Goal: Task Accomplishment & Management: Use online tool/utility

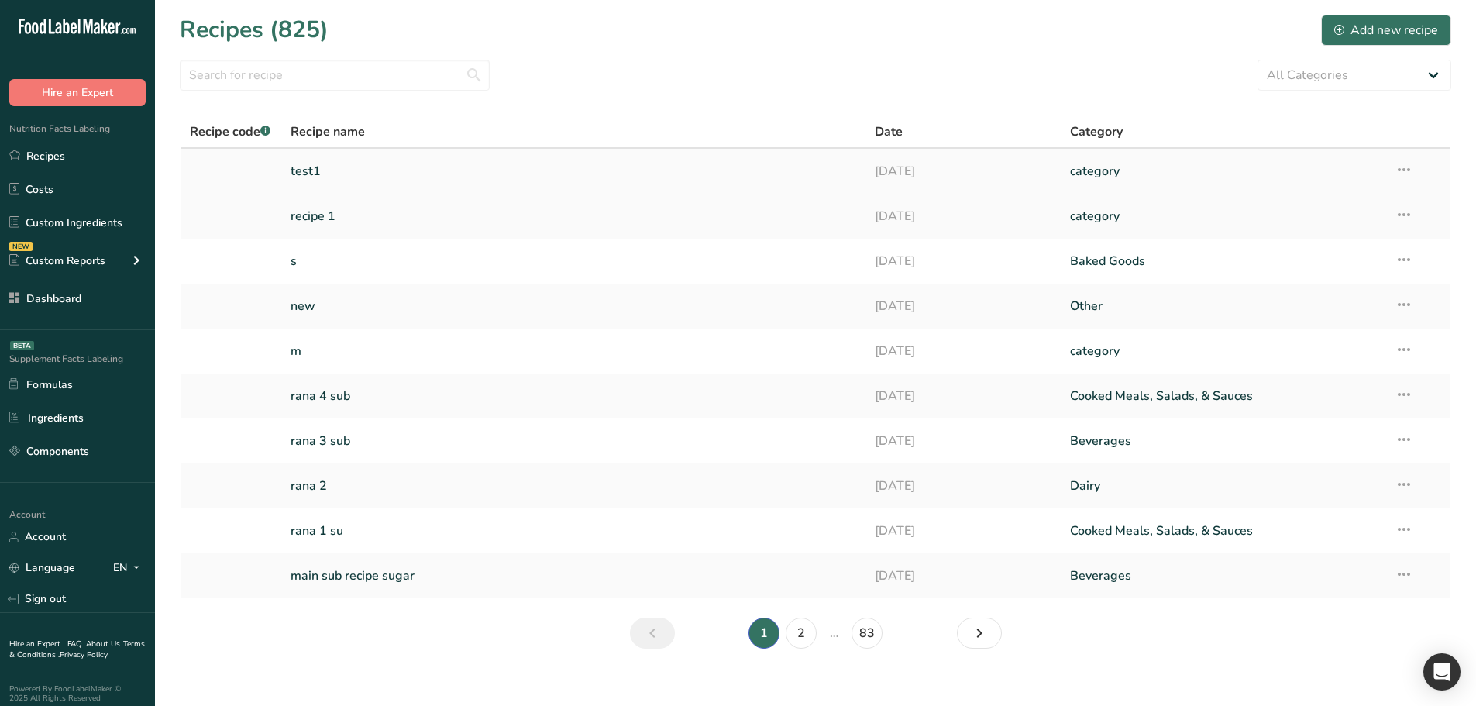
click at [326, 177] on link "test1" at bounding box center [573, 171] width 566 height 33
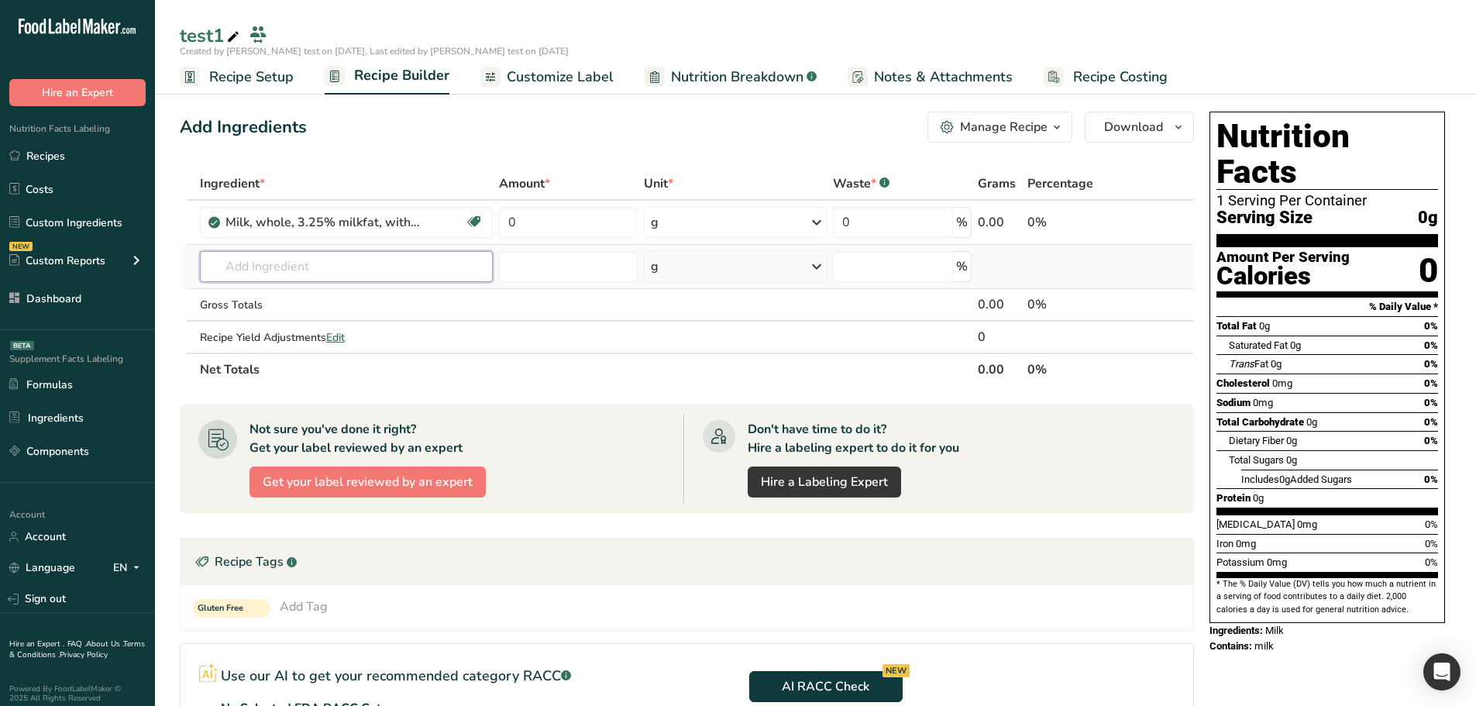
click at [322, 261] on input "text" at bounding box center [347, 266] width 294 height 31
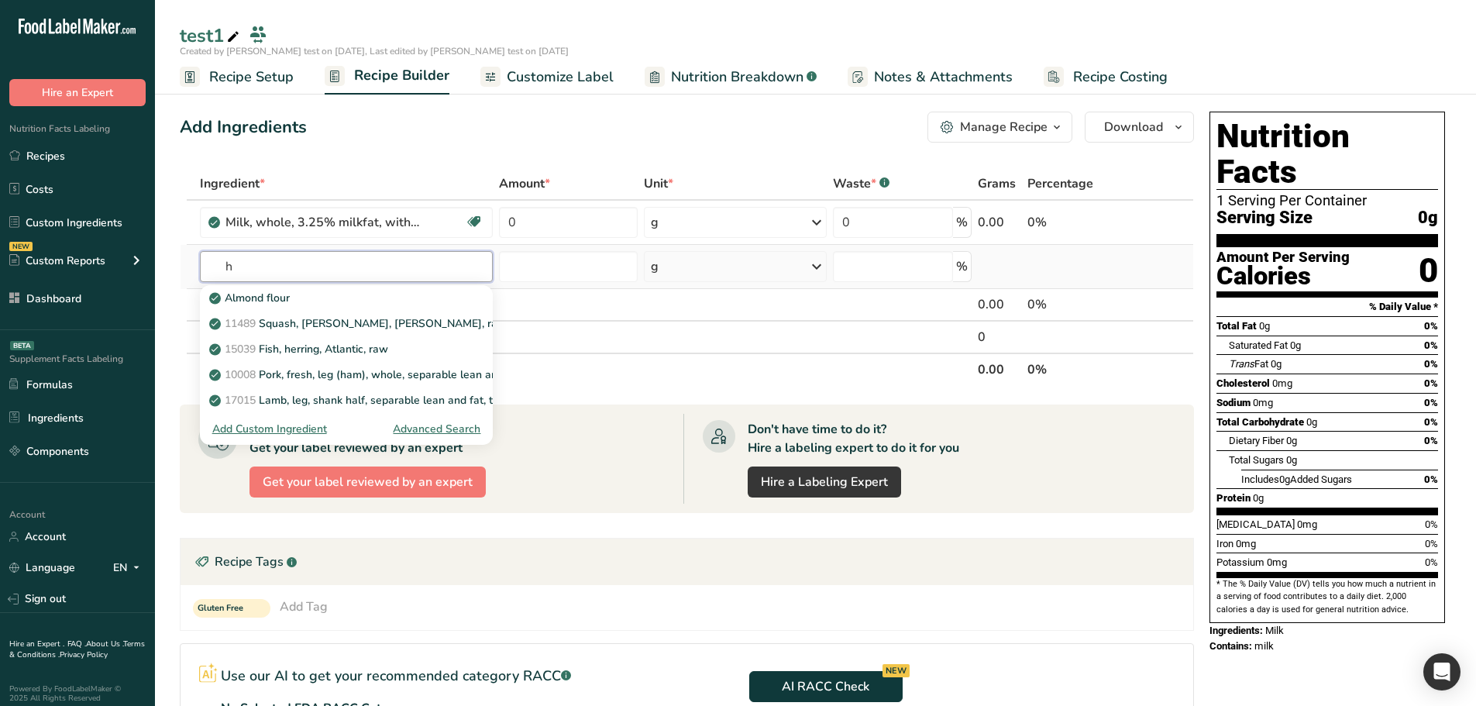
type input "h"
click at [438, 427] on div "Advanced Search" at bounding box center [437, 429] width 88 height 16
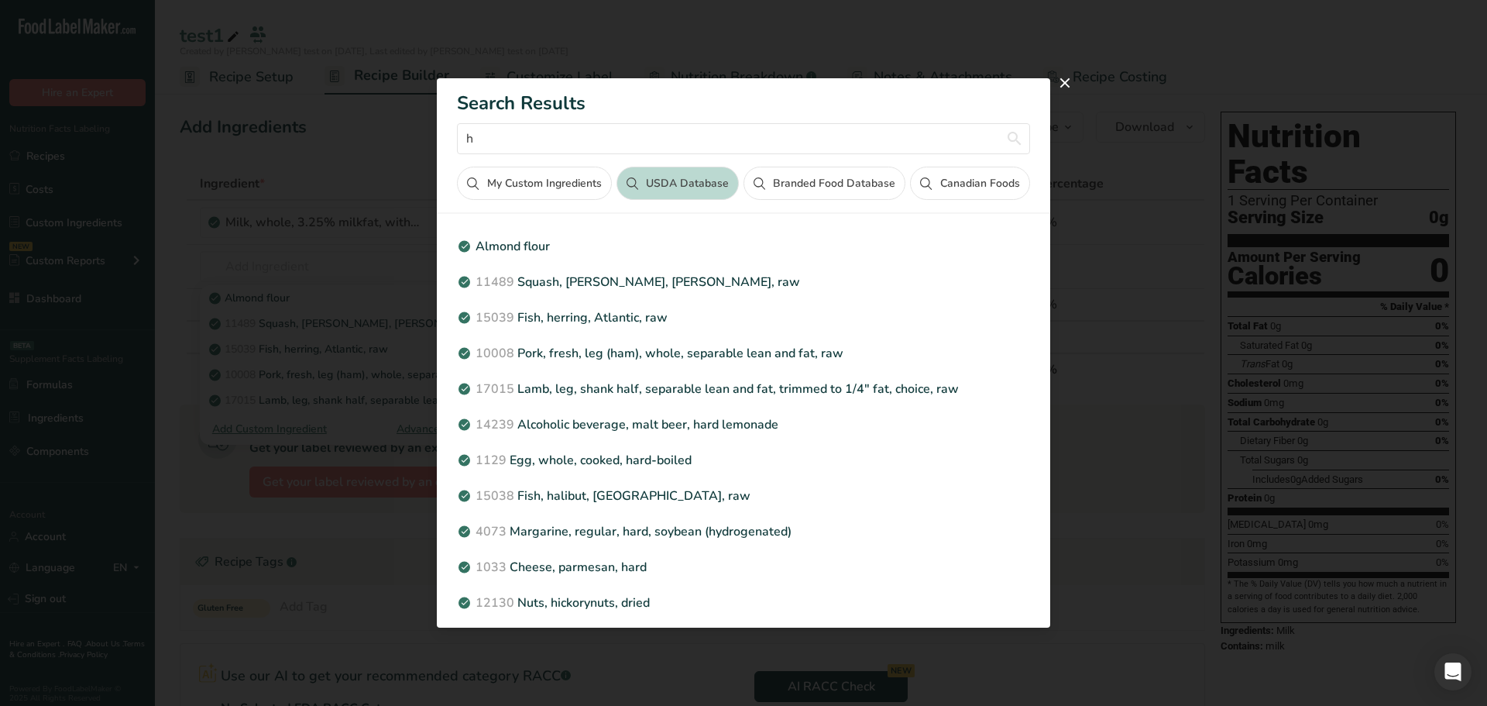
click at [575, 187] on button "My Custom Ingredients" at bounding box center [534, 183] width 154 height 33
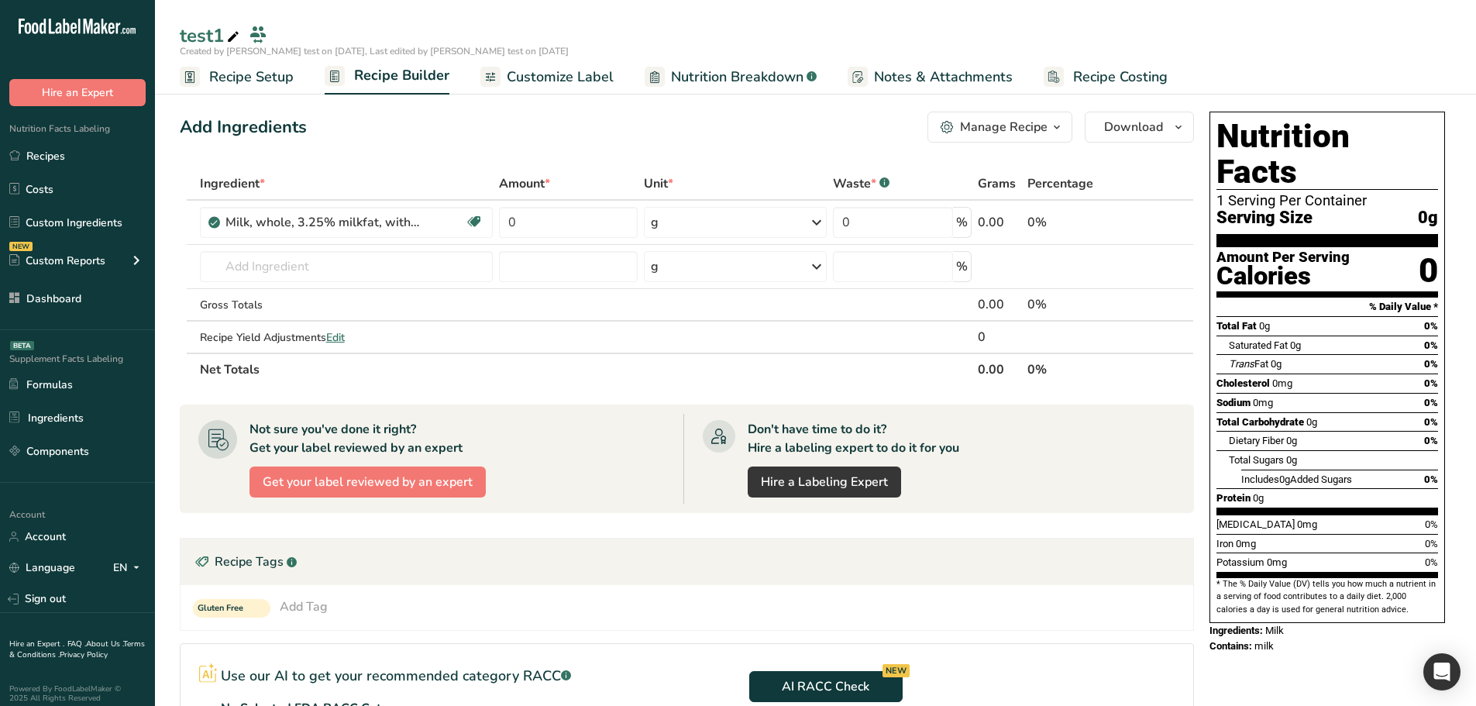
click at [582, 76] on span "Customize Label" at bounding box center [560, 77] width 107 height 21
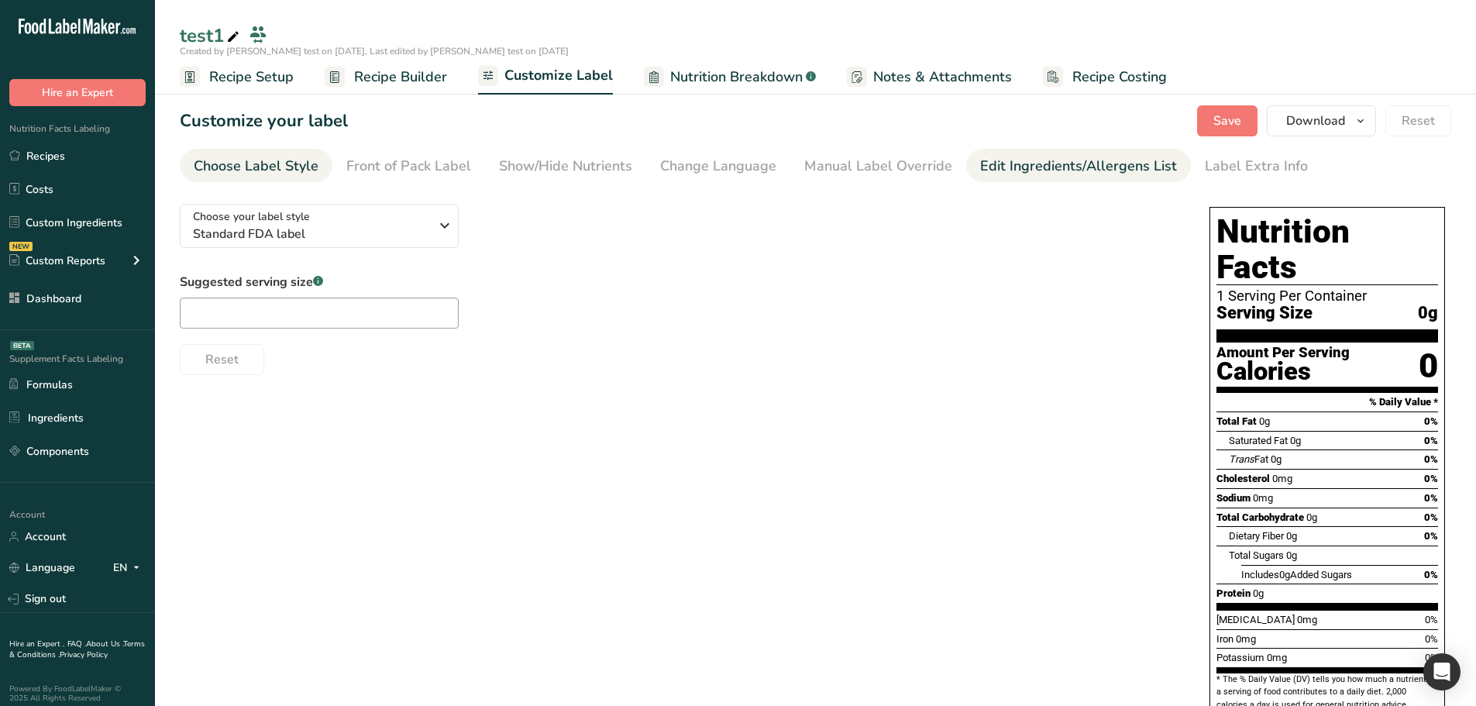
click at [994, 167] on div "Edit Ingredients/Allergens List" at bounding box center [1078, 166] width 197 height 21
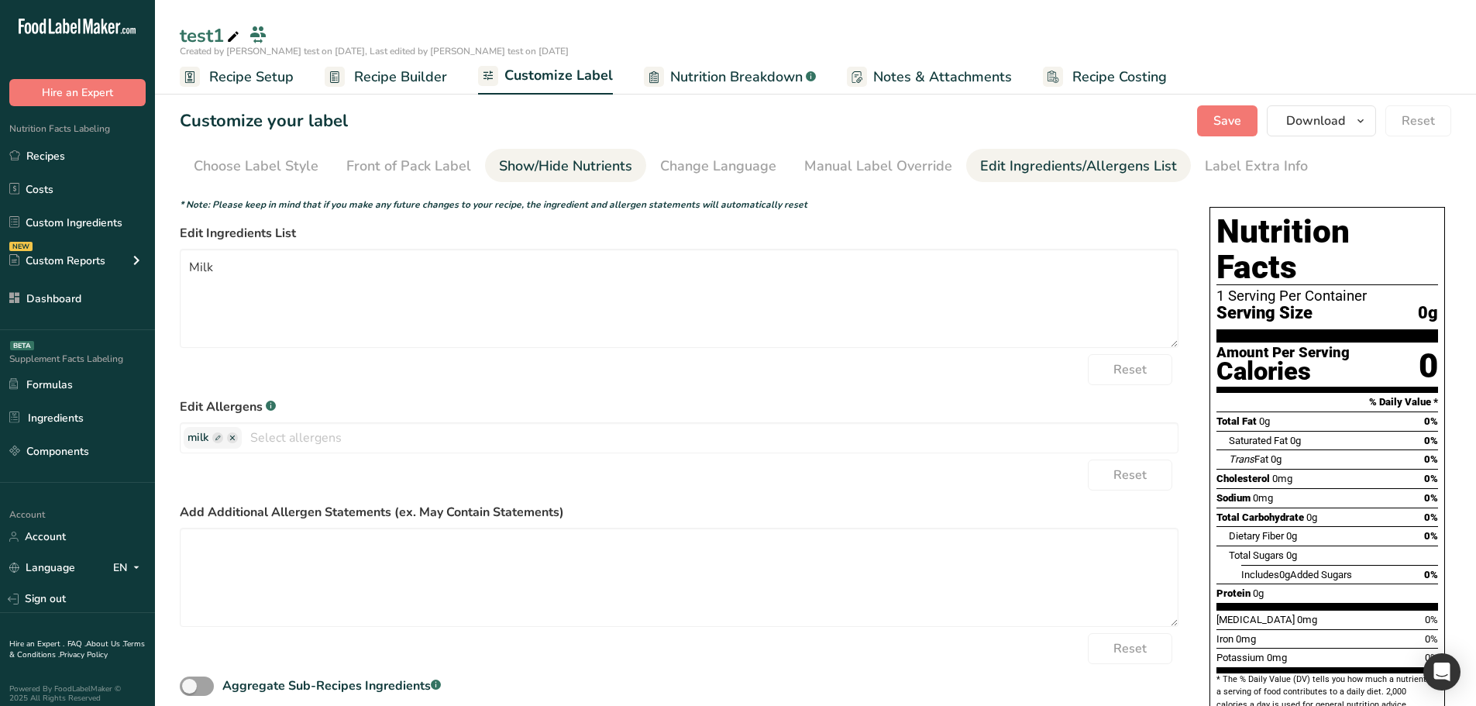
click at [627, 169] on li "Show/Hide Nutrients" at bounding box center [565, 165] width 161 height 33
click at [578, 170] on div "Show/Hide Nutrients" at bounding box center [565, 166] width 133 height 21
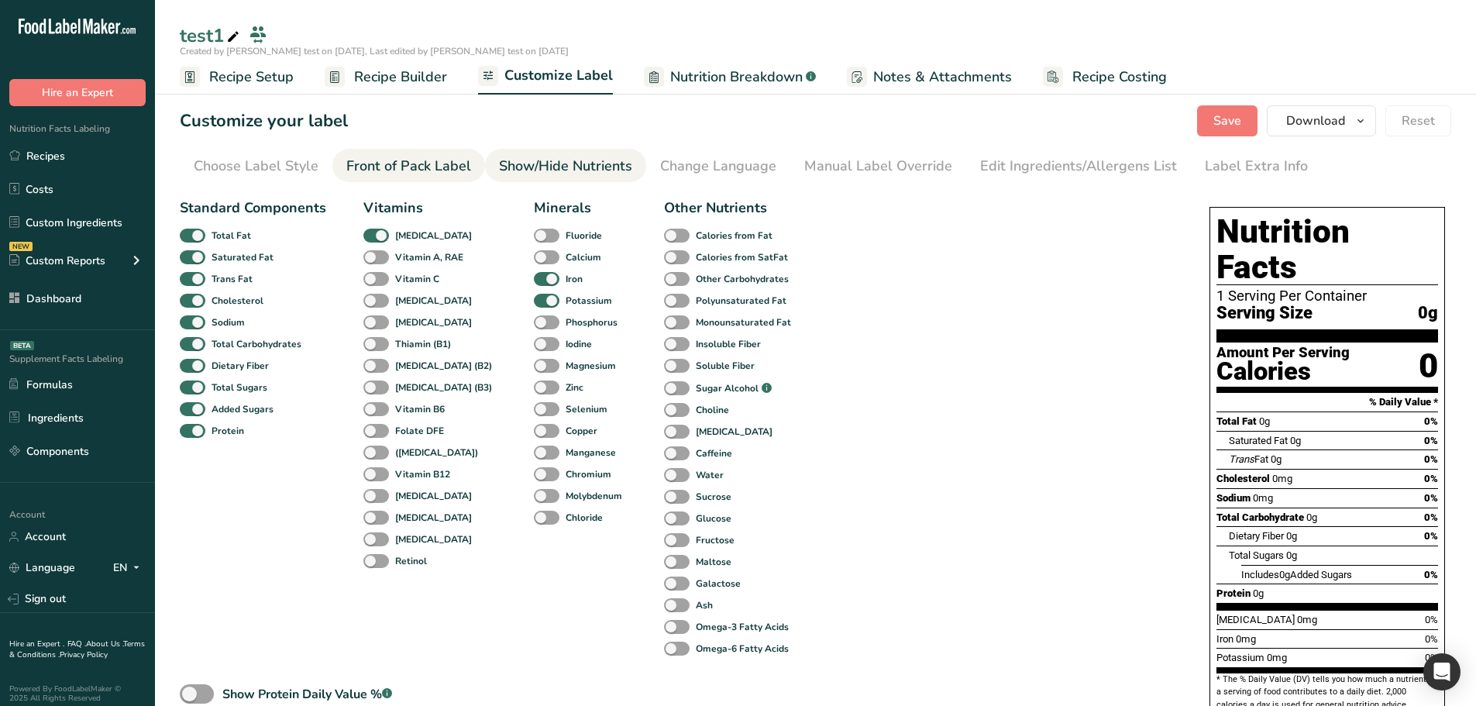
click at [450, 169] on div "Front of Pack Label" at bounding box center [408, 166] width 125 height 21
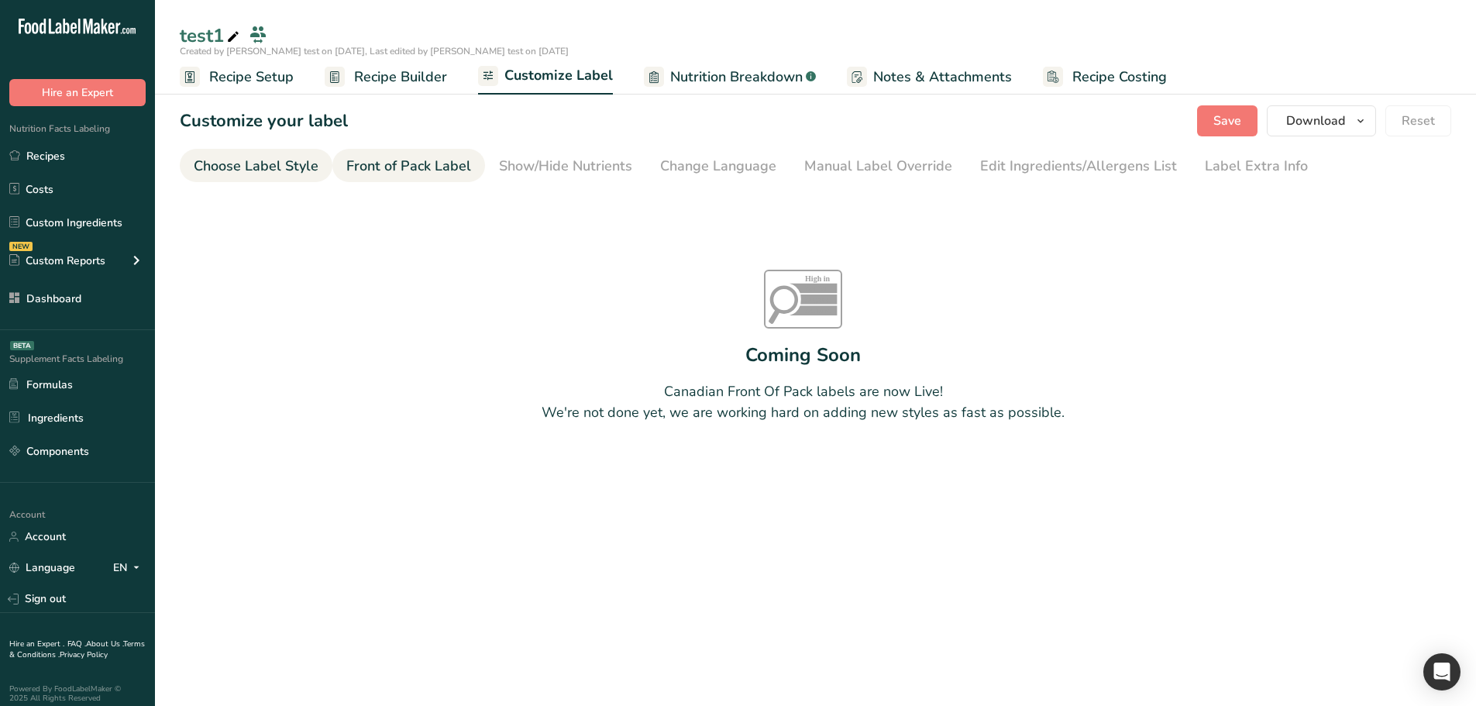
click at [245, 163] on div "Choose Label Style" at bounding box center [256, 166] width 125 height 21
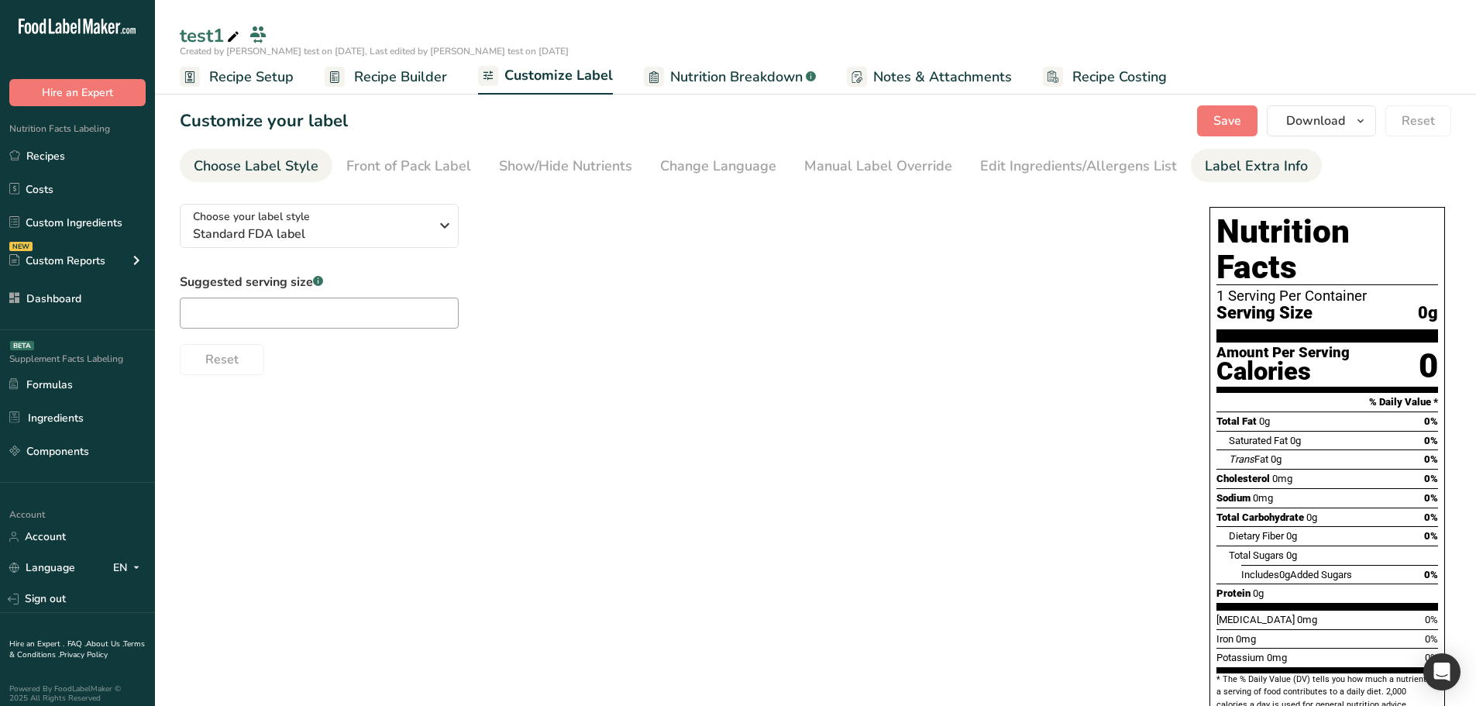
click at [1204, 155] on link "Label Extra Info" at bounding box center [1255, 166] width 103 height 35
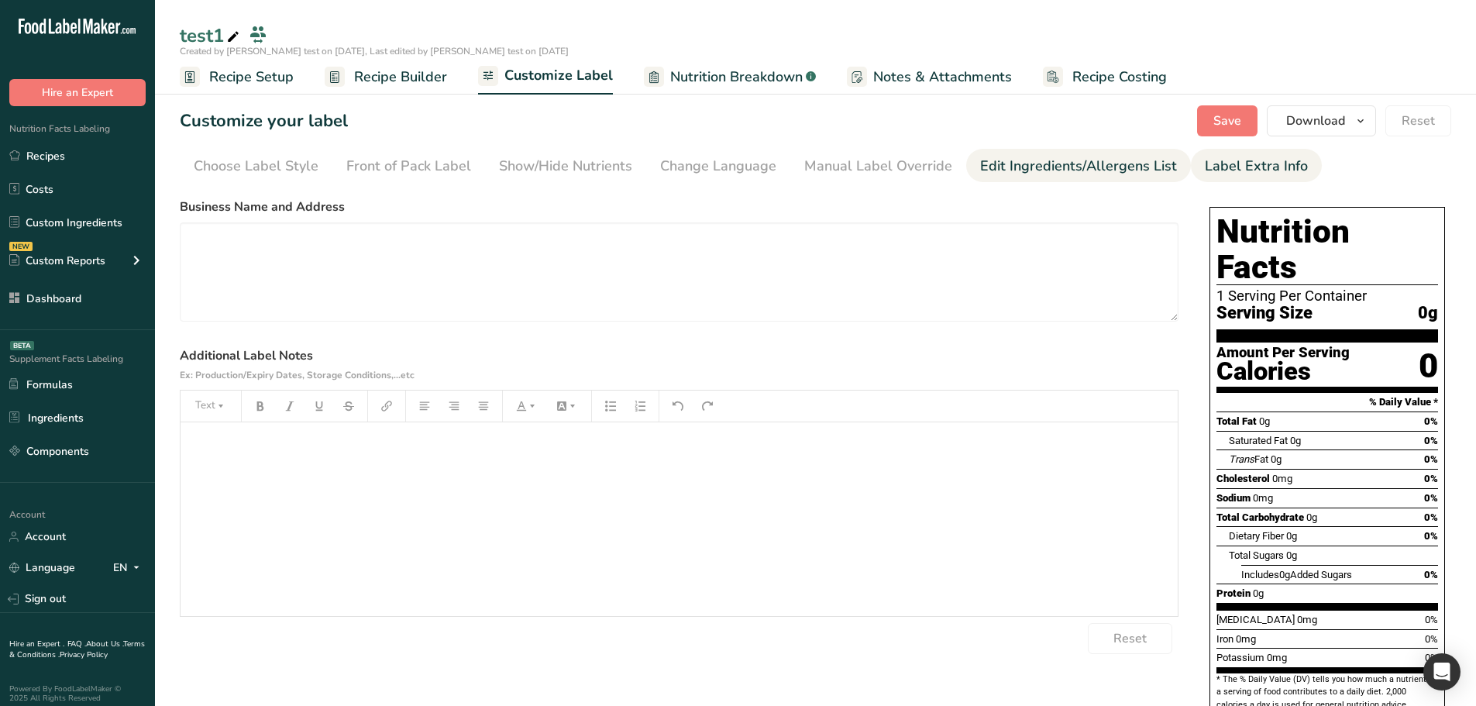
click at [984, 165] on div "Edit Ingredients/Allergens List" at bounding box center [1078, 166] width 197 height 21
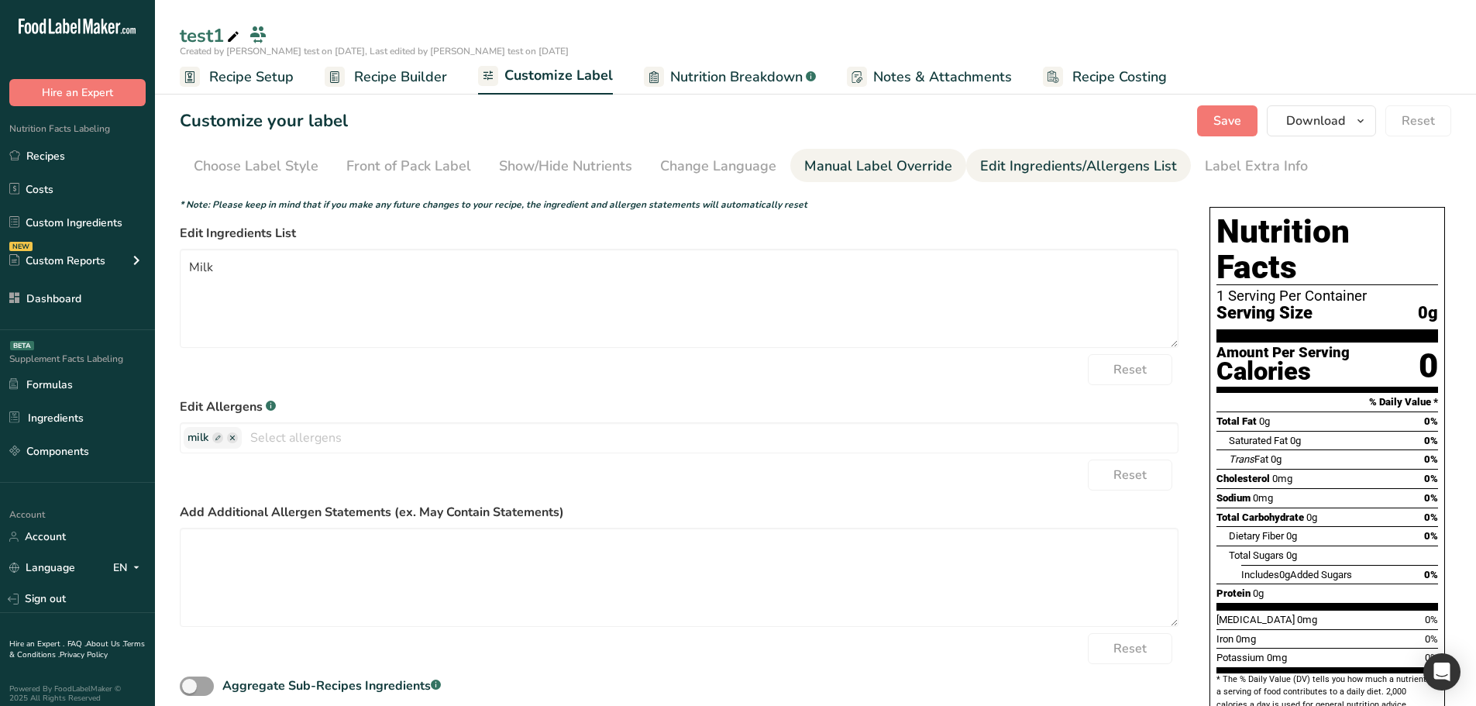
click at [900, 161] on div "Manual Label Override" at bounding box center [878, 166] width 148 height 21
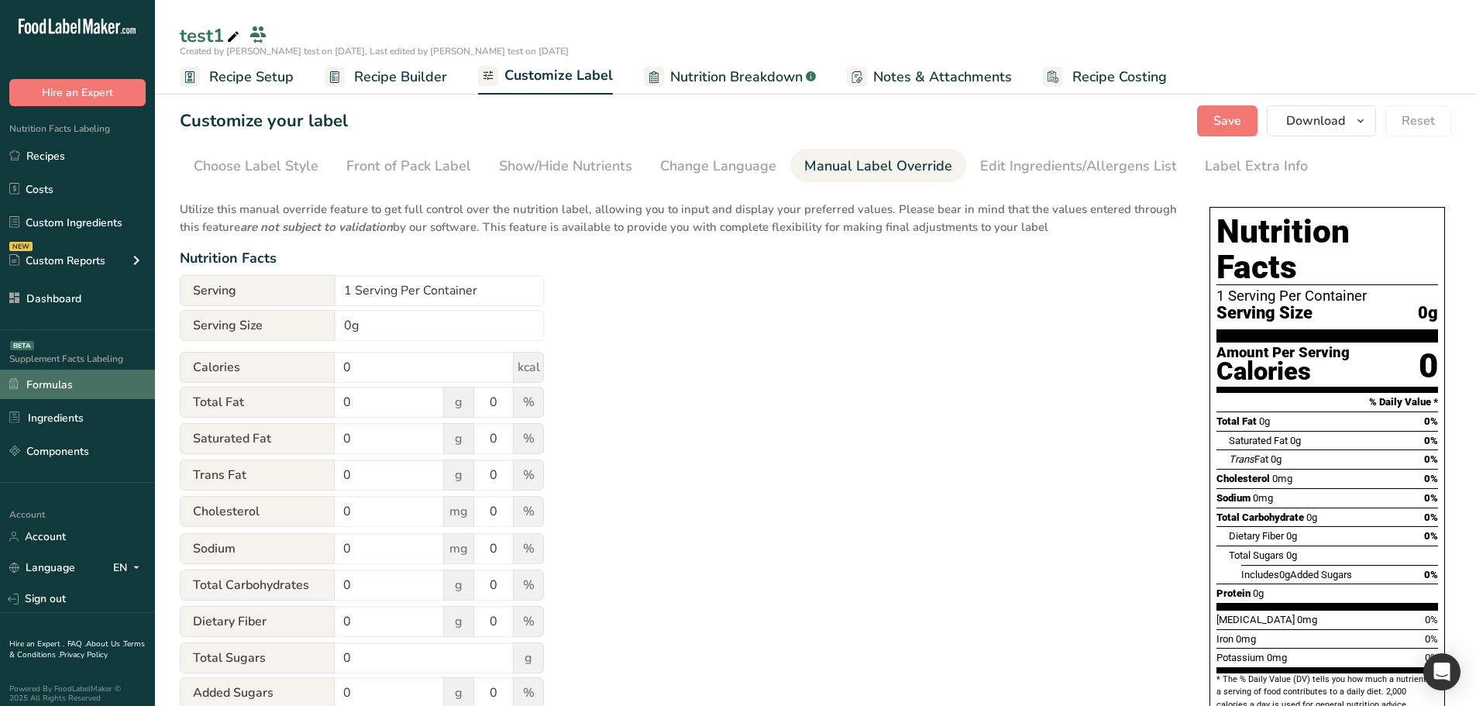
click at [85, 389] on link "Formulas" at bounding box center [77, 383] width 155 height 29
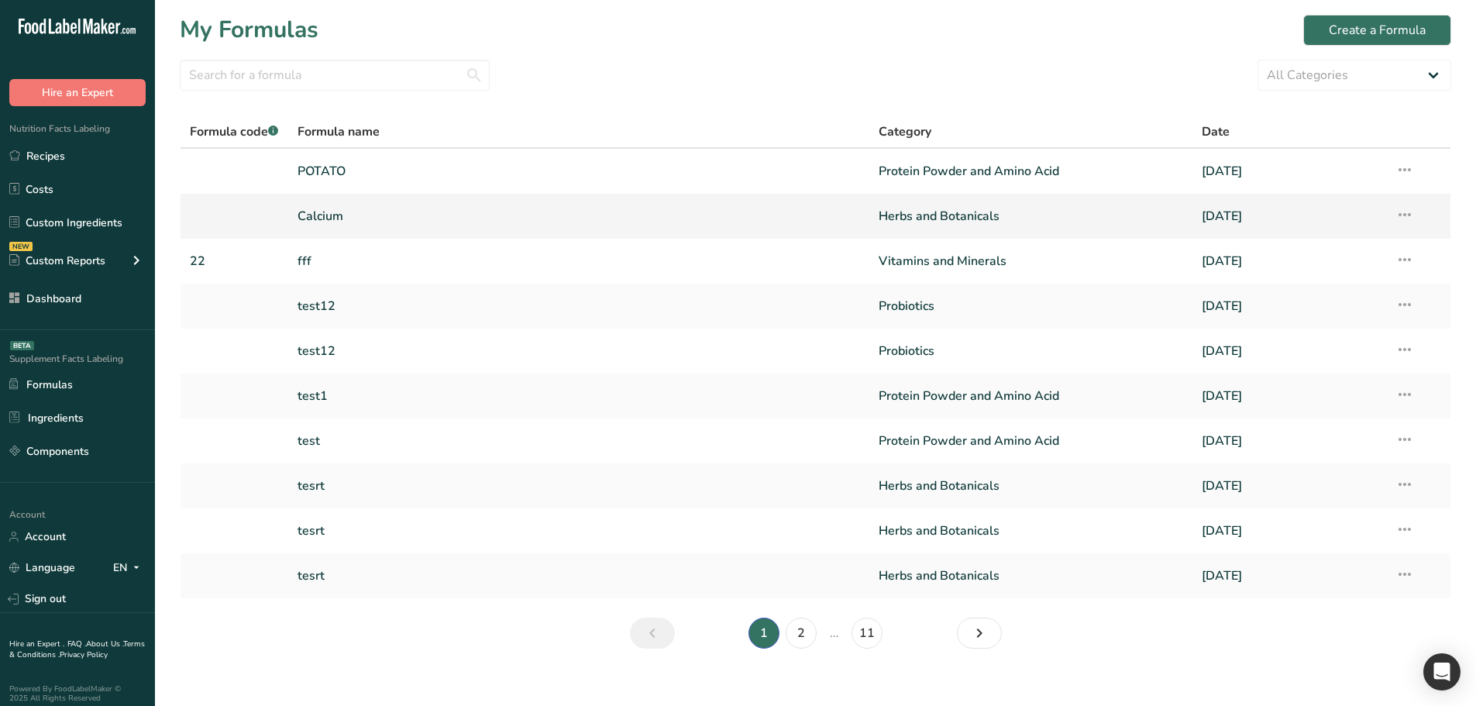
click at [466, 215] on link "Calcium" at bounding box center [578, 216] width 562 height 33
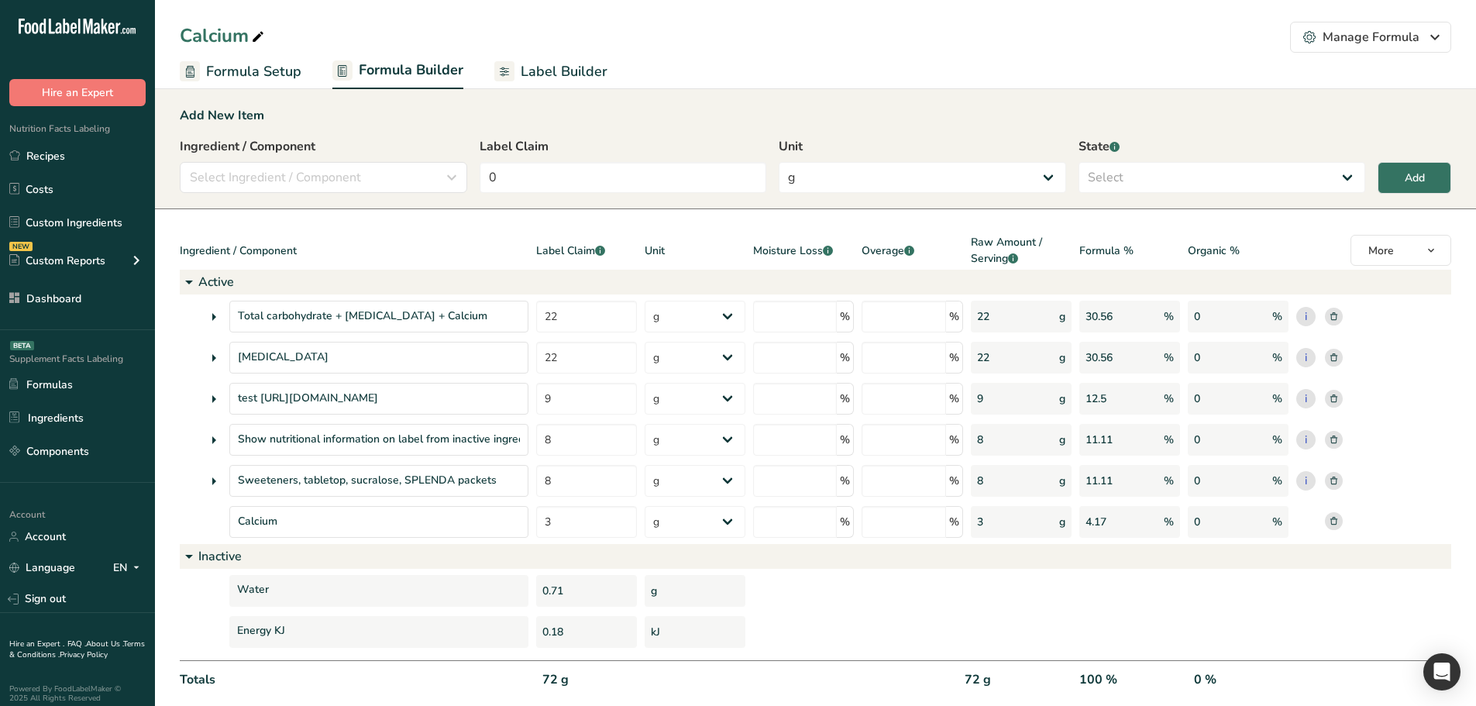
click at [565, 70] on span "Label Builder" at bounding box center [564, 71] width 87 height 21
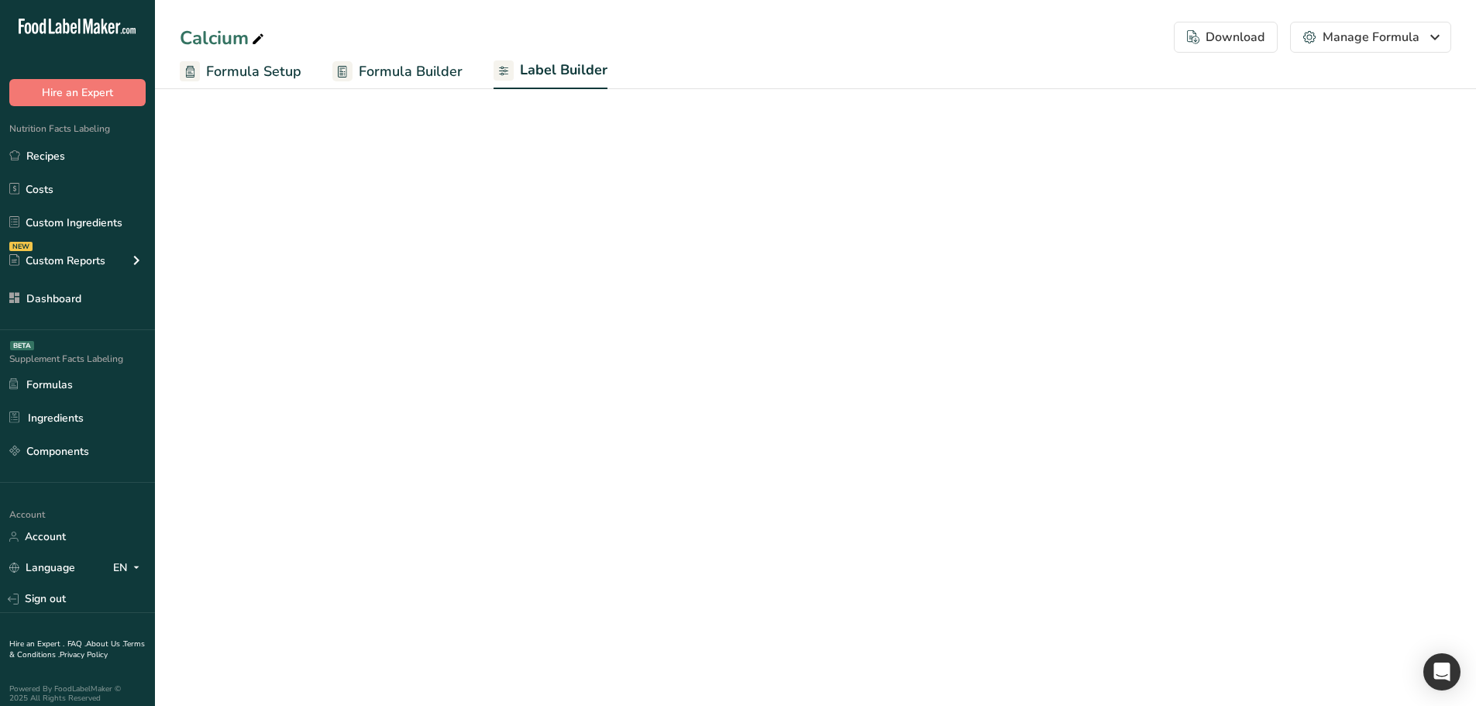
select select "Roboto"
select select "bold"
select select "center"
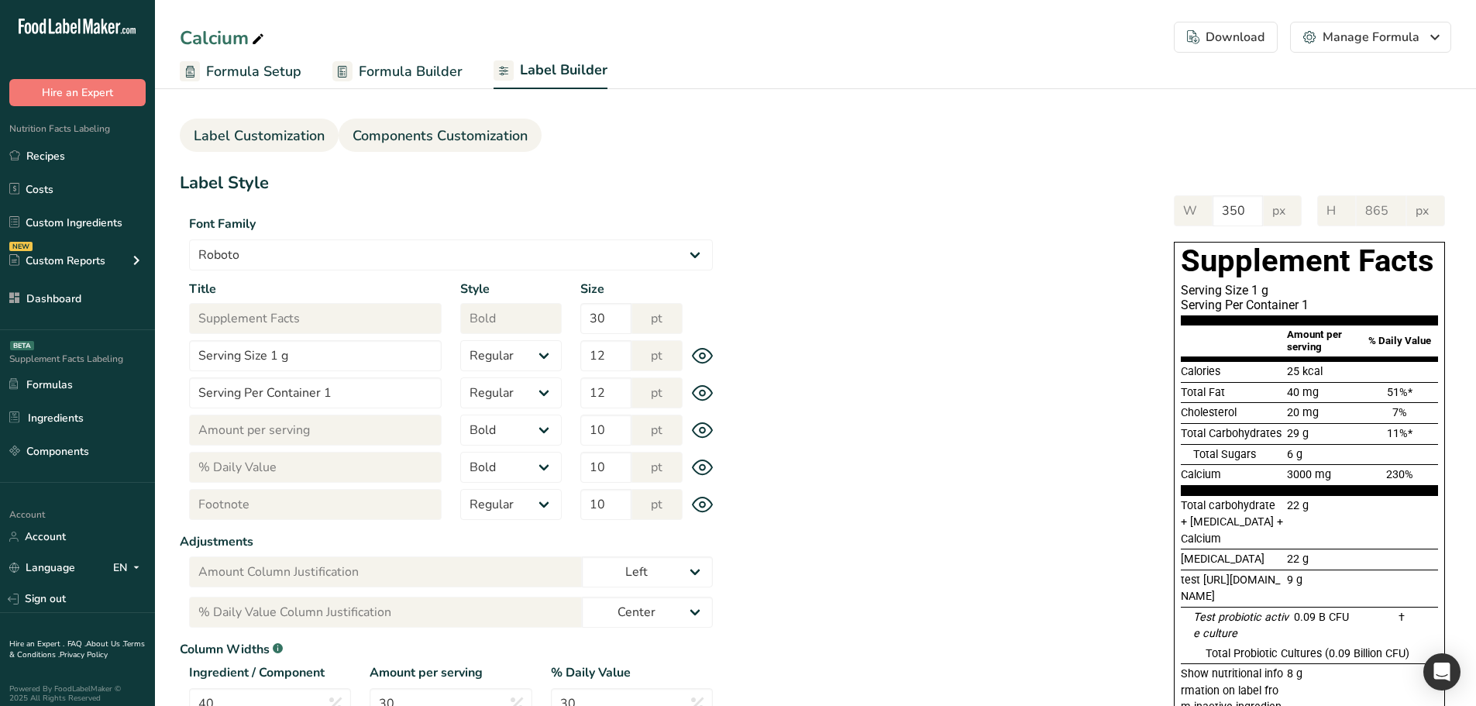
click at [434, 132] on span "Components Customization" at bounding box center [439, 135] width 175 height 21
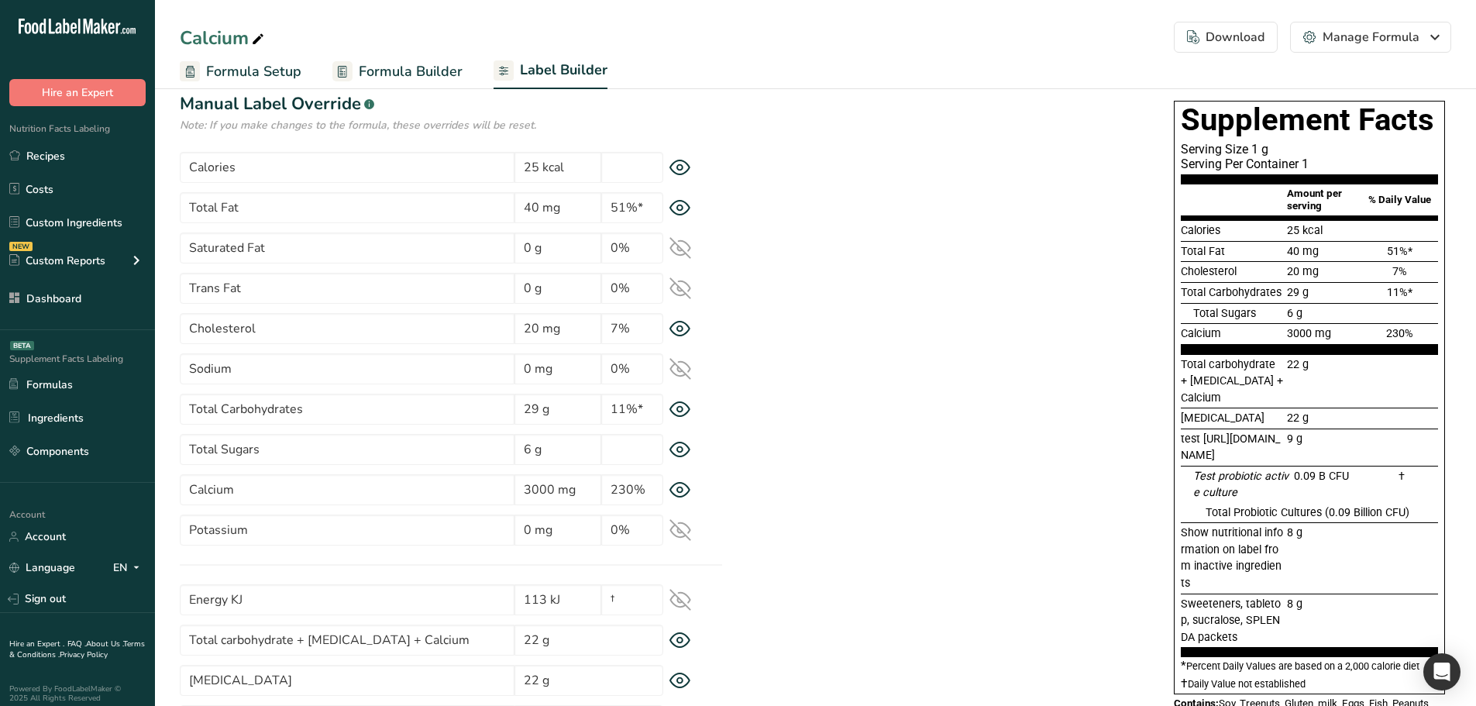
scroll to position [77, 0]
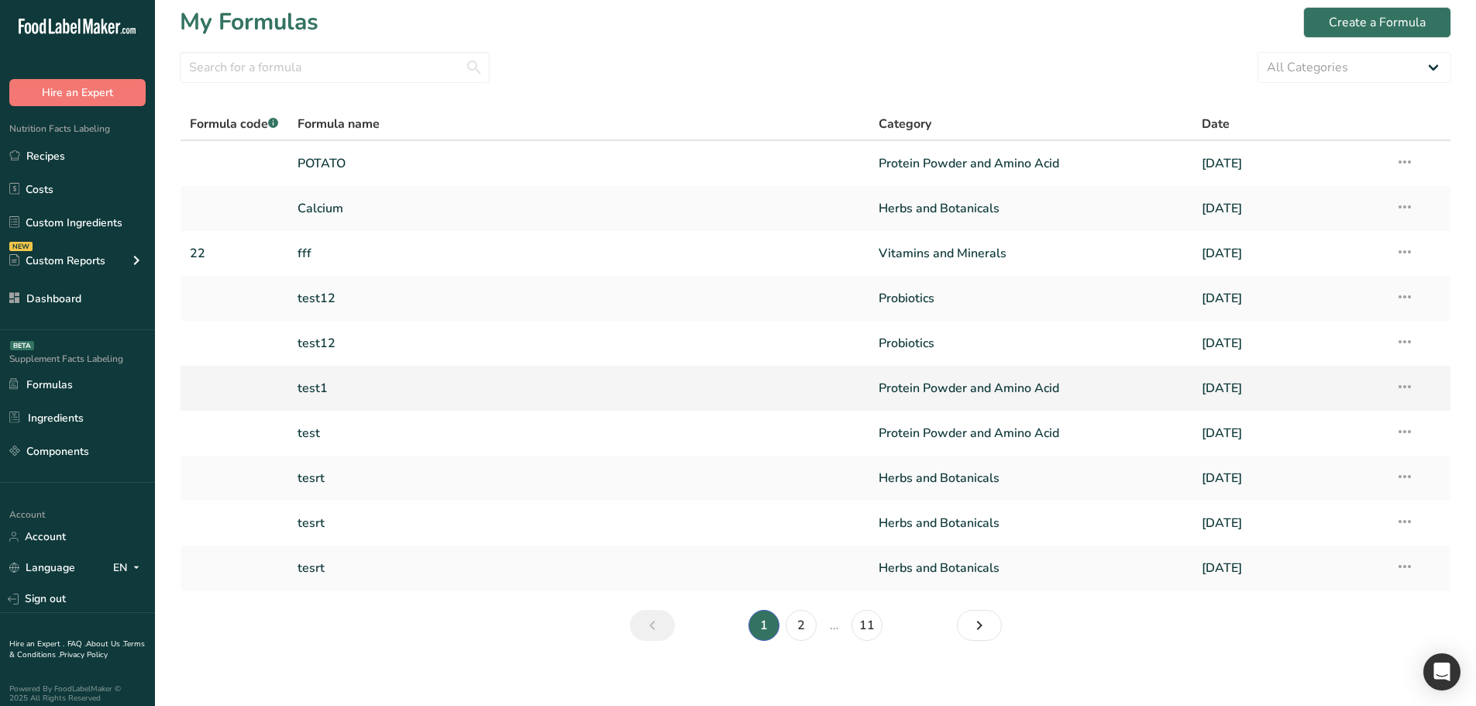
scroll to position [17, 0]
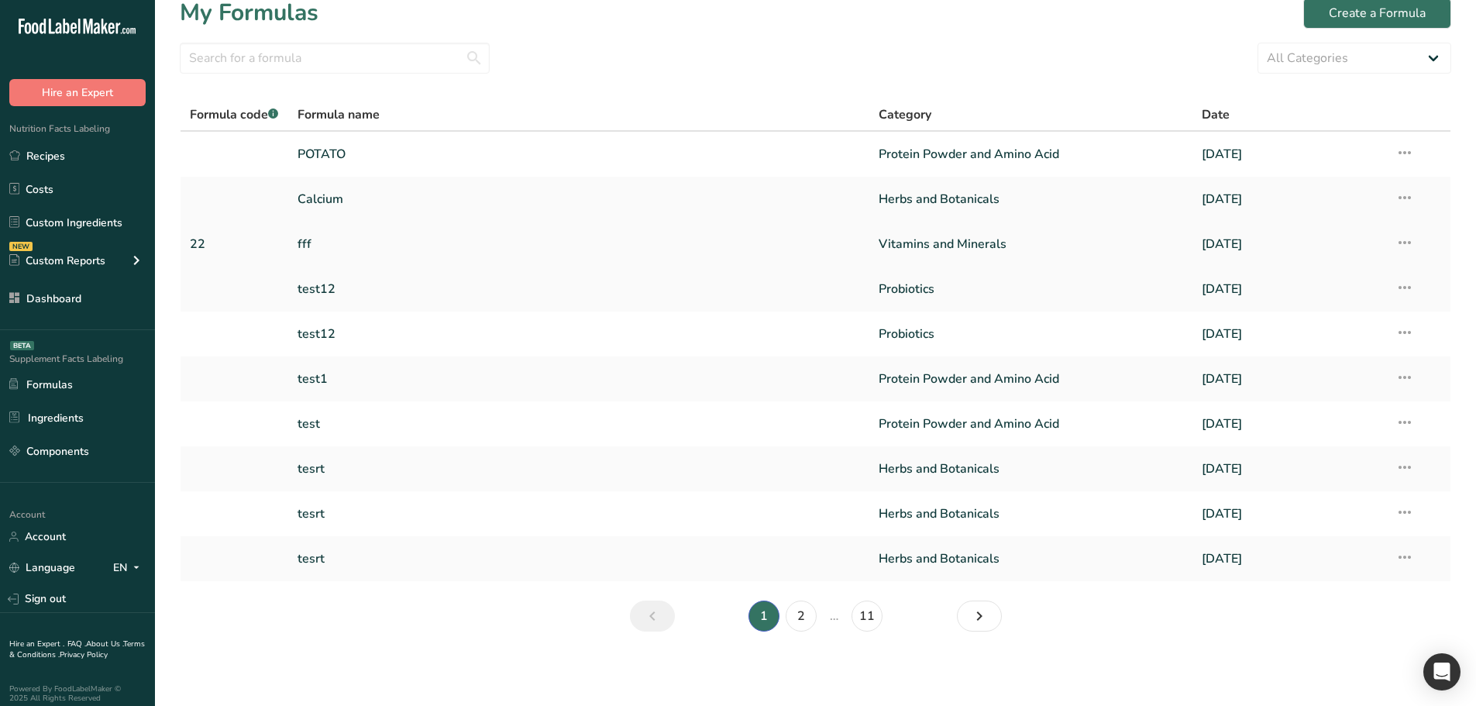
click at [437, 241] on link "fff" at bounding box center [578, 244] width 562 height 33
click at [488, 565] on link "tesrt" at bounding box center [578, 558] width 562 height 33
click at [442, 521] on link "tesrt" at bounding box center [578, 513] width 562 height 33
click at [407, 455] on link "tesrt" at bounding box center [578, 468] width 562 height 33
click at [380, 406] on td "test" at bounding box center [578, 423] width 581 height 45
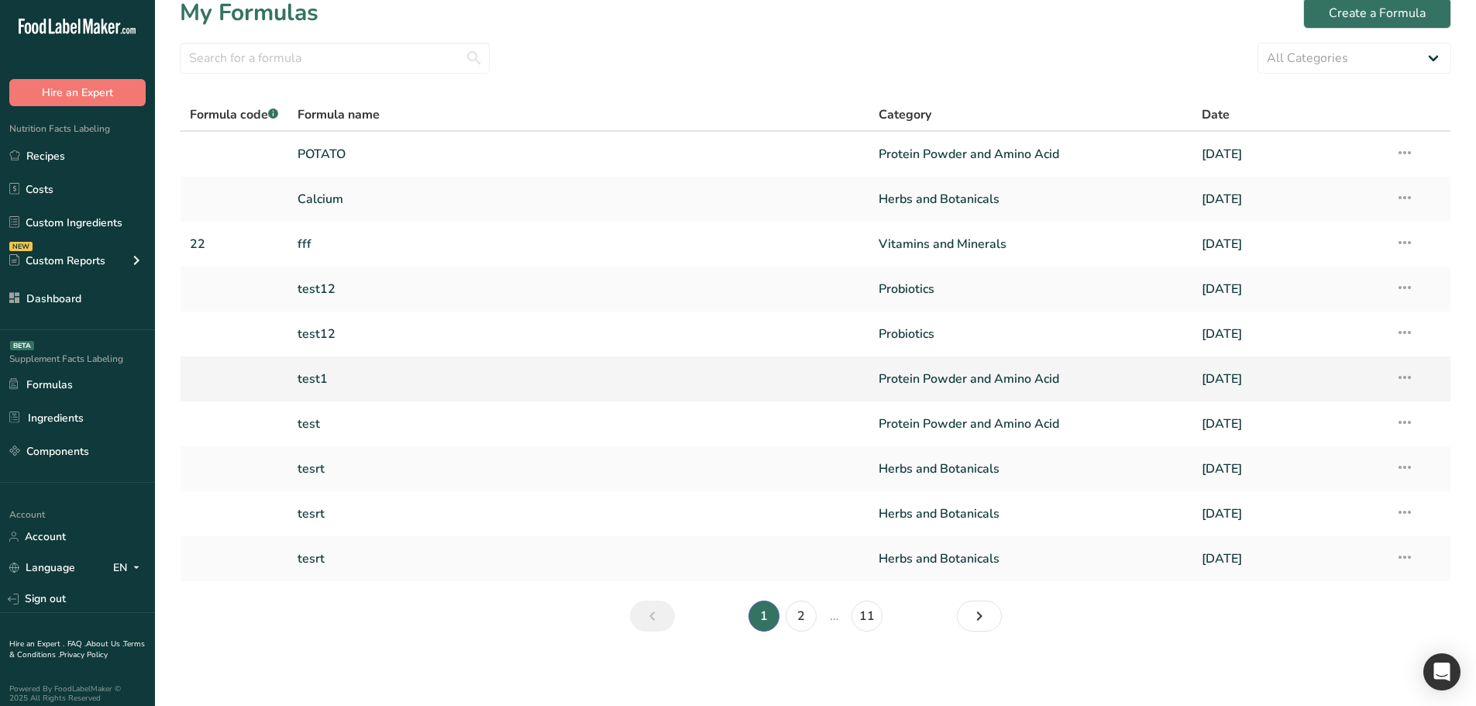
click at [372, 381] on link "test1" at bounding box center [578, 379] width 562 height 33
click at [796, 618] on link "2" at bounding box center [800, 615] width 31 height 31
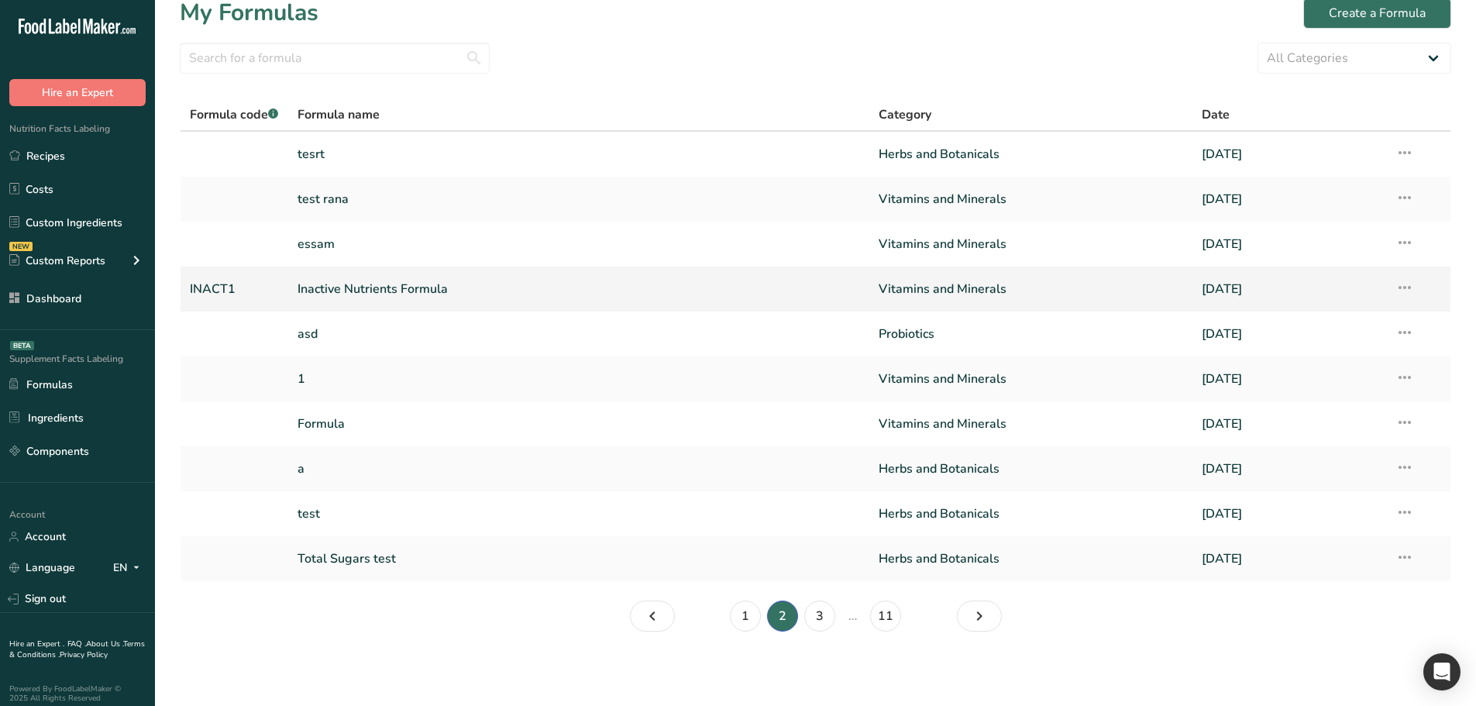
click at [444, 288] on link "Inactive Nutrients Formula" at bounding box center [578, 289] width 562 height 33
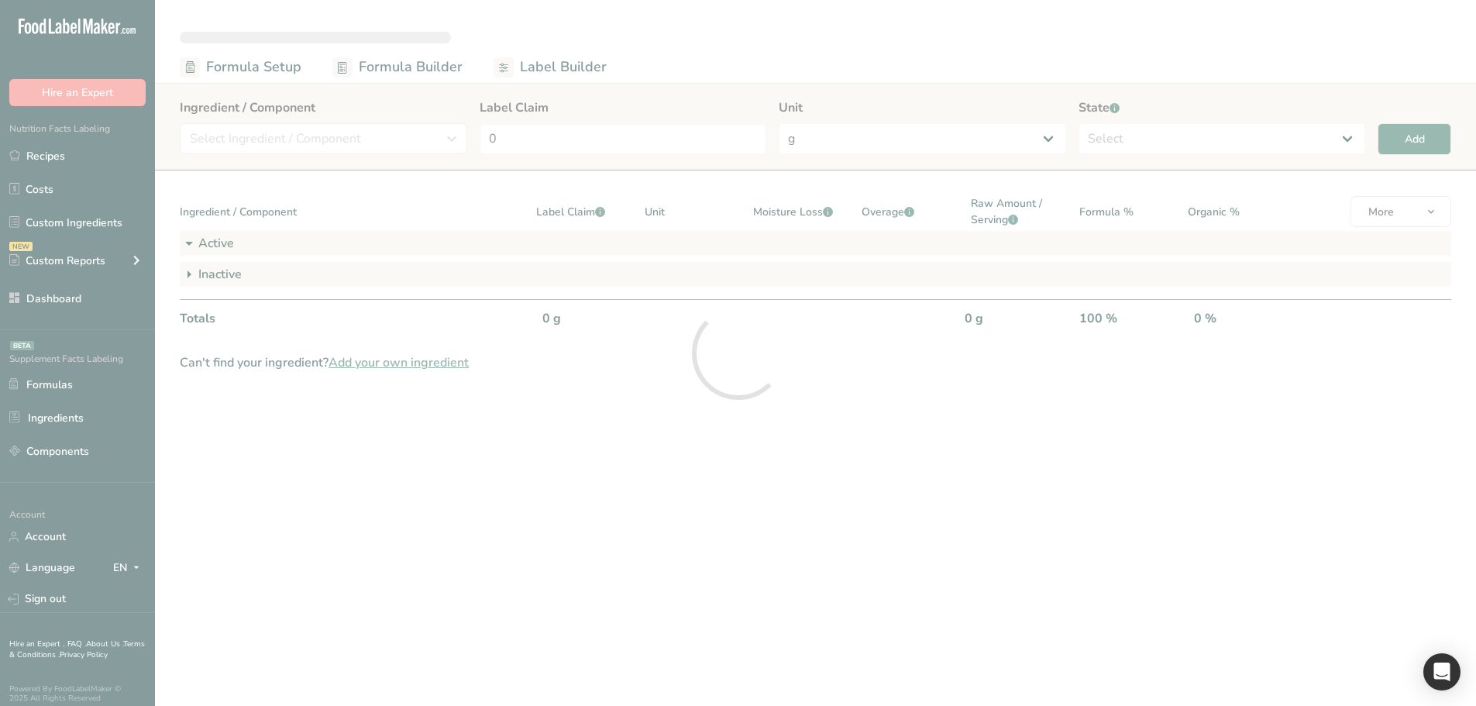
select select "6"
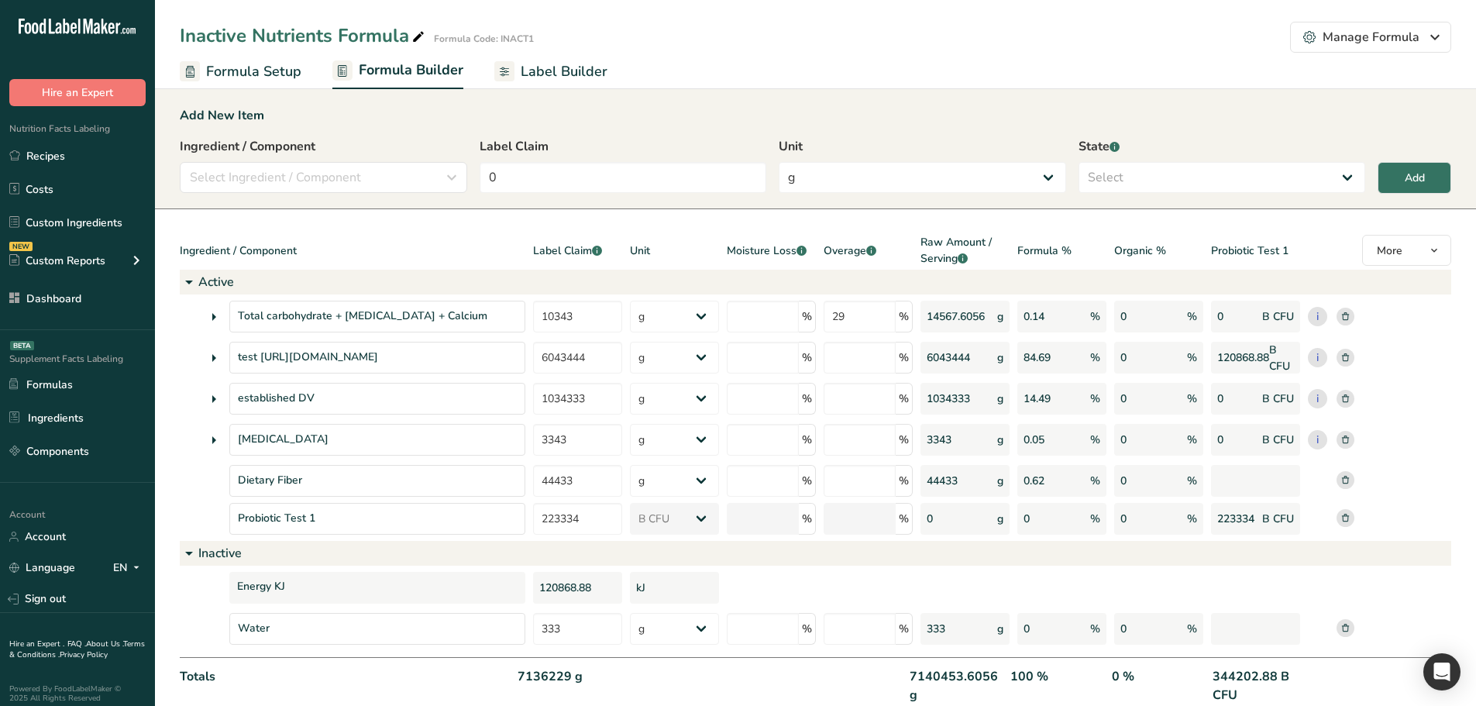
click at [507, 76] on icon at bounding box center [504, 71] width 20 height 20
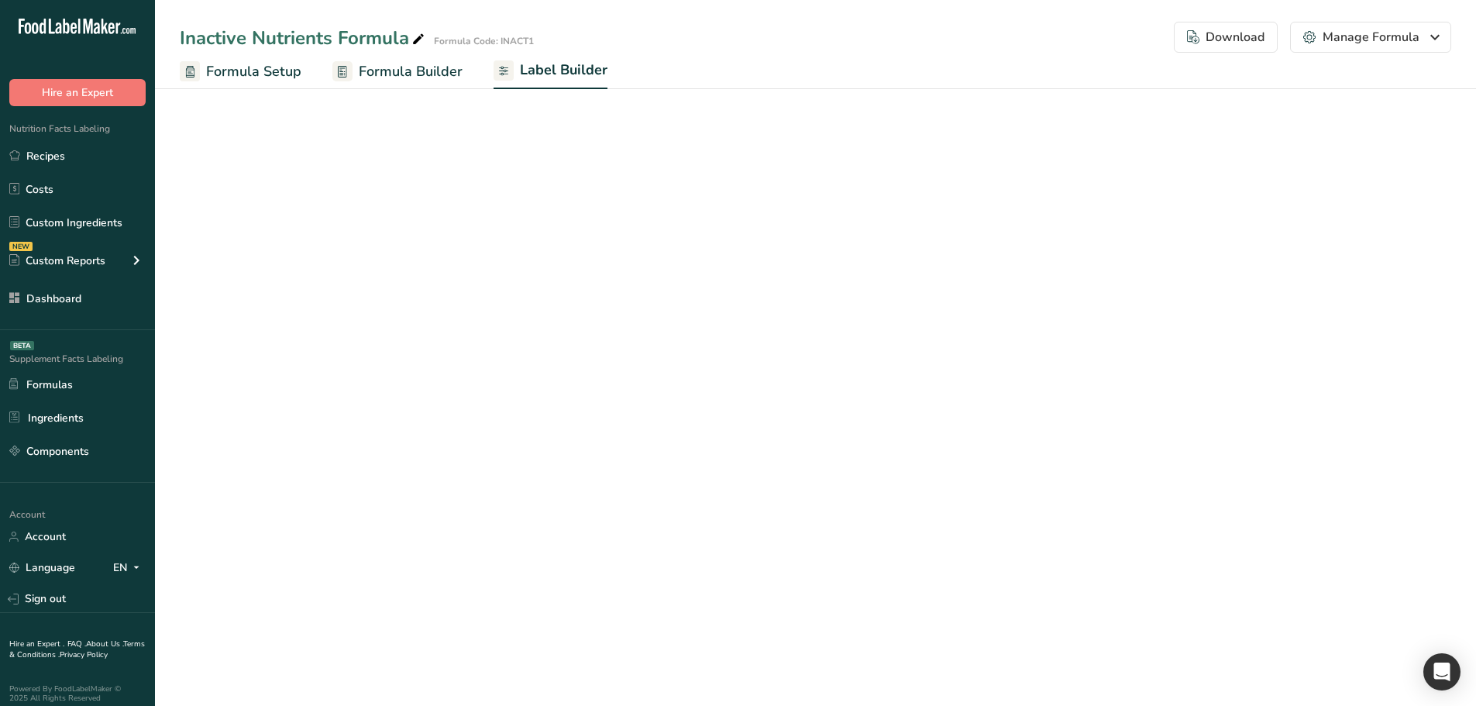
select select "Roboto"
select select "bold"
select select "center"
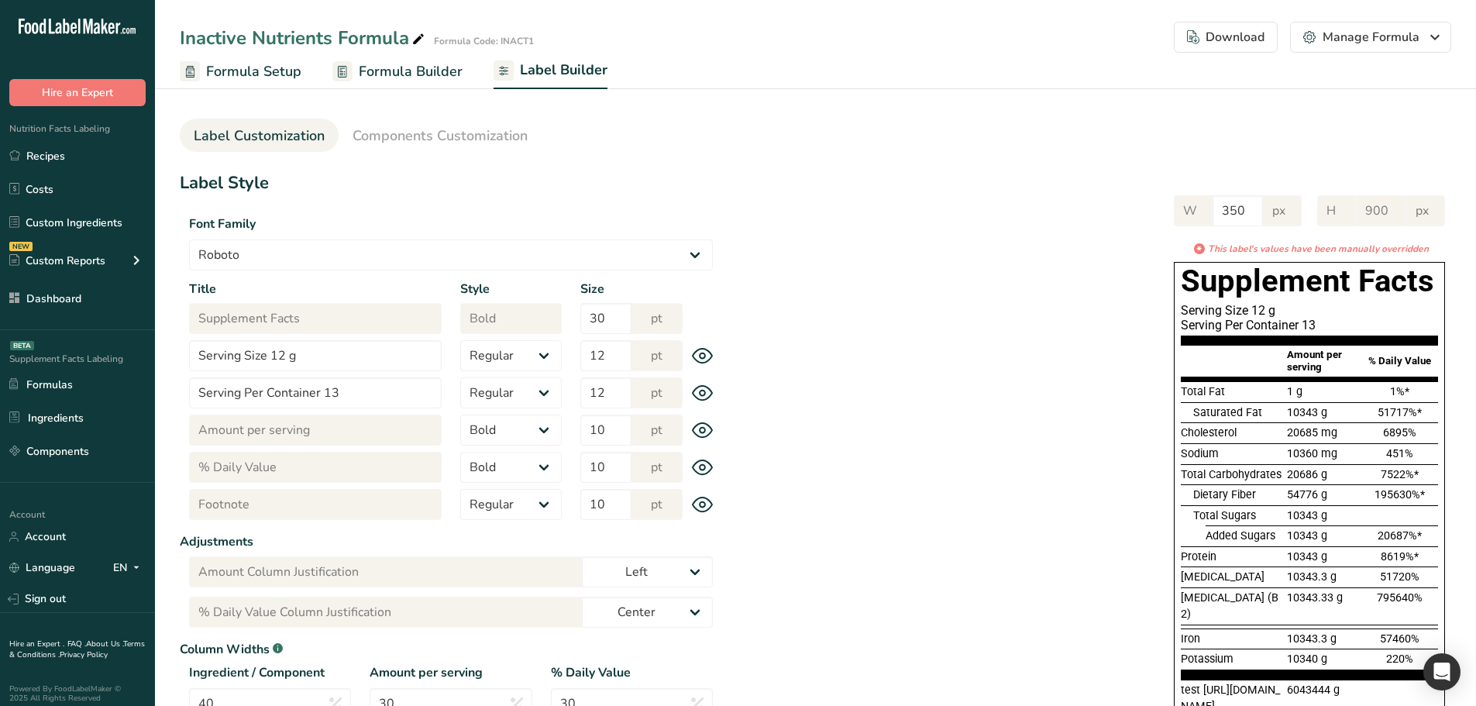
click at [457, 132] on span "Components Customization" at bounding box center [439, 135] width 175 height 21
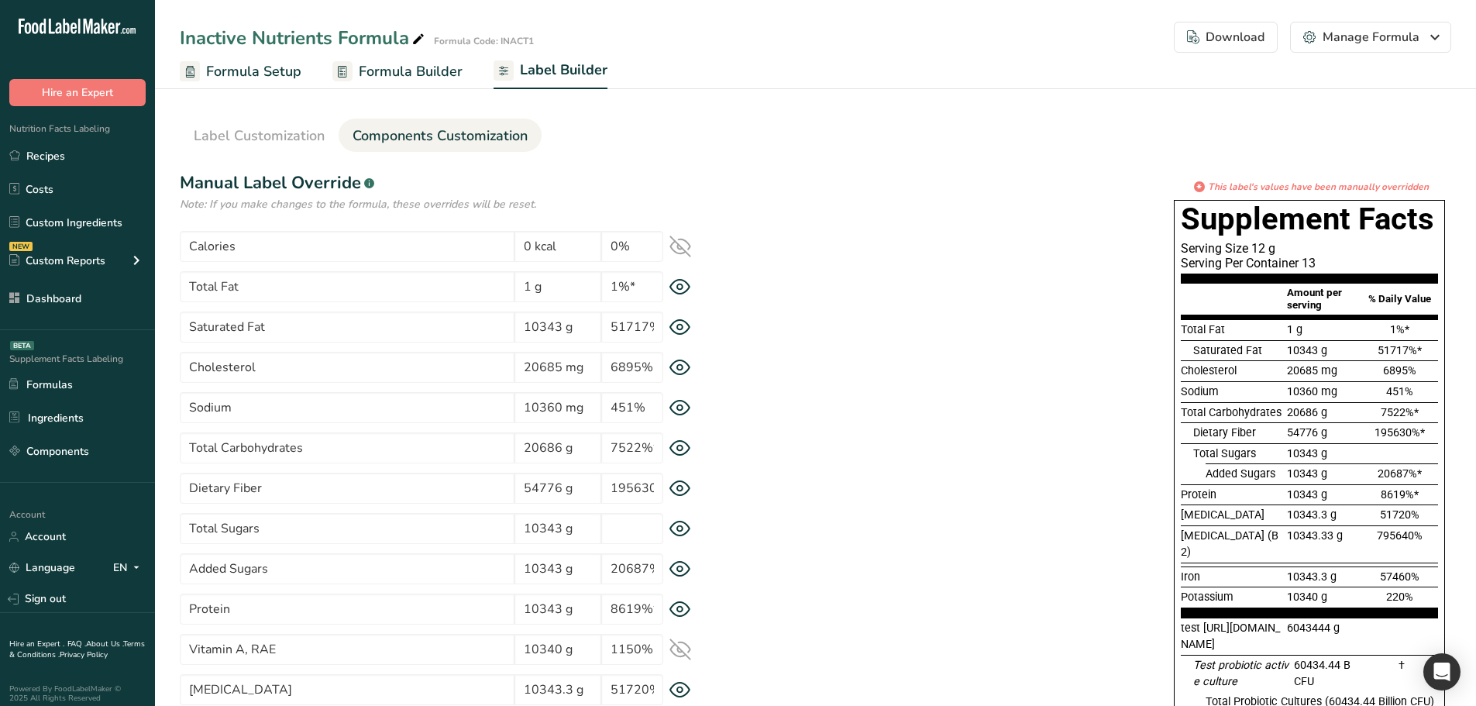
click at [678, 450] on icon at bounding box center [679, 447] width 5 height 5
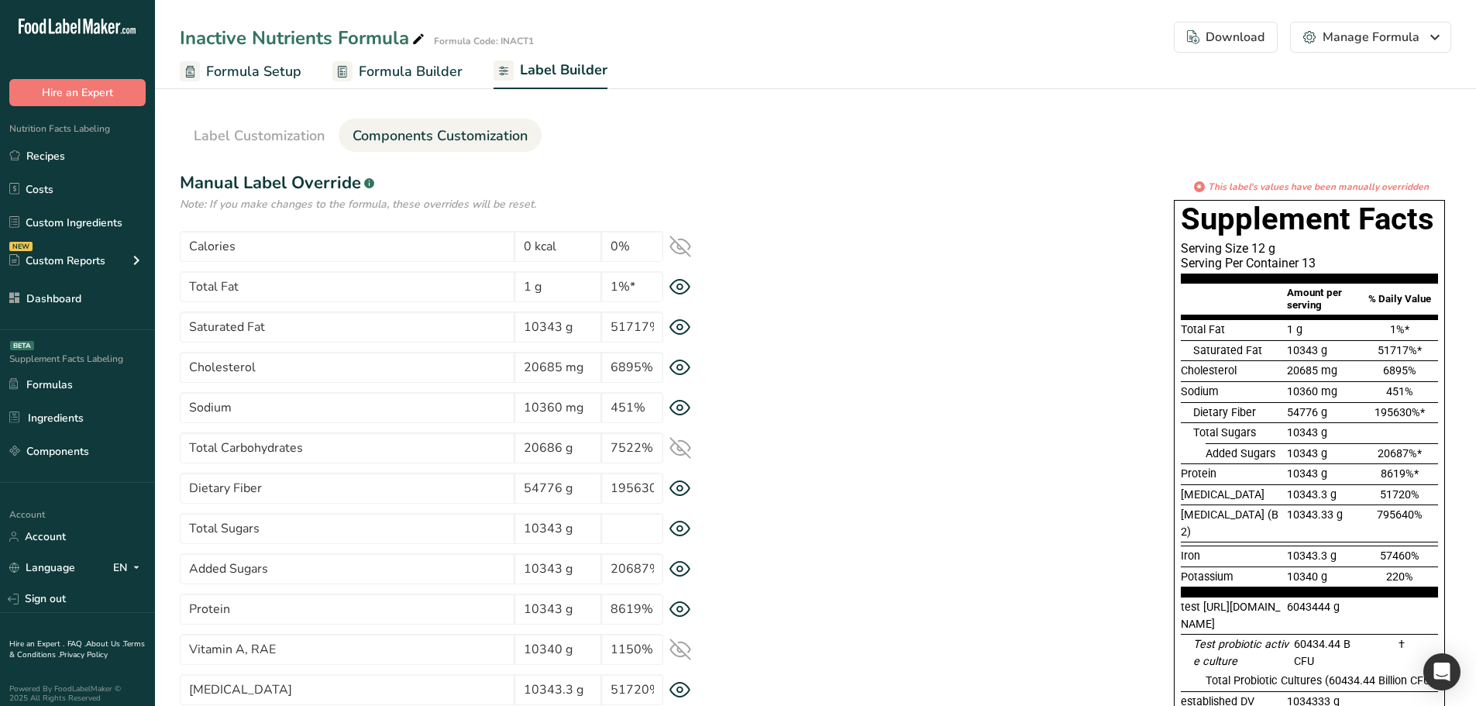
click at [678, 450] on icon at bounding box center [680, 448] width 20 height 15
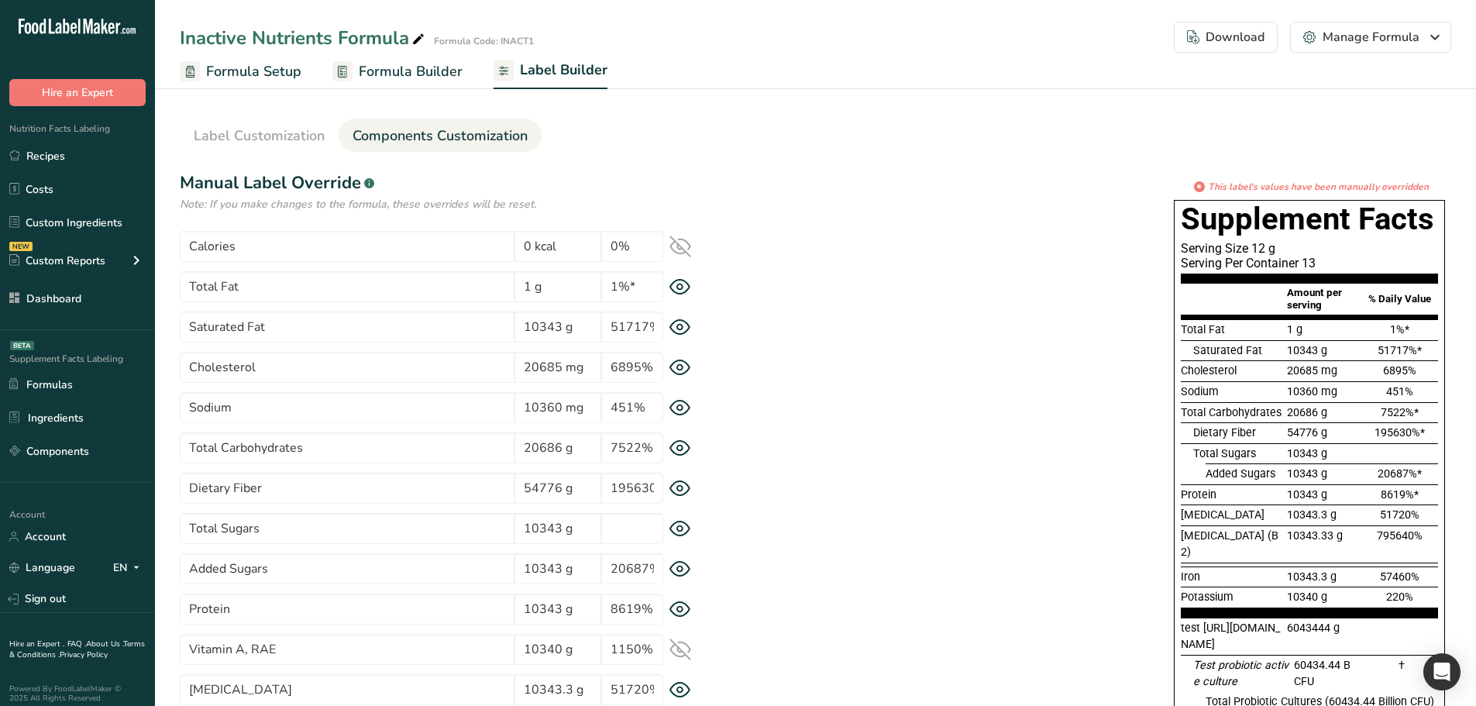
click at [678, 450] on icon at bounding box center [679, 447] width 5 height 5
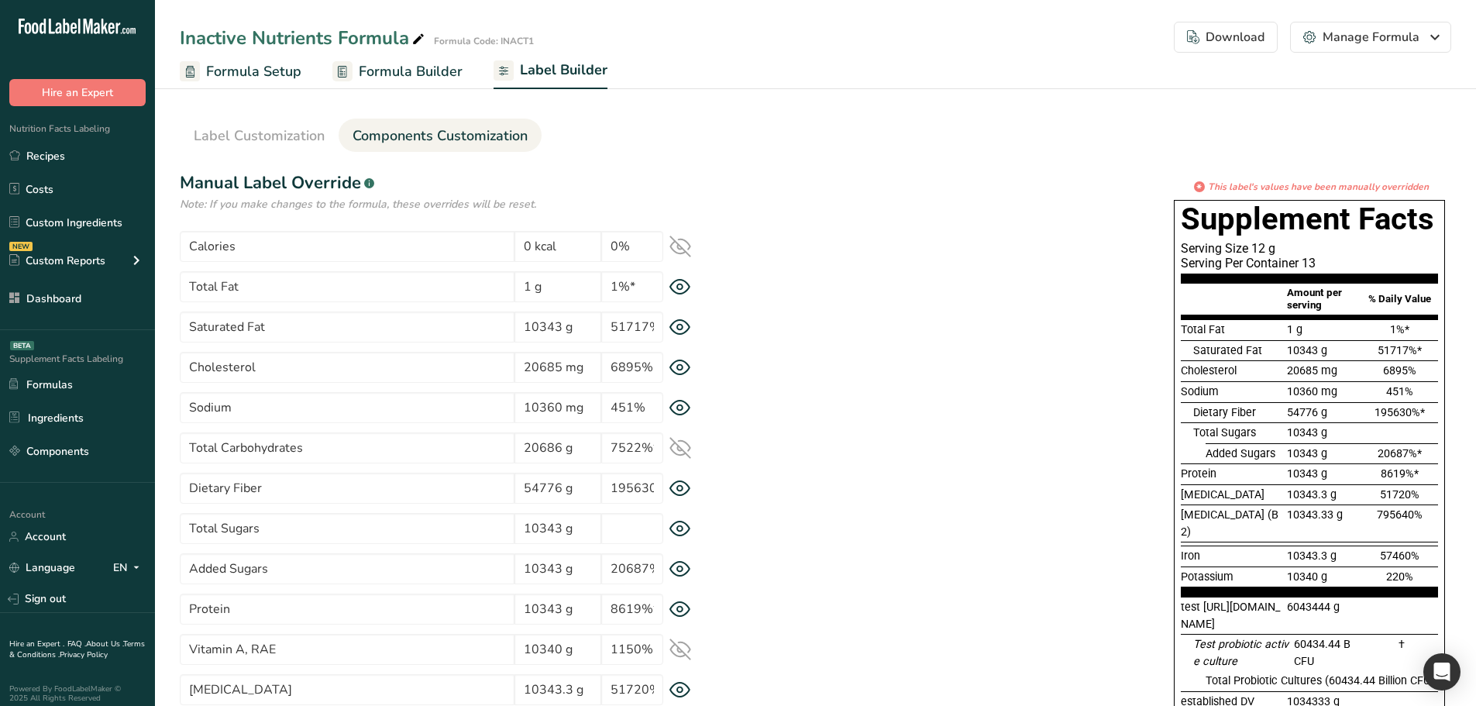
click at [678, 450] on icon at bounding box center [680, 448] width 20 height 15
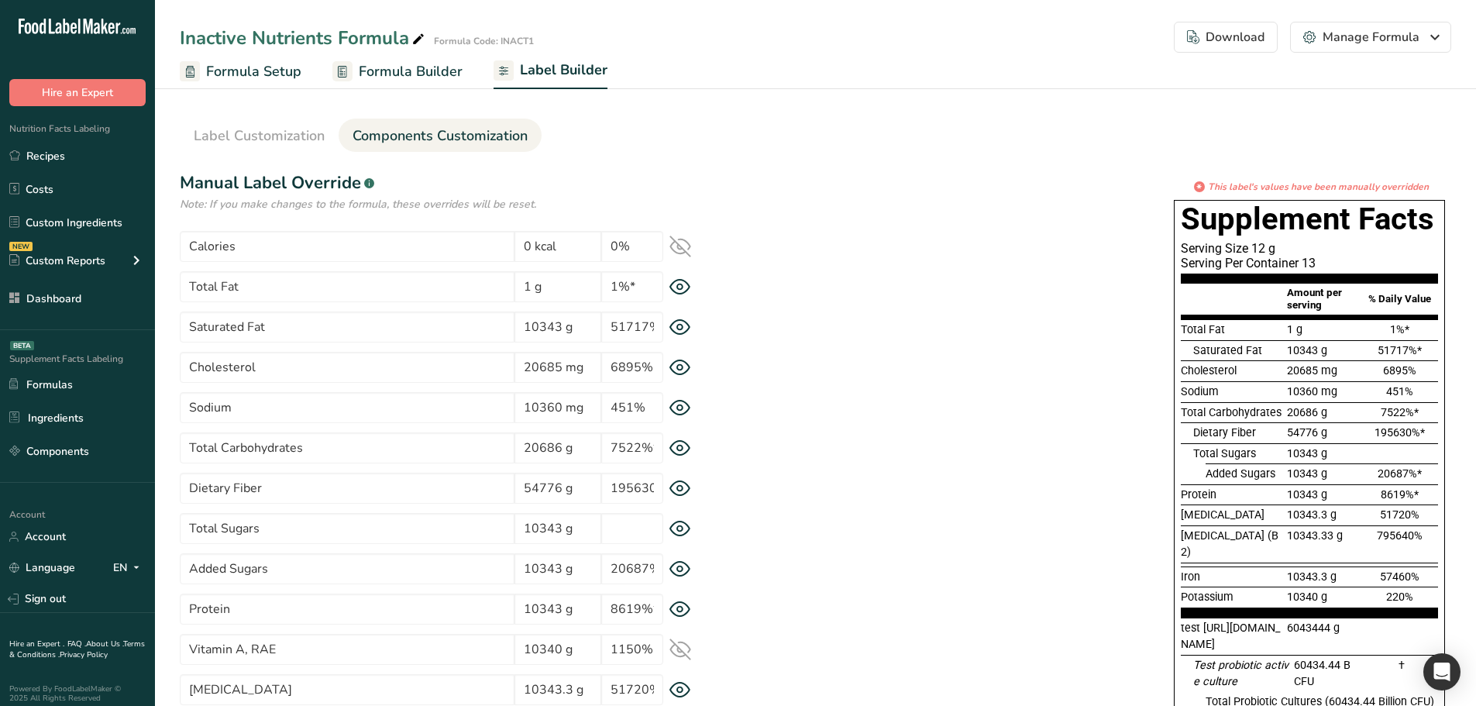
click at [679, 484] on icon at bounding box center [680, 488] width 22 height 16
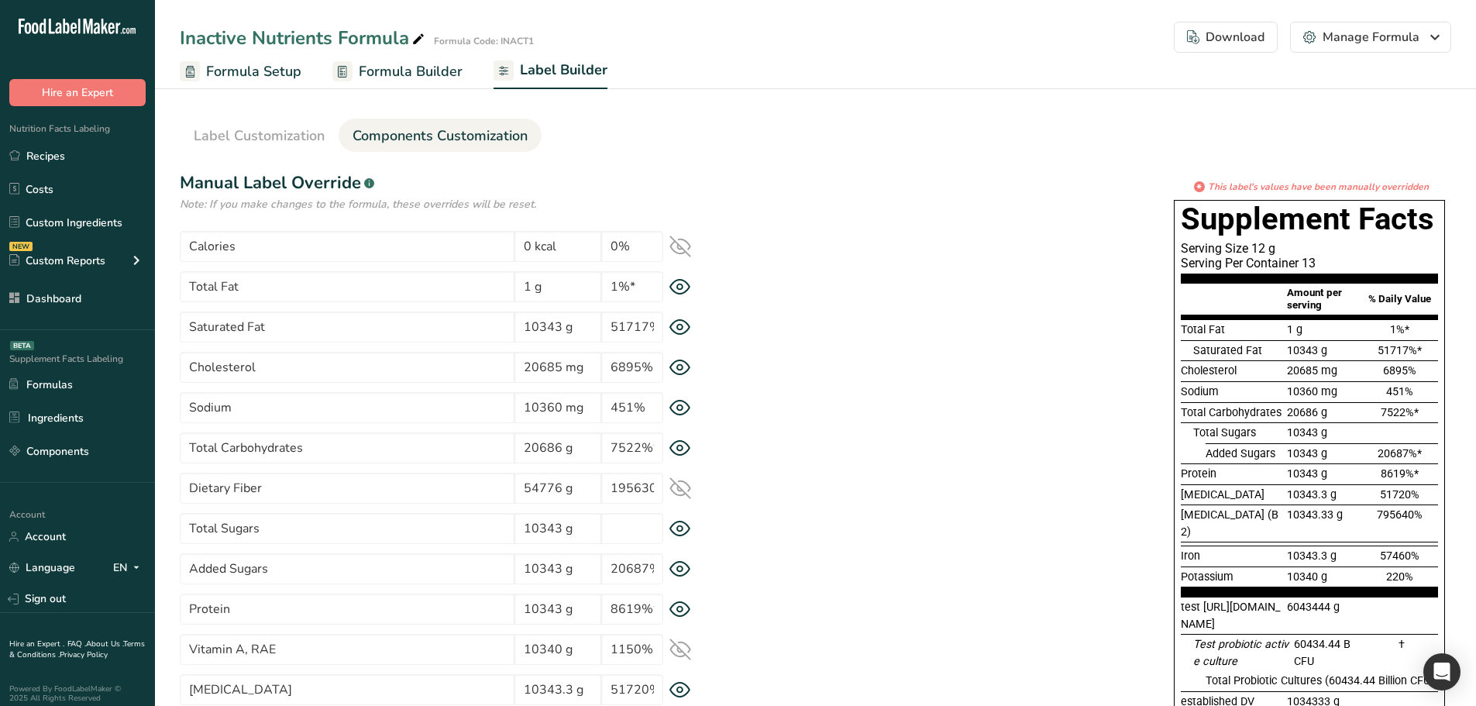
click at [679, 484] on icon at bounding box center [680, 488] width 22 height 22
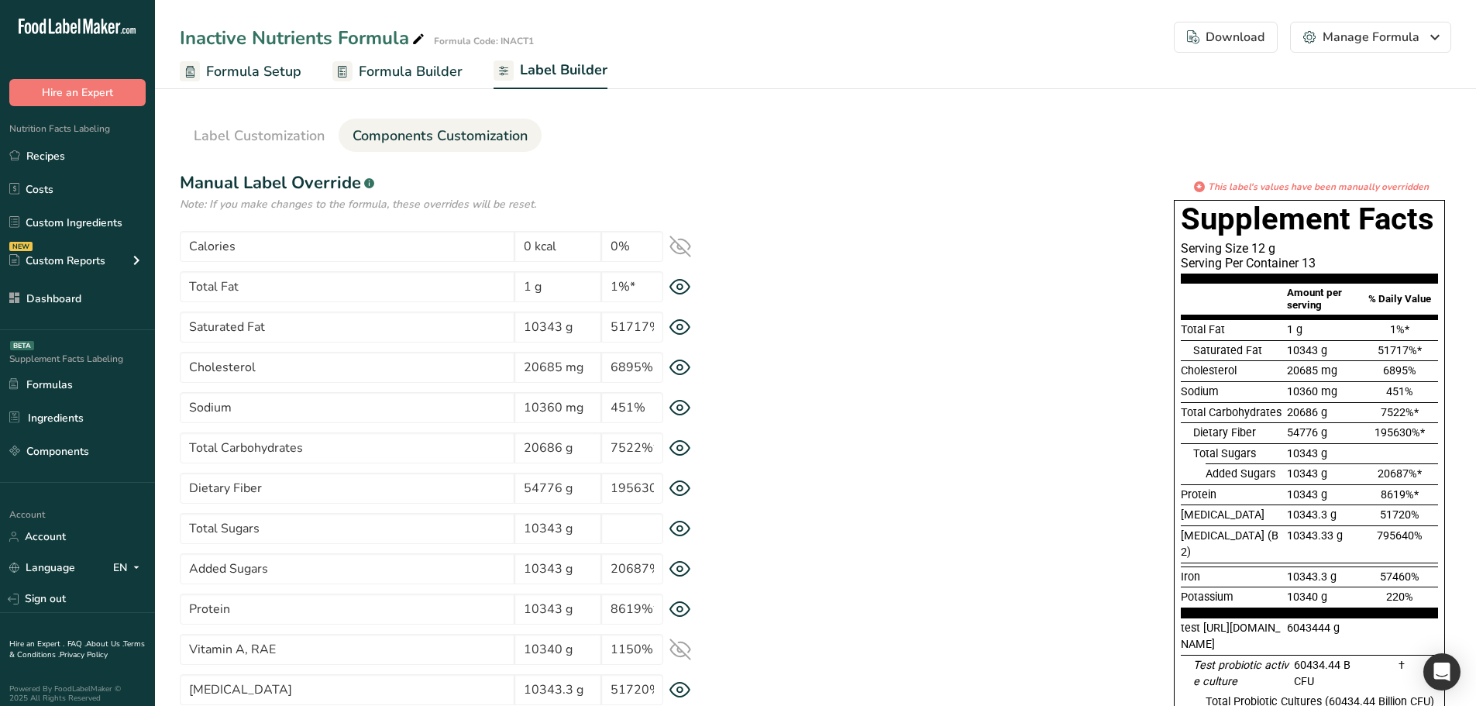
click at [677, 567] on icon at bounding box center [679, 568] width 5 height 5
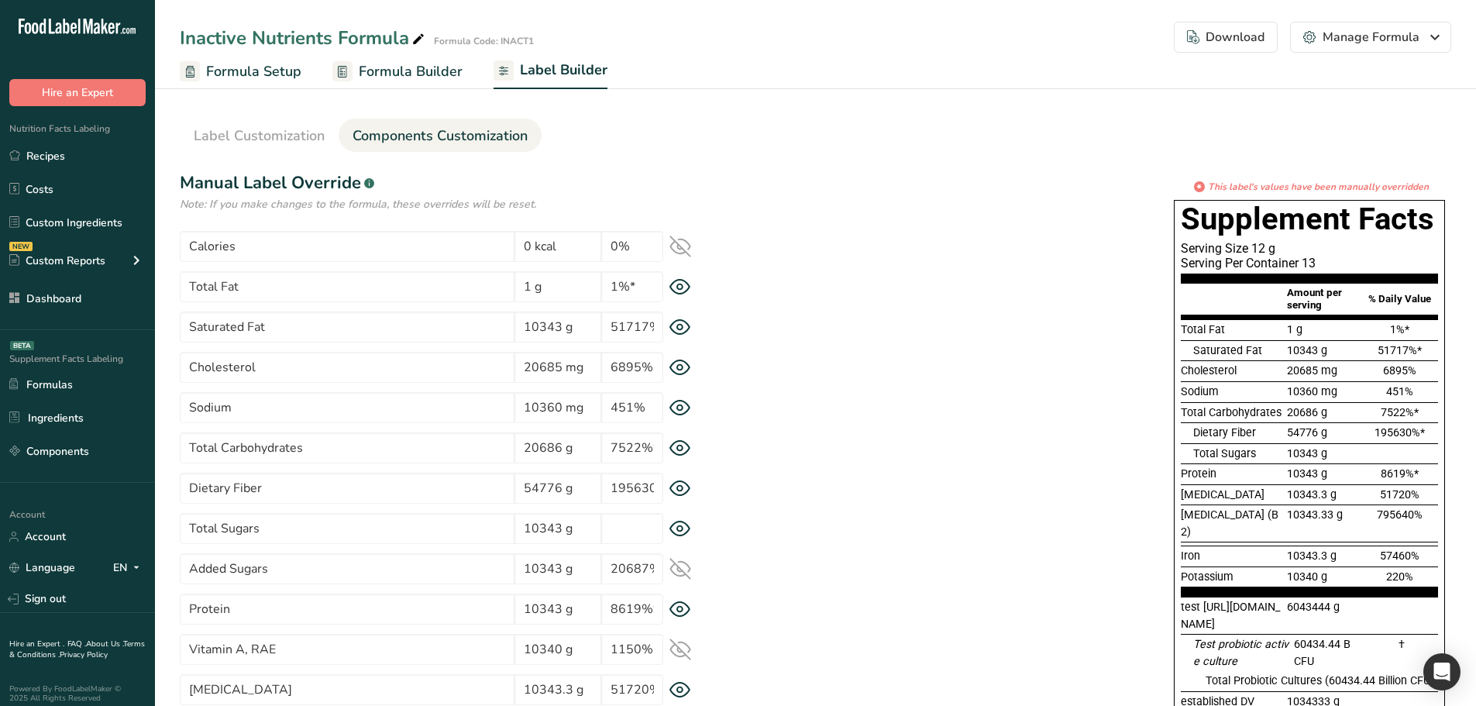
click at [677, 567] on icon at bounding box center [680, 569] width 22 height 22
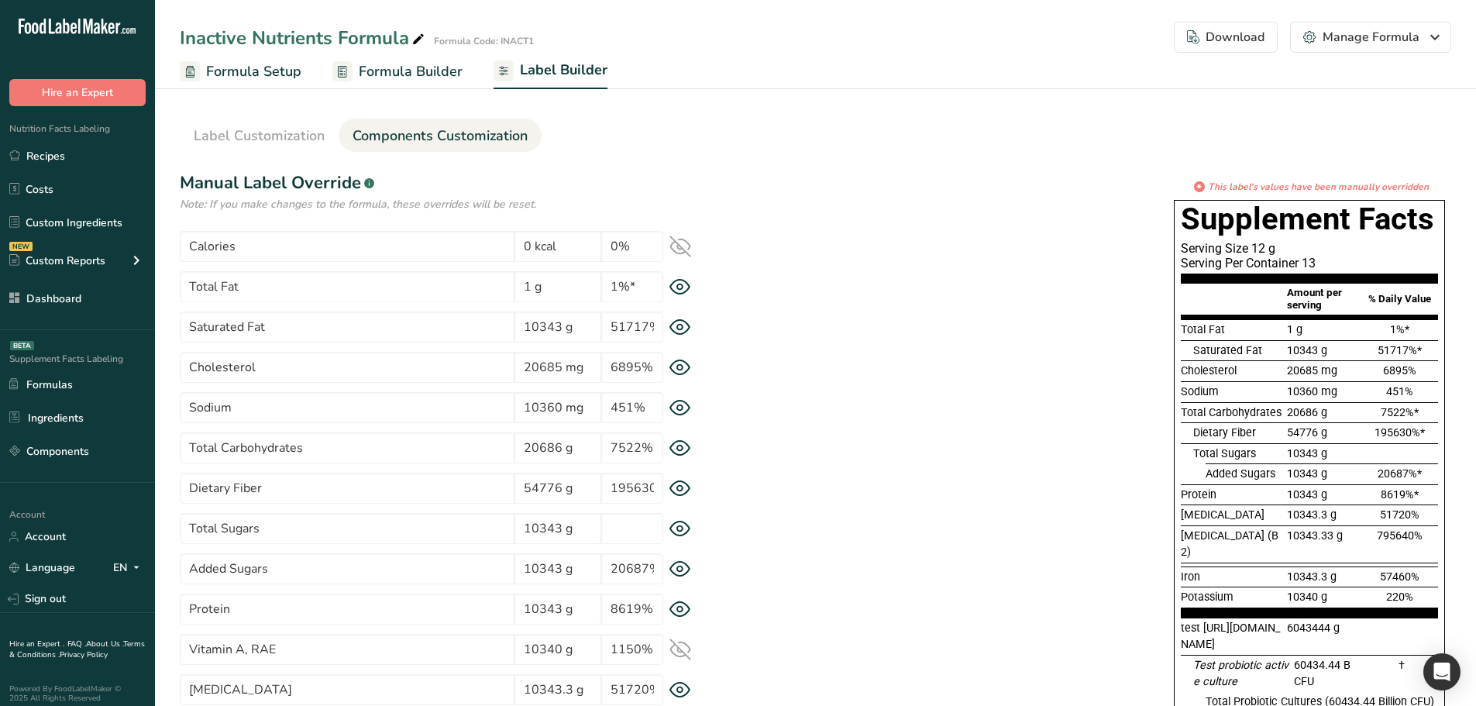
click at [677, 528] on icon at bounding box center [679, 528] width 5 height 5
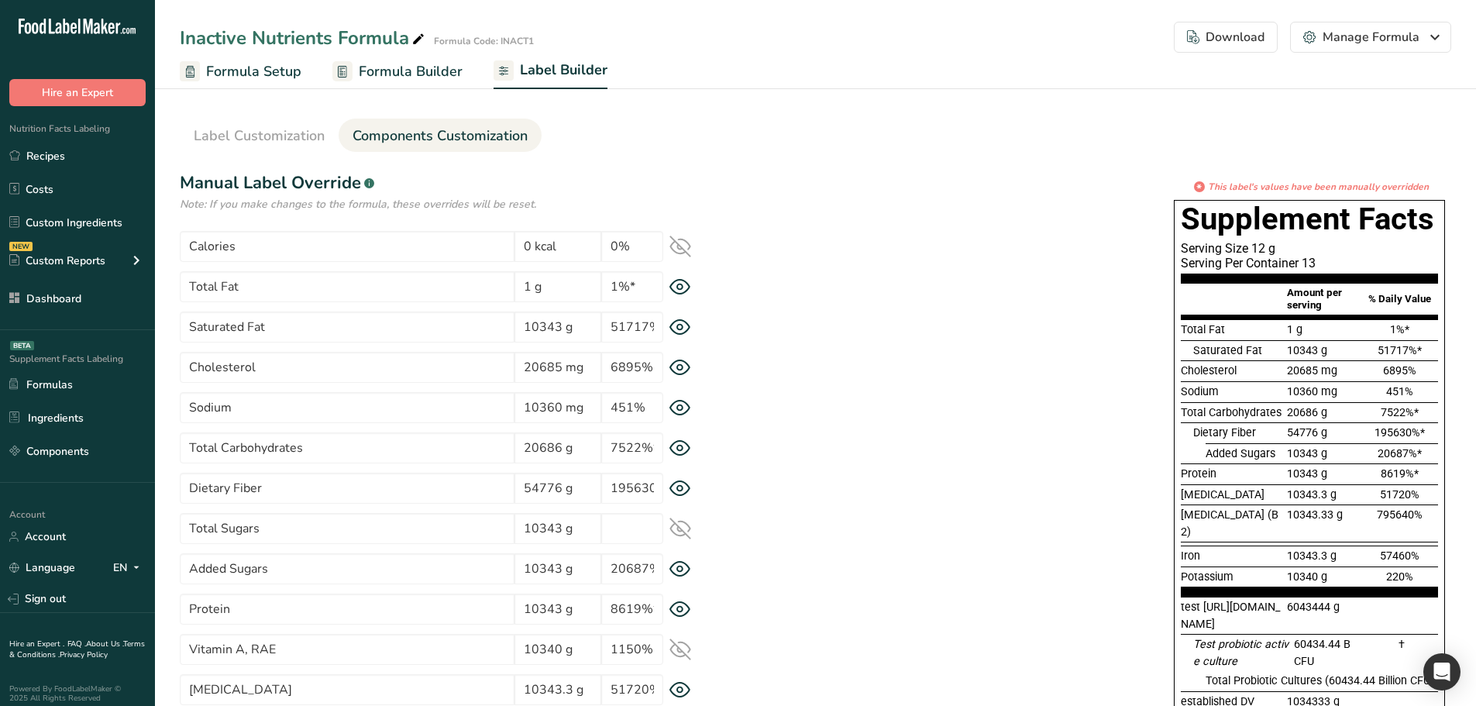
click at [677, 528] on icon at bounding box center [680, 528] width 20 height 15
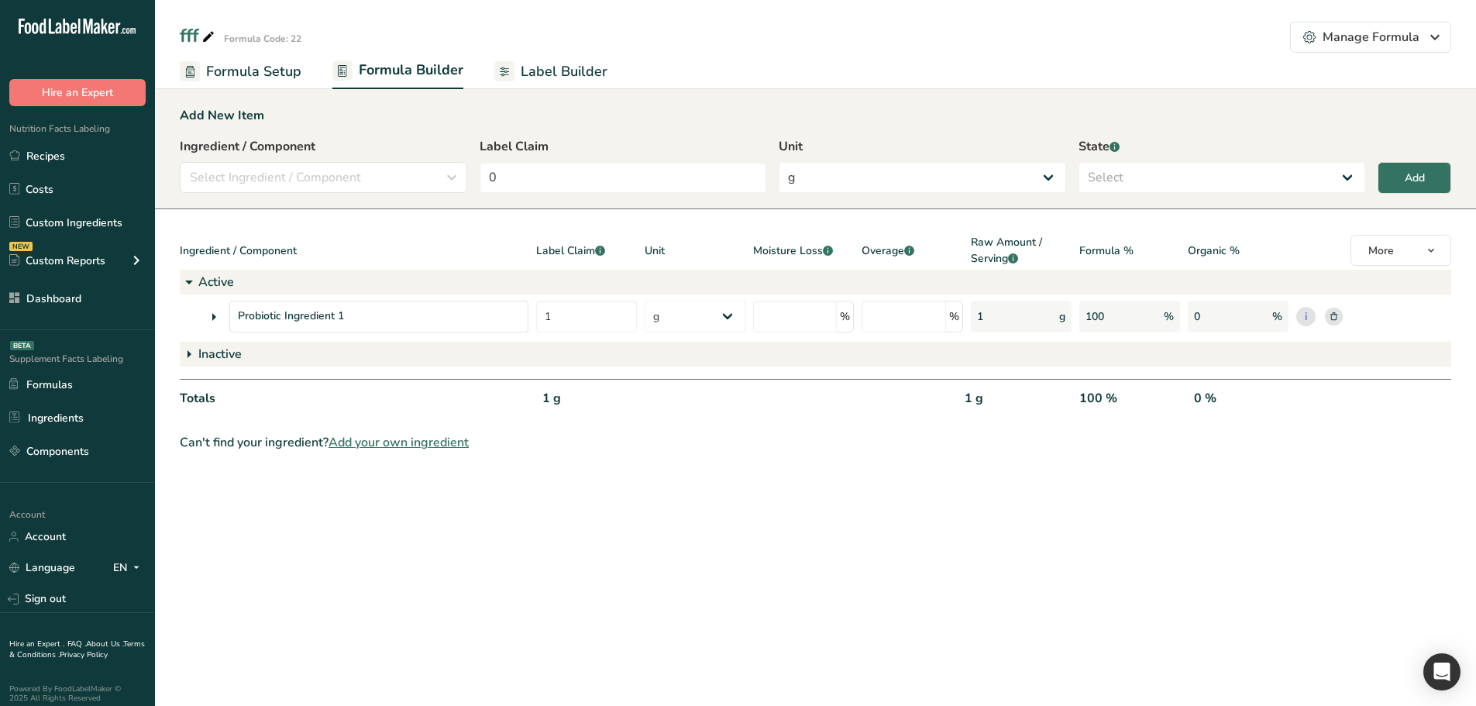
click at [593, 71] on span "Label Builder" at bounding box center [564, 71] width 87 height 21
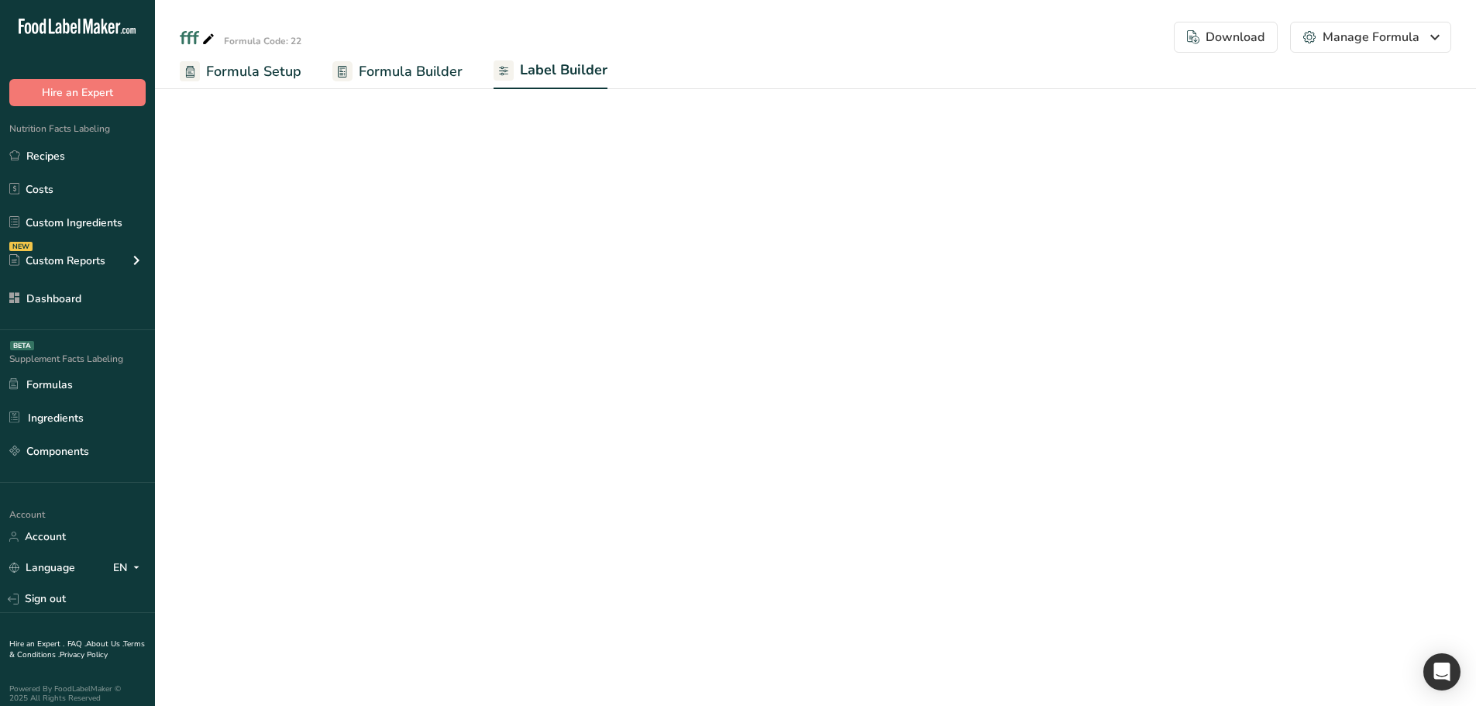
select select "Roboto"
select select "bold"
select select "center"
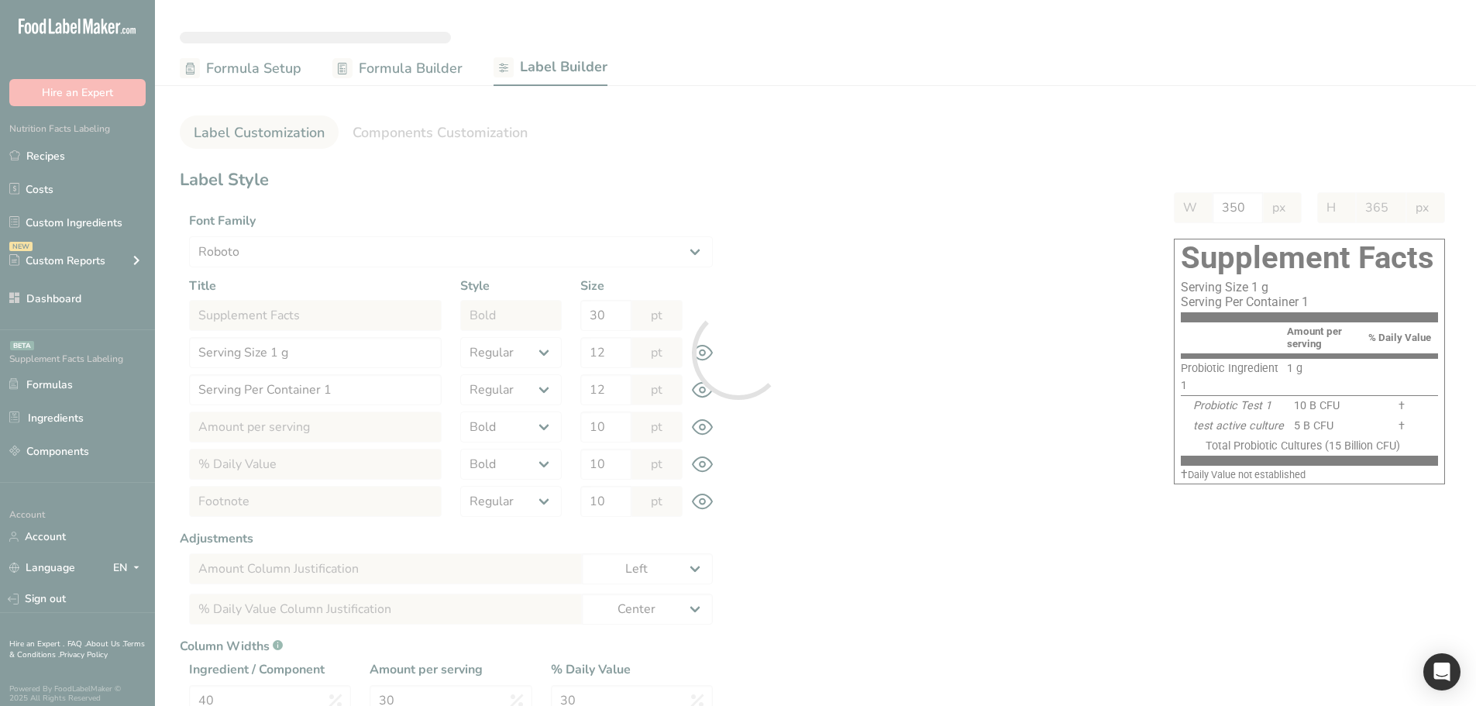
type input "317"
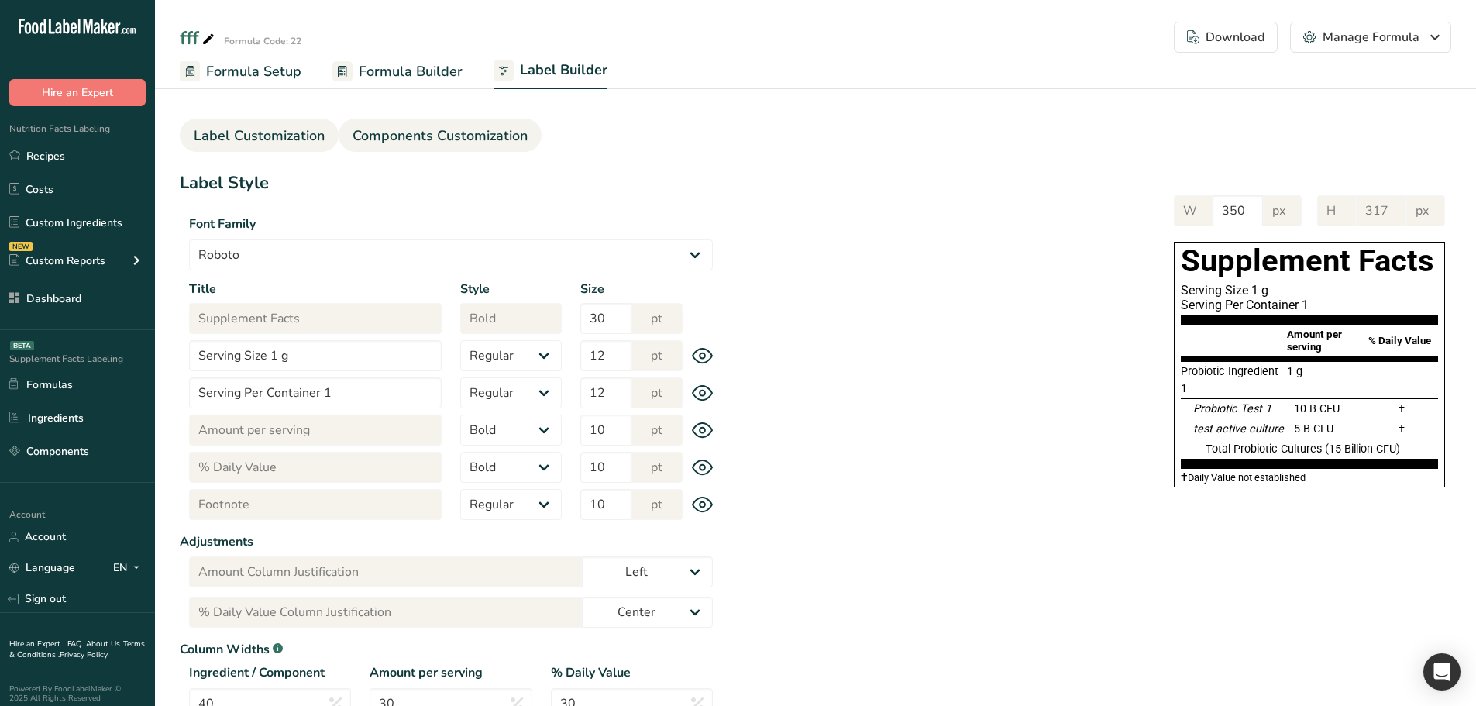
click at [418, 142] on span "Components Customization" at bounding box center [439, 135] width 175 height 21
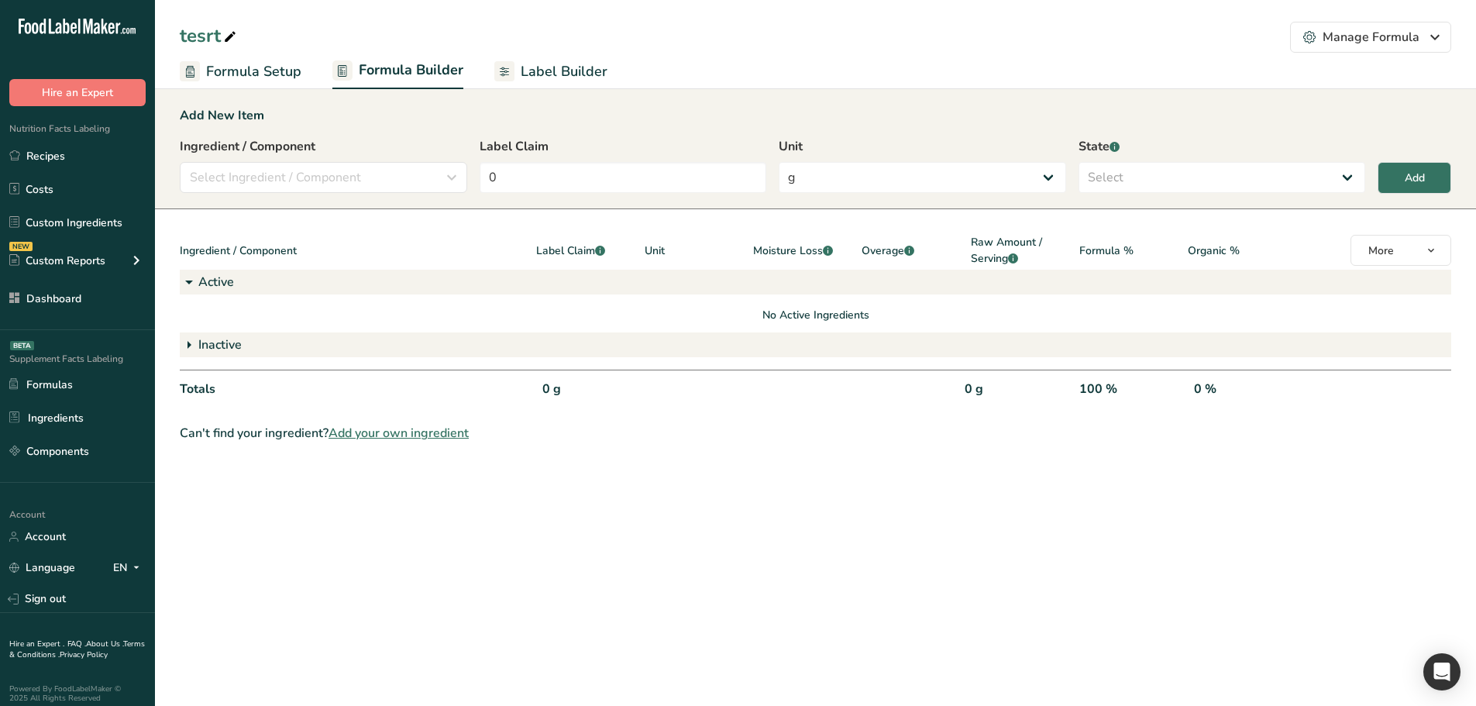
click at [573, 71] on span "Label Builder" at bounding box center [564, 71] width 87 height 21
click at [509, 67] on icon at bounding box center [504, 71] width 20 height 20
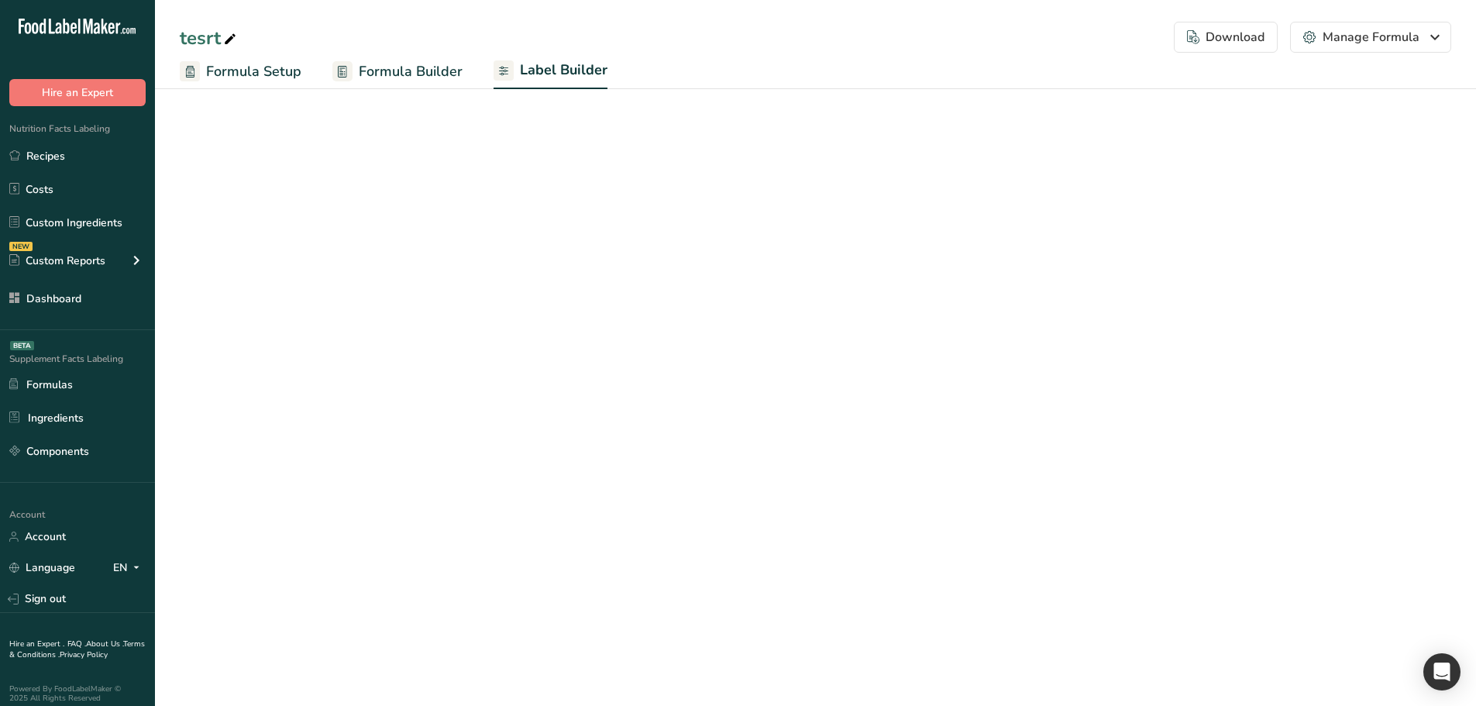
select select "Roboto"
select select "bold"
select select "center"
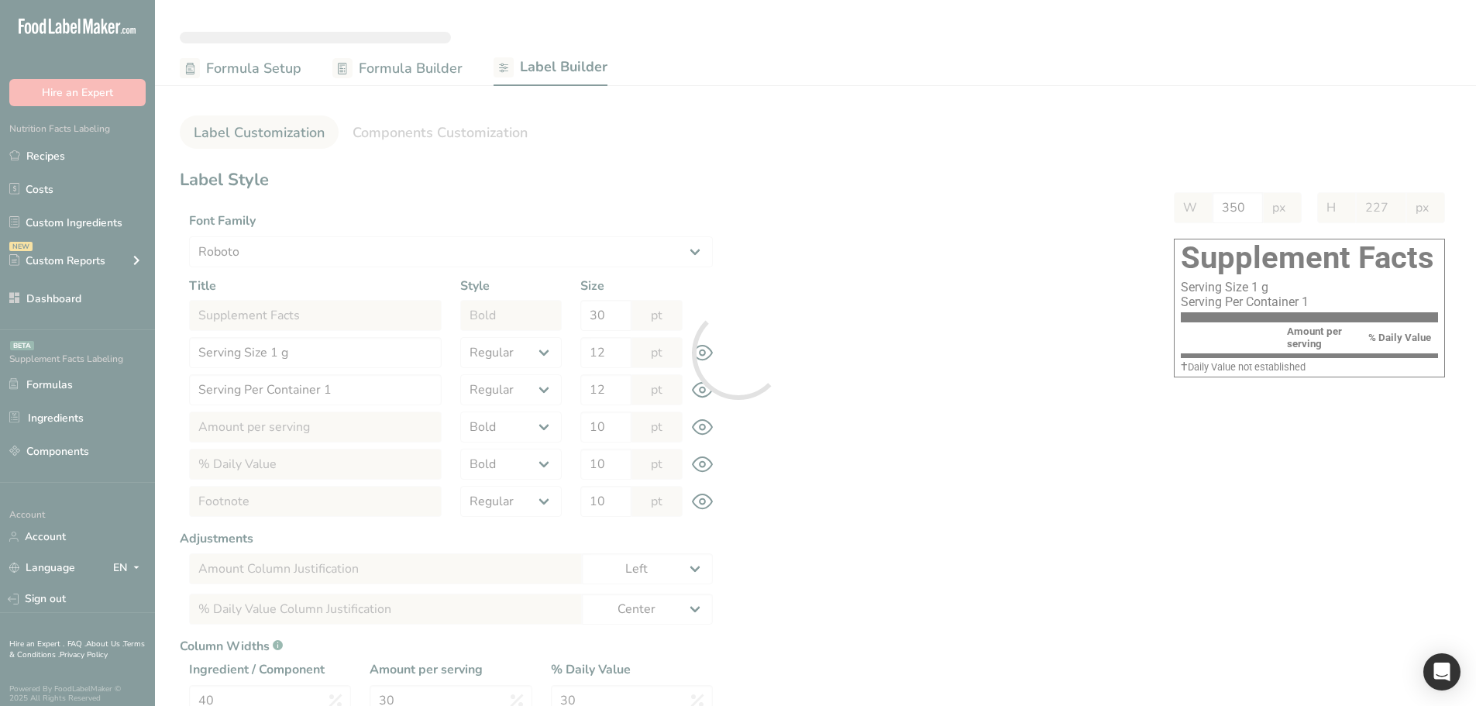
click at [444, 128] on div at bounding box center [738, 353] width 1476 height 706
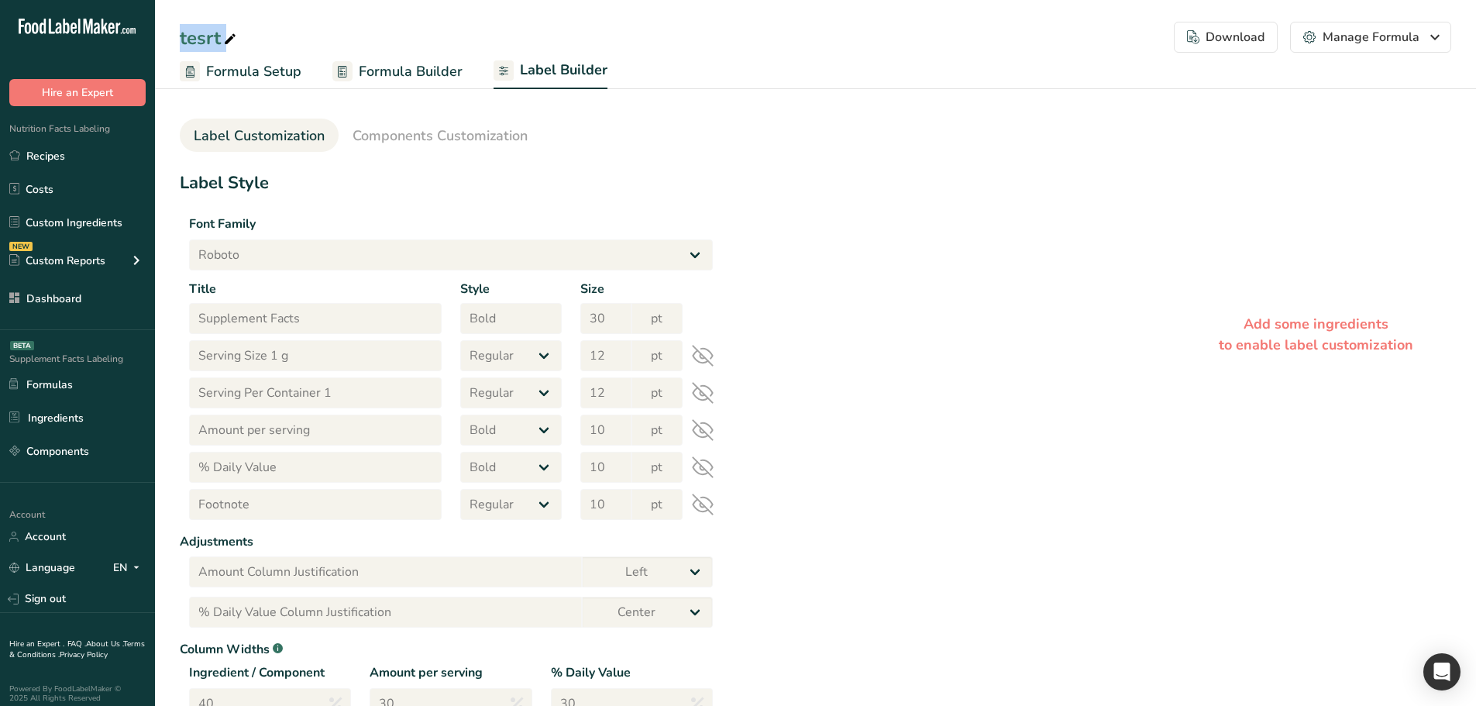
click at [442, 127] on span "Components Customization" at bounding box center [439, 135] width 175 height 21
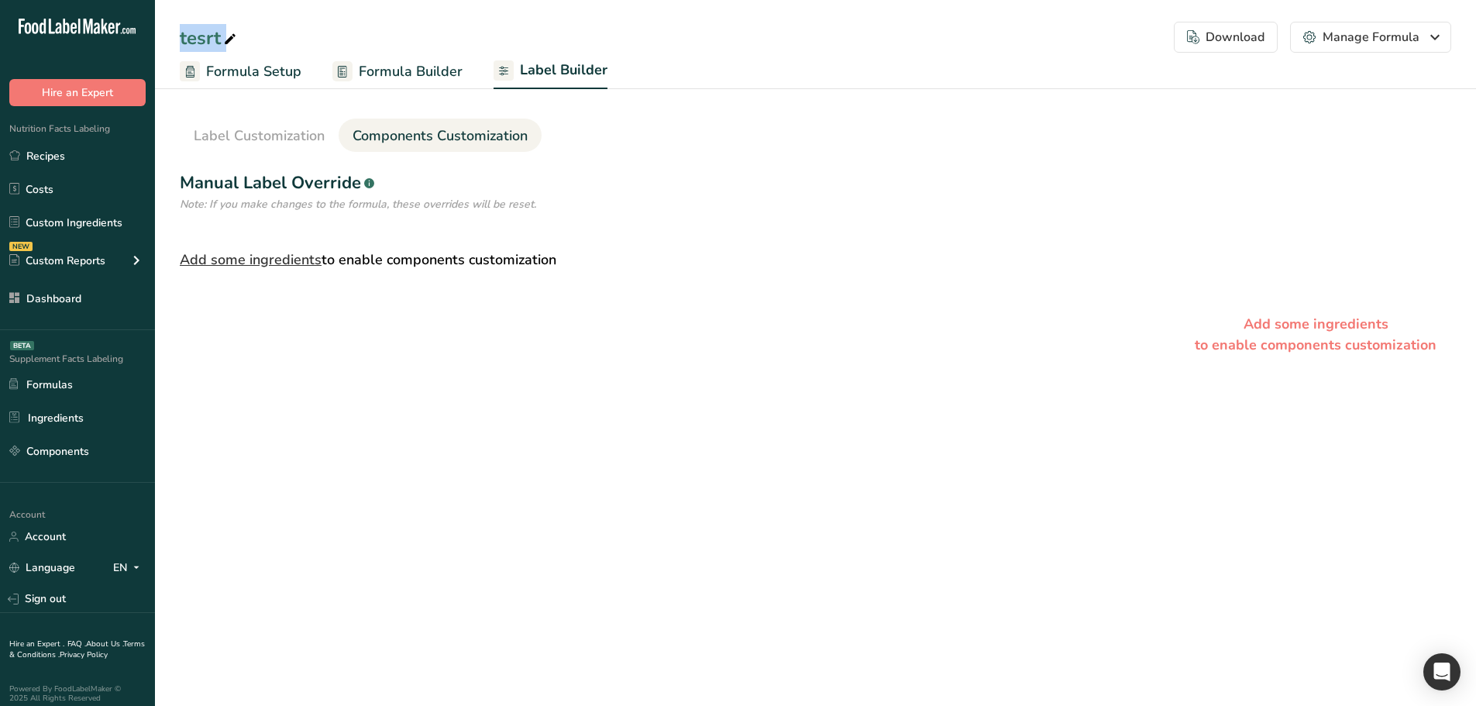
click at [288, 266] on u "Add some ingredients" at bounding box center [251, 259] width 142 height 19
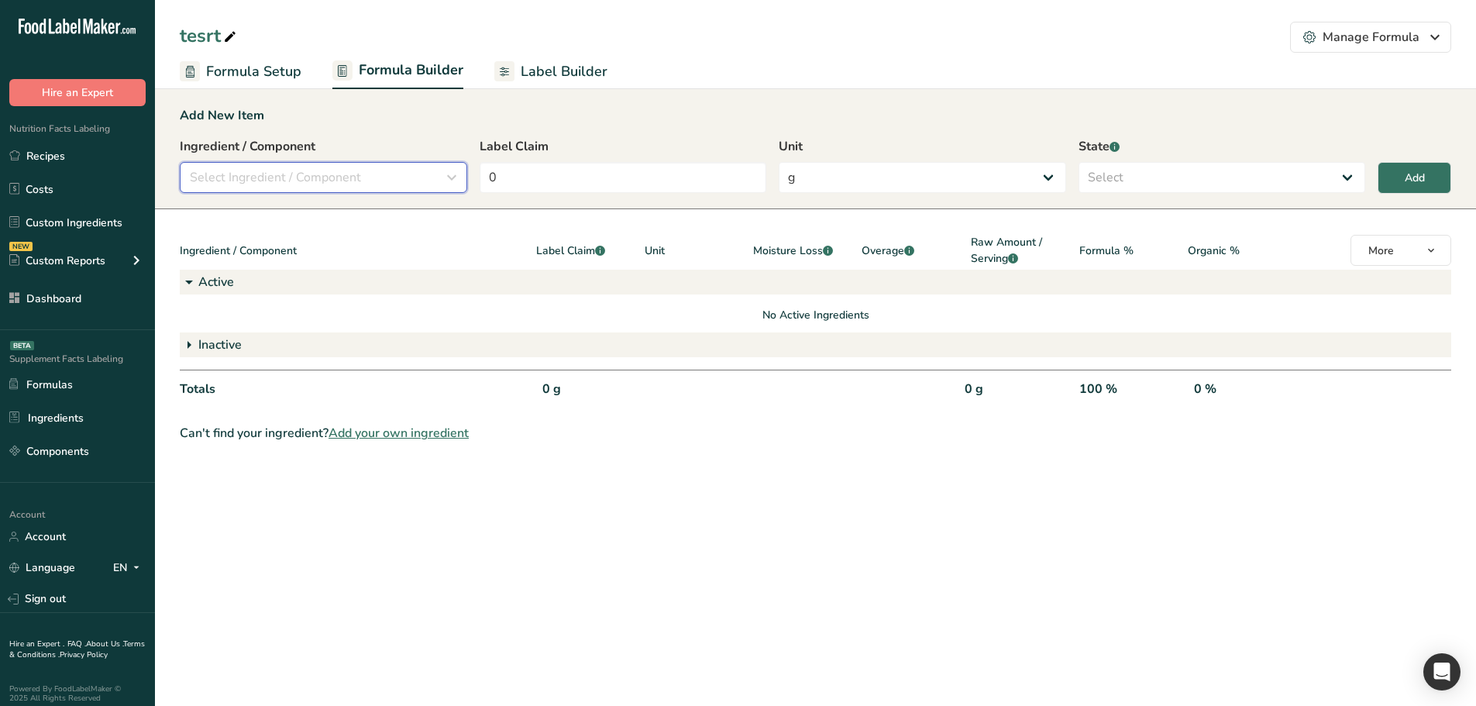
click at [315, 184] on span "Select Ingredient / Component" at bounding box center [275, 177] width 171 height 19
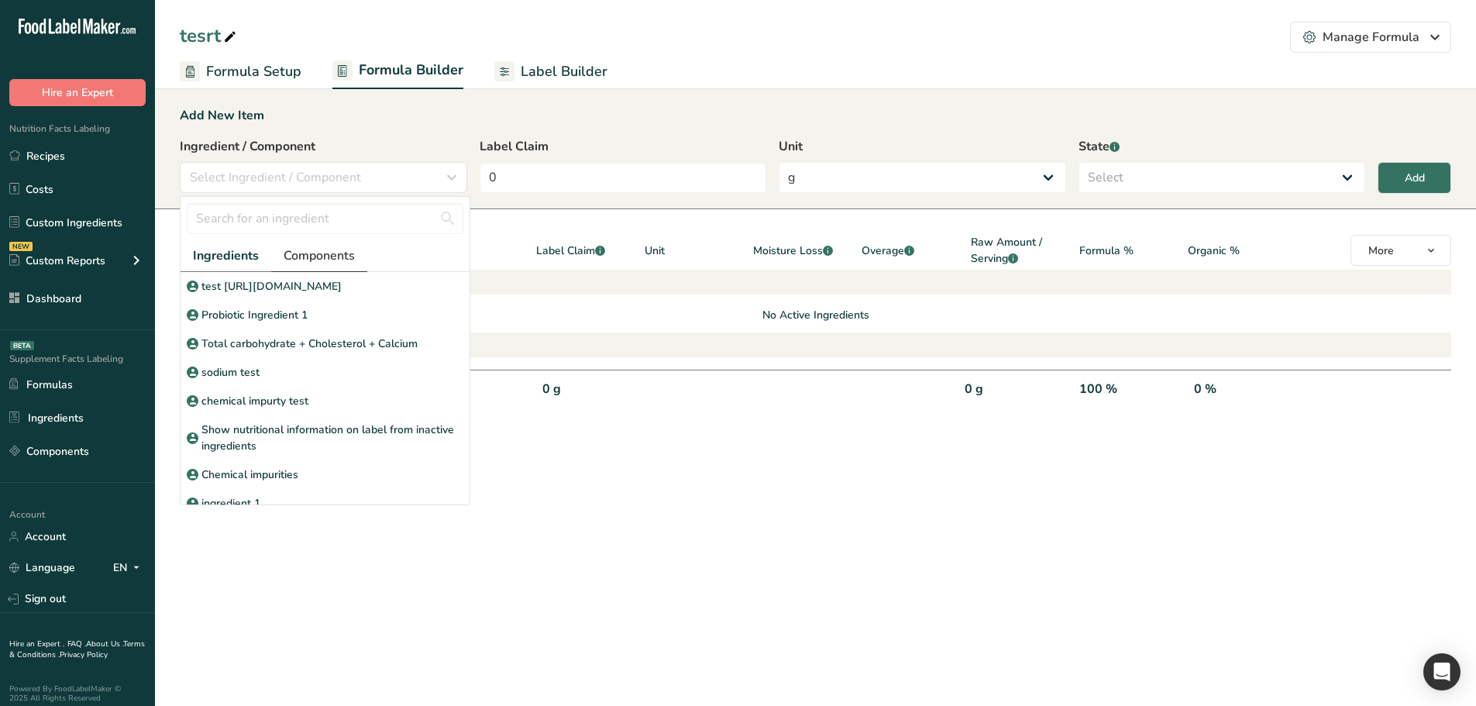
click at [313, 263] on span "Components" at bounding box center [318, 255] width 71 height 19
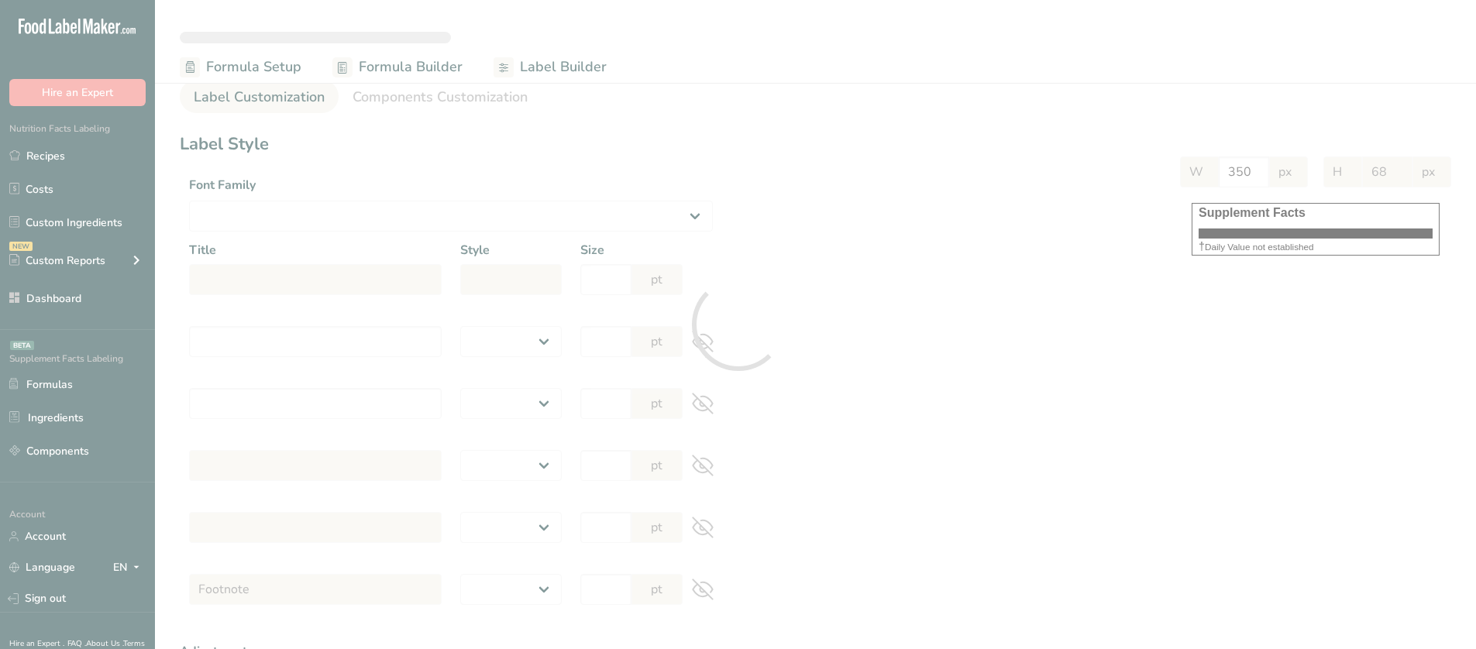
select select
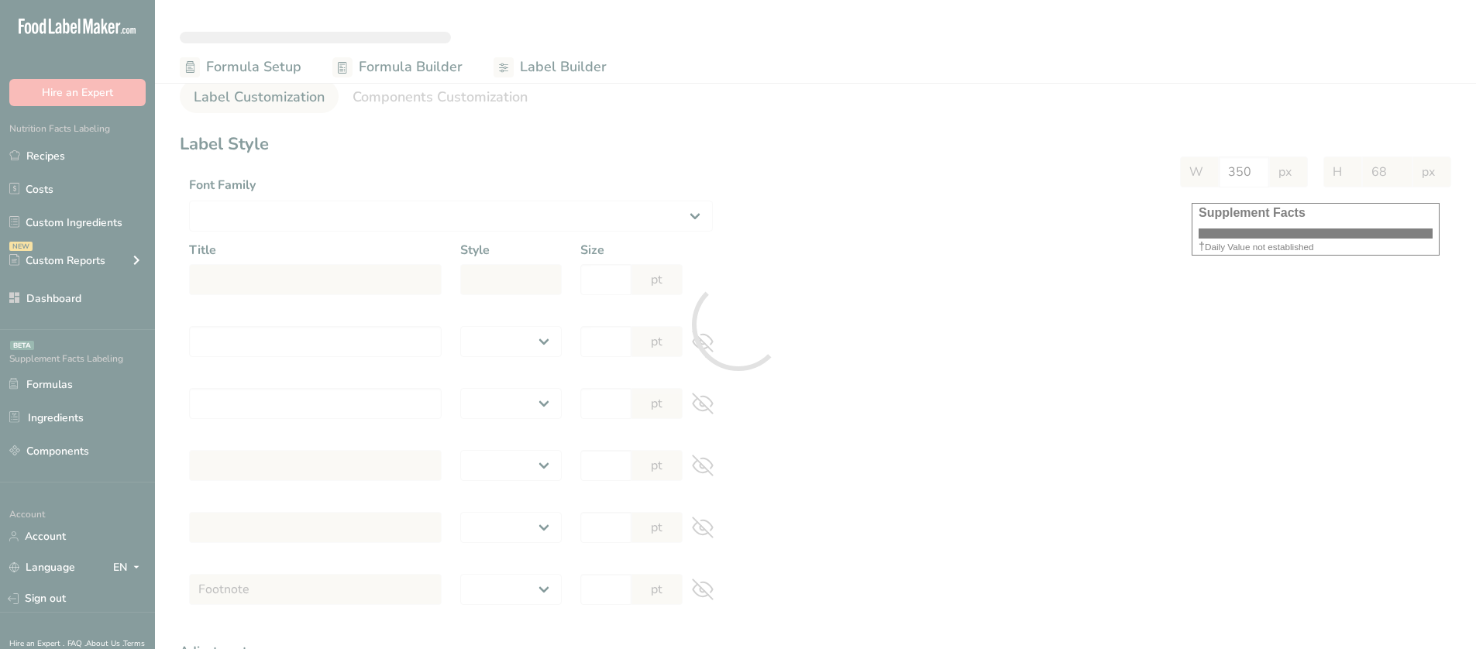
select select
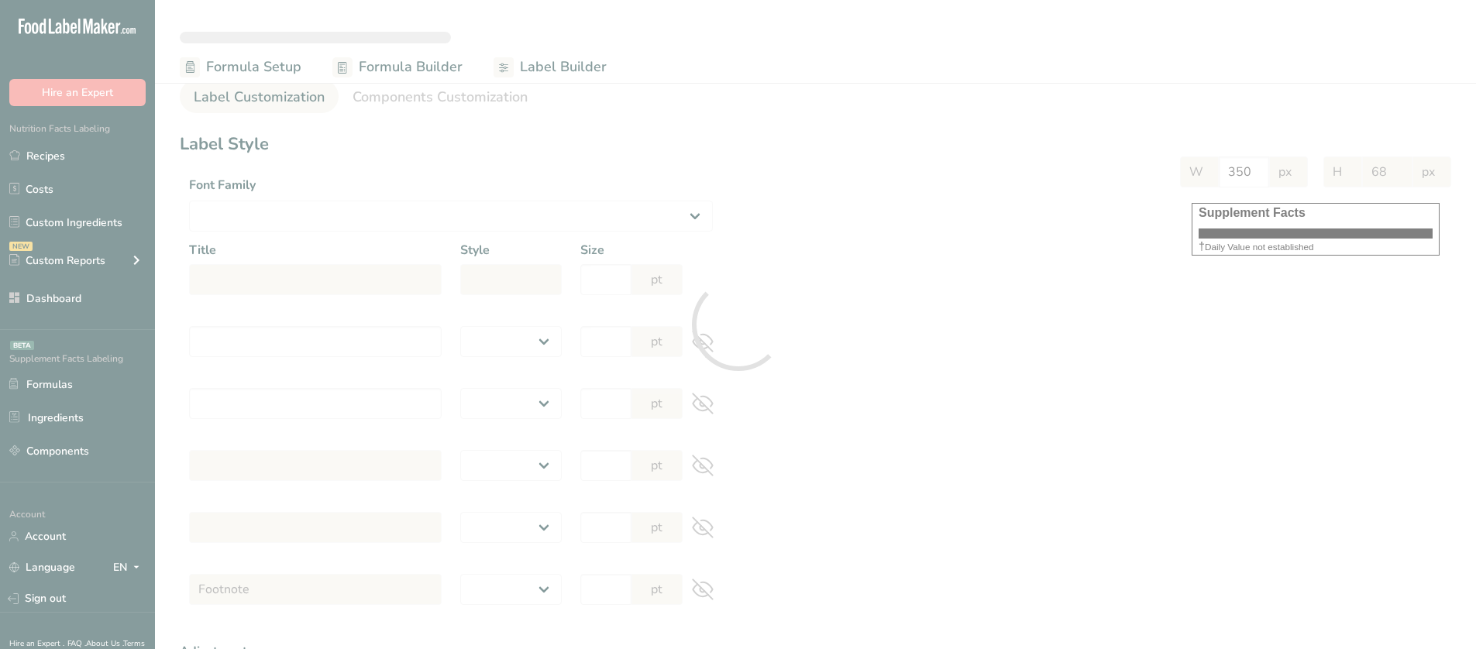
select select "Roboto"
type input "Supplement Facts"
select select "bold"
type input "30"
type input "Serving Size 12 g"
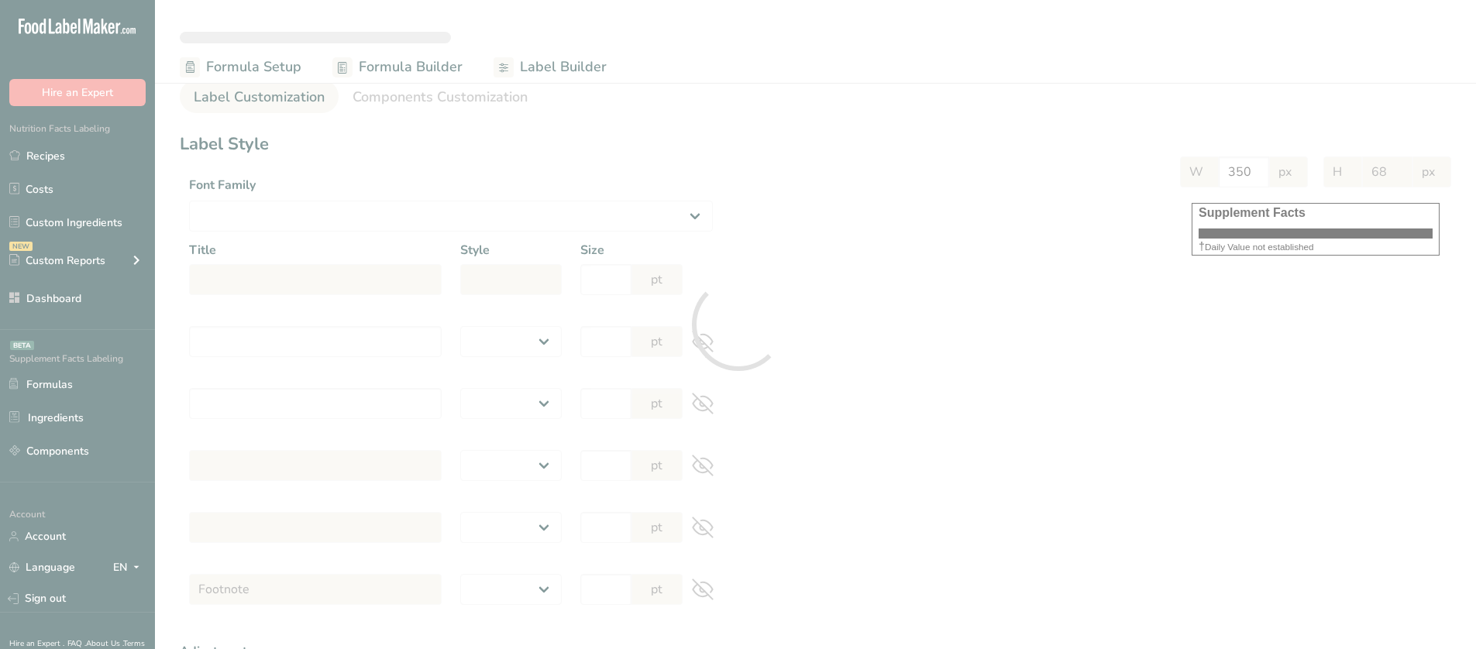
select select "regular"
type input "12"
type input "Serving Per Container 13"
select select "regular"
type input "12"
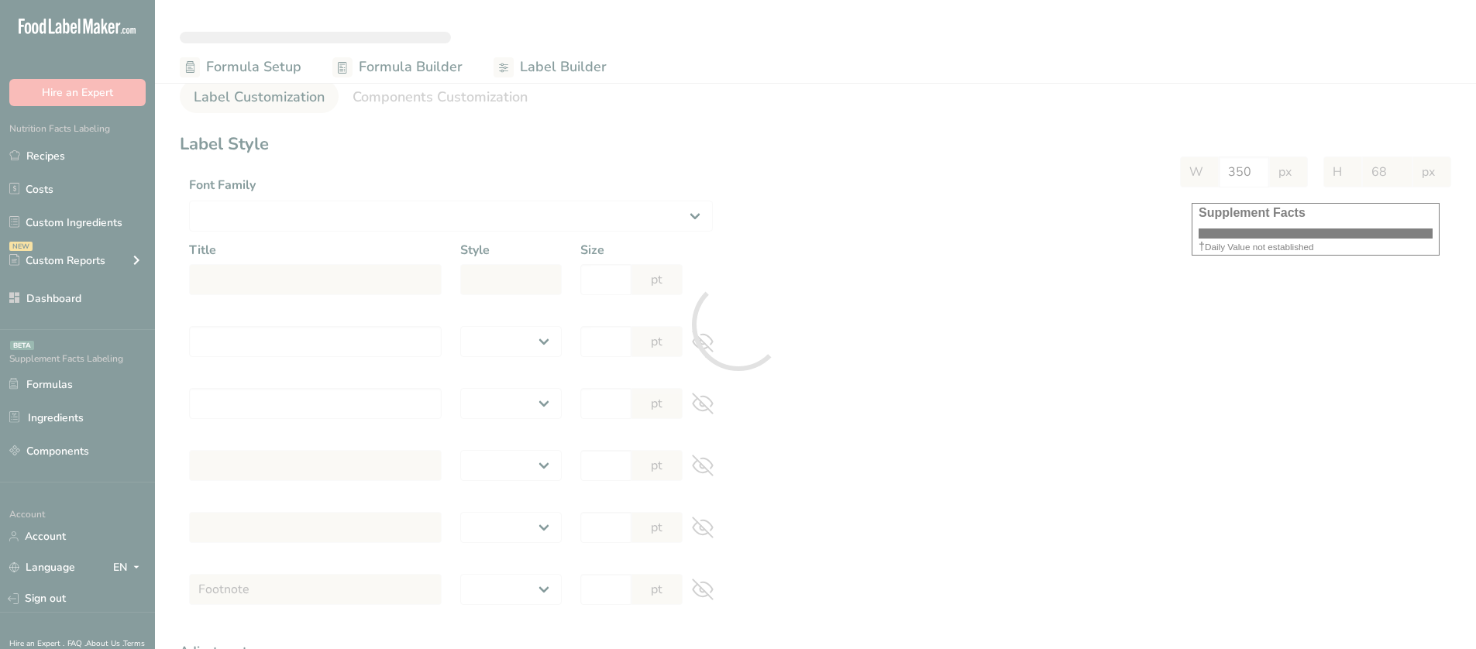
type input "Amount per serving"
select select "bold"
type input "10"
type input "% Daily Value"
select select "bold"
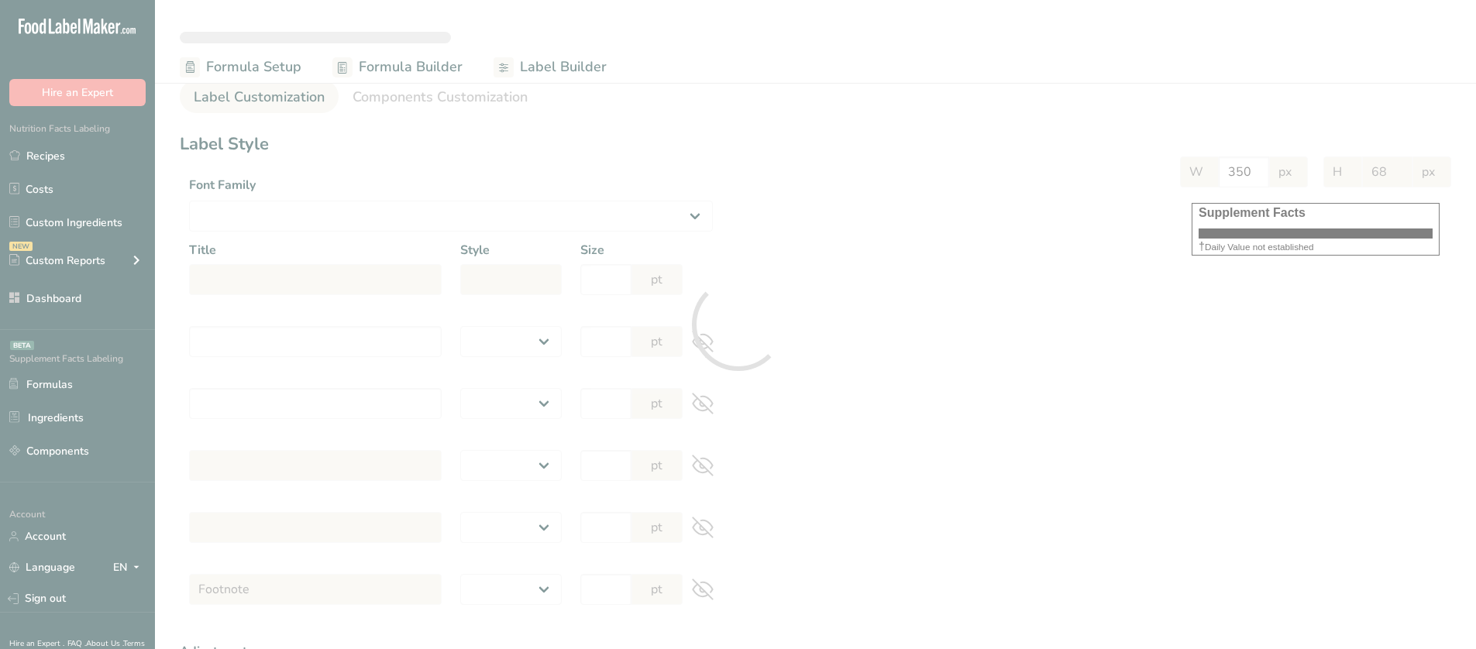
type input "10"
select select "regular"
type input "10"
select select "left"
type input "% Daily Value Column Justification"
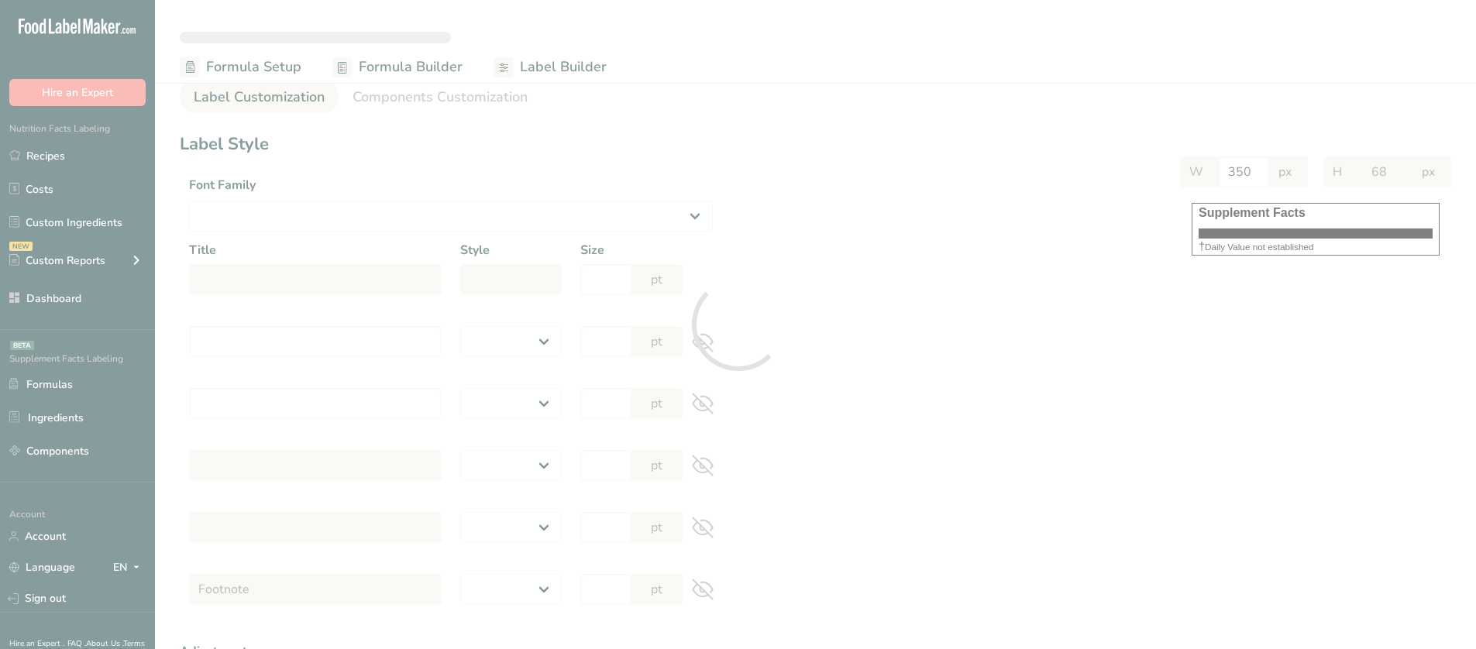
select select "center"
type input "40"
type input "30"
select select "% Daily Value"
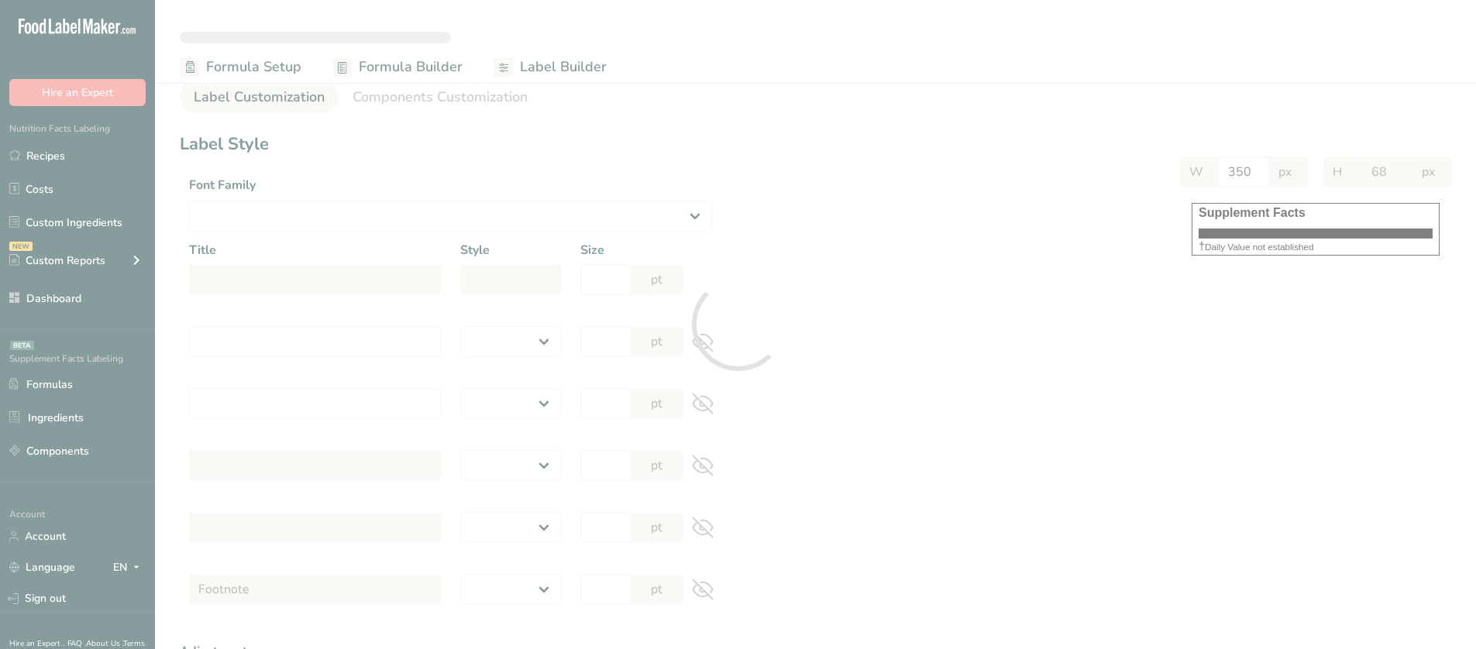
type input "948"
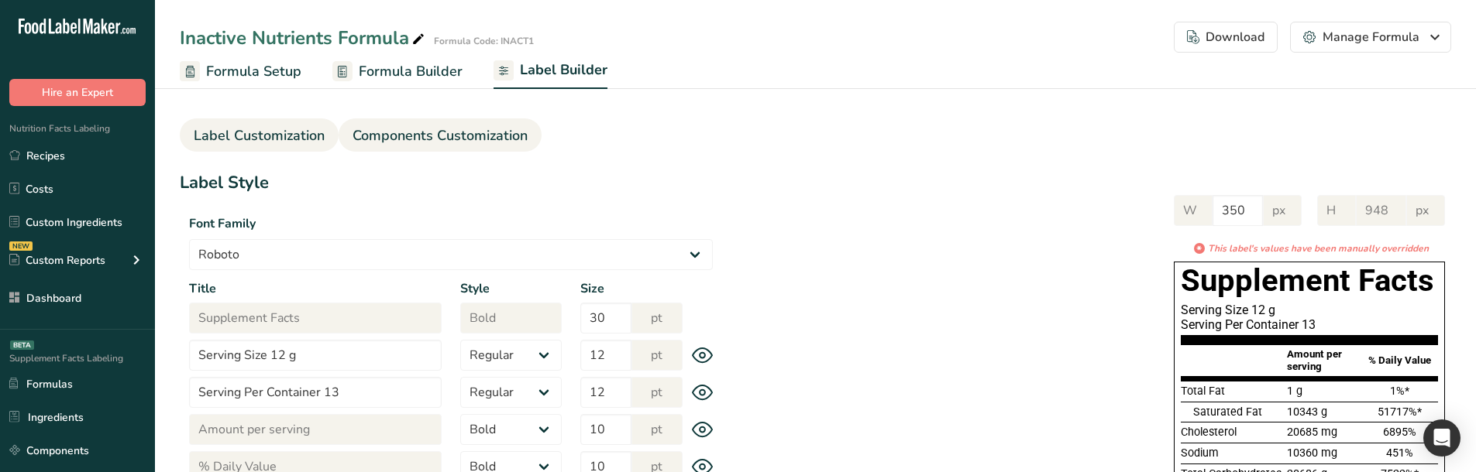
click at [403, 138] on span "Components Customization" at bounding box center [439, 135] width 175 height 21
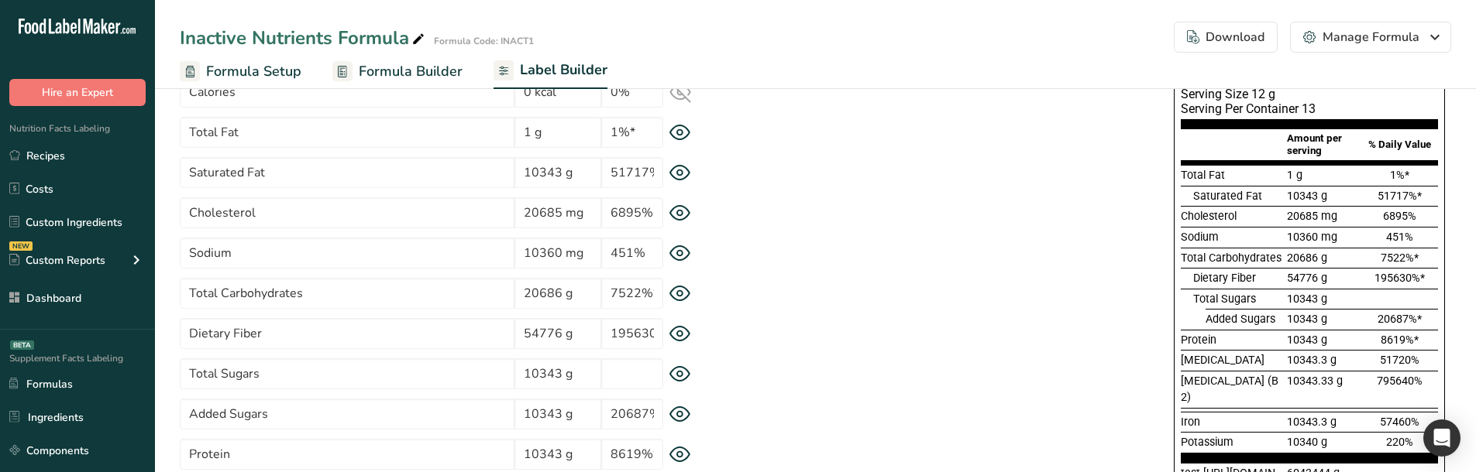
scroll to position [155, 0]
click at [686, 287] on icon at bounding box center [680, 293] width 22 height 16
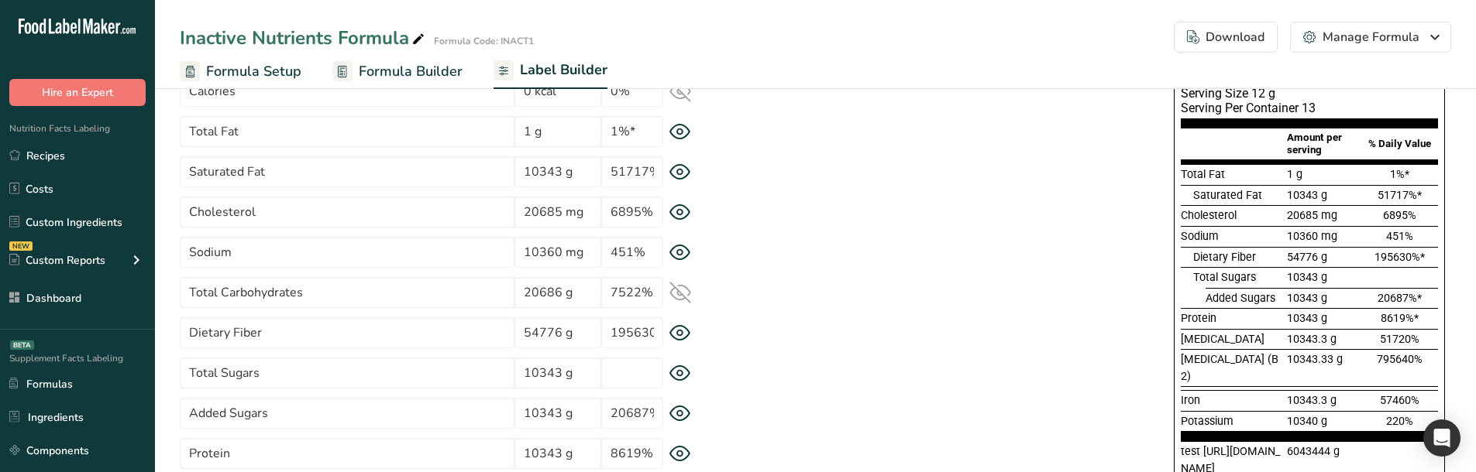
click at [686, 287] on icon at bounding box center [680, 293] width 20 height 15
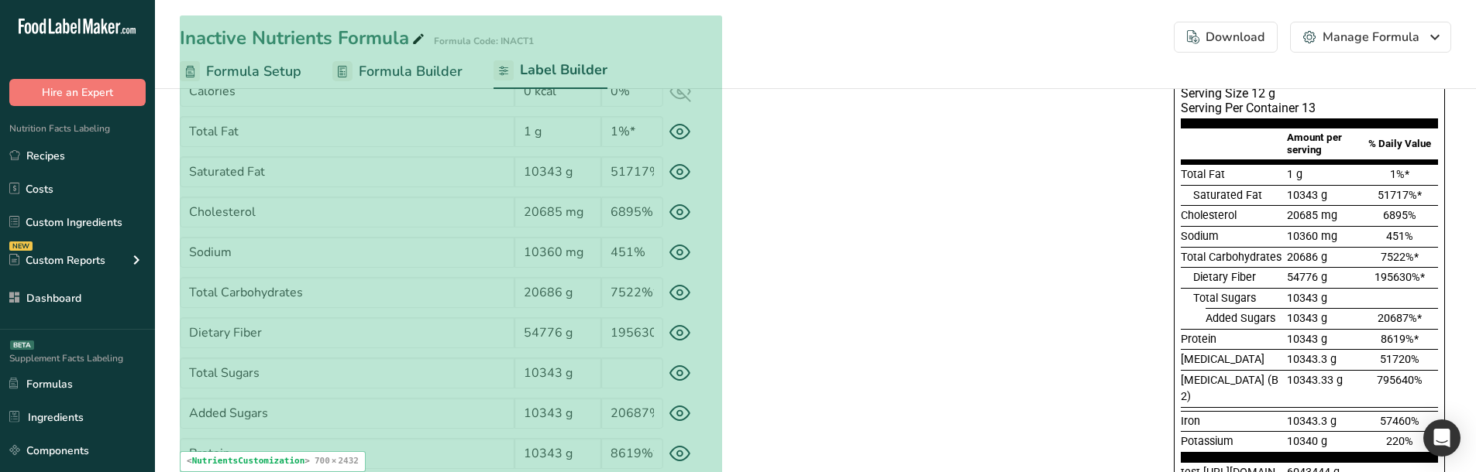
click at [665, 369] on div "Total Sugars 10343 g" at bounding box center [451, 373] width 542 height 31
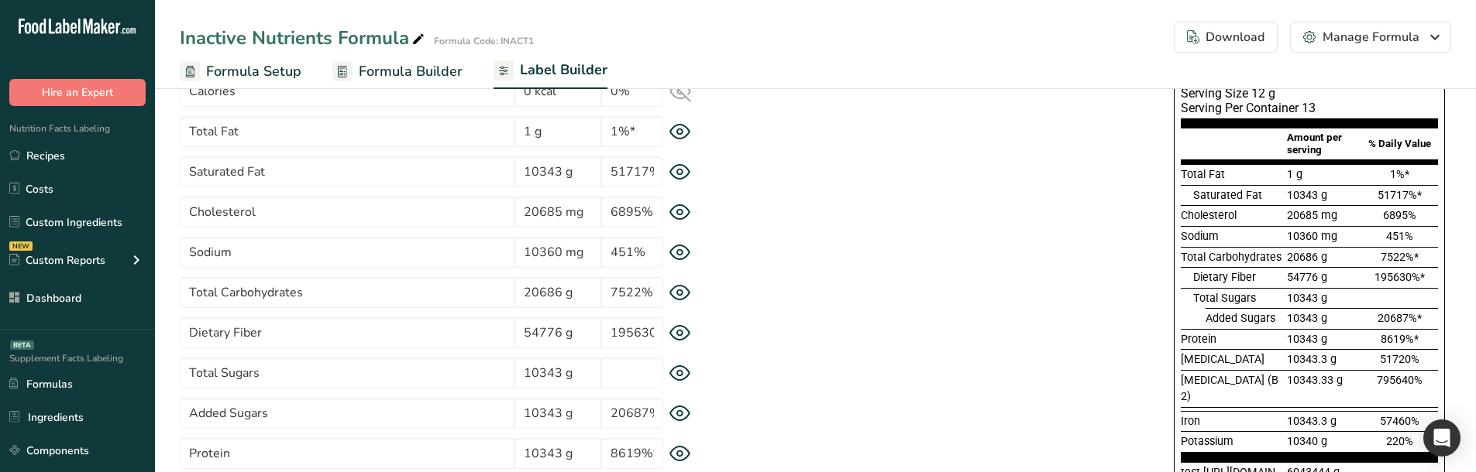
click at [677, 330] on icon at bounding box center [680, 333] width 22 height 16
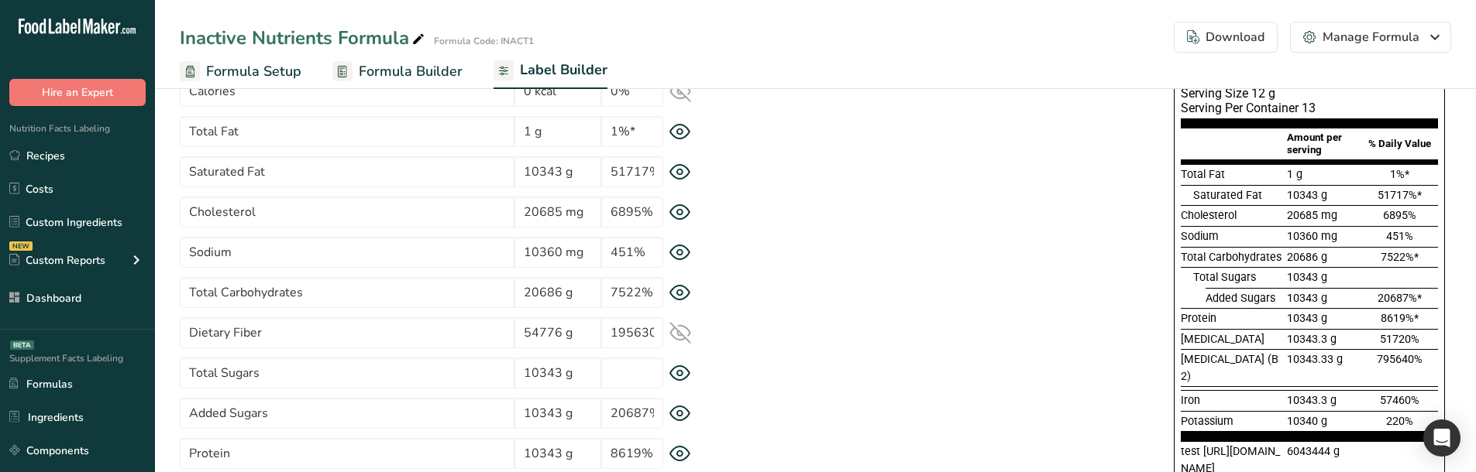
click at [677, 330] on icon at bounding box center [680, 333] width 20 height 20
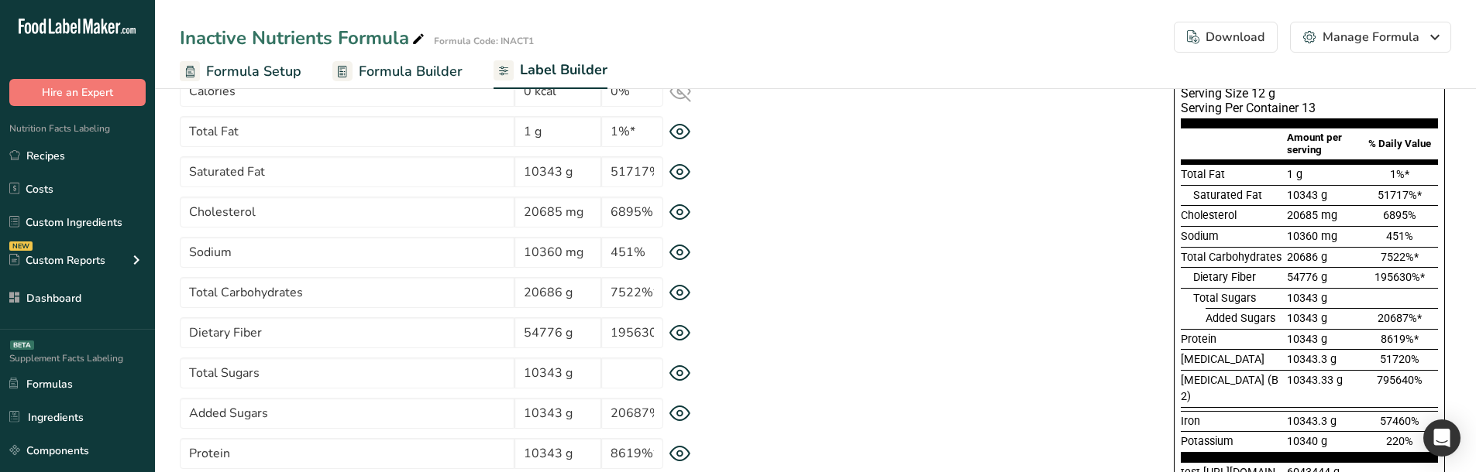
click at [677, 330] on icon at bounding box center [680, 333] width 22 height 16
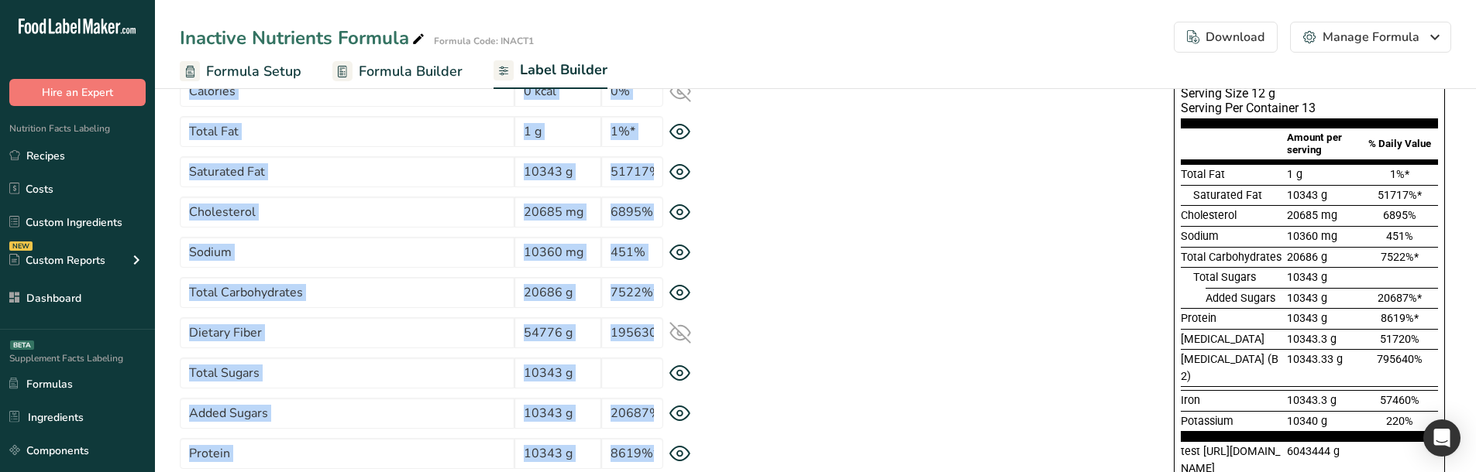
click at [677, 330] on icon at bounding box center [680, 333] width 20 height 20
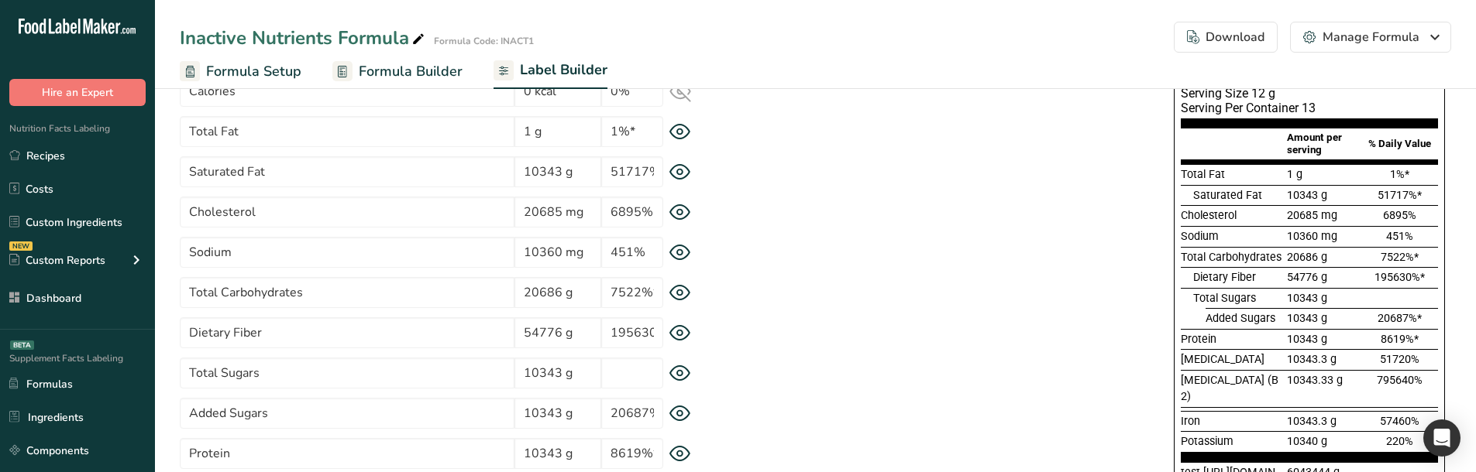
click at [737, 317] on div "* This label's values have been manually overridden Supplement Facts Serving Si…" at bounding box center [1086, 380] width 729 height 710
click at [683, 380] on icon at bounding box center [680, 373] width 20 height 15
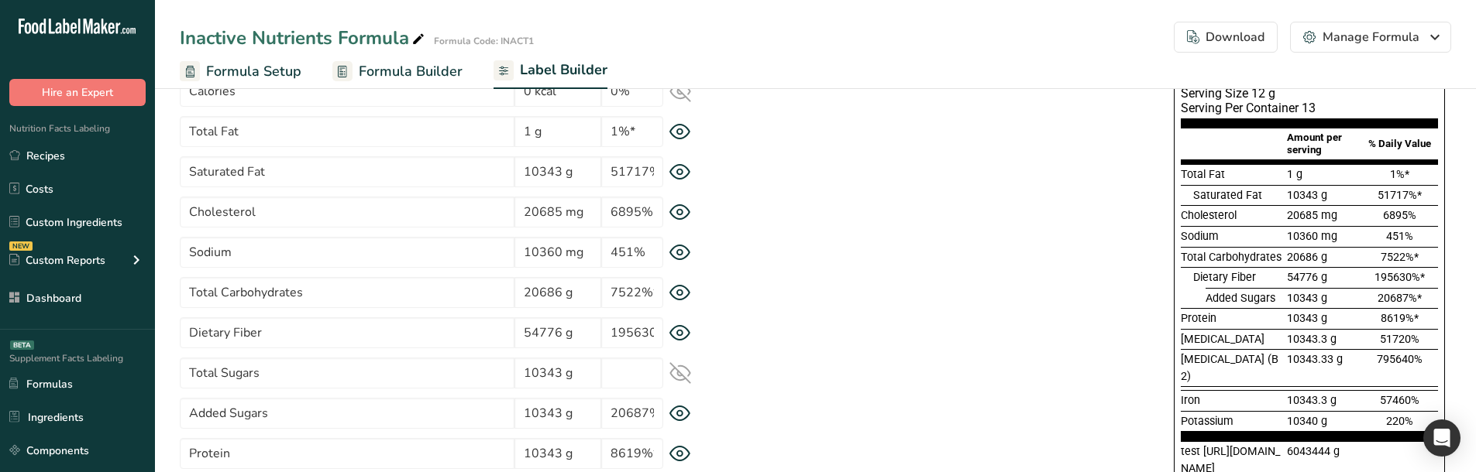
click at [683, 380] on icon at bounding box center [680, 373] width 20 height 15
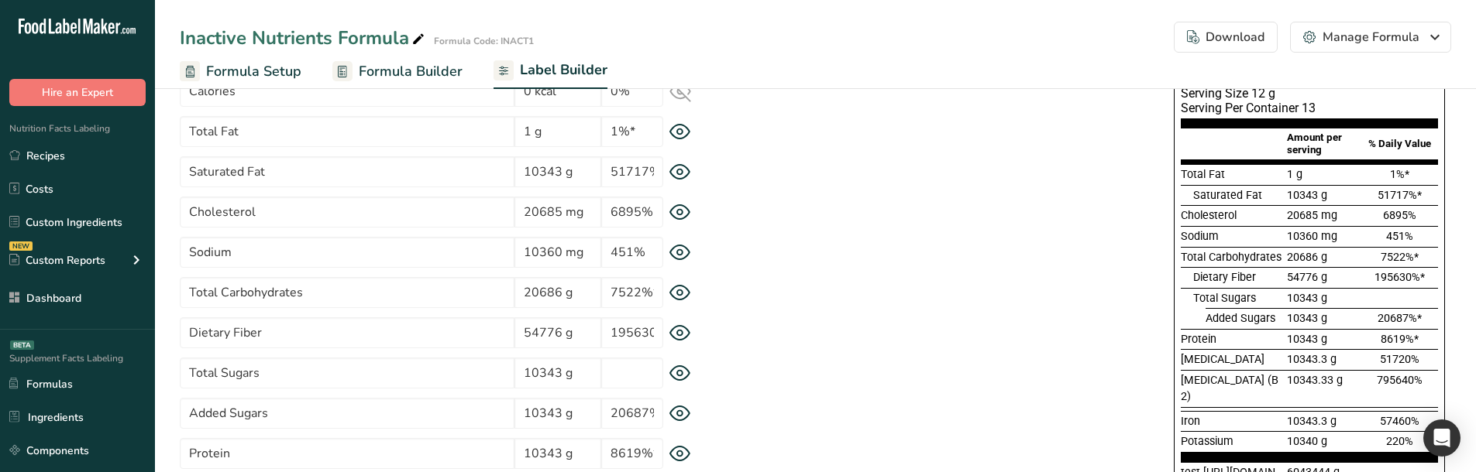
click at [680, 407] on icon at bounding box center [680, 414] width 20 height 15
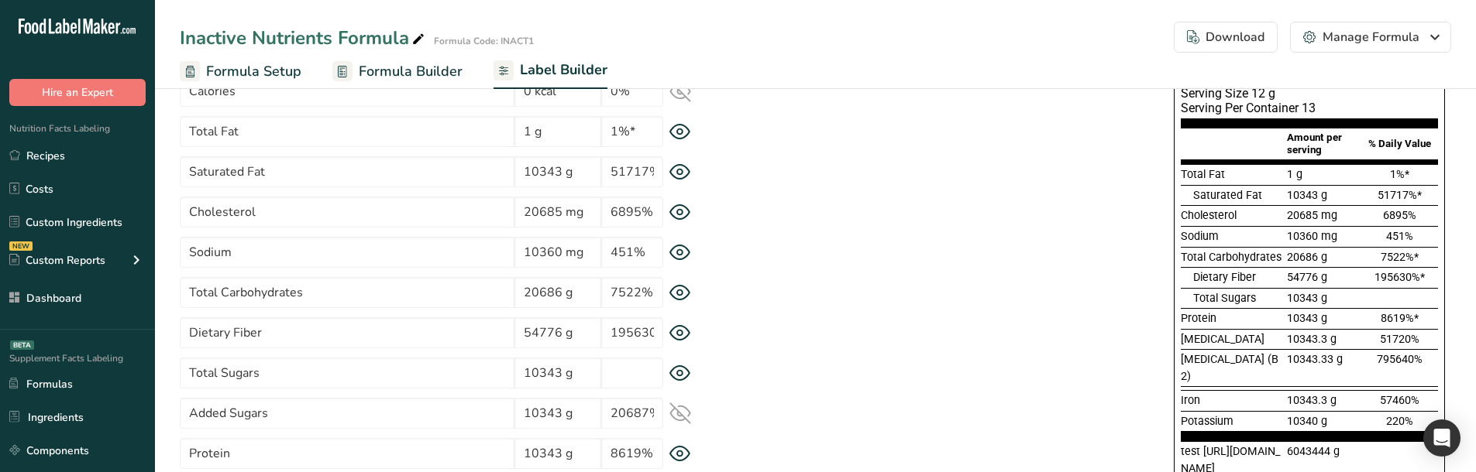
click at [680, 407] on icon at bounding box center [680, 414] width 20 height 15
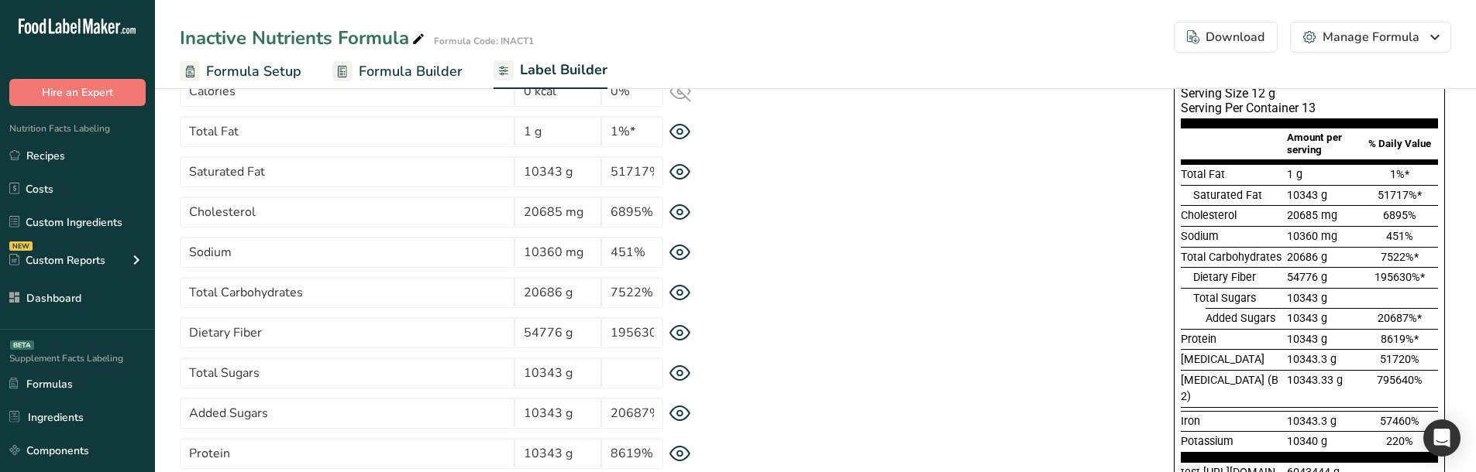
click at [680, 407] on icon at bounding box center [680, 414] width 20 height 15
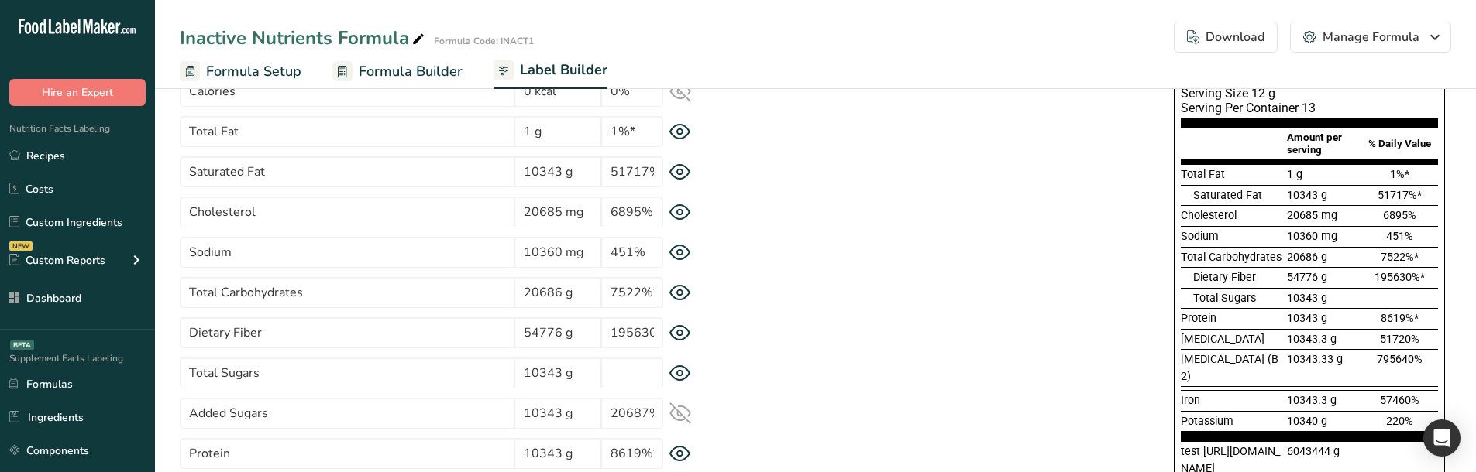
click at [680, 407] on icon at bounding box center [680, 414] width 20 height 15
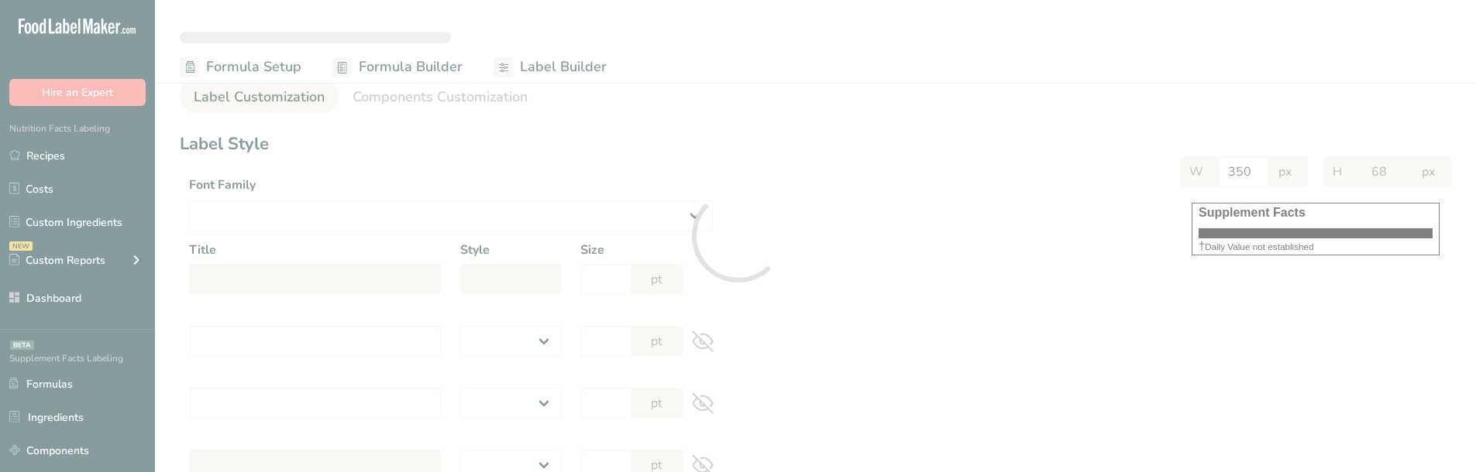
select select
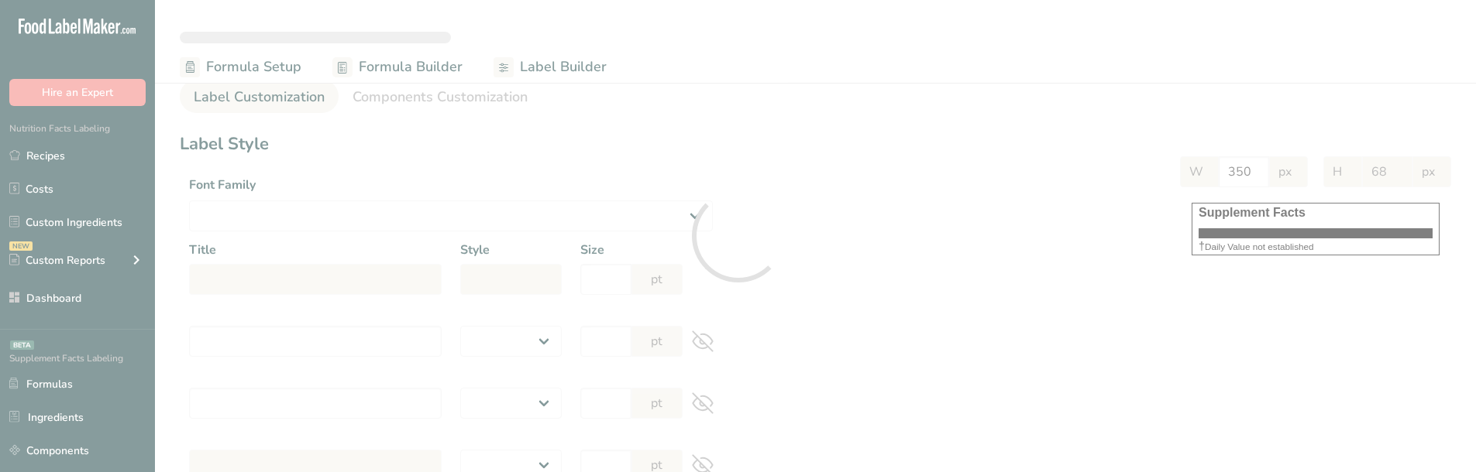
select select
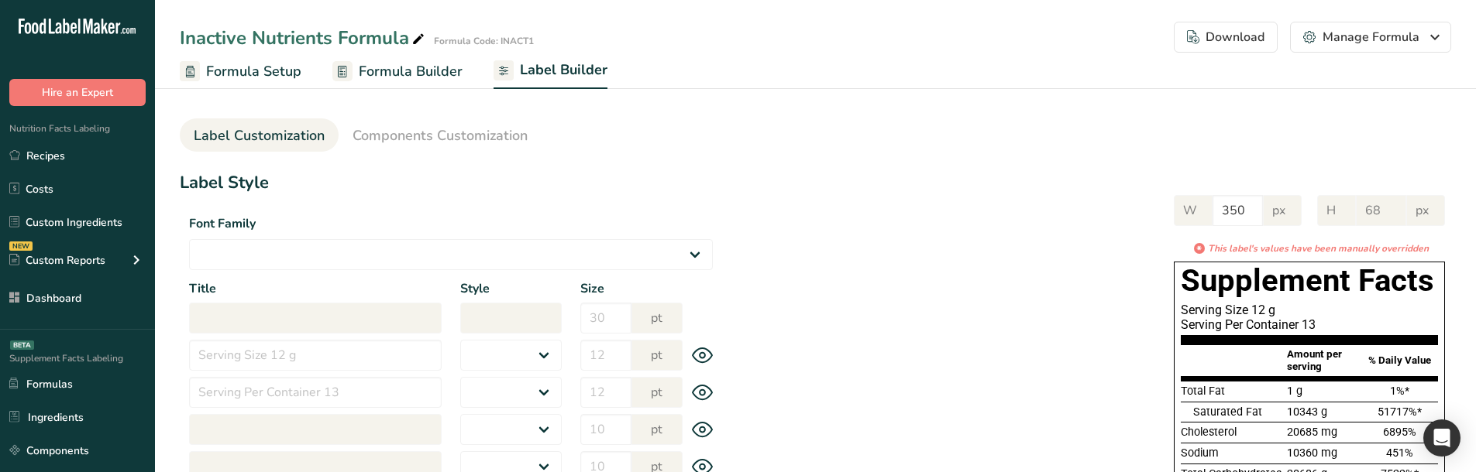
select select "Roboto"
type input "Supplement Facts"
select select "bold"
type input "30"
type input "Serving Size 12 g"
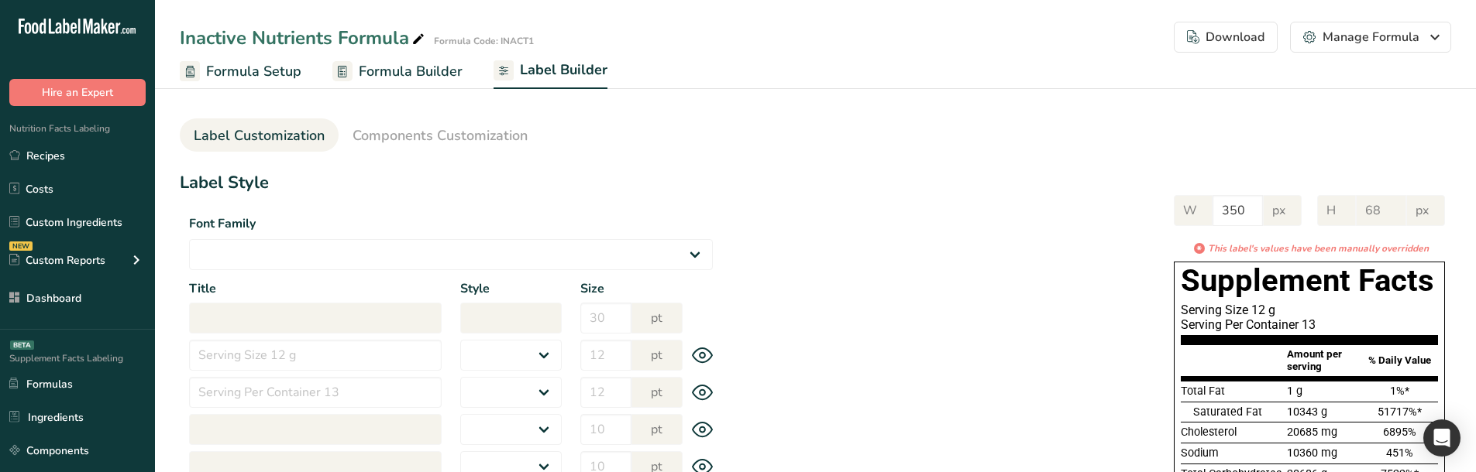
select select "regular"
type input "12"
type input "Serving Per Container 13"
select select "regular"
type input "12"
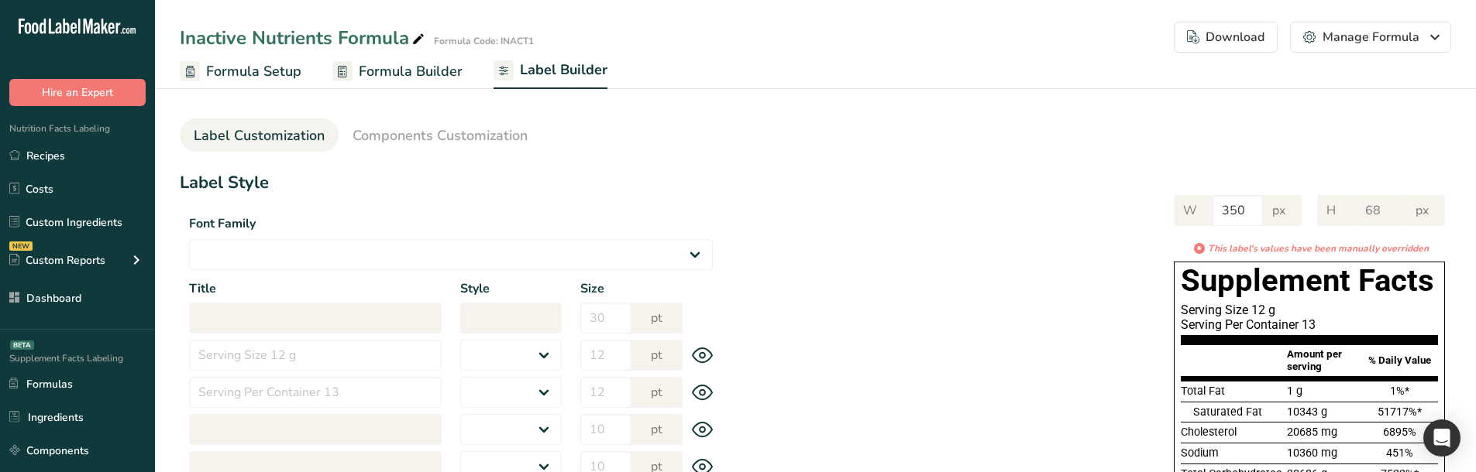
type input "Amount per serving"
select select "bold"
type input "10"
type input "% Daily Value"
select select "bold"
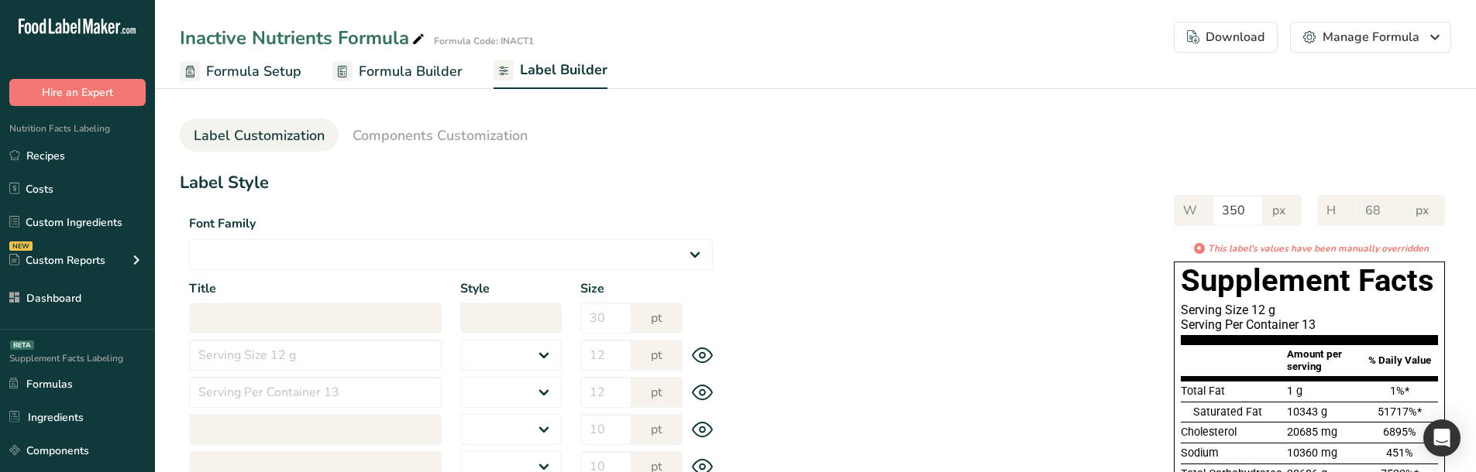
type input "10"
select select "regular"
type input "10"
select select "left"
type input "% Daily Value Column Justification"
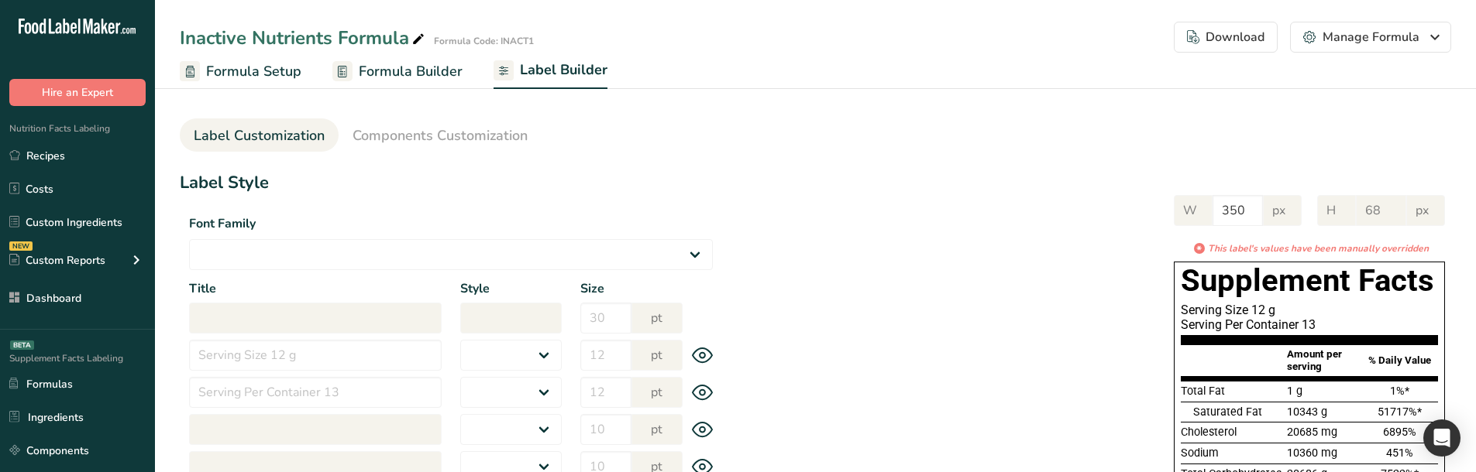
select select "center"
type input "40"
type input "30"
select select "% Daily Value"
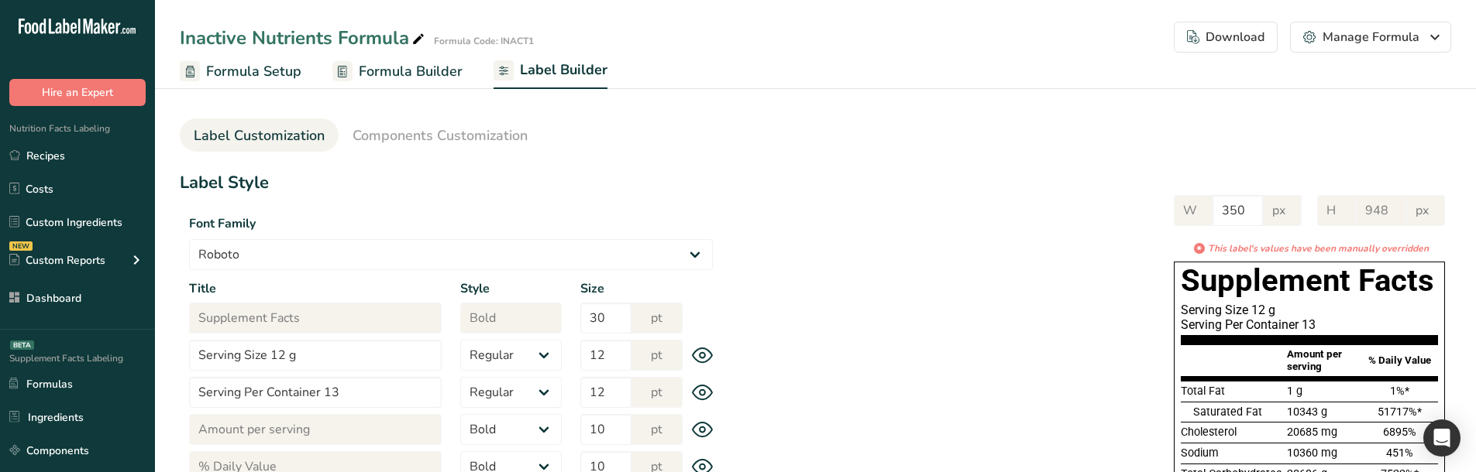
type input "900"
click at [425, 131] on span "Components Customization" at bounding box center [439, 135] width 175 height 21
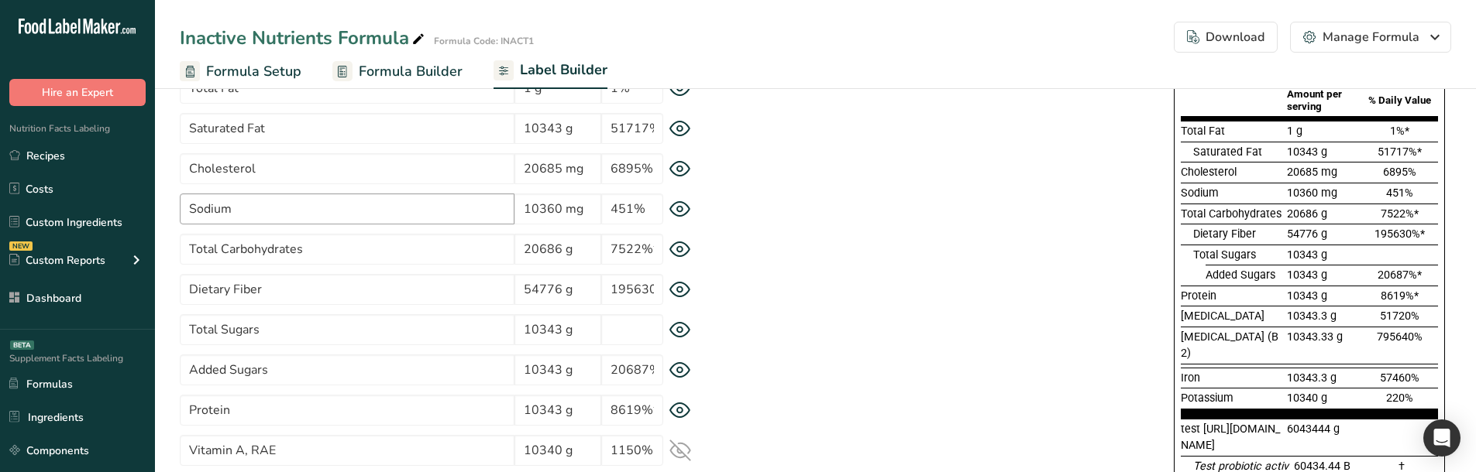
scroll to position [232, 0]
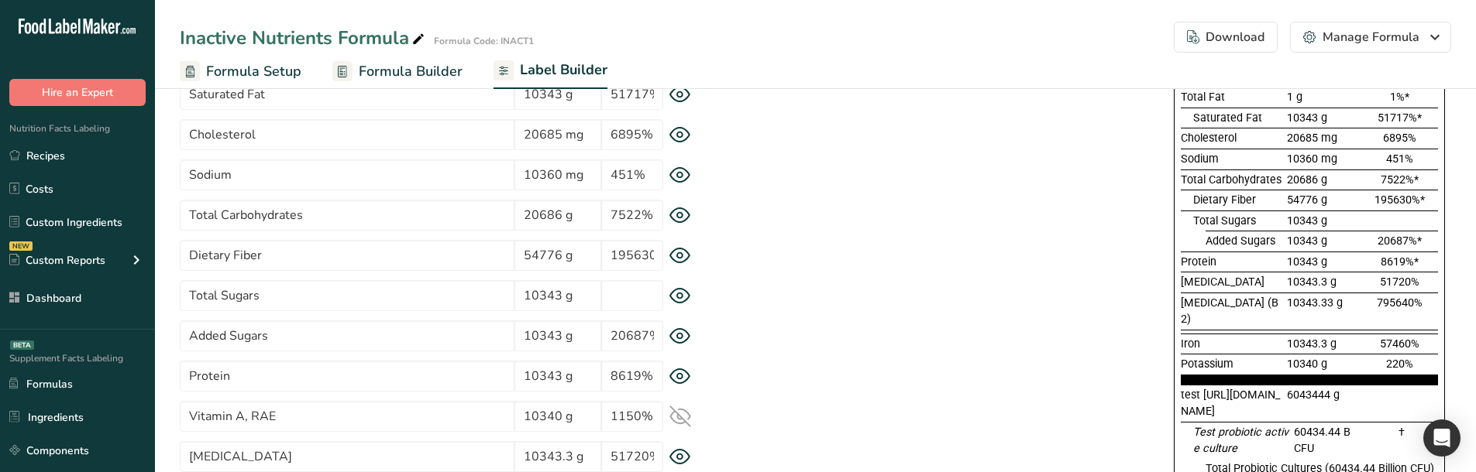
click at [674, 257] on icon at bounding box center [680, 256] width 22 height 16
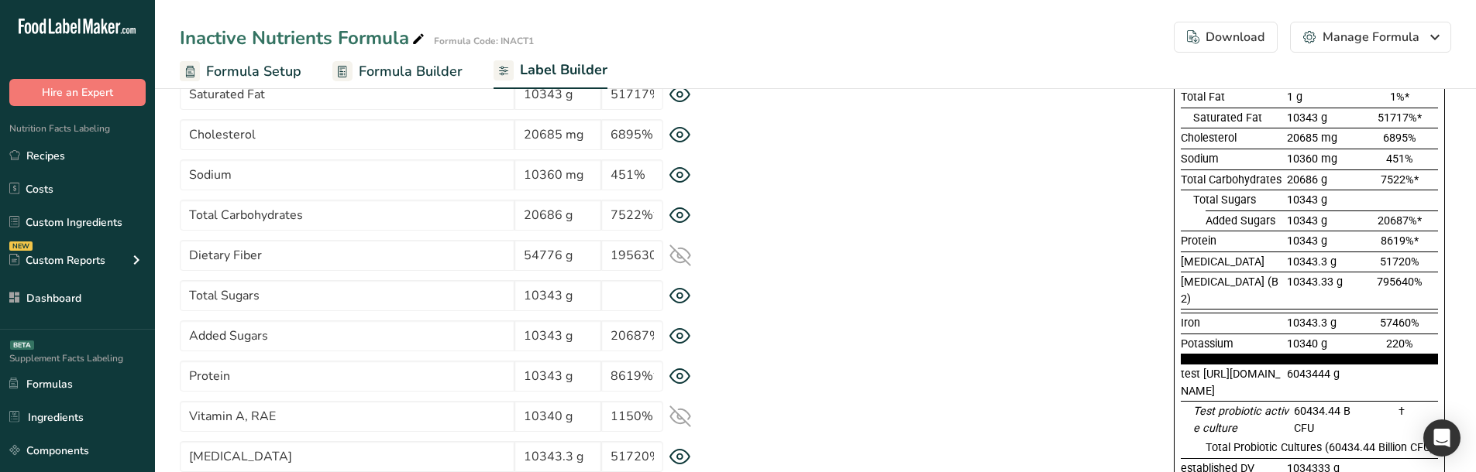
click at [674, 257] on icon at bounding box center [680, 256] width 22 height 22
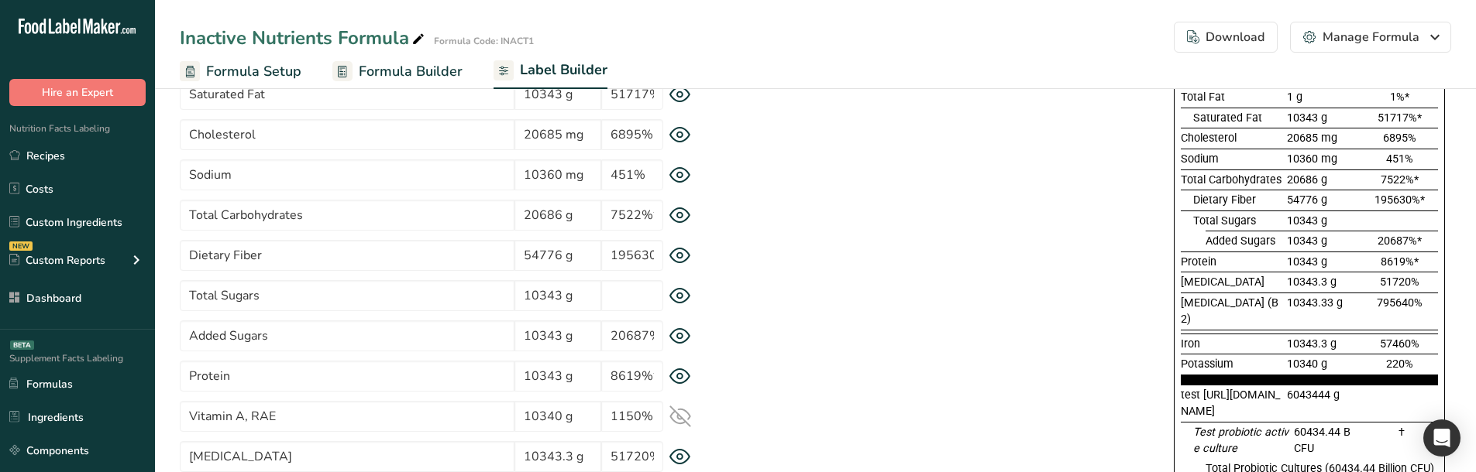
click at [679, 297] on icon at bounding box center [680, 296] width 22 height 16
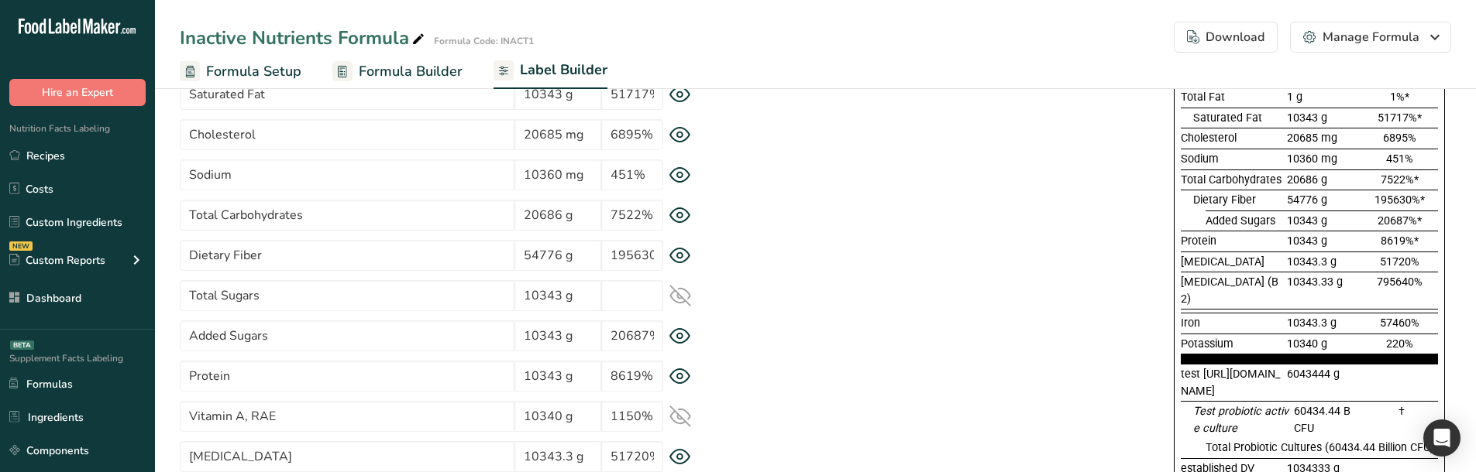
click at [672, 263] on icon at bounding box center [680, 256] width 22 height 16
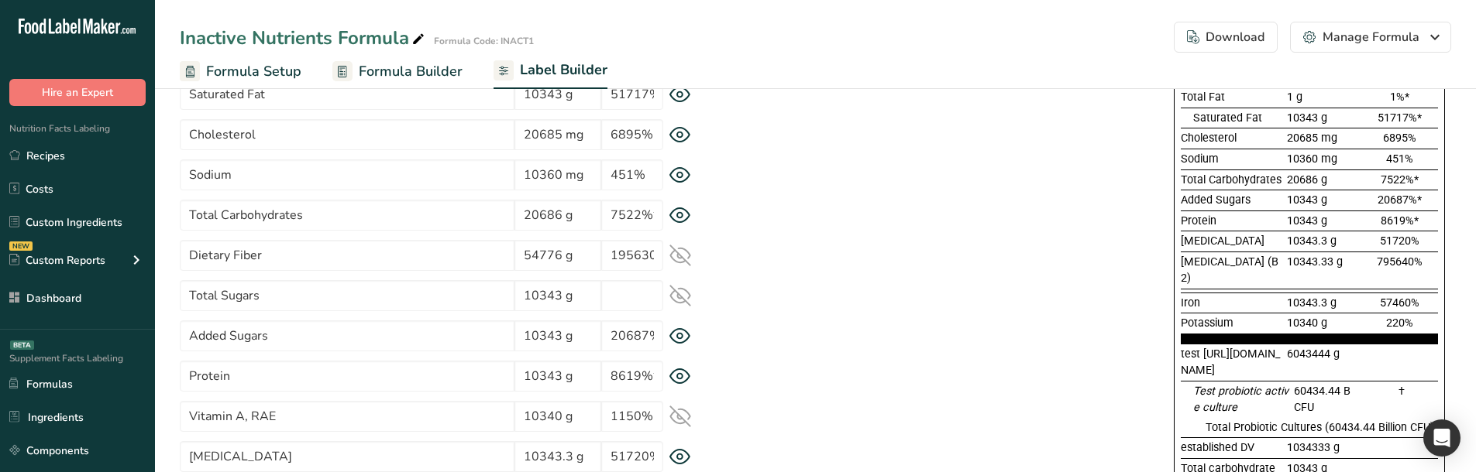
click at [672, 263] on icon at bounding box center [680, 256] width 22 height 22
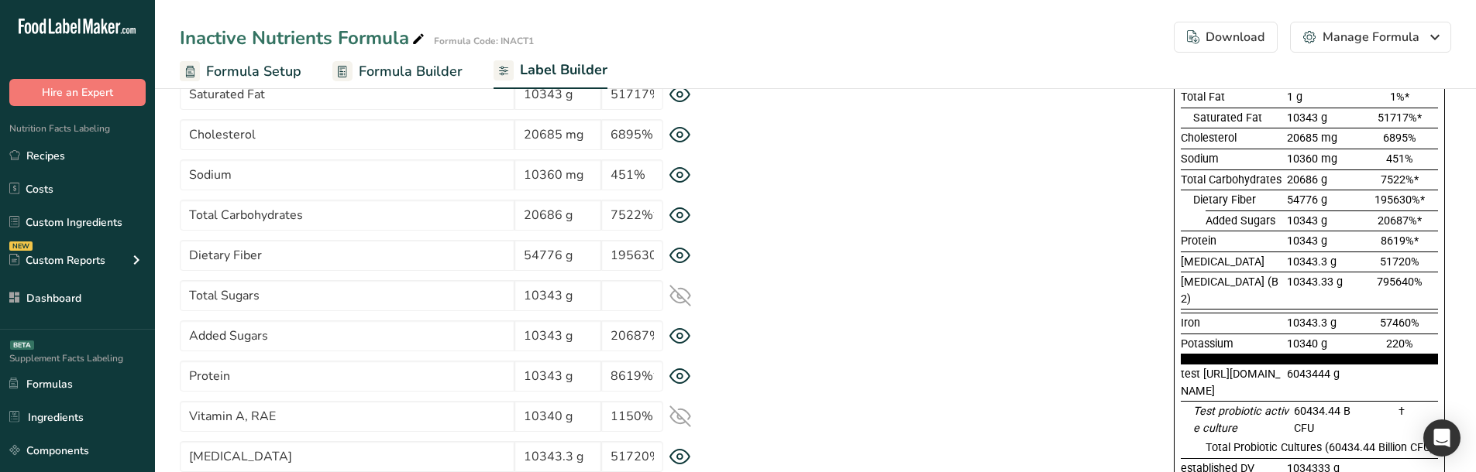
click at [679, 296] on icon at bounding box center [680, 296] width 22 height 22
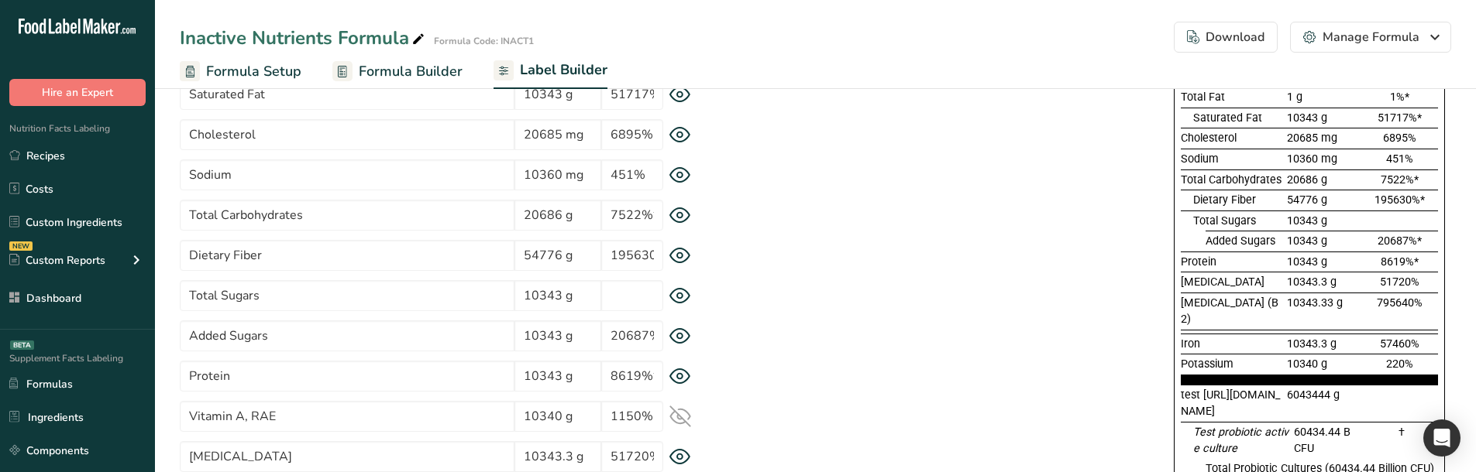
click at [676, 259] on icon at bounding box center [680, 256] width 22 height 16
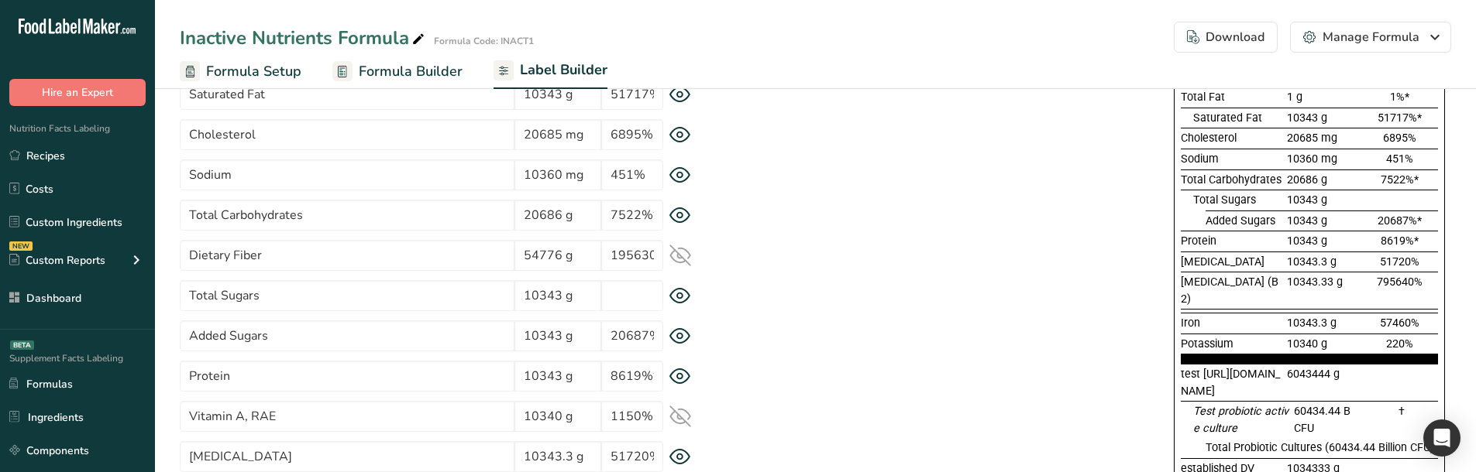
click at [679, 259] on icon at bounding box center [680, 256] width 20 height 15
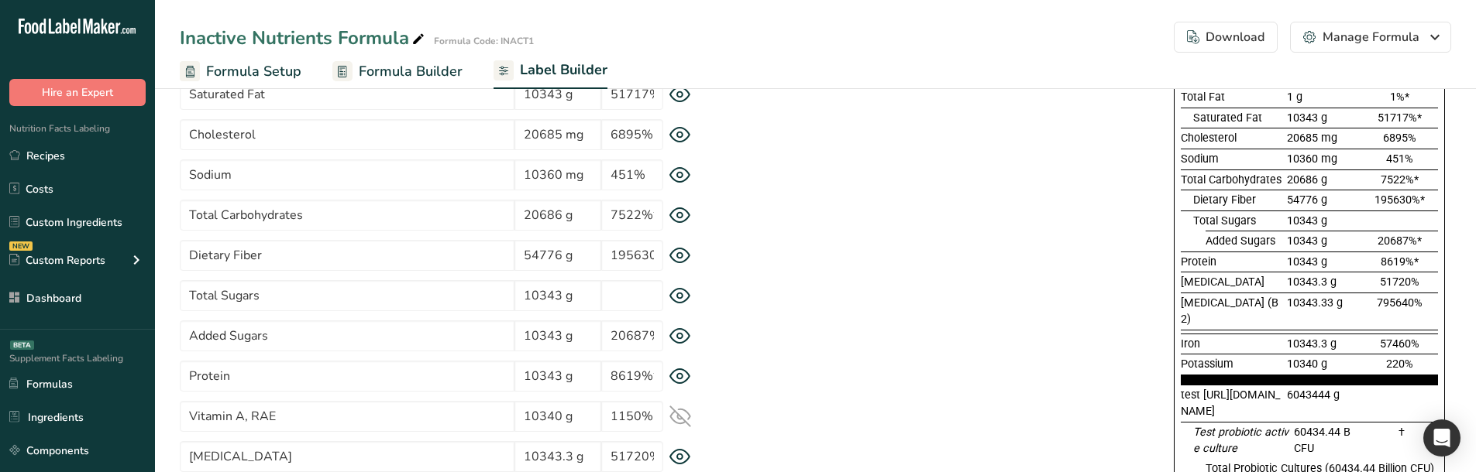
click at [679, 215] on icon at bounding box center [680, 216] width 22 height 16
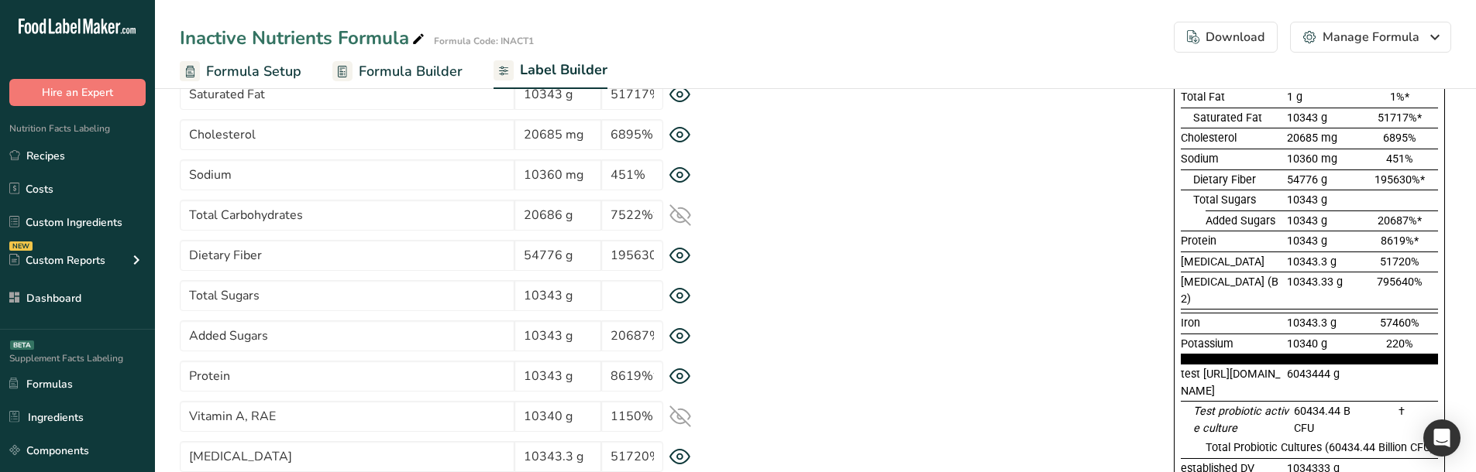
click at [683, 212] on icon at bounding box center [680, 215] width 22 height 22
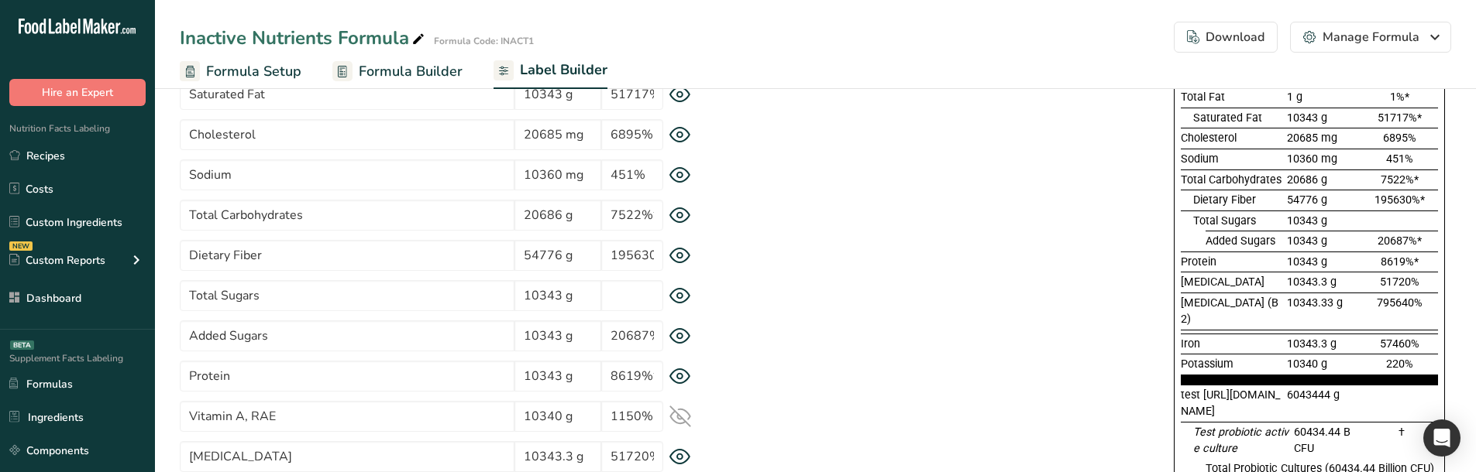
click at [685, 211] on icon at bounding box center [680, 216] width 22 height 16
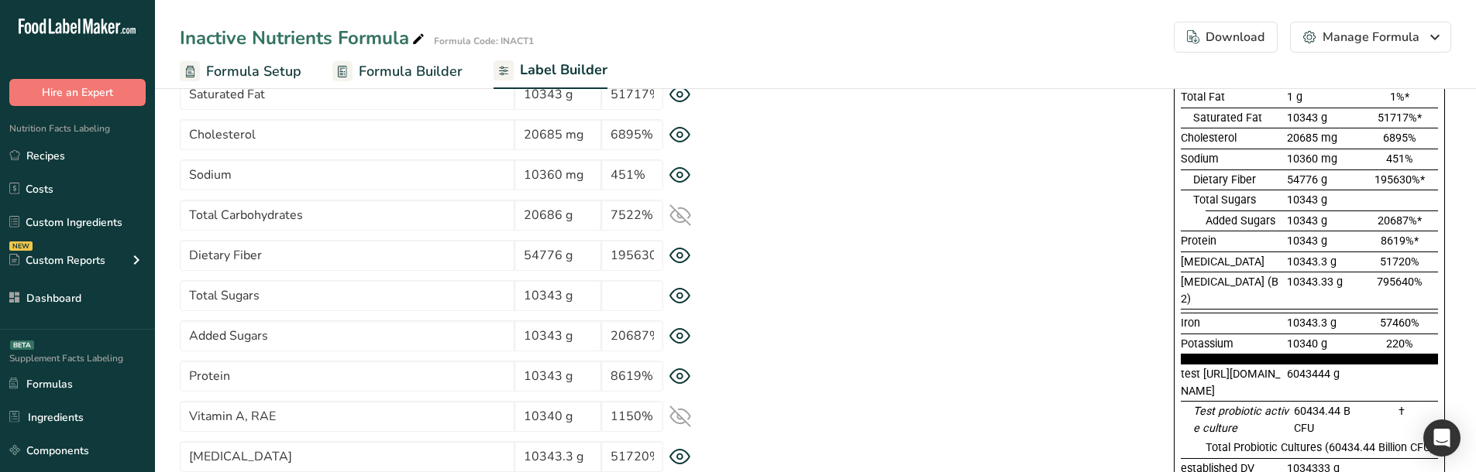
click at [686, 211] on icon at bounding box center [680, 215] width 20 height 15
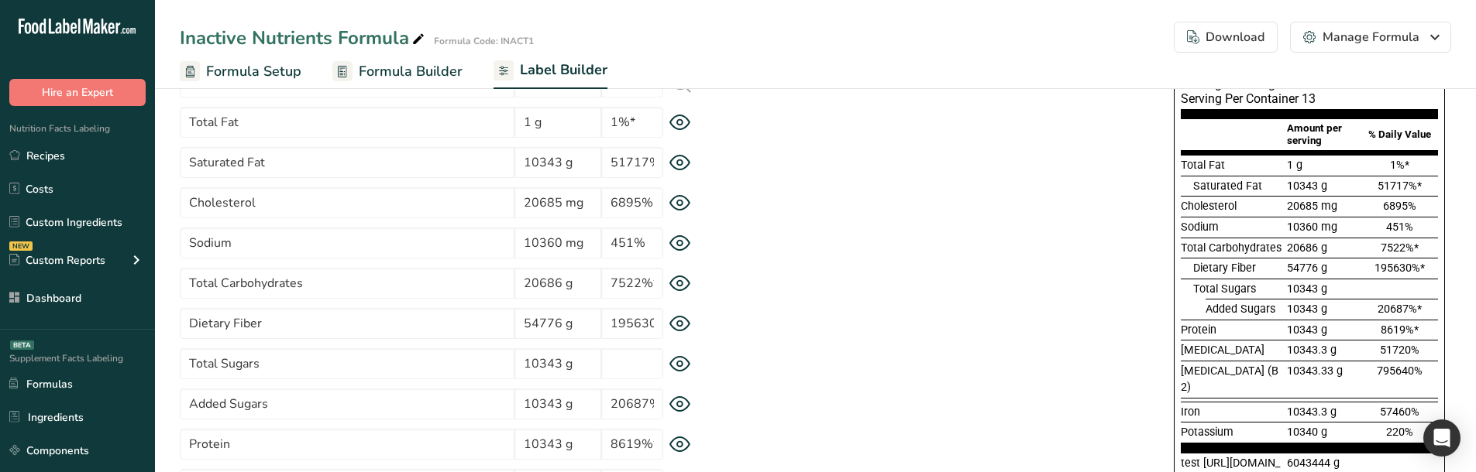
scroll to position [155, 0]
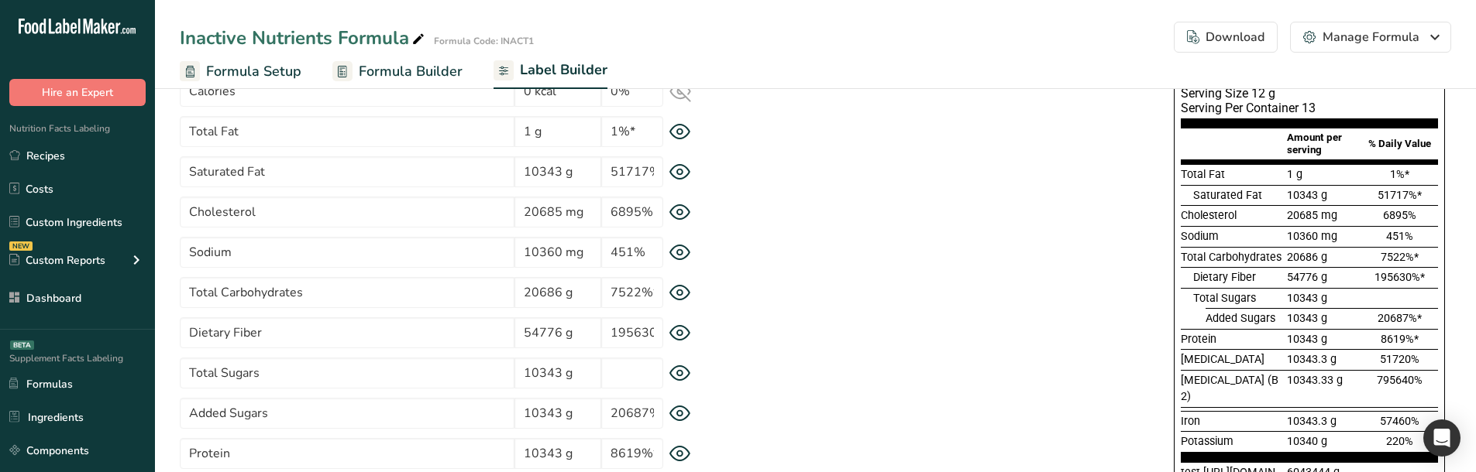
click at [675, 169] on icon at bounding box center [680, 172] width 22 height 16
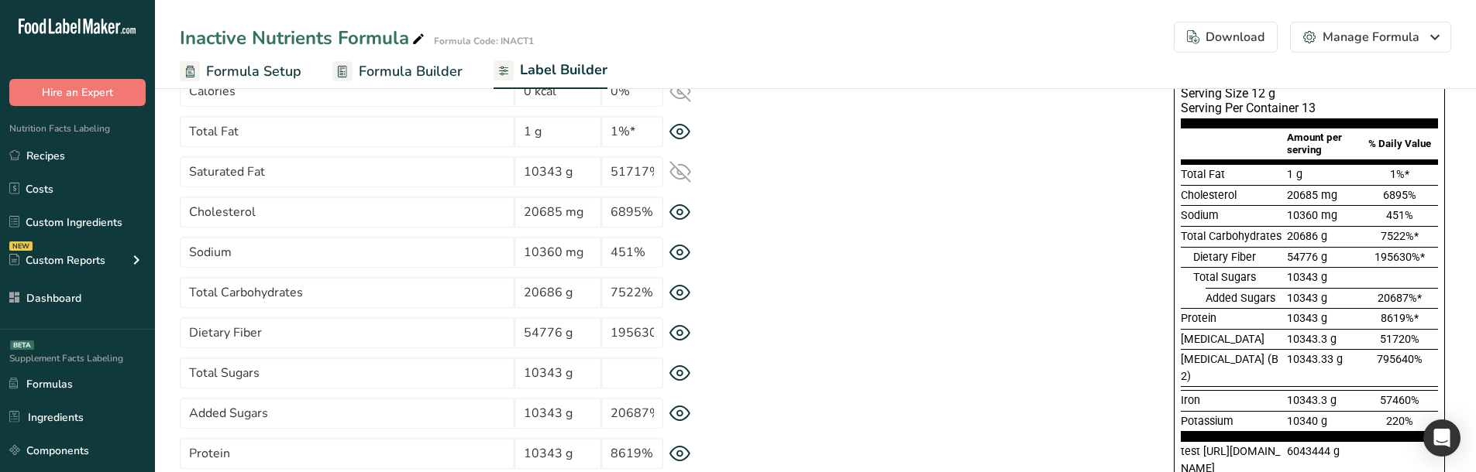
click at [675, 169] on icon at bounding box center [680, 172] width 22 height 22
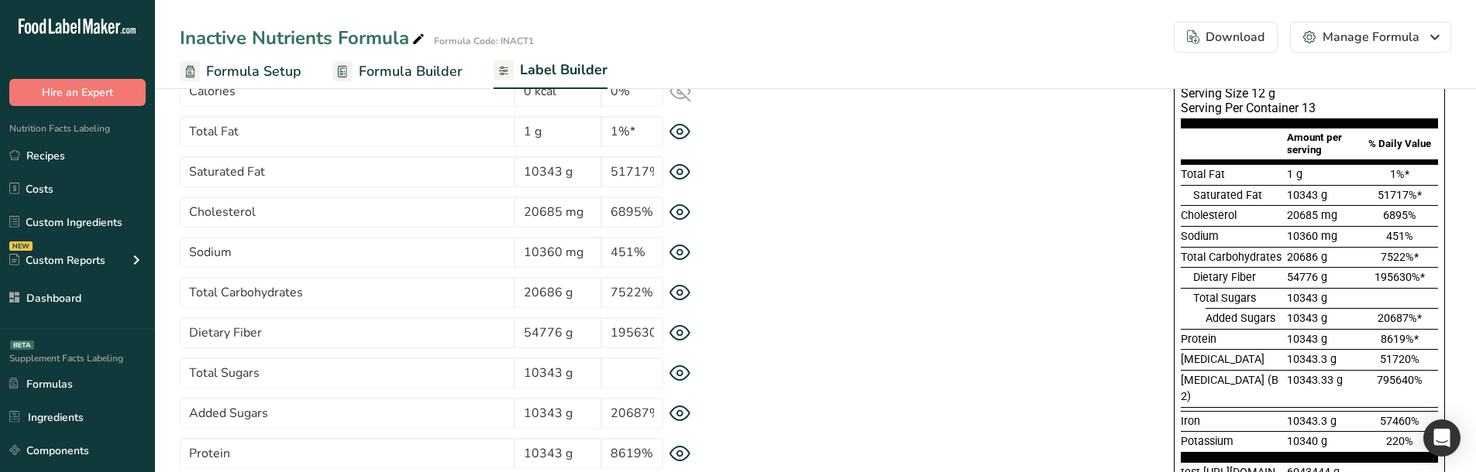
click at [679, 215] on icon at bounding box center [679, 212] width 5 height 5
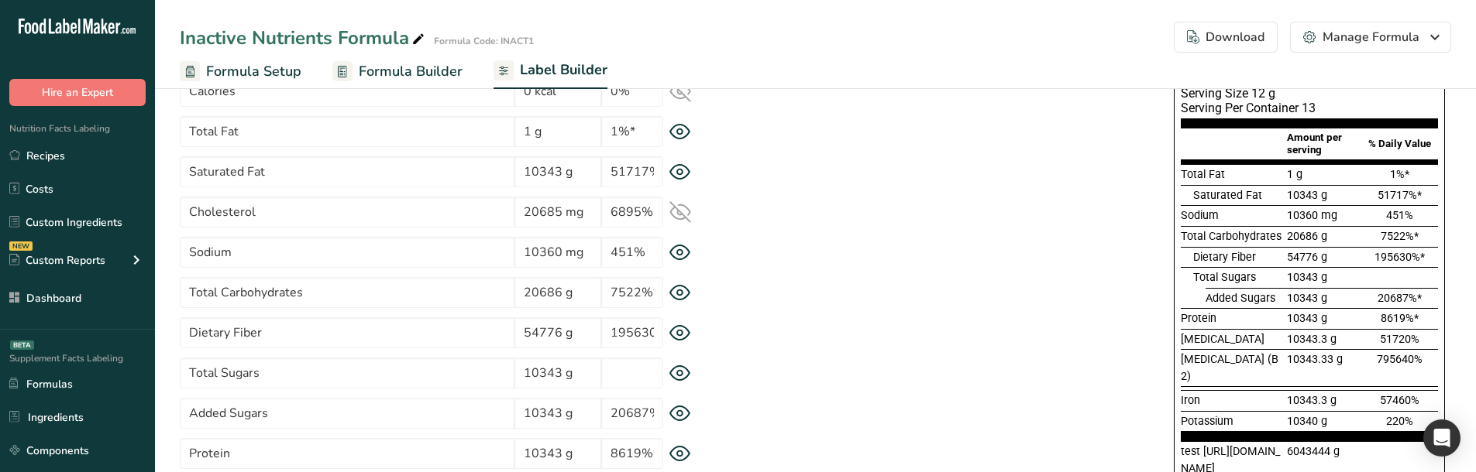
click at [679, 215] on icon at bounding box center [680, 212] width 20 height 15
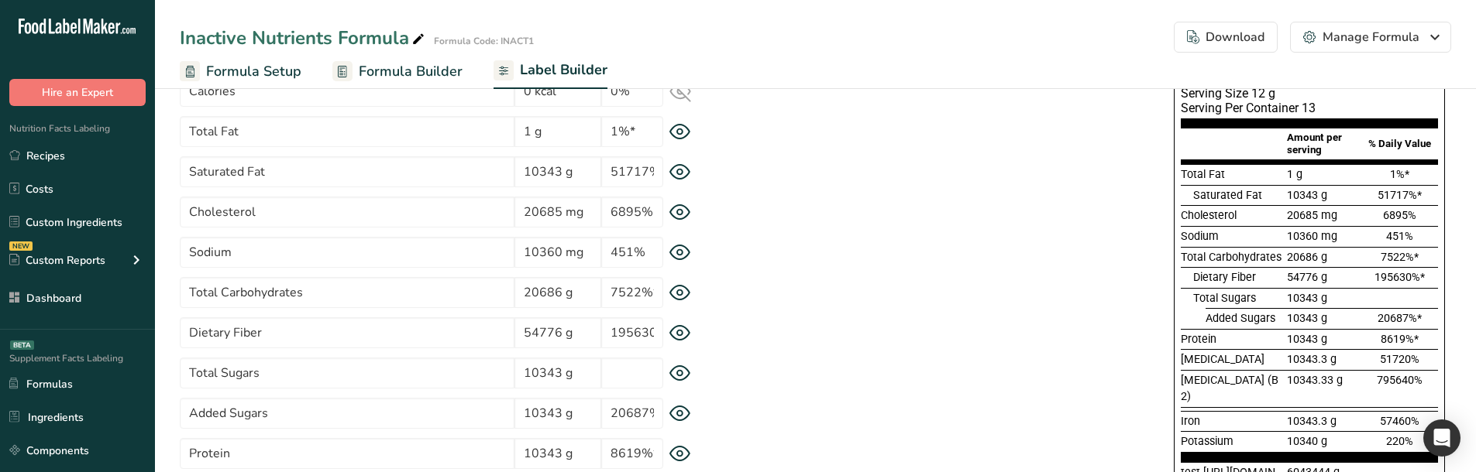
click at [684, 177] on icon at bounding box center [680, 172] width 20 height 15
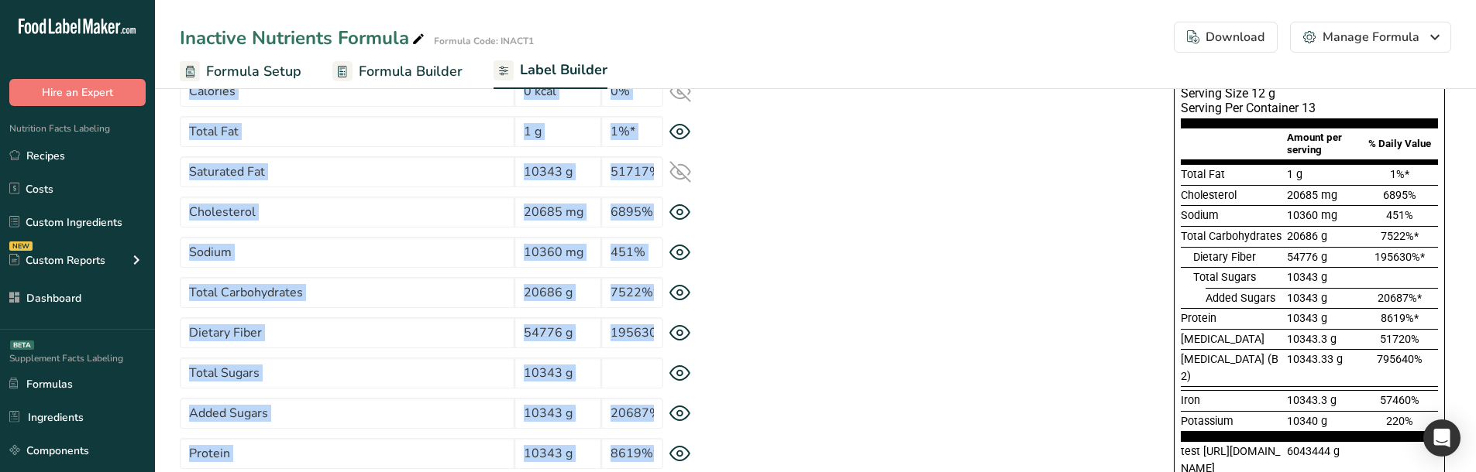
click at [685, 177] on icon at bounding box center [680, 172] width 20 height 20
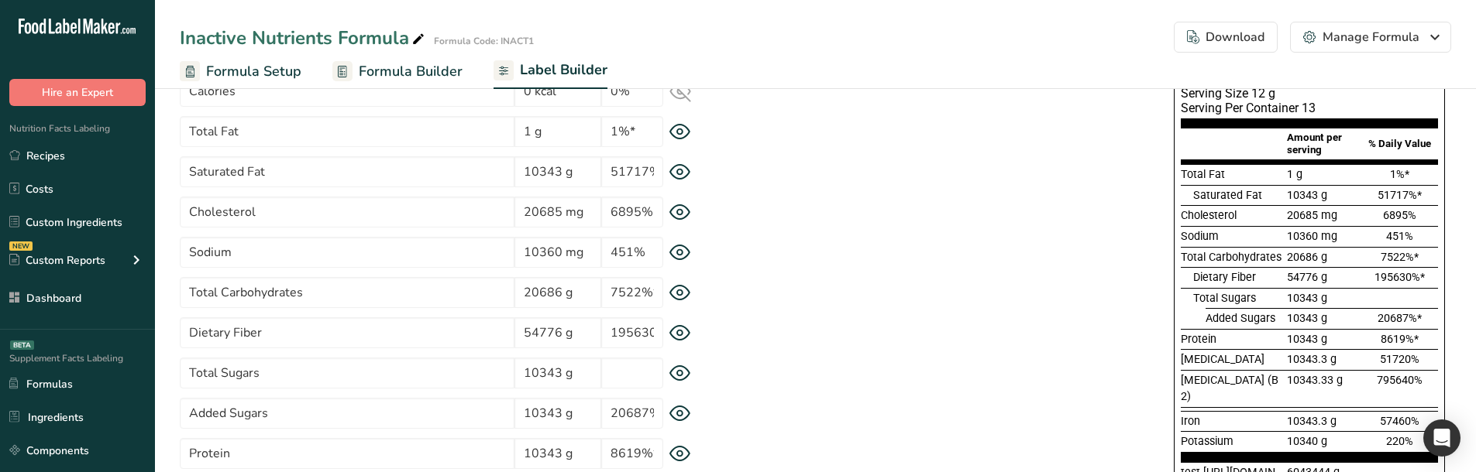
click at [755, 202] on div "* This label's values have been manually overridden Supplement Facts Serving Si…" at bounding box center [1086, 380] width 729 height 710
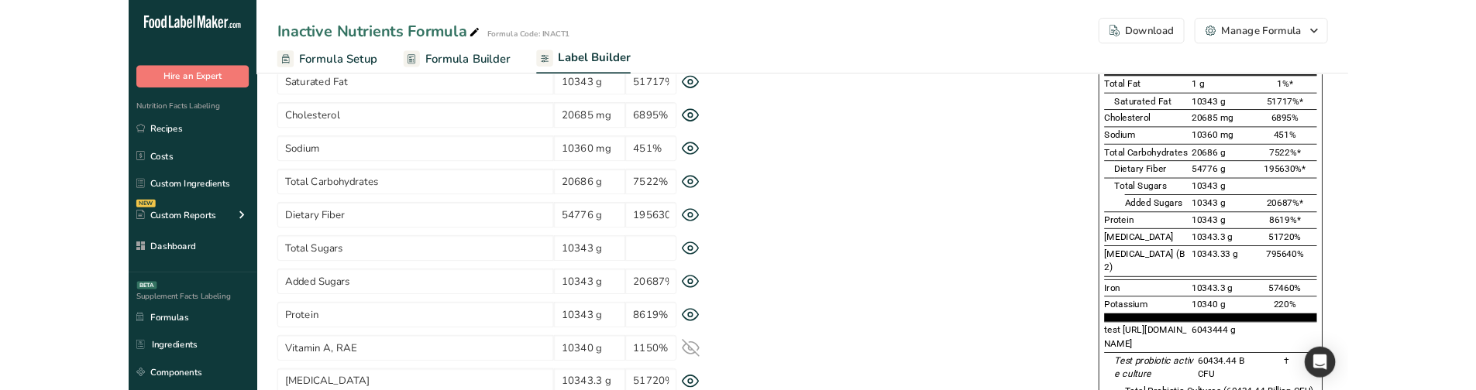
scroll to position [232, 0]
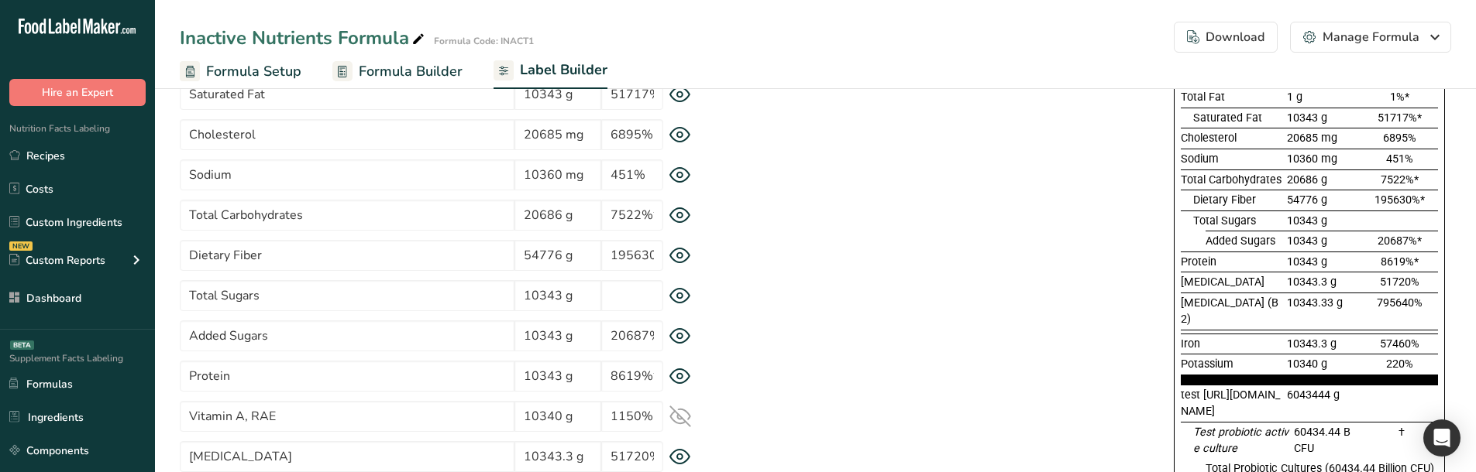
click at [680, 219] on icon at bounding box center [680, 216] width 22 height 16
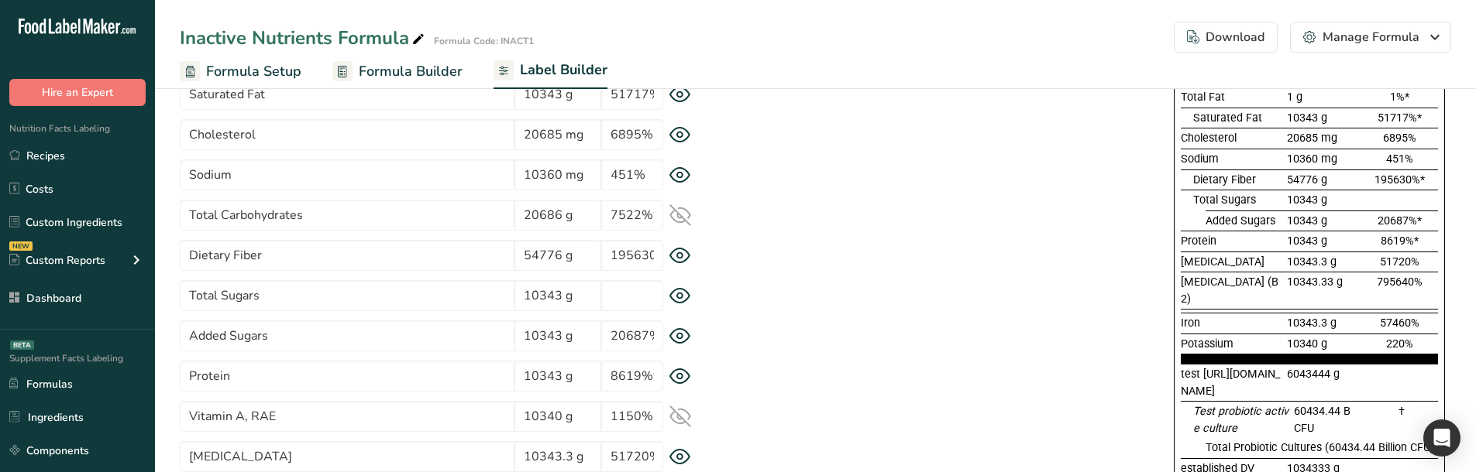
click at [681, 218] on icon at bounding box center [680, 215] width 20 height 15
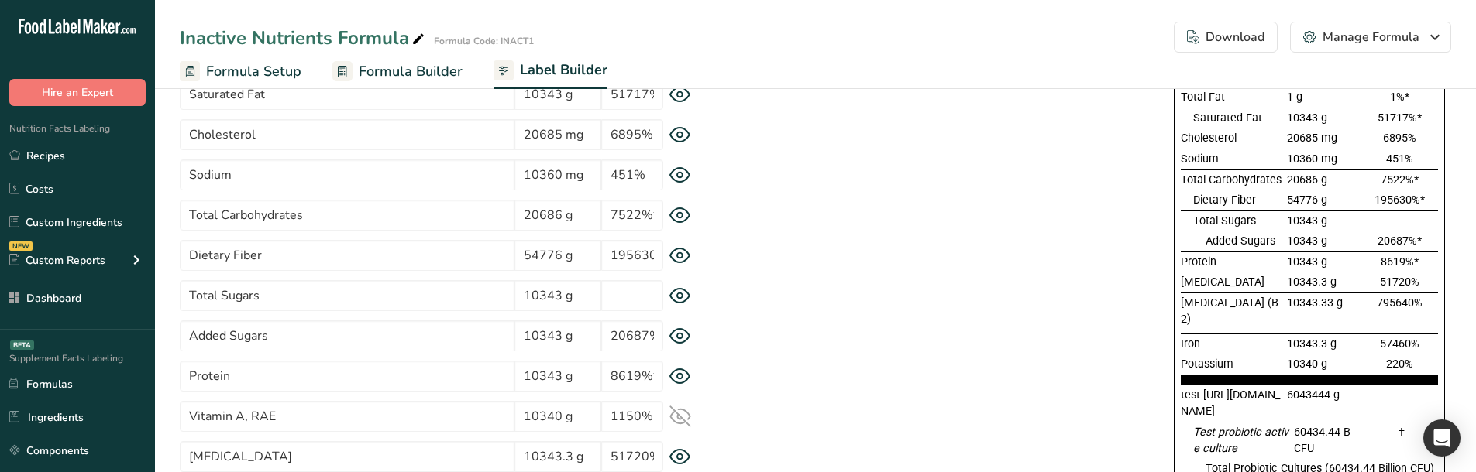
click at [676, 215] on icon at bounding box center [680, 216] width 22 height 16
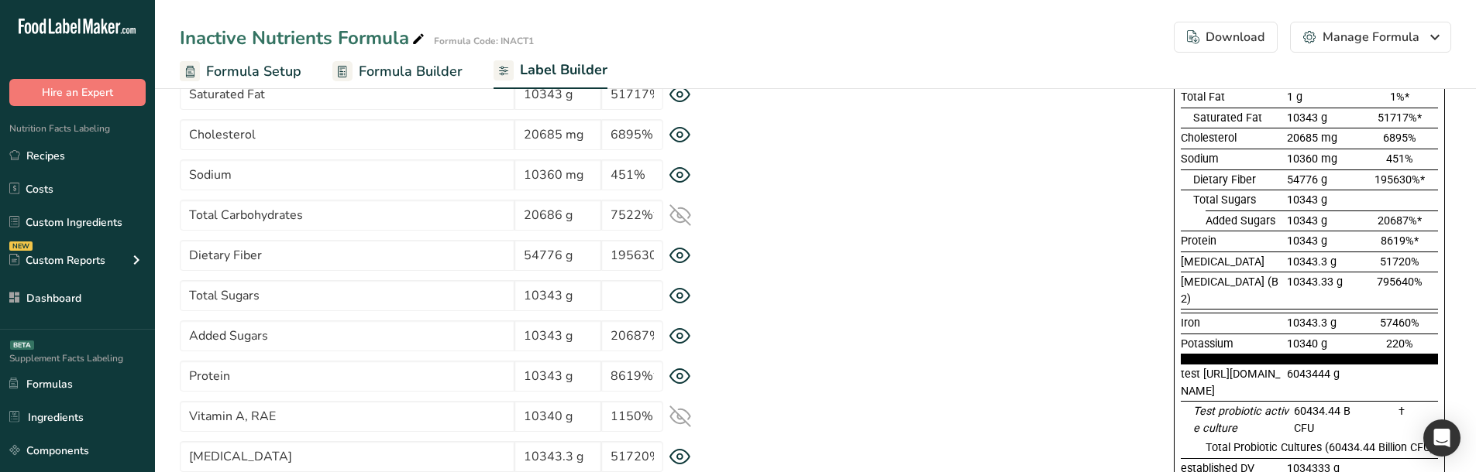
click at [676, 215] on icon at bounding box center [680, 215] width 22 height 22
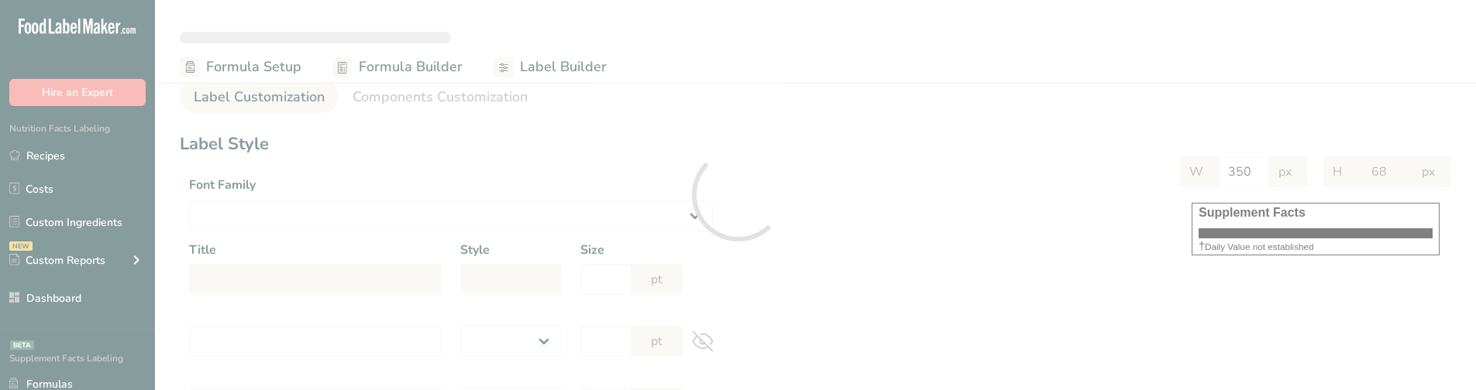
select select
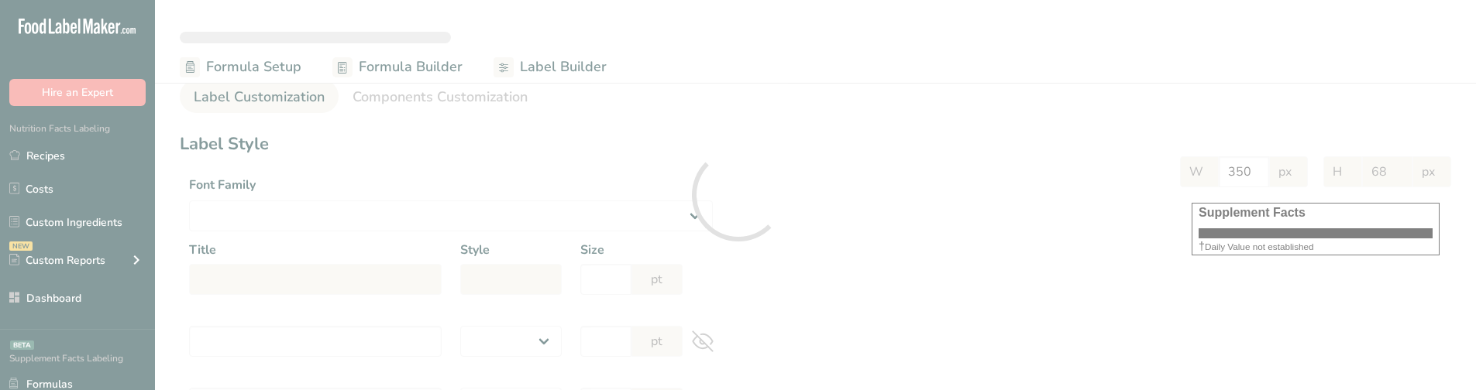
select select
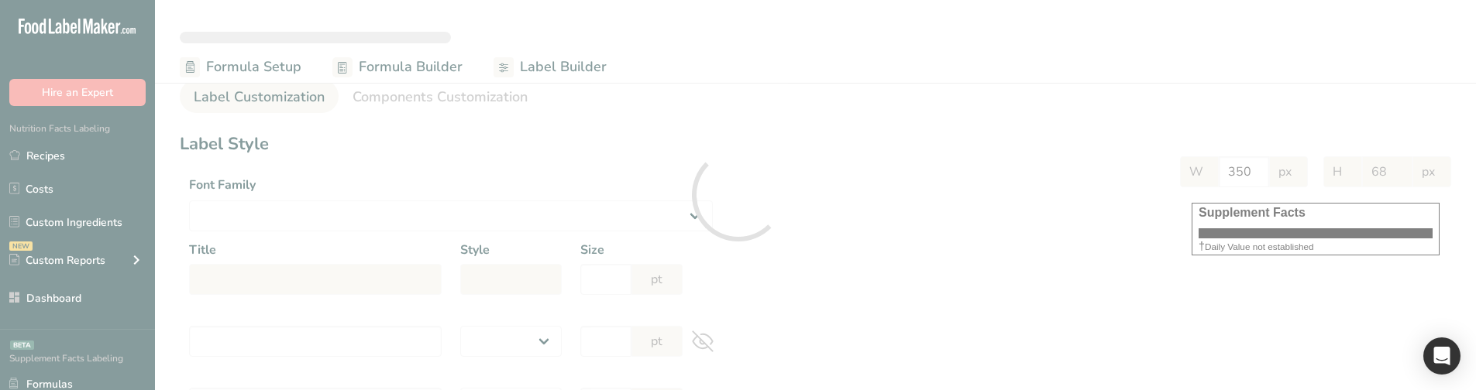
select select "Roboto"
type input "Supplement Facts"
select select "bold"
type input "30"
type input "Serving Size 12 g"
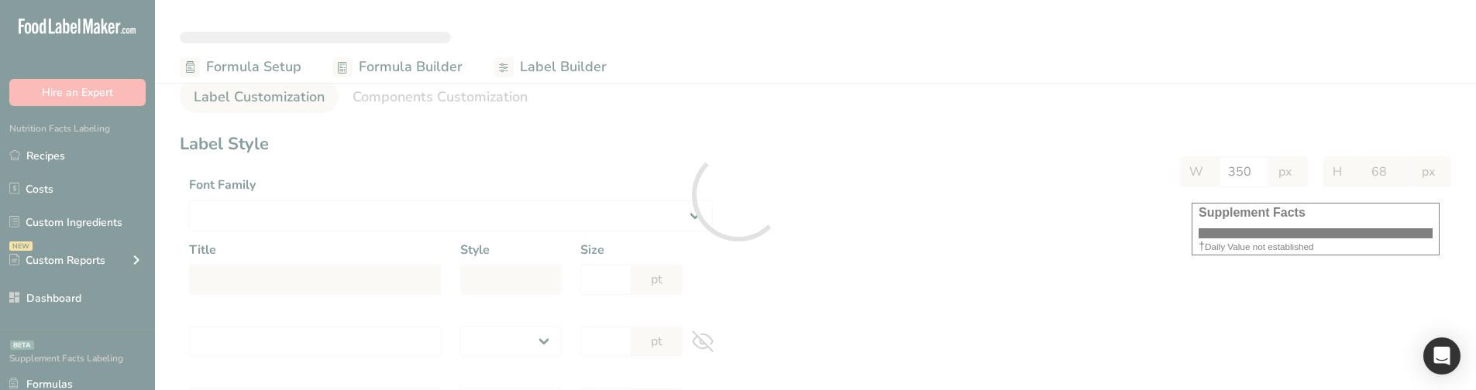
select select "regular"
type input "12"
type input "Serving Per Container 13"
select select "regular"
type input "12"
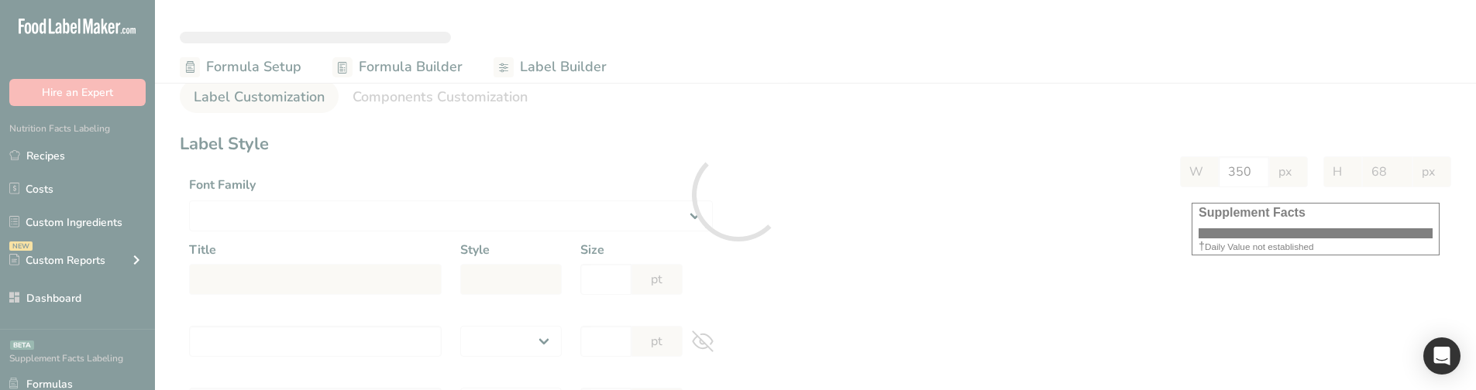
type input "Amount per serving"
select select "bold"
type input "10"
type input "% Daily Value"
select select "bold"
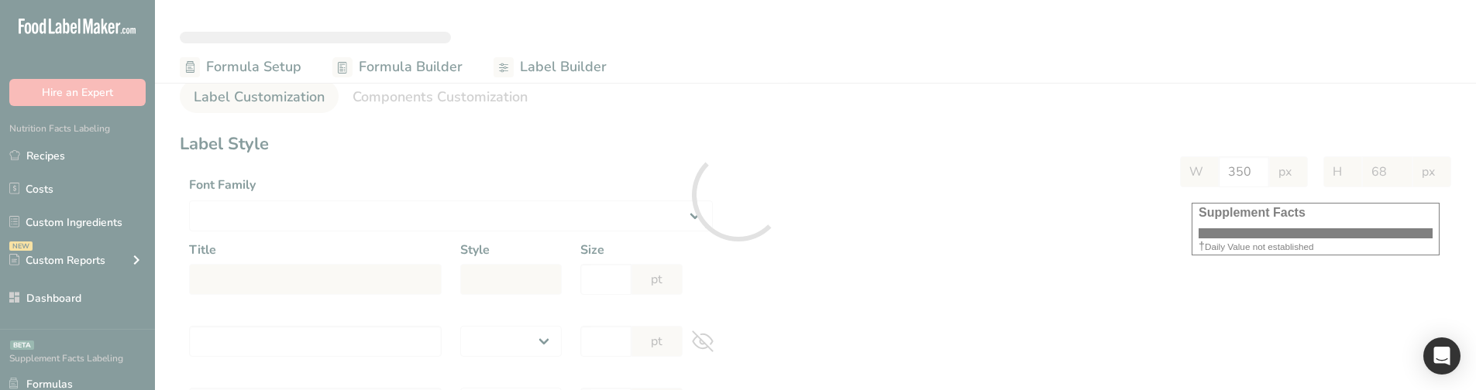
type input "10"
select select "regular"
type input "10"
select select "left"
type input "% Daily Value Column Justification"
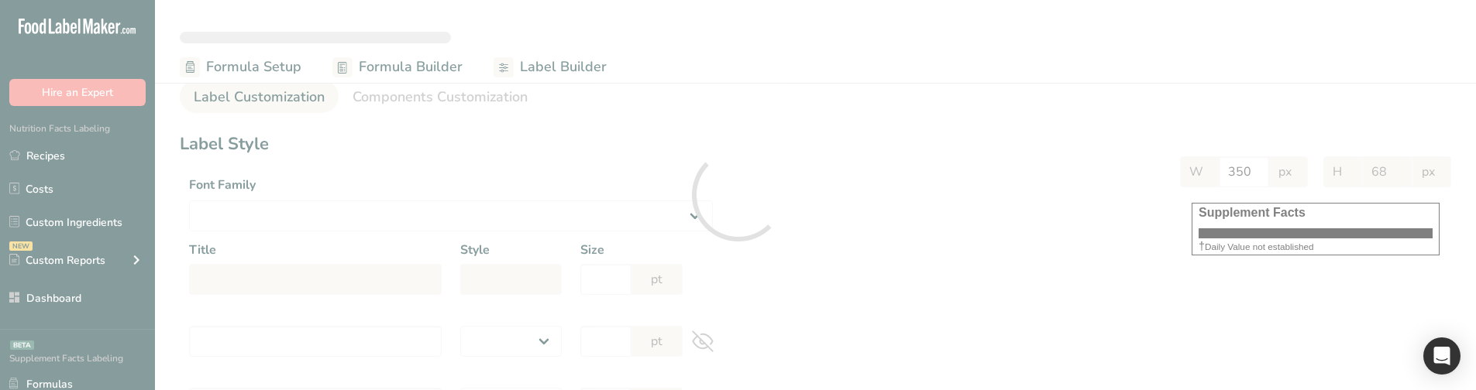
select select "center"
type input "40"
type input "30"
select select "% Daily Value"
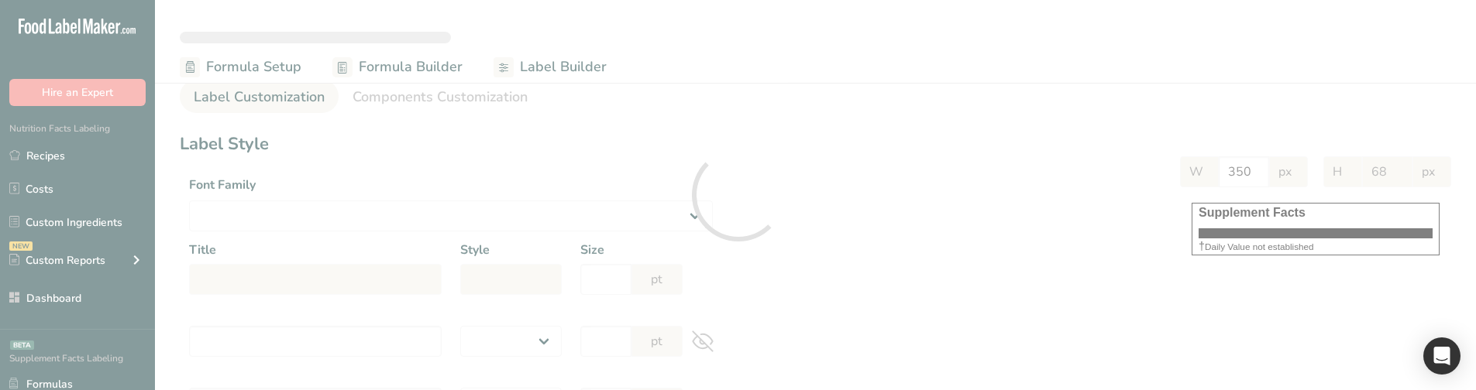
type input "948"
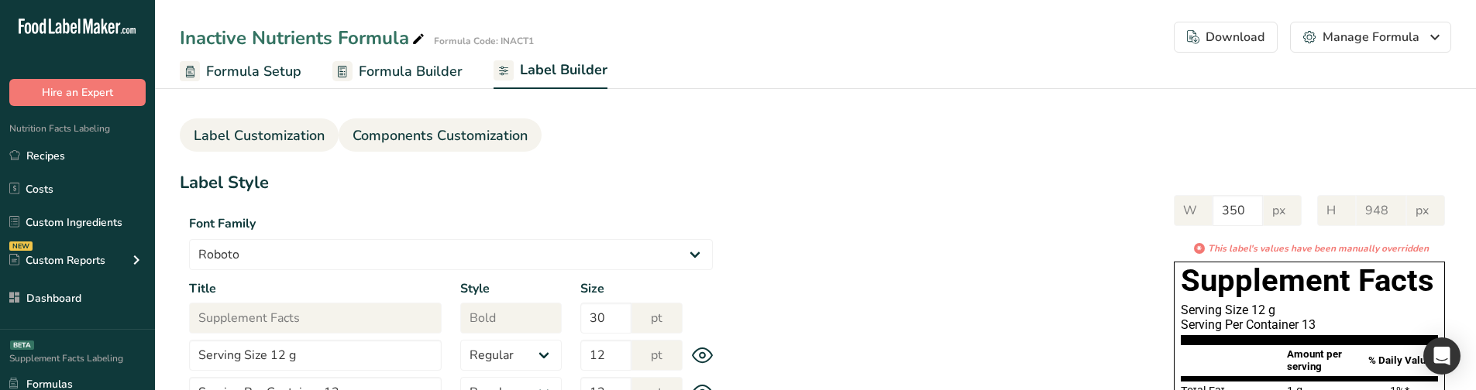
click at [501, 129] on span "Components Customization" at bounding box center [439, 135] width 175 height 21
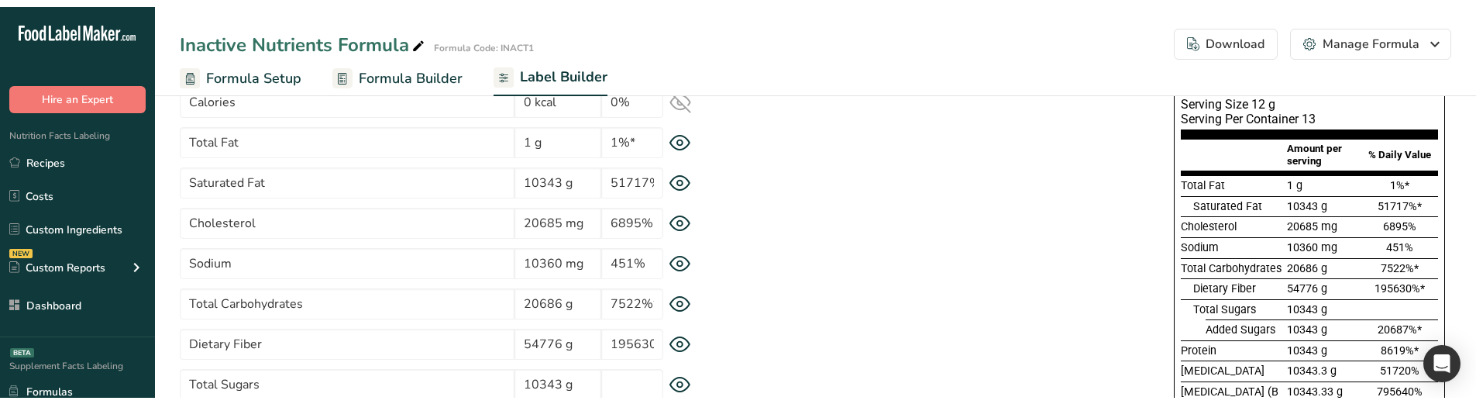
scroll to position [155, 0]
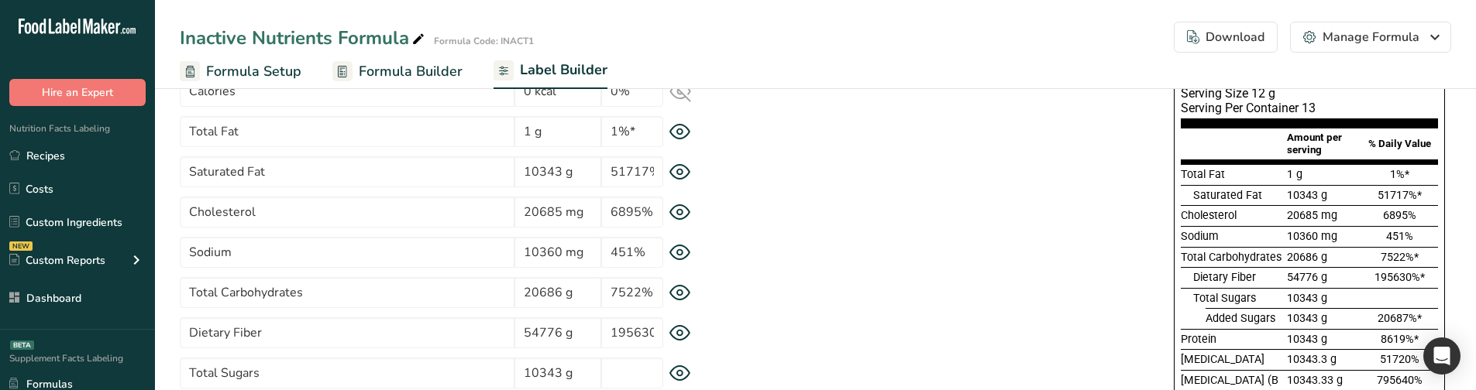
click at [686, 329] on icon at bounding box center [680, 333] width 22 height 16
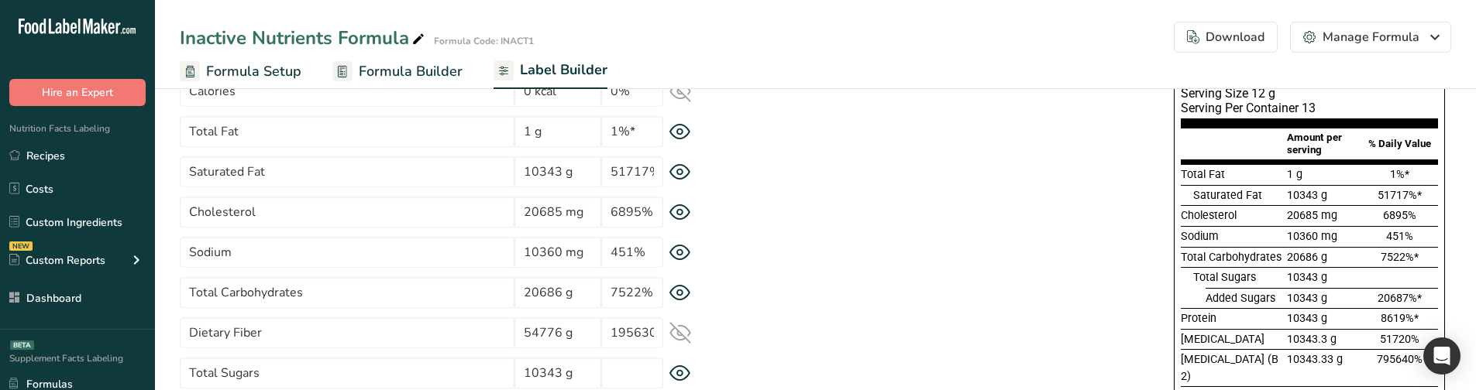
click at [686, 329] on icon at bounding box center [680, 333] width 22 height 22
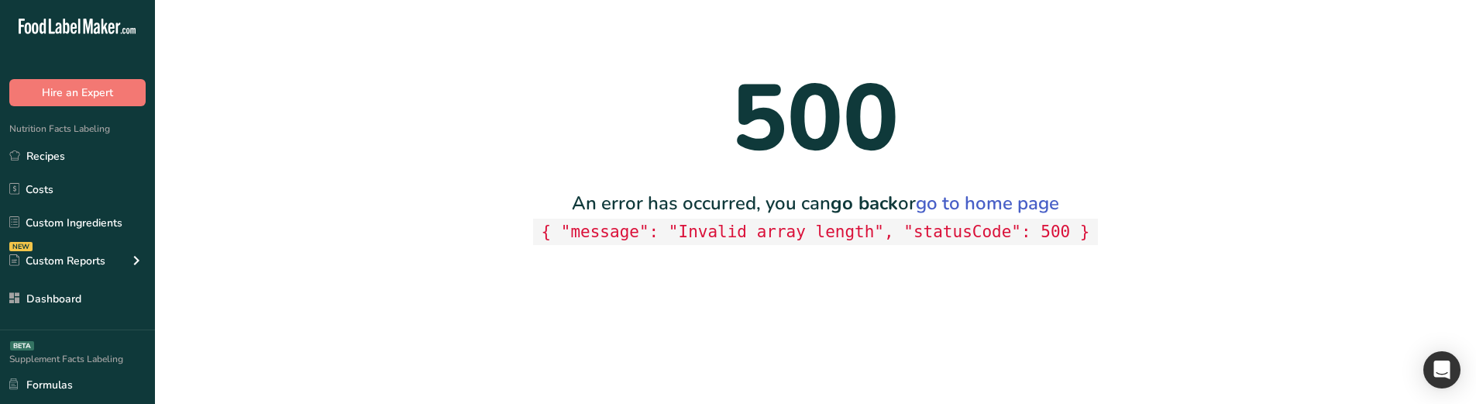
scroll to position [0, 0]
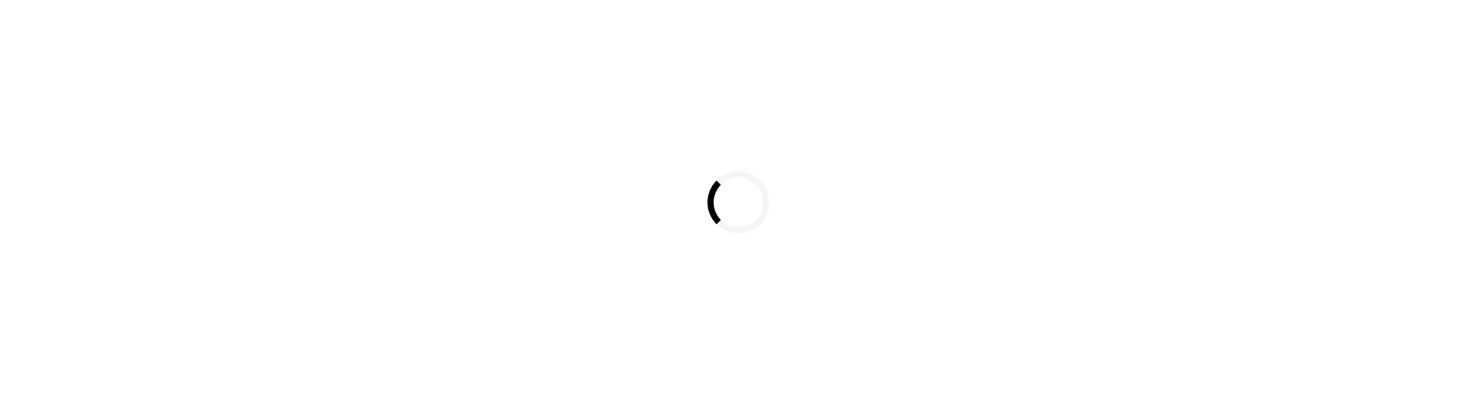
select select
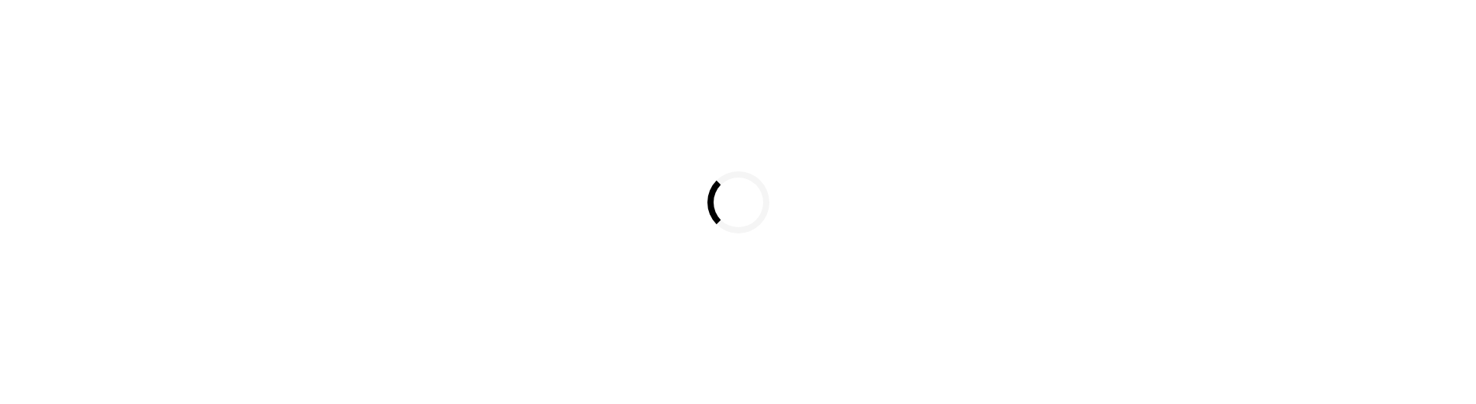
select select
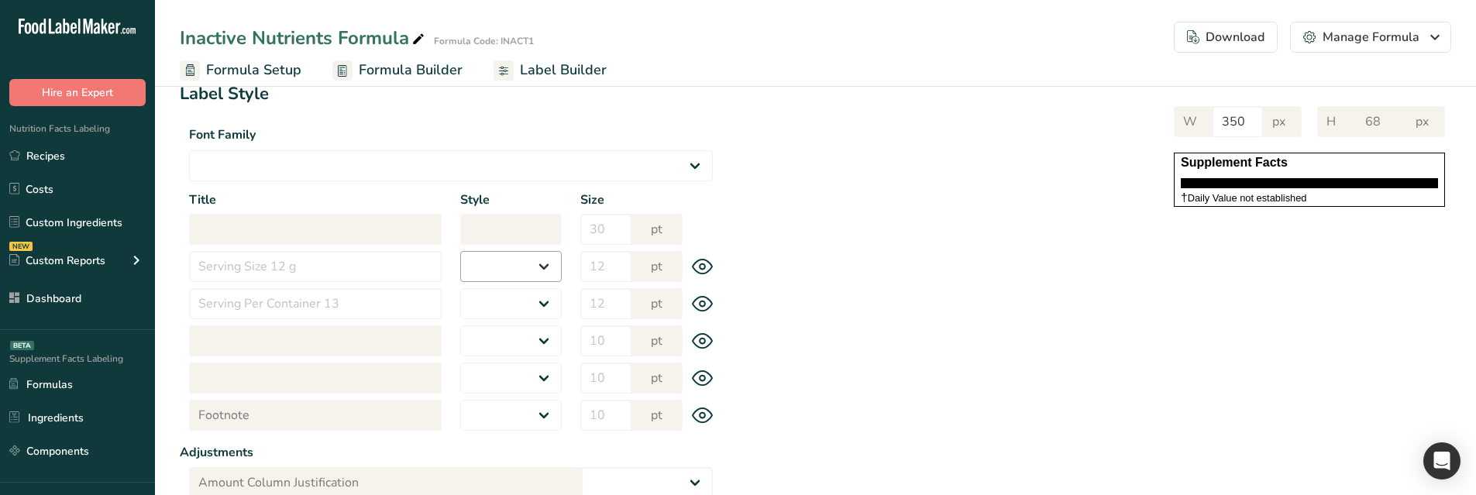
select select "Roboto"
type input "Supplement Facts"
select select "bold"
type input "30"
type input "Serving Size 12 g"
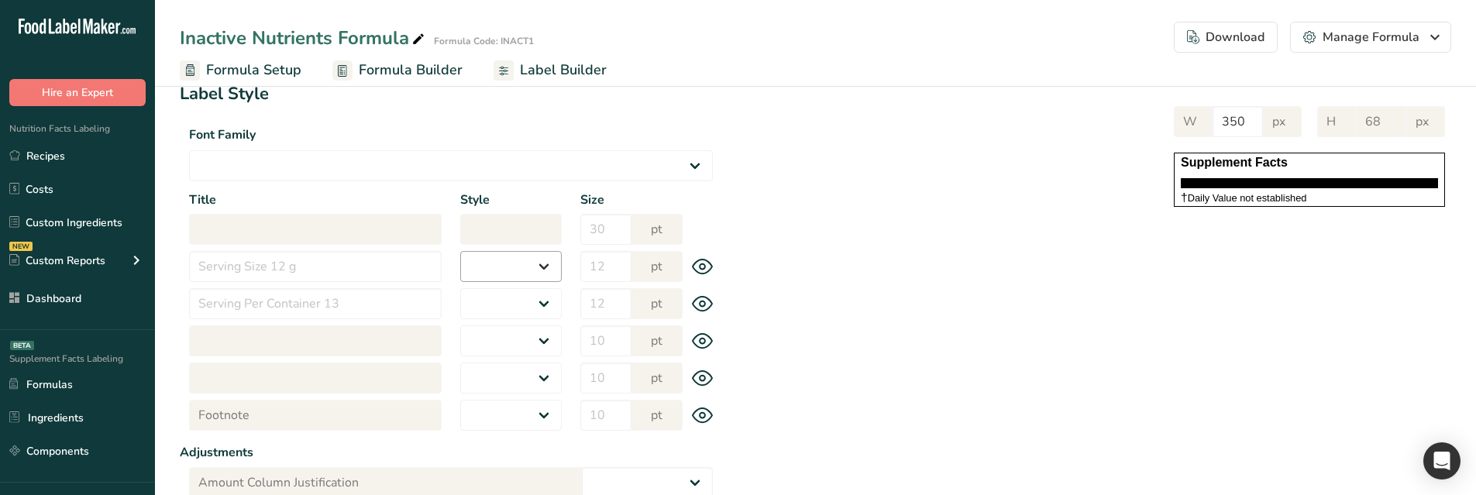
select select "regular"
type input "12"
type input "Serving Per Container 13"
select select "regular"
type input "12"
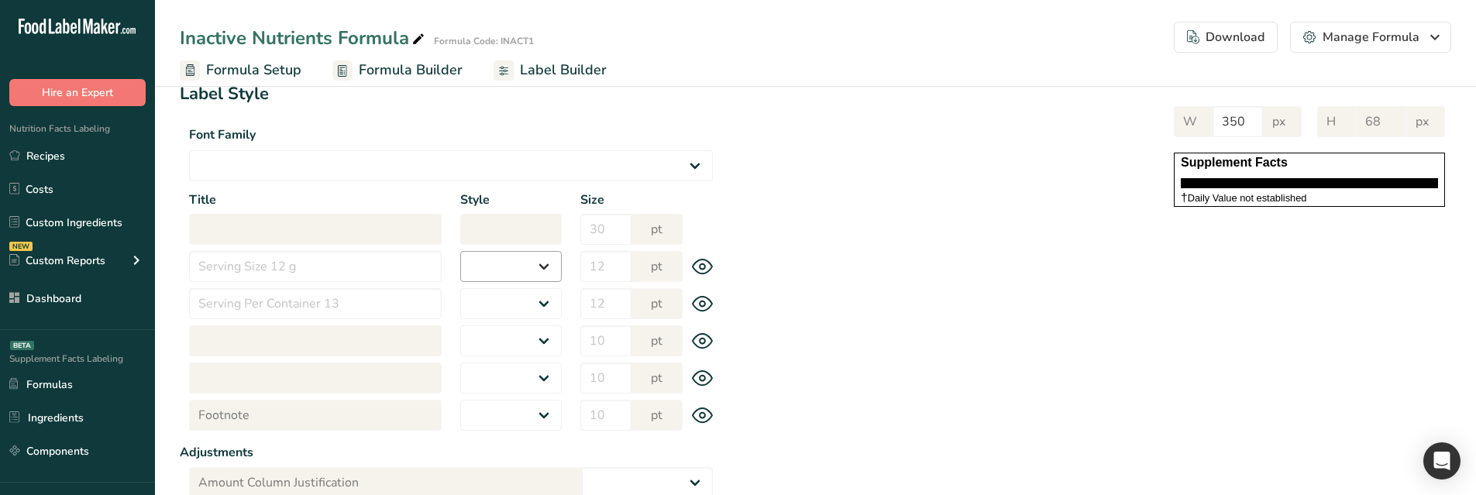
type input "Amount per serving"
select select "bold"
type input "10"
type input "% Daily Value"
select select "bold"
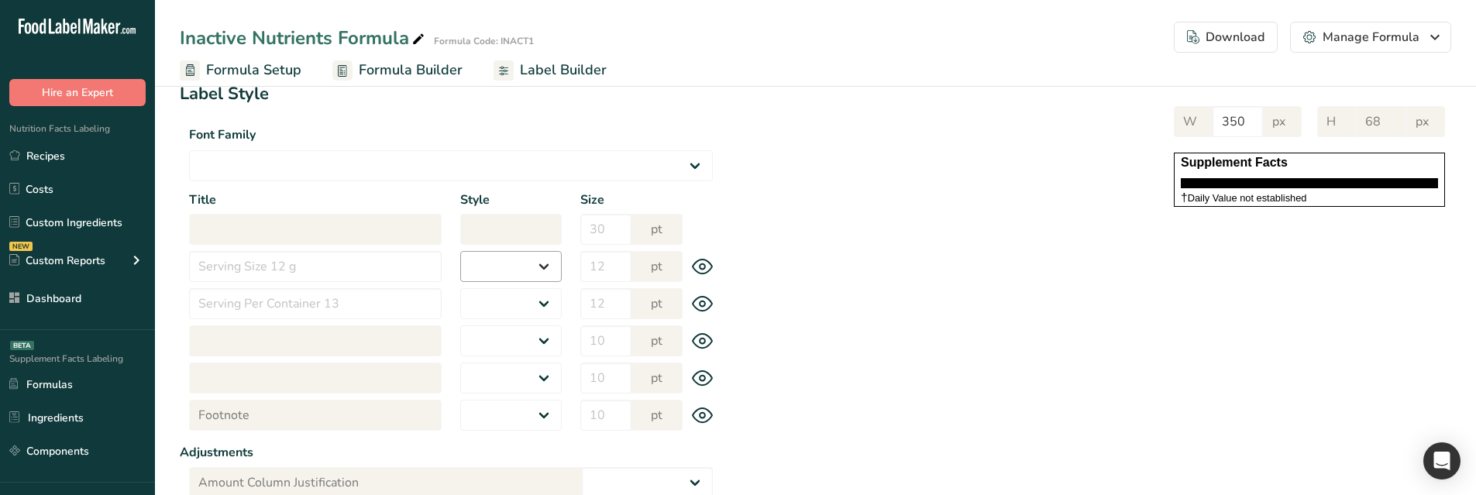
type input "10"
select select "regular"
type input "10"
select select "left"
type input "% Daily Value Column Justification"
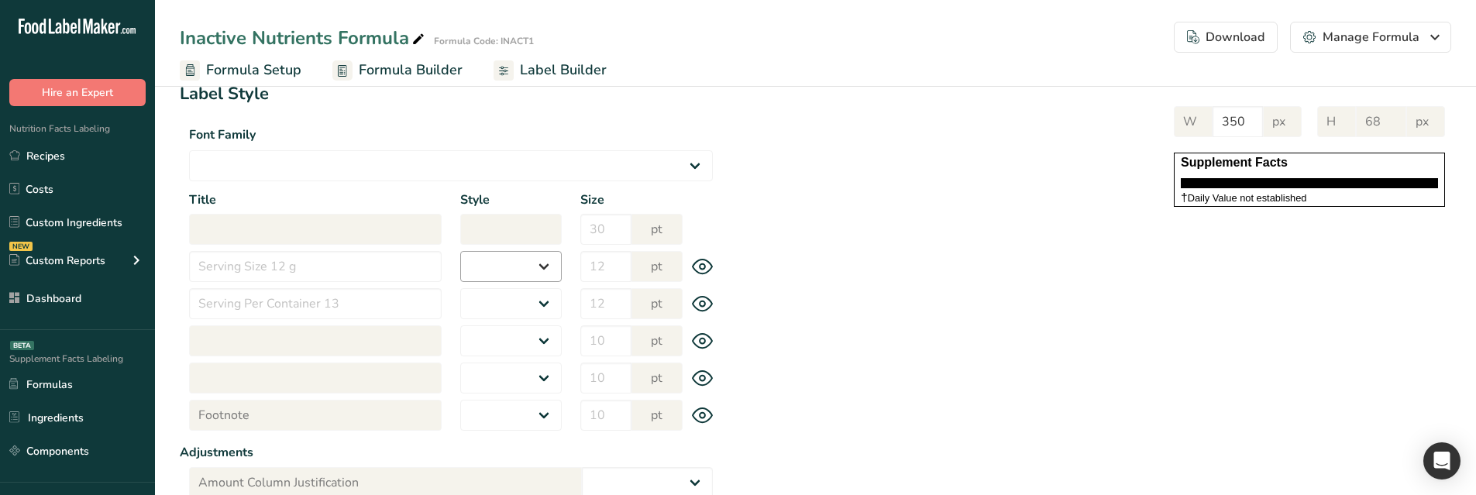
select select "center"
type input "40"
type input "30"
select select "% Daily Value"
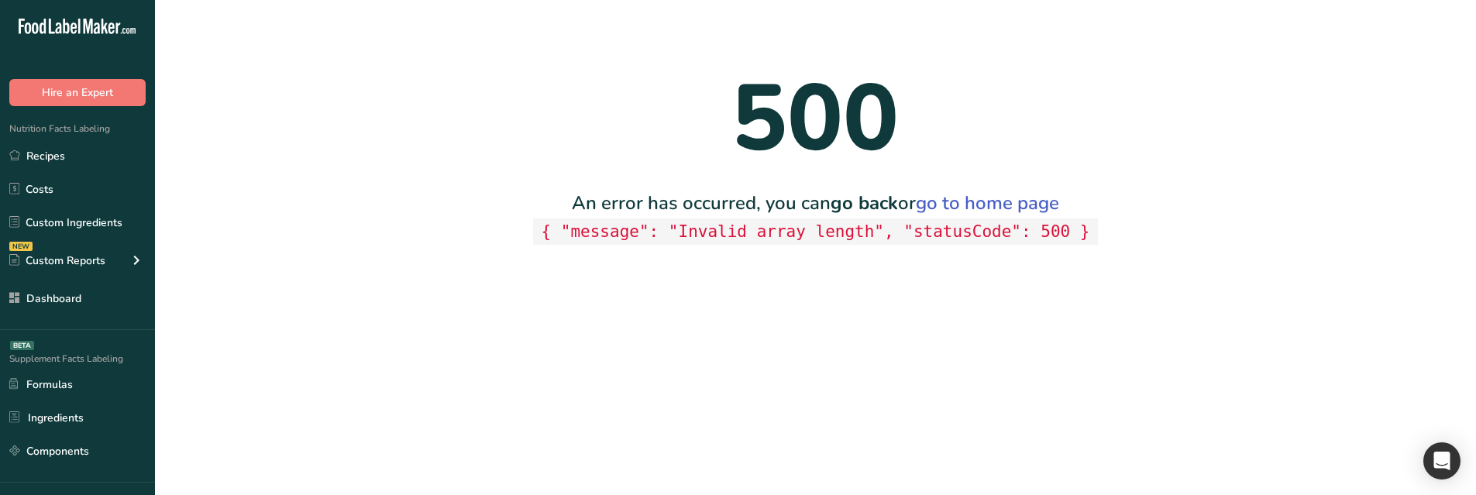
click at [791, 241] on code "{ "message": "Invalid array length", "statusCode": 500 }" at bounding box center [815, 231] width 565 height 27
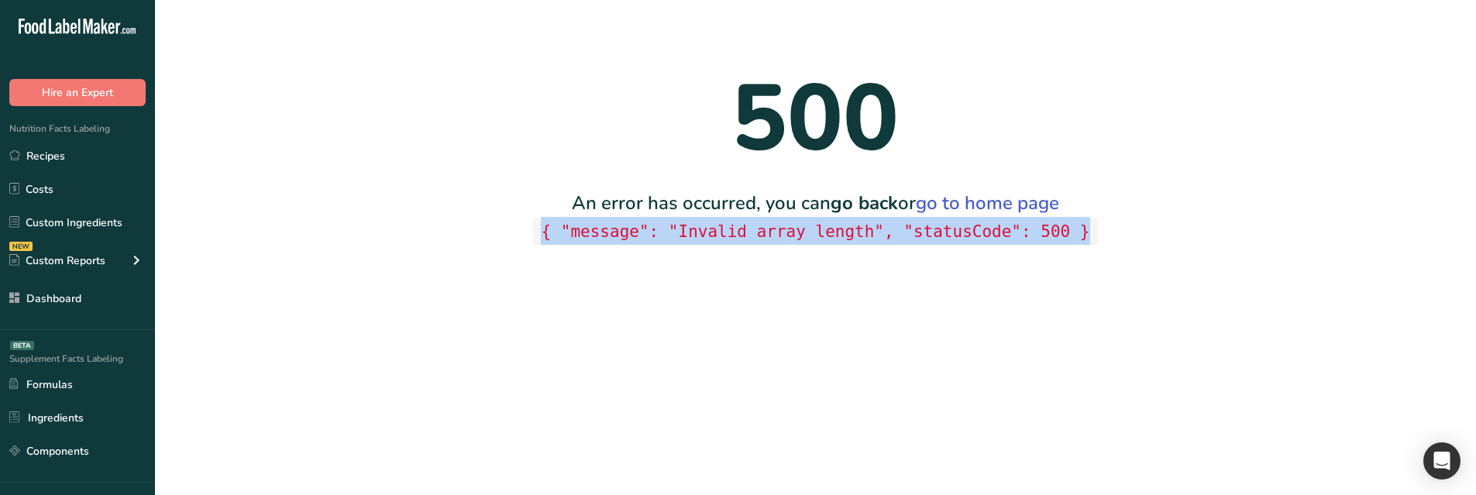
click at [791, 241] on code "{ "message": "Invalid array length", "statusCode": 500 }" at bounding box center [815, 231] width 565 height 27
copy code "array"
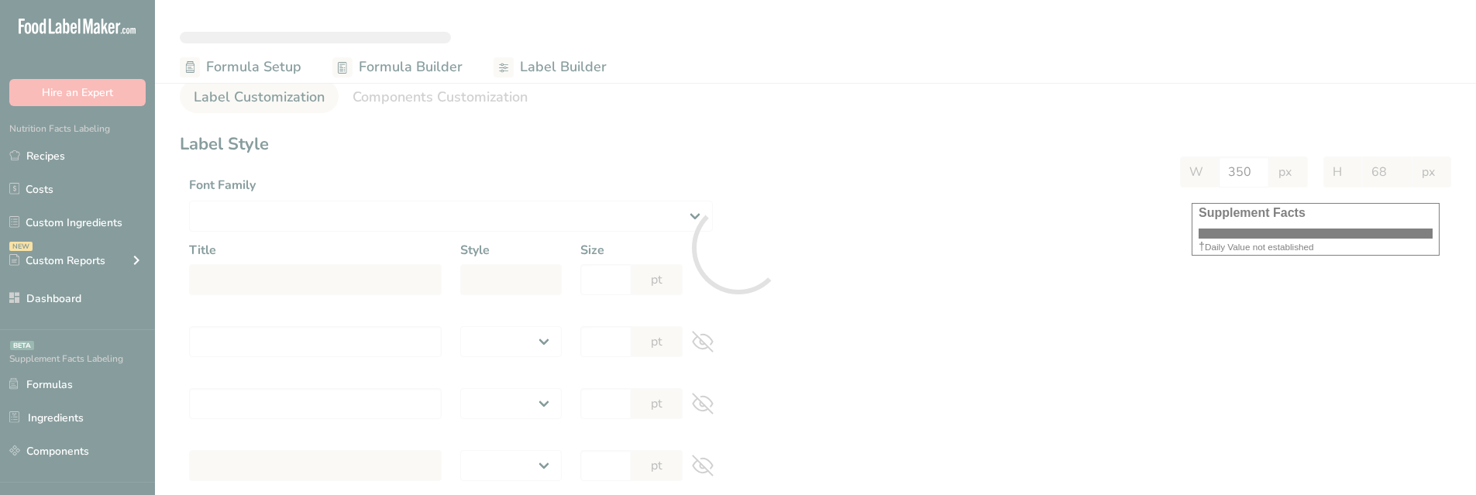
select select
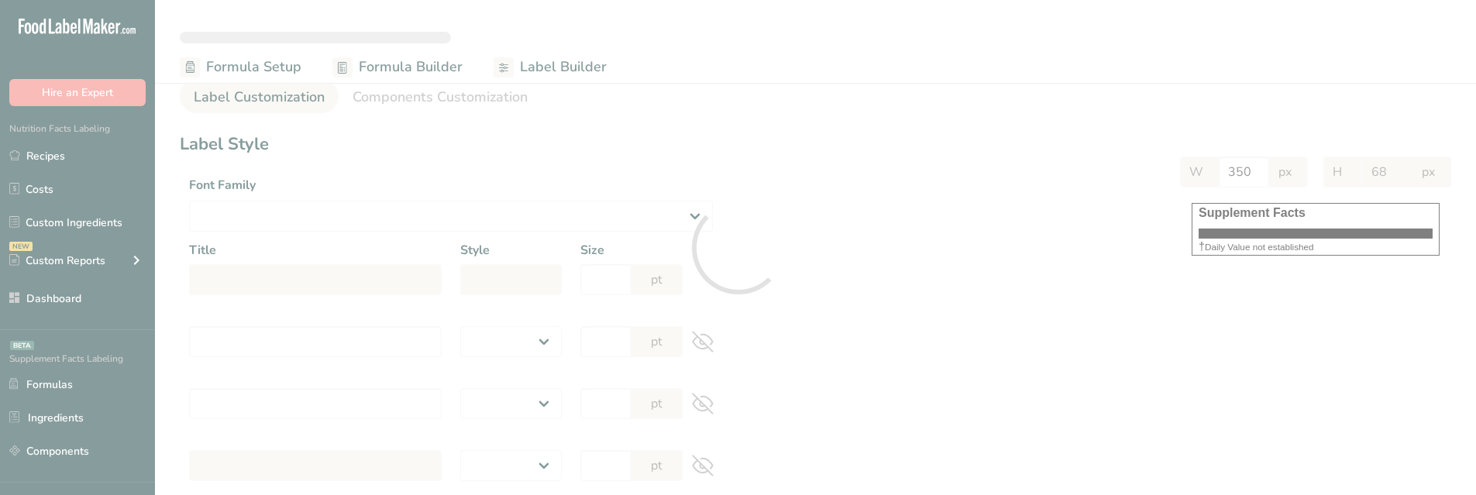
select select
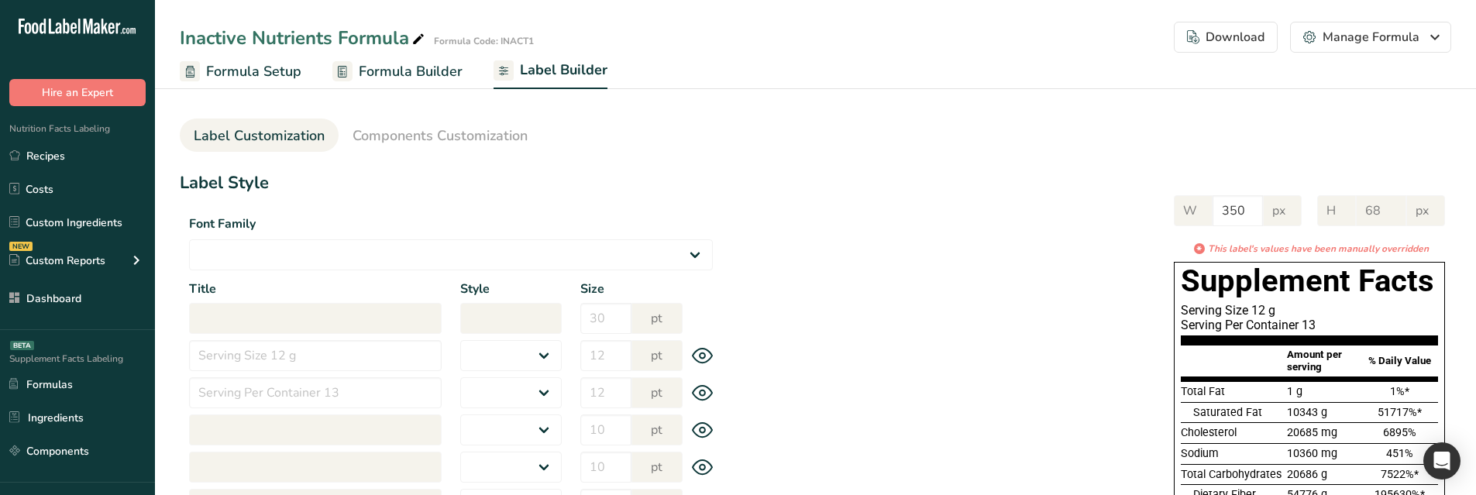
select select "Roboto"
type input "Supplement Facts"
select select "bold"
type input "30"
type input "Serving Size 12 g"
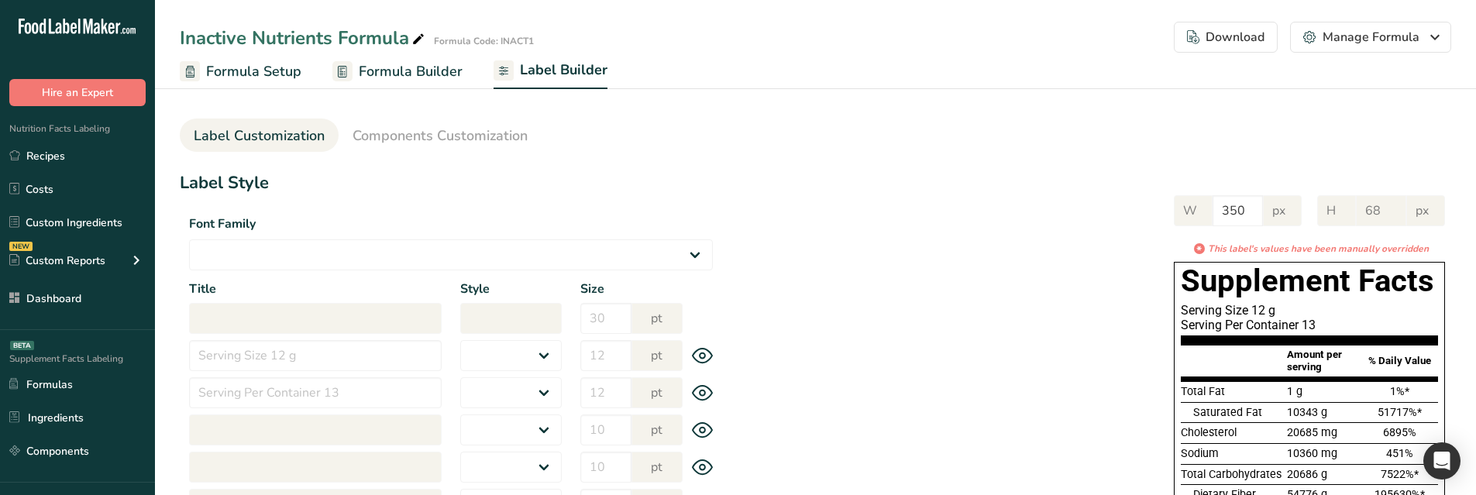
select select "regular"
type input "12"
type input "Serving Per Container 13"
select select "regular"
type input "12"
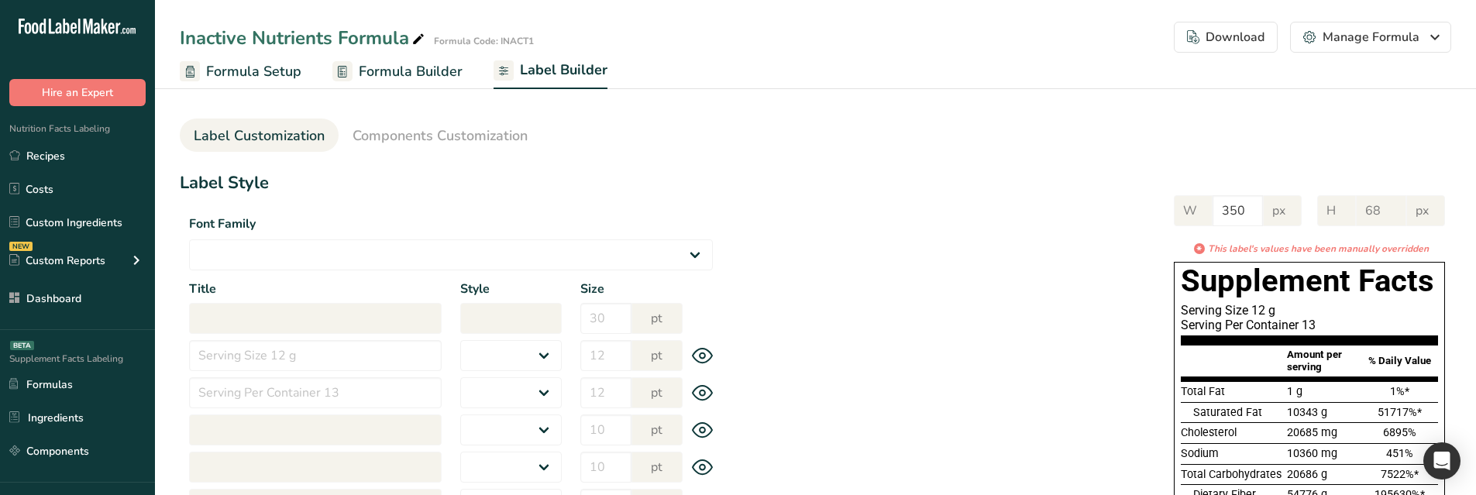
type input "Amount per serving"
select select "bold"
type input "10"
type input "% Daily Value"
select select "bold"
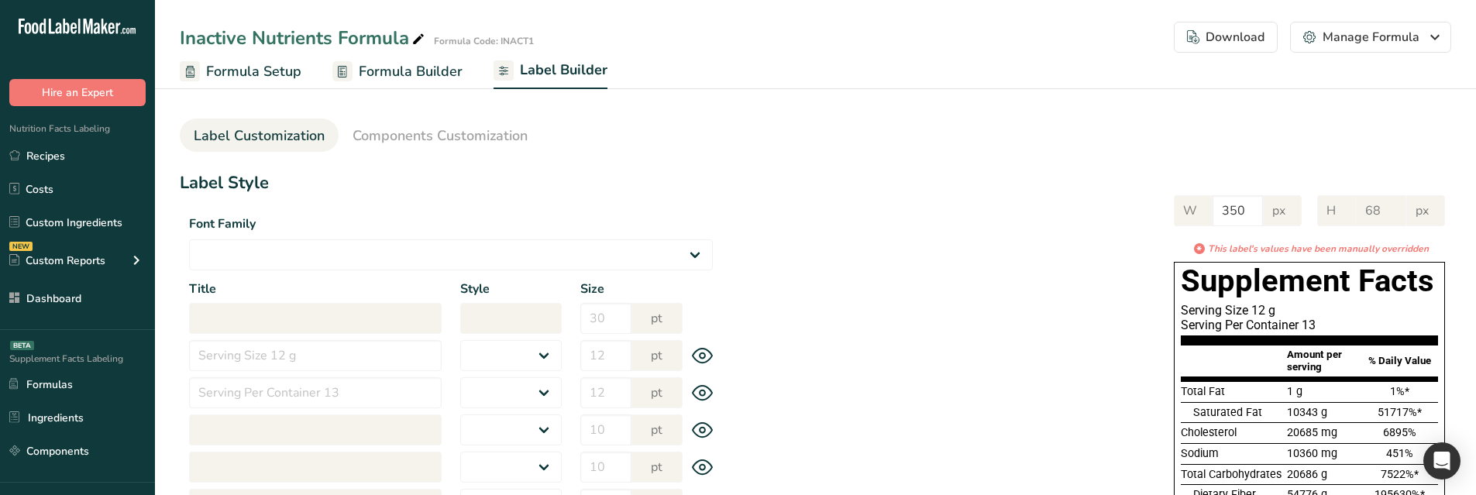
type input "10"
select select "regular"
type input "10"
select select "left"
type input "% Daily Value Column Justification"
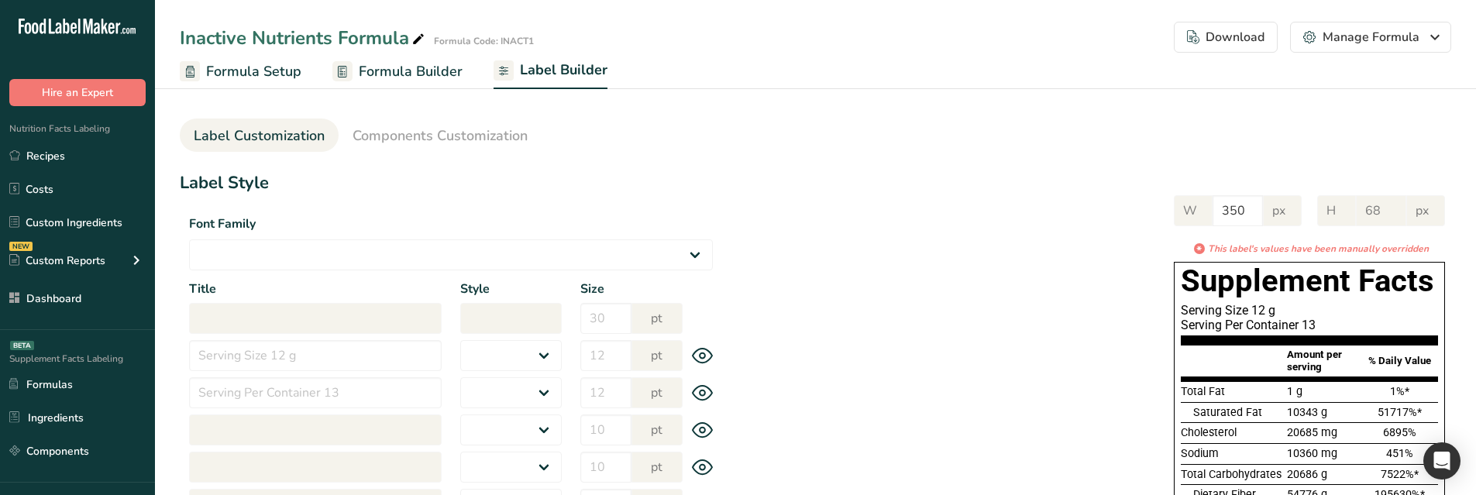
select select "center"
type input "40"
type input "30"
select select "% Daily Value"
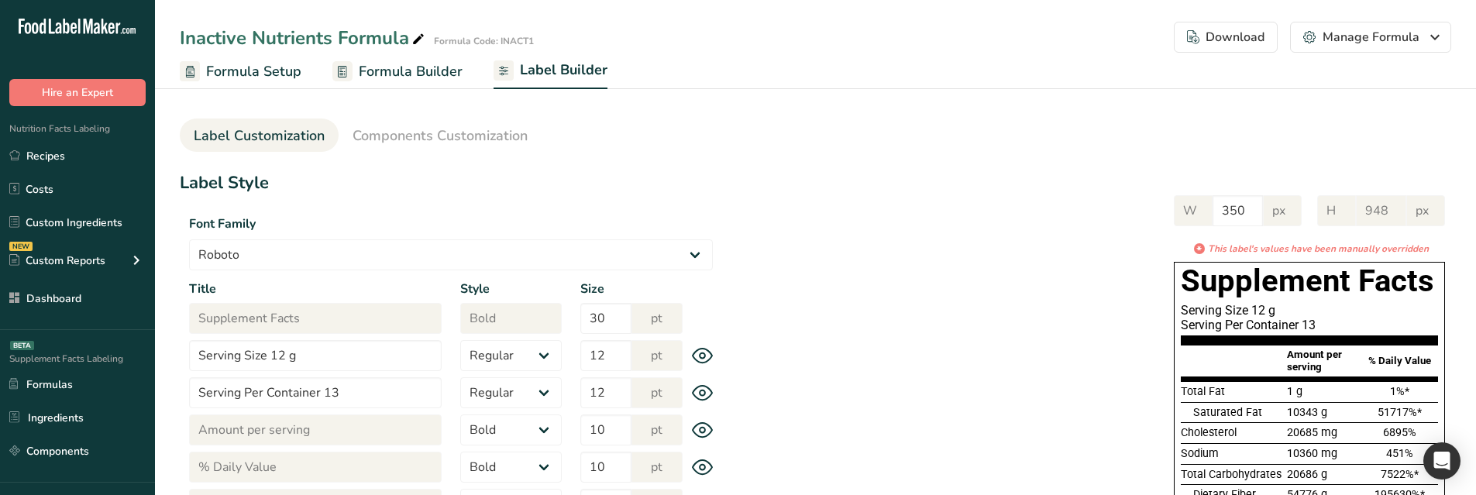
type input "900"
drag, startPoint x: 407, startPoint y: 122, endPoint x: 476, endPoint y: 151, distance: 74.7
click at [407, 123] on link "Components Customization" at bounding box center [439, 136] width 175 height 35
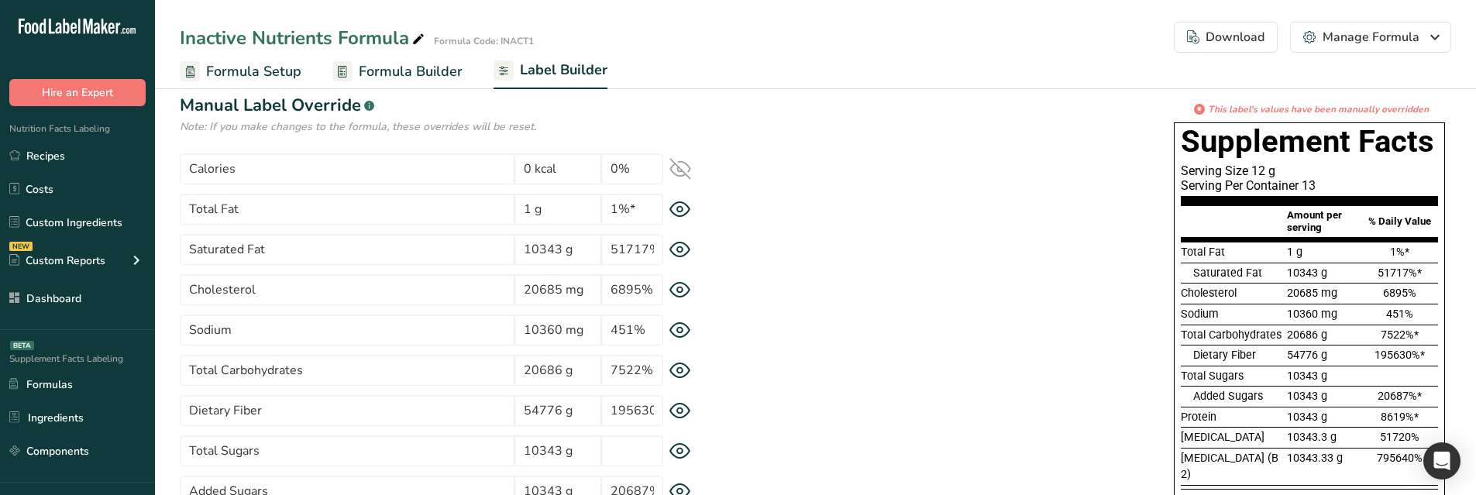
scroll to position [155, 0]
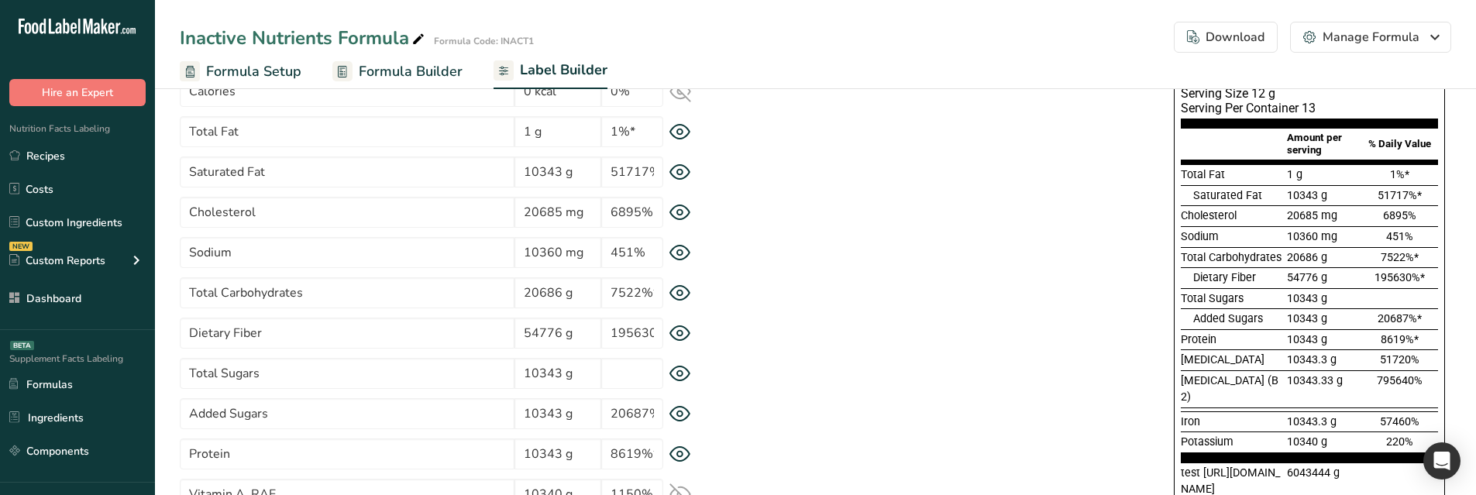
click at [682, 331] on icon at bounding box center [679, 333] width 5 height 5
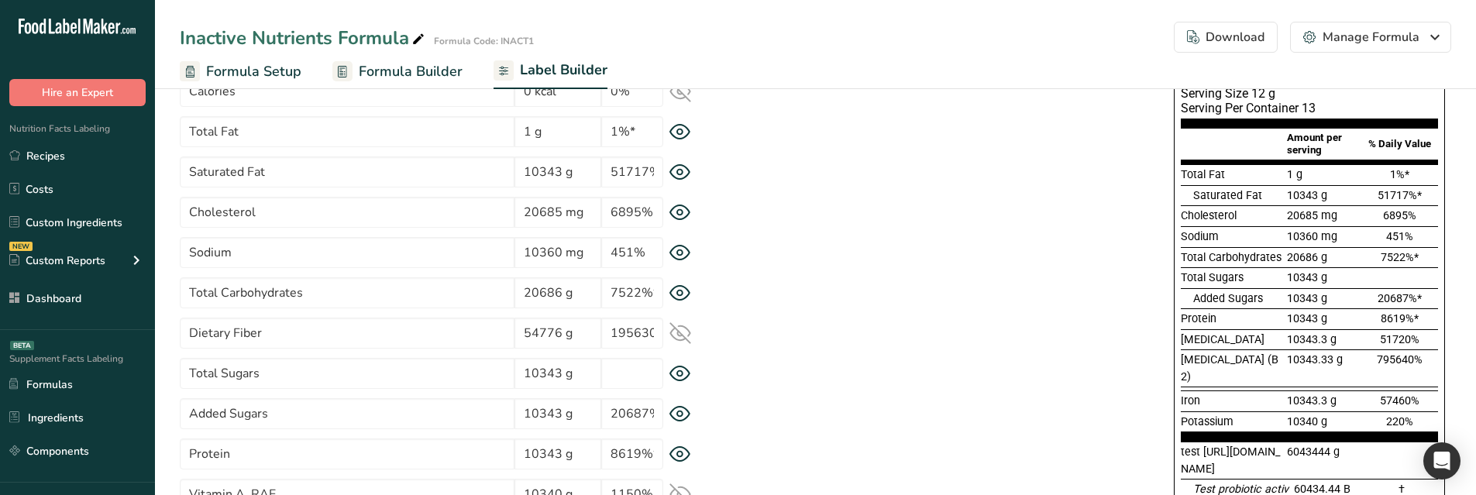
click at [682, 331] on icon at bounding box center [680, 333] width 22 height 22
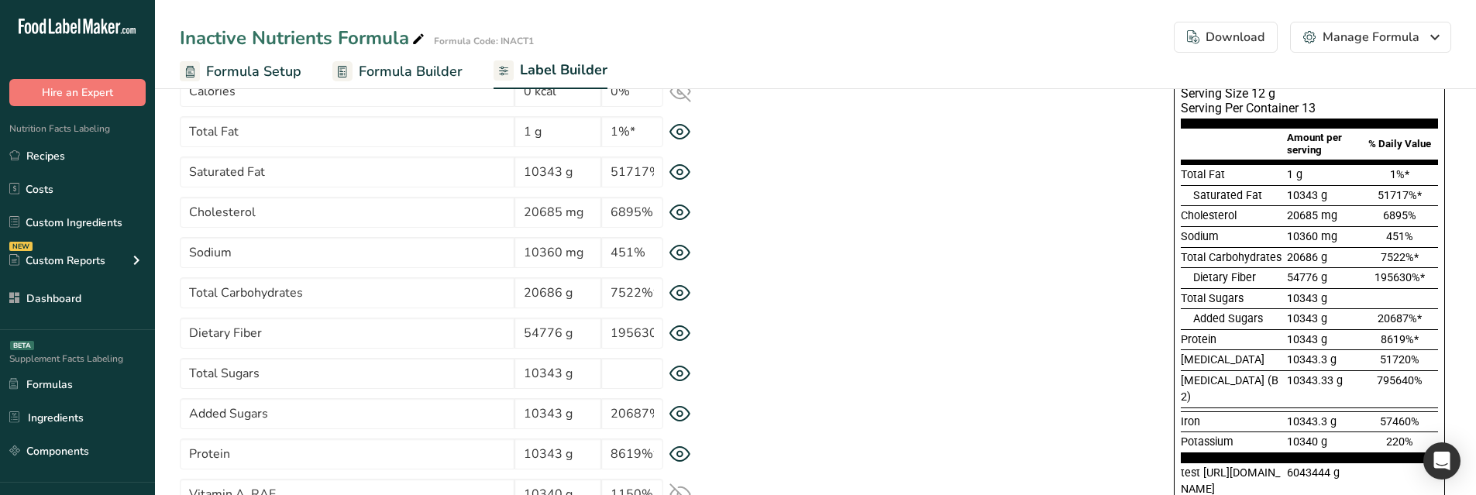
click at [679, 297] on icon at bounding box center [680, 293] width 22 height 16
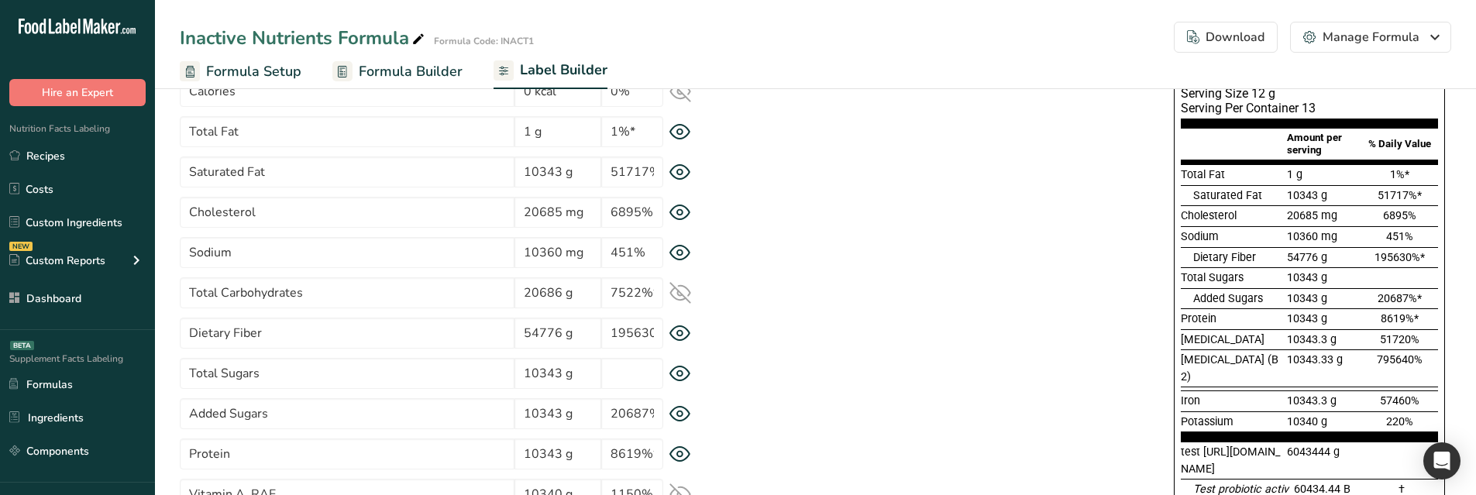
click at [679, 297] on icon at bounding box center [680, 293] width 22 height 22
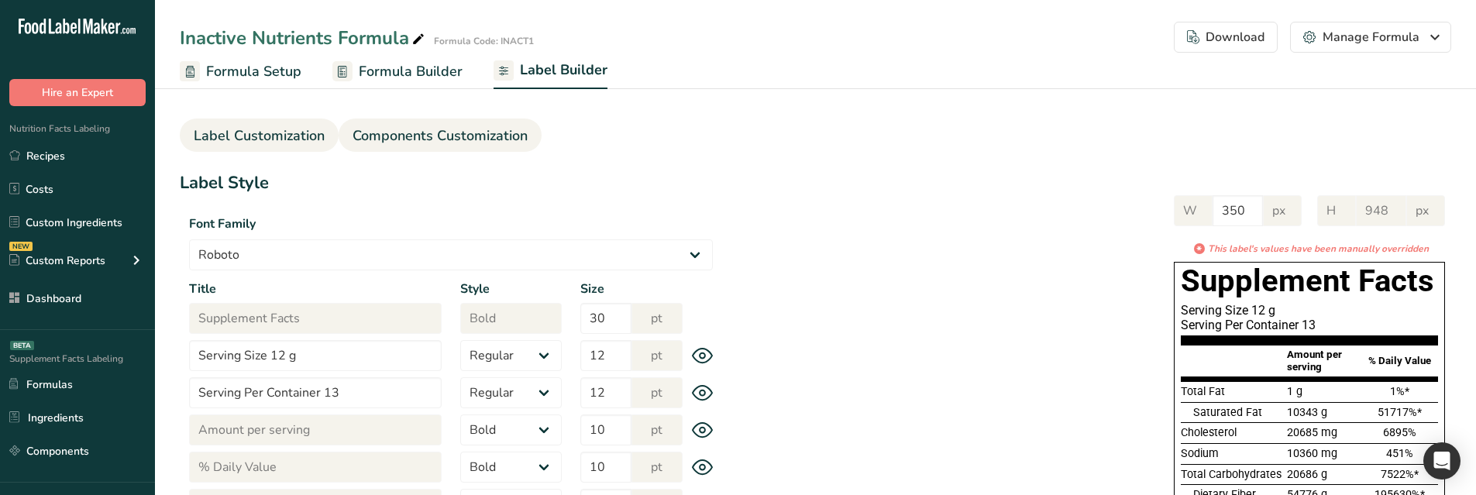
click at [438, 139] on span "Components Customization" at bounding box center [439, 135] width 175 height 21
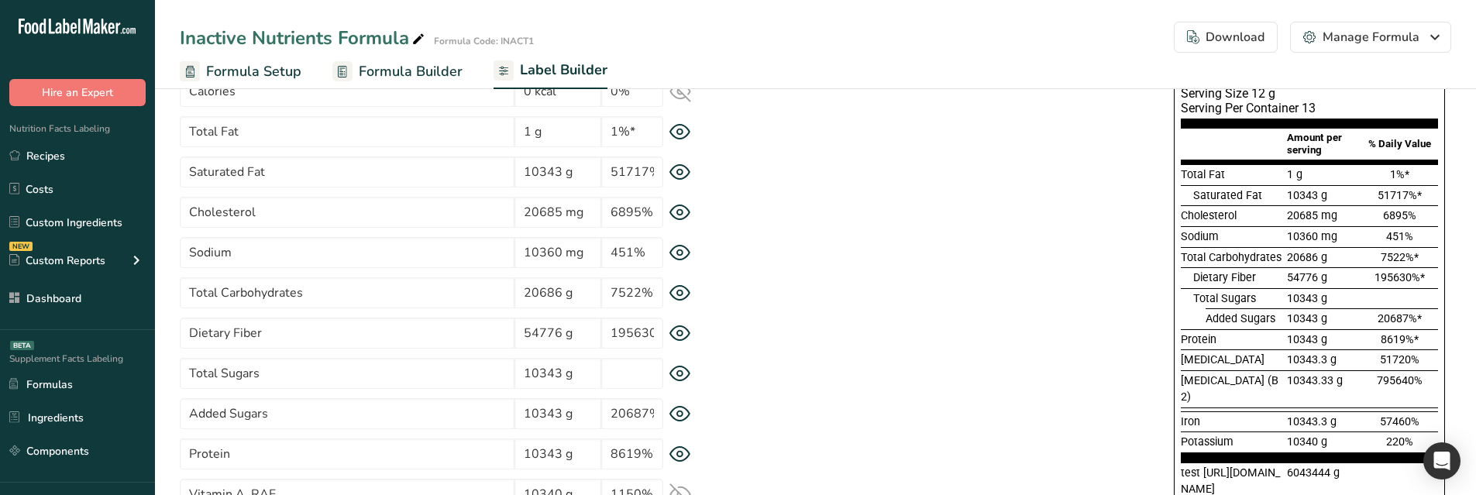
click at [686, 329] on icon at bounding box center [680, 333] width 20 height 15
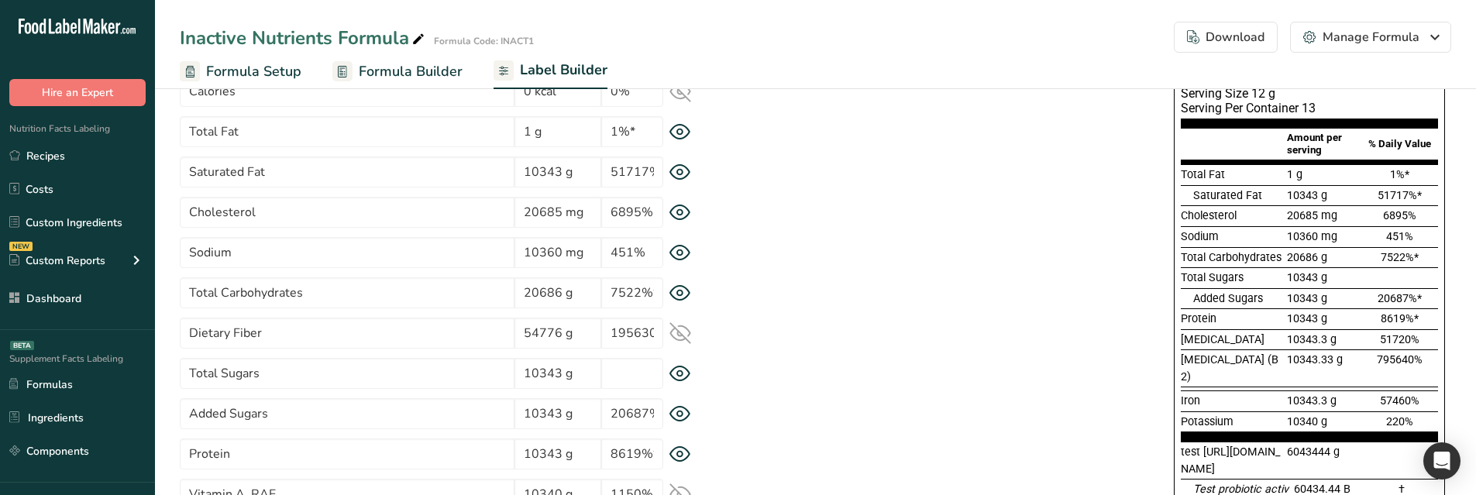
click at [686, 329] on icon at bounding box center [680, 333] width 20 height 15
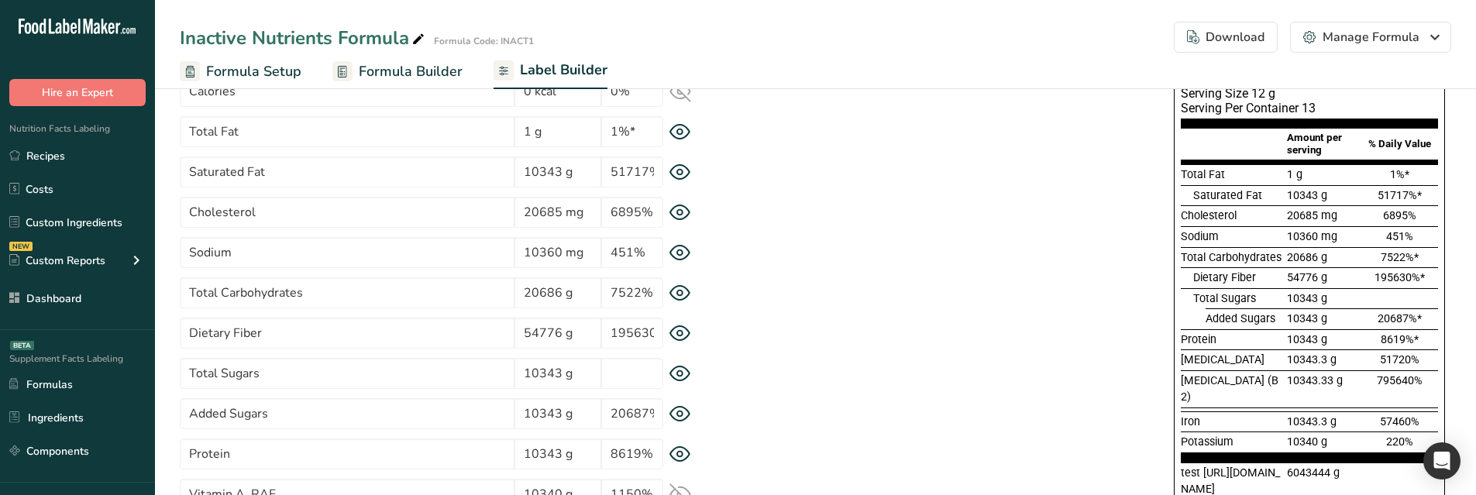
click at [686, 298] on icon at bounding box center [680, 293] width 20 height 15
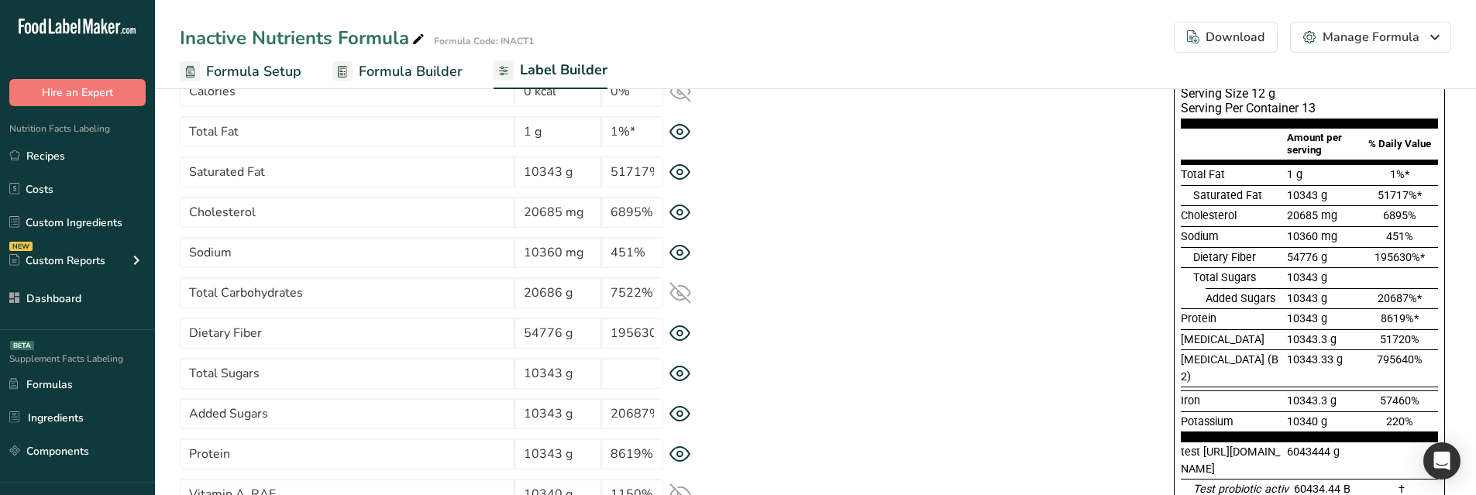
click at [686, 298] on icon at bounding box center [680, 293] width 20 height 20
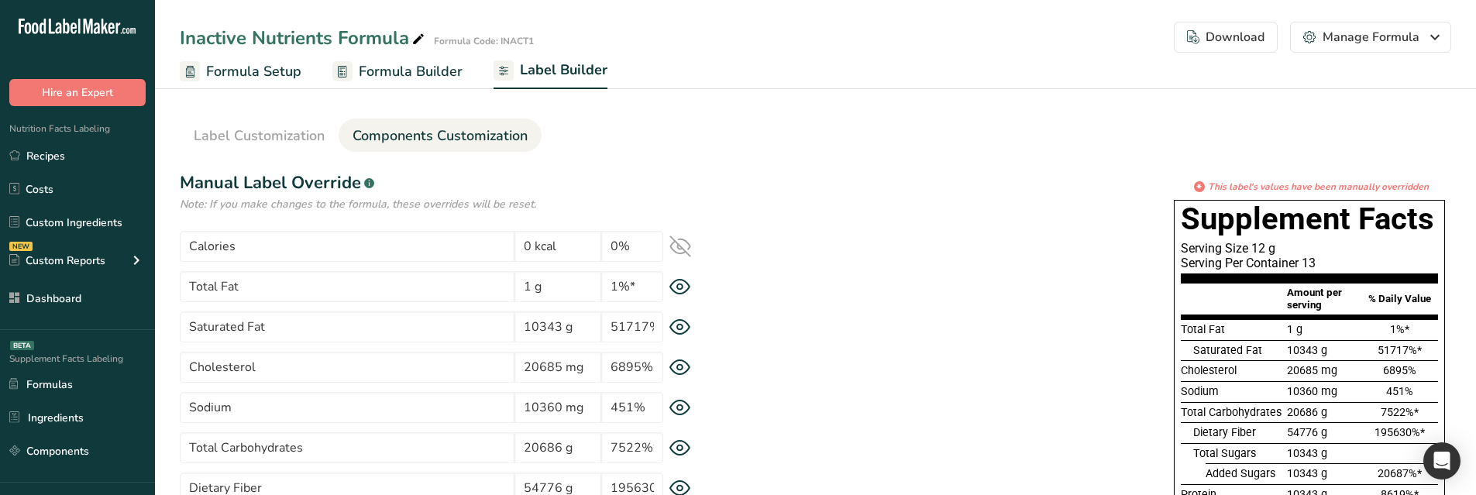
click at [676, 246] on icon at bounding box center [680, 246] width 22 height 22
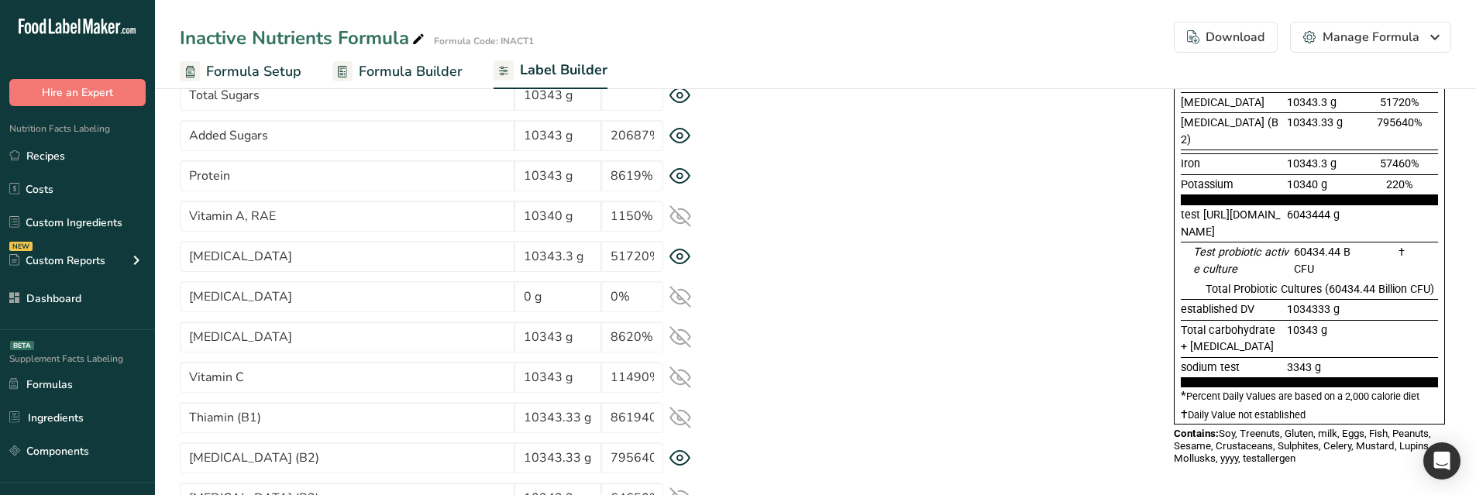
scroll to position [387, 0]
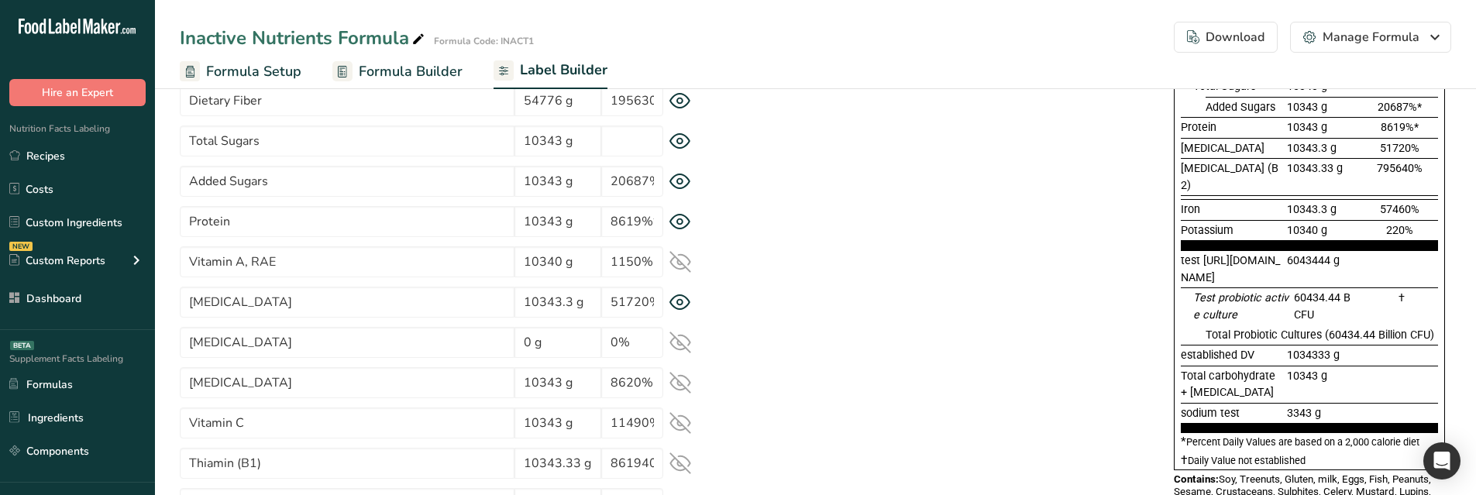
click at [679, 255] on icon at bounding box center [680, 262] width 20 height 15
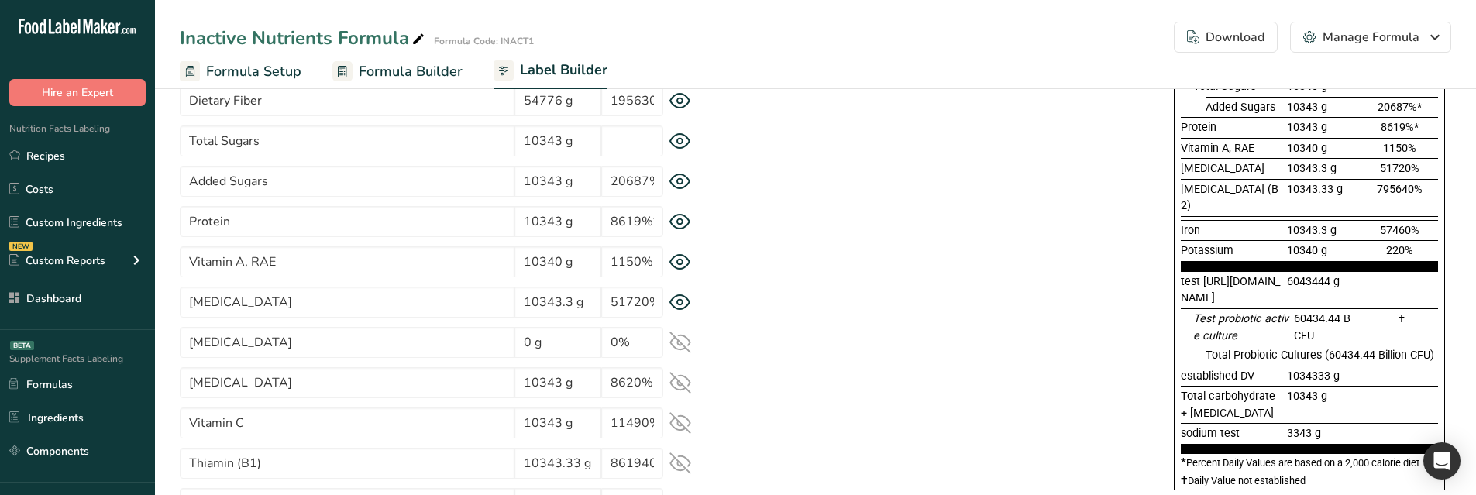
click at [675, 330] on div "Vitamin E 0 g 0%" at bounding box center [451, 342] width 542 height 31
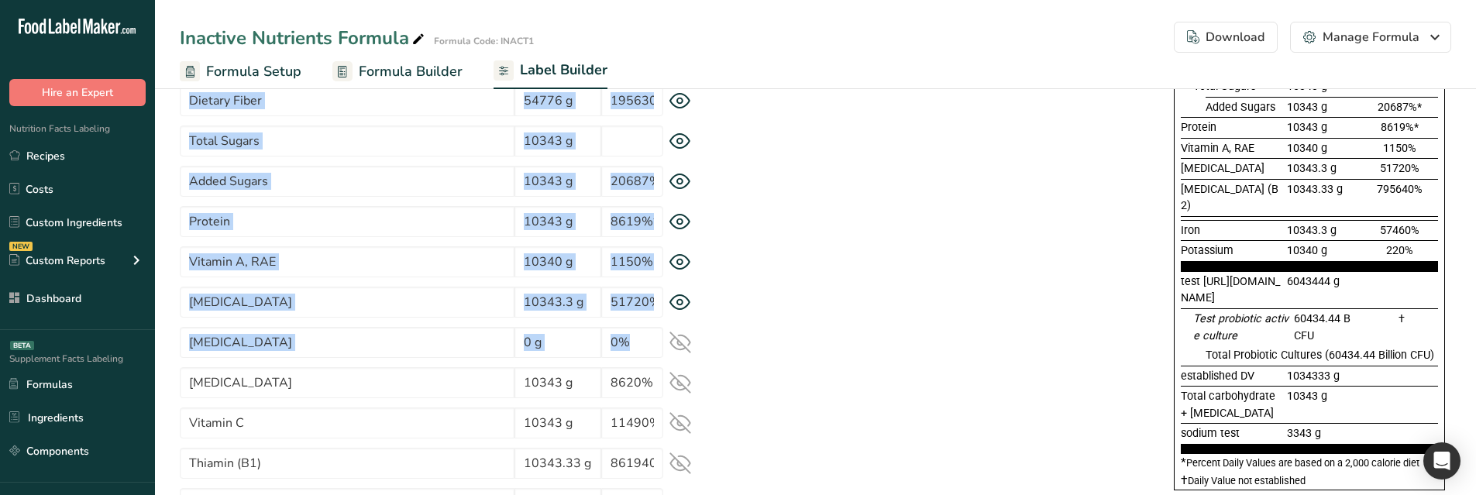
click at [675, 332] on icon at bounding box center [680, 343] width 22 height 22
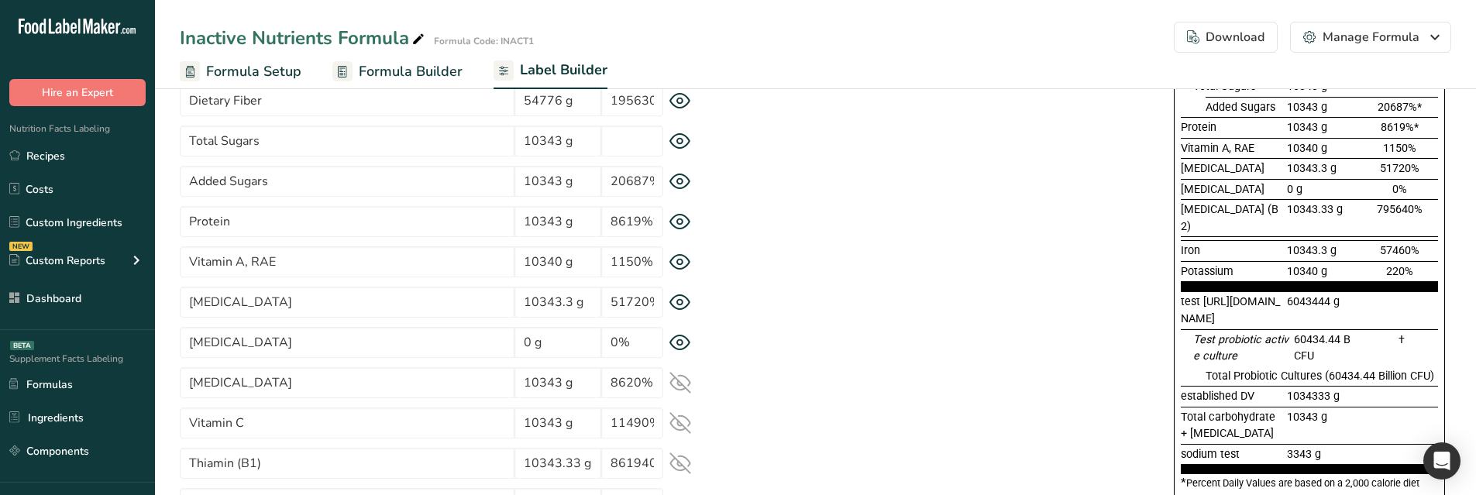
click at [734, 338] on div "* This label's values have been manually overridden Supplement Facts Serving Si…" at bounding box center [1086, 177] width 729 height 771
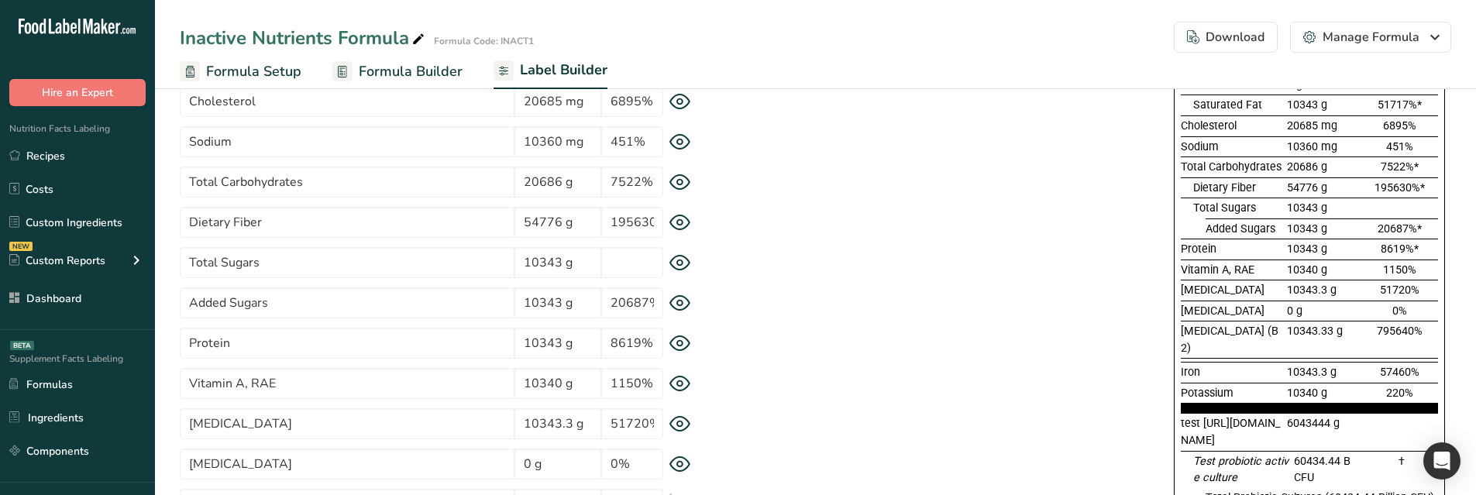
scroll to position [620, 0]
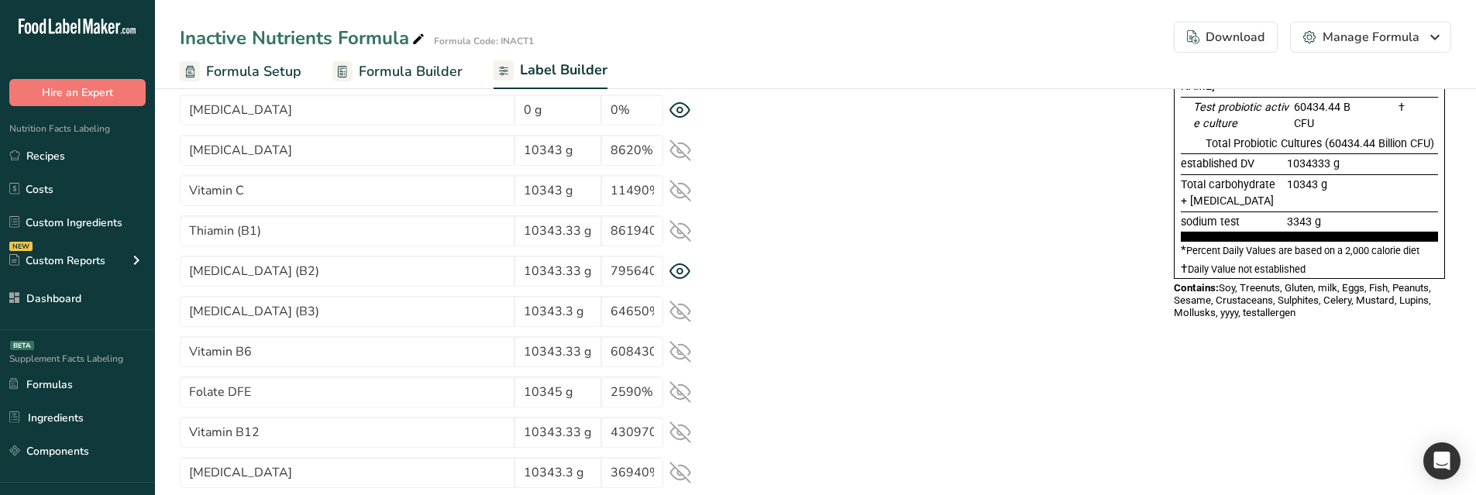
click at [682, 153] on icon at bounding box center [680, 150] width 20 height 20
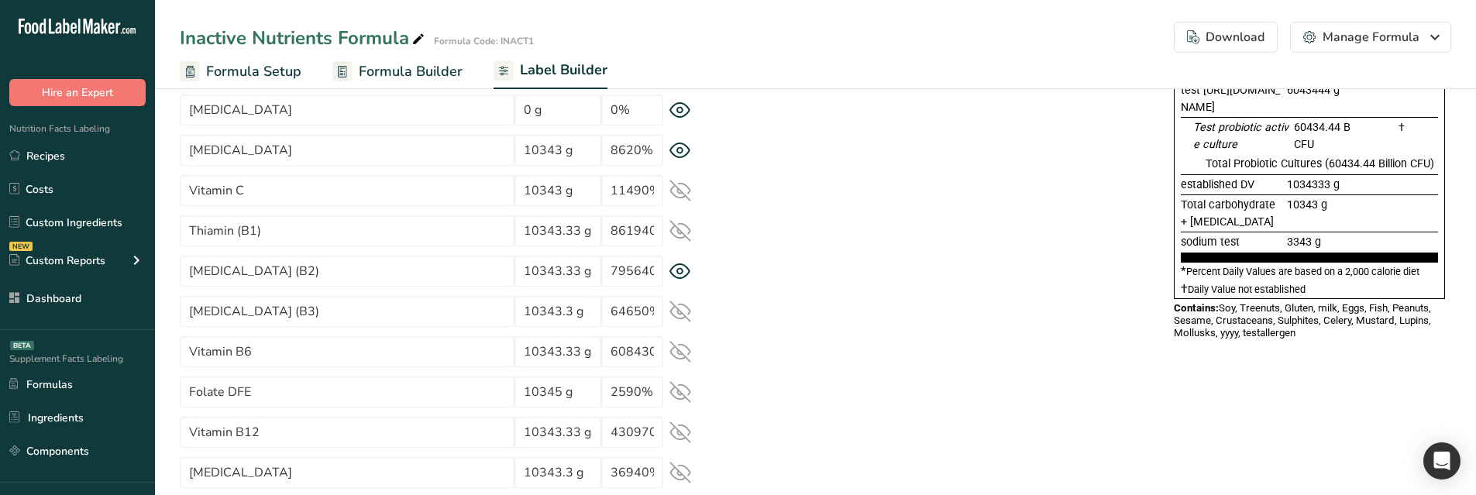
click at [675, 187] on icon at bounding box center [680, 191] width 22 height 22
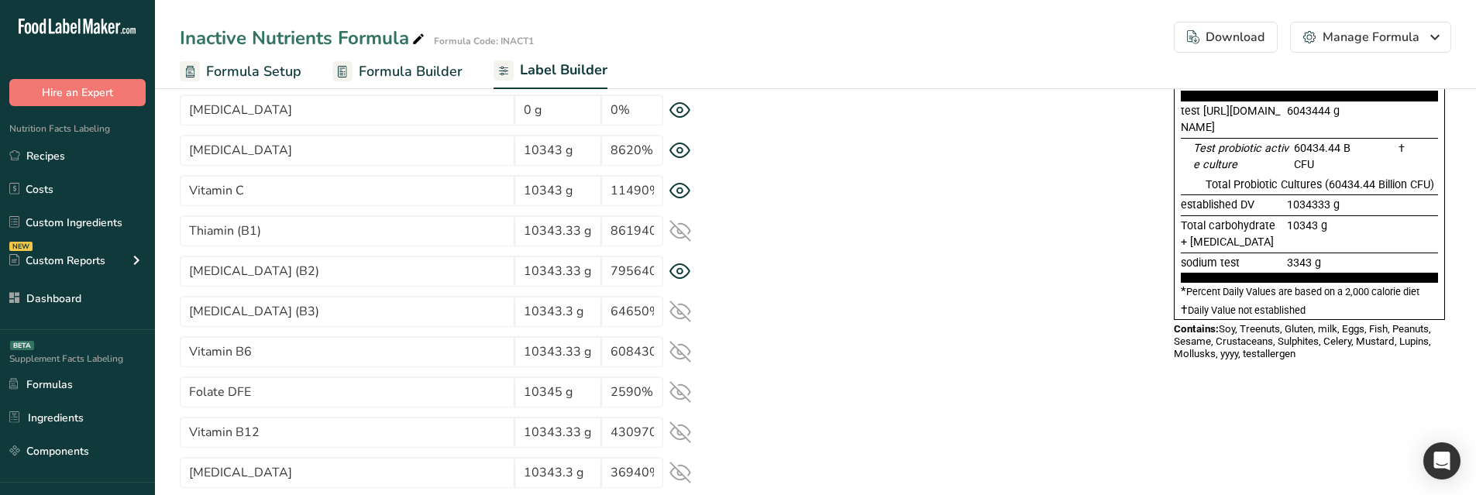
click at [679, 225] on icon at bounding box center [680, 231] width 22 height 22
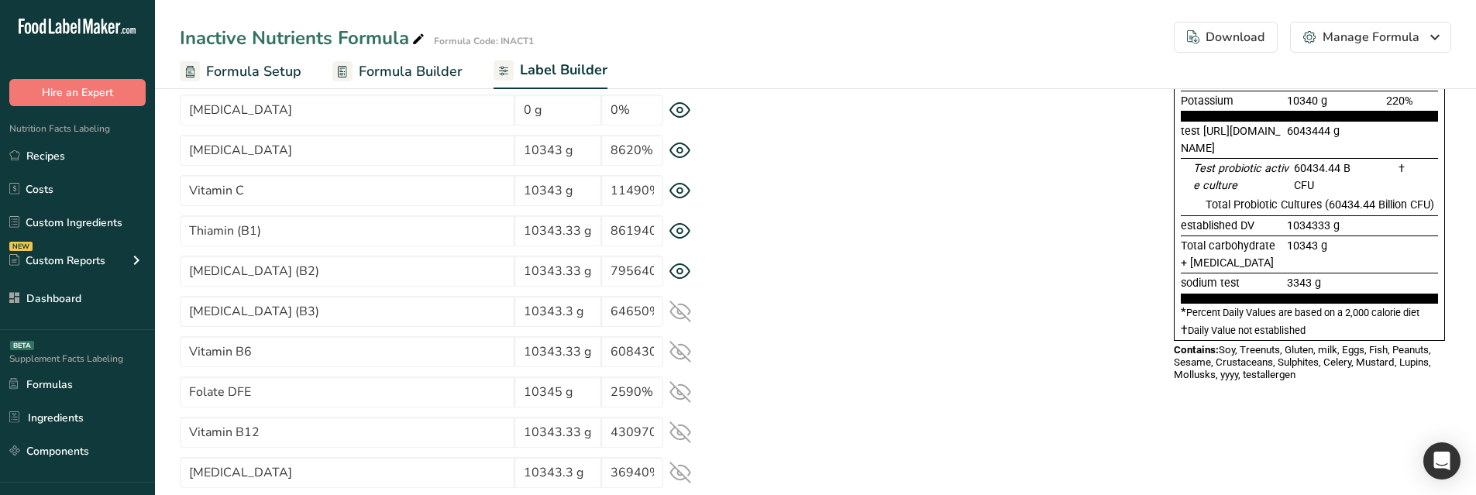
click at [675, 301] on icon at bounding box center [680, 312] width 22 height 22
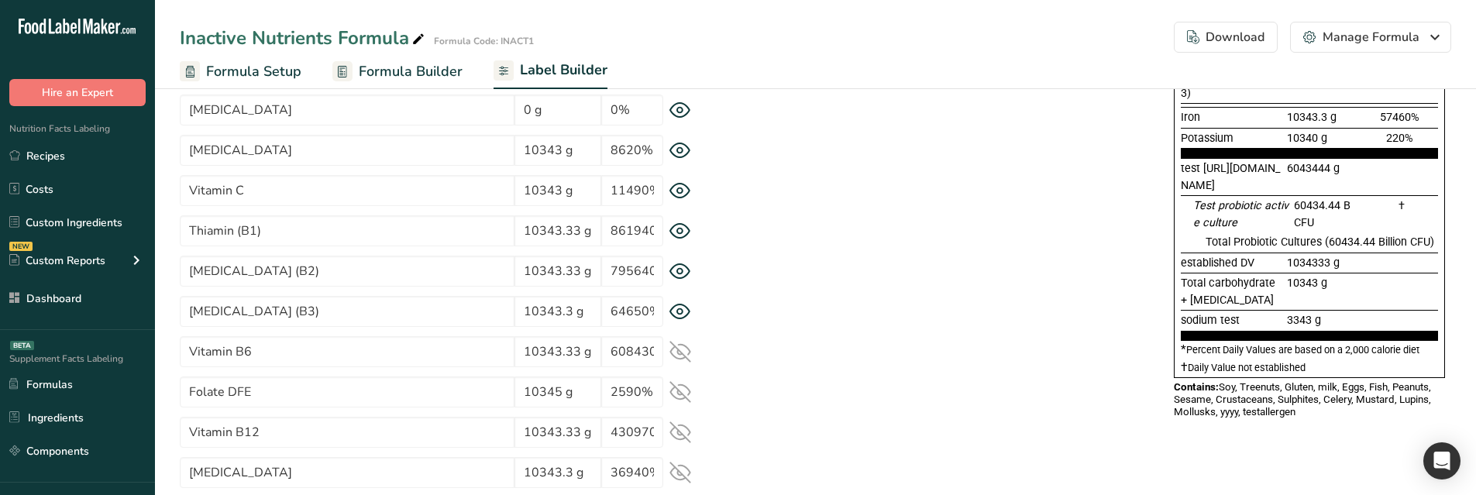
click at [675, 343] on icon at bounding box center [680, 352] width 22 height 22
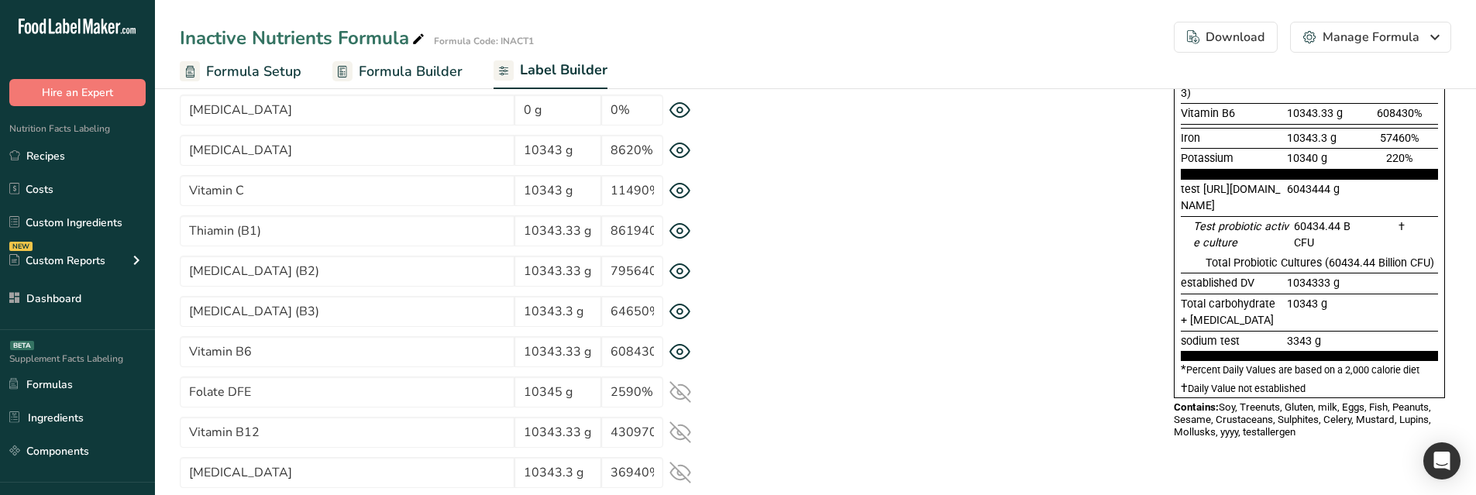
click at [675, 389] on icon at bounding box center [680, 392] width 22 height 22
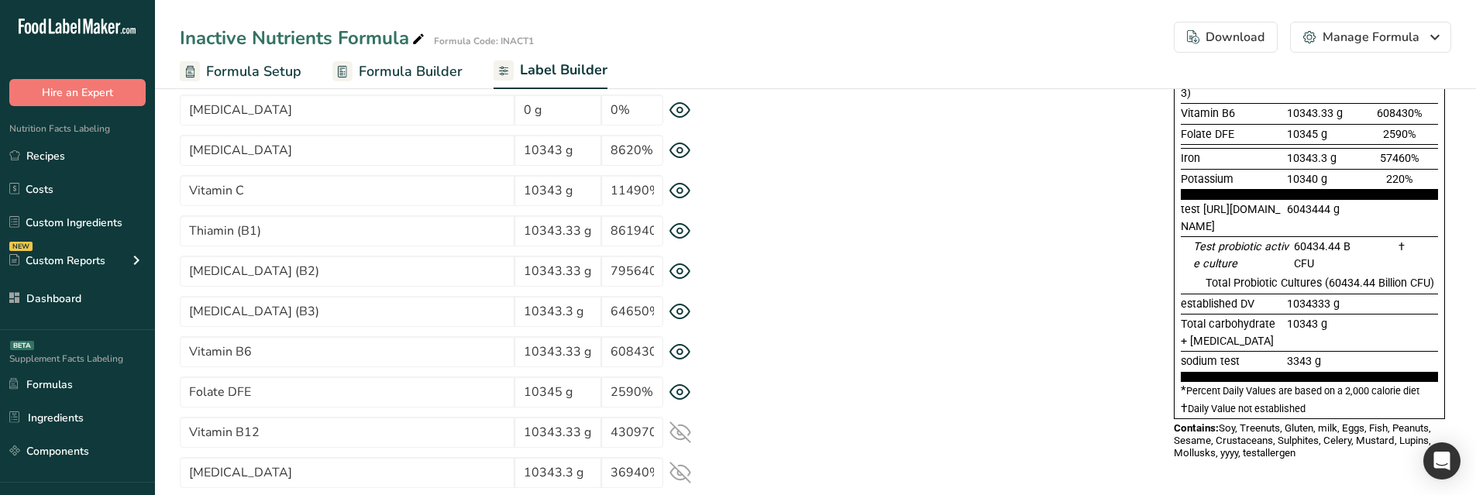
drag, startPoint x: 682, startPoint y: 425, endPoint x: 686, endPoint y: 459, distance: 34.3
click at [683, 428] on icon at bounding box center [680, 432] width 22 height 22
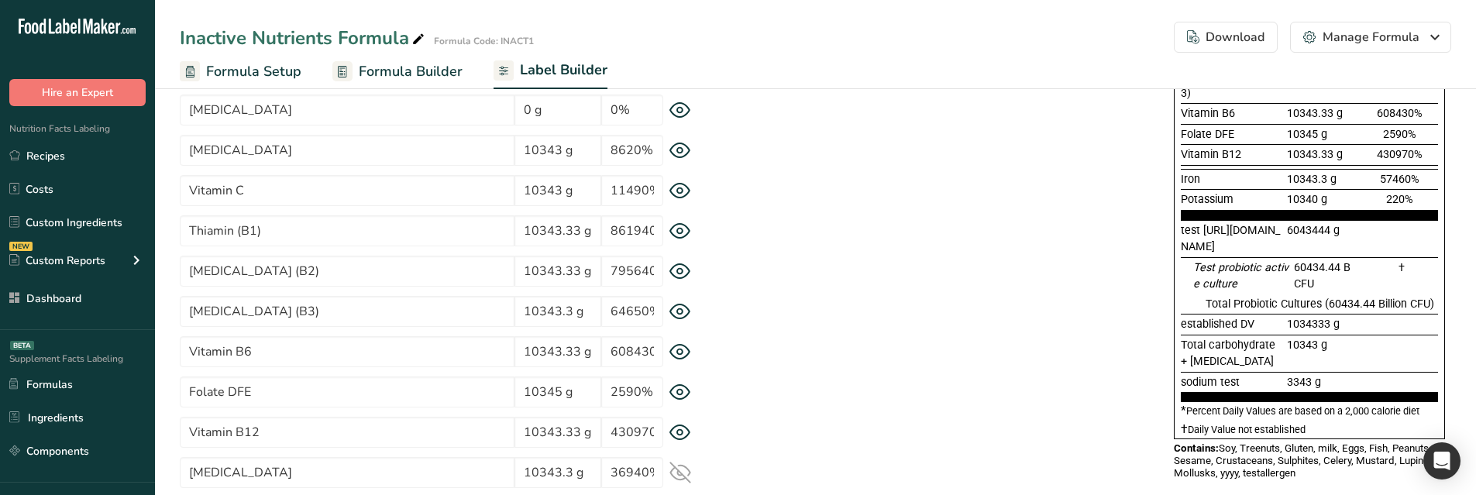
click at [686, 462] on icon at bounding box center [680, 473] width 22 height 22
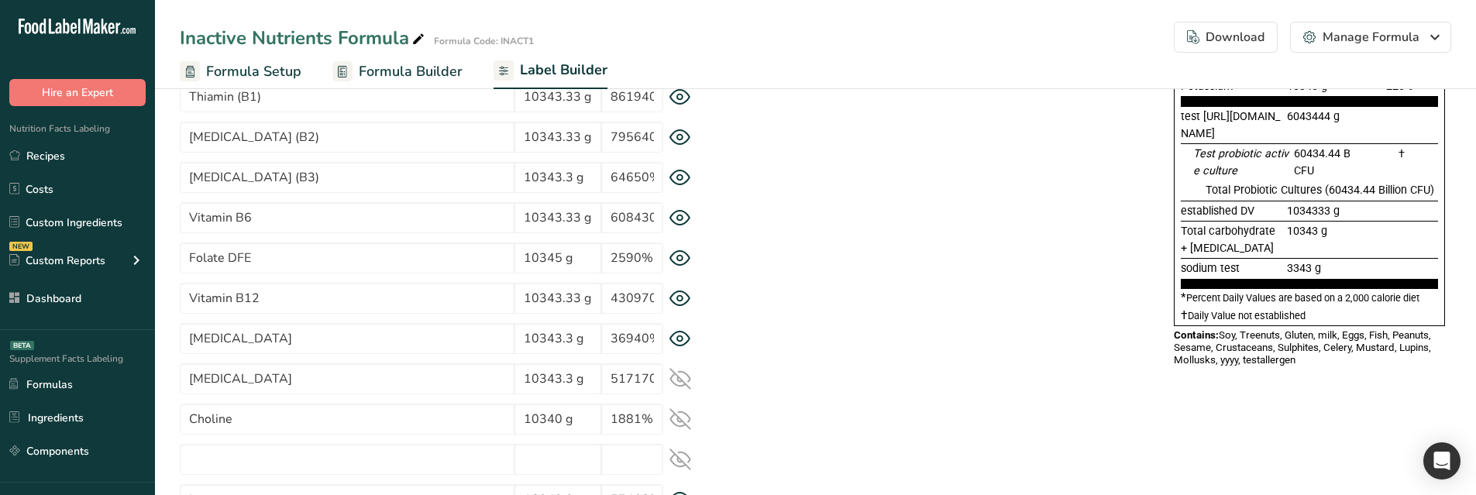
scroll to position [775, 0]
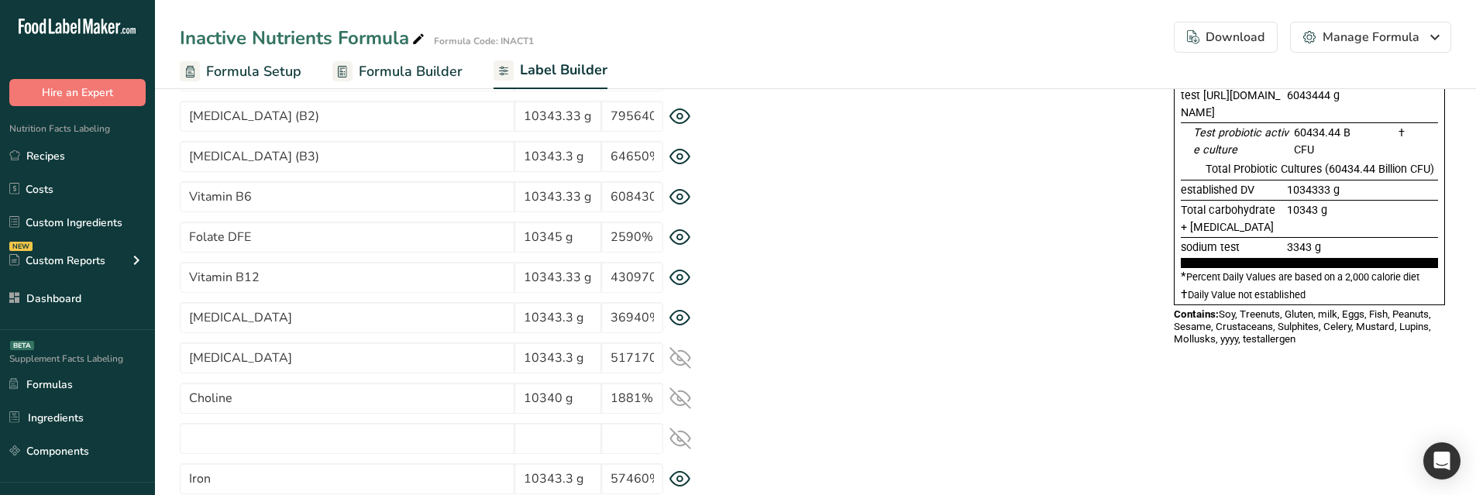
click at [684, 365] on icon at bounding box center [680, 358] width 20 height 15
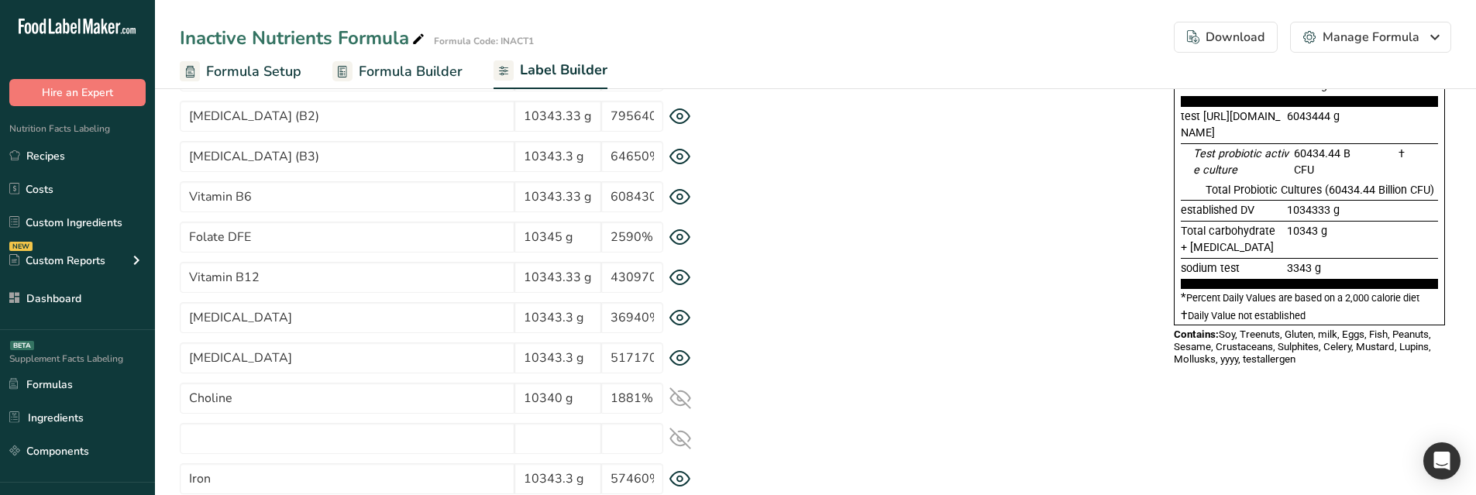
click at [676, 403] on icon at bounding box center [680, 398] width 22 height 22
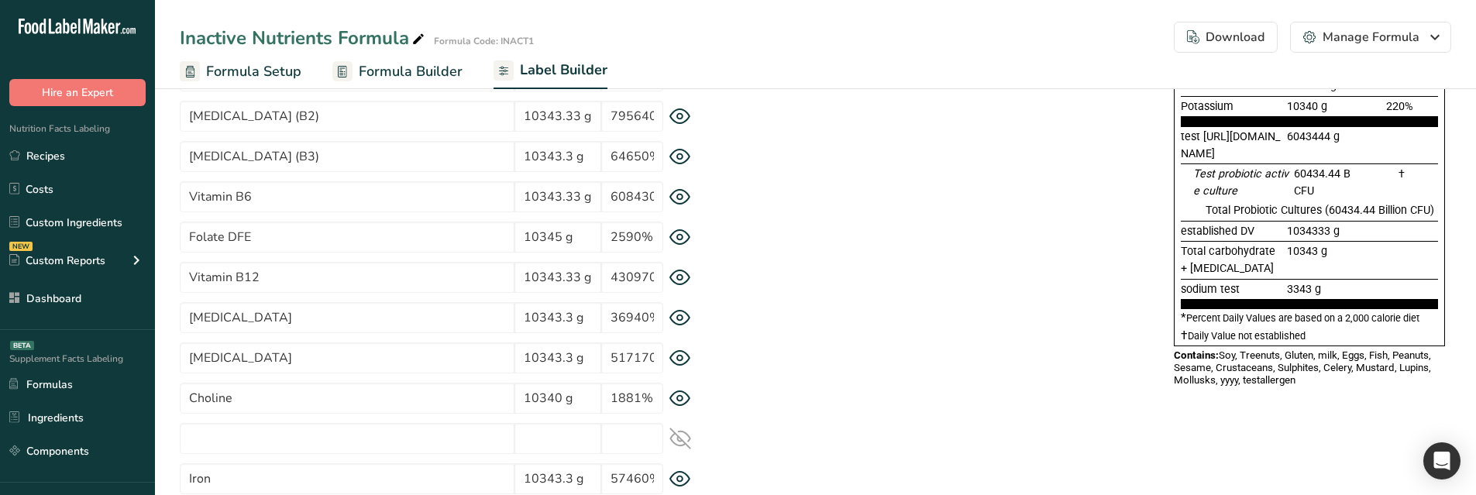
click at [681, 445] on icon at bounding box center [680, 439] width 22 height 22
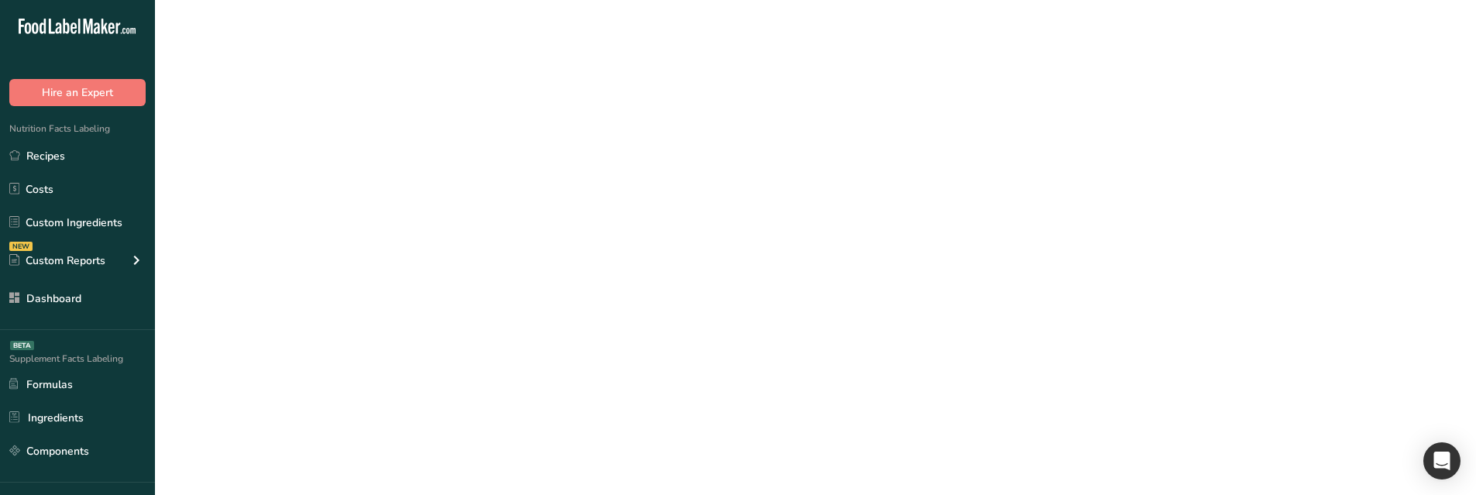
scroll to position [0, 0]
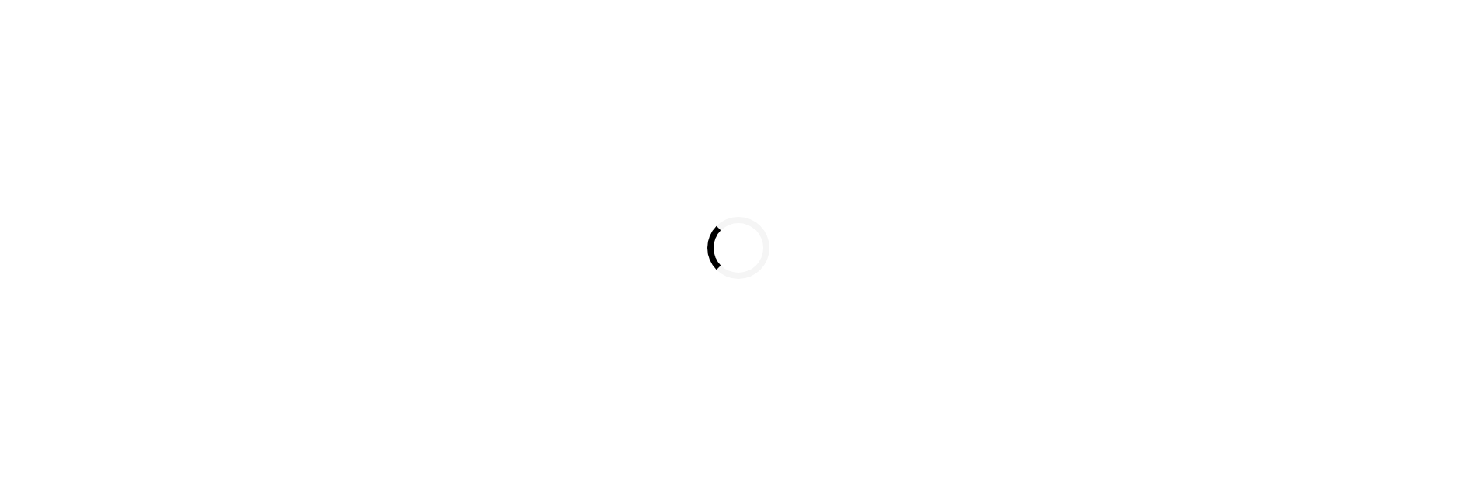
select select
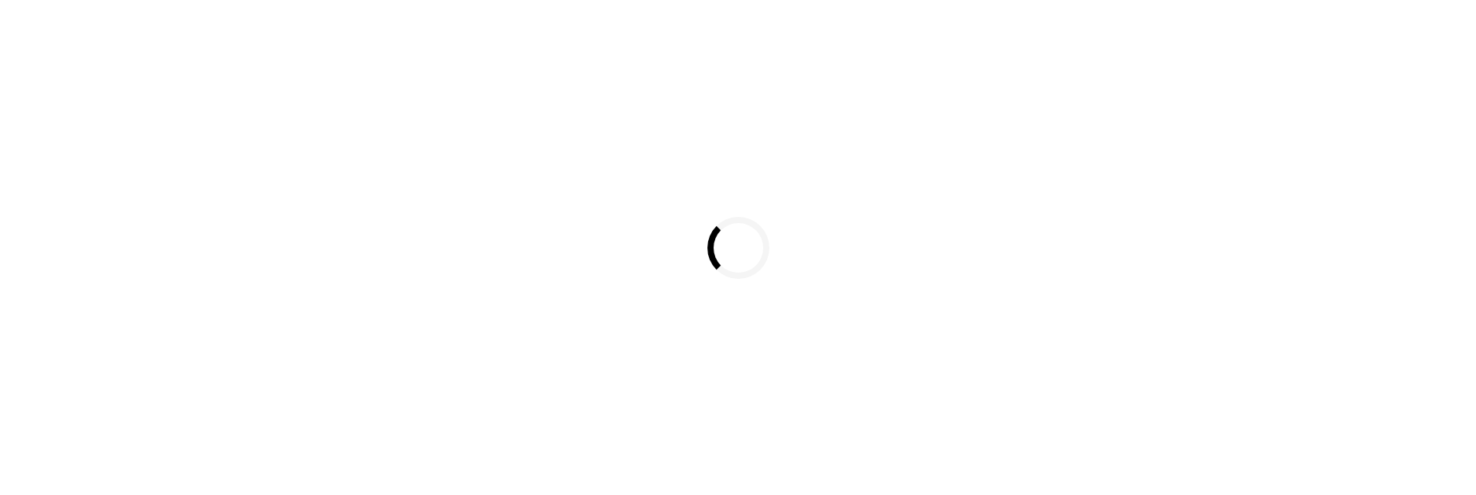
select select
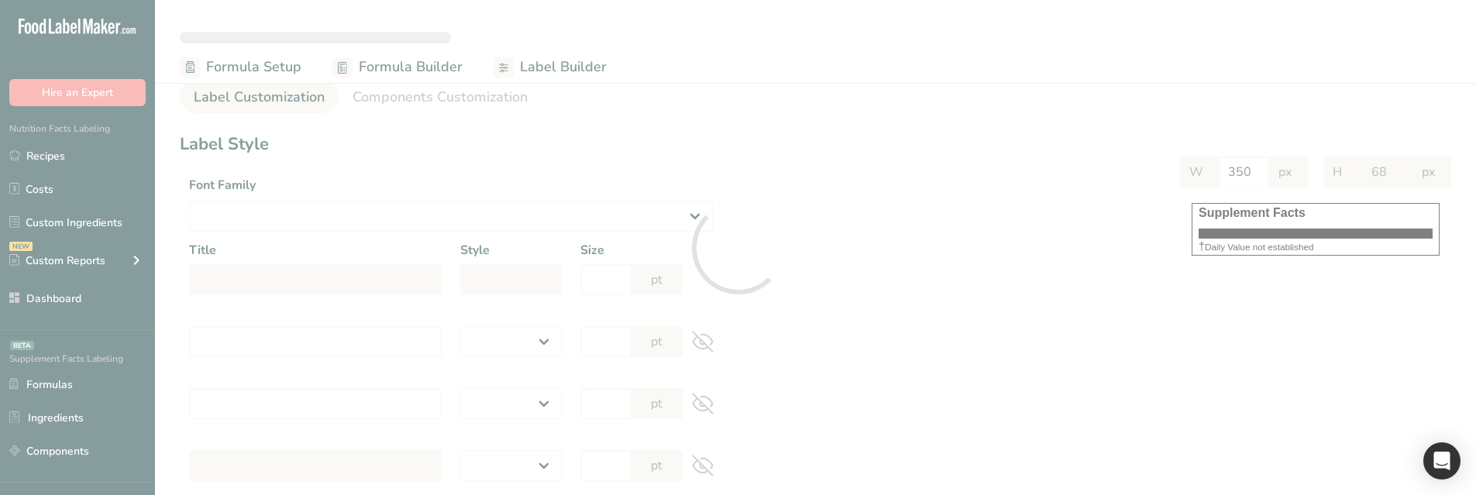
select select "Roboto"
type input "Supplement Facts"
select select "bold"
type input "30"
type input "Serving Size 12 g"
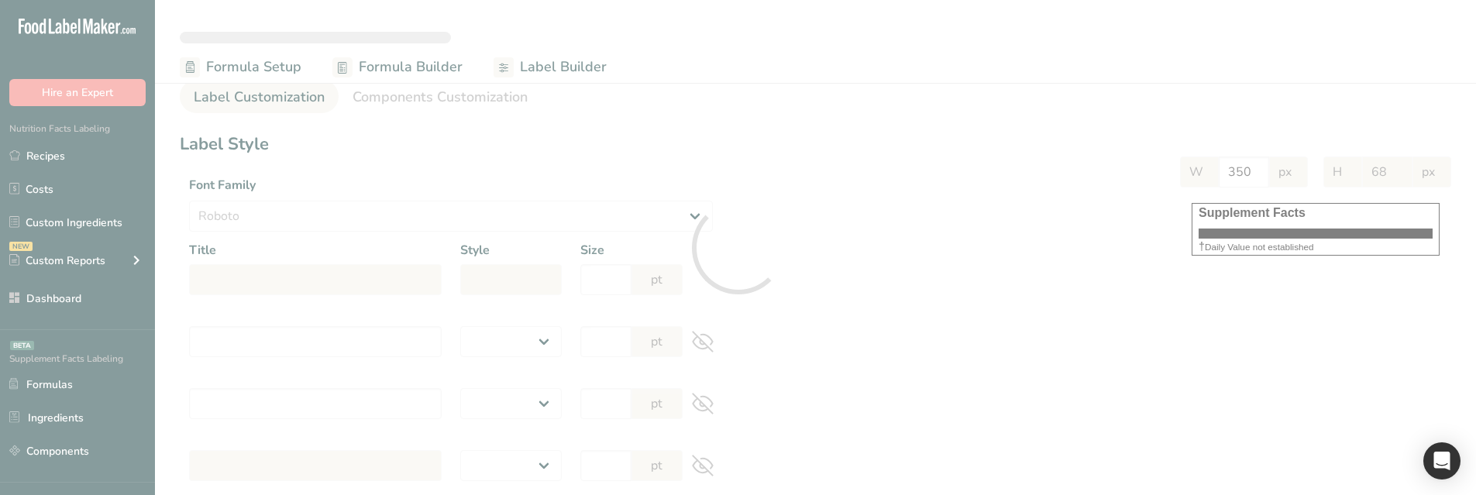
select select "regular"
type input "12"
type input "Serving Per Container 13"
select select "regular"
type input "12"
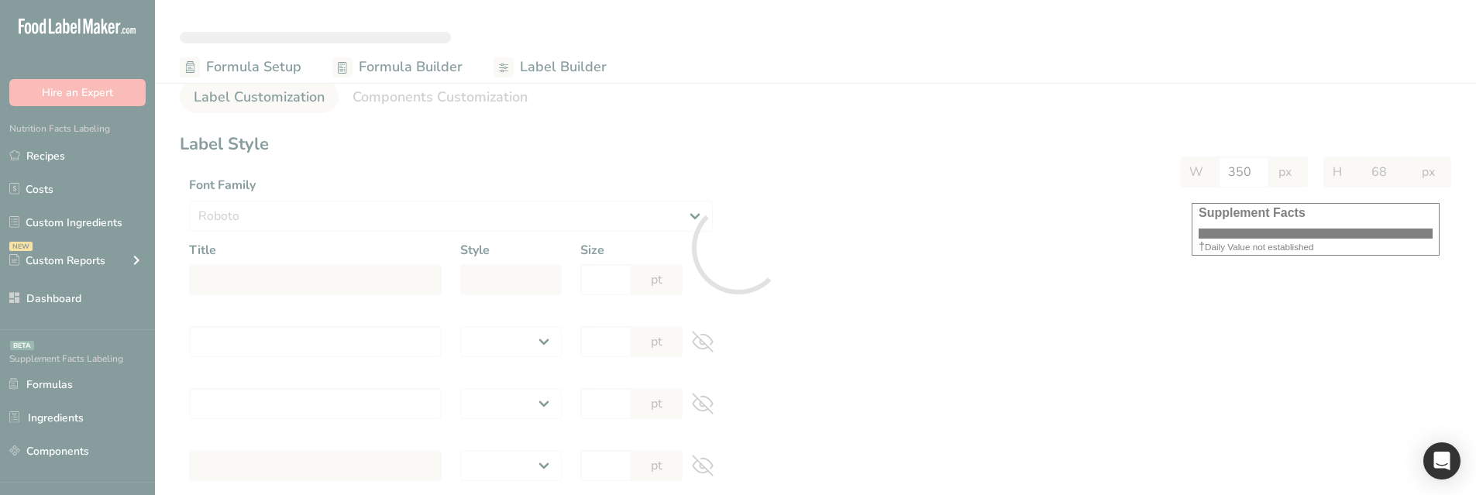
type input "Amount per serving"
select select "bold"
type input "10"
type input "% Daily Value"
select select "bold"
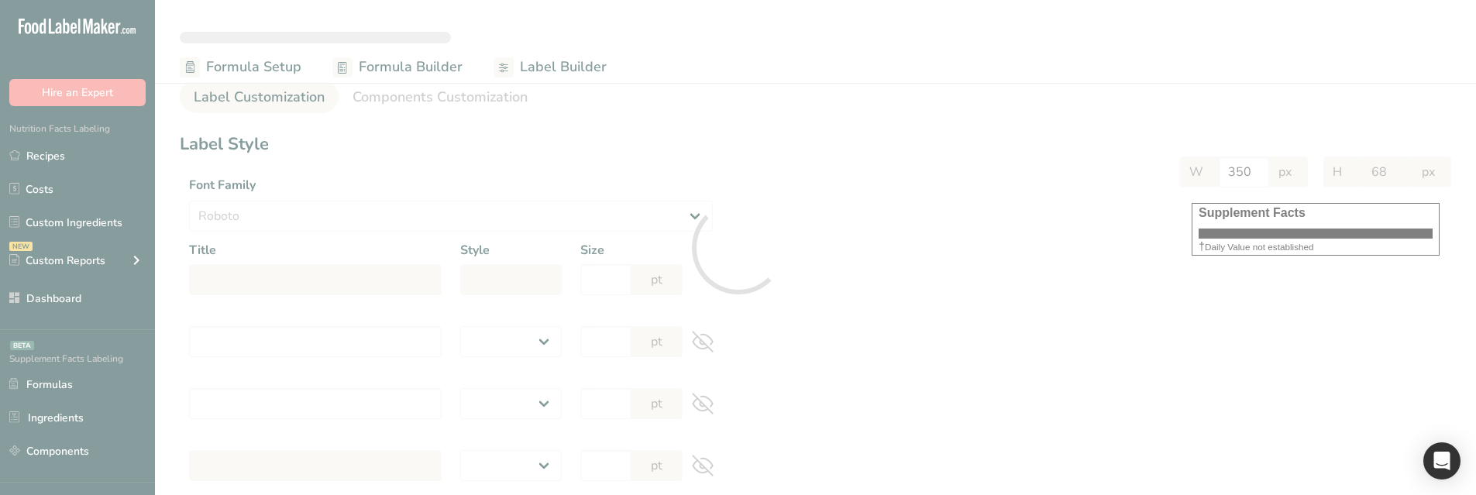
type input "10"
select select "regular"
type input "10"
select select "left"
type input "% Daily Value Column Justification"
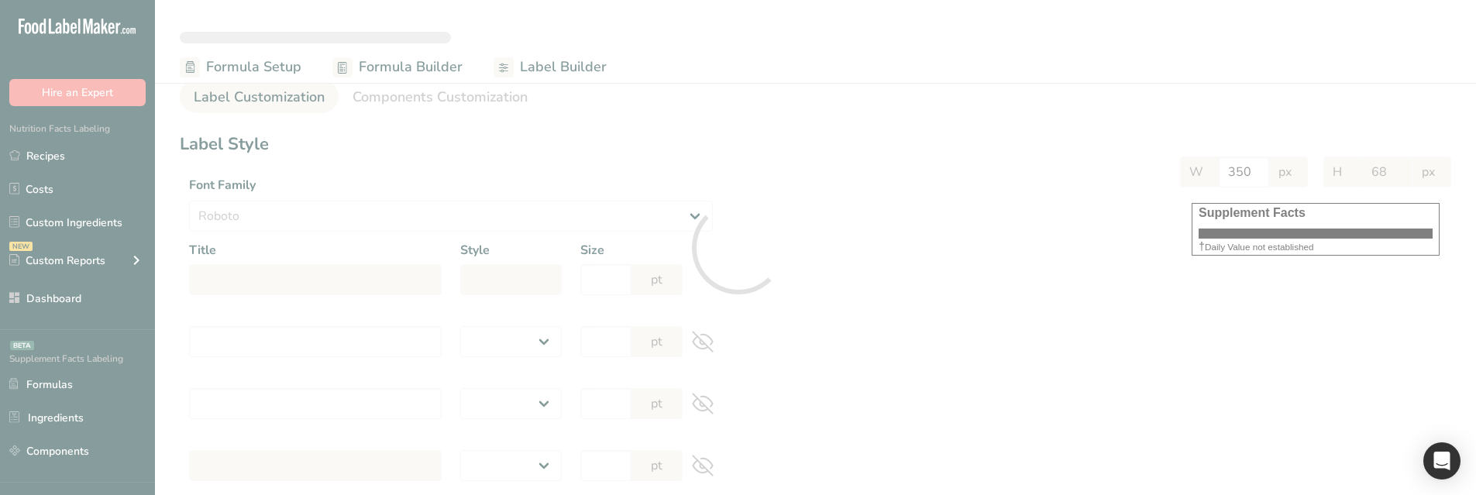
select select "center"
type input "40"
type input "30"
select select "% Daily Value"
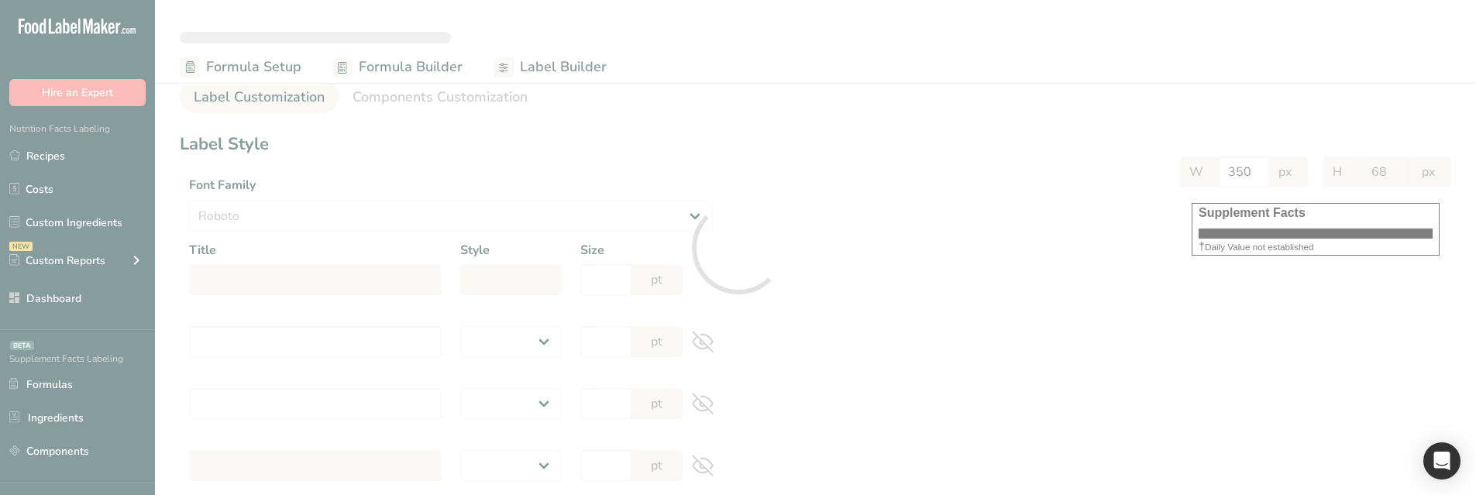
type input "900"
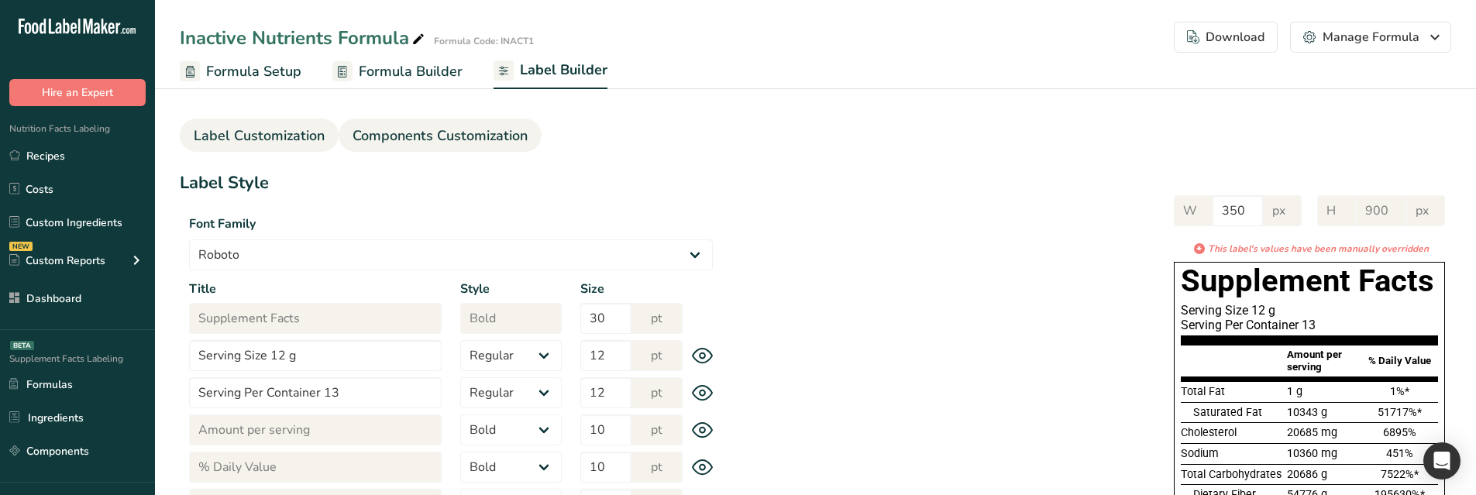
click at [408, 126] on span "Components Customization" at bounding box center [439, 135] width 175 height 21
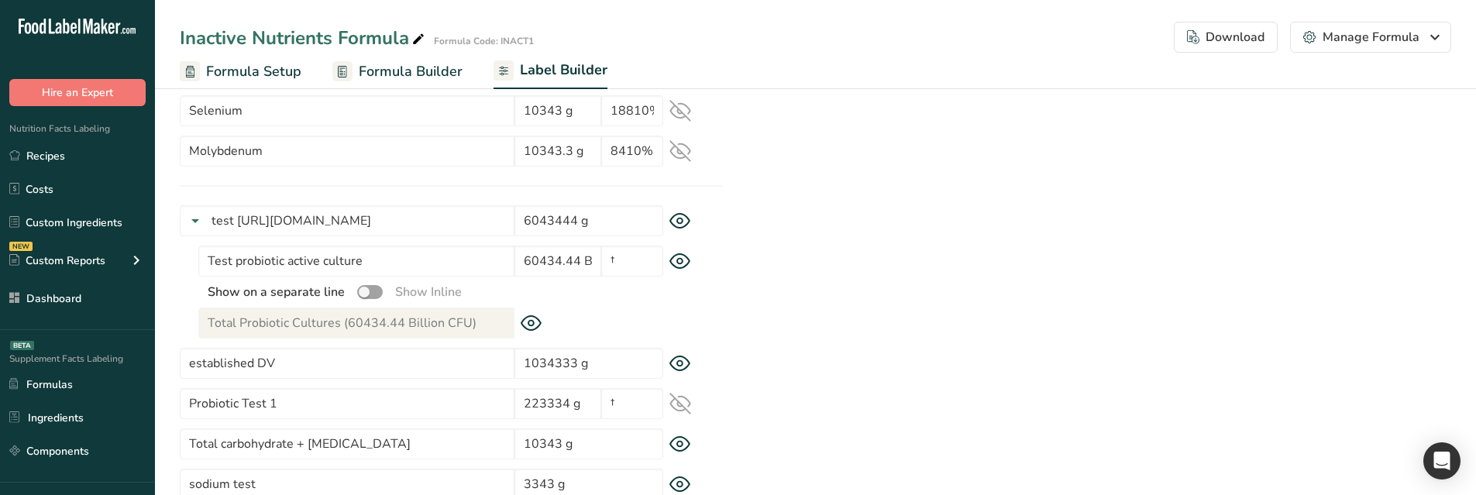
scroll to position [1394, 0]
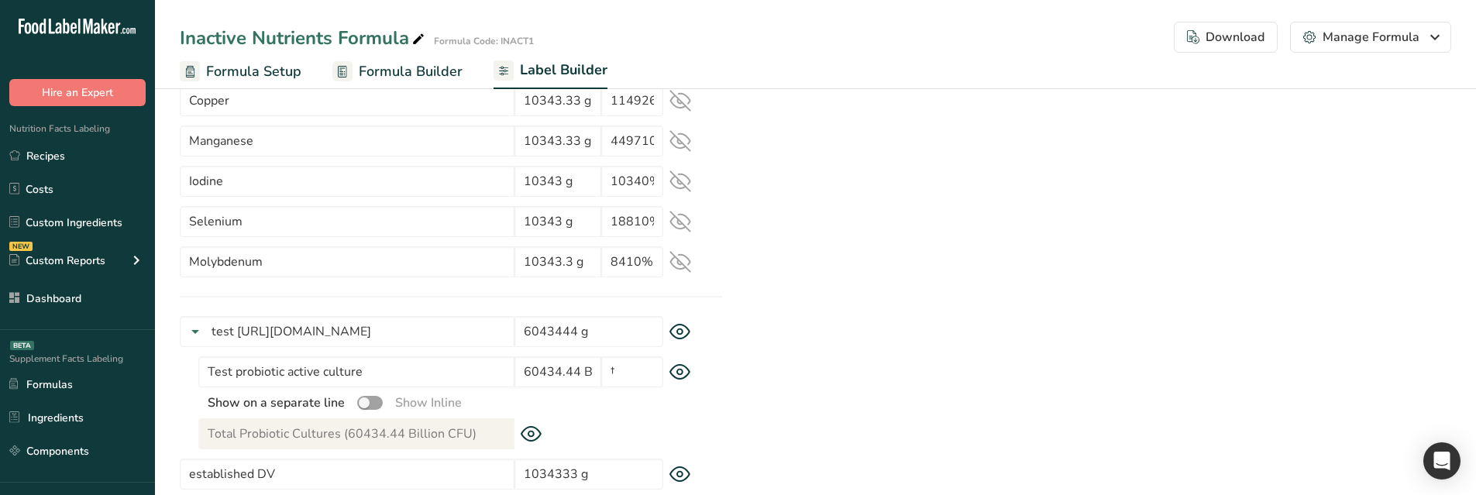
click at [677, 258] on icon at bounding box center [680, 262] width 20 height 20
click at [679, 229] on icon at bounding box center [680, 222] width 20 height 15
click at [682, 190] on icon at bounding box center [680, 181] width 22 height 22
click at [679, 144] on icon at bounding box center [680, 141] width 20 height 15
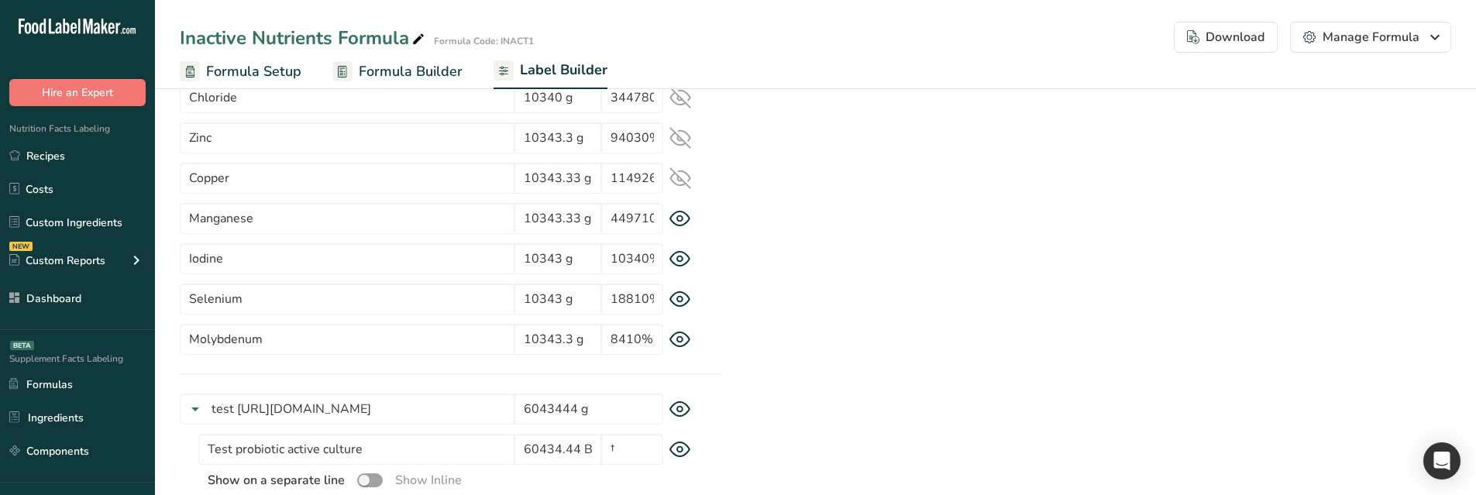
click at [683, 192] on div "Copper 10343.33 g 1149260%" at bounding box center [451, 178] width 542 height 31
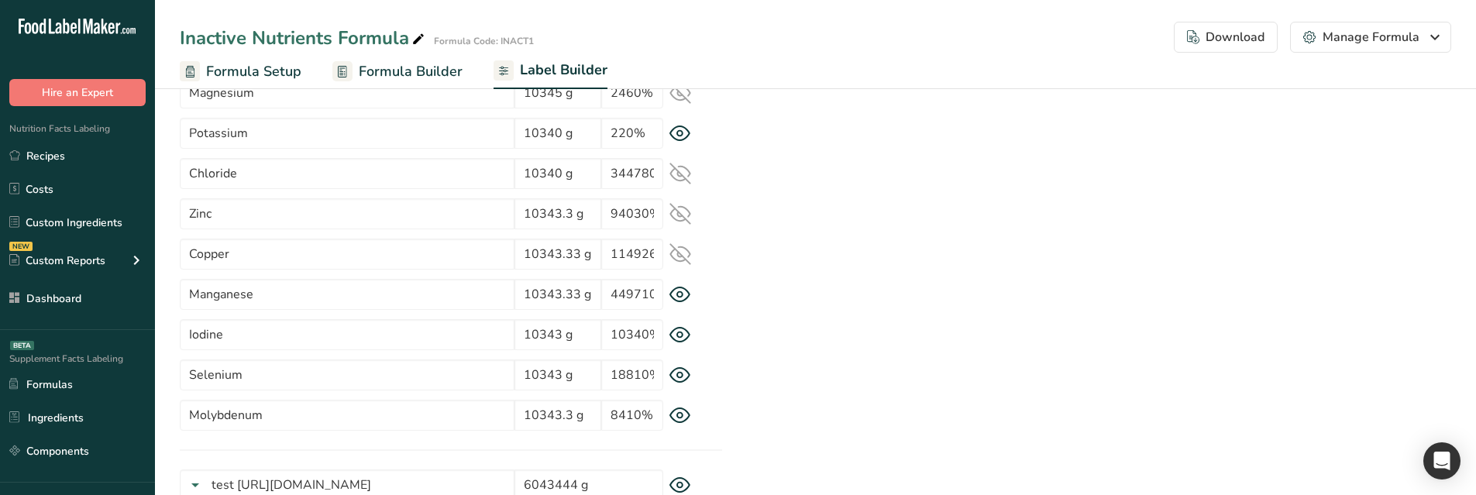
scroll to position [1239, 0]
click at [676, 249] on icon at bounding box center [680, 256] width 22 height 22
click at [676, 222] on icon at bounding box center [680, 215] width 20 height 15
click at [685, 174] on icon at bounding box center [680, 175] width 22 height 22
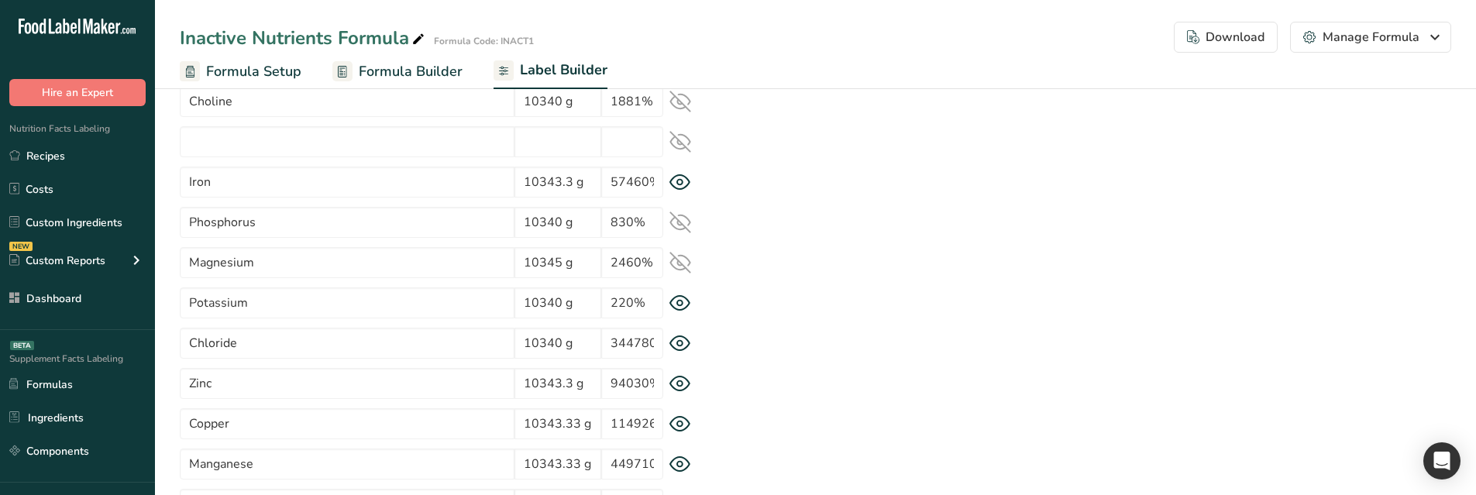
scroll to position [1007, 0]
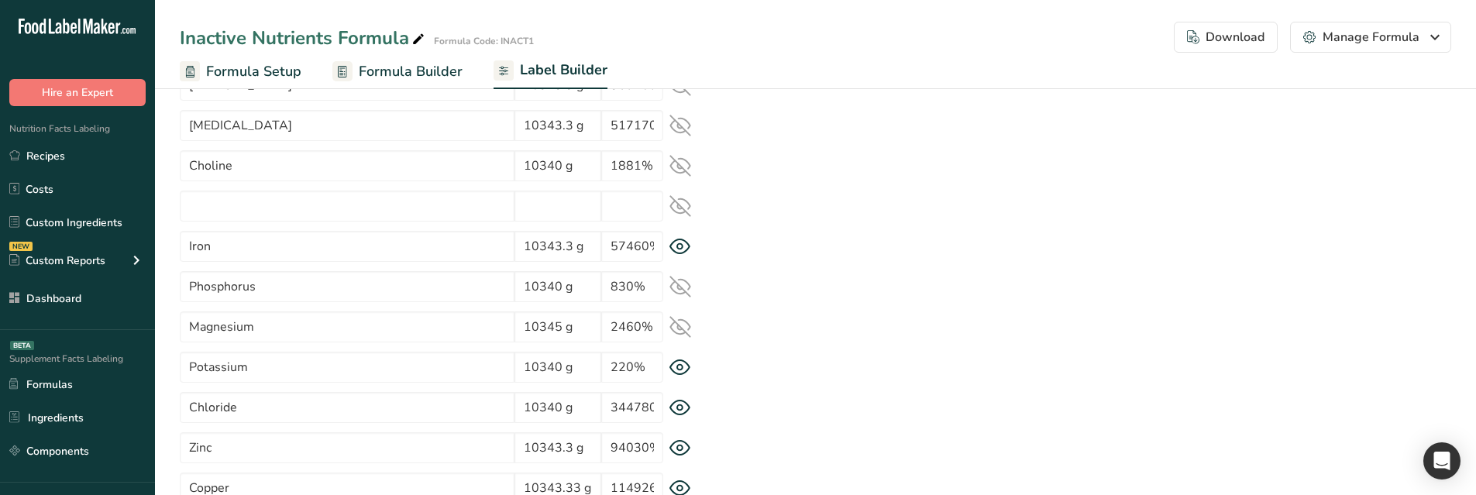
click at [679, 328] on icon at bounding box center [680, 327] width 22 height 22
click at [682, 274] on div "Phosphorus 10340 g 830%" at bounding box center [451, 286] width 542 height 31
click at [682, 280] on icon at bounding box center [680, 287] width 20 height 15
click at [677, 166] on icon at bounding box center [680, 166] width 20 height 15
click at [673, 132] on icon at bounding box center [680, 126] width 22 height 22
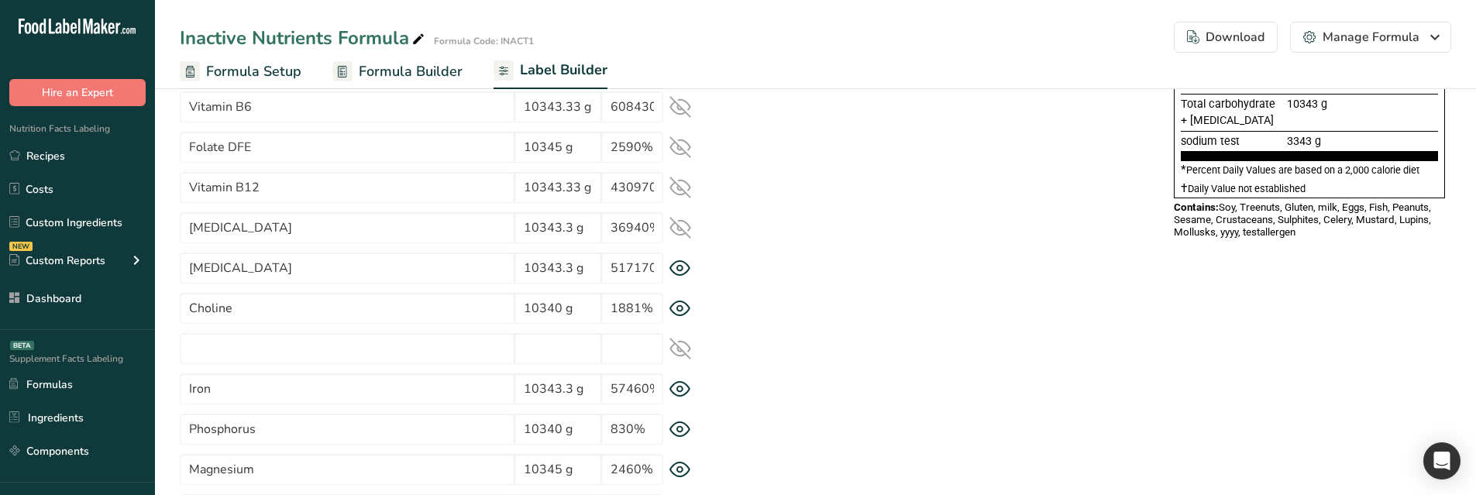
scroll to position [852, 0]
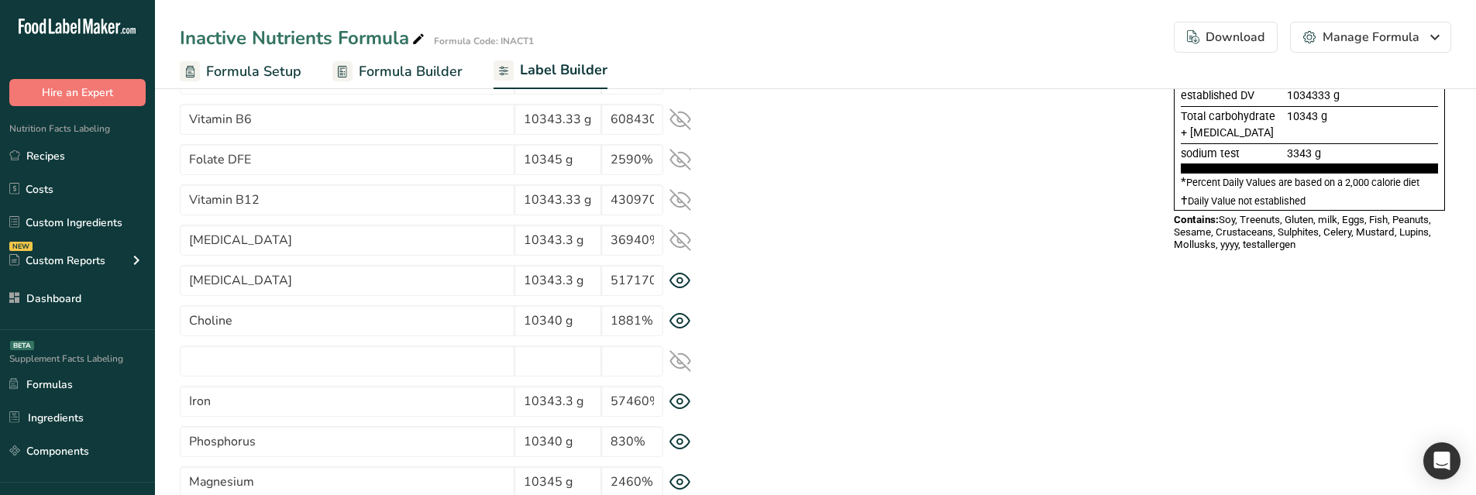
click at [684, 234] on icon at bounding box center [680, 240] width 20 height 15
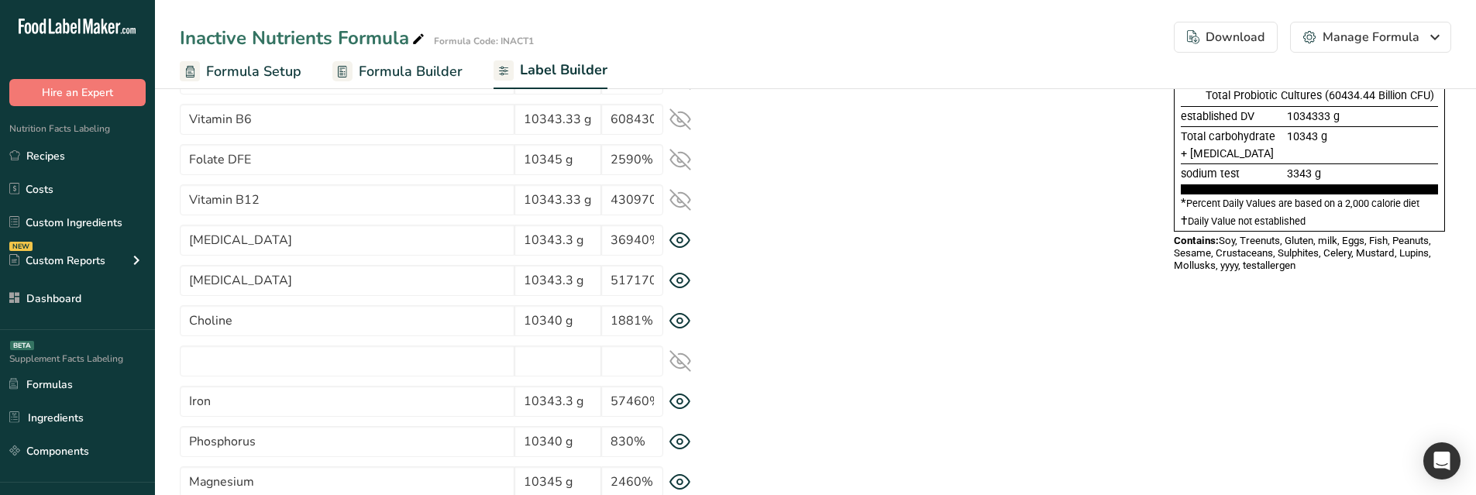
click at [679, 204] on icon at bounding box center [680, 200] width 22 height 22
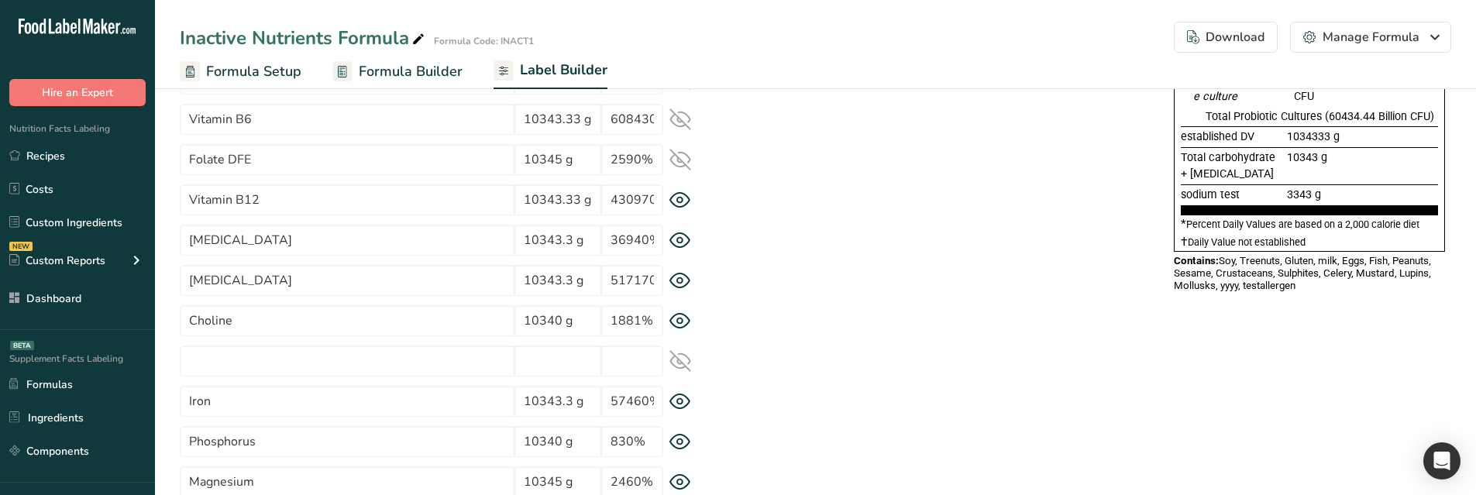
click at [682, 163] on icon at bounding box center [680, 160] width 22 height 22
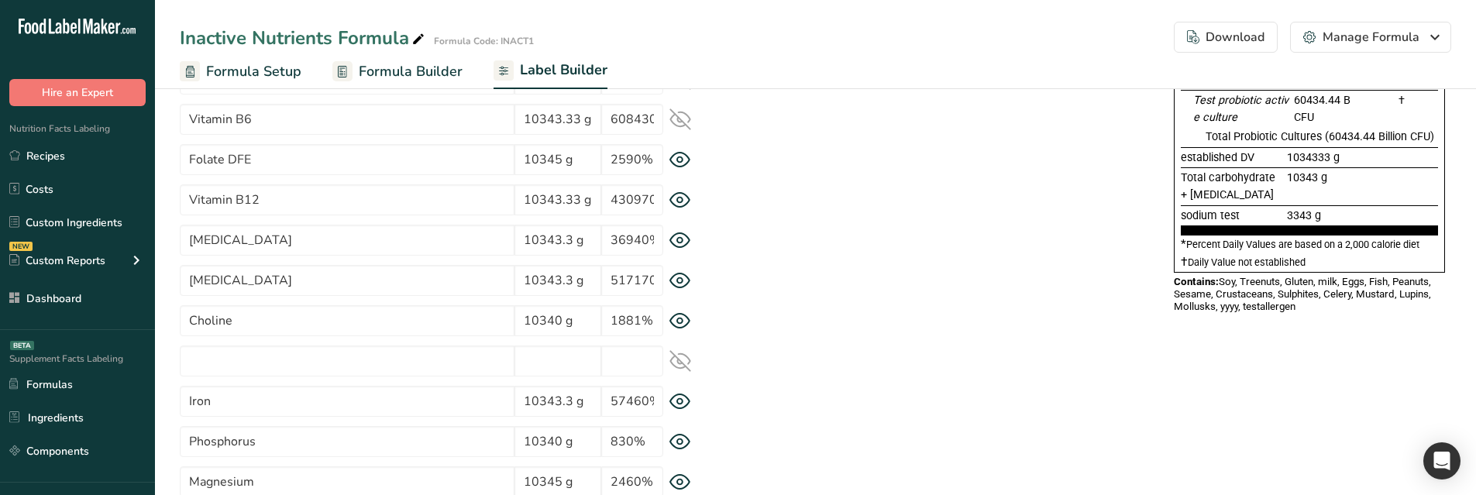
click at [684, 119] on icon at bounding box center [680, 119] width 22 height 22
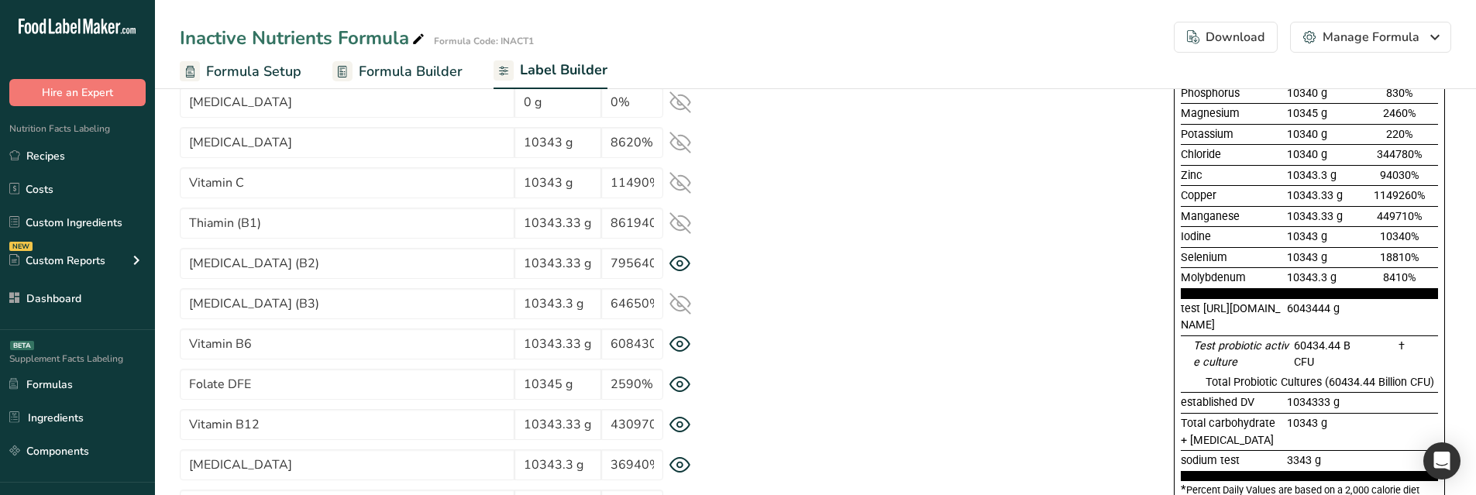
scroll to position [620, 0]
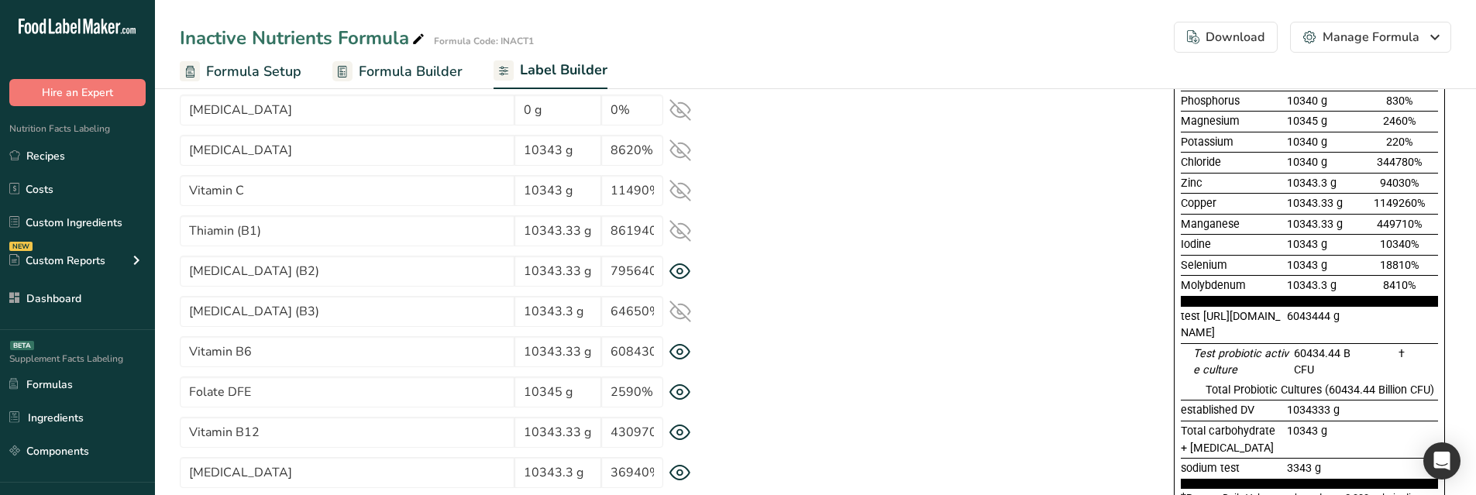
click at [684, 296] on div "Niacin (B3) 10343.3 g 64650%" at bounding box center [451, 311] width 542 height 31
click at [682, 301] on icon at bounding box center [680, 312] width 22 height 22
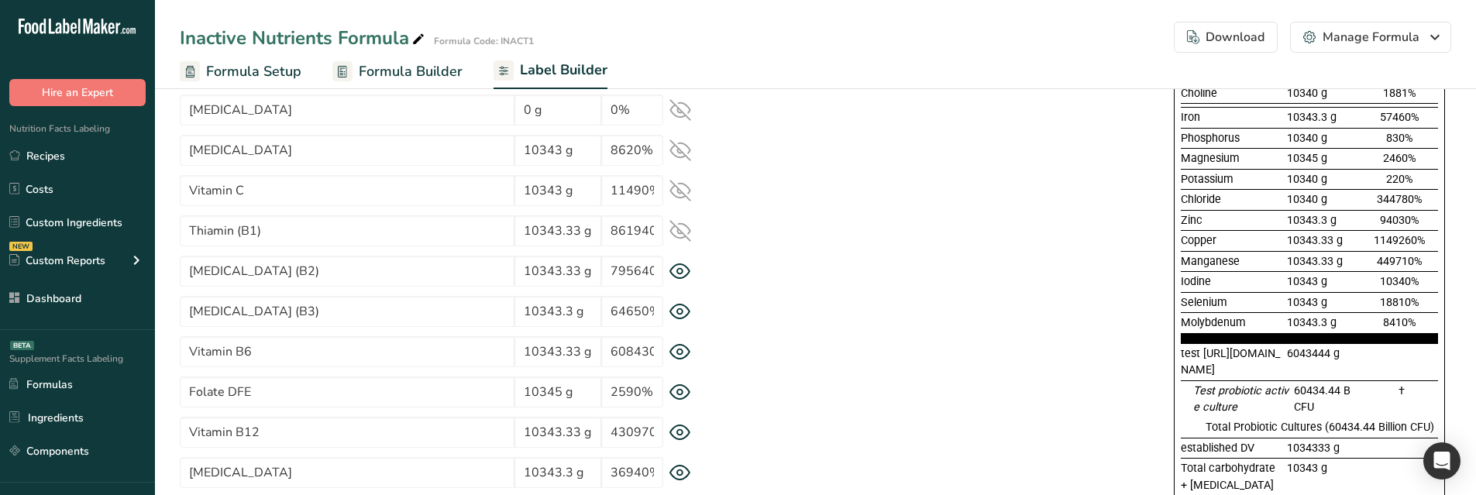
click at [679, 235] on icon at bounding box center [680, 231] width 22 height 22
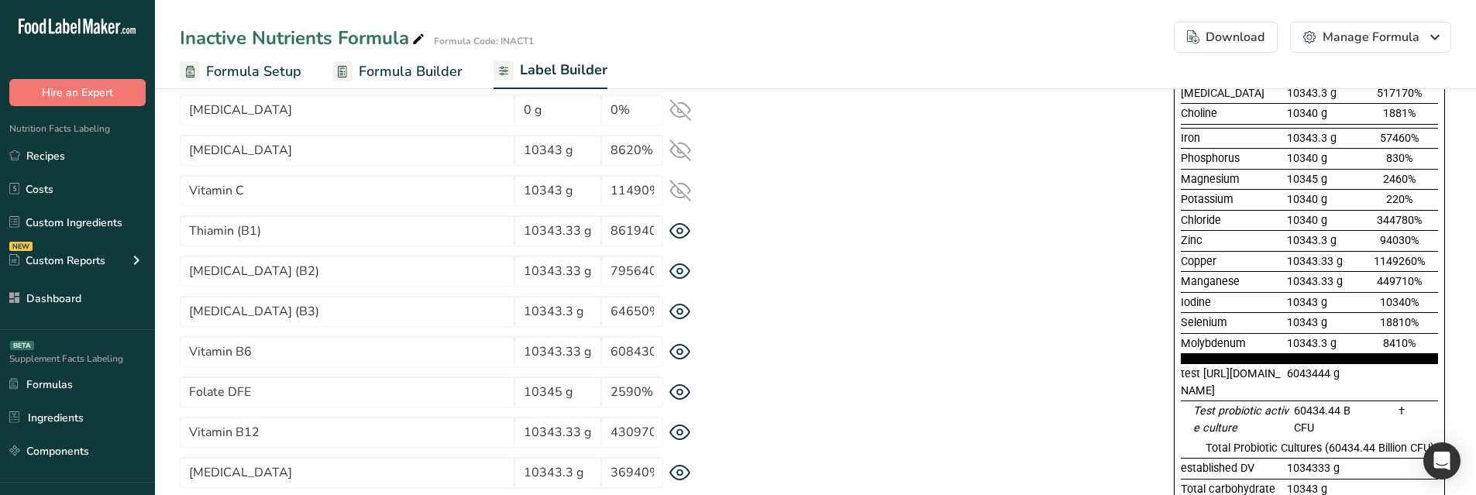
click at [681, 191] on icon at bounding box center [680, 190] width 20 height 20
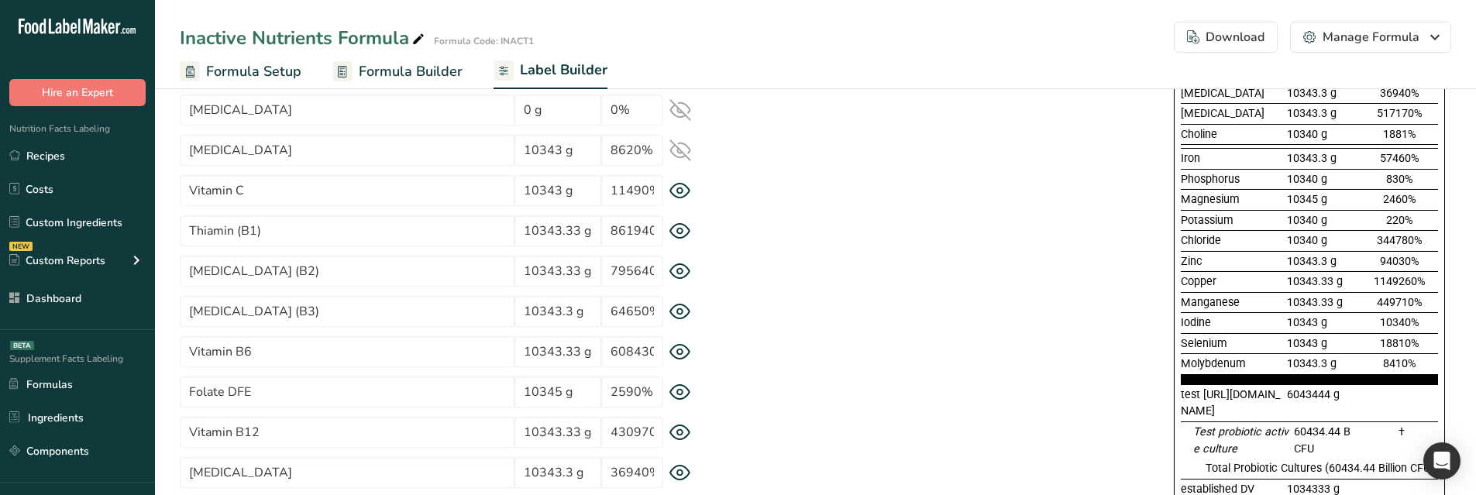
click at [681, 148] on icon at bounding box center [680, 150] width 22 height 22
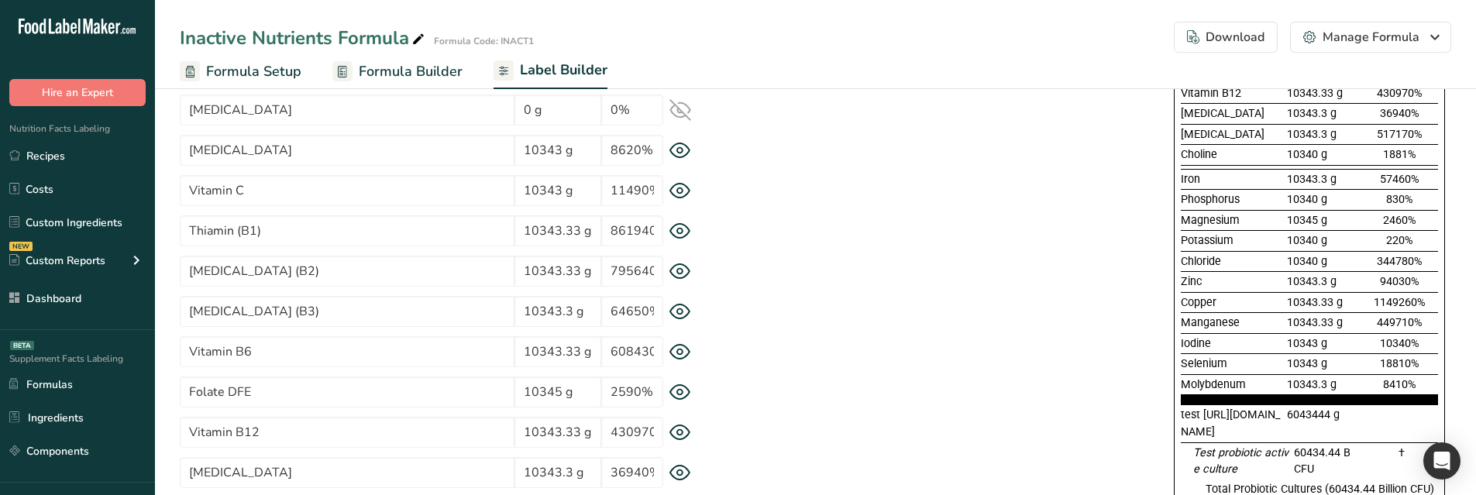
click at [681, 112] on icon at bounding box center [680, 110] width 20 height 20
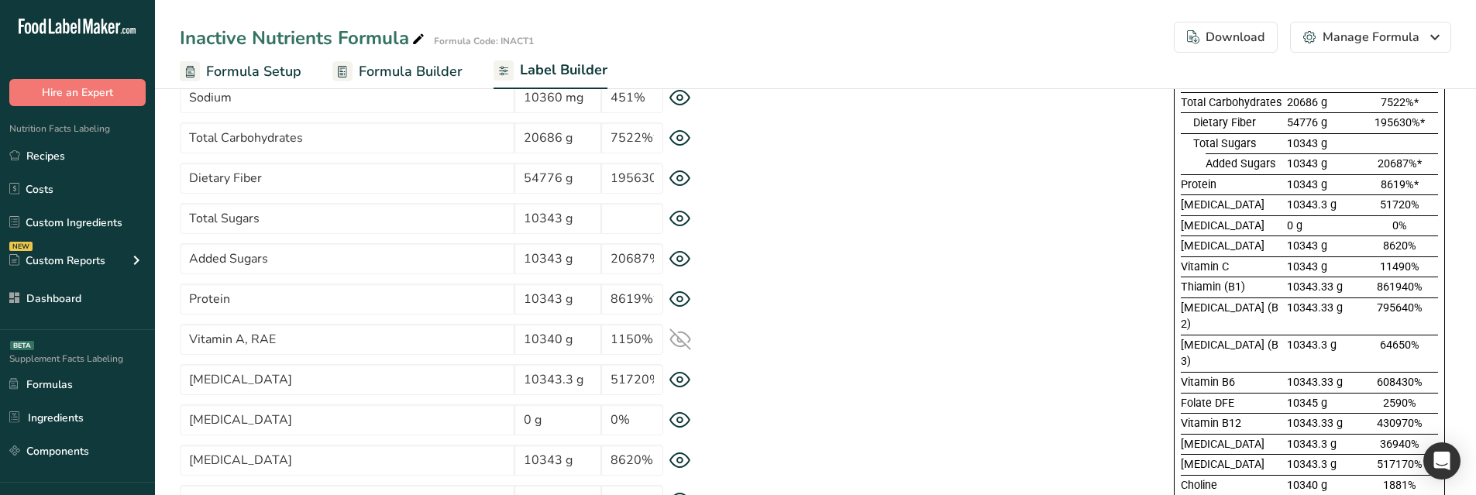
click at [677, 340] on icon at bounding box center [680, 339] width 20 height 15
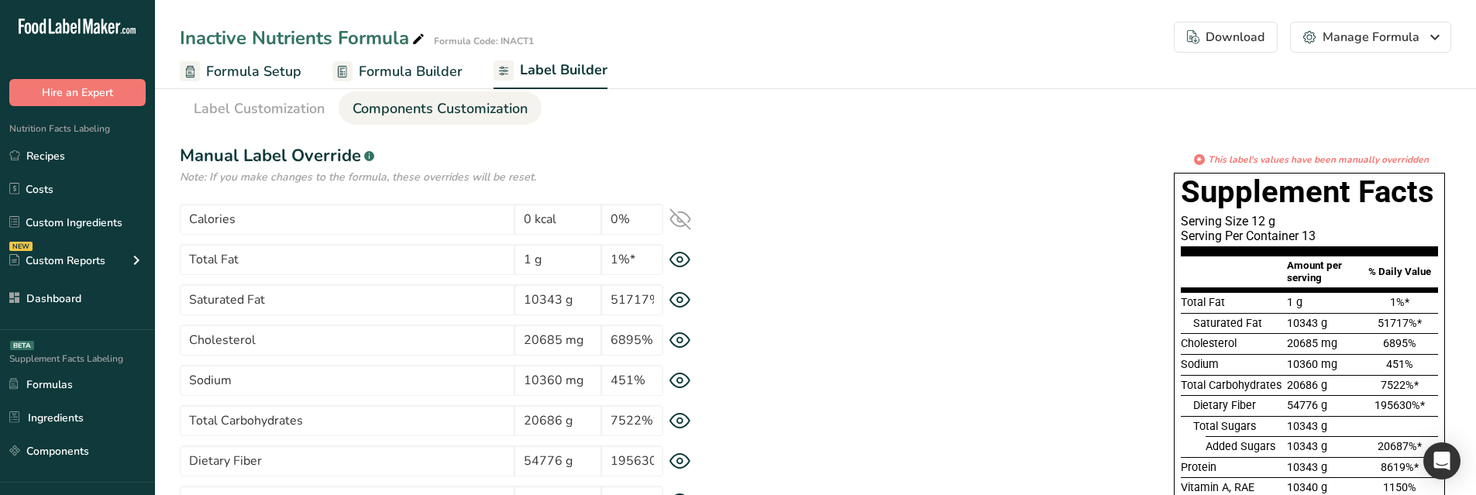
scroll to position [0, 0]
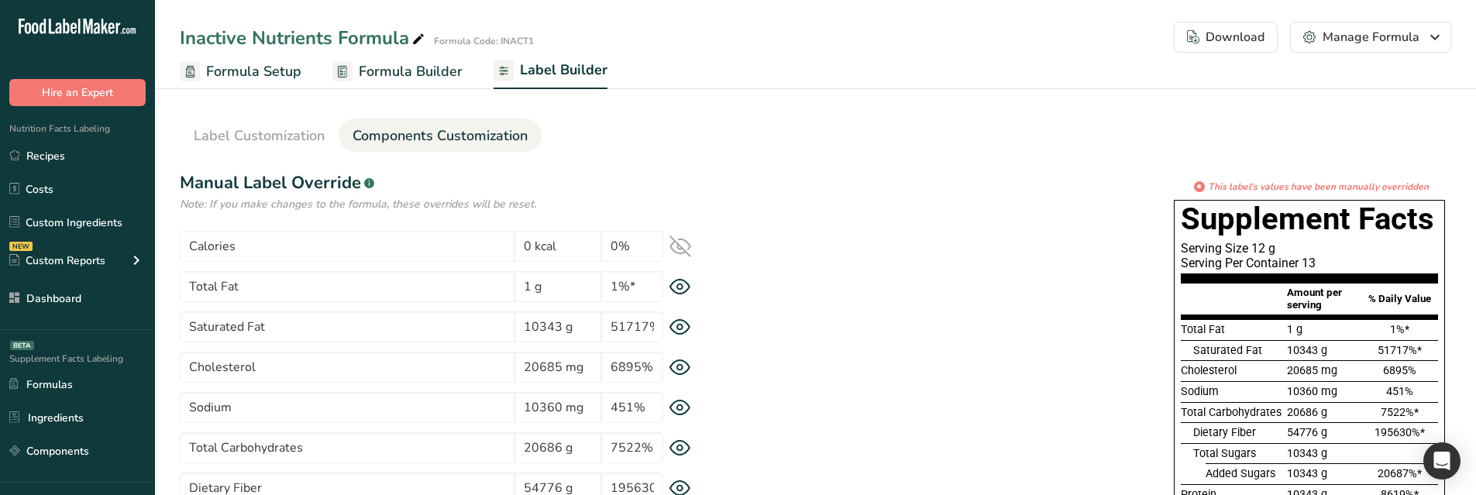
click at [682, 250] on icon at bounding box center [680, 246] width 22 height 22
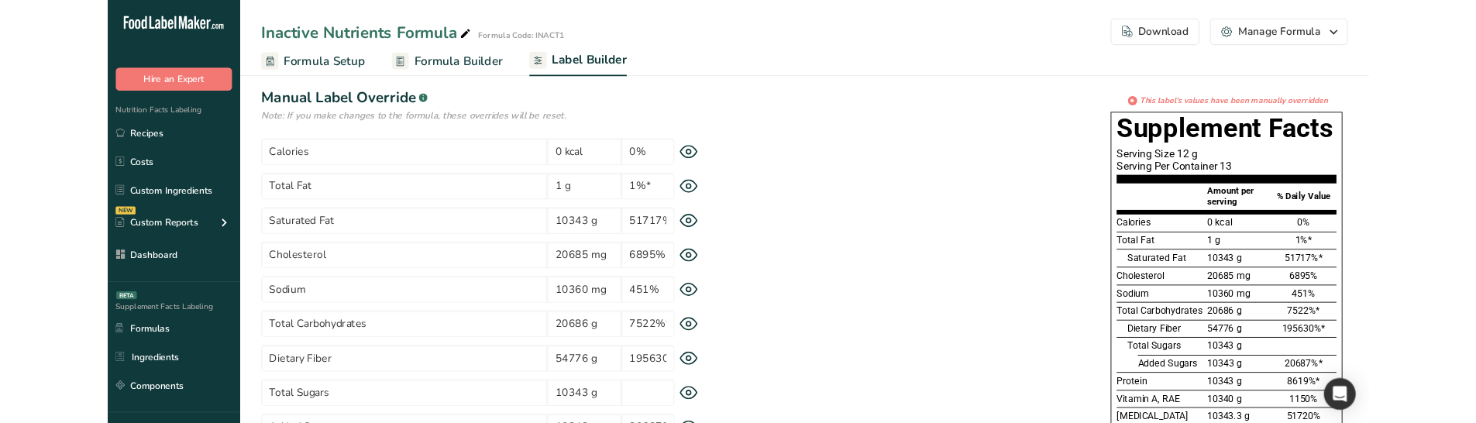
scroll to position [77, 0]
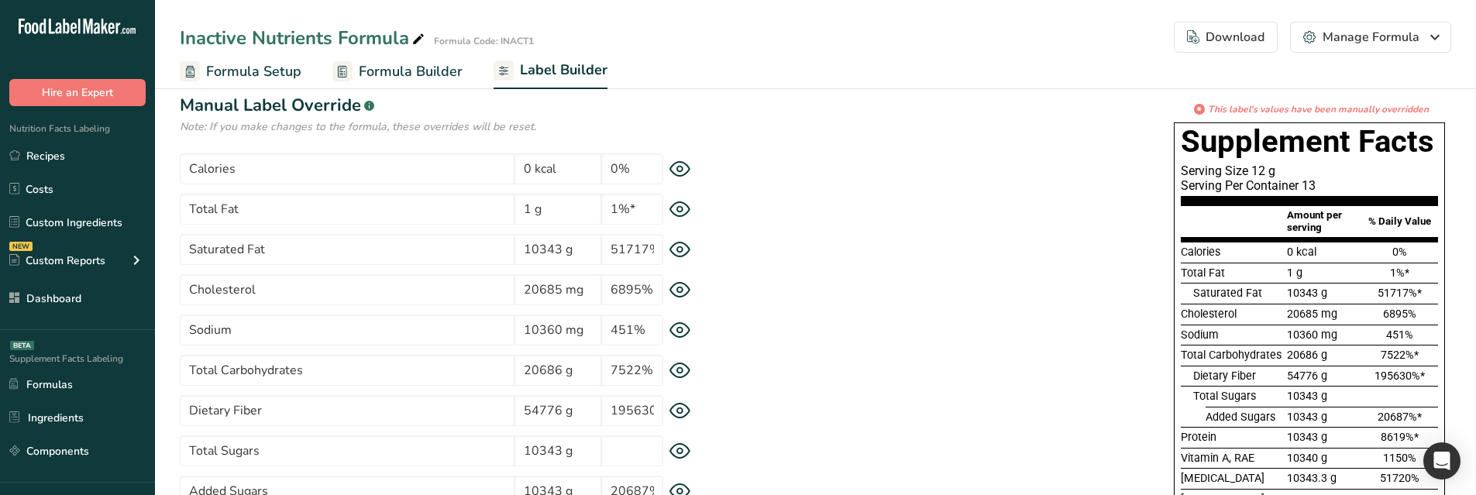
click at [682, 372] on icon at bounding box center [679, 370] width 5 height 5
click at [682, 372] on icon at bounding box center [680, 370] width 20 height 20
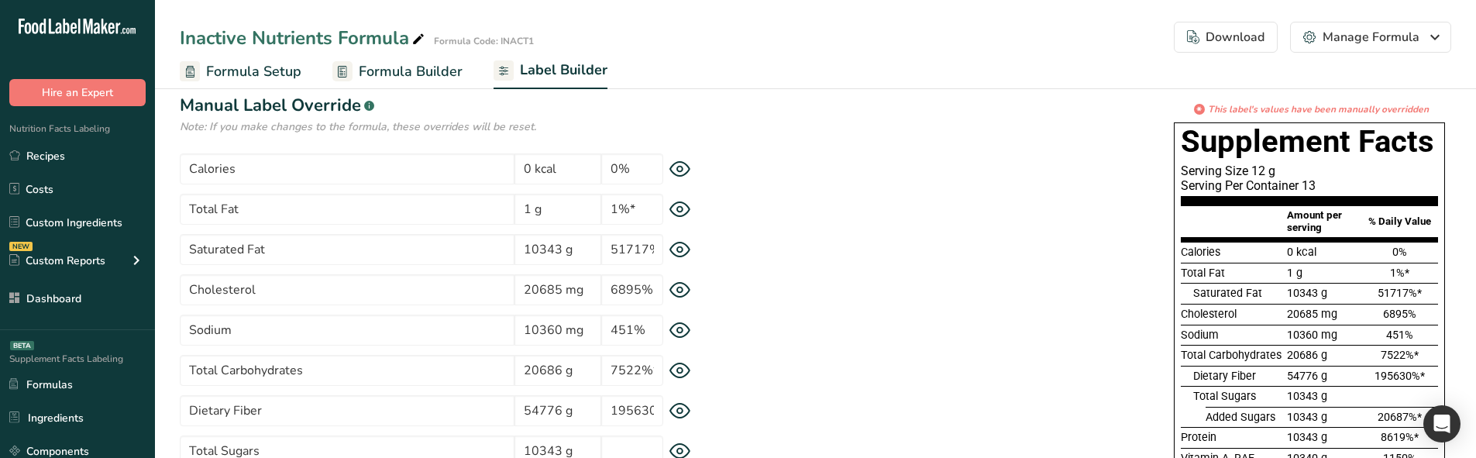
click at [684, 371] on icon at bounding box center [680, 371] width 22 height 16
click at [678, 369] on icon at bounding box center [680, 370] width 20 height 15
click at [679, 372] on icon at bounding box center [680, 371] width 22 height 16
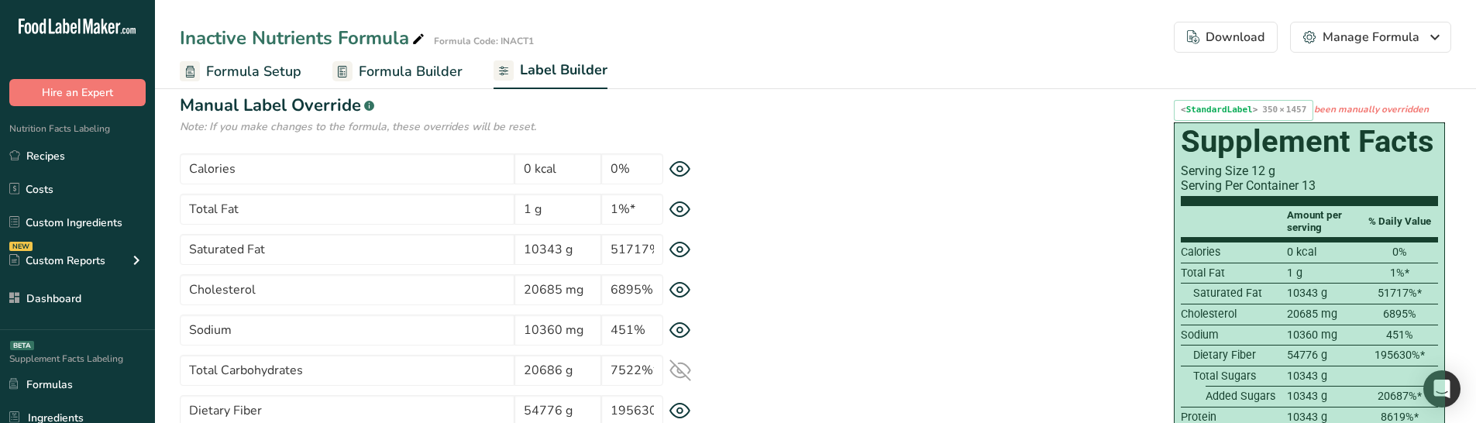
click at [1251, 317] on div "Cholesterol" at bounding box center [1231, 314] width 103 height 17
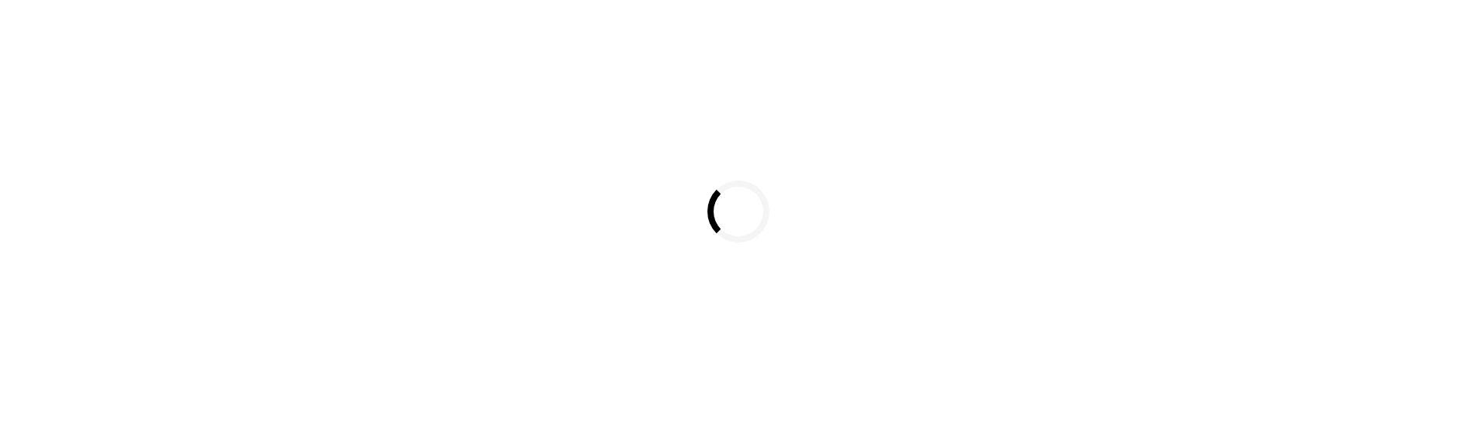
select select
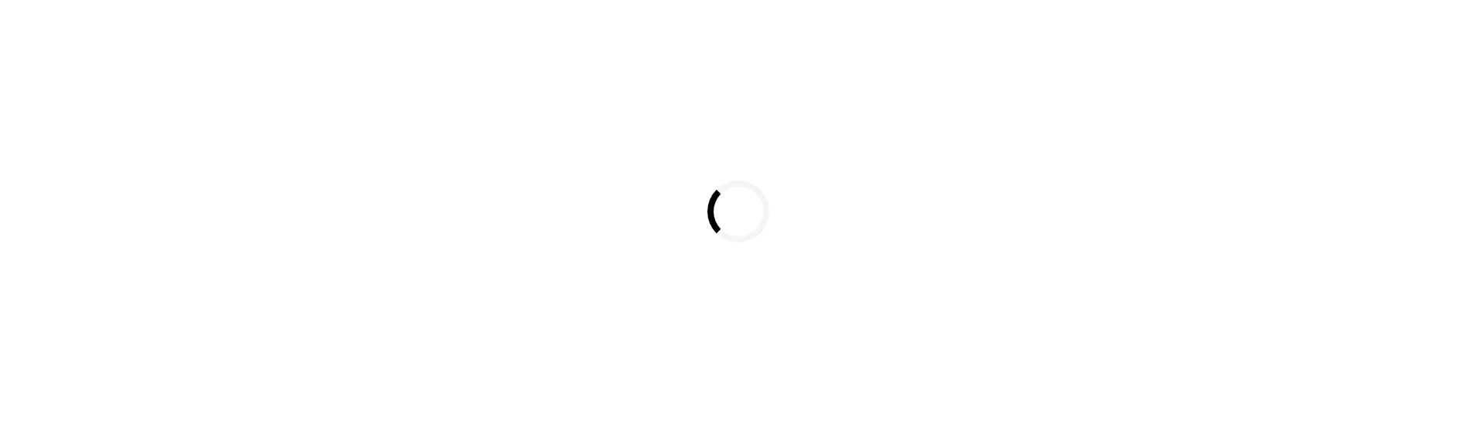
select select
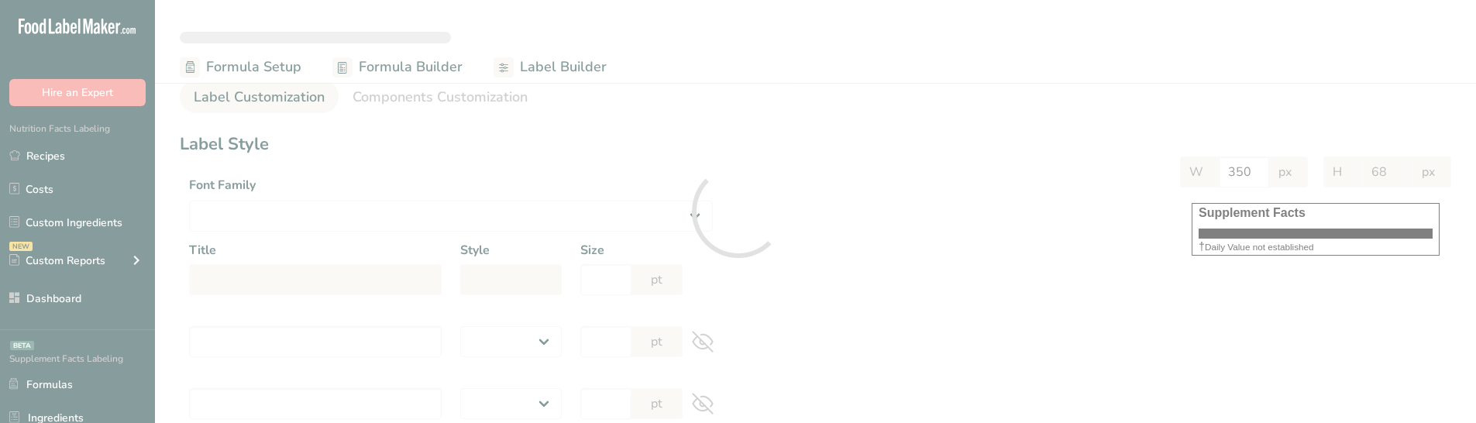
select select "Roboto"
type input "Supplement Facts"
select select "bold"
type input "30"
type input "Serving Size 12 g"
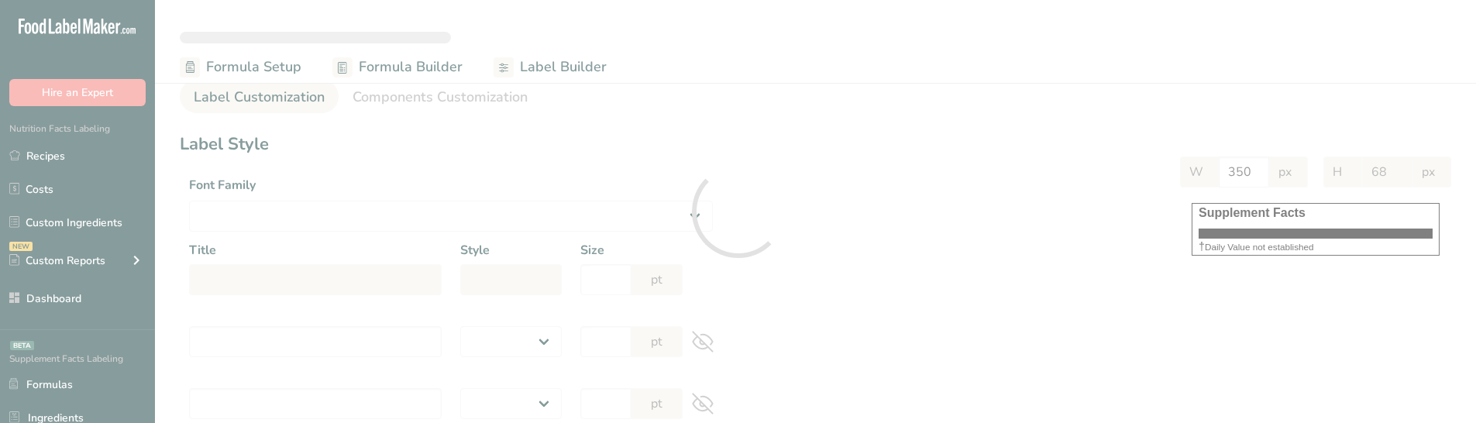
select select "regular"
type input "12"
type input "Serving Per Container 13"
select select "regular"
type input "12"
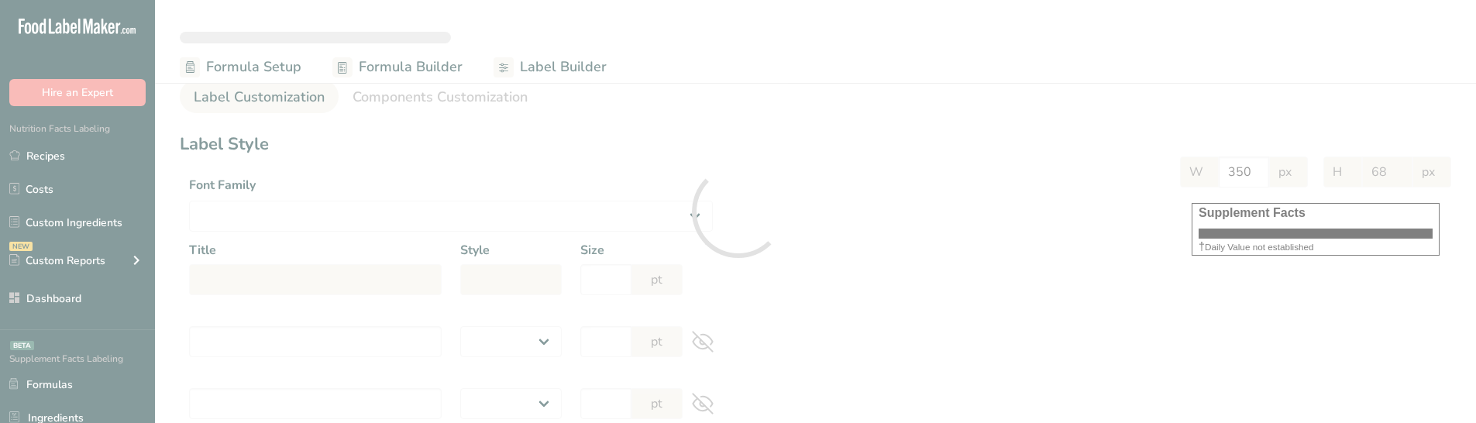
type input "Amount per serving"
select select "bold"
type input "10"
type input "% Daily Value"
select select "bold"
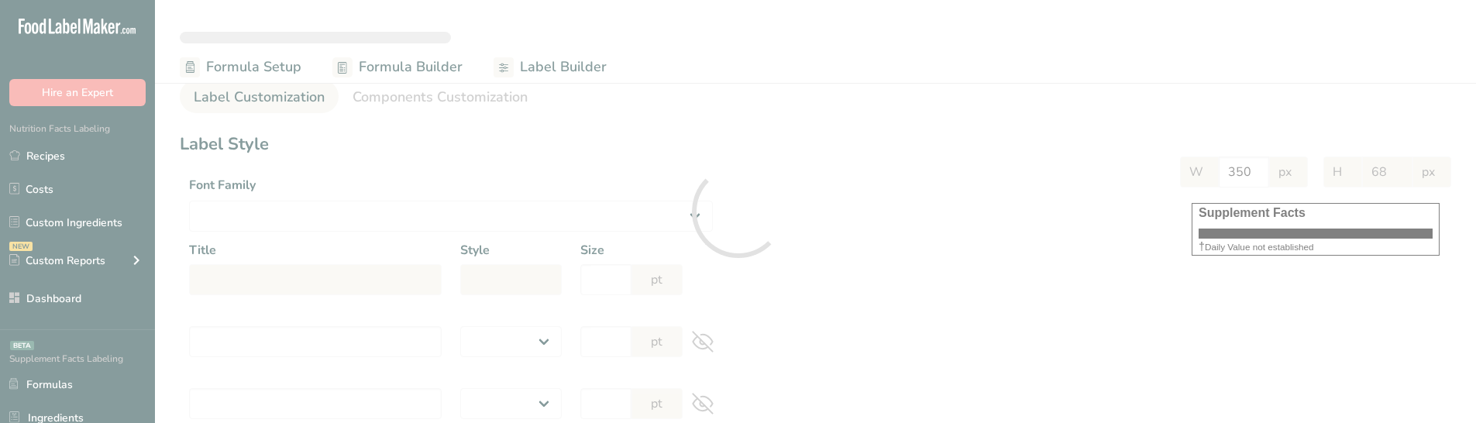
type input "10"
select select "regular"
type input "10"
select select "left"
type input "% Daily Value Column Justification"
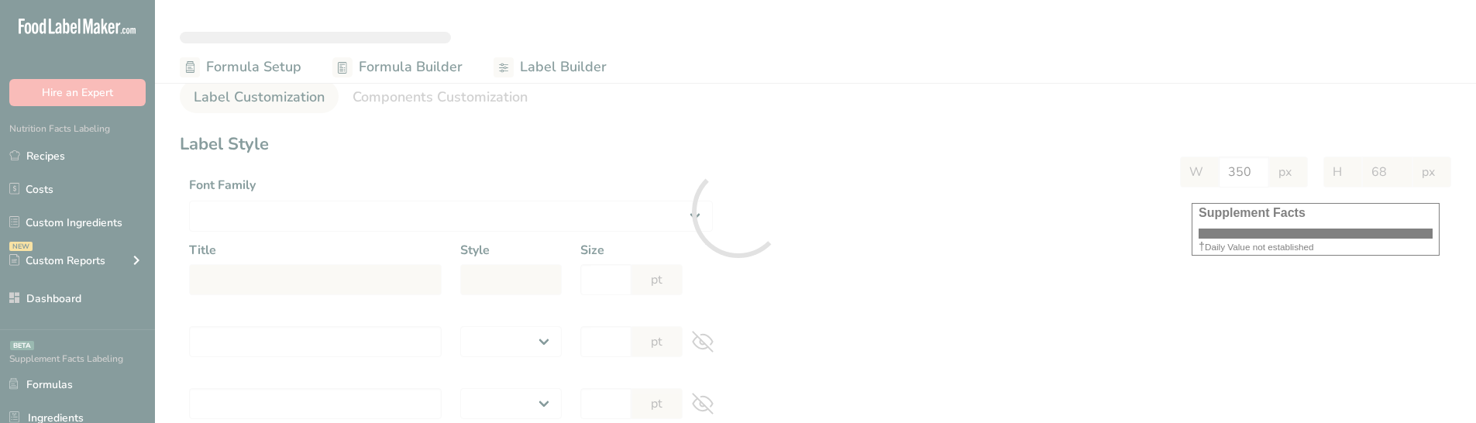
select select "center"
type input "40"
type input "30"
select select "% Daily Value"
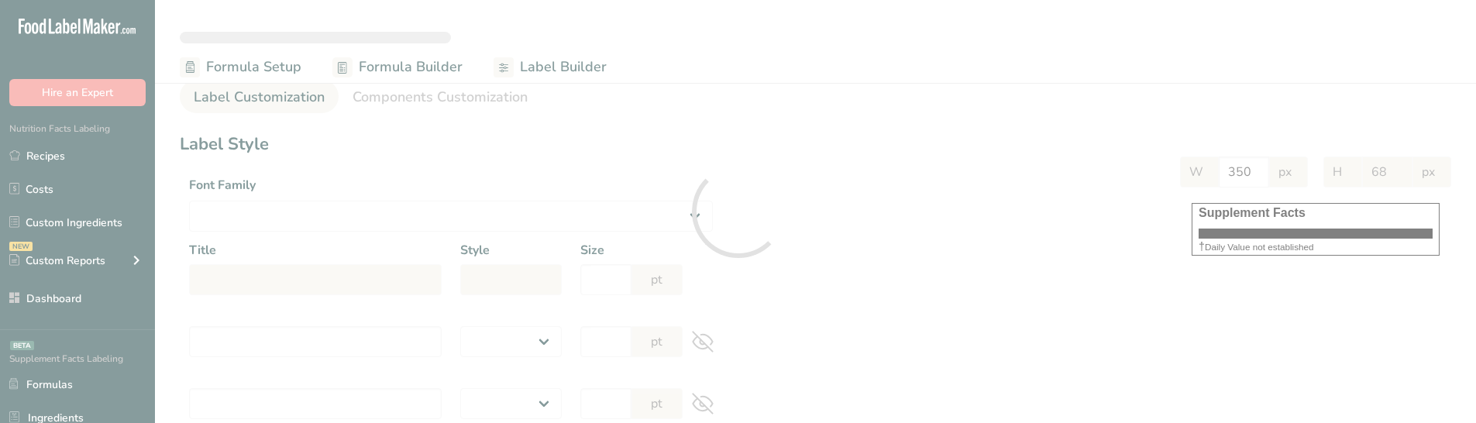
type input "948"
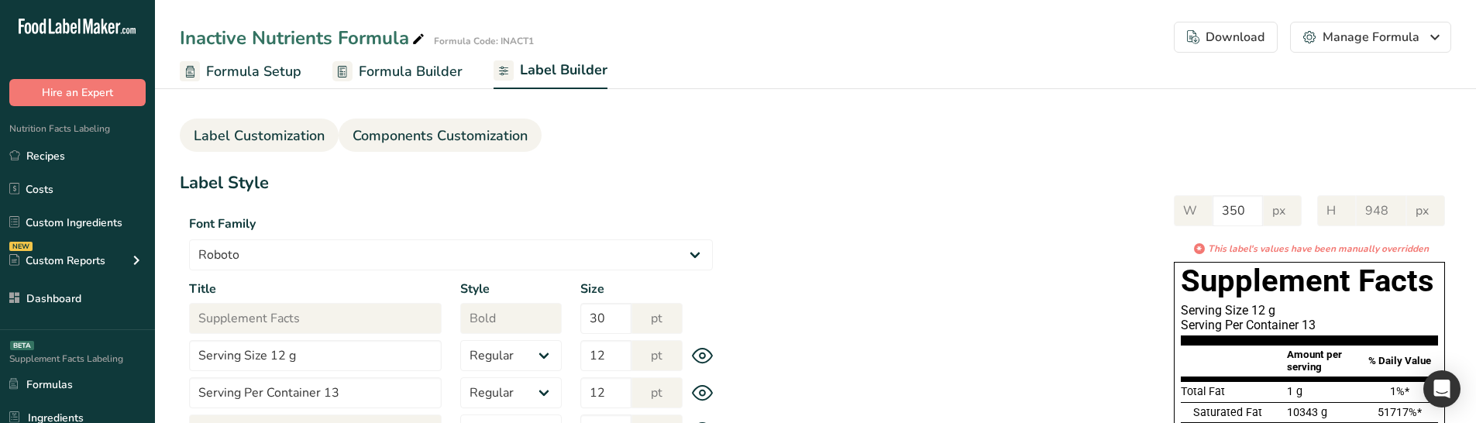
click at [431, 146] on link "Components Customization" at bounding box center [439, 136] width 175 height 35
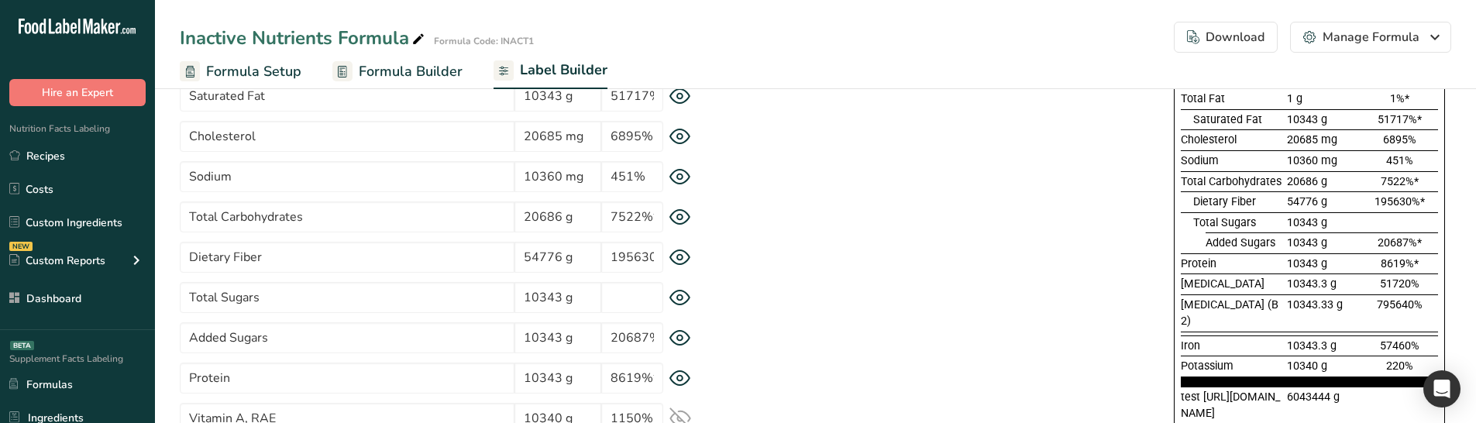
scroll to position [232, 0]
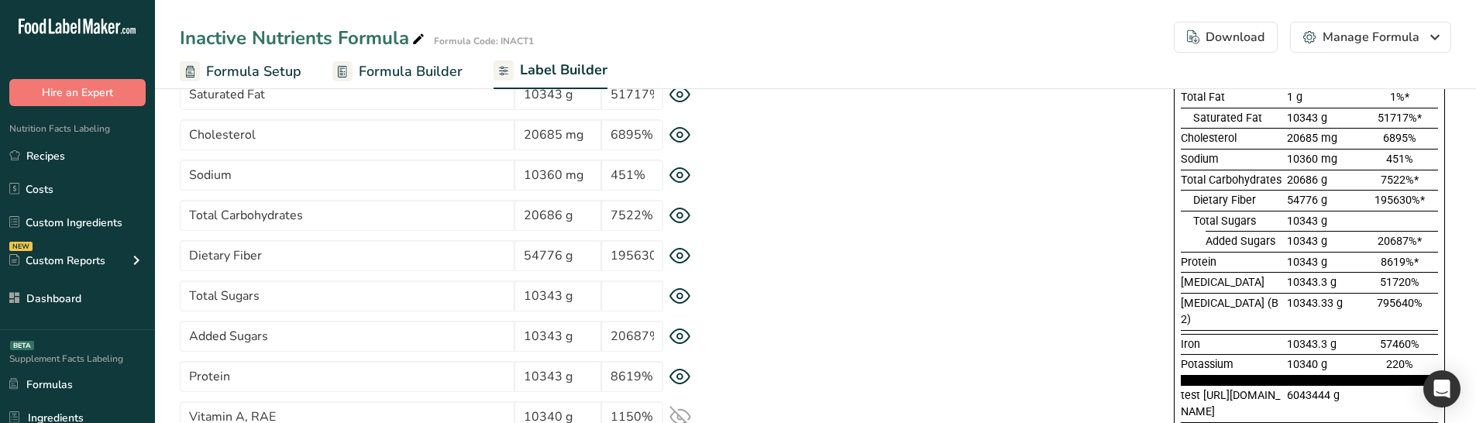
click at [684, 222] on icon at bounding box center [680, 215] width 20 height 15
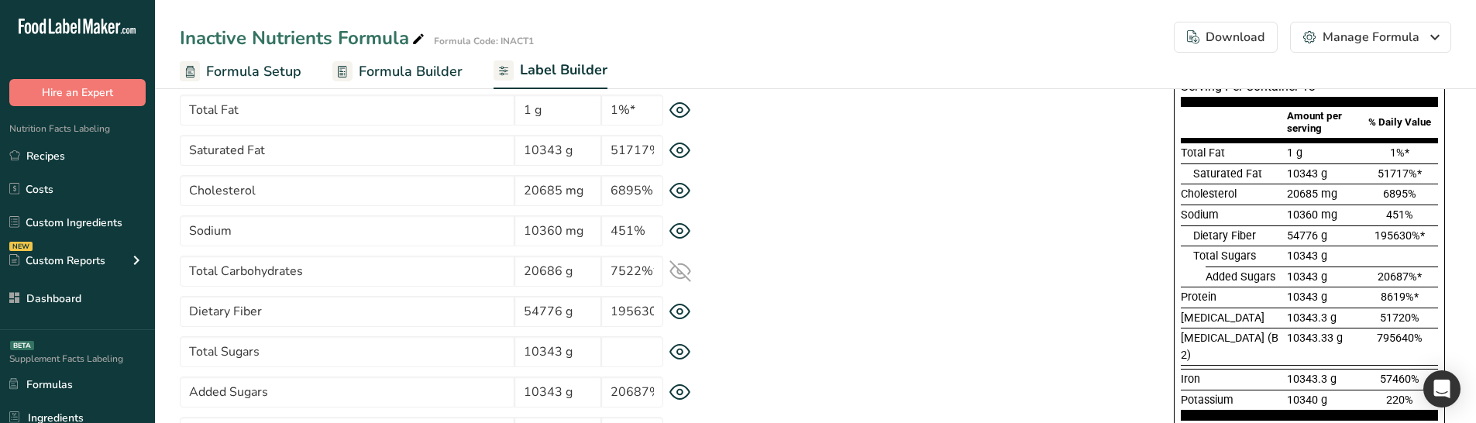
scroll to position [176, 0]
drag, startPoint x: 1182, startPoint y: 211, endPoint x: 1216, endPoint y: 217, distance: 34.5
click at [1216, 217] on span "Sodium" at bounding box center [1199, 215] width 38 height 13
click at [1222, 217] on div "Sodium" at bounding box center [1231, 216] width 103 height 17
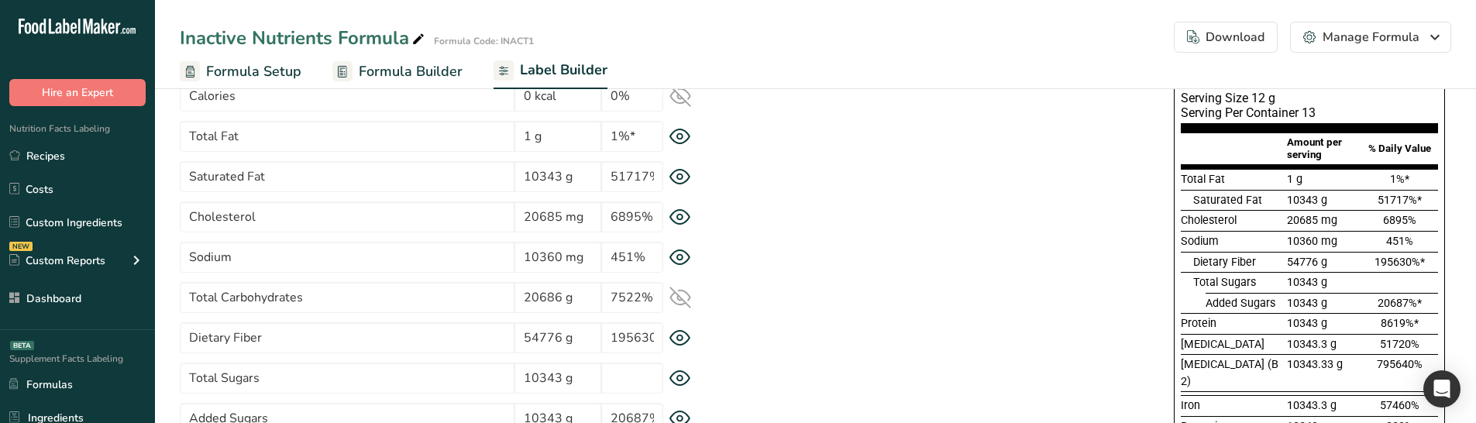
scroll to position [98, 0]
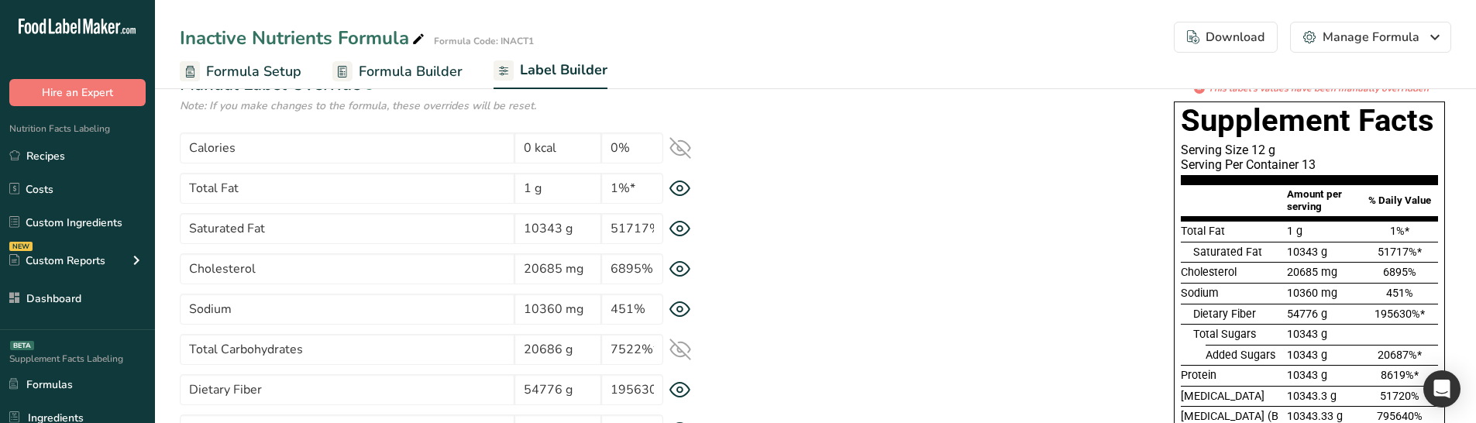
click at [680, 146] on icon at bounding box center [680, 148] width 22 height 22
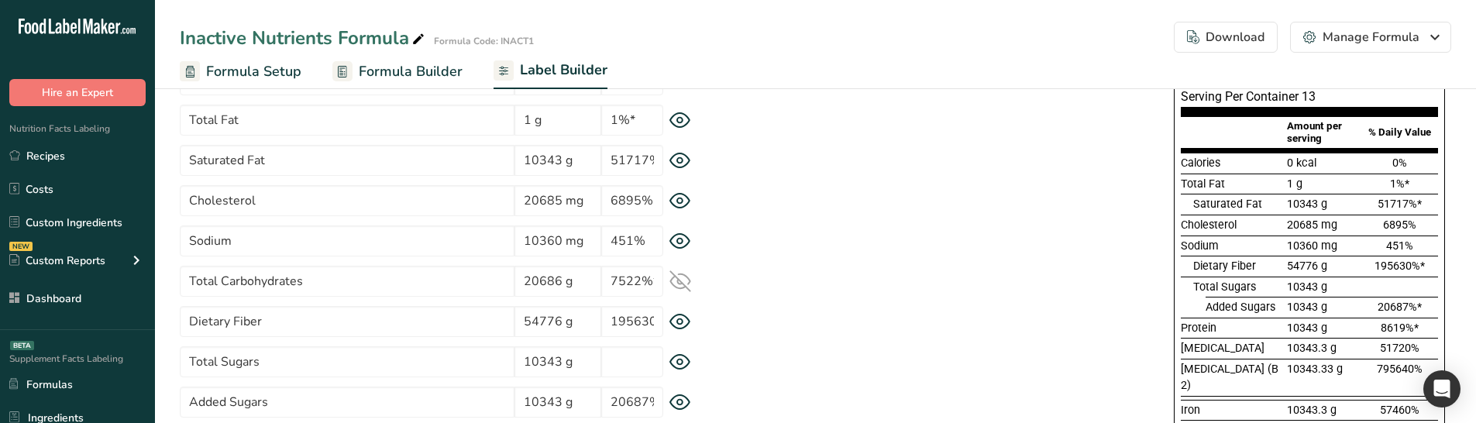
scroll to position [176, 0]
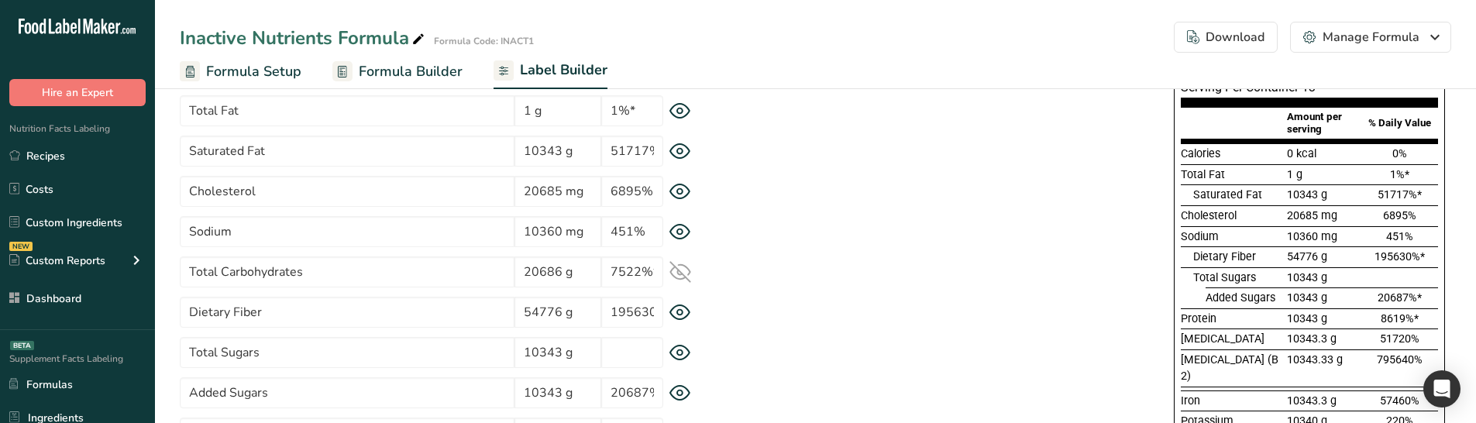
click at [678, 261] on icon at bounding box center [680, 272] width 22 height 22
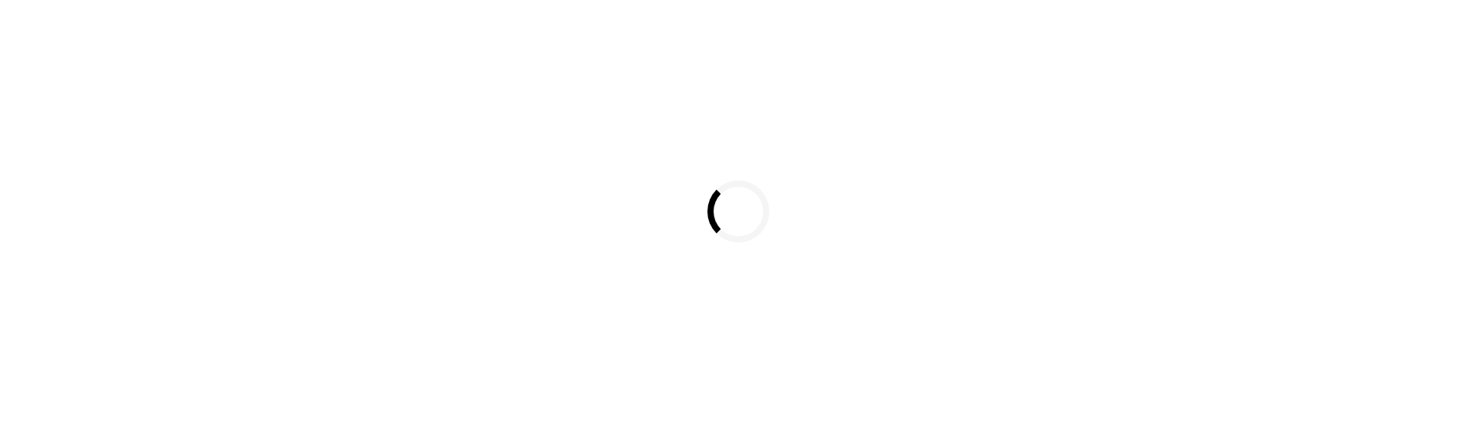
select select
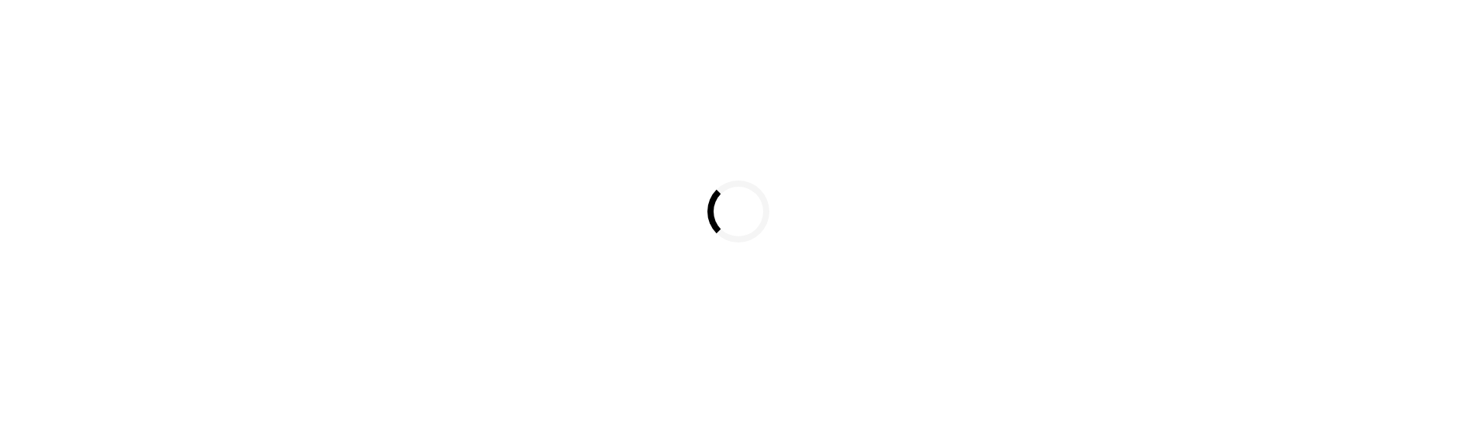
select select
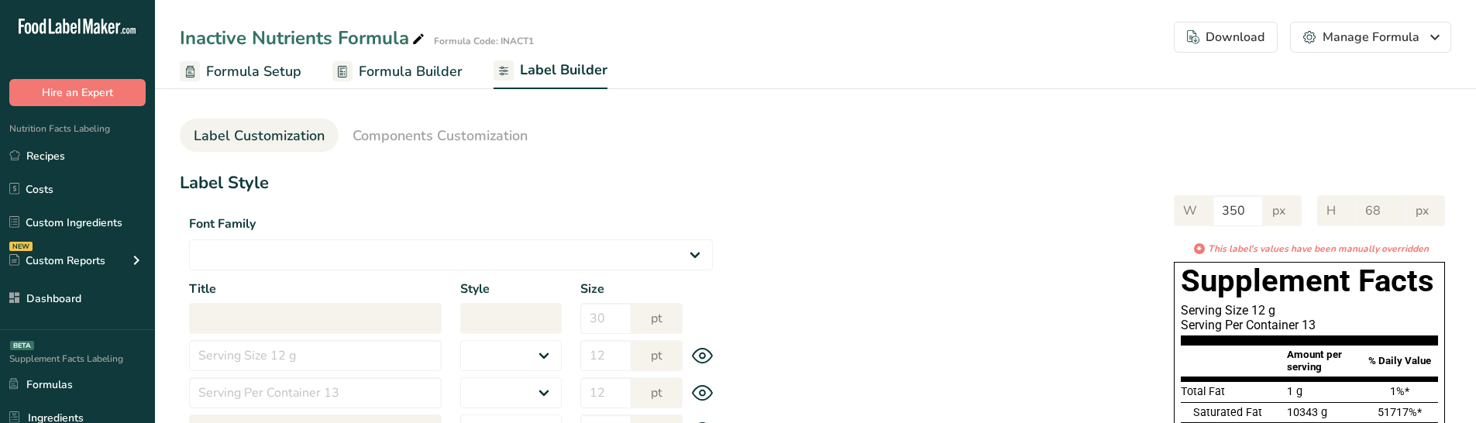
select select "Roboto"
type input "Supplement Facts"
select select "bold"
type input "30"
type input "Serving Size 12 g"
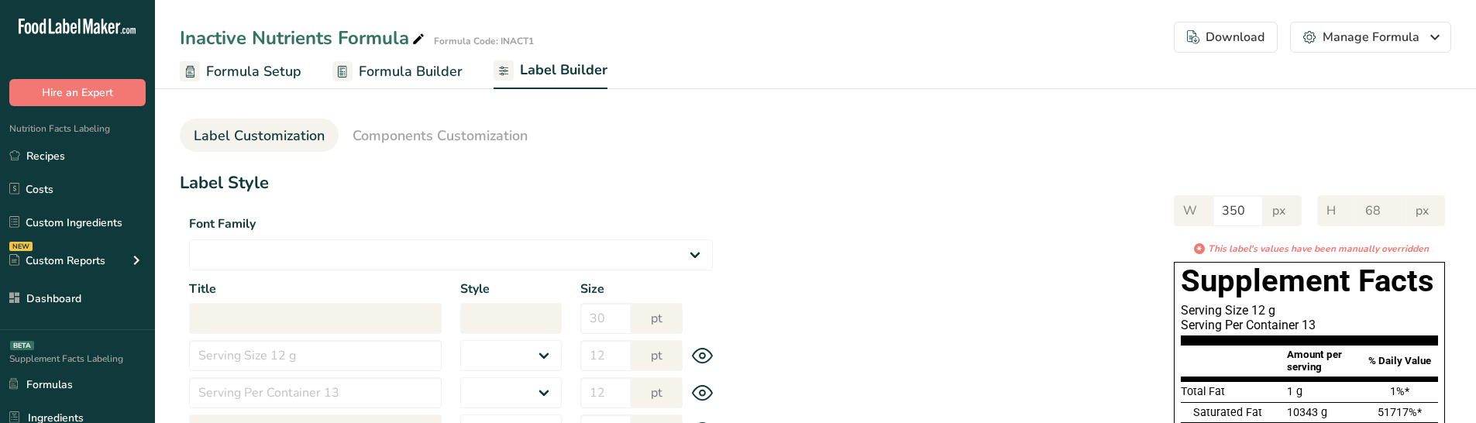
select select "regular"
type input "12"
type input "Serving Per Container 13"
select select "regular"
type input "12"
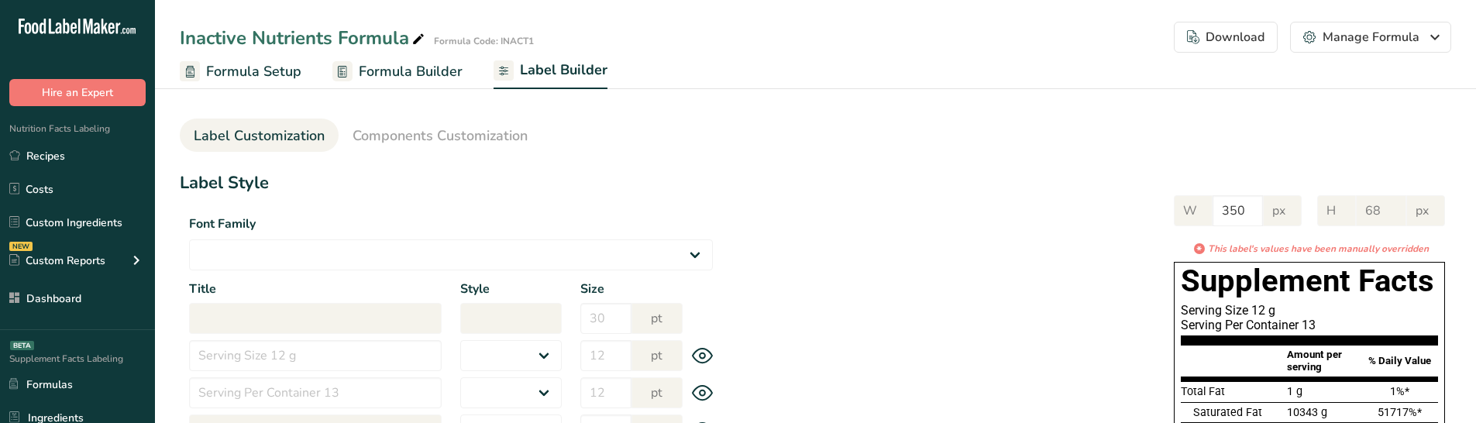
type input "Amount per serving"
select select "bold"
type input "10"
type input "% Daily Value"
select select "bold"
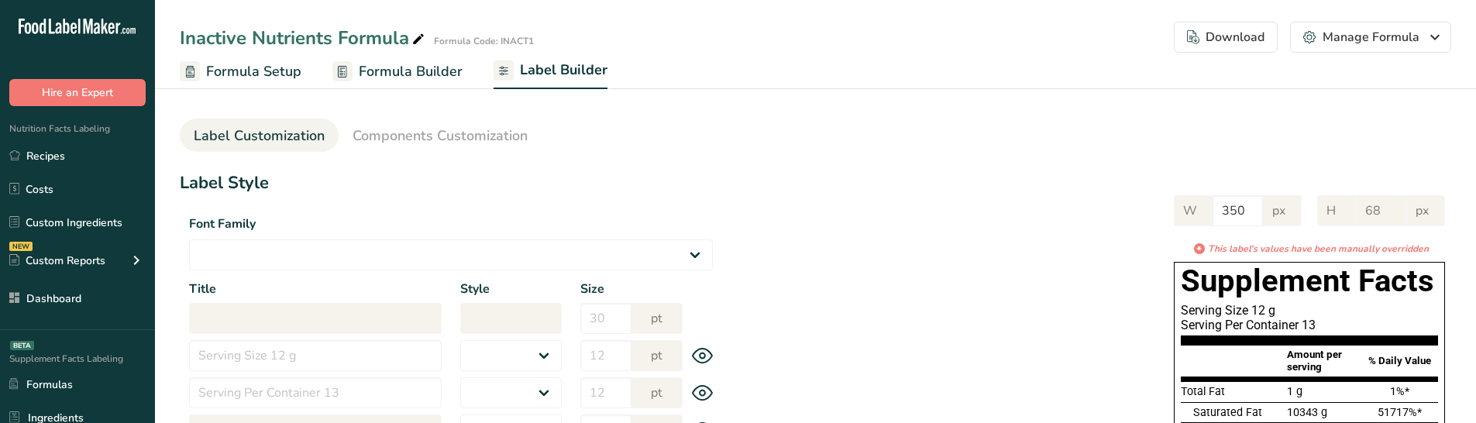
type input "10"
select select "regular"
type input "10"
select select "left"
type input "% Daily Value Column Justification"
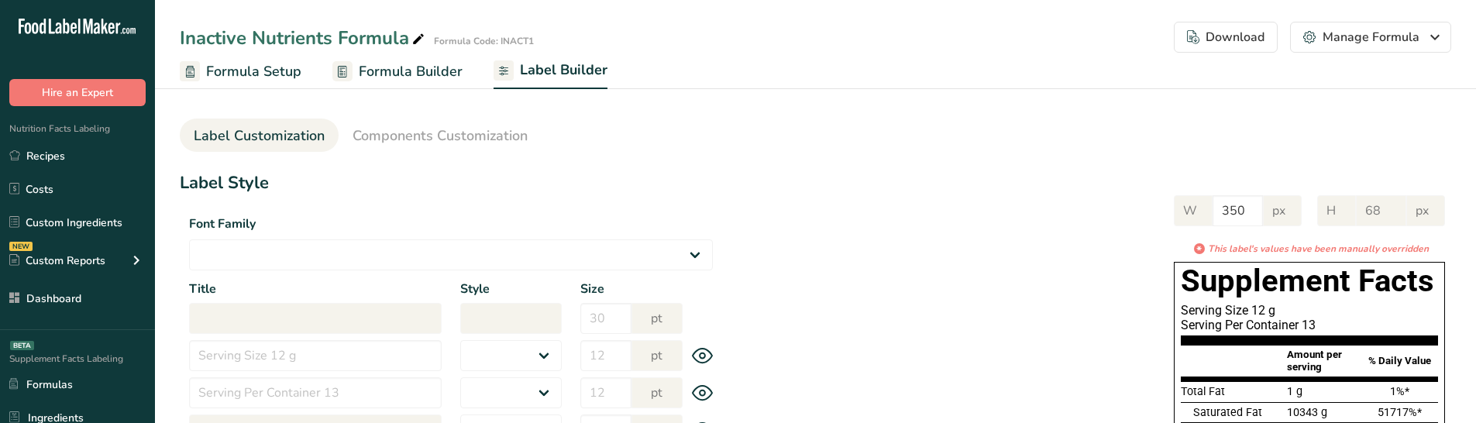
select select "center"
type input "40"
type input "30"
select select "% Daily Value"
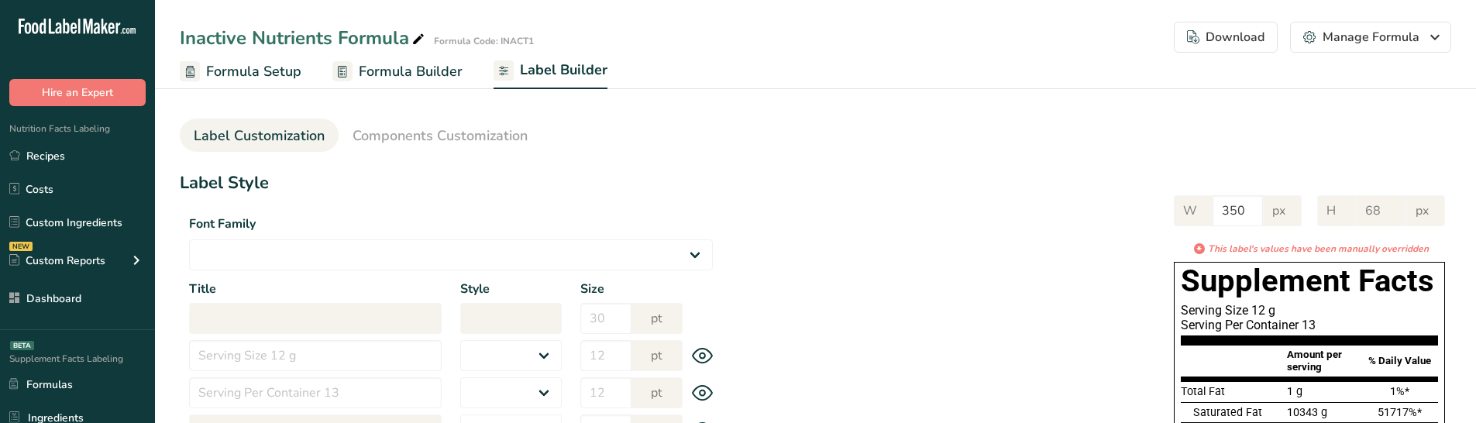
type input "948"
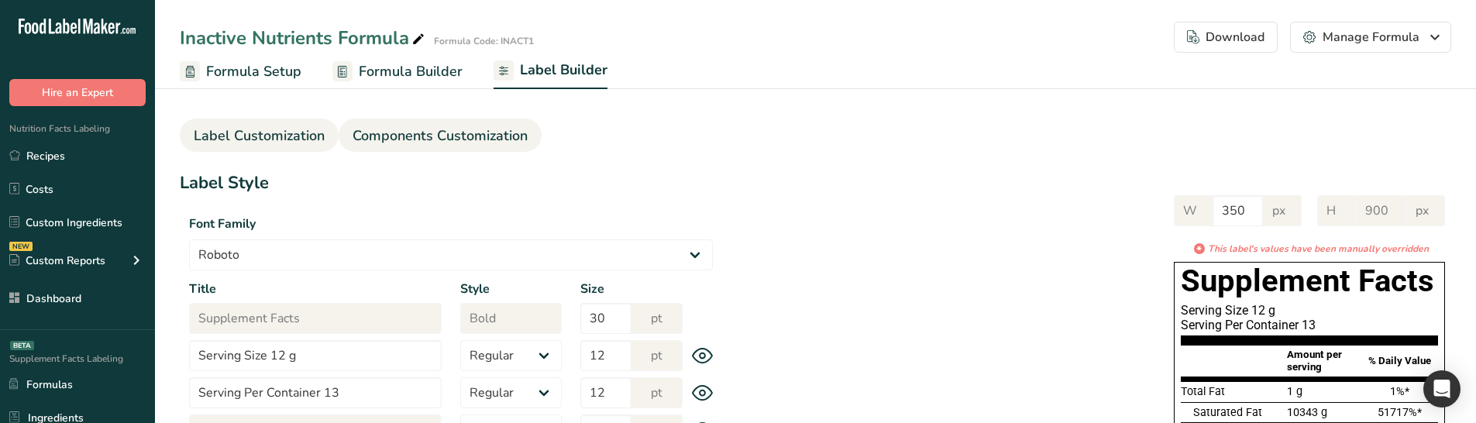
click at [474, 125] on link "Components Customization" at bounding box center [439, 136] width 175 height 35
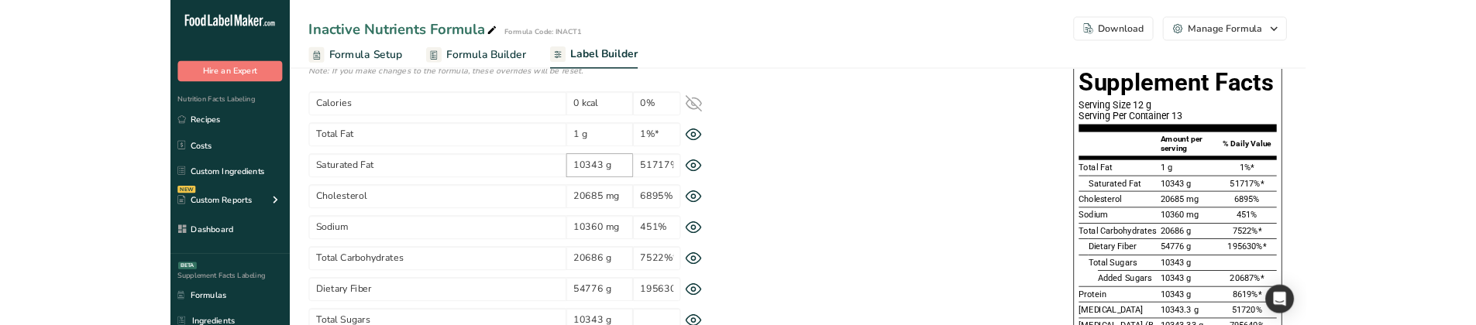
scroll to position [155, 0]
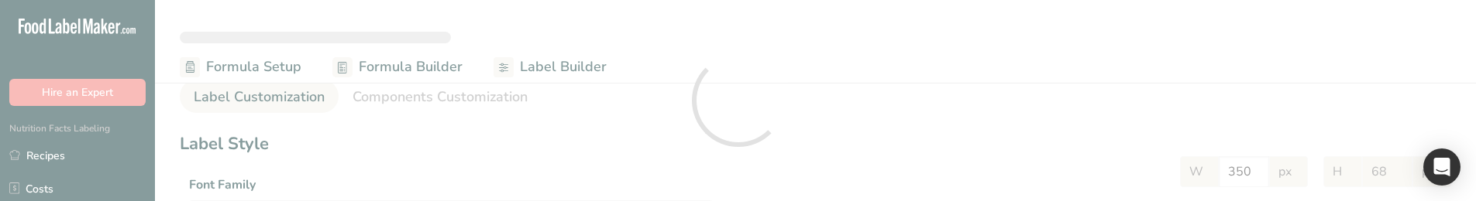
select select
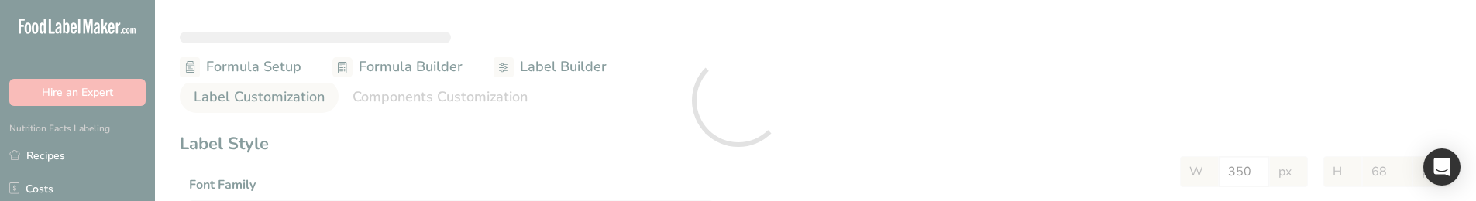
select select
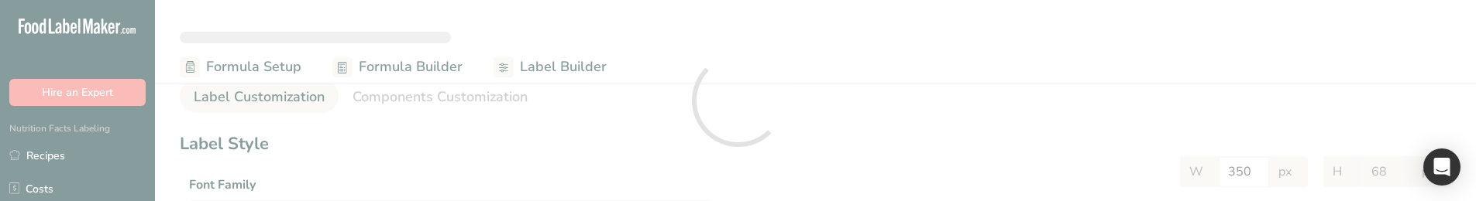
select select "Roboto"
type input "Supplement Facts"
select select "bold"
type input "30"
type input "Serving Size 12 g"
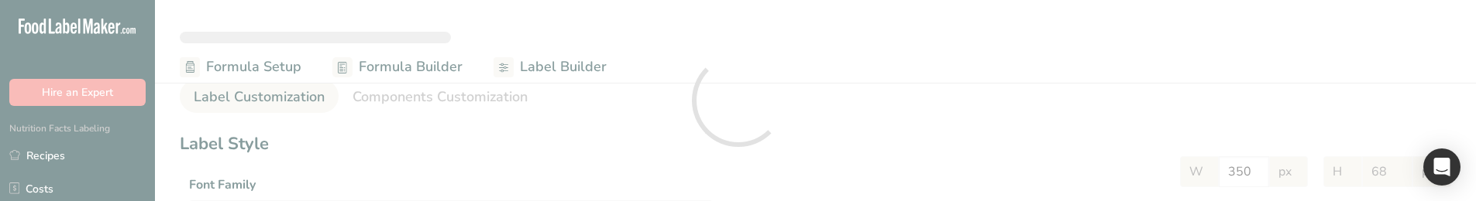
select select "regular"
type input "12"
type input "Serving Per Container 13"
select select "regular"
type input "12"
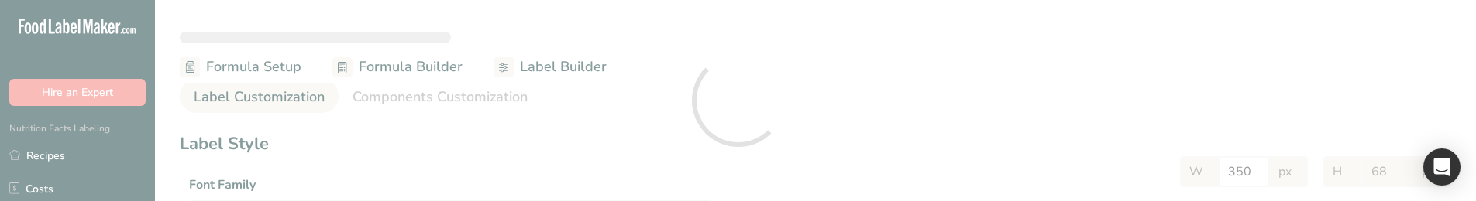
type input "Amount per serving"
select select "bold"
type input "10"
type input "% Daily Value"
select select "bold"
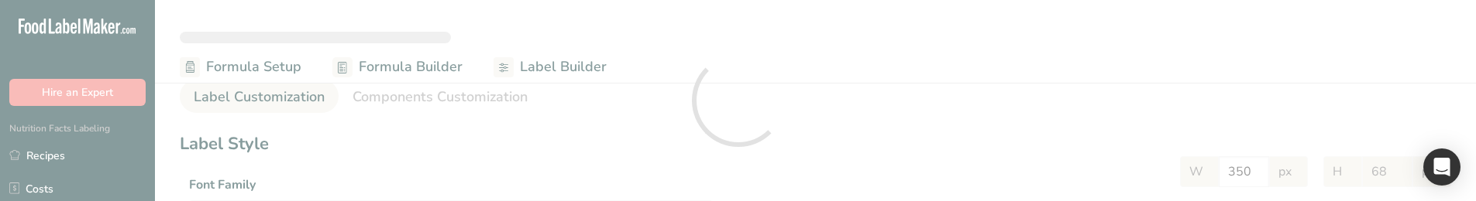
type input "10"
select select "regular"
type input "10"
select select "left"
type input "% Daily Value Column Justification"
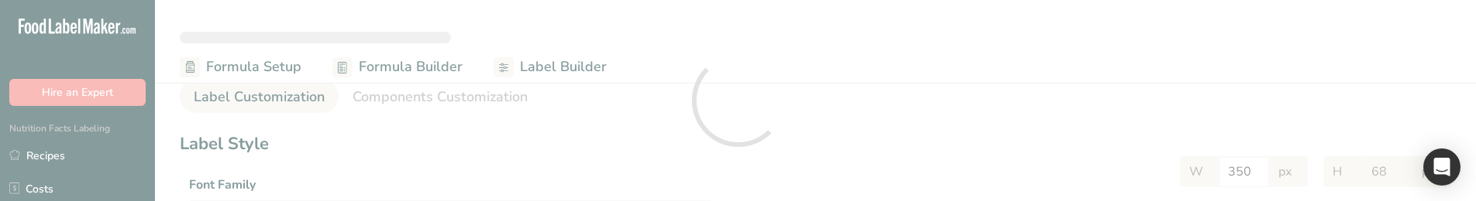
select select "center"
type input "40"
type input "30"
select select "% Daily Value"
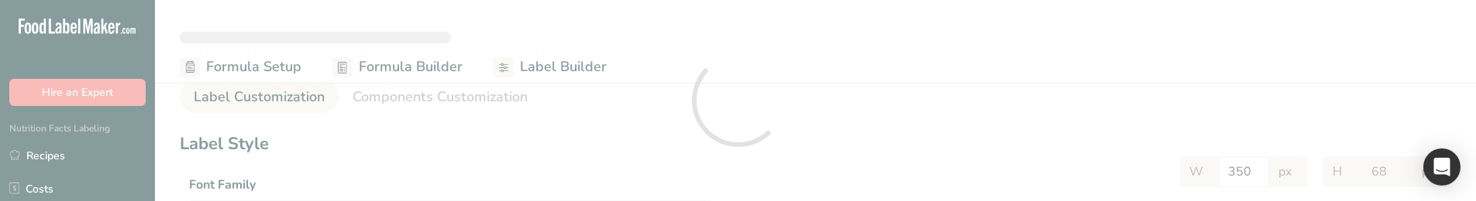
type input "900"
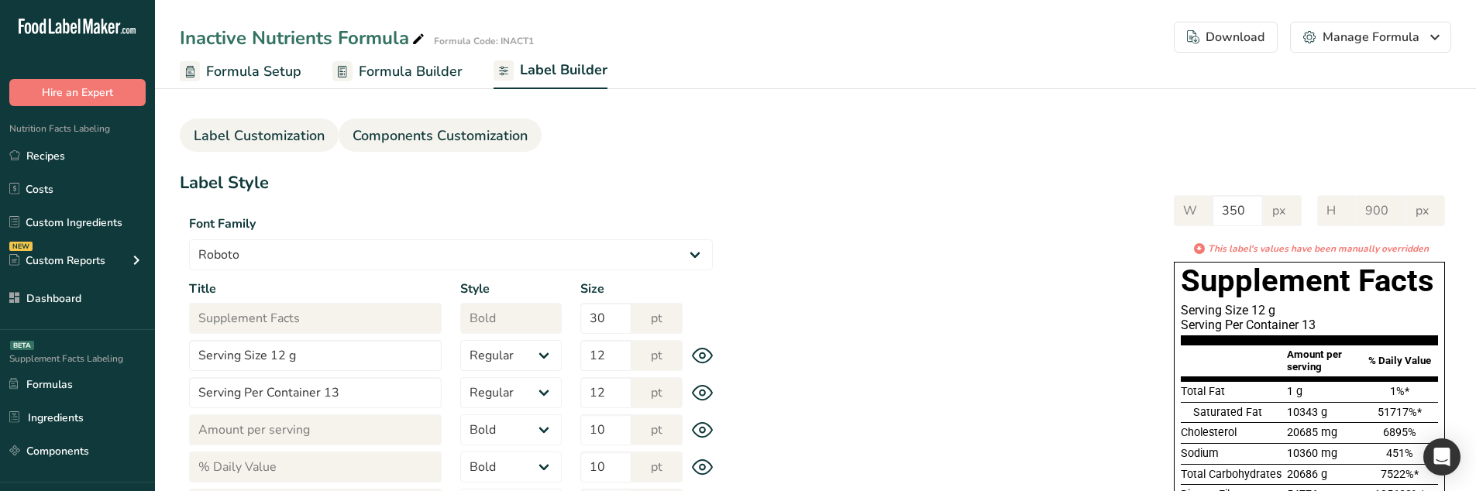
click at [500, 148] on link "Components Customization" at bounding box center [439, 136] width 175 height 35
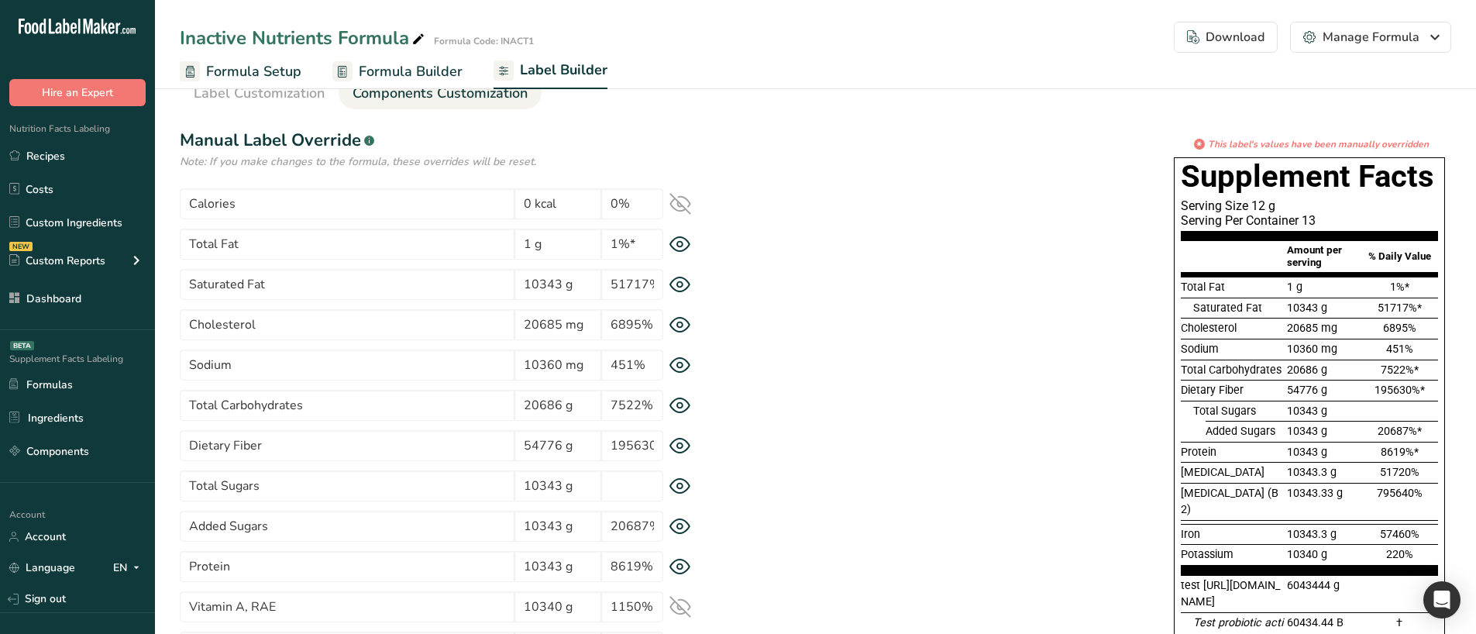
scroll to position [155, 0]
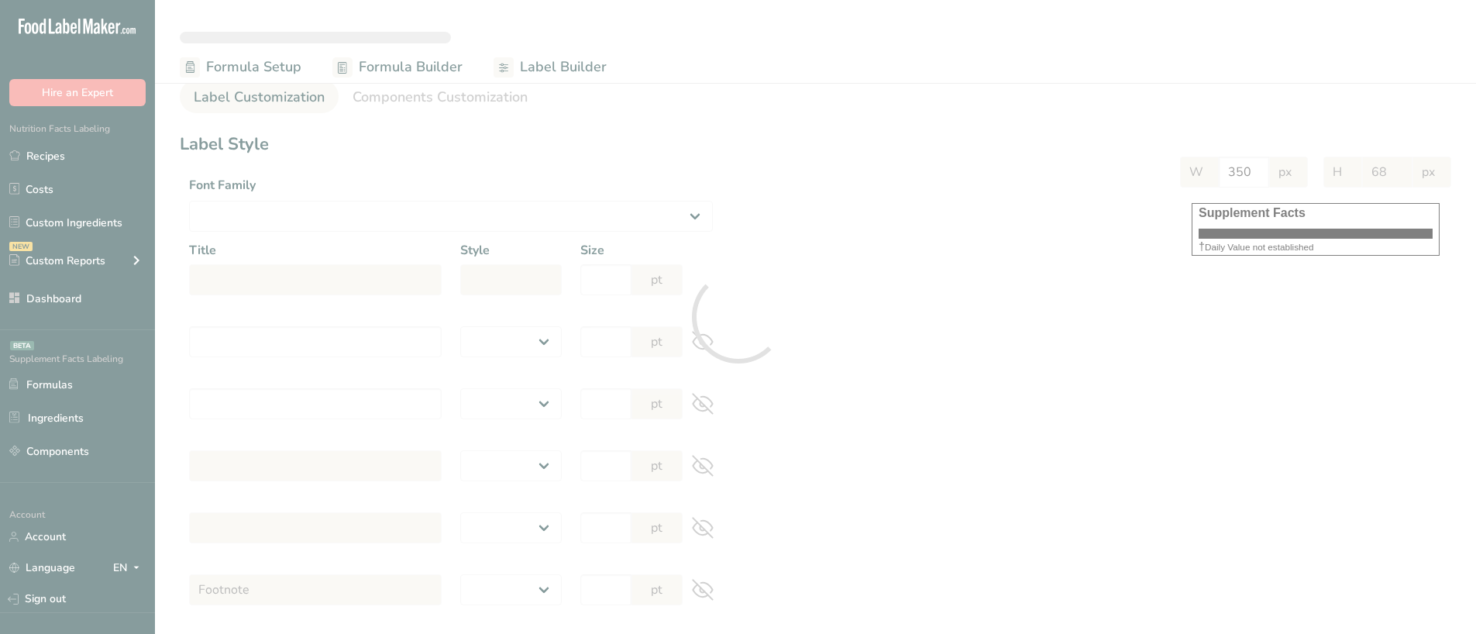
select select
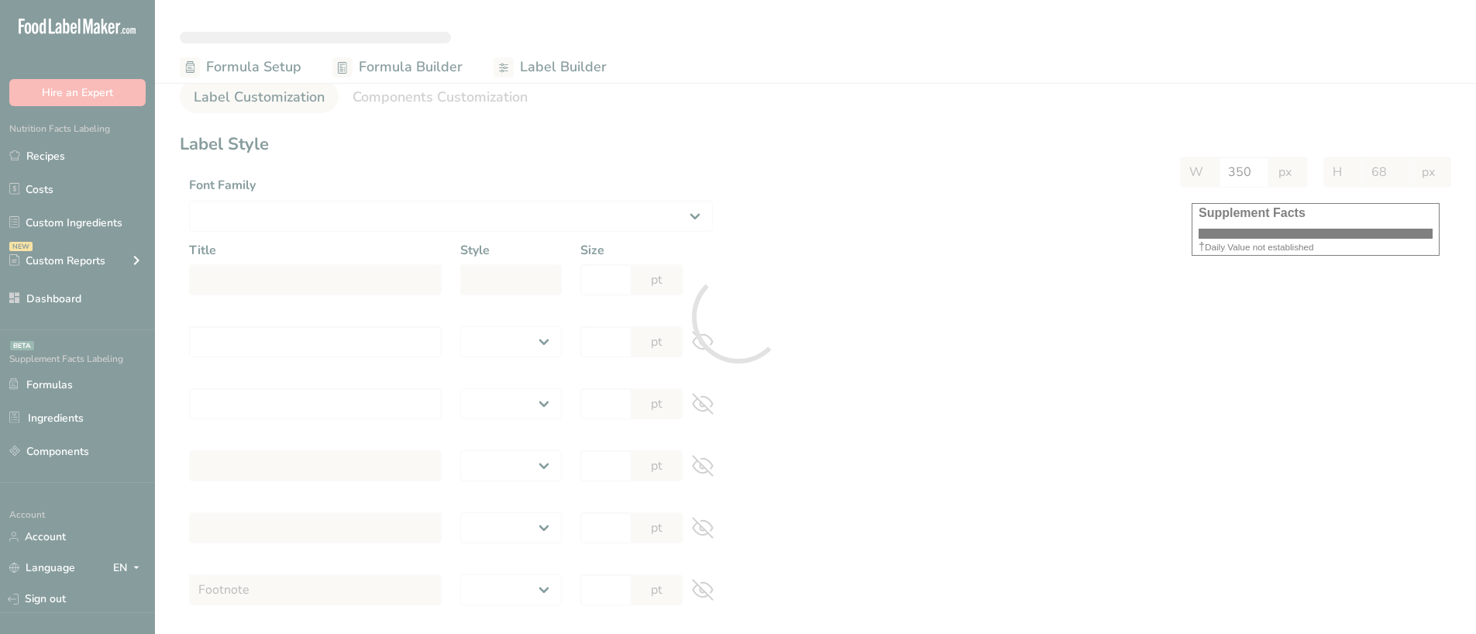
select select
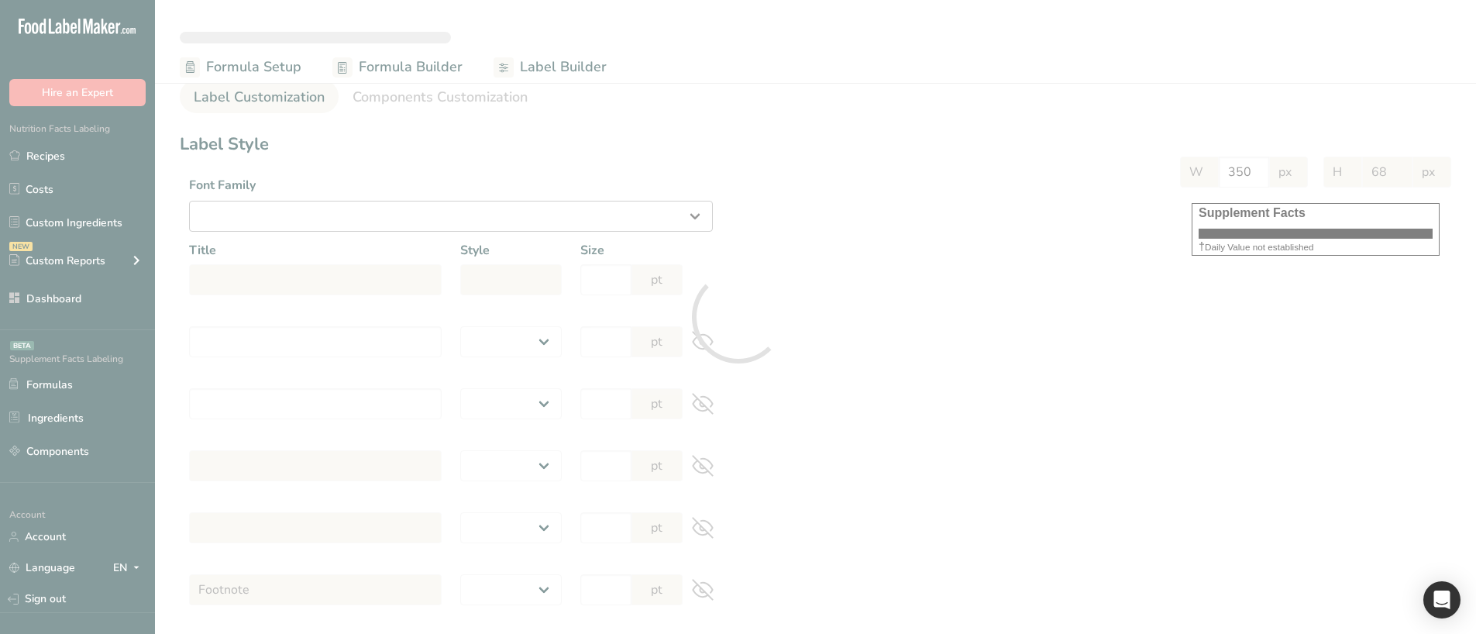
select select "Roboto"
type input "Supplement Facts"
select select "bold"
type input "30"
type input "Serving Size 12 g"
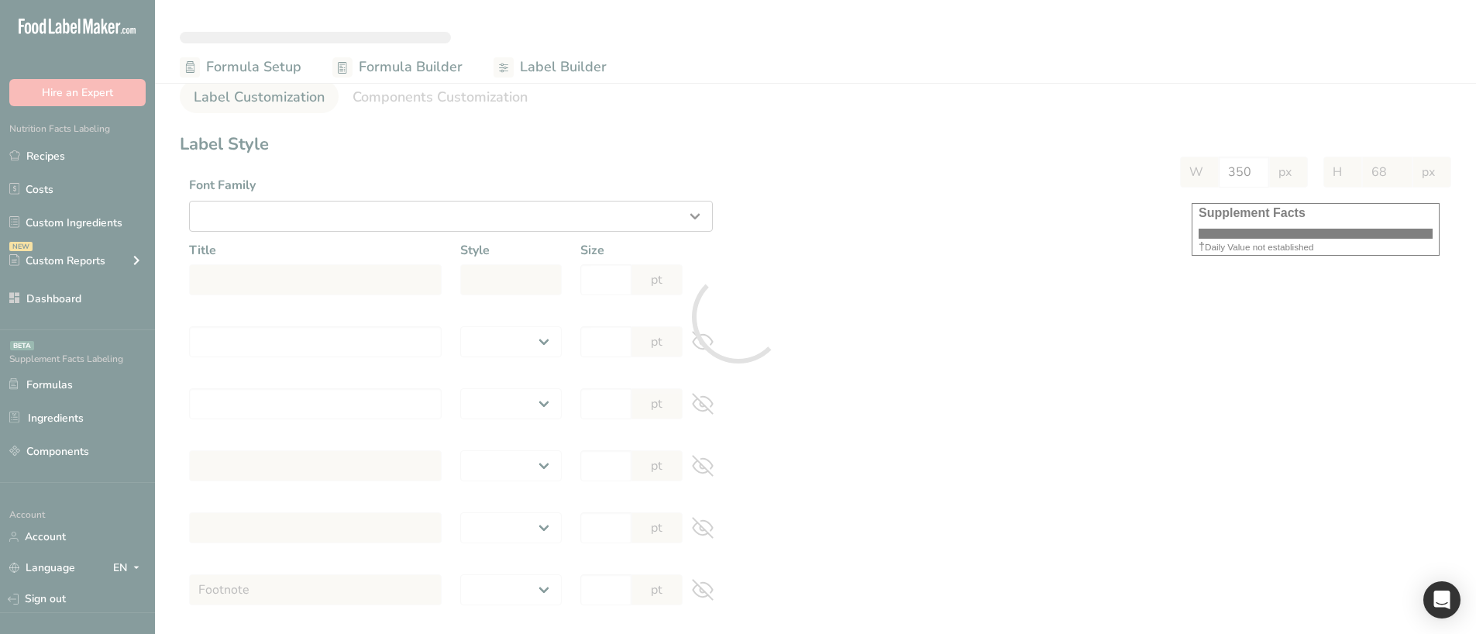
select select "regular"
type input "12"
type input "Serving Per Container 13"
select select "regular"
type input "12"
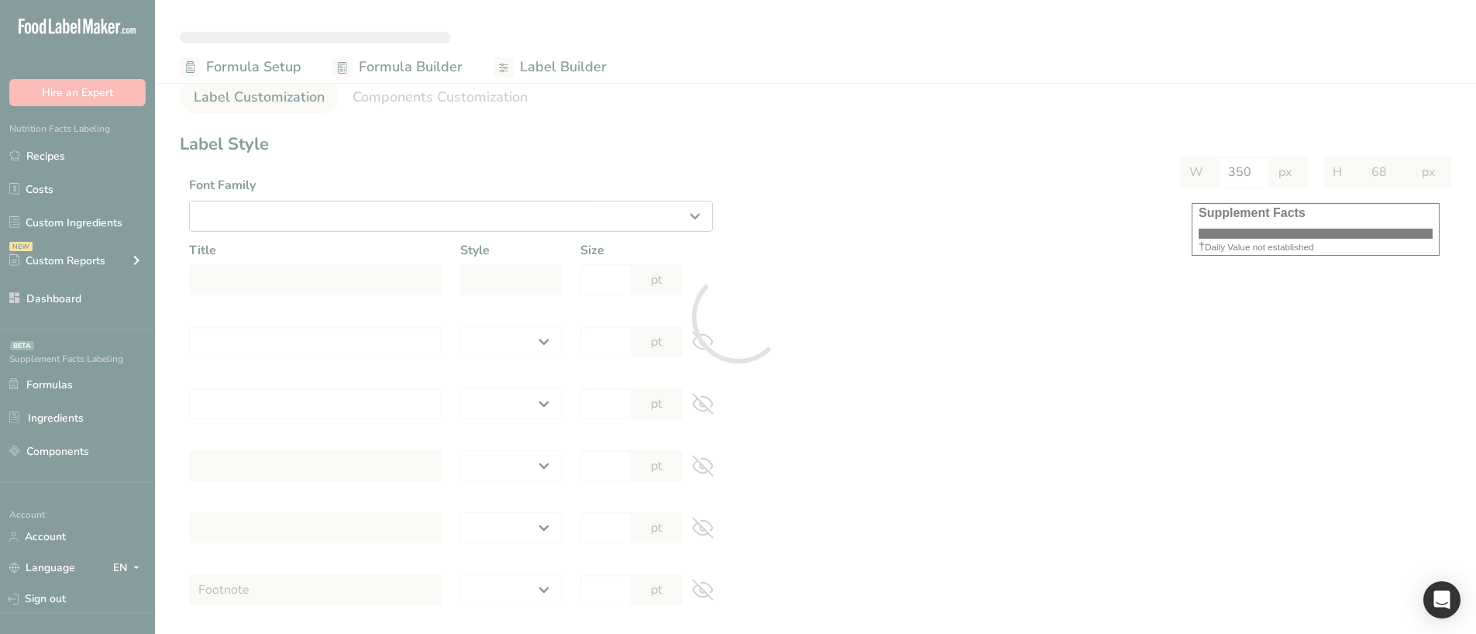
type input "Amount per serving"
select select "bold"
type input "10"
type input "% Daily Value"
select select "bold"
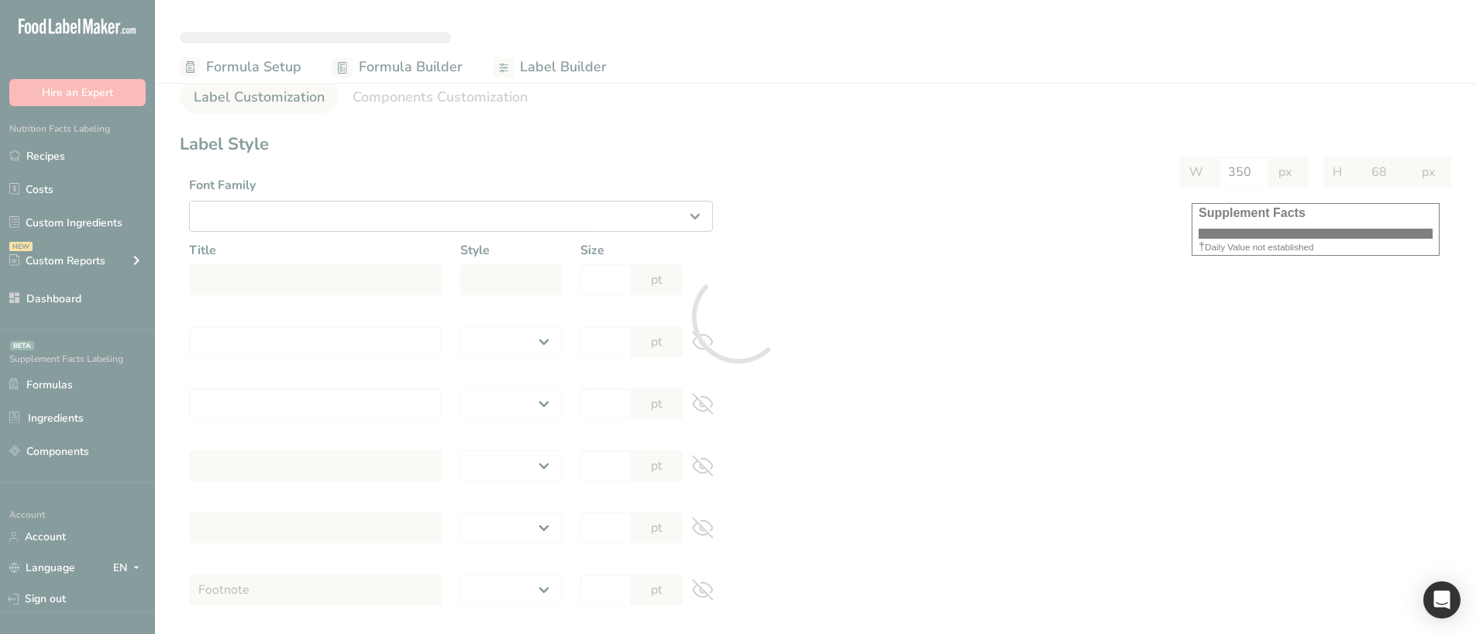
type input "10"
select select "regular"
type input "10"
select select "left"
type input "% Daily Value Column Justification"
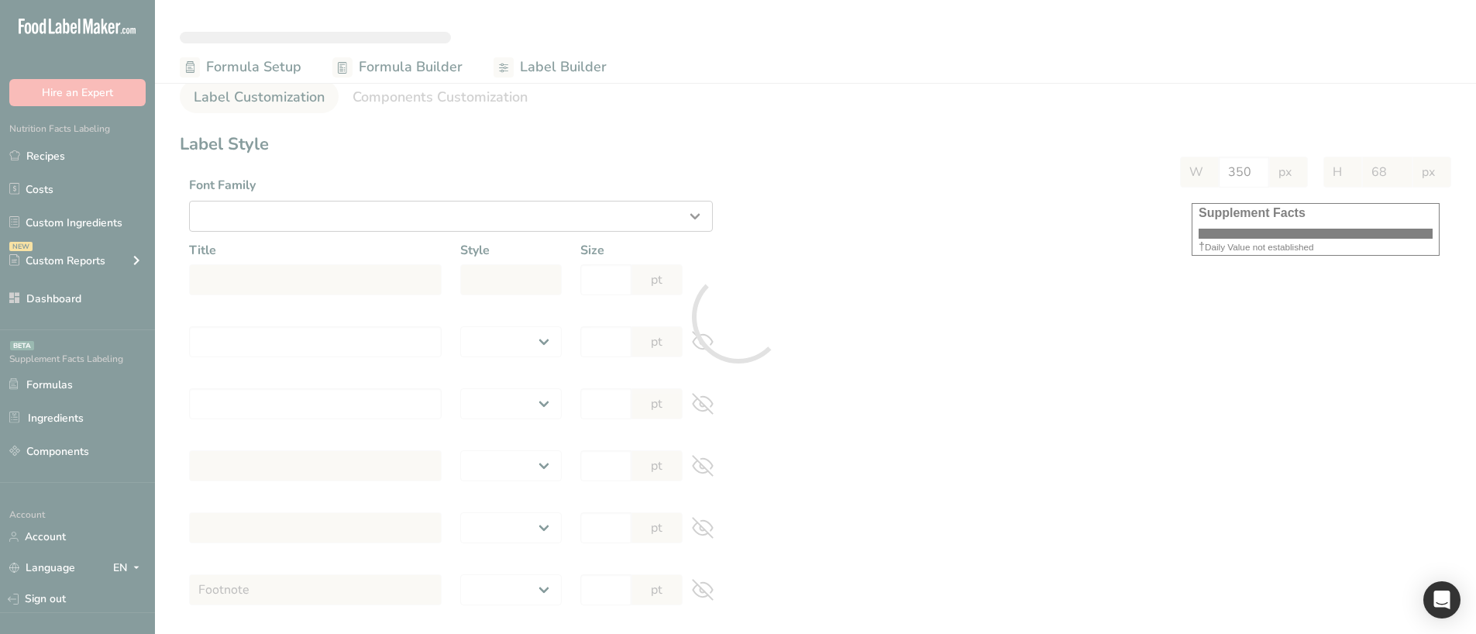
select select "center"
type input "40"
type input "30"
select select "% Daily Value"
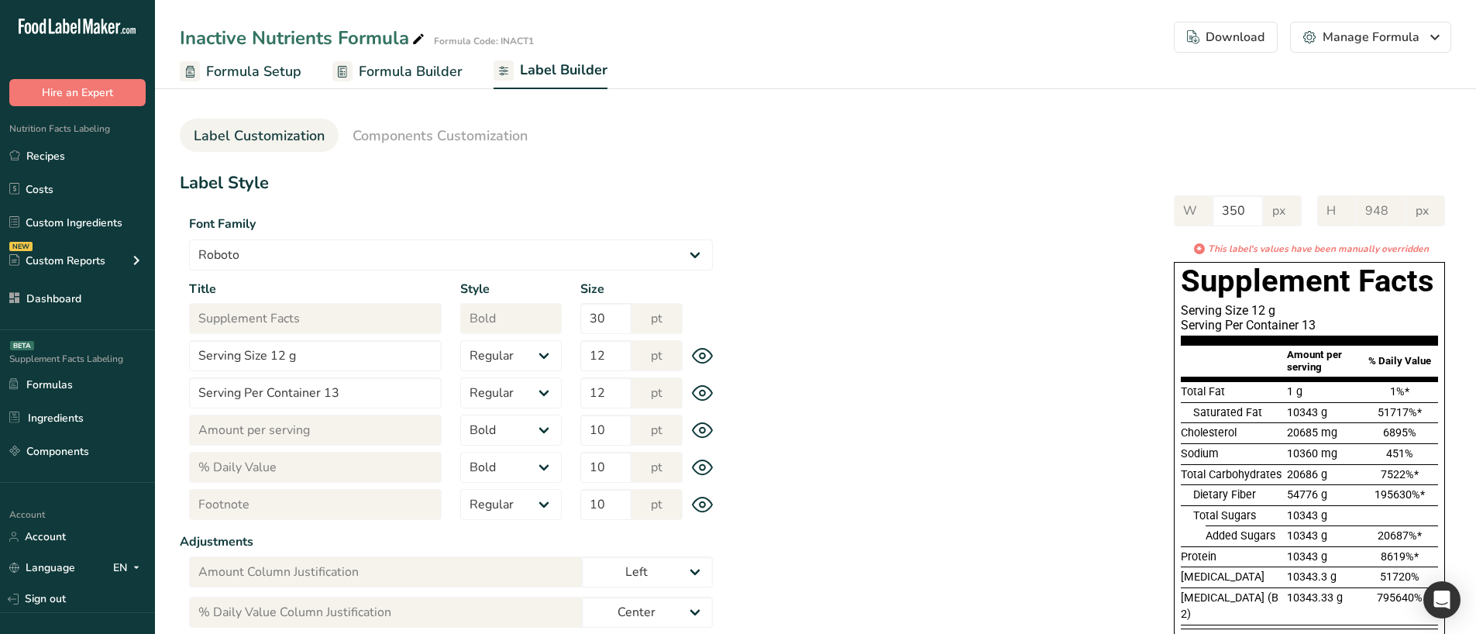
type input "900"
click at [456, 140] on span "Components Customization" at bounding box center [439, 135] width 175 height 21
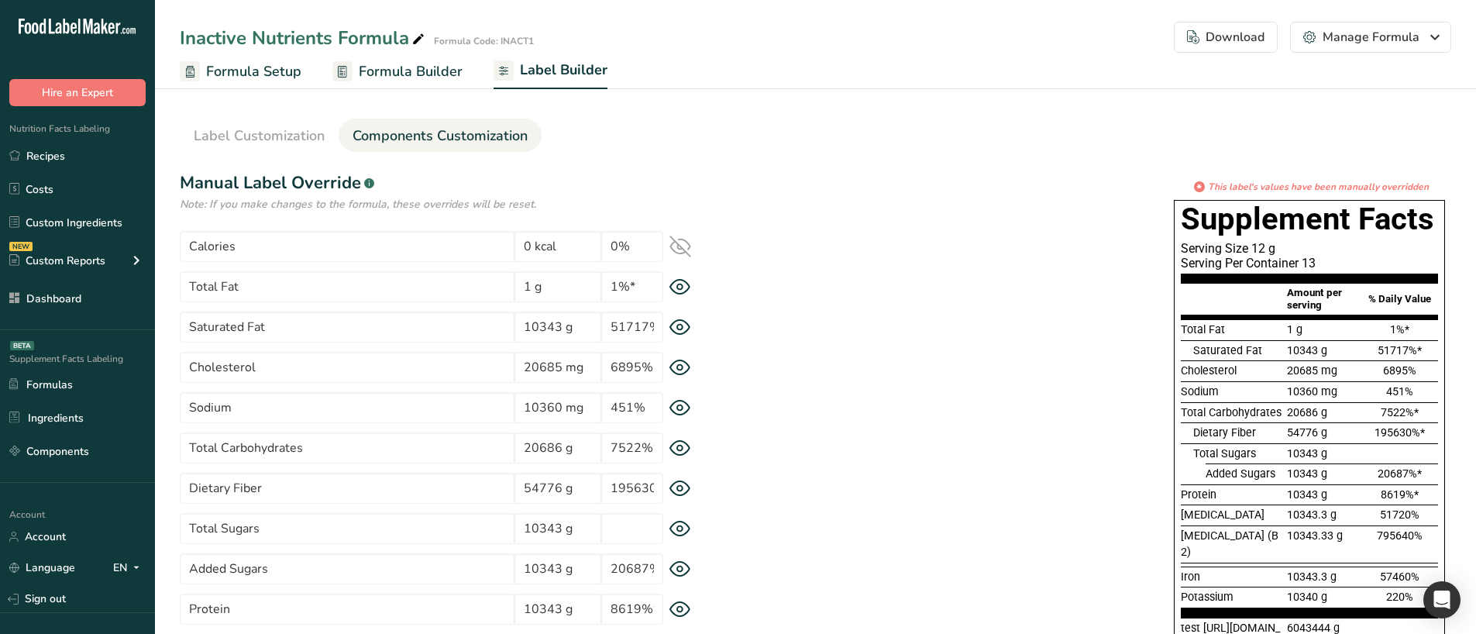
scroll to position [77, 0]
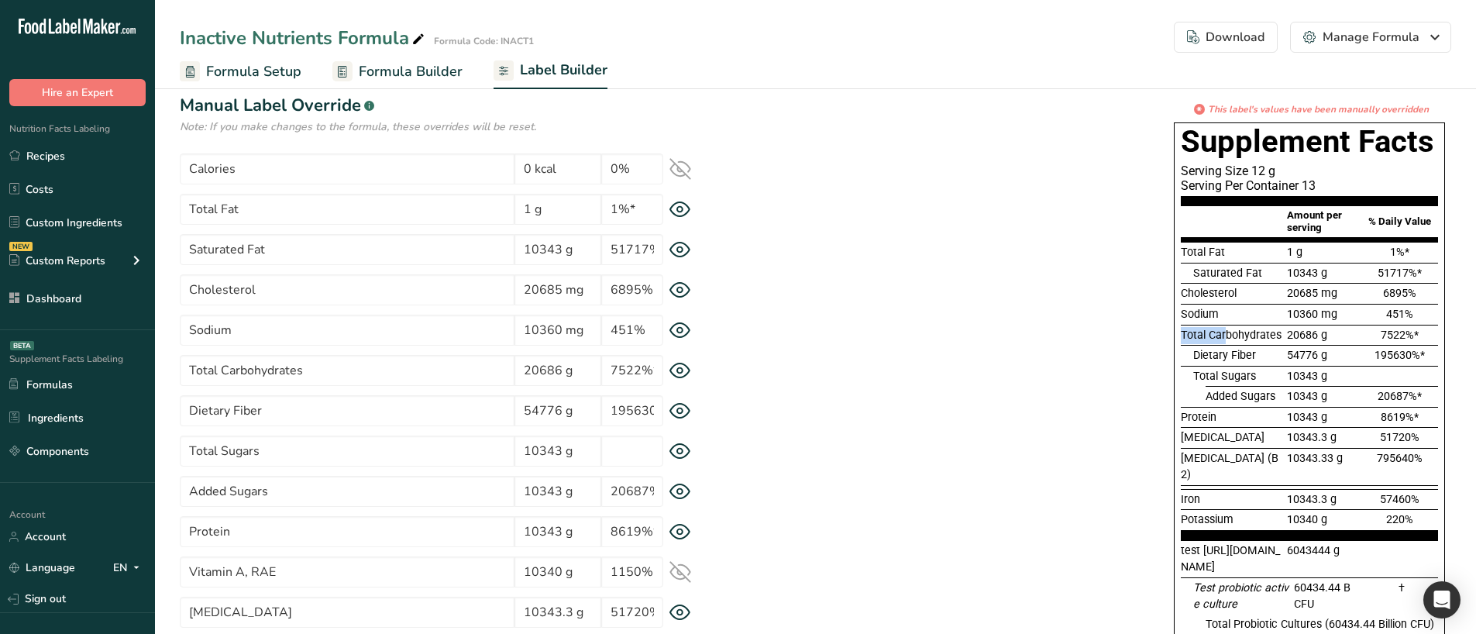
drag, startPoint x: 1182, startPoint y: 338, endPoint x: 1226, endPoint y: 338, distance: 44.2
click at [1226, 338] on div "Supplement Facts Serving Size 12 g Serving Per Container 13 Amount per serving …" at bounding box center [1308, 440] width 271 height 637
drag, startPoint x: 1191, startPoint y: 352, endPoint x: 1256, endPoint y: 354, distance: 64.3
click at [1256, 354] on div "Dietary Fiber 54776 g 195630%*" at bounding box center [1308, 355] width 257 height 21
drag, startPoint x: 1194, startPoint y: 376, endPoint x: 1213, endPoint y: 376, distance: 18.6
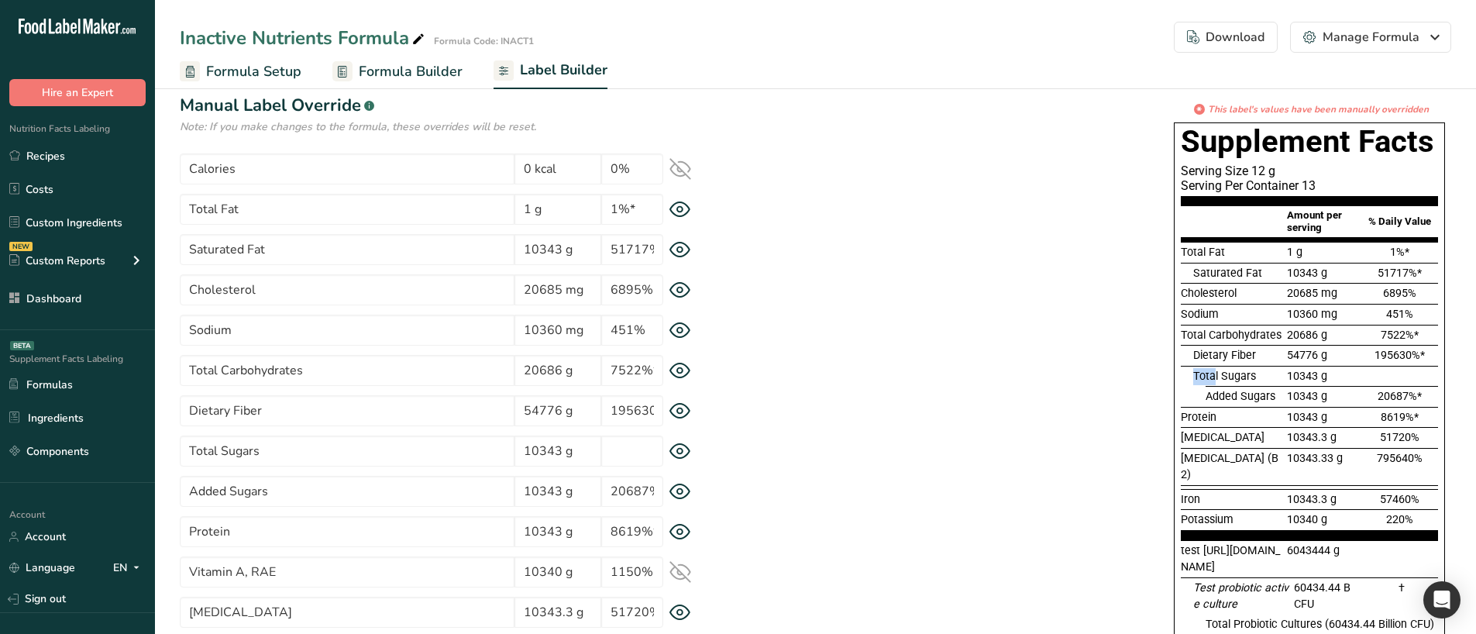
click at [1213, 376] on span "Total Sugars" at bounding box center [1224, 375] width 63 height 13
click at [1230, 398] on span "Added Sugars" at bounding box center [1240, 396] width 70 height 13
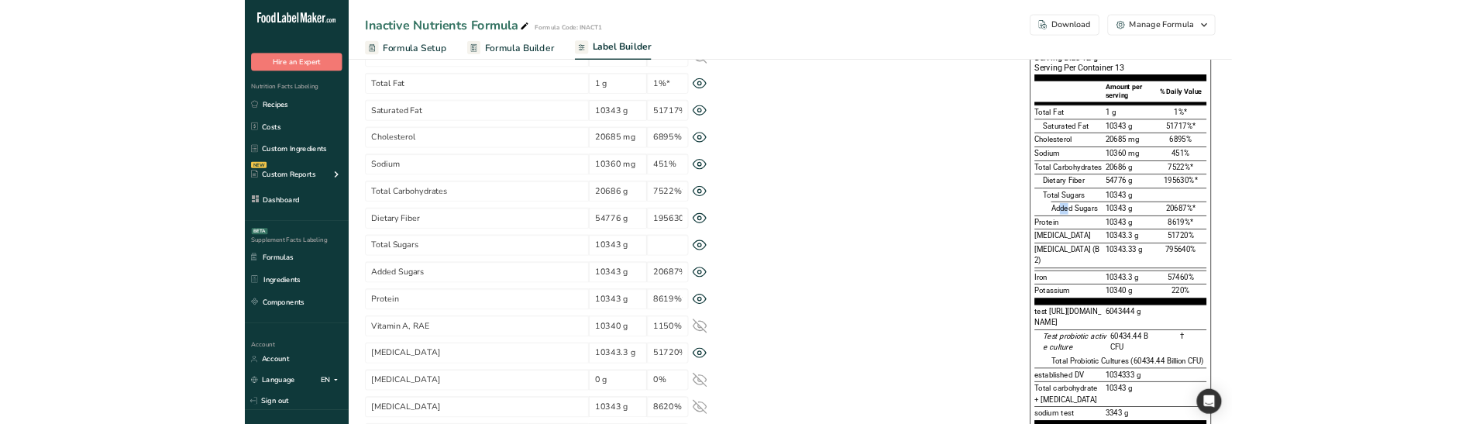
scroll to position [155, 0]
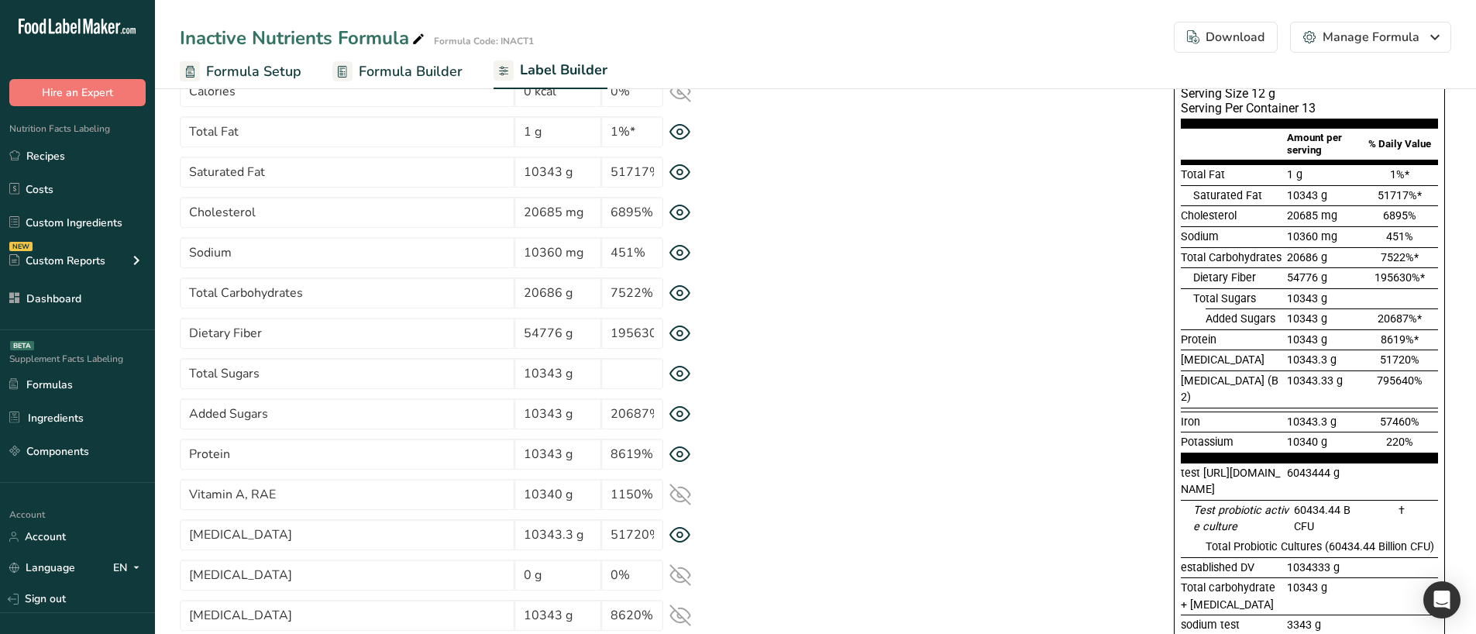
click at [683, 296] on icon at bounding box center [680, 293] width 22 height 16
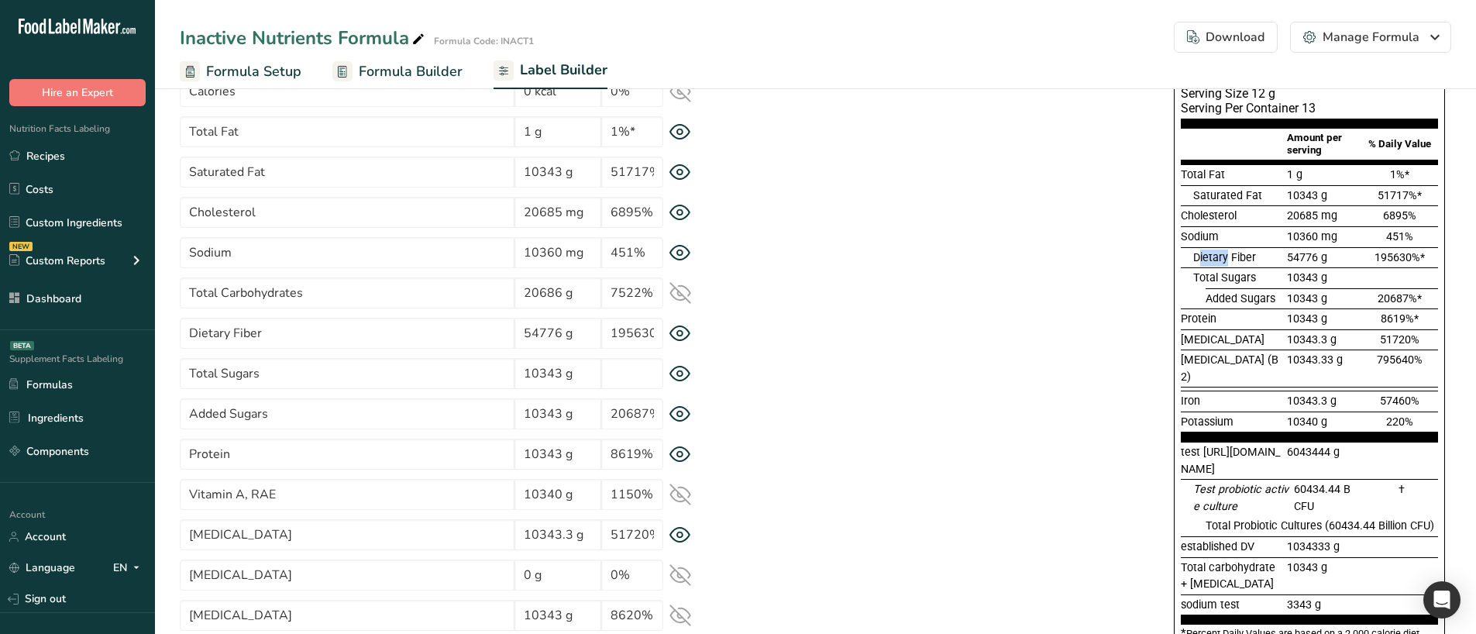
drag, startPoint x: 1200, startPoint y: 252, endPoint x: 1228, endPoint y: 252, distance: 28.7
click at [1228, 252] on span "Dietary Fiber" at bounding box center [1224, 257] width 63 height 13
drag, startPoint x: 1201, startPoint y: 238, endPoint x: 1184, endPoint y: 239, distance: 17.1
click at [1184, 239] on span "Sodium" at bounding box center [1199, 236] width 38 height 13
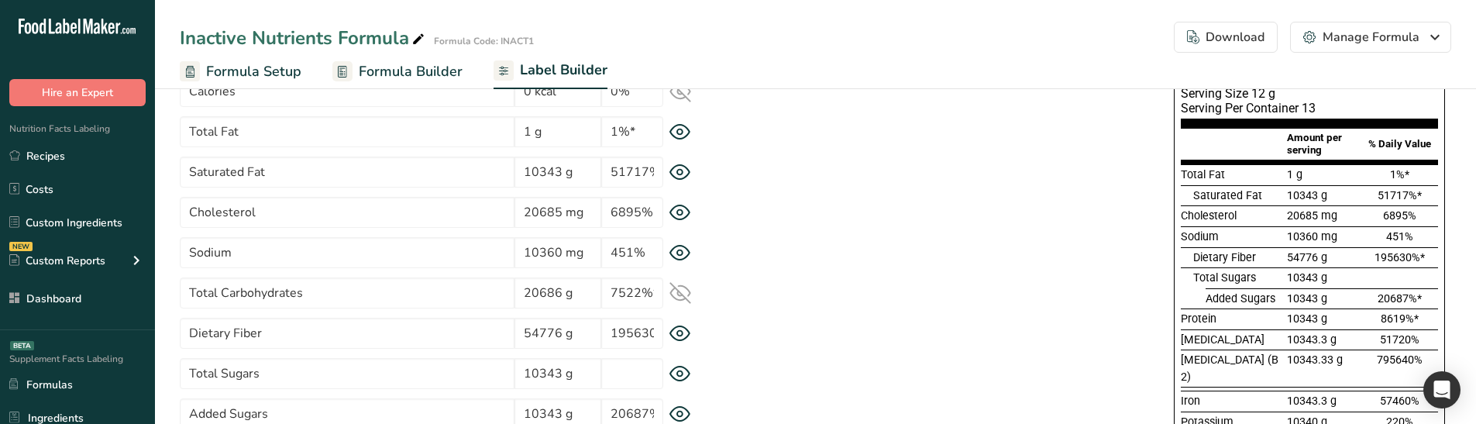
click at [816, 378] on div "* This label's values have been manually overridden Supplement Facts Serving Si…" at bounding box center [1086, 369] width 729 height 689
drag, startPoint x: 1178, startPoint y: 279, endPoint x: 1234, endPoint y: 279, distance: 55.8
click at [1234, 279] on div "Supplement Facts Serving Size 12 g Serving Per Container 13 Amount per serving …" at bounding box center [1308, 353] width 271 height 617
drag, startPoint x: 1181, startPoint y: 300, endPoint x: 1255, endPoint y: 299, distance: 73.6
click at [1255, 299] on div "Added Sugars" at bounding box center [1231, 298] width 103 height 17
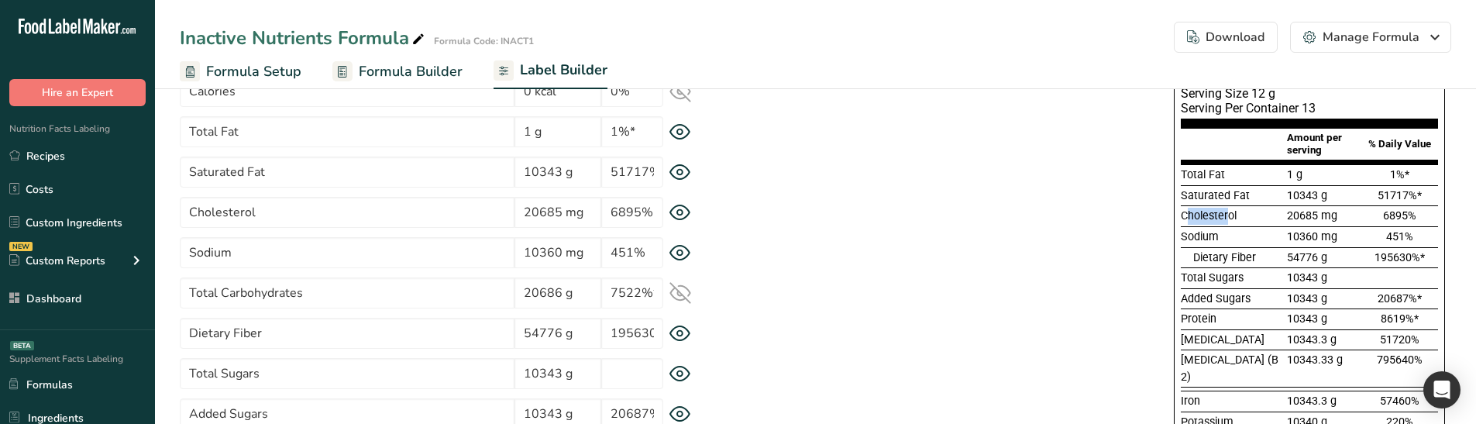
drag, startPoint x: 1190, startPoint y: 218, endPoint x: 1231, endPoint y: 218, distance: 41.1
click at [1231, 218] on span "Cholesterol" at bounding box center [1208, 215] width 56 height 13
click at [674, 291] on icon at bounding box center [680, 293] width 22 height 22
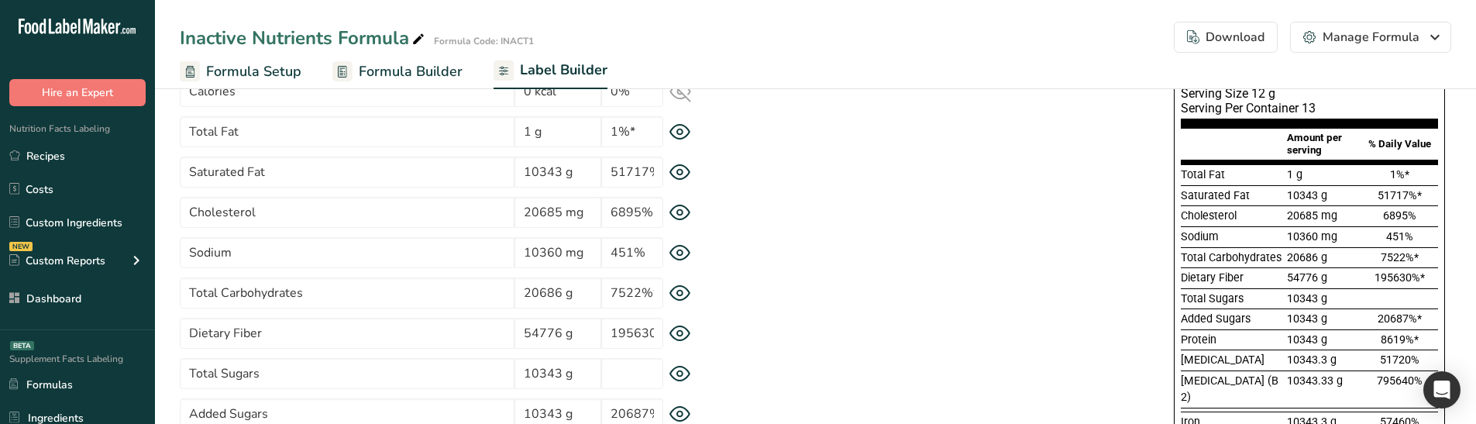
click at [674, 291] on icon at bounding box center [680, 293] width 22 height 16
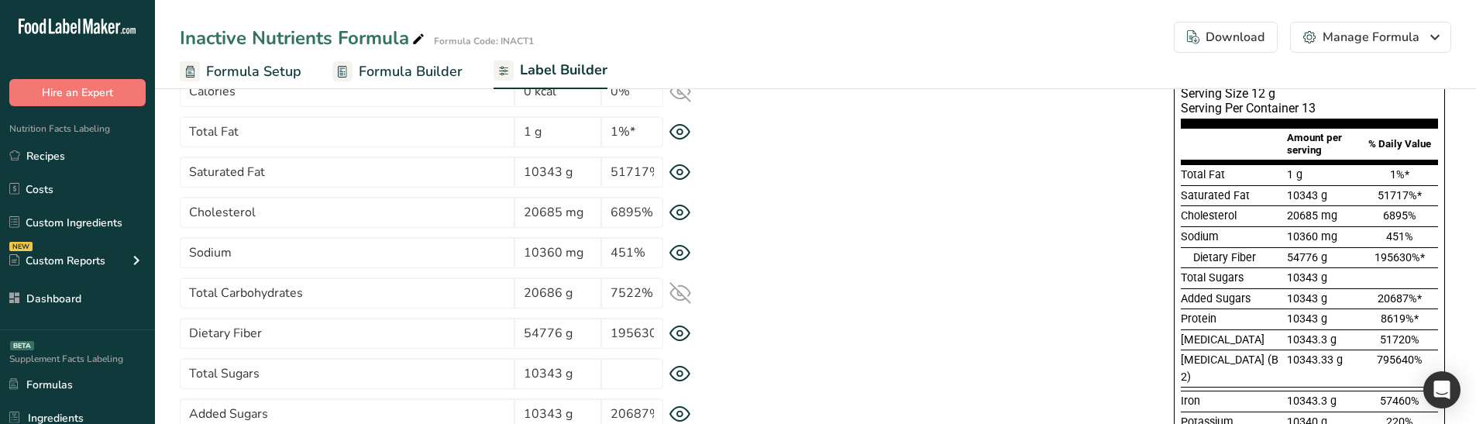
click at [674, 291] on icon at bounding box center [680, 293] width 22 height 22
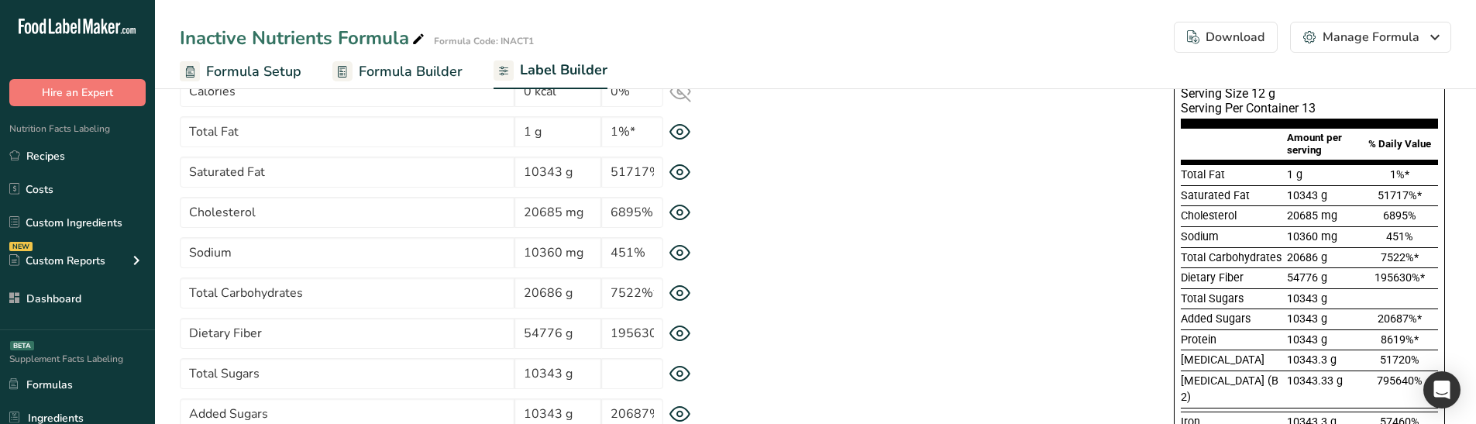
click at [674, 291] on icon at bounding box center [680, 293] width 22 height 16
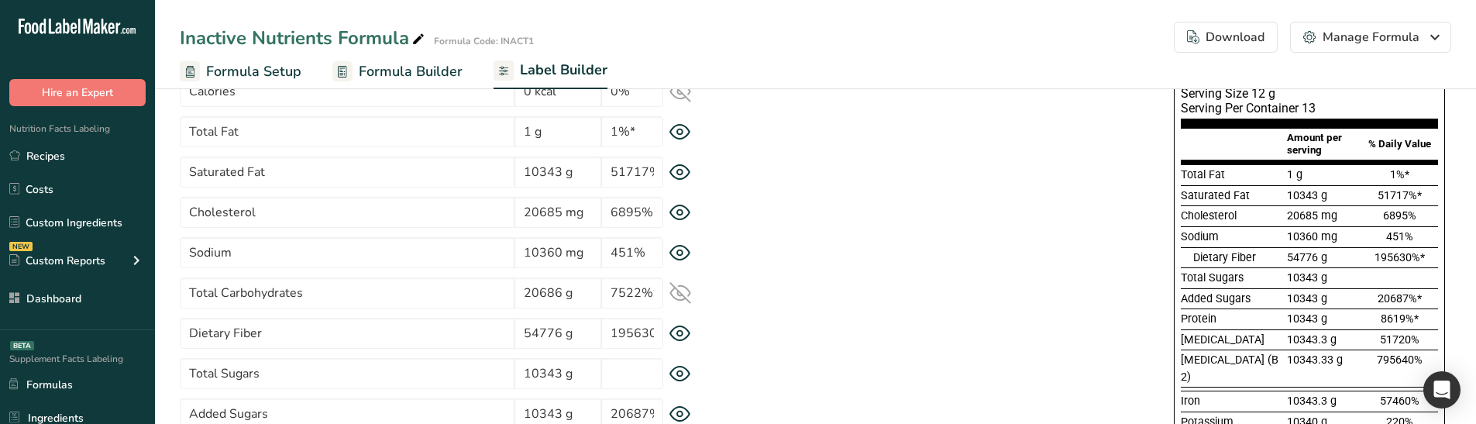
click at [674, 291] on icon at bounding box center [680, 293] width 22 height 22
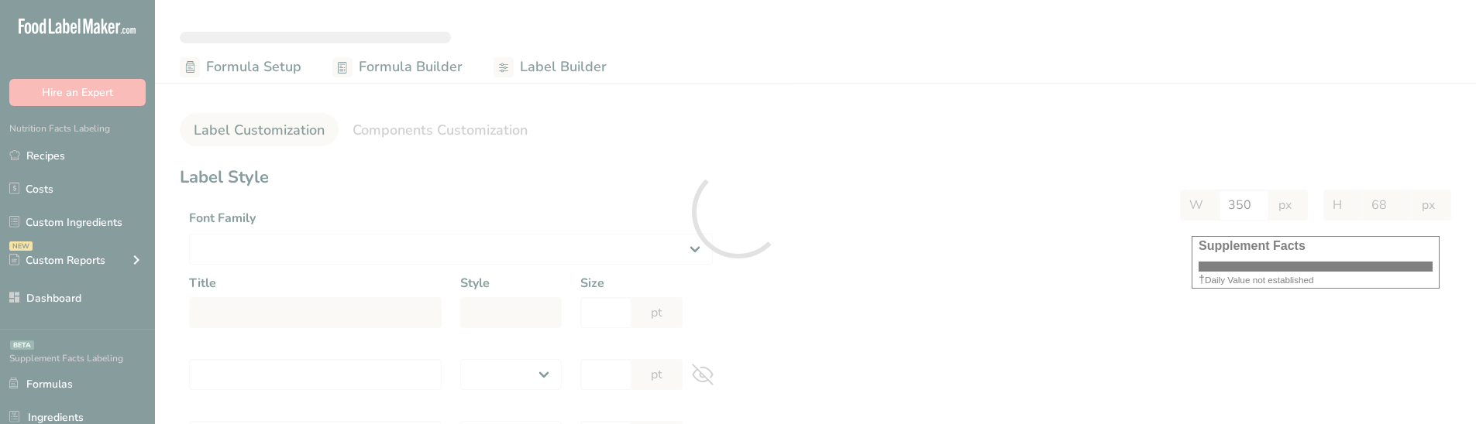
select select
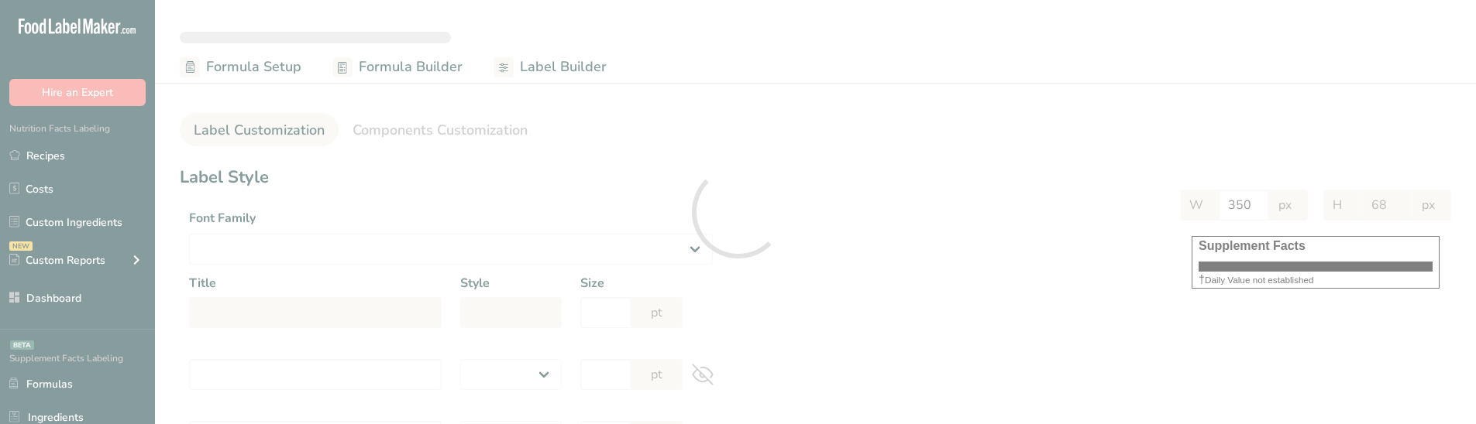
select select
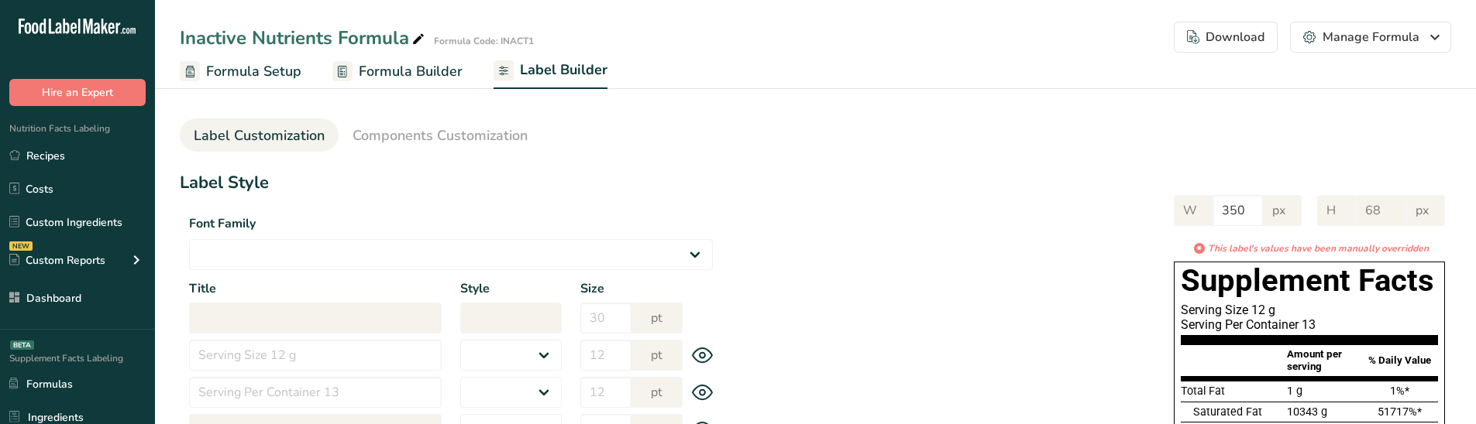
select select "Roboto"
type input "Supplement Facts"
select select "bold"
type input "30"
type input "Serving Size 12 g"
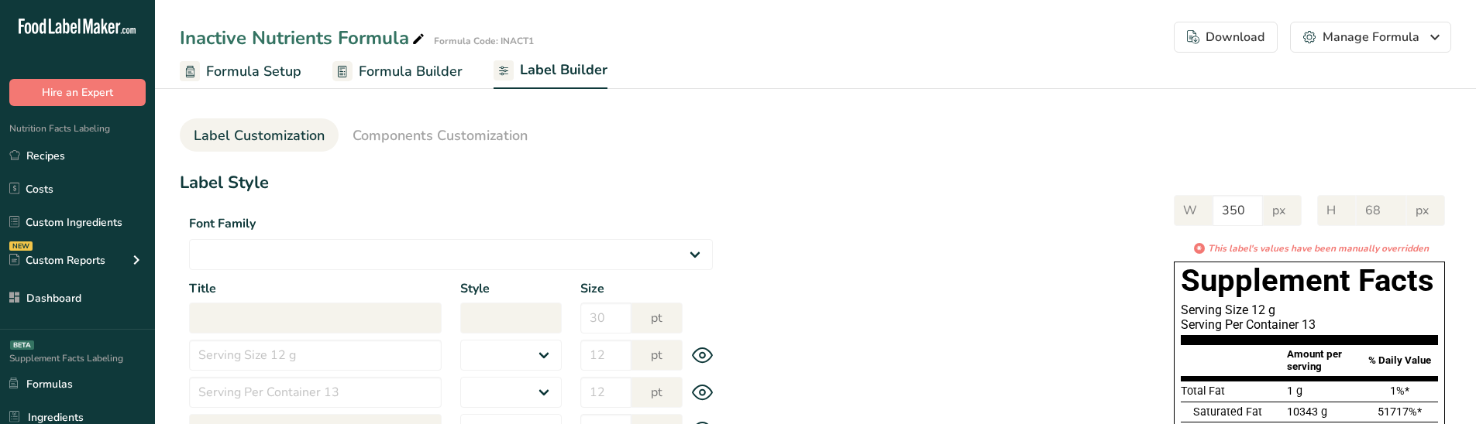
select select "regular"
type input "12"
type input "Serving Per Container 13"
select select "regular"
type input "12"
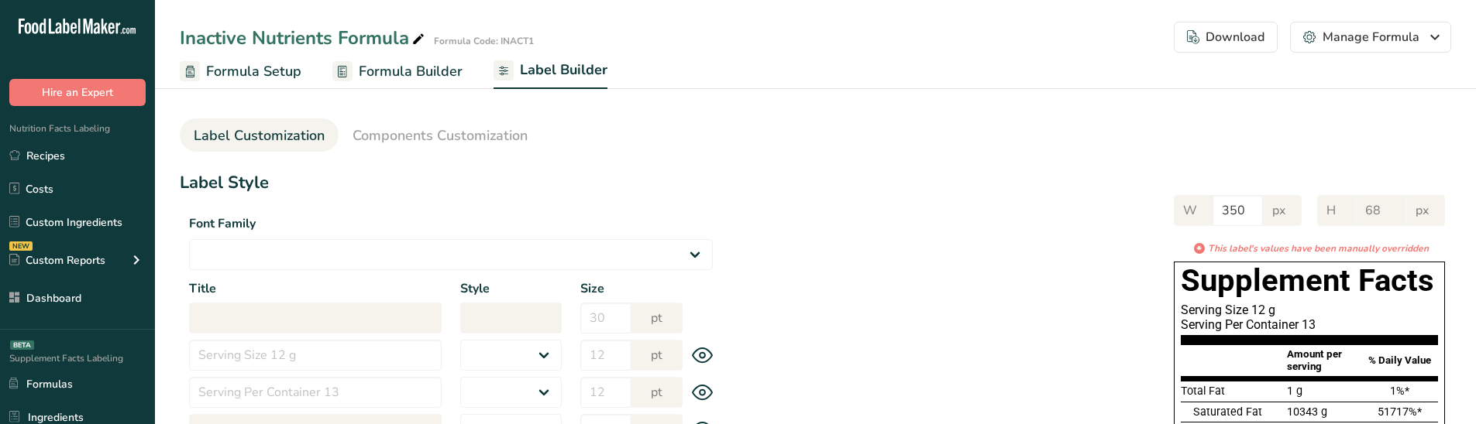
type input "Amount per serving"
select select "bold"
type input "10"
type input "% Daily Value"
select select "bold"
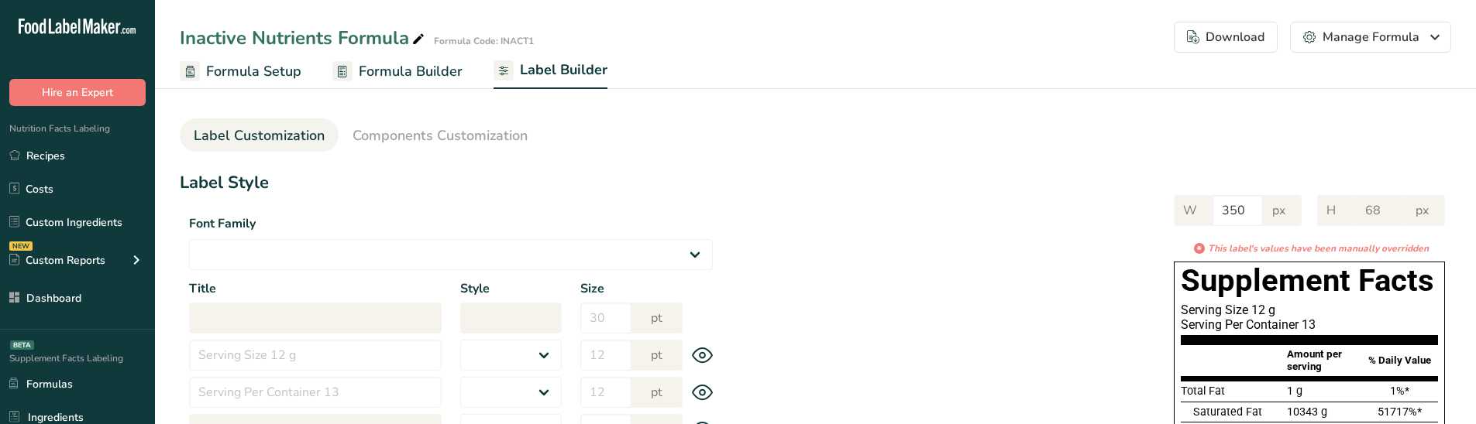
type input "10"
select select "regular"
type input "10"
select select "left"
type input "% Daily Value Column Justification"
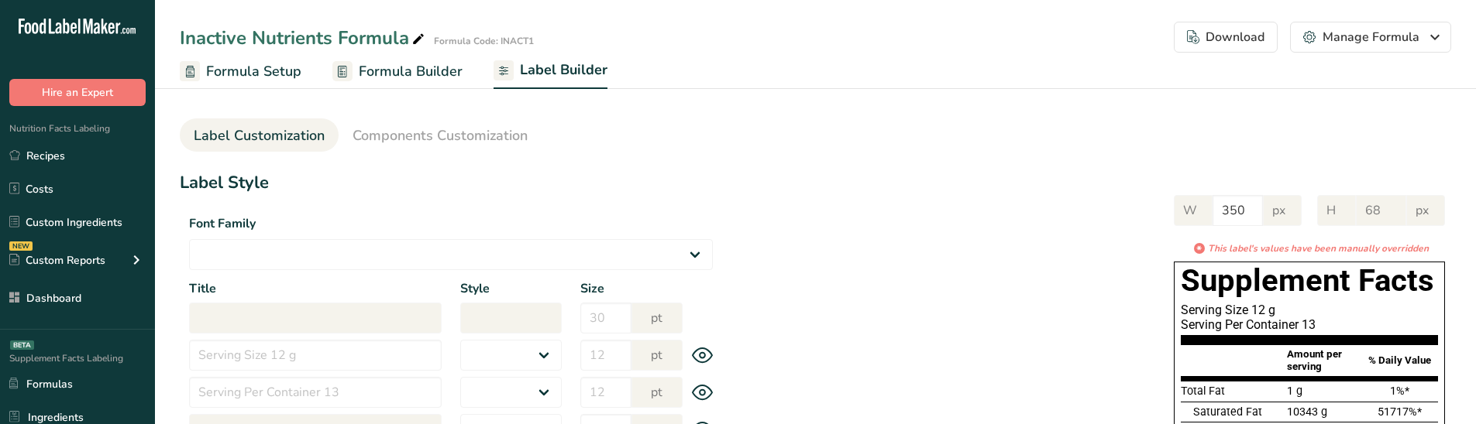
select select "center"
type input "40"
type input "30"
select select "% Daily Value"
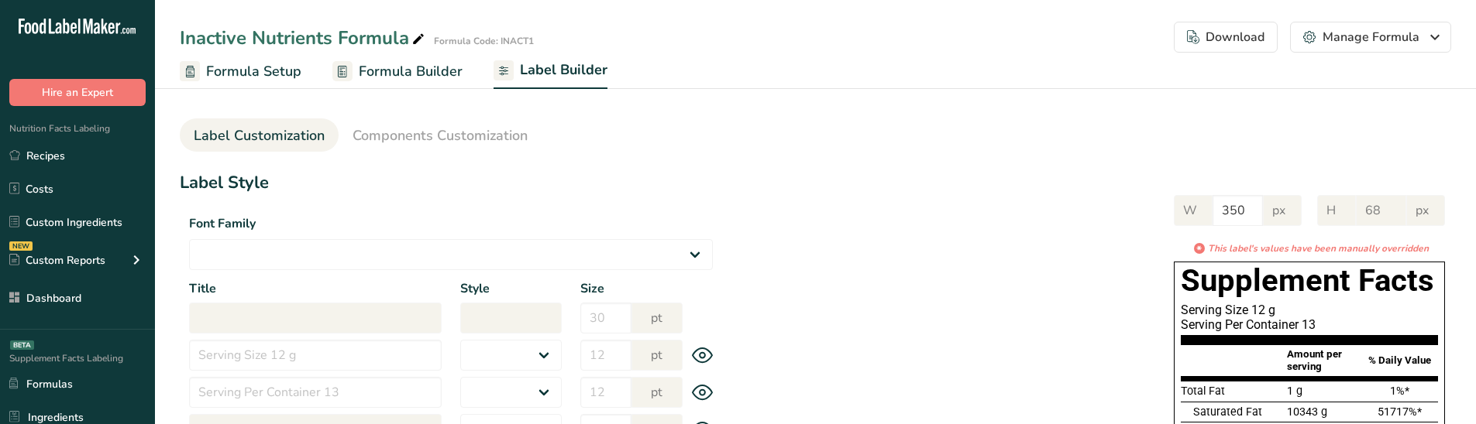
type input "948"
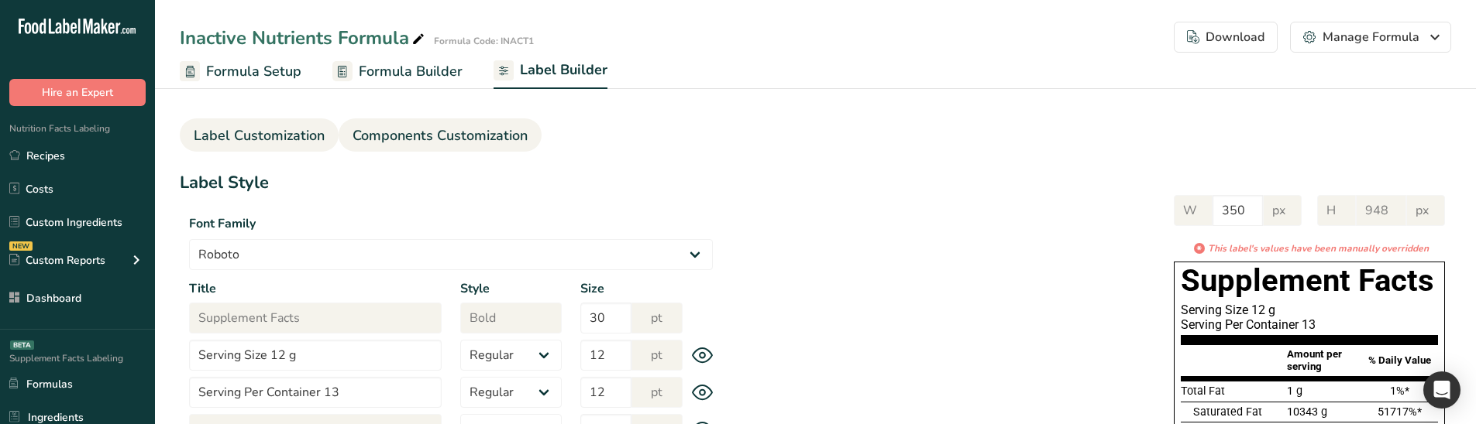
click at [428, 142] on span "Components Customization" at bounding box center [439, 135] width 175 height 21
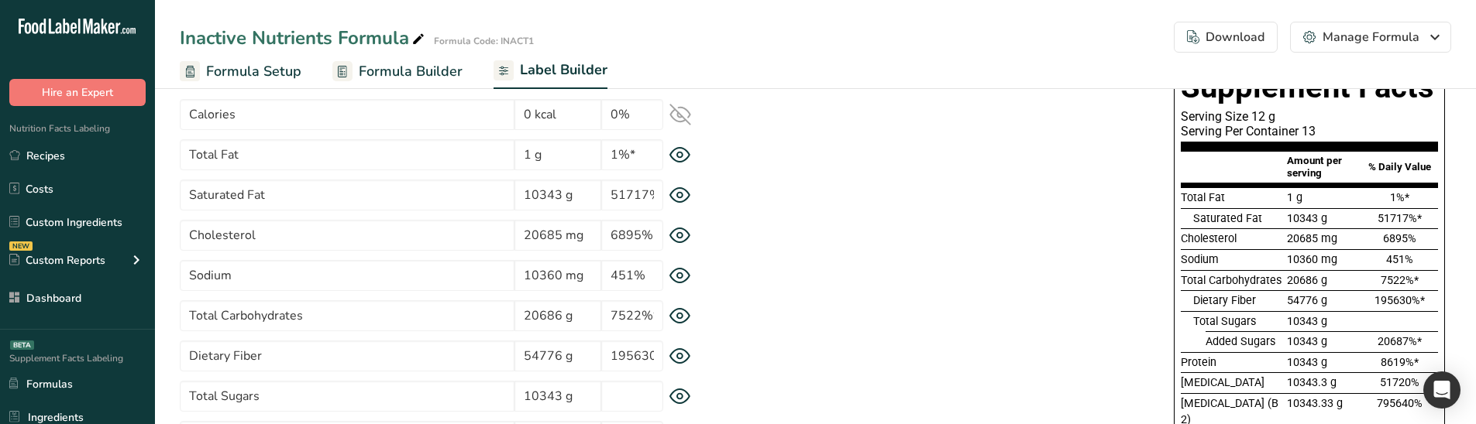
scroll to position [155, 0]
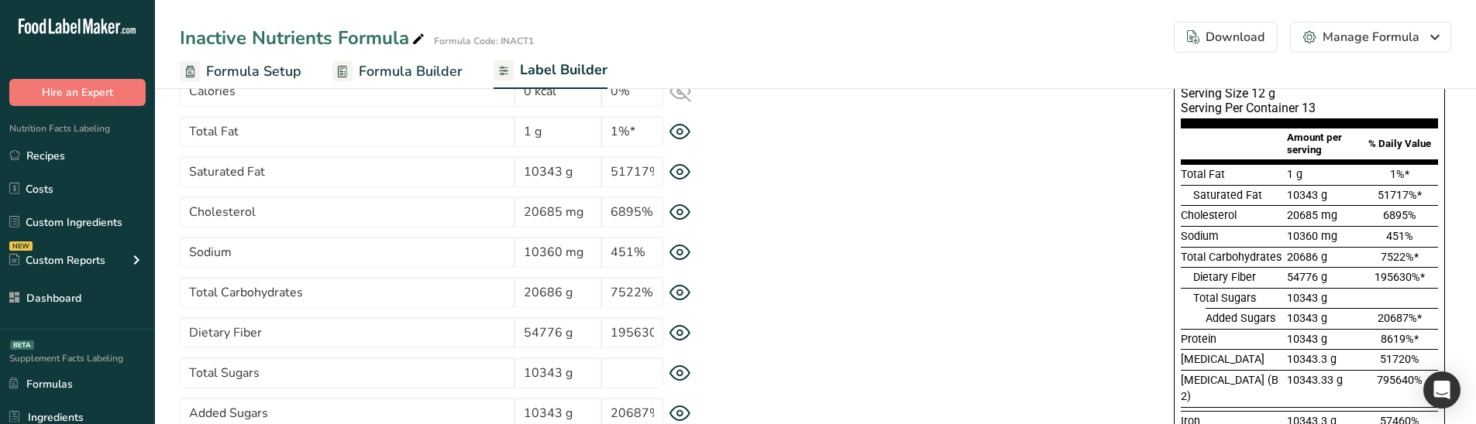
drag, startPoint x: 1191, startPoint y: 285, endPoint x: 1185, endPoint y: 279, distance: 8.2
click at [1185, 279] on div at bounding box center [1186, 277] width 12 height 21
drag, startPoint x: 1176, startPoint y: 280, endPoint x: 1199, endPoint y: 280, distance: 23.2
click at [1199, 280] on div "Supplement Facts Serving Size 12 g Serving Per Container 13 Amount per serving …" at bounding box center [1308, 363] width 271 height 637
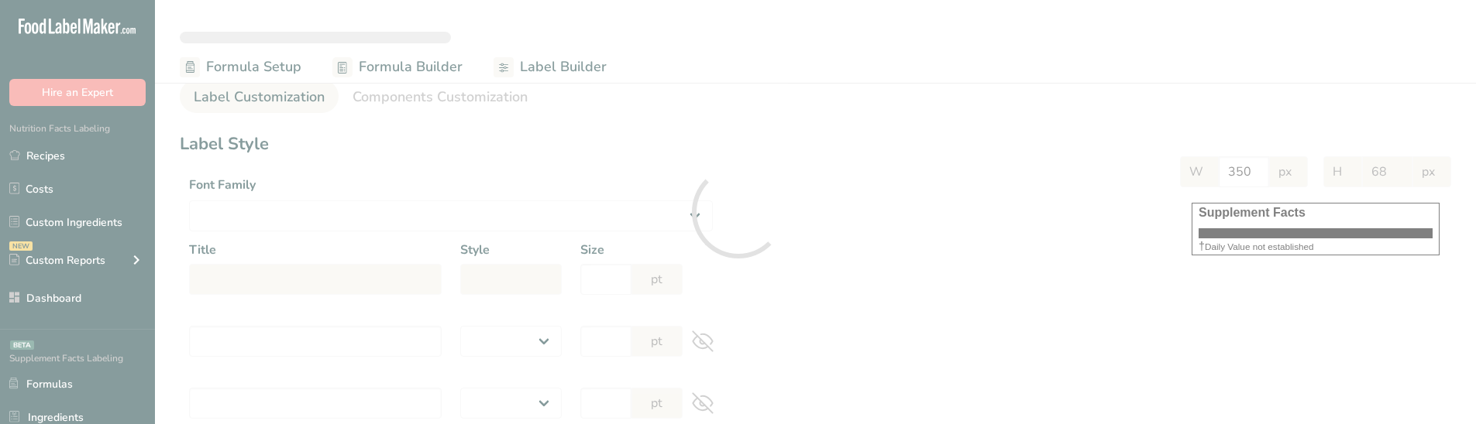
select select
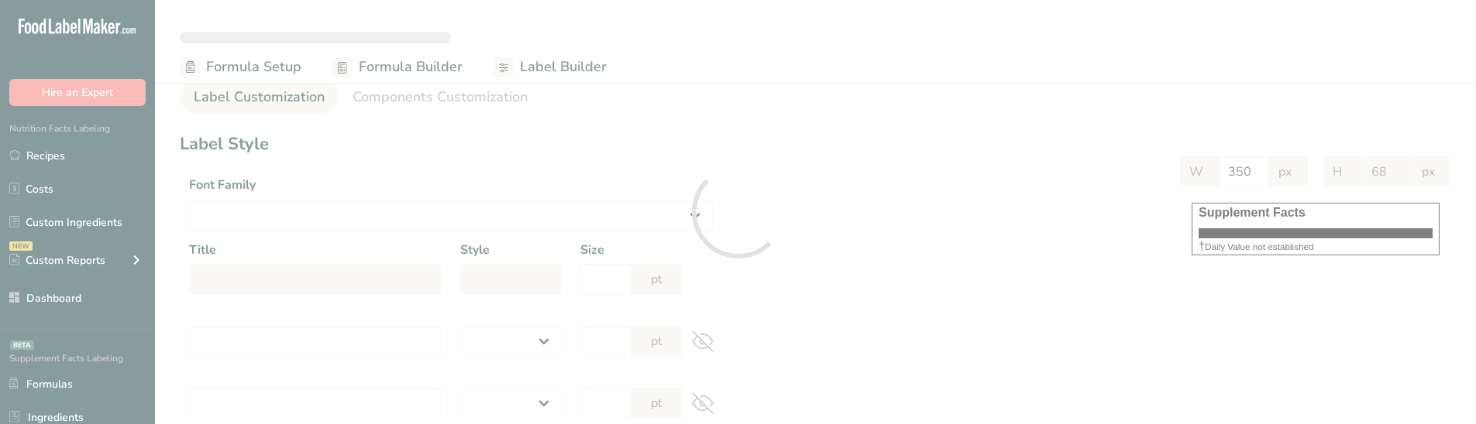
select select
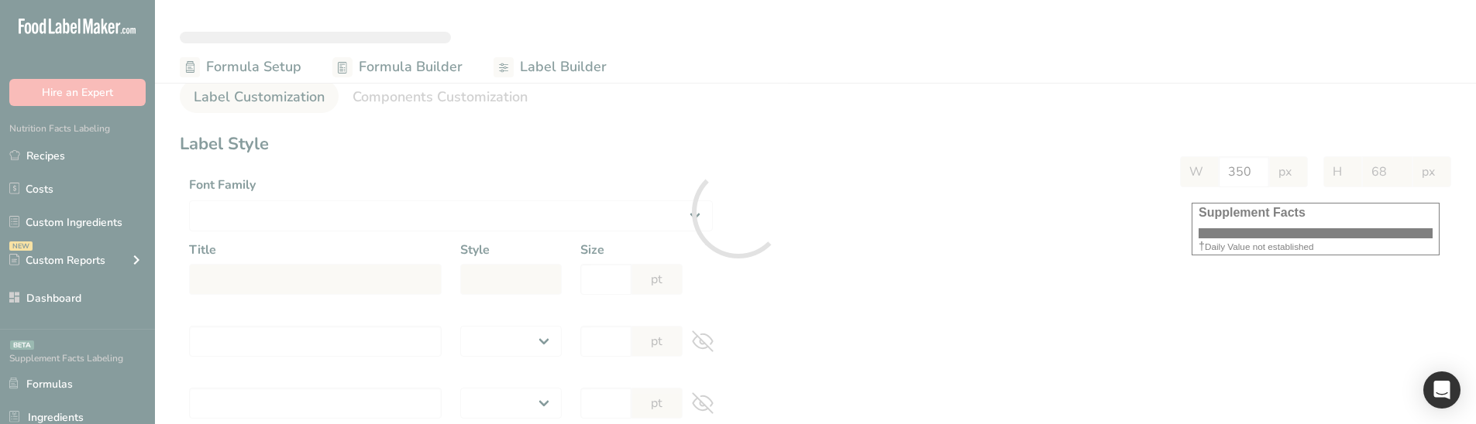
select select "Roboto"
type input "Supplement Facts"
select select "bold"
type input "30"
type input "Serving Size 12 g"
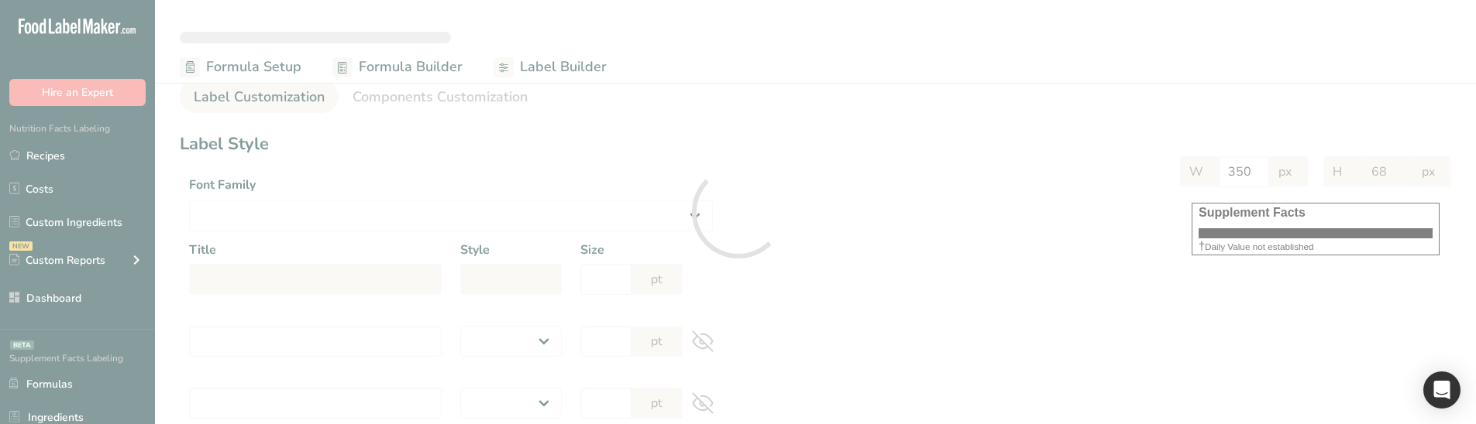
select select "regular"
type input "12"
type input "Serving Per Container 13"
select select "regular"
type input "12"
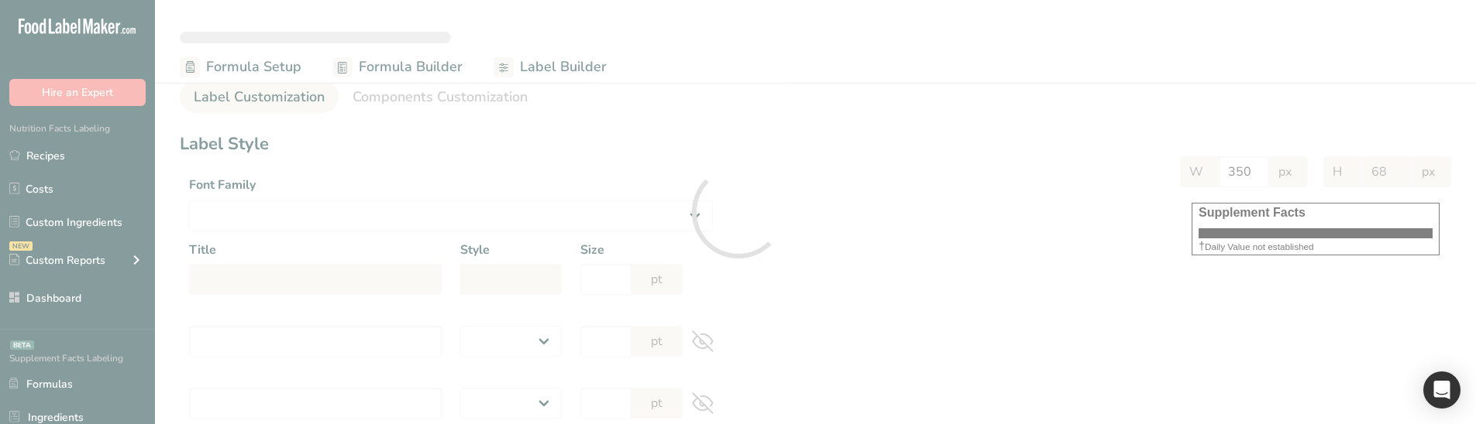
type input "Amount per serving"
select select "bold"
type input "10"
type input "% Daily Value"
select select "bold"
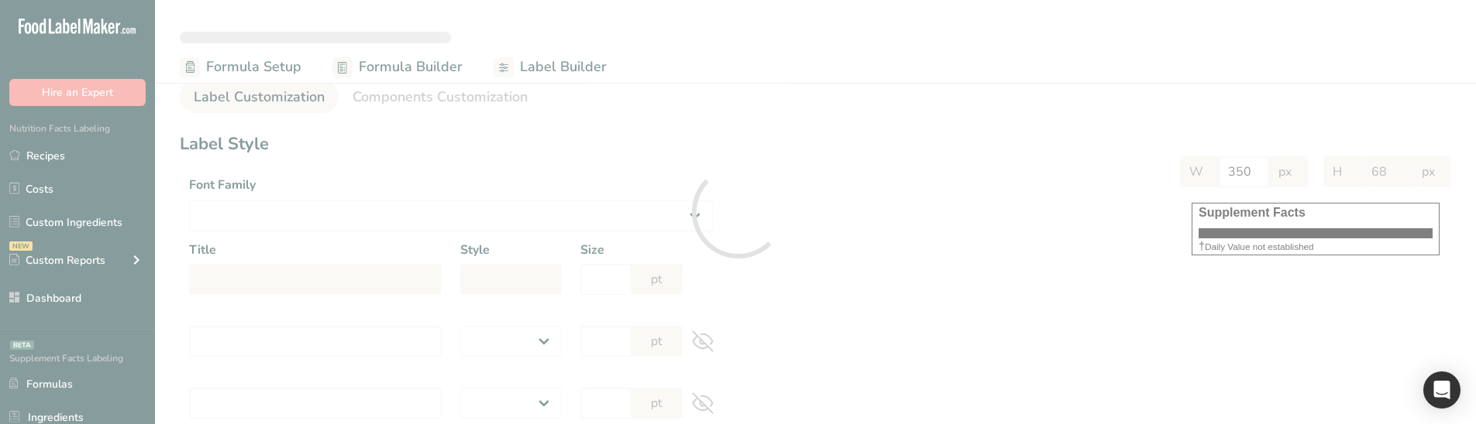
type input "10"
select select "regular"
type input "10"
select select "left"
type input "% Daily Value Column Justification"
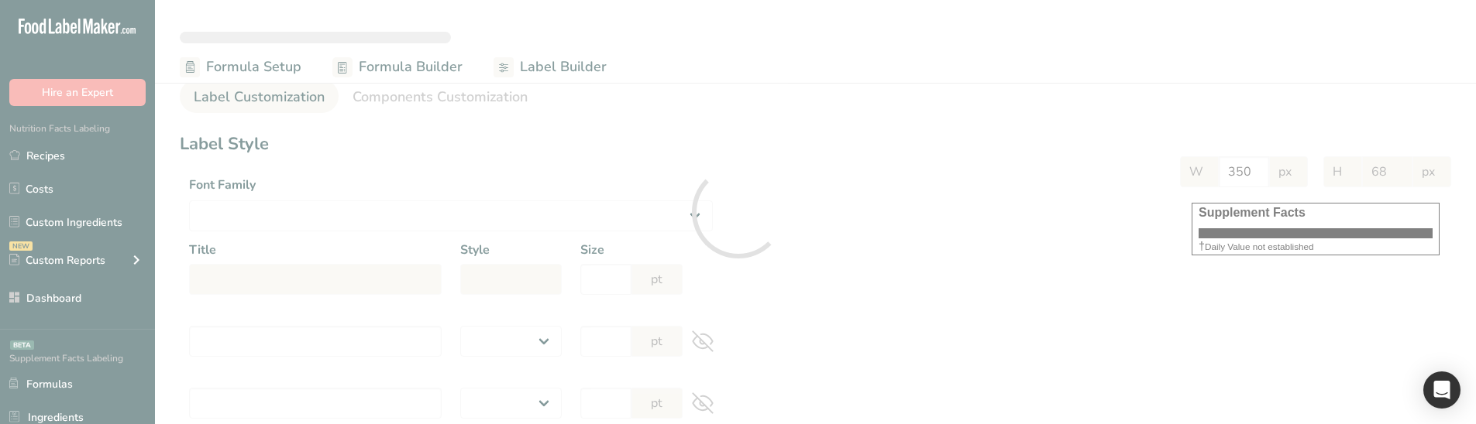
select select "center"
type input "40"
type input "30"
select select "% Daily Value"
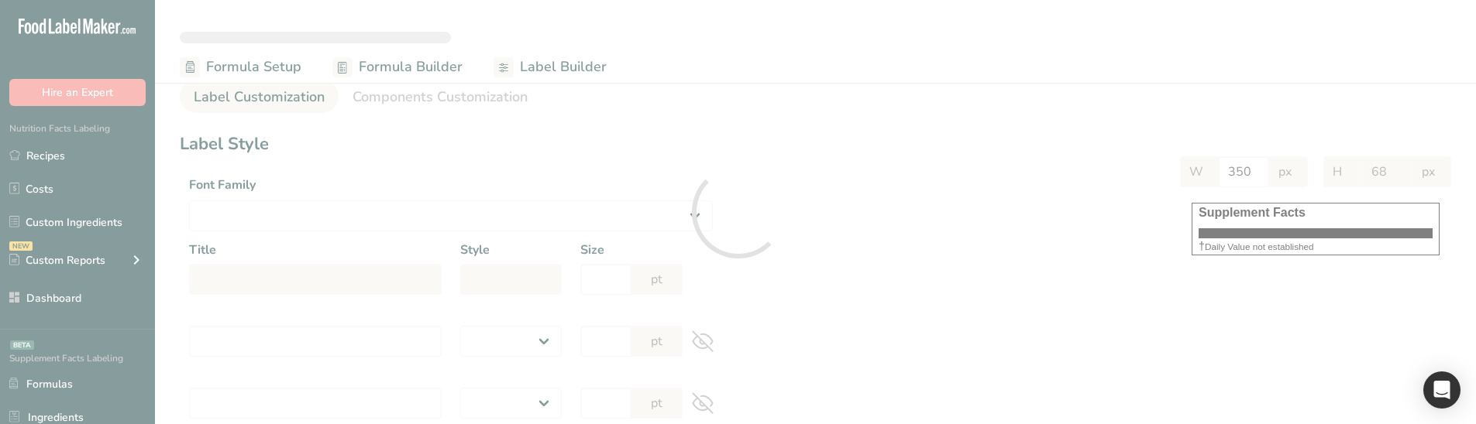
type input "900"
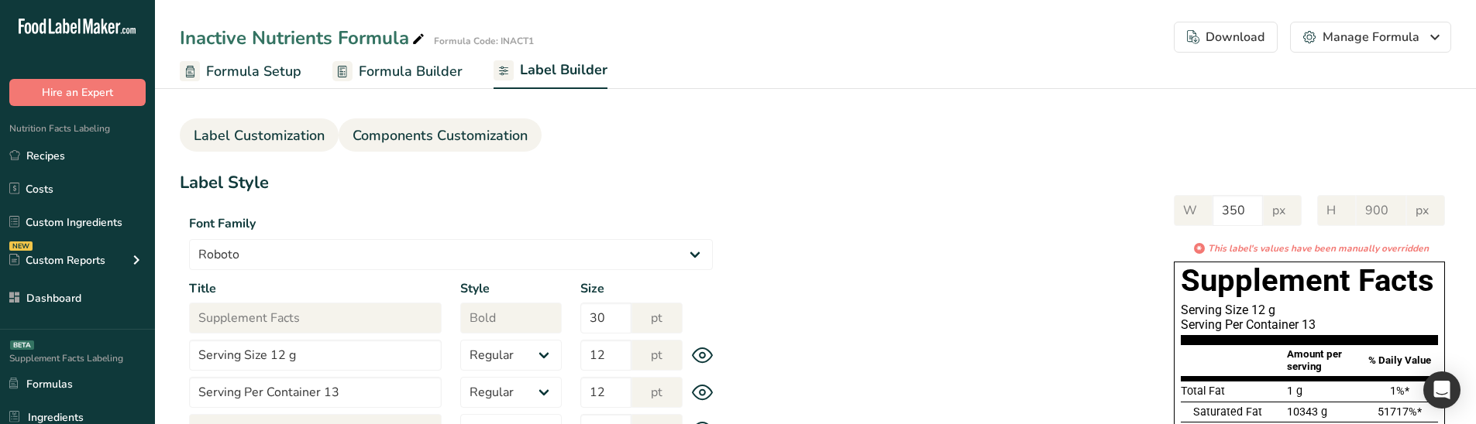
click at [434, 133] on span "Components Customization" at bounding box center [439, 135] width 175 height 21
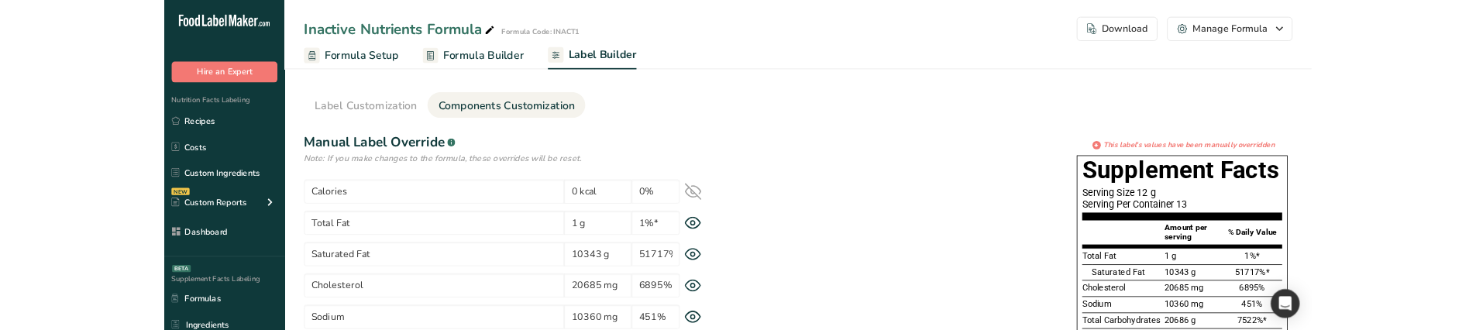
scroll to position [155, 0]
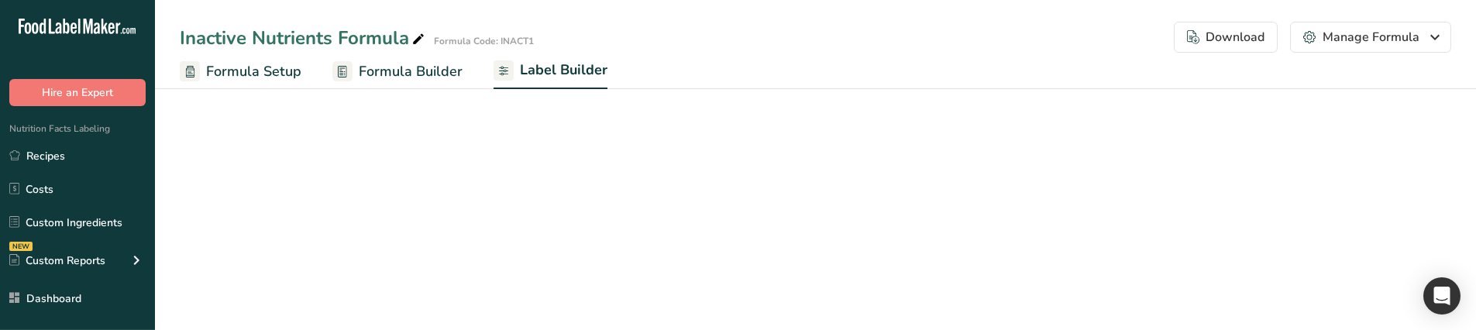
select select "Roboto"
select select "bold"
select select "center"
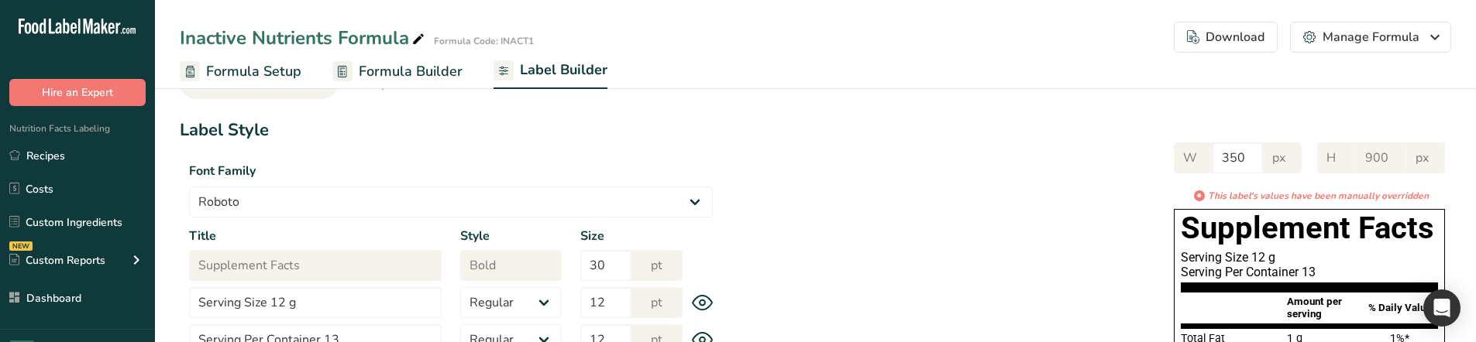
scroll to position [0, 0]
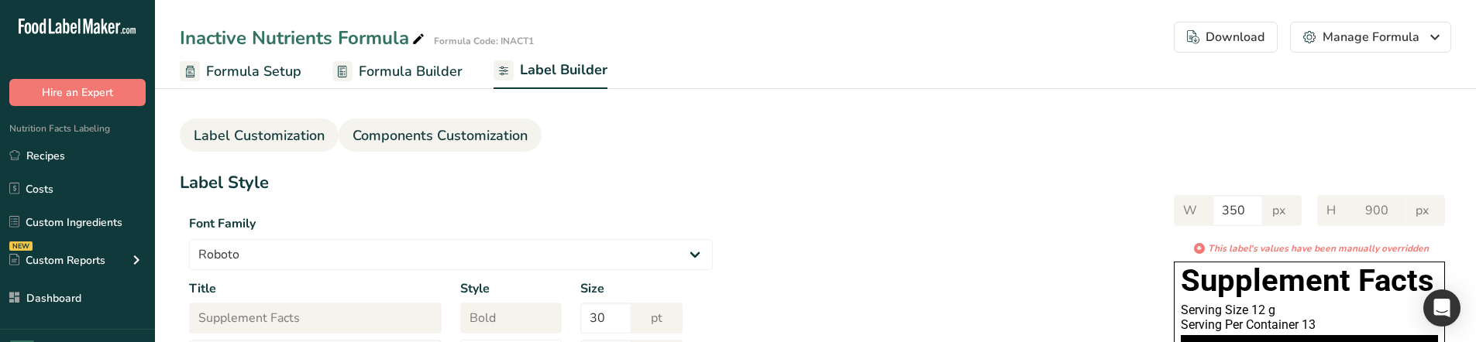
click at [501, 132] on span "Components Customization" at bounding box center [439, 135] width 175 height 21
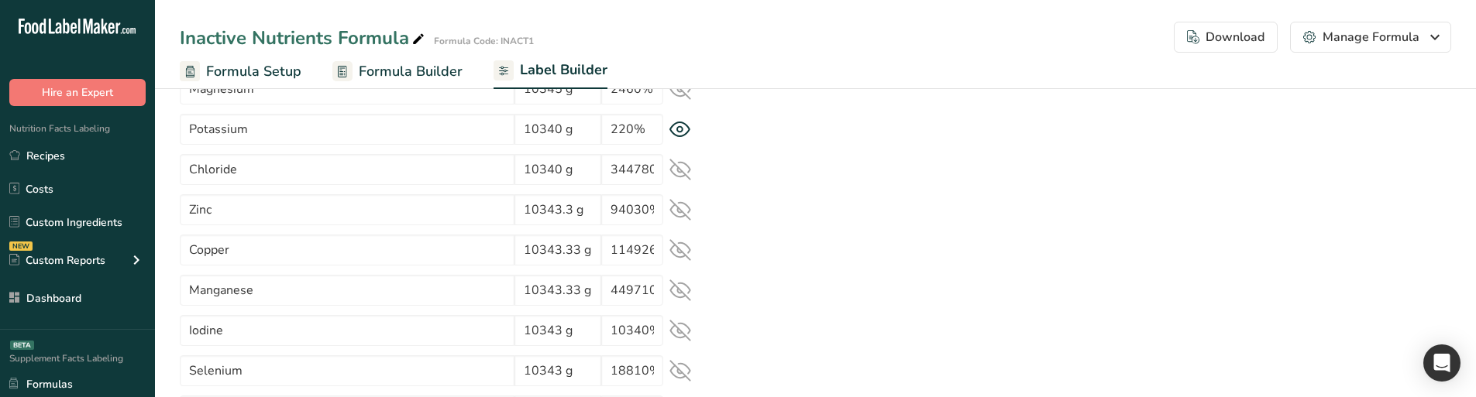
scroll to position [1682, 0]
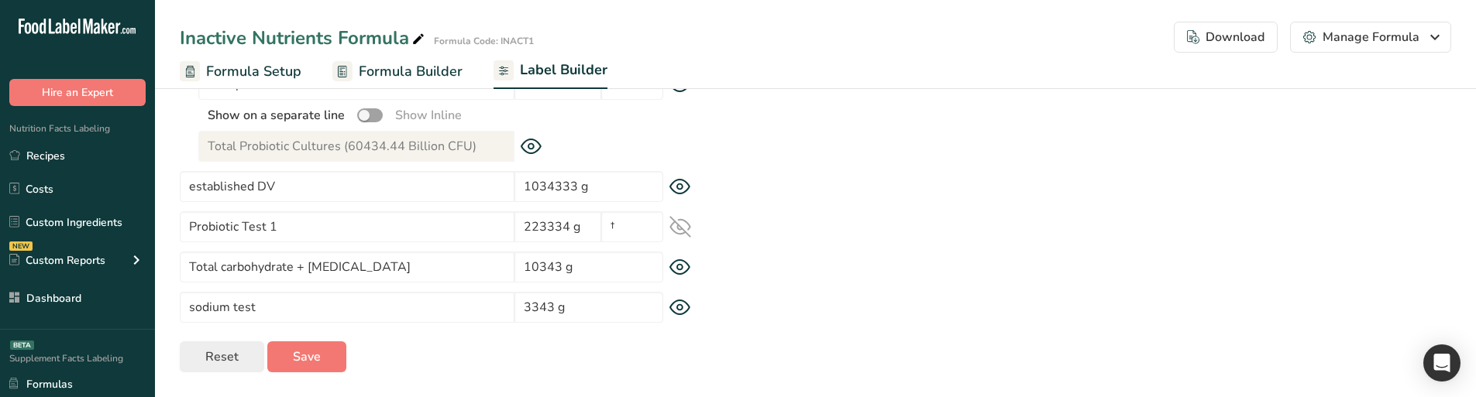
click at [225, 352] on span "Reset" at bounding box center [221, 357] width 33 height 19
type input "Calcium"
type input "10550 mg"
type input "810%"
type input "Total carbohydrate + Cholesterol + Calcium"
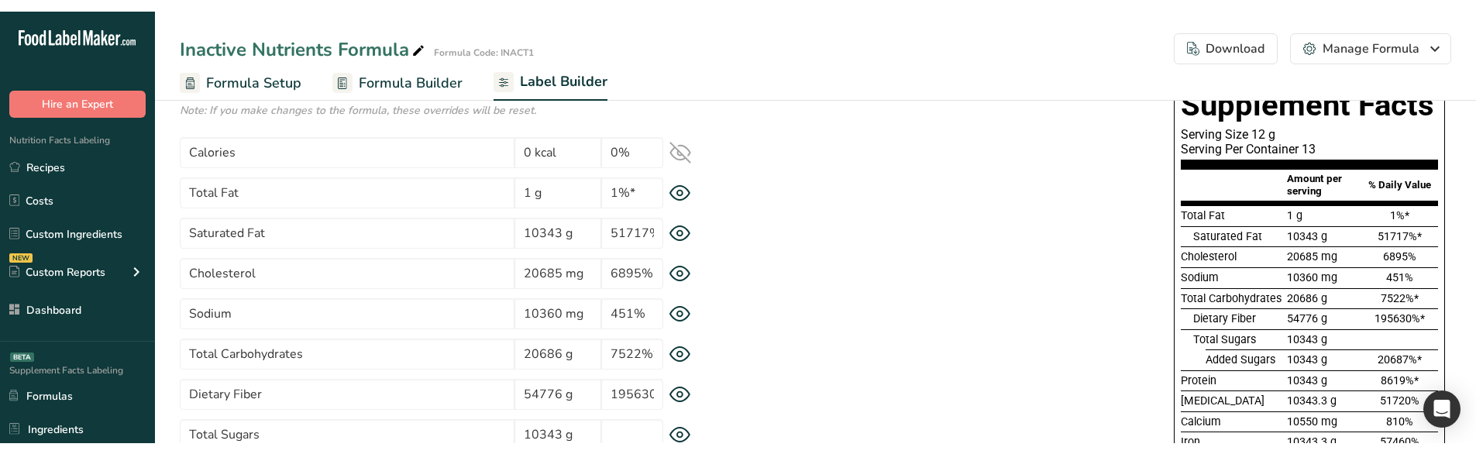
scroll to position [98, 0]
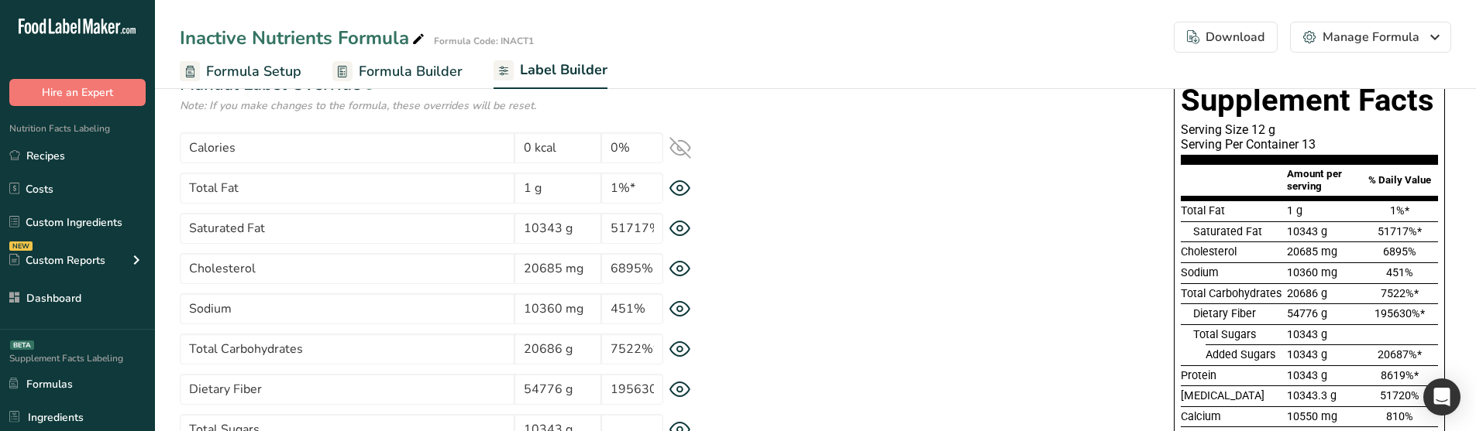
click at [679, 351] on icon at bounding box center [679, 349] width 5 height 5
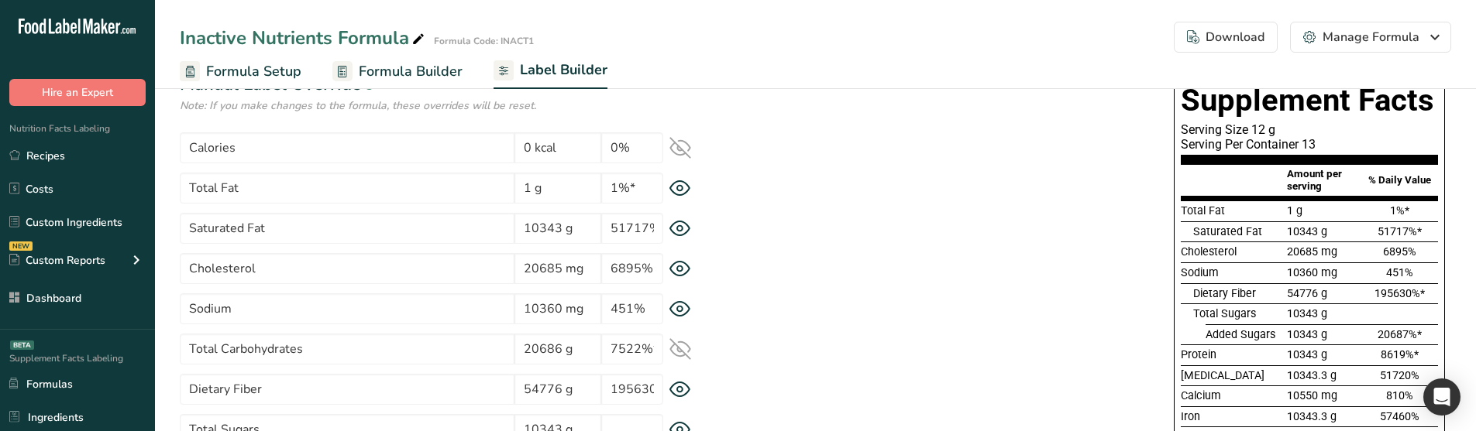
click at [679, 351] on icon at bounding box center [680, 349] width 20 height 15
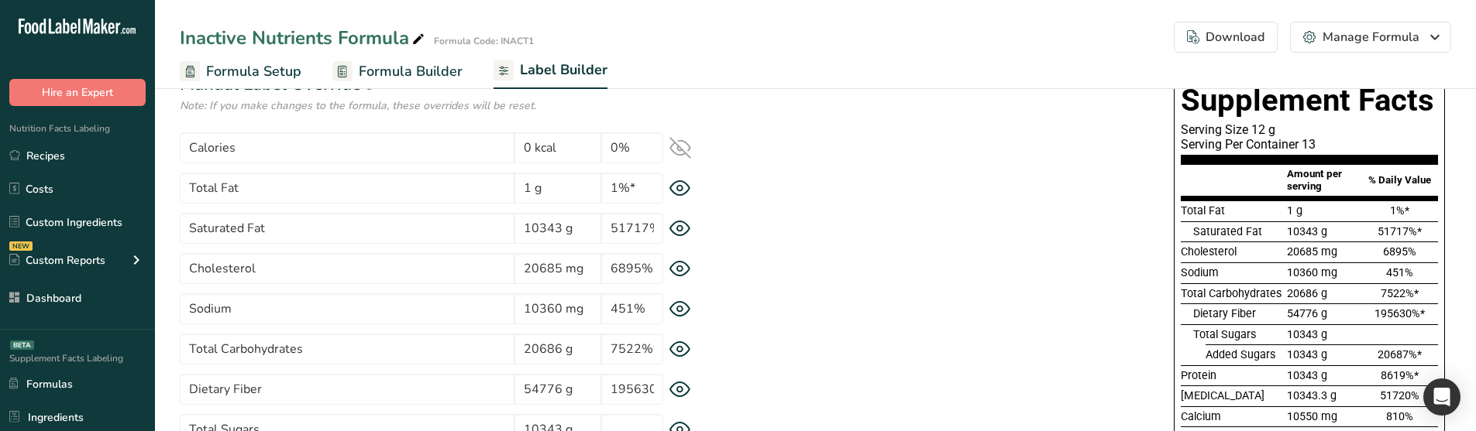
click at [679, 351] on icon at bounding box center [679, 349] width 5 height 5
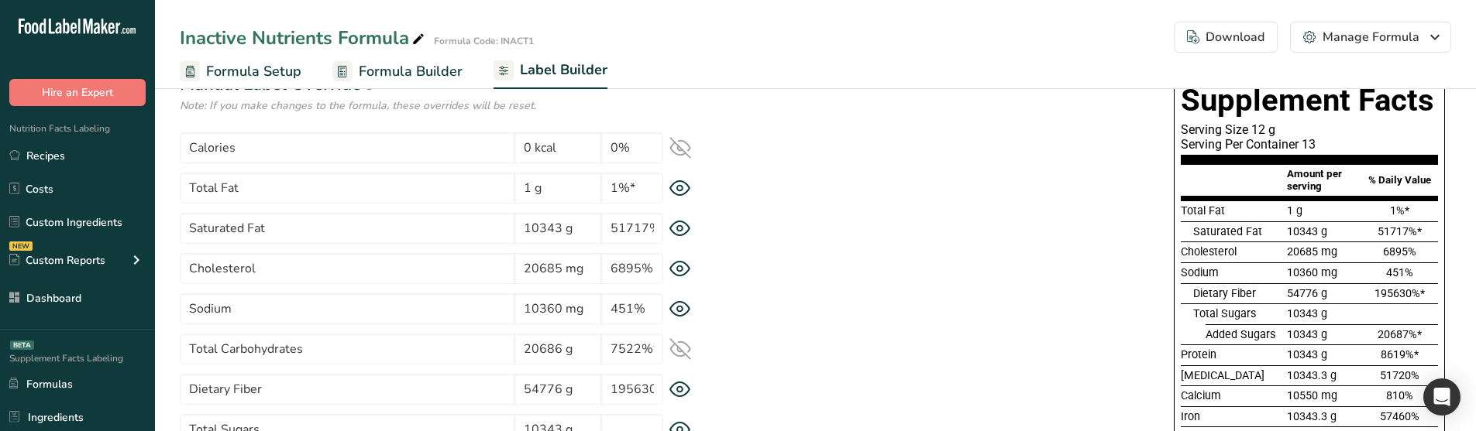
click at [679, 351] on icon at bounding box center [680, 349] width 20 height 15
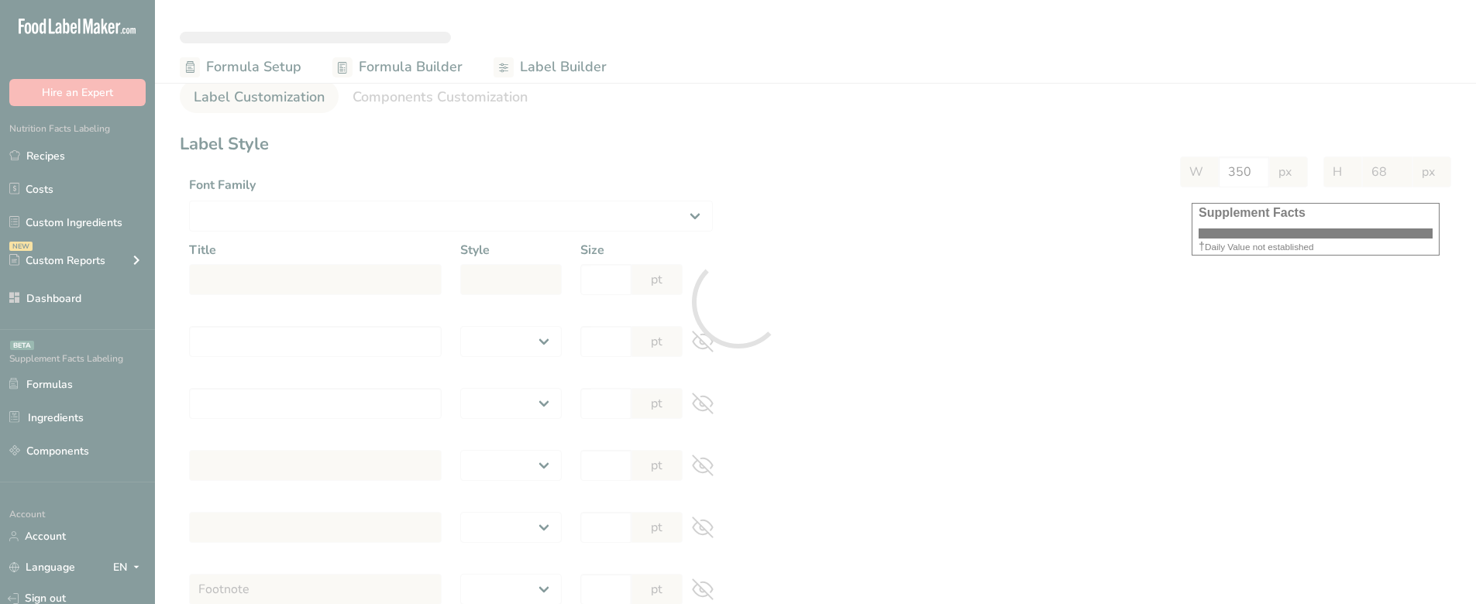
select select
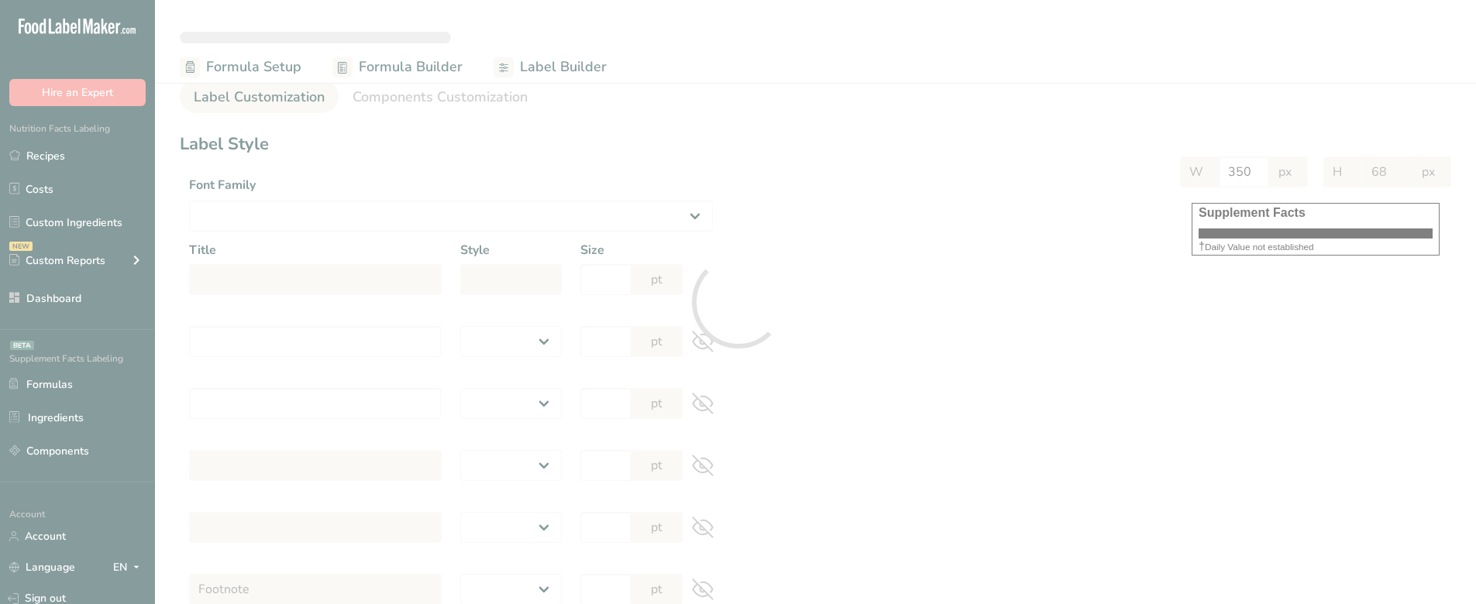
select select
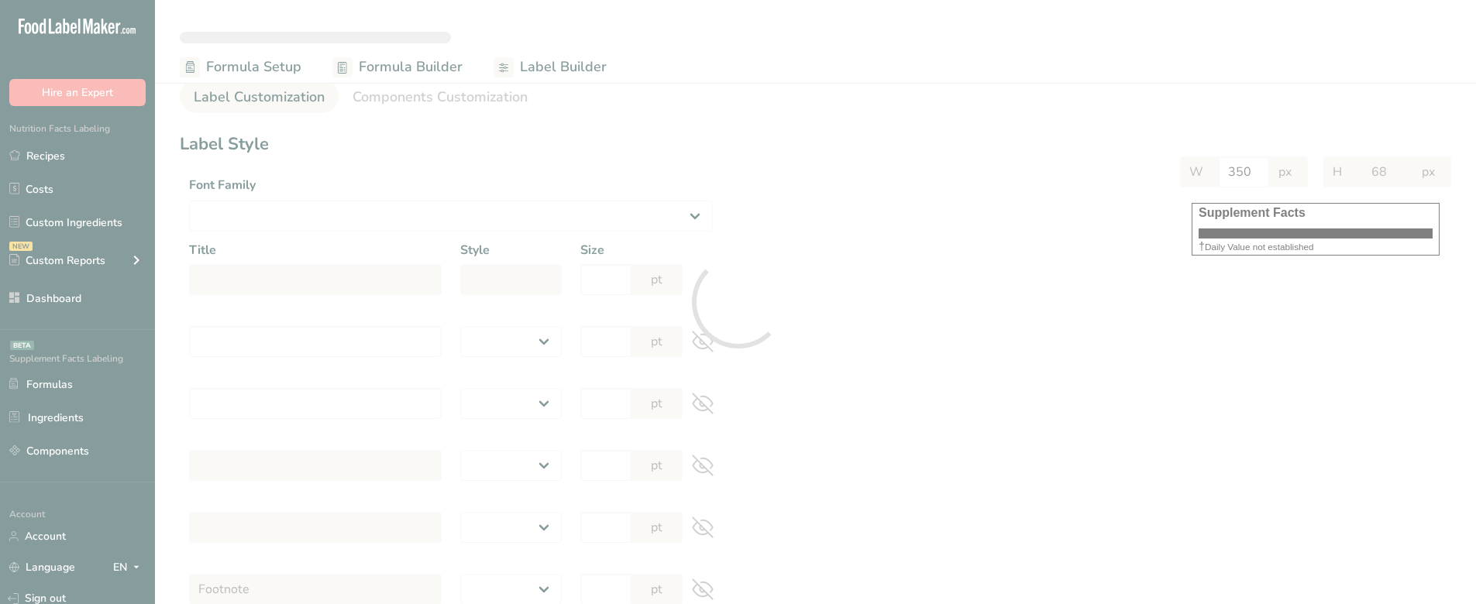
select select "Roboto"
type input "Supplement Facts"
select select "bold"
type input "30"
type input "Serving Size 12 g"
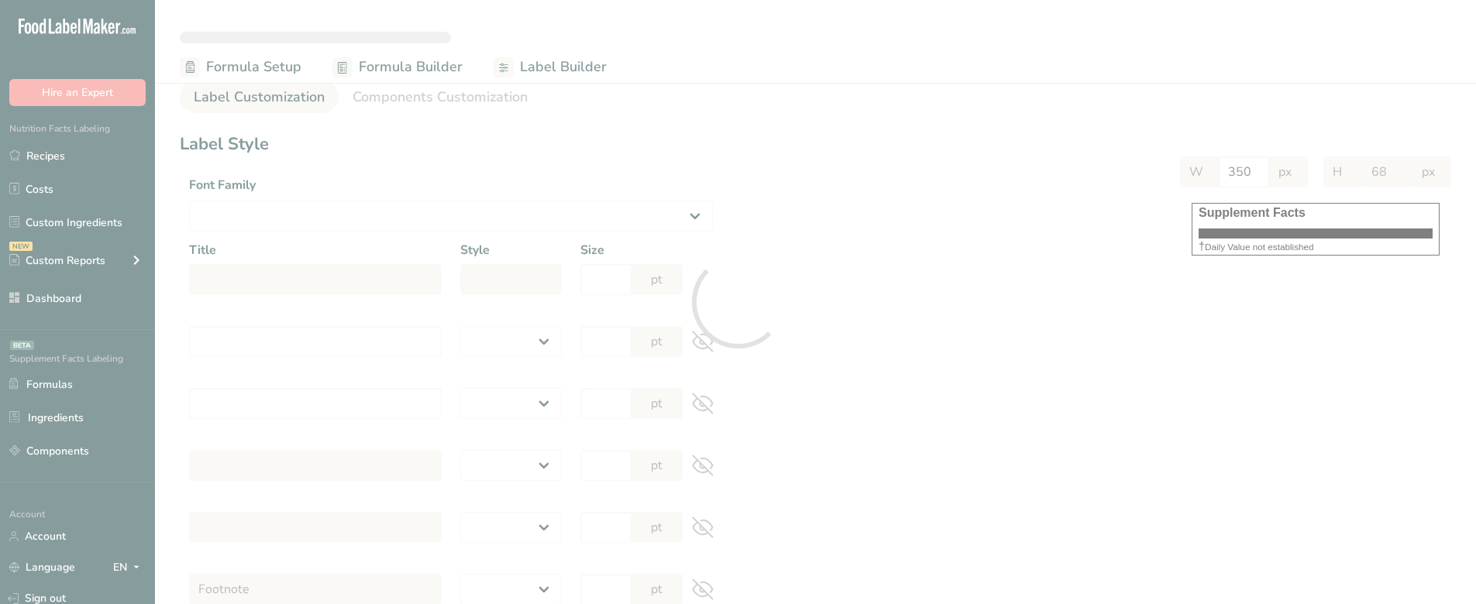
select select "regular"
type input "12"
type input "Serving Per Container 13"
select select "regular"
type input "12"
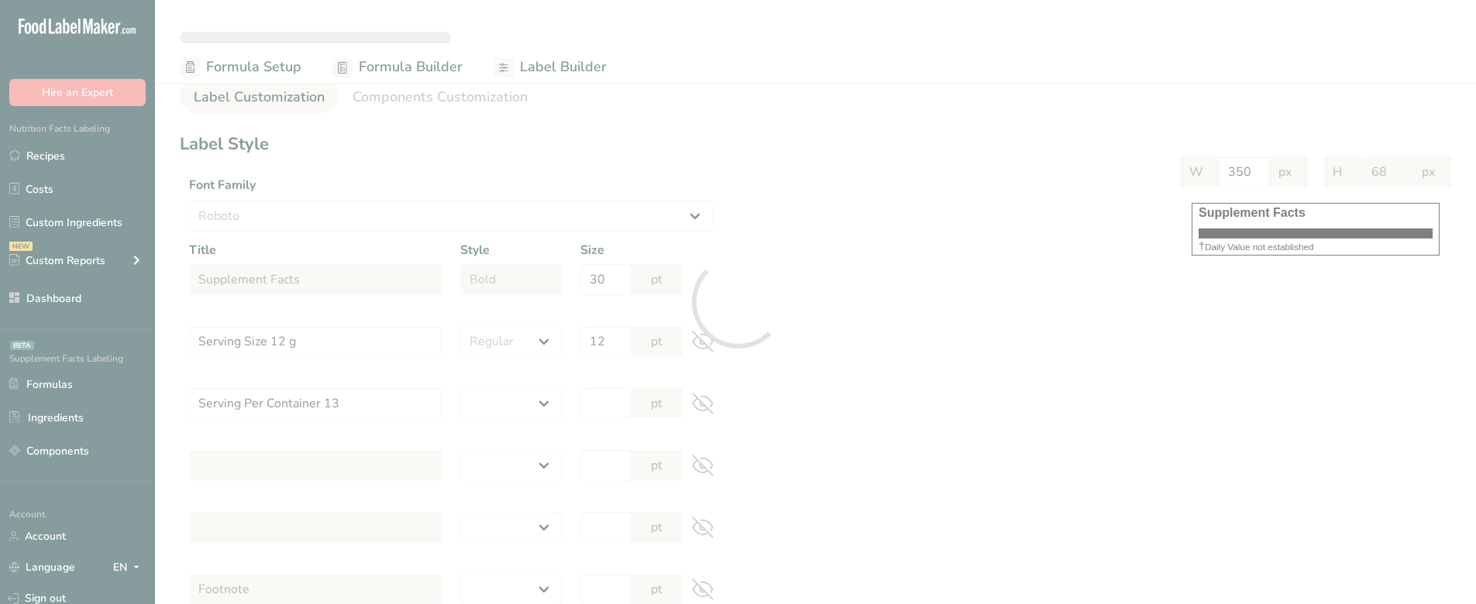
type input "Amount per serving"
select select "bold"
type input "10"
type input "% Daily Value"
select select "bold"
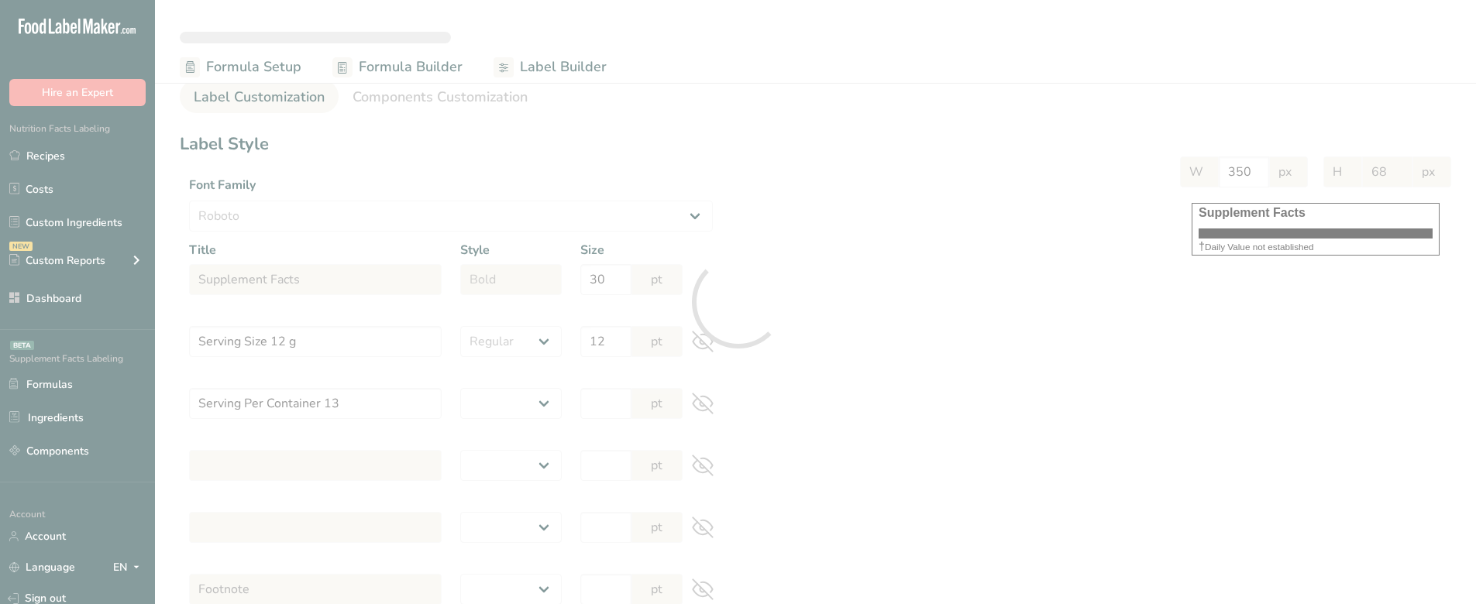
type input "10"
select select "regular"
type input "10"
select select "left"
type input "% Daily Value Column Justification"
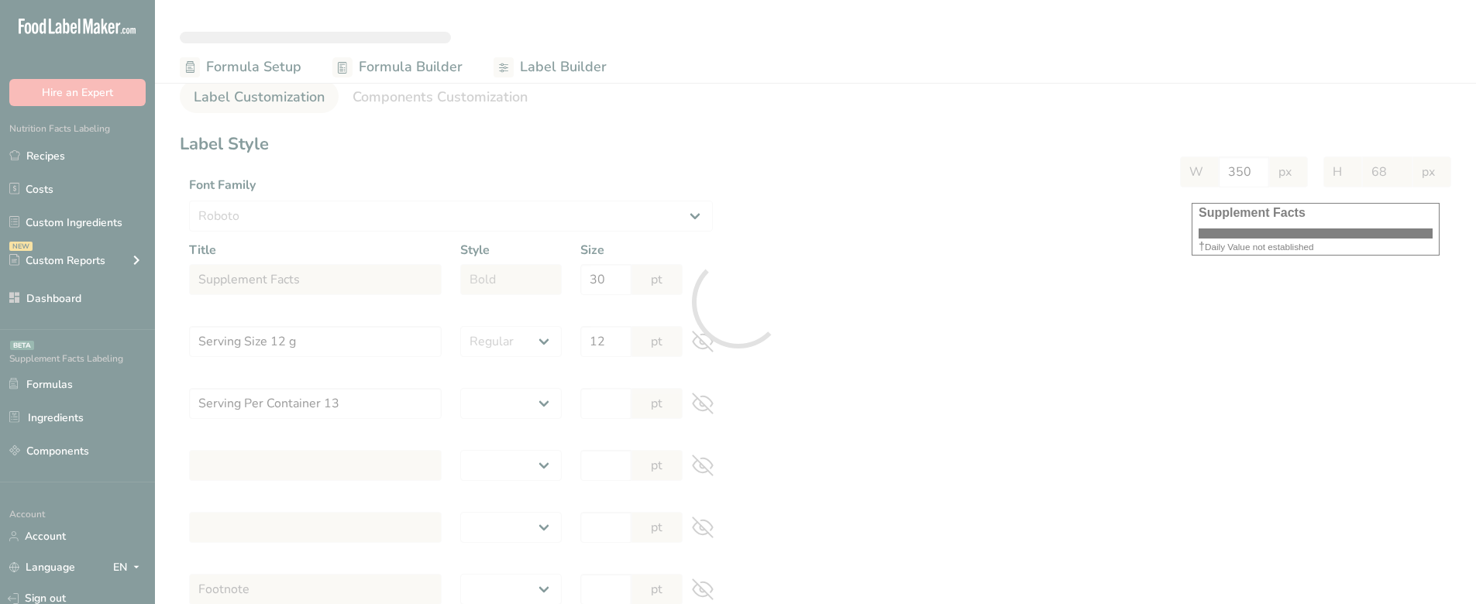
select select "center"
type input "40"
type input "30"
select select "% Daily Value"
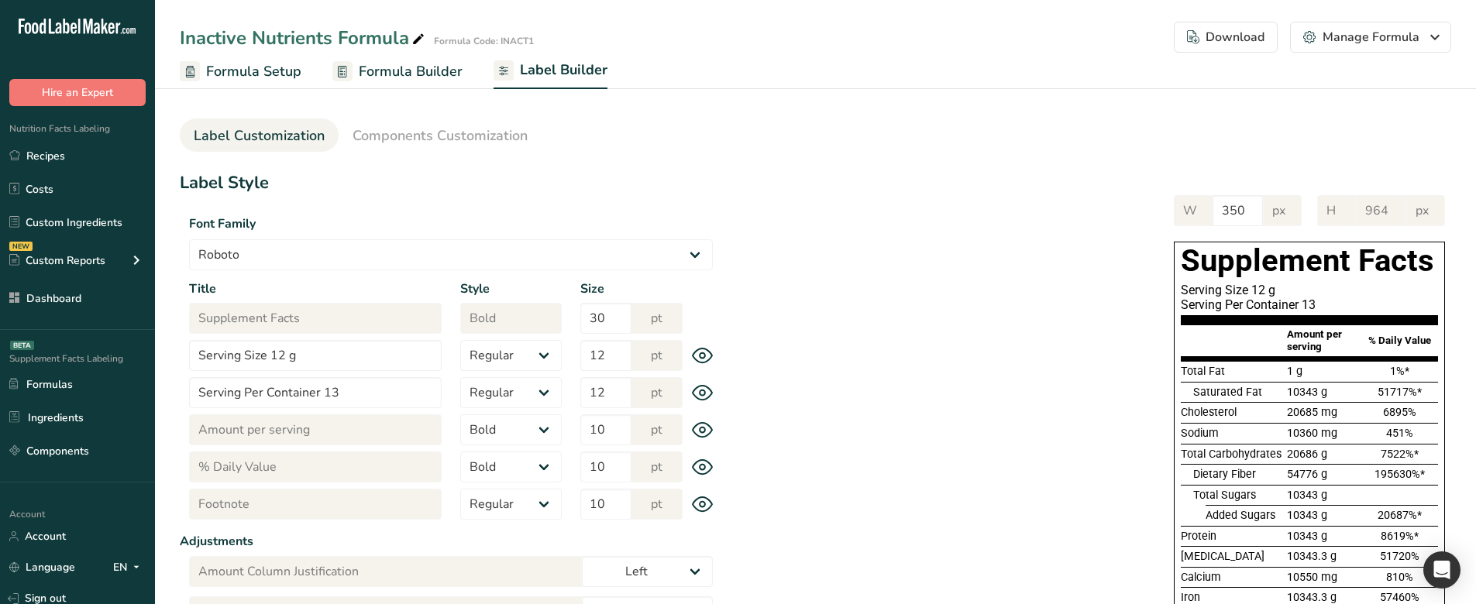
type input "916"
click at [453, 129] on span "Components Customization" at bounding box center [439, 135] width 175 height 21
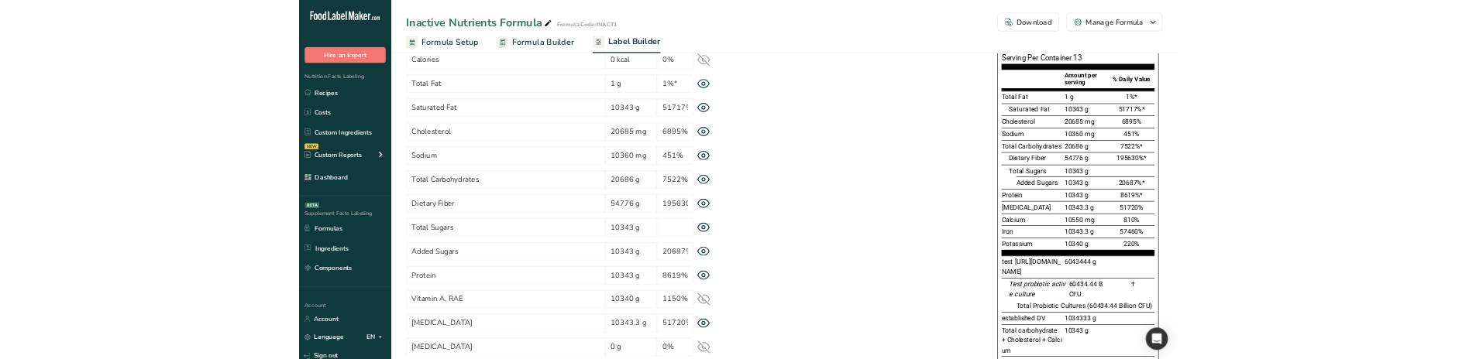
scroll to position [155, 0]
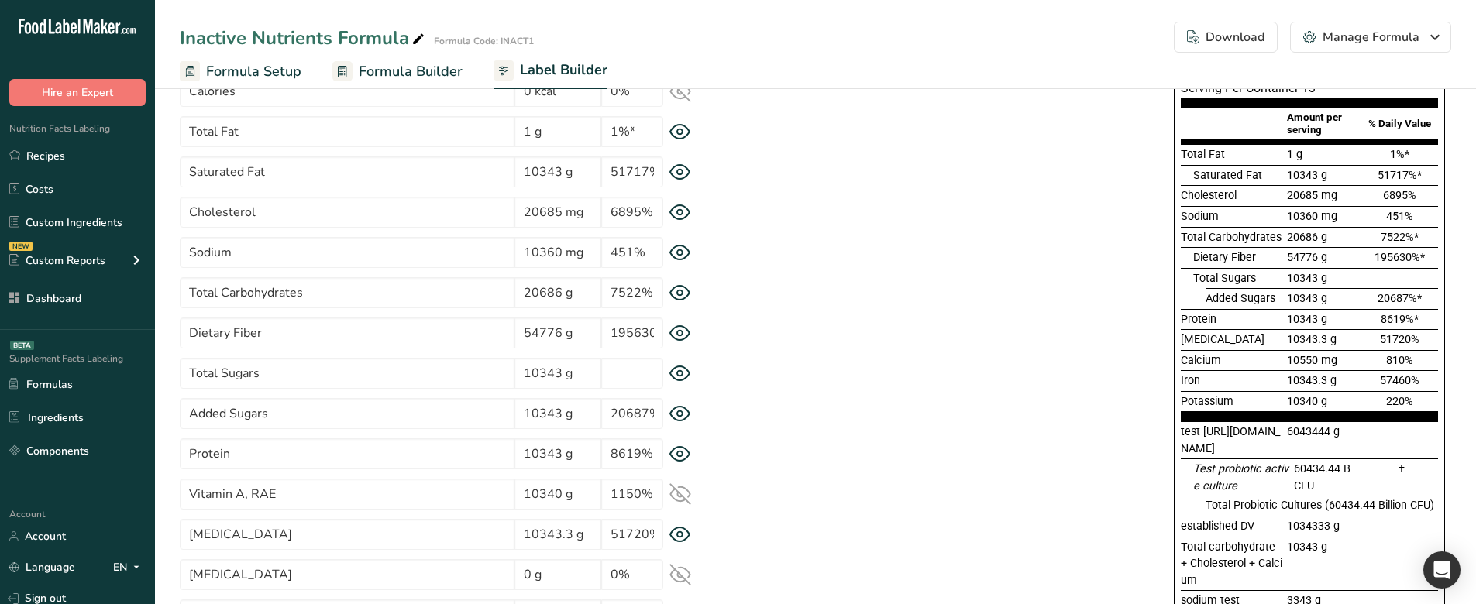
click at [685, 290] on icon at bounding box center [680, 293] width 22 height 16
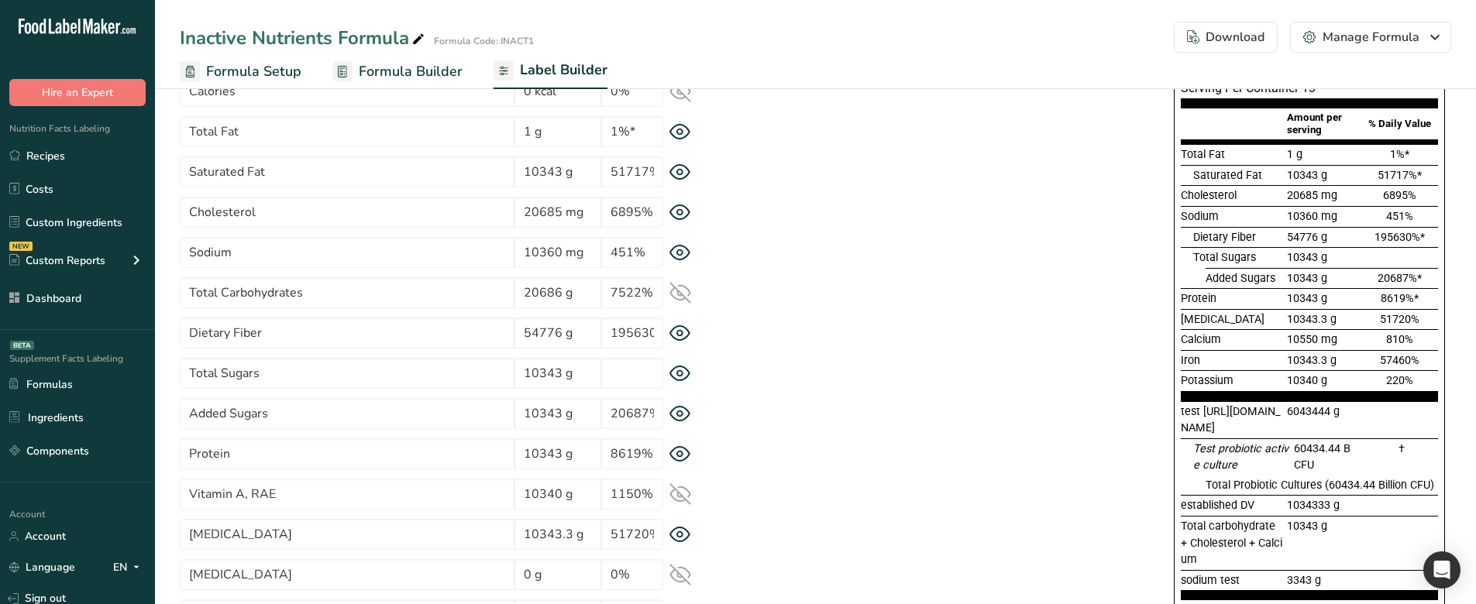
click at [1194, 232] on div "Dietary Fiber 54776 g 195630%*" at bounding box center [1308, 237] width 257 height 21
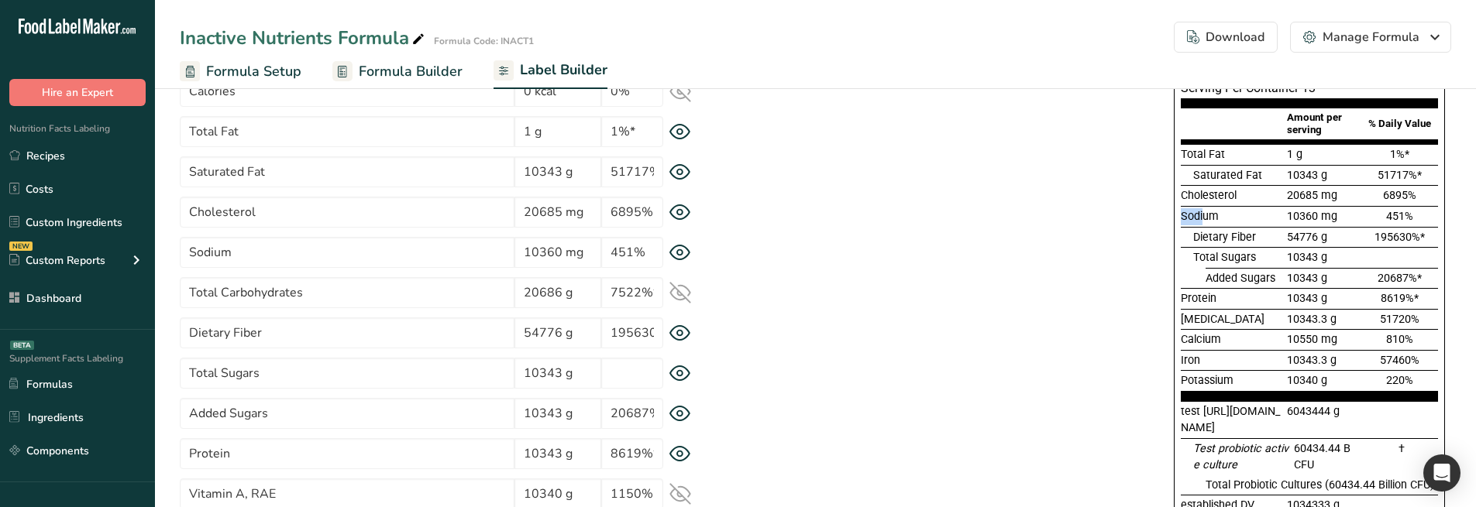
drag, startPoint x: 1196, startPoint y: 213, endPoint x: 1174, endPoint y: 215, distance: 21.8
click at [1174, 215] on div "Supplement Facts Serving Size 12 g Serving Per Container 13 Amount per serving …" at bounding box center [1308, 331] width 271 height 613
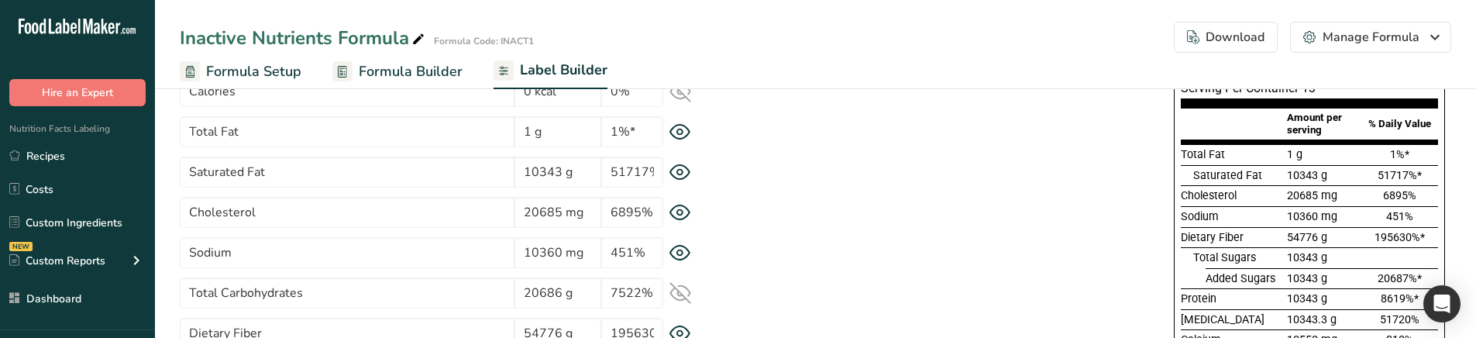
click at [682, 287] on icon at bounding box center [680, 293] width 22 height 22
click at [682, 287] on icon at bounding box center [680, 293] width 22 height 16
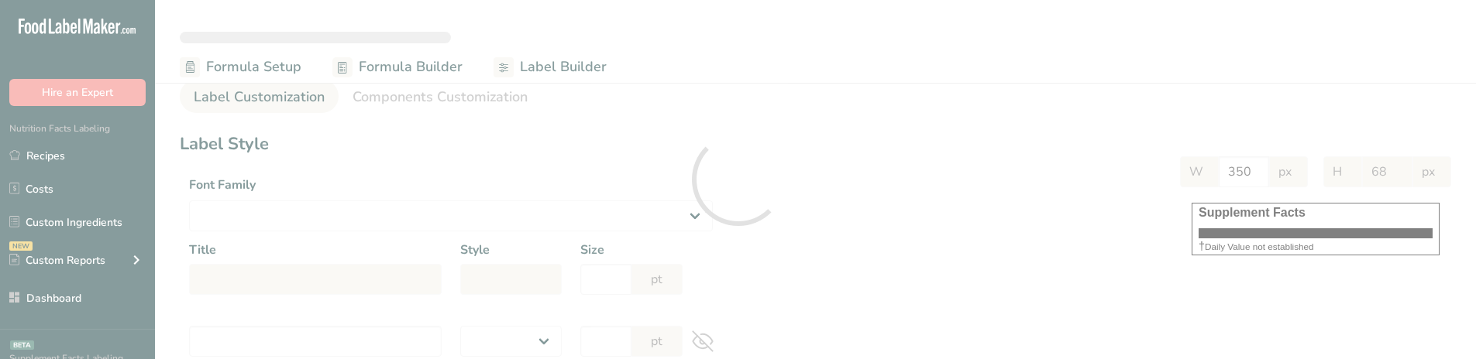
select select
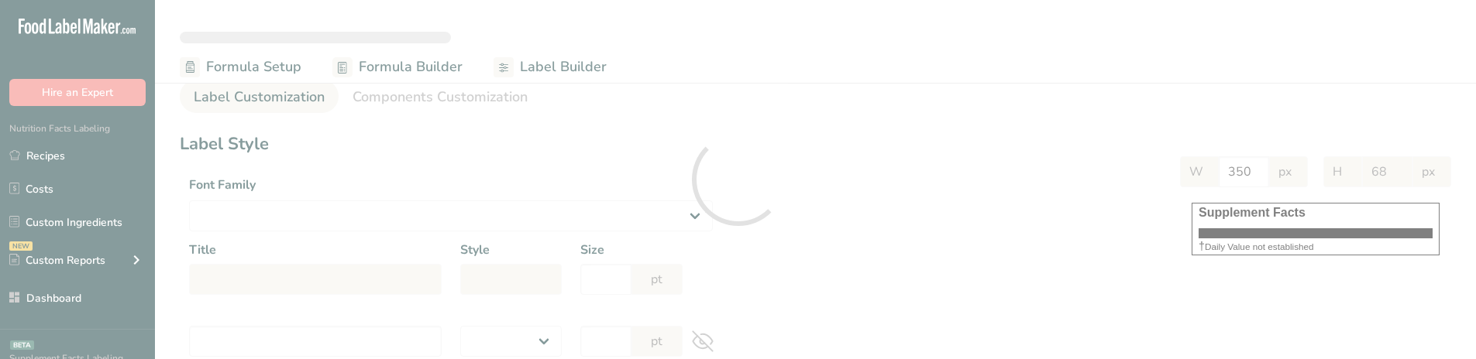
select select
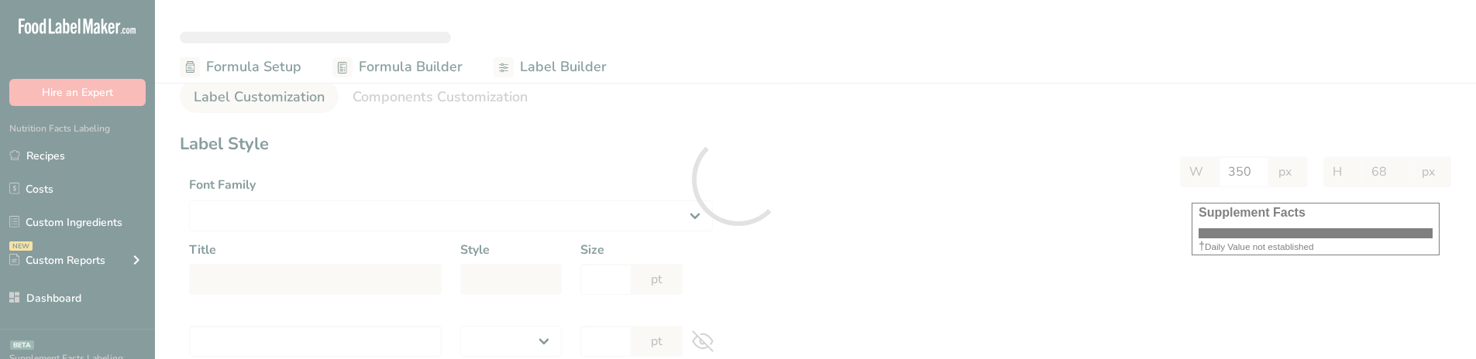
select select "Roboto"
type input "Supplement Facts"
select select "bold"
type input "30"
type input "Serving Size 12 g"
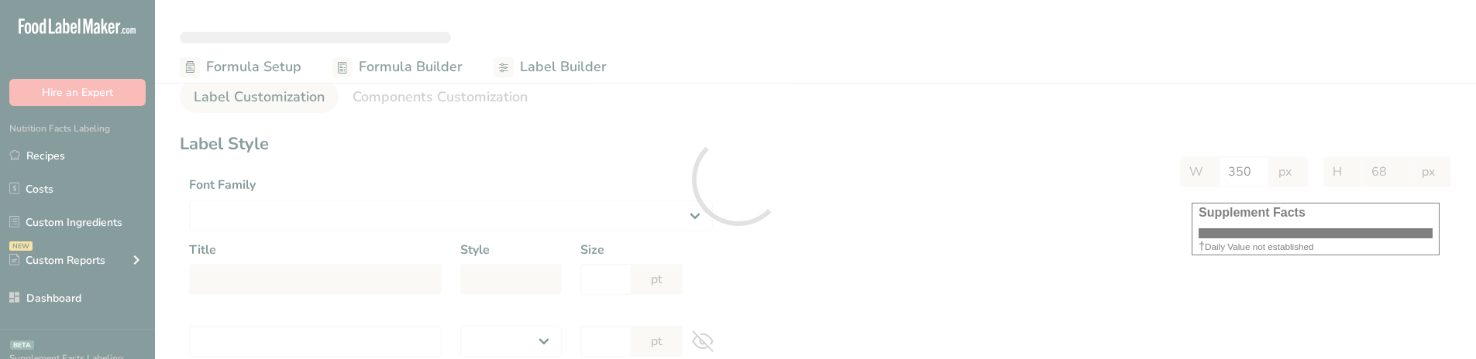
select select "regular"
type input "12"
type input "Serving Per Container 13"
select select "regular"
type input "12"
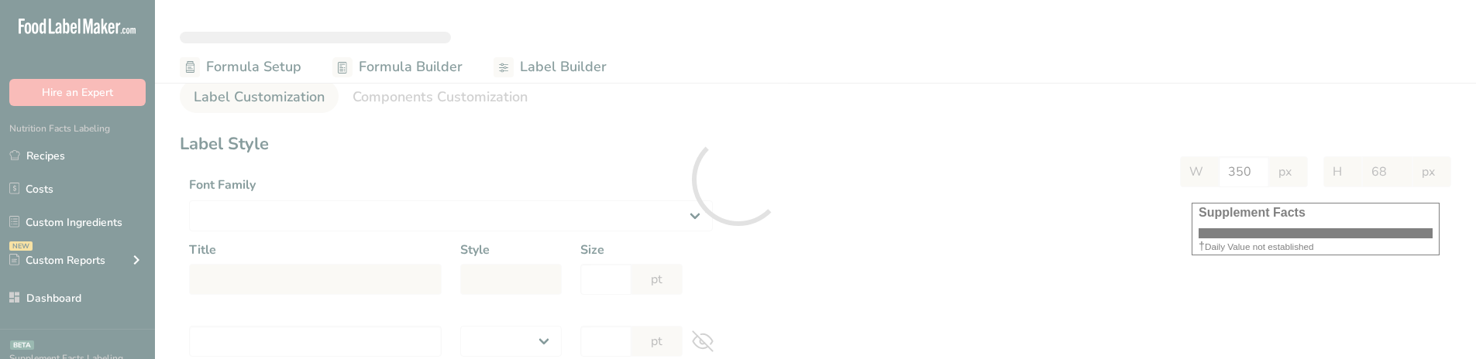
type input "Amount per serving"
select select "bold"
type input "10"
type input "% Daily Value"
select select "bold"
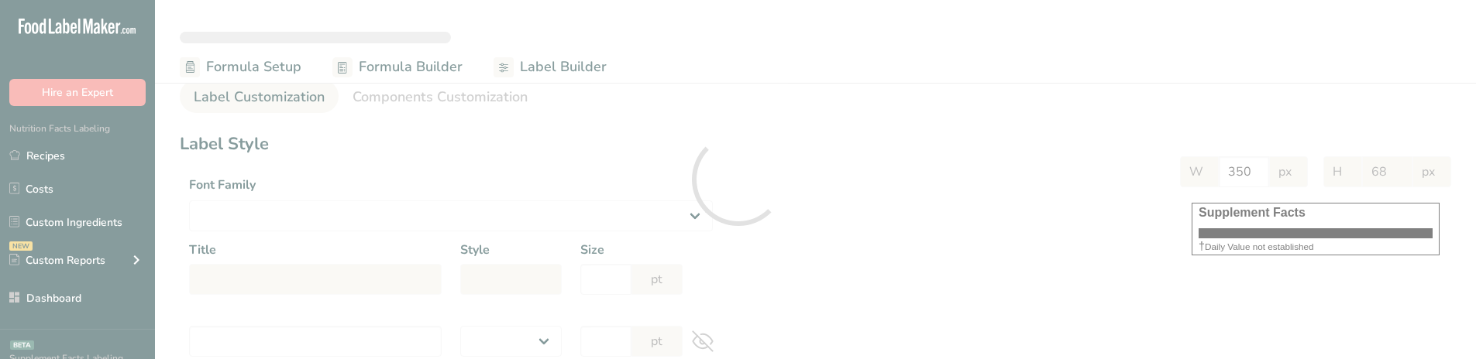
type input "10"
select select "regular"
type input "10"
select select "left"
type input "% Daily Value Column Justification"
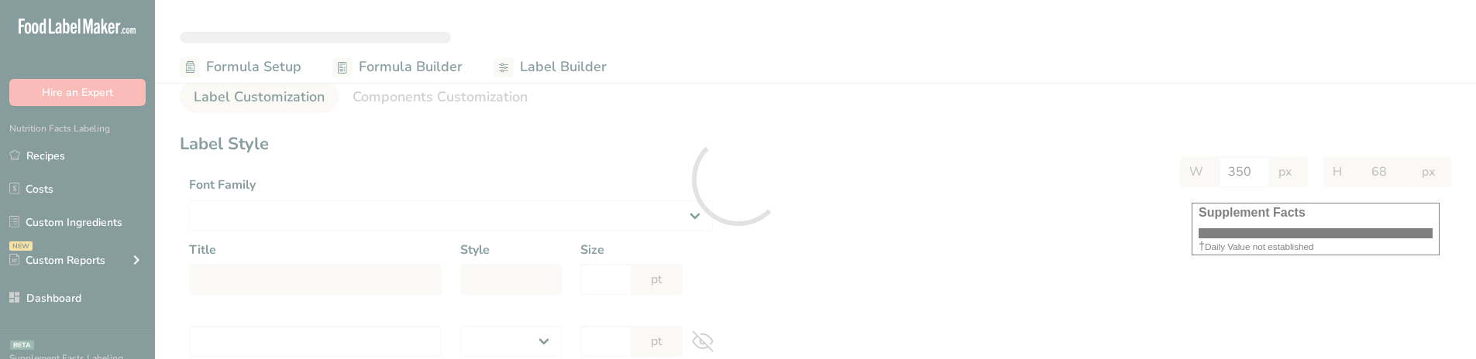
select select "center"
type input "40"
type input "30"
select select "% Daily Value"
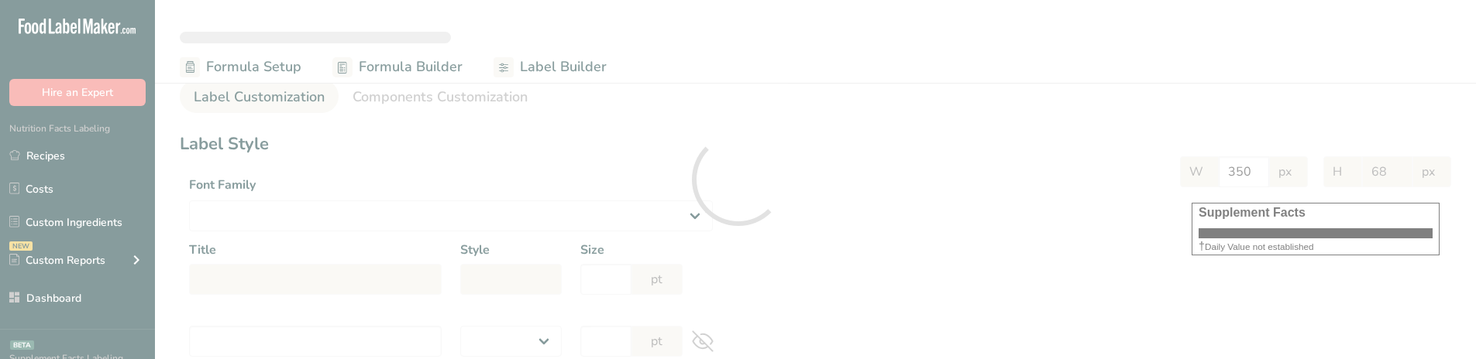
type input "916"
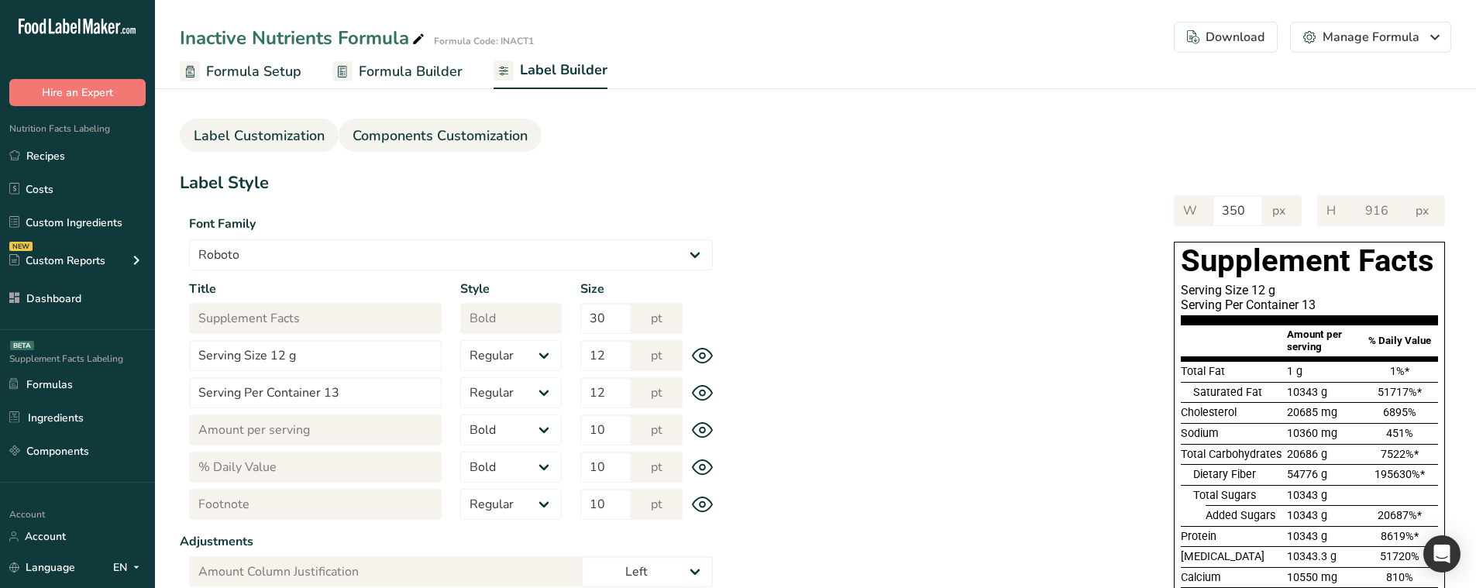
click at [495, 139] on span "Components Customization" at bounding box center [439, 135] width 175 height 21
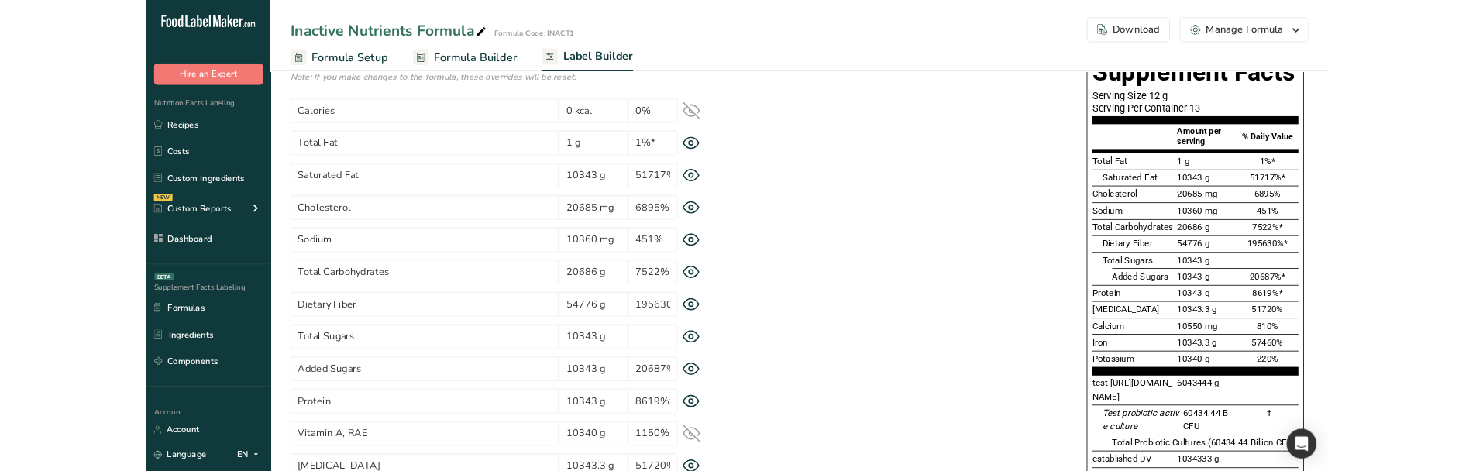
scroll to position [155, 0]
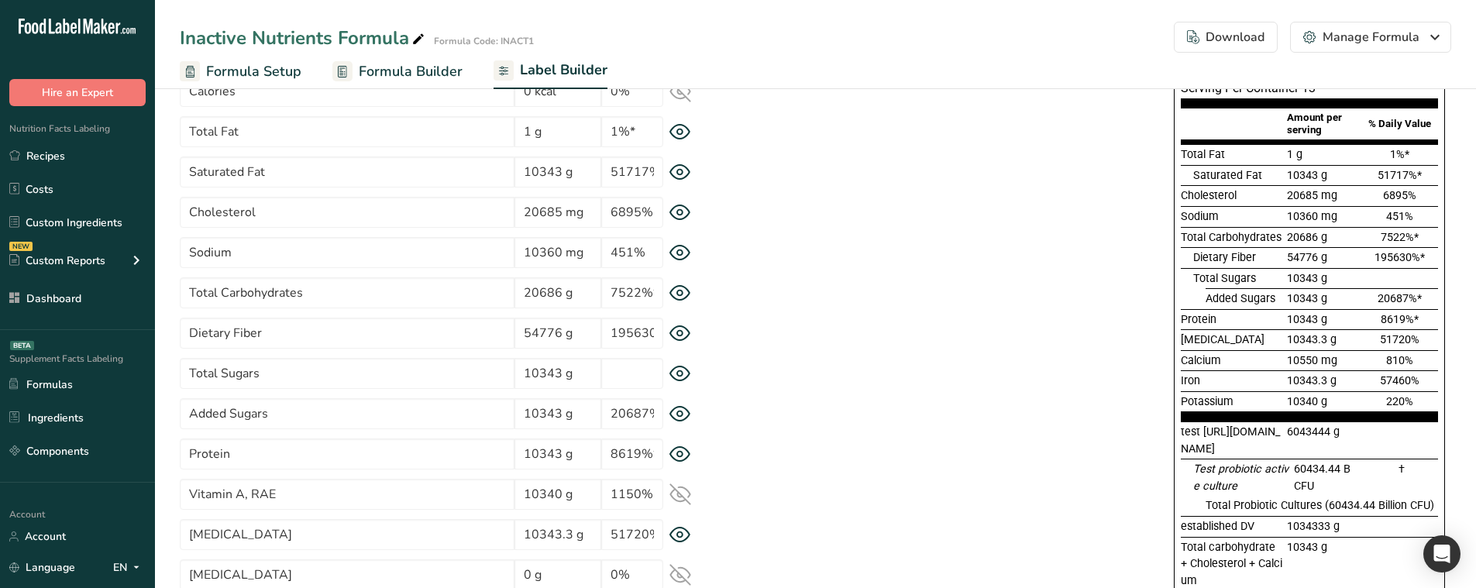
click at [679, 338] on icon at bounding box center [680, 333] width 22 height 16
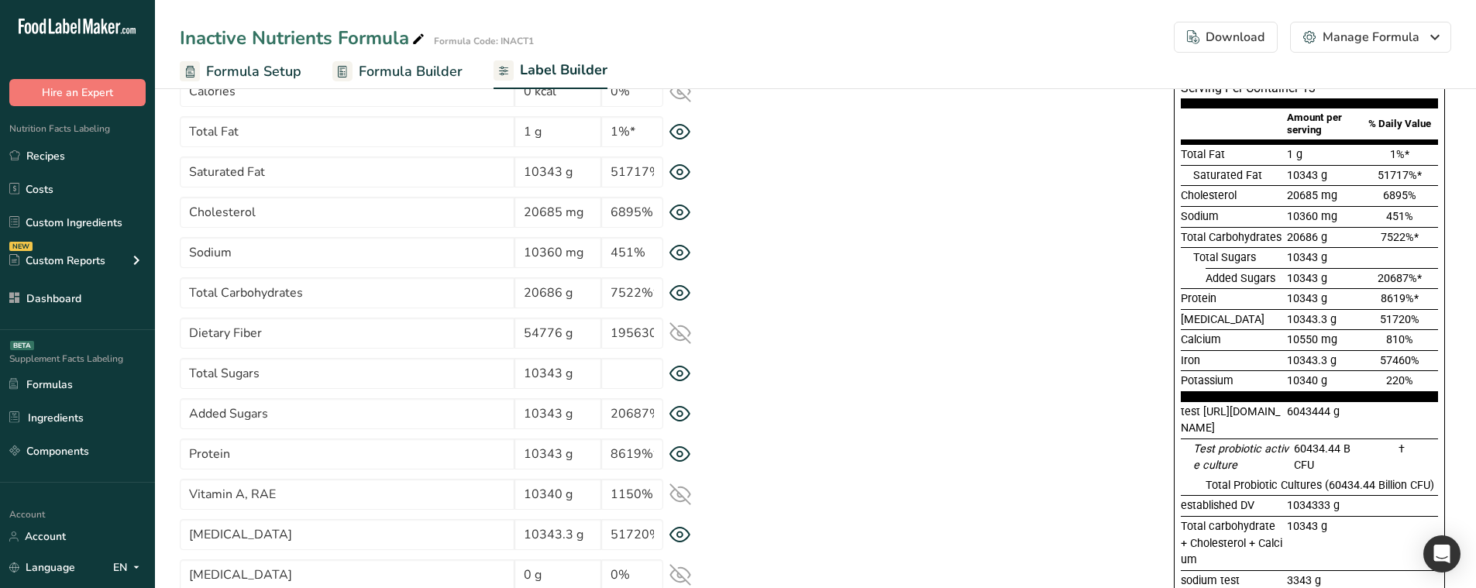
click at [679, 338] on icon at bounding box center [680, 333] width 22 height 22
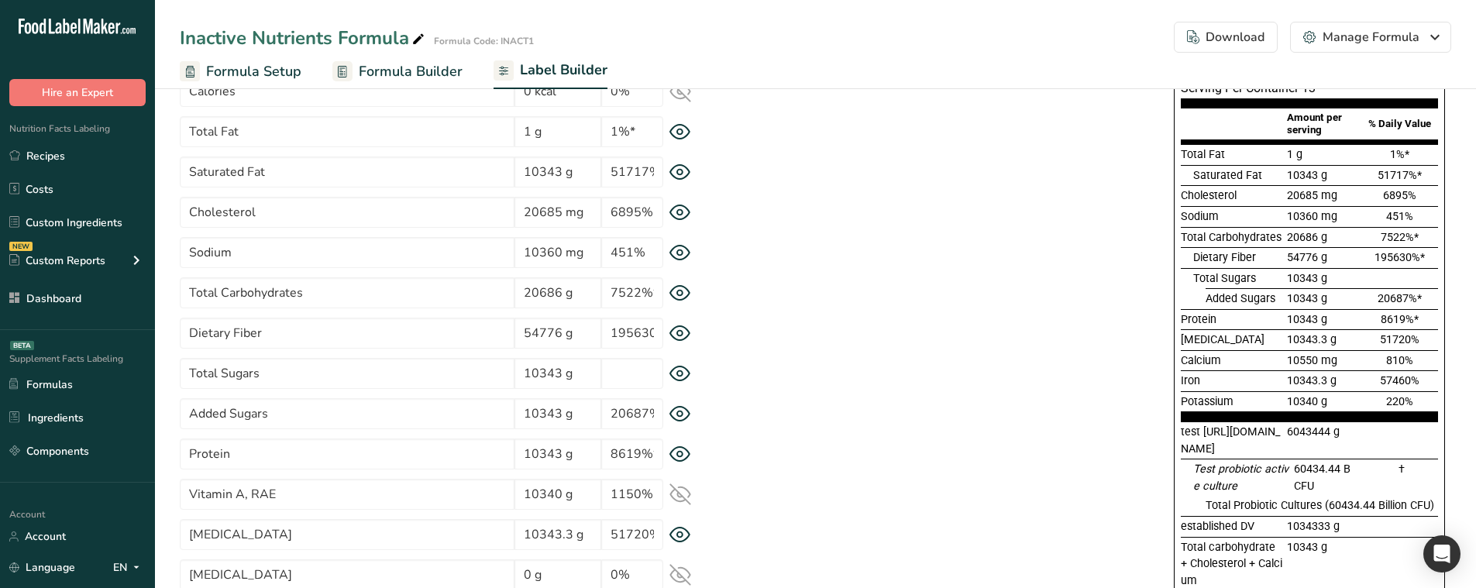
click at [679, 359] on icon at bounding box center [680, 414] width 22 height 16
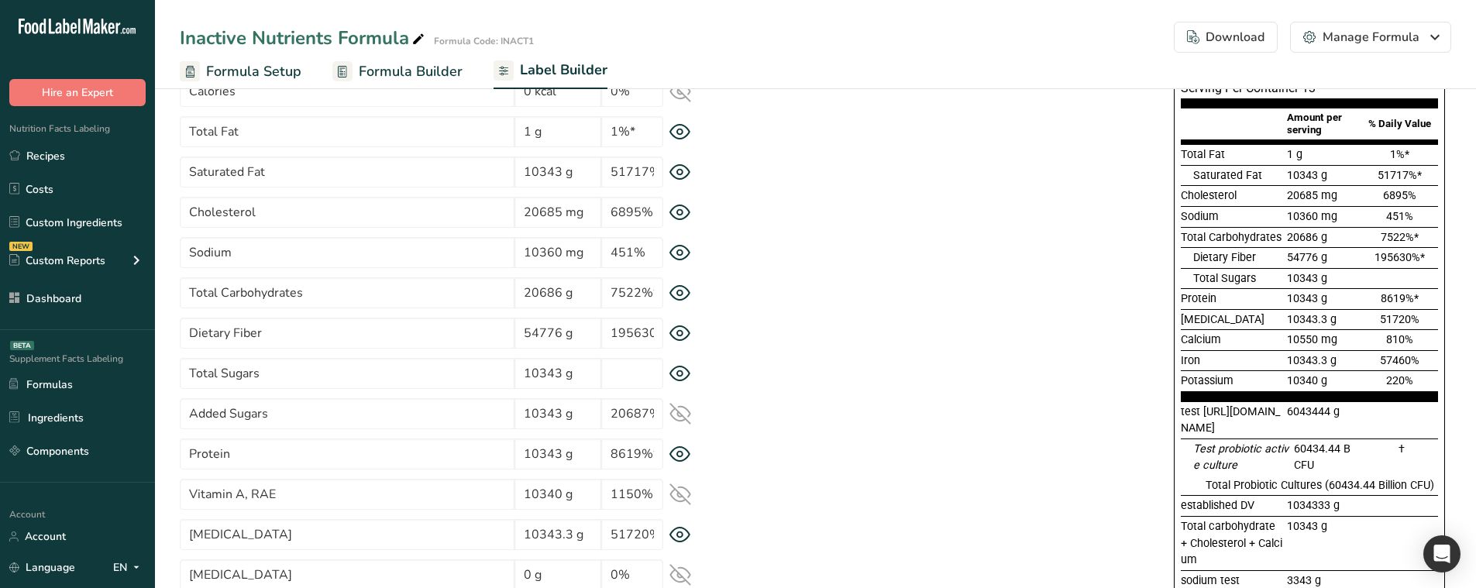
click at [679, 359] on icon at bounding box center [680, 414] width 20 height 20
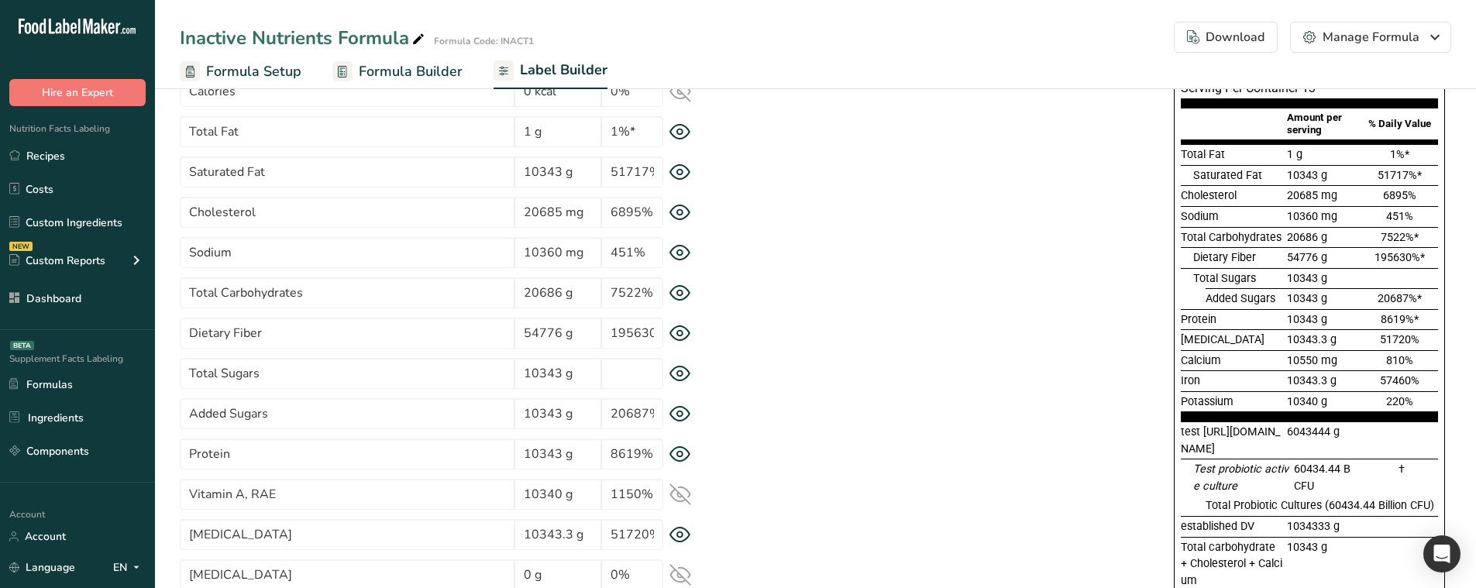
click at [678, 359] on icon at bounding box center [679, 373] width 5 height 5
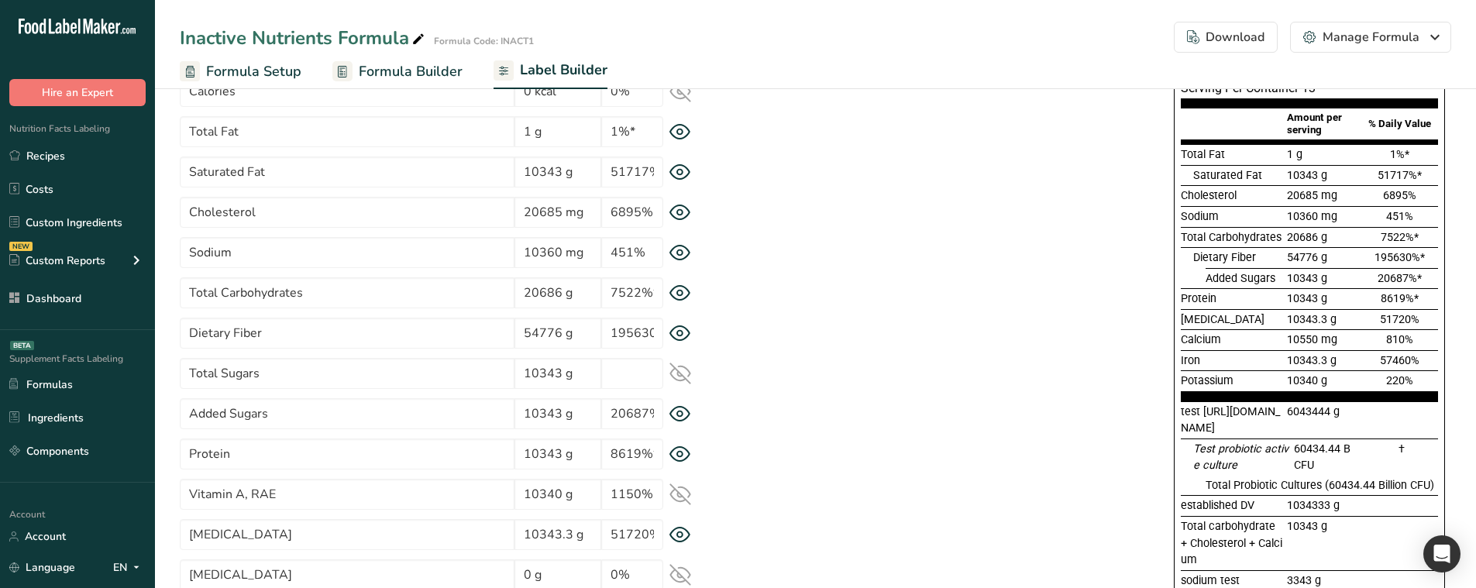
click at [678, 359] on icon at bounding box center [680, 373] width 20 height 15
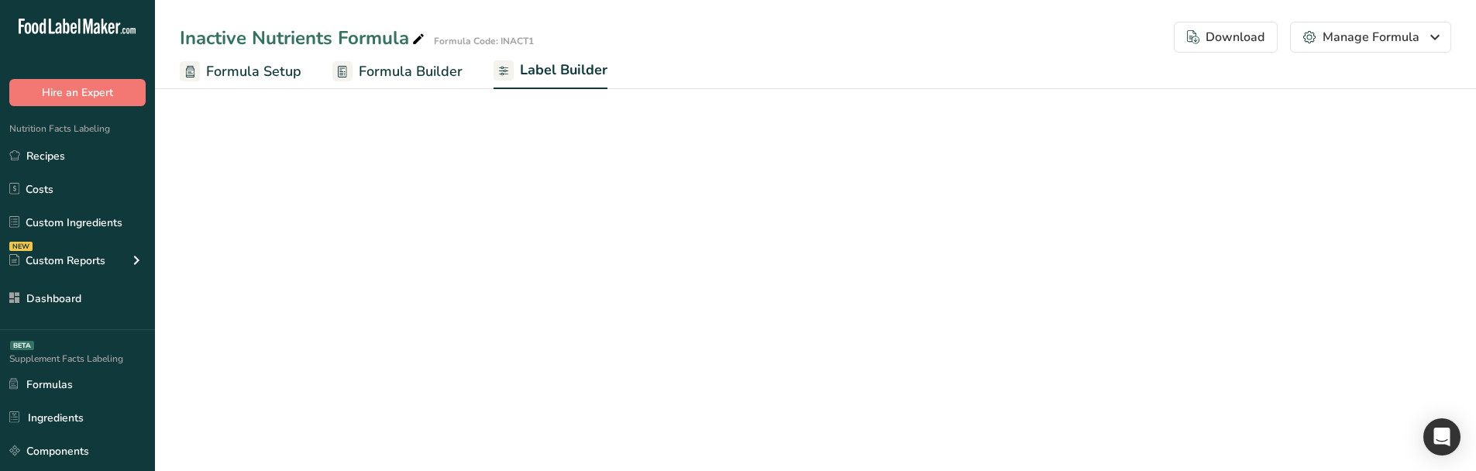
select select "Roboto"
select select "bold"
select select "center"
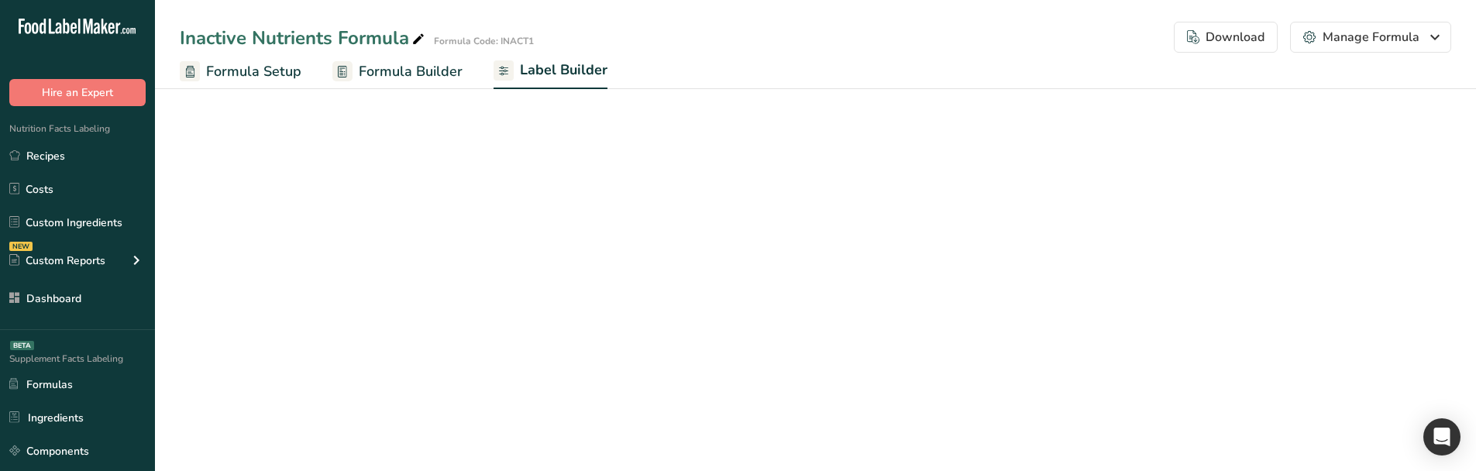
select select "Roboto"
select select "bold"
select select "center"
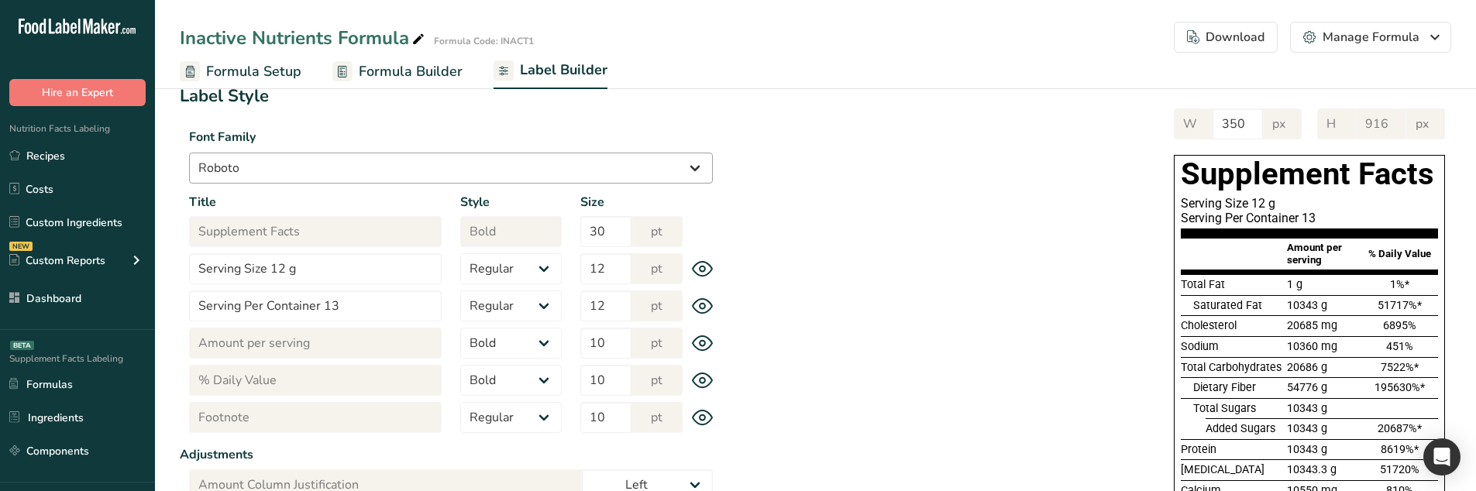
scroll to position [0, 0]
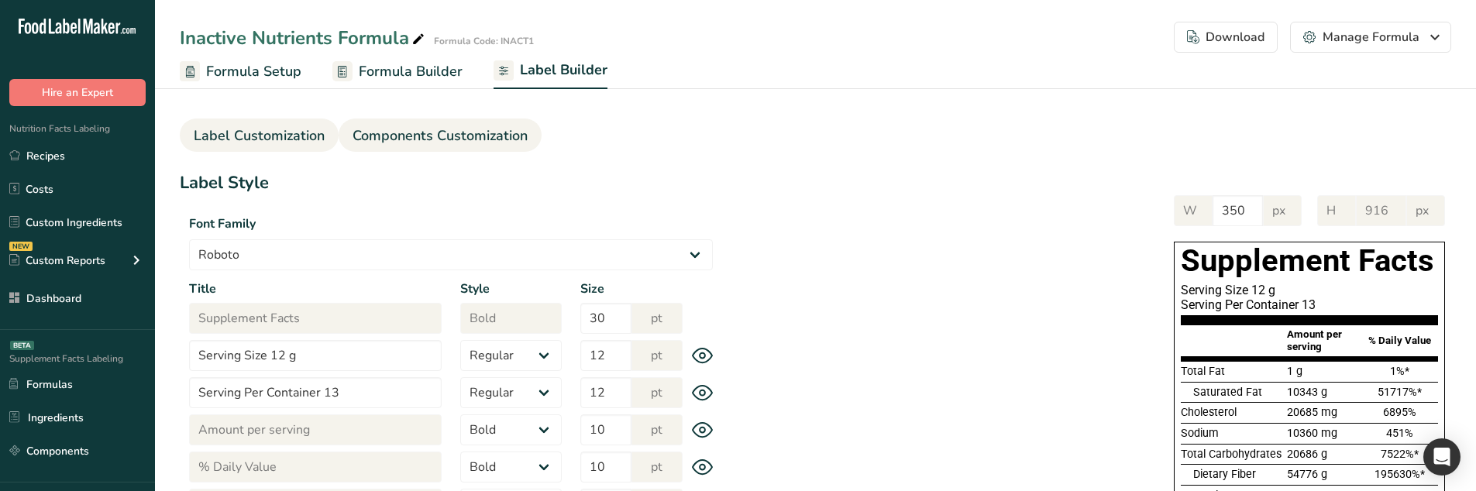
click at [416, 144] on span "Components Customization" at bounding box center [439, 135] width 175 height 21
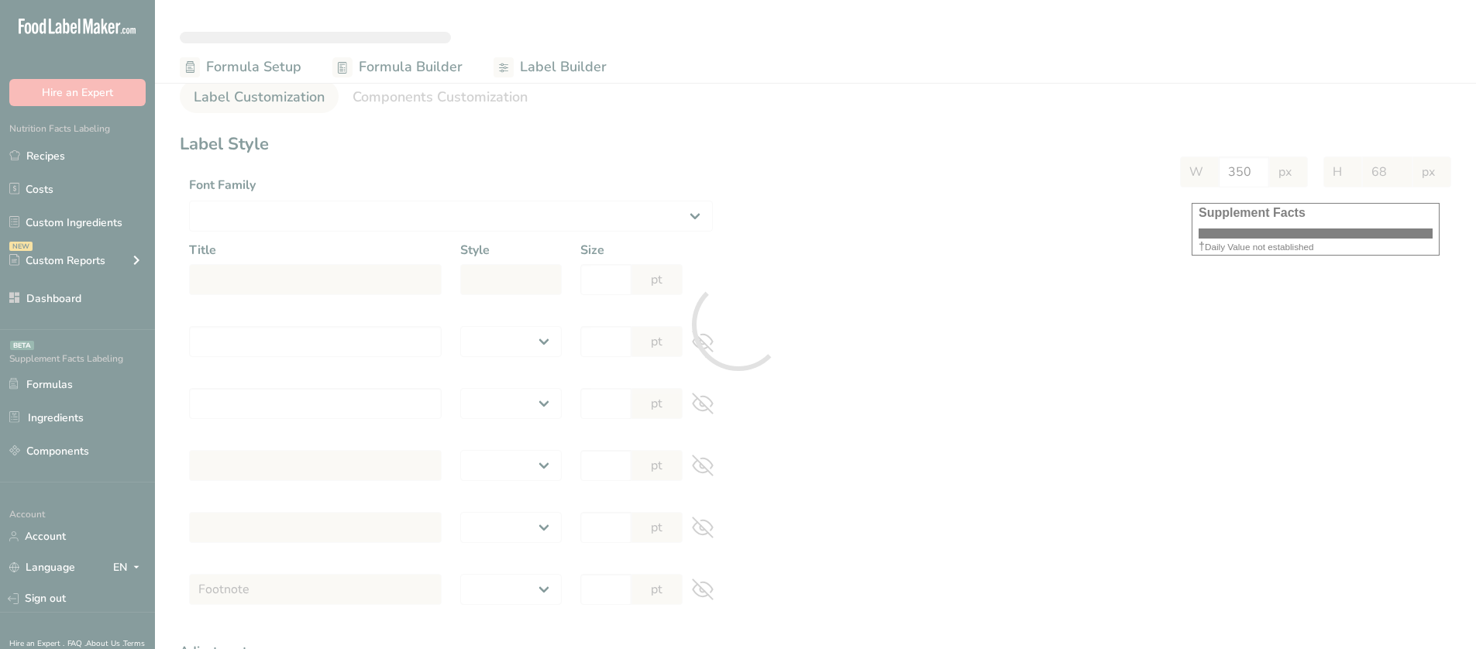
select select
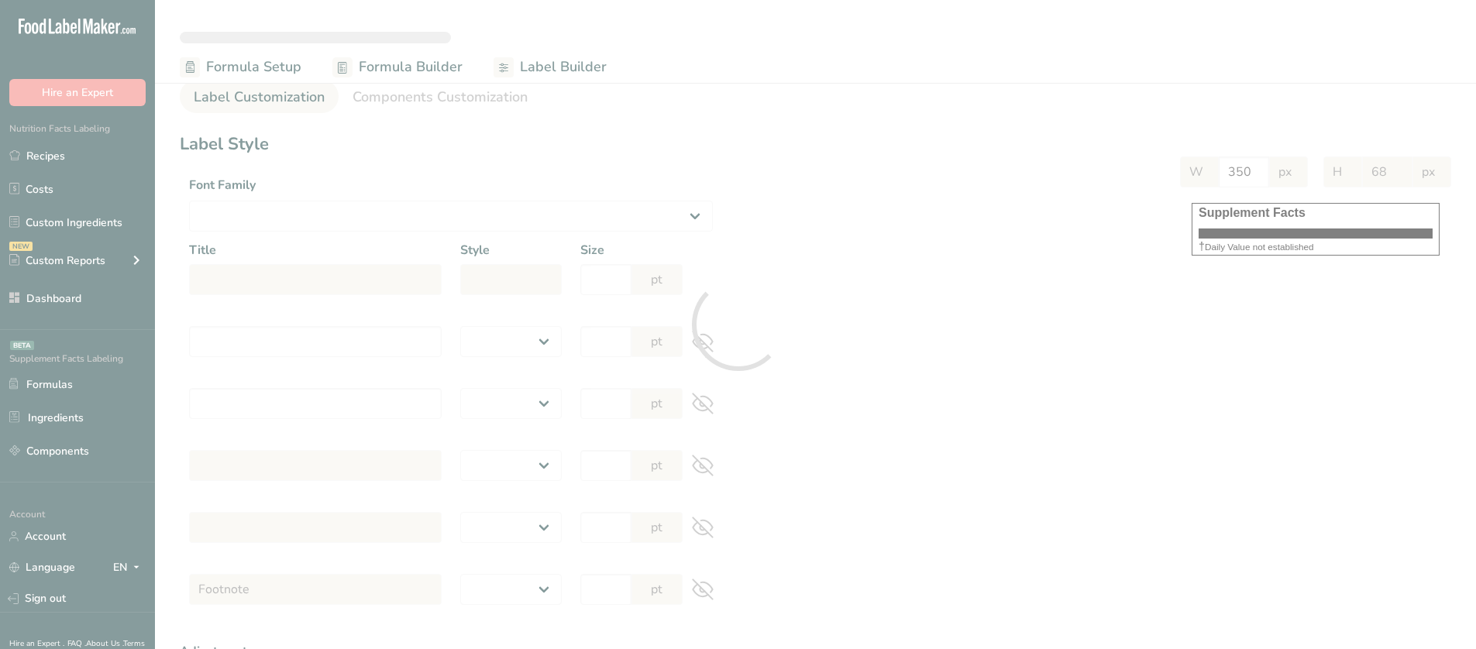
select select
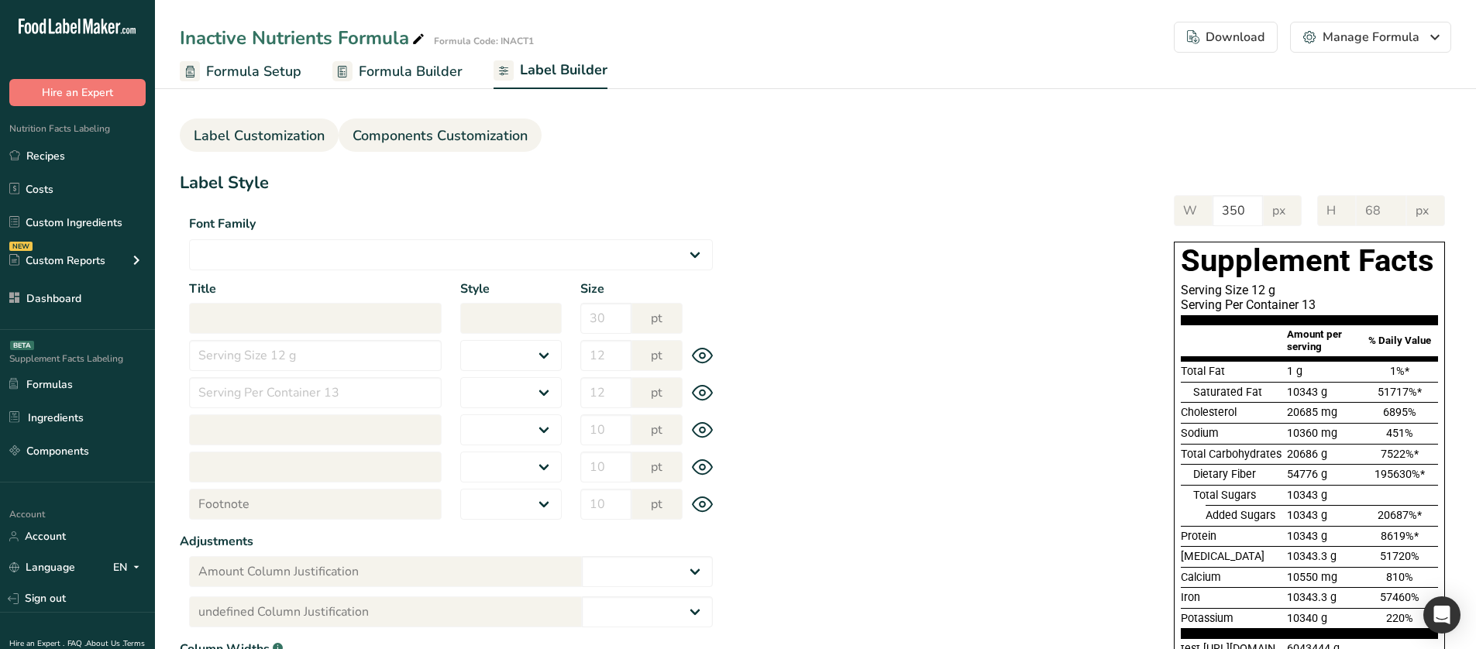
select select "Roboto"
type input "Supplement Facts"
select select "bold"
type input "30"
type input "Serving Size 12 g"
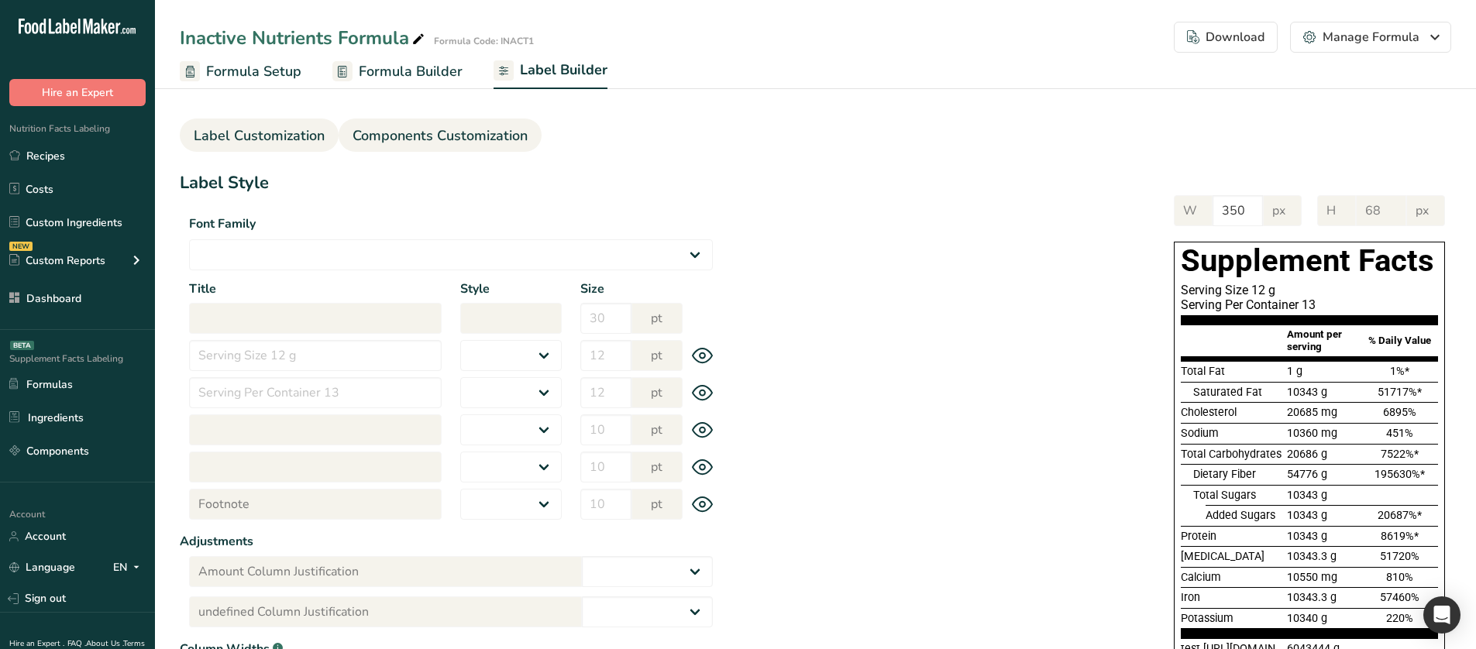
select select "regular"
type input "12"
type input "Serving Per Container 13"
select select "regular"
type input "12"
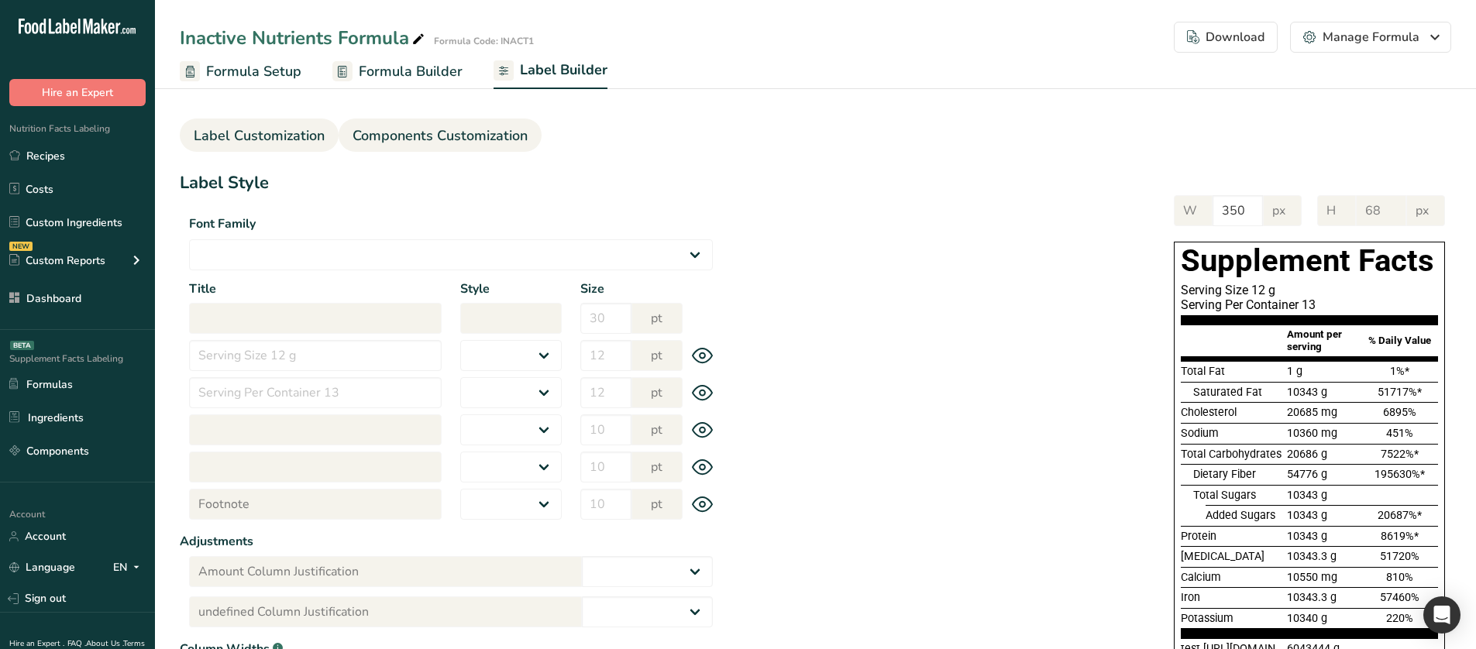
type input "Amount per serving"
select select "bold"
type input "10"
type input "% Daily Value"
select select "bold"
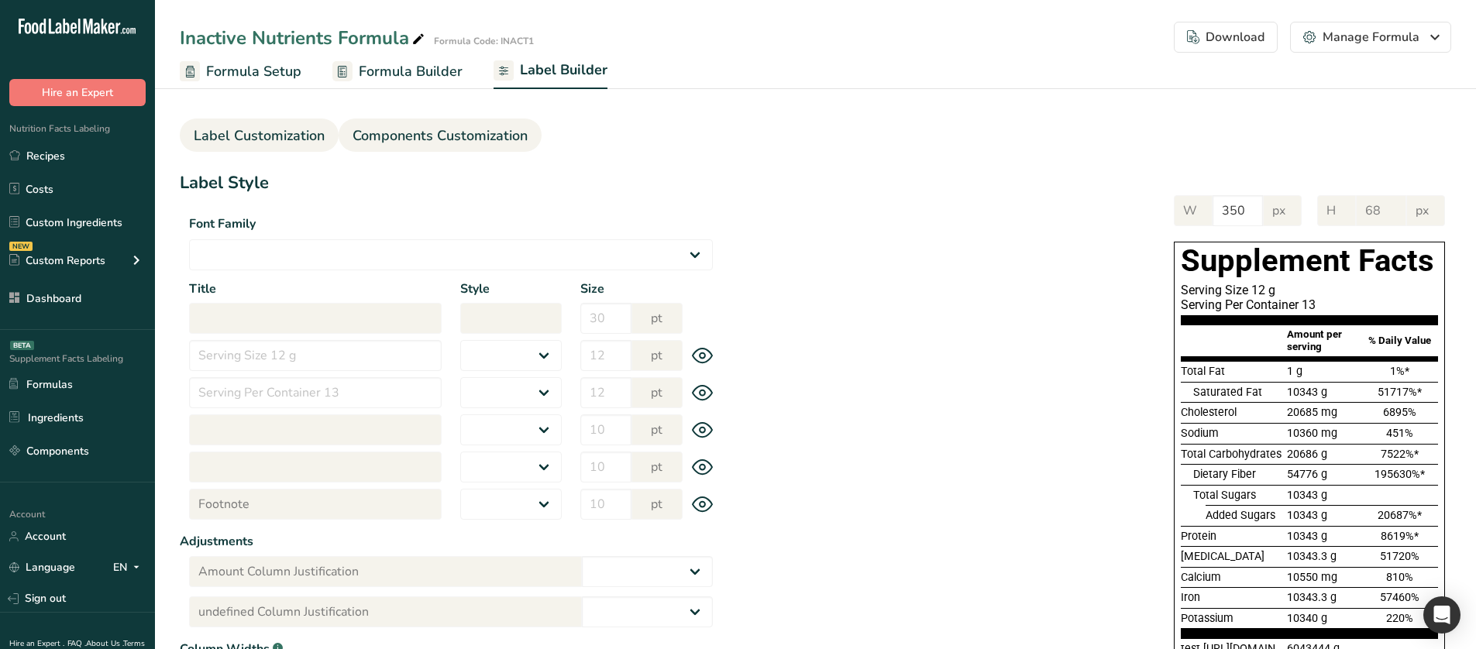
type input "10"
select select "regular"
type input "10"
select select "left"
type input "% Daily Value Column Justification"
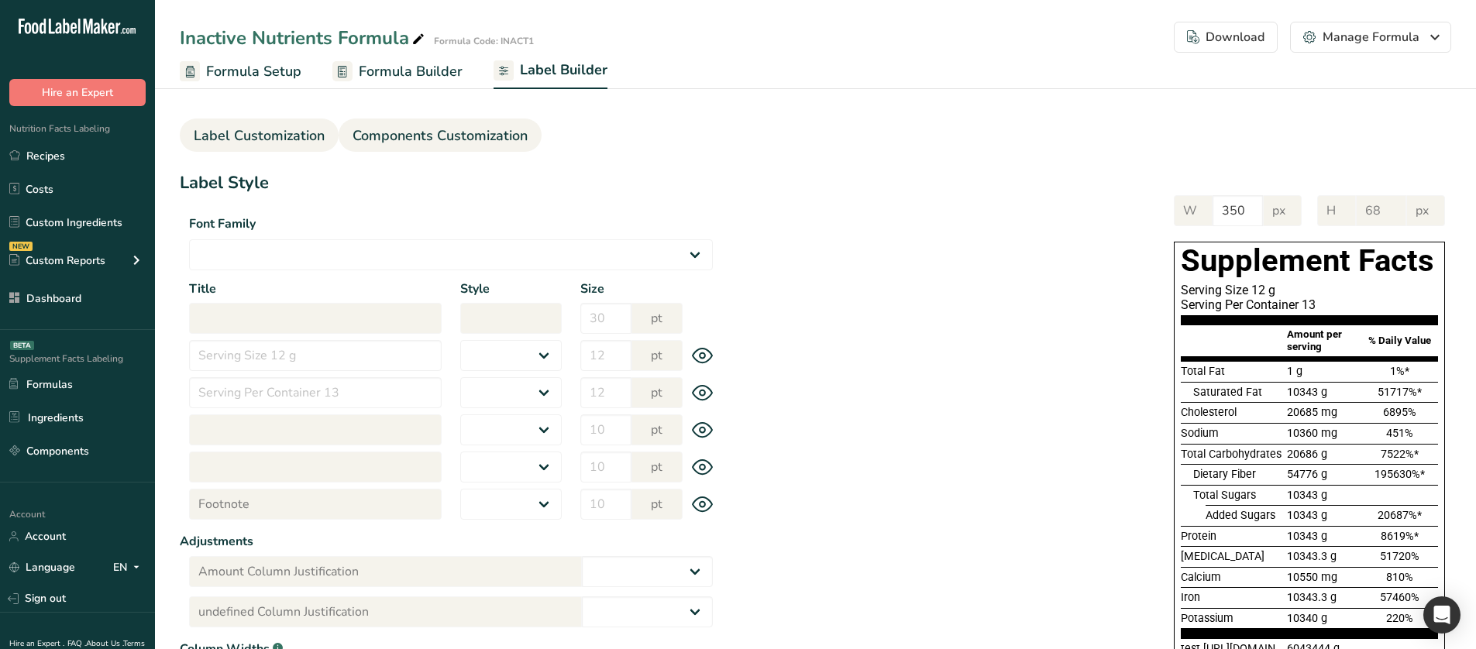
select select "center"
type input "40"
type input "30"
select select "% Daily Value"
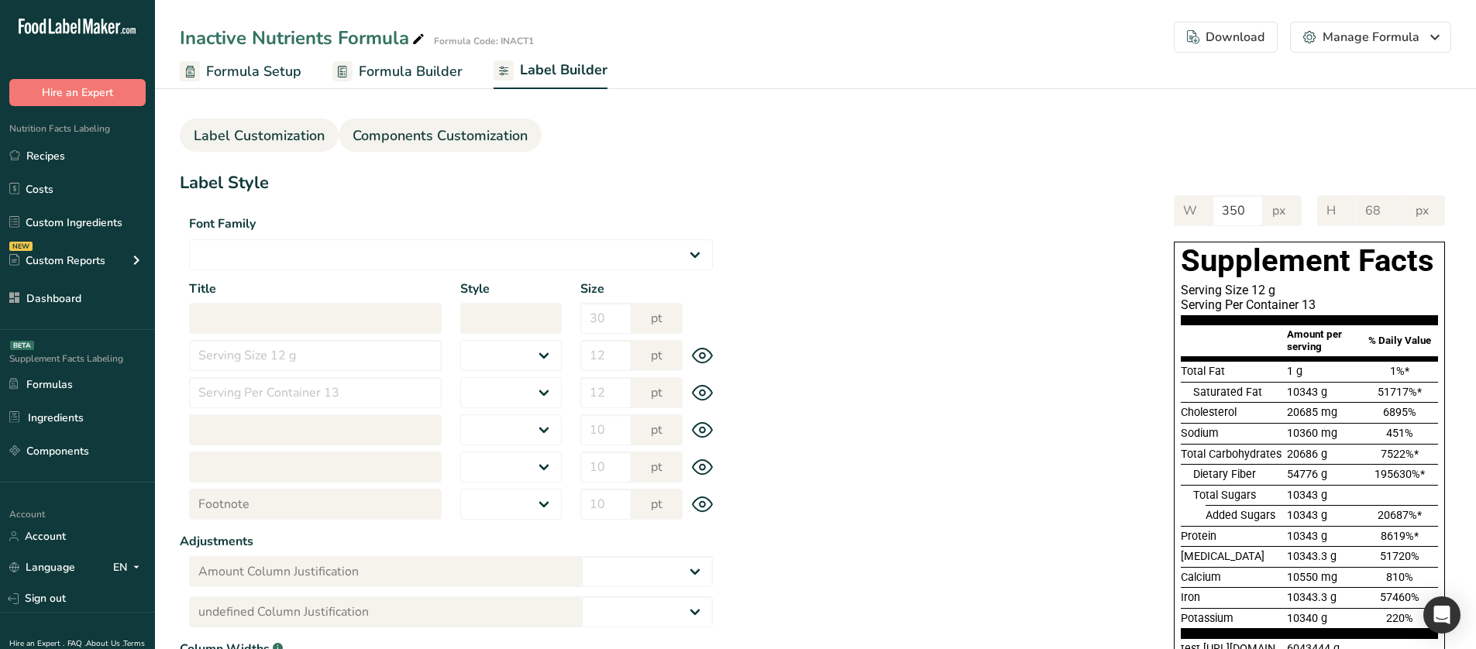
type input "964"
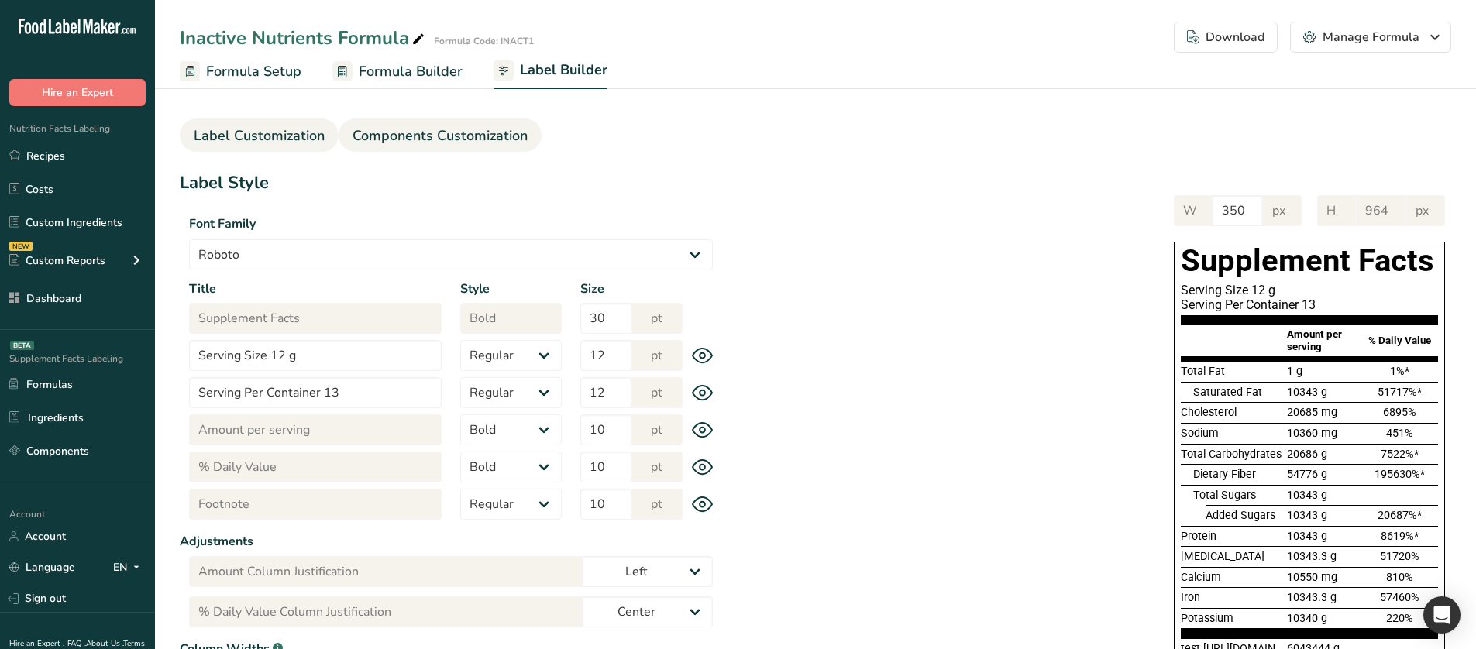
click at [429, 125] on link "Components Customization" at bounding box center [439, 136] width 175 height 35
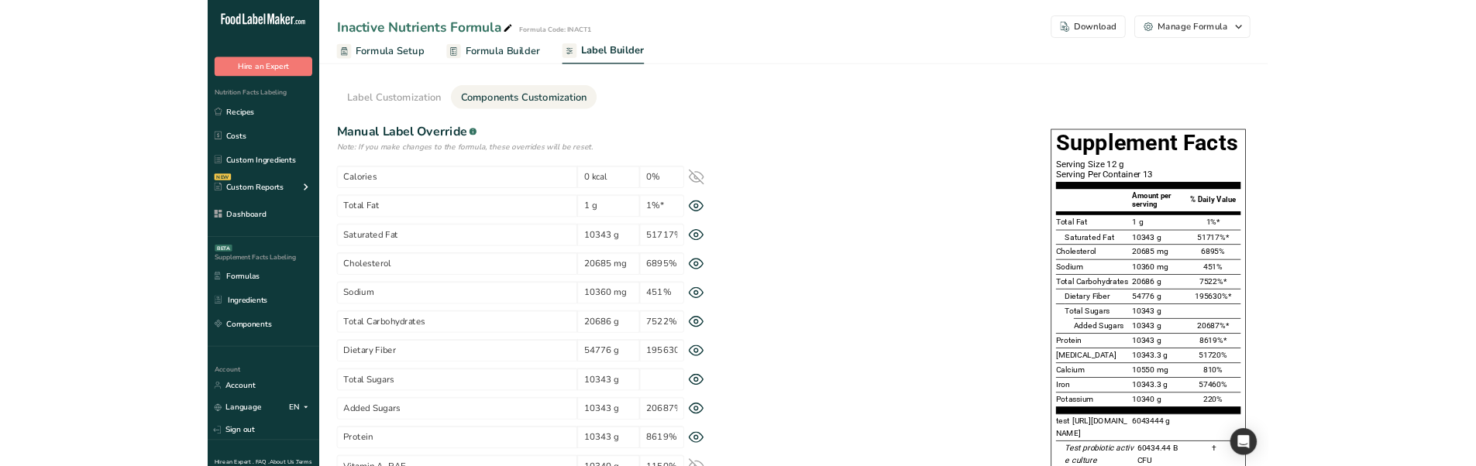
scroll to position [77, 0]
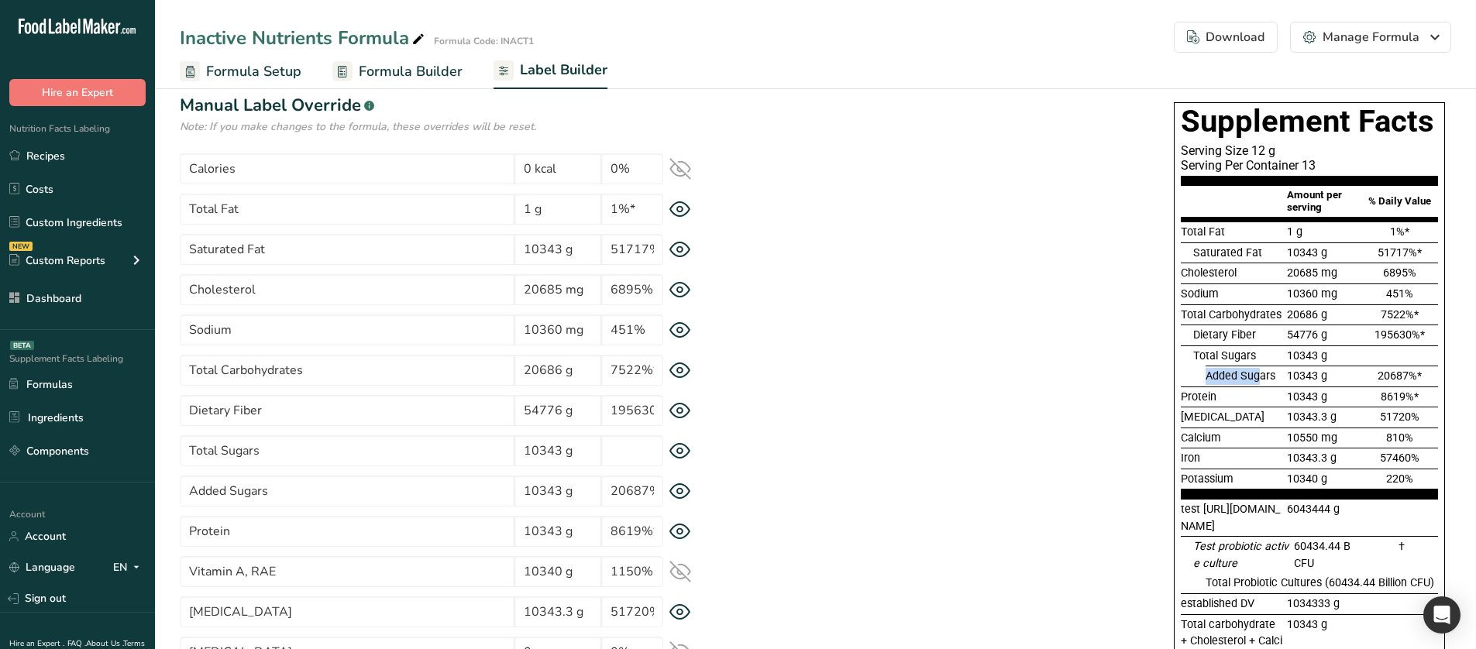
drag, startPoint x: 1198, startPoint y: 376, endPoint x: 1240, endPoint y: 375, distance: 41.9
click at [1262, 375] on div "Added Sugars 10343 g 20687%*" at bounding box center [1308, 376] width 257 height 21
click at [685, 450] on icon at bounding box center [680, 451] width 22 height 16
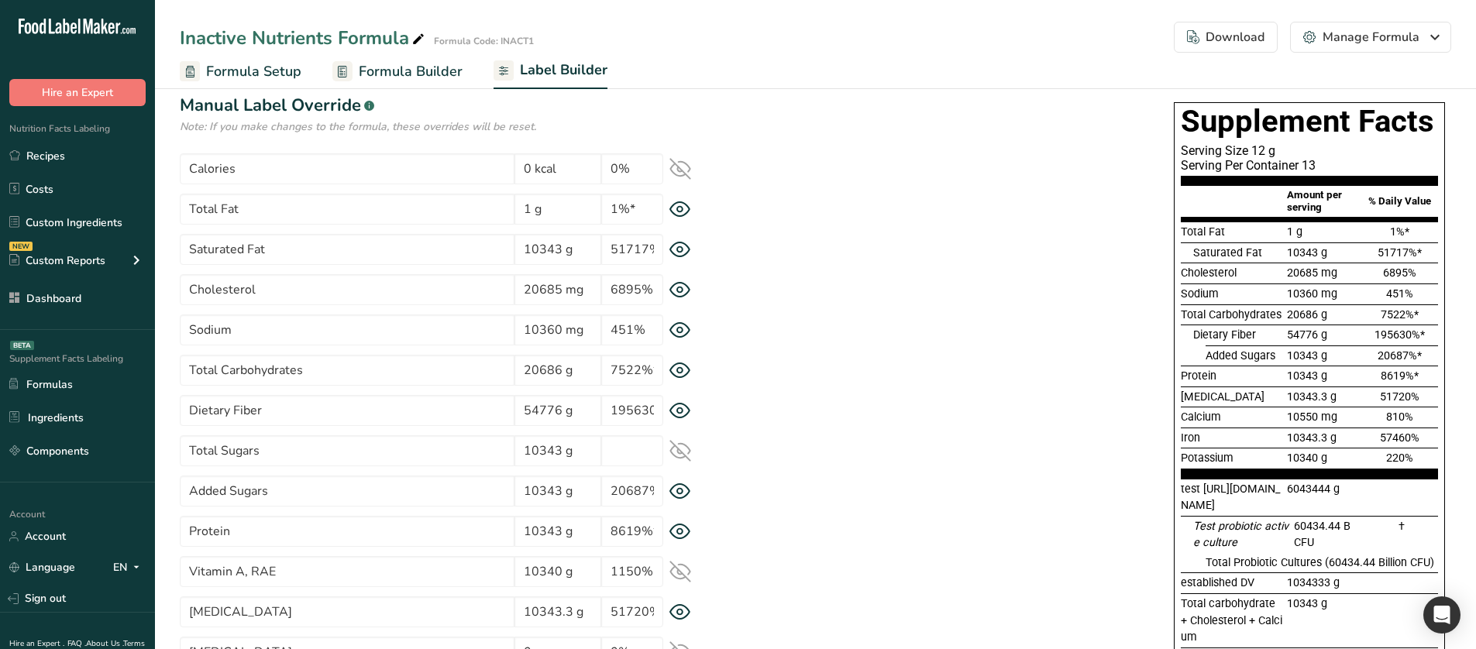
click at [685, 450] on icon at bounding box center [680, 451] width 22 height 22
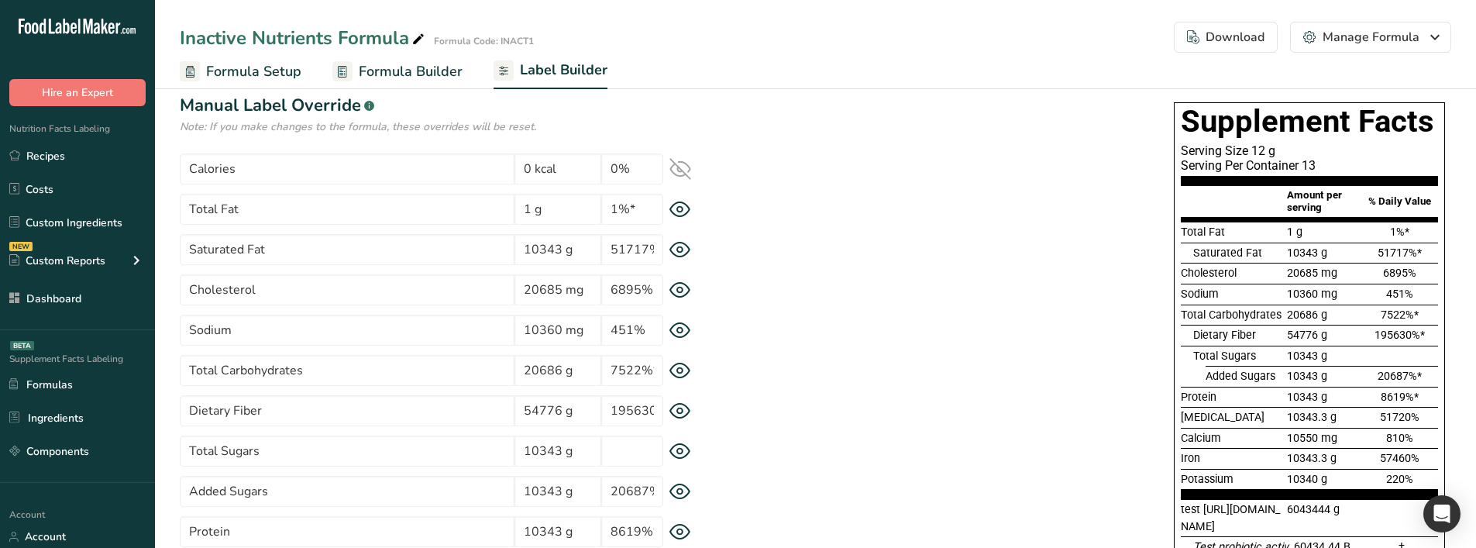
click at [675, 410] on icon at bounding box center [680, 411] width 22 height 16
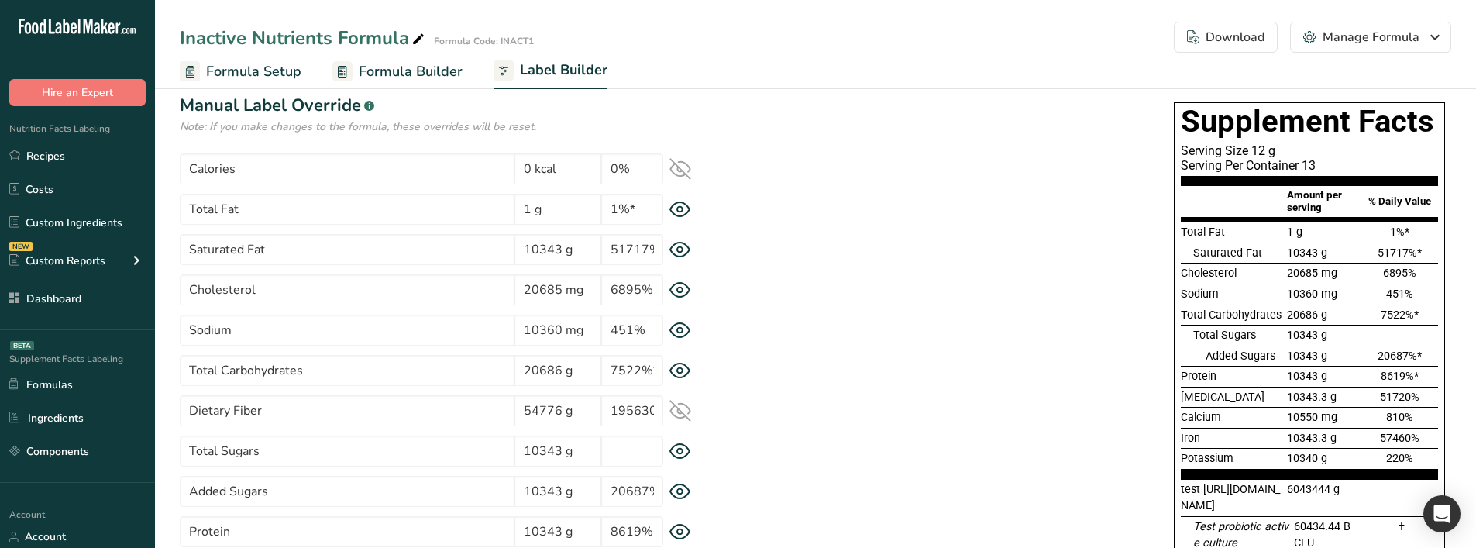
click at [681, 448] on icon at bounding box center [679, 450] width 5 height 5
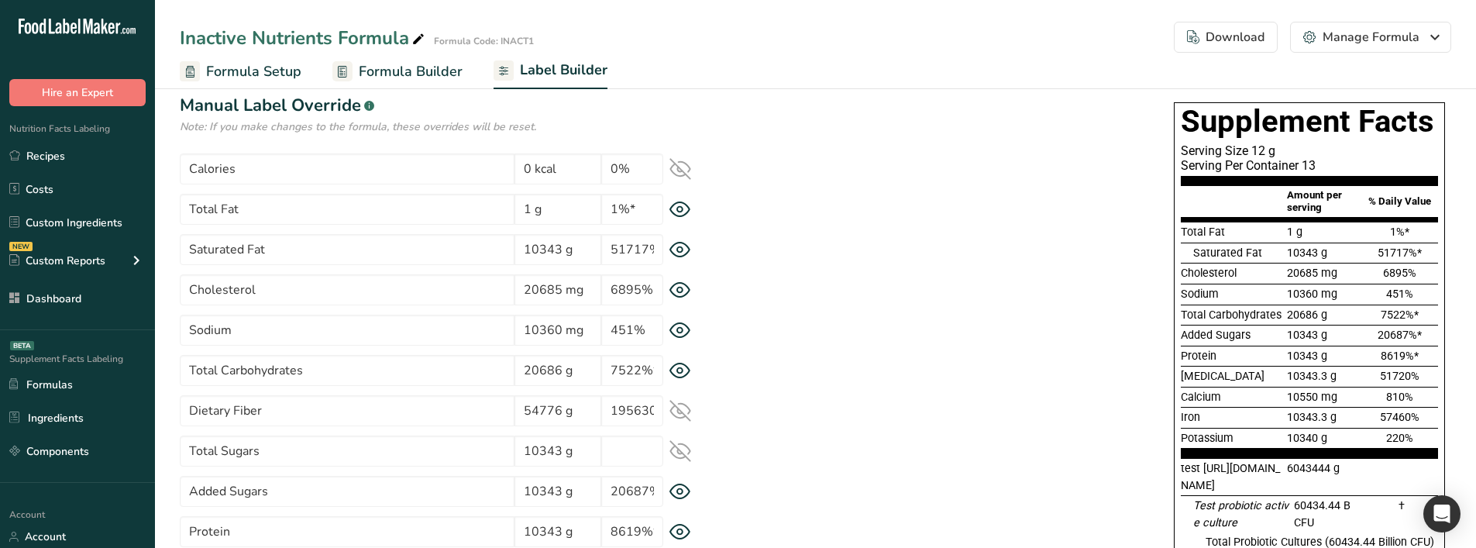
click at [681, 448] on icon at bounding box center [680, 451] width 22 height 22
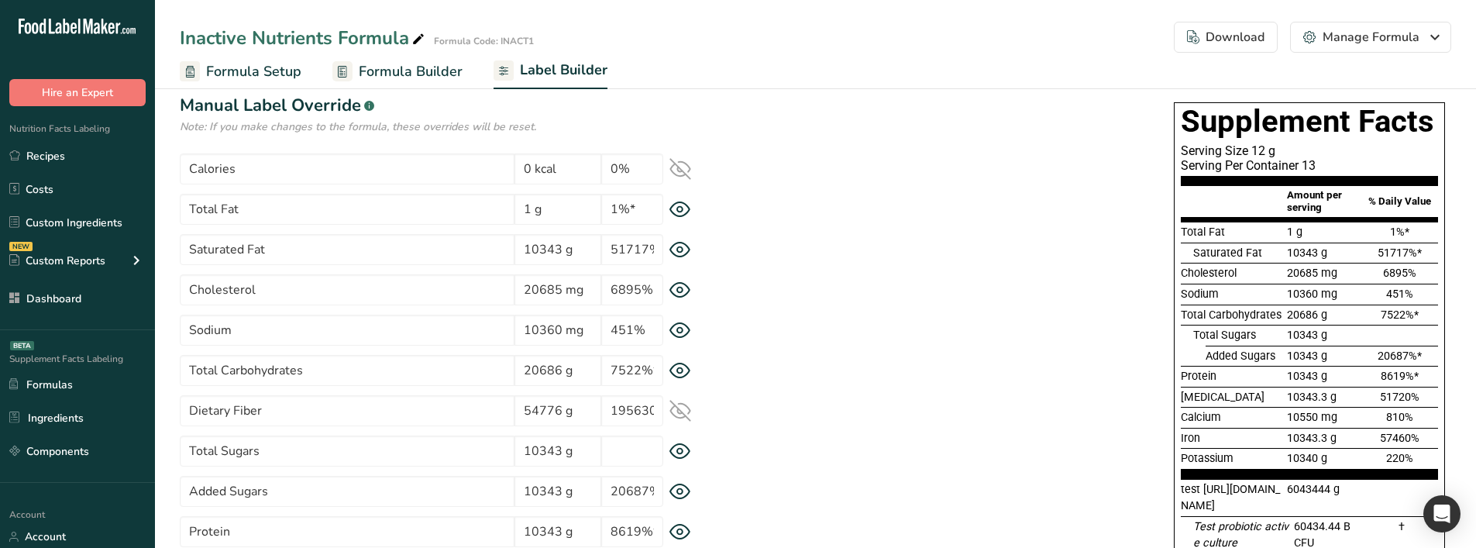
click at [681, 409] on icon at bounding box center [680, 411] width 22 height 22
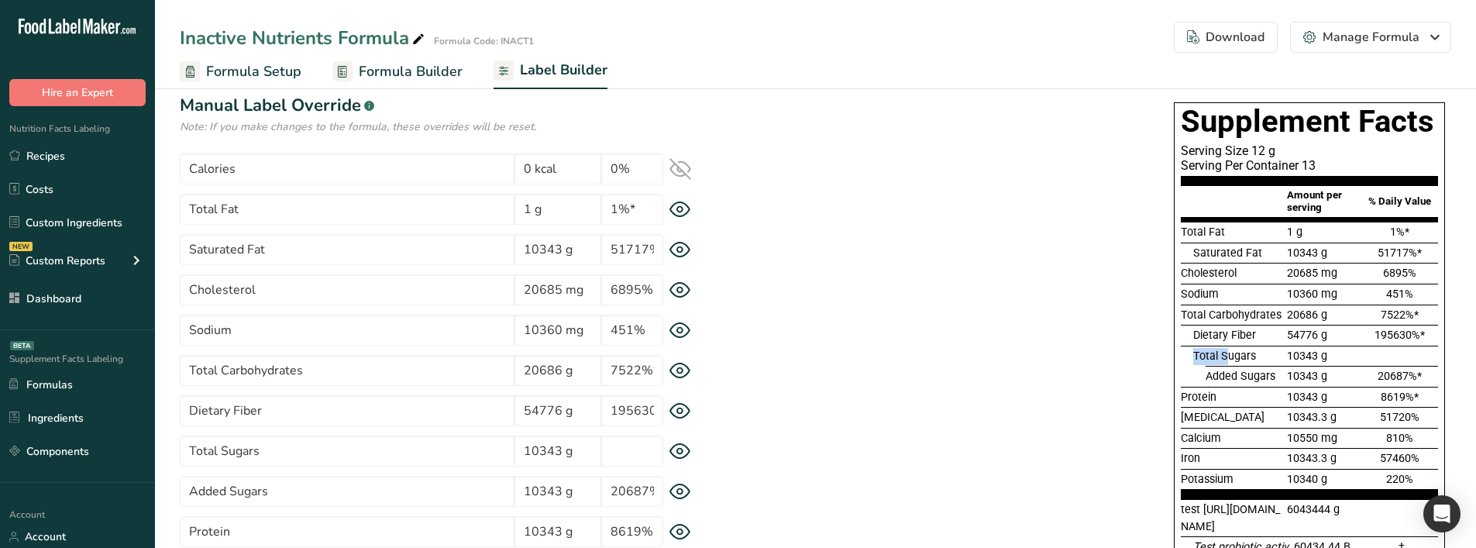
drag, startPoint x: 1194, startPoint y: 359, endPoint x: 1229, endPoint y: 359, distance: 35.6
click at [1229, 359] on span "Total Sugars" at bounding box center [1224, 355] width 63 height 13
click at [684, 447] on icon at bounding box center [680, 451] width 22 height 16
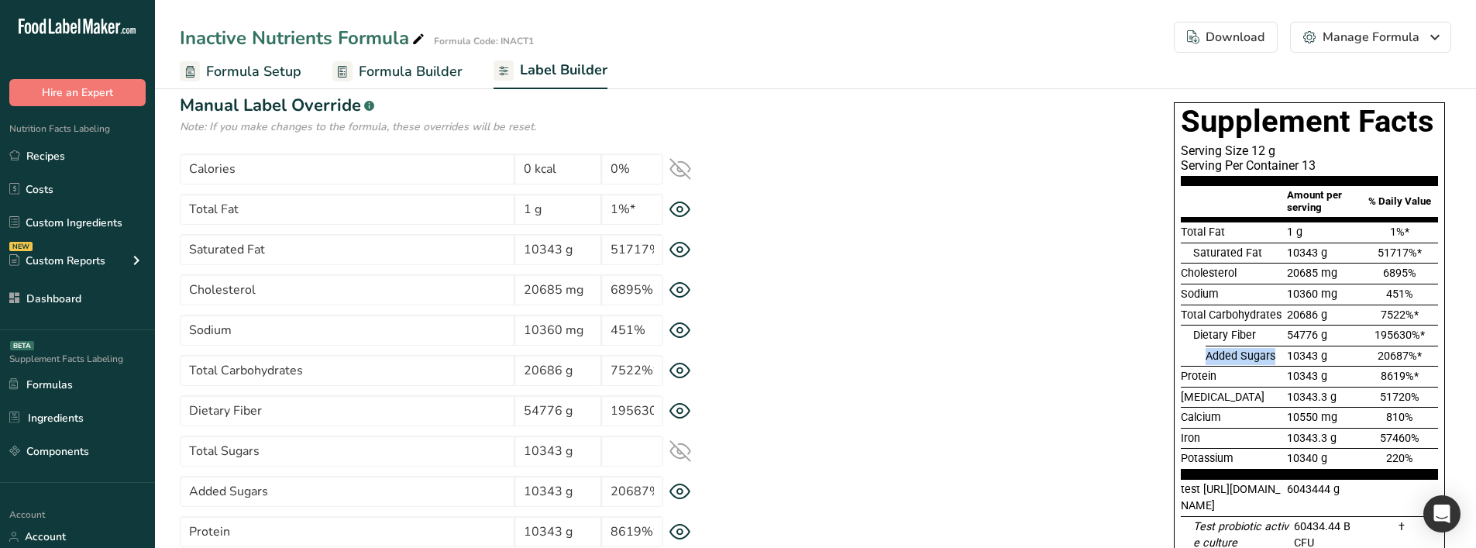
drag, startPoint x: 1206, startPoint y: 353, endPoint x: 1275, endPoint y: 352, distance: 69.0
click at [1275, 352] on div "Added Sugars" at bounding box center [1244, 356] width 78 height 17
click at [690, 451] on icon at bounding box center [680, 451] width 20 height 15
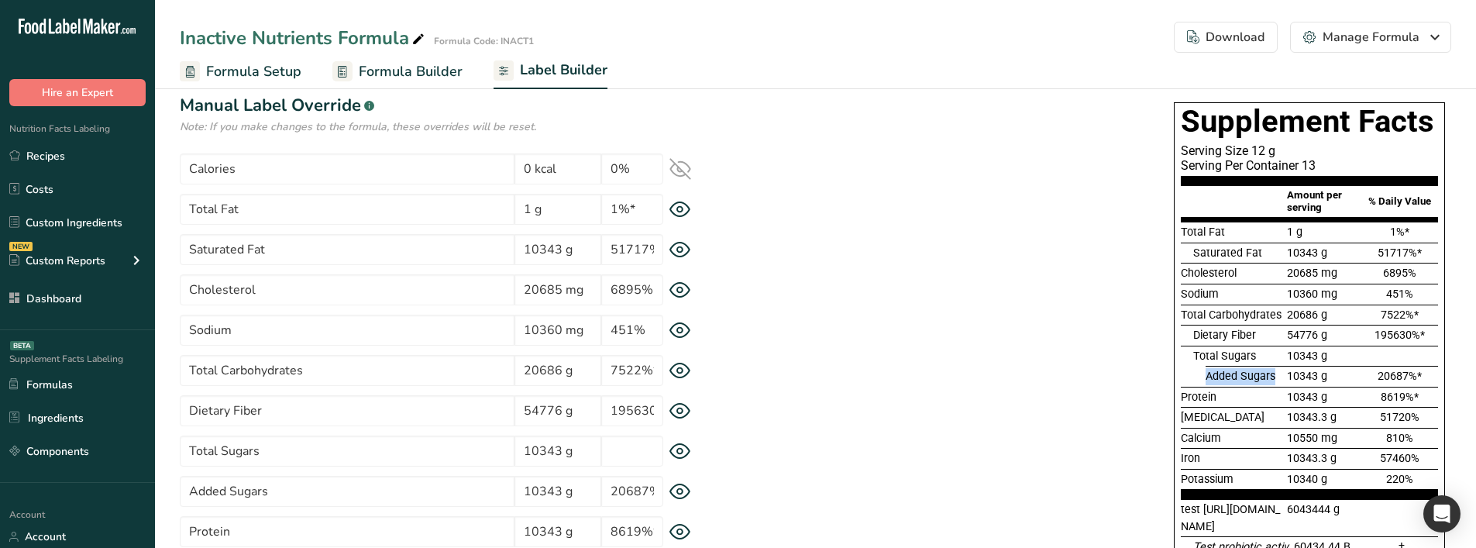
drag, startPoint x: 1204, startPoint y: 375, endPoint x: 1276, endPoint y: 374, distance: 72.0
click at [1276, 374] on div "Added Sugars 10343 g 20687%*" at bounding box center [1308, 376] width 257 height 21
drag, startPoint x: 1192, startPoint y: 352, endPoint x: 1273, endPoint y: 353, distance: 80.6
click at [1273, 353] on div "Total Sugars 10343 g" at bounding box center [1308, 355] width 257 height 21
drag, startPoint x: 1207, startPoint y: 373, endPoint x: 1266, endPoint y: 377, distance: 59.0
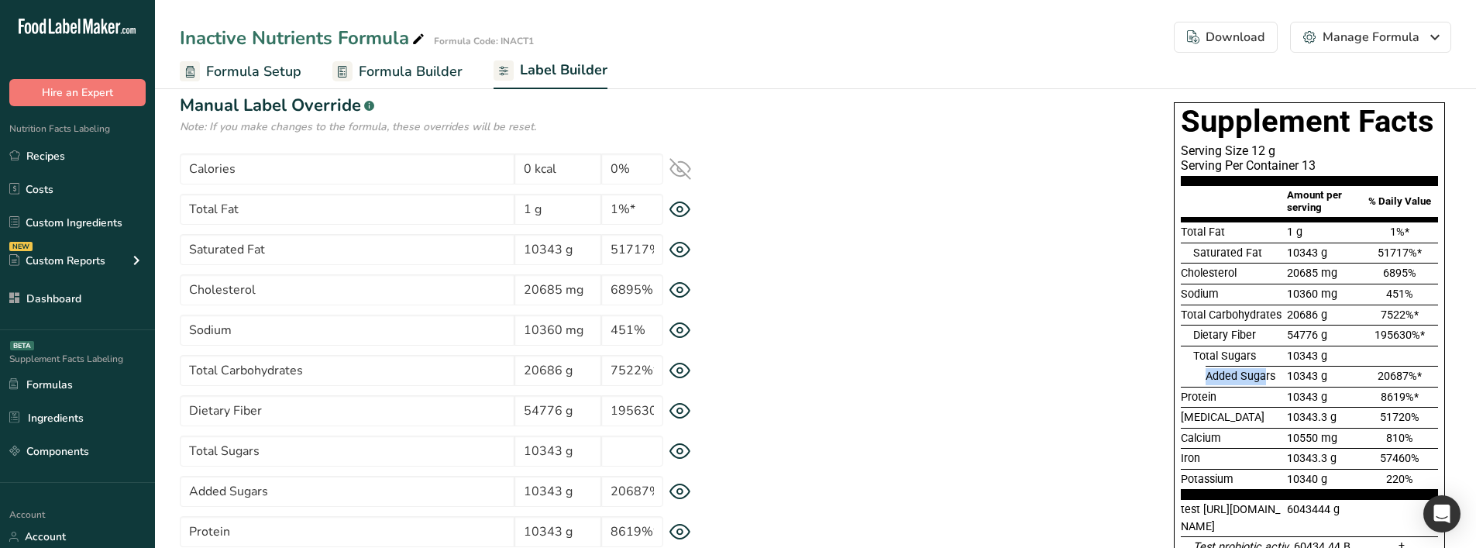
click at [1266, 377] on span "Added Sugars" at bounding box center [1240, 375] width 70 height 13
drag, startPoint x: 1188, startPoint y: 335, endPoint x: 1212, endPoint y: 335, distance: 24.0
click at [1212, 335] on div "Dietary Fiber 54776 g 195630%*" at bounding box center [1308, 335] width 257 height 21
click at [682, 449] on icon at bounding box center [679, 450] width 5 height 5
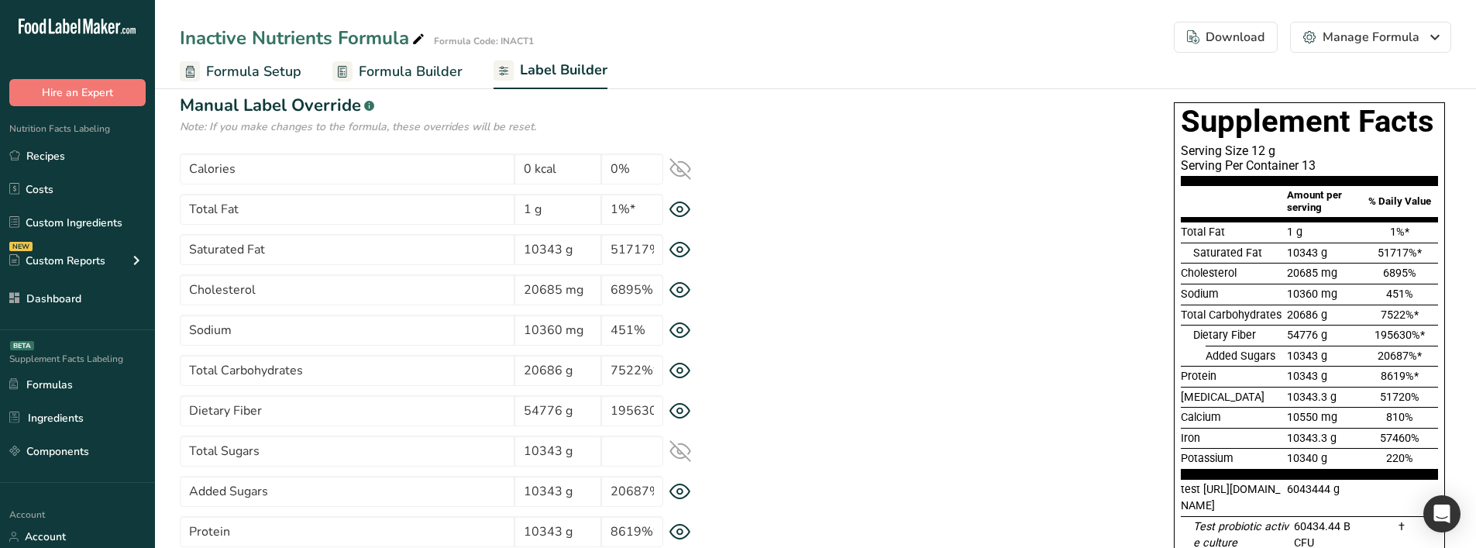
click at [678, 404] on icon at bounding box center [680, 411] width 20 height 15
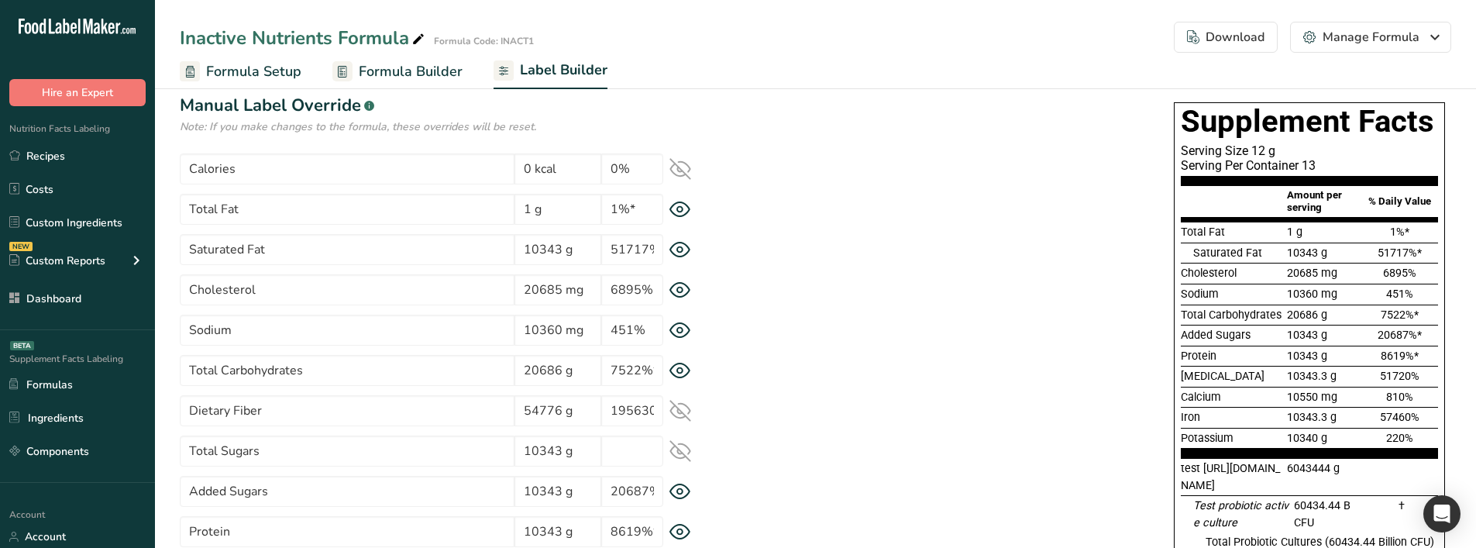
click at [678, 404] on icon at bounding box center [680, 411] width 22 height 22
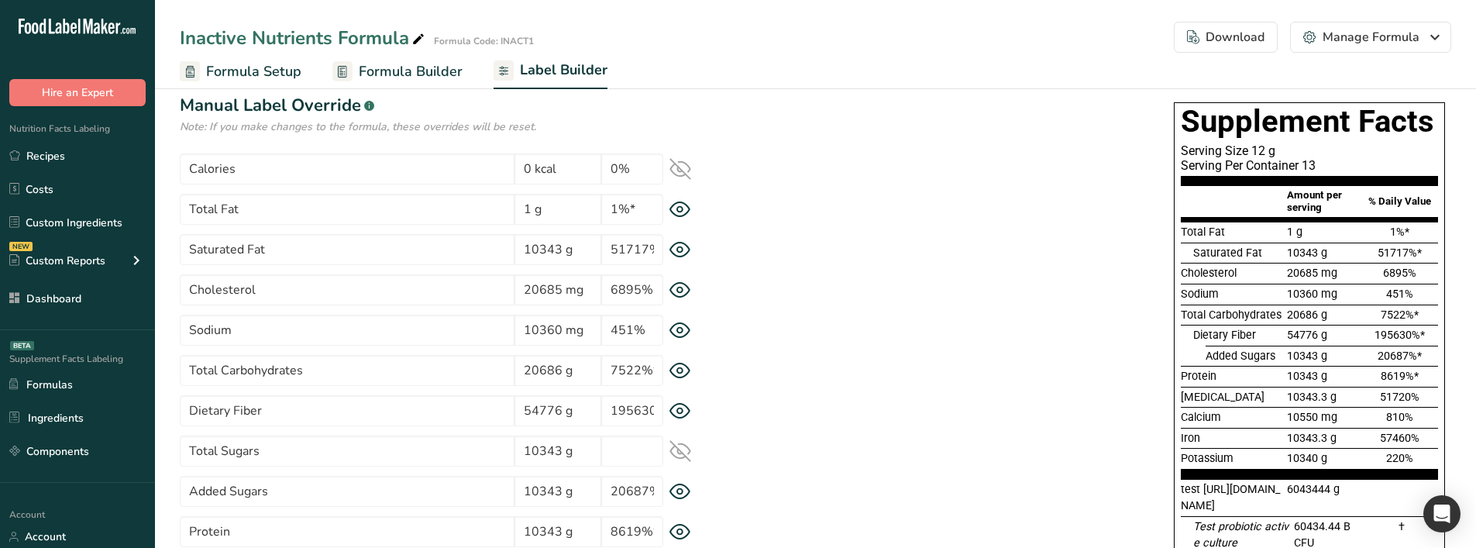
click at [686, 444] on icon at bounding box center [680, 451] width 22 height 22
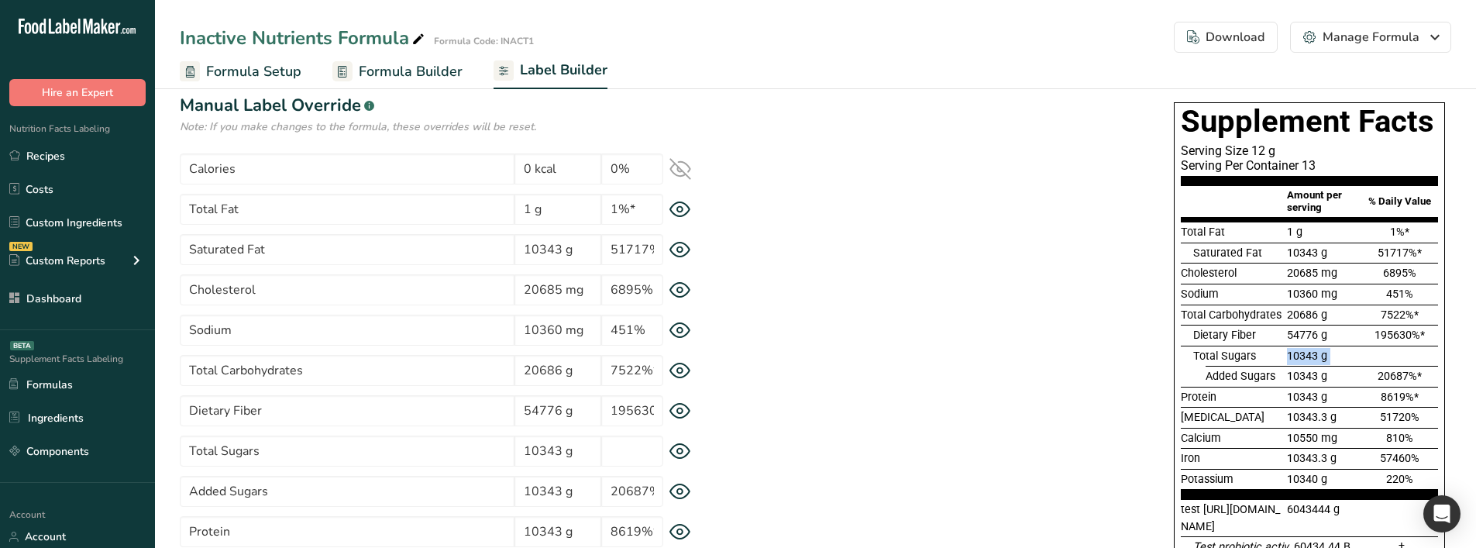
drag, startPoint x: 1195, startPoint y: 378, endPoint x: 1262, endPoint y: 349, distance: 72.5
click at [1262, 349] on section "Total Fat 1 g 1%* Saturated Fat 10343 g 51717%* Cholesterol 20685 mg 6895% Sodi…" at bounding box center [1308, 360] width 257 height 277
drag, startPoint x: 1270, startPoint y: 379, endPoint x: 1192, endPoint y: 364, distance: 79.6
click at [1192, 364] on section "Total Fat 1 g 1%* Saturated Fat 10343 g 51717%* Cholesterol 20685 mg 6895% Sodi…" at bounding box center [1308, 360] width 257 height 277
click at [1213, 376] on span "Added Sugars" at bounding box center [1240, 375] width 70 height 13
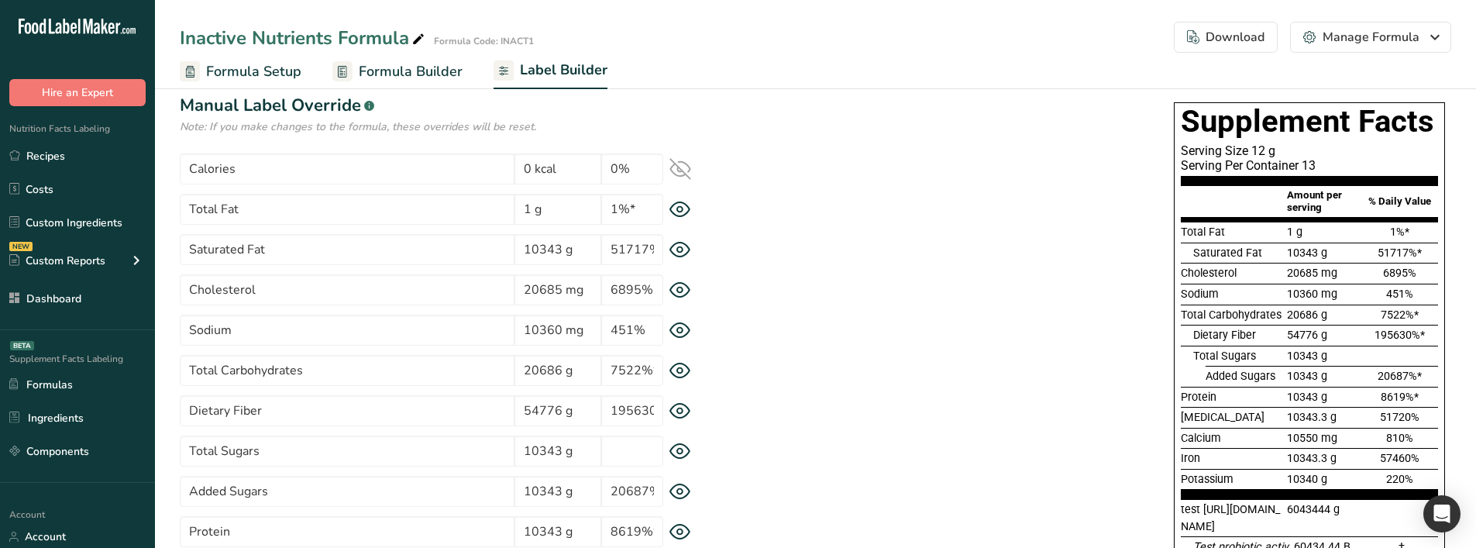
drag, startPoint x: 1194, startPoint y: 376, endPoint x: 1181, endPoint y: 376, distance: 12.4
click at [1181, 376] on div "Added Sugars 10343 g 20687%*" at bounding box center [1308, 376] width 257 height 21
drag, startPoint x: 1191, startPoint y: 331, endPoint x: 1262, endPoint y: 330, distance: 70.5
click at [1262, 330] on div "Dietary Fiber 54776 g 195630%*" at bounding box center [1308, 335] width 257 height 21
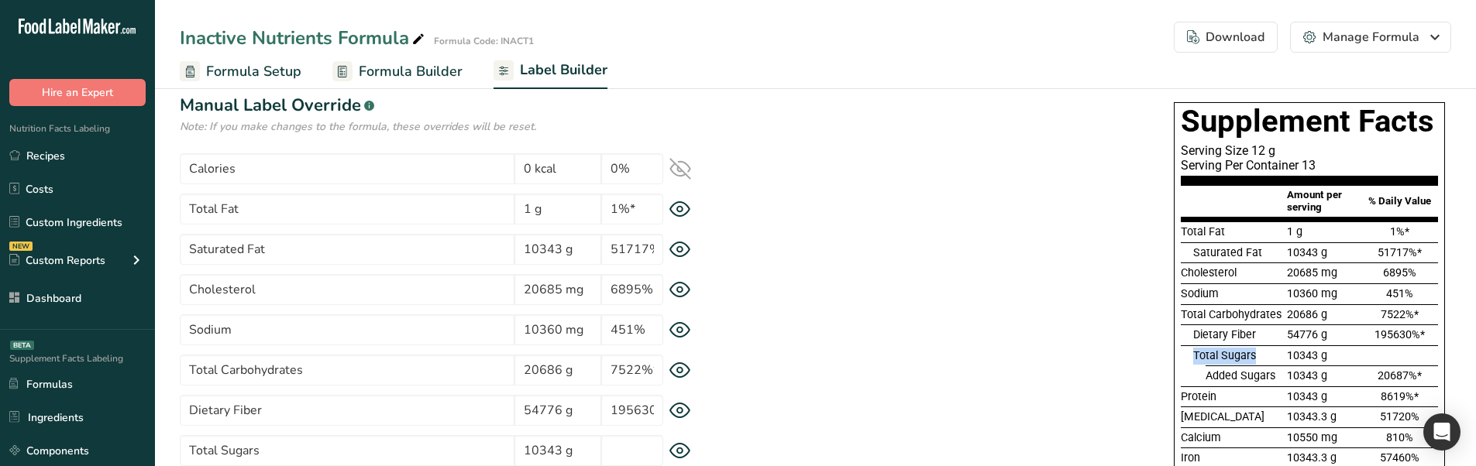
drag, startPoint x: 1193, startPoint y: 360, endPoint x: 1262, endPoint y: 359, distance: 68.9
click at [1262, 359] on div "Total Sugars" at bounding box center [1238, 356] width 91 height 17
drag, startPoint x: 1185, startPoint y: 318, endPoint x: 1253, endPoint y: 318, distance: 68.2
click at [1253, 318] on span "Total Carbohydrates" at bounding box center [1230, 314] width 101 height 13
drag, startPoint x: 1205, startPoint y: 380, endPoint x: 1282, endPoint y: 373, distance: 77.1
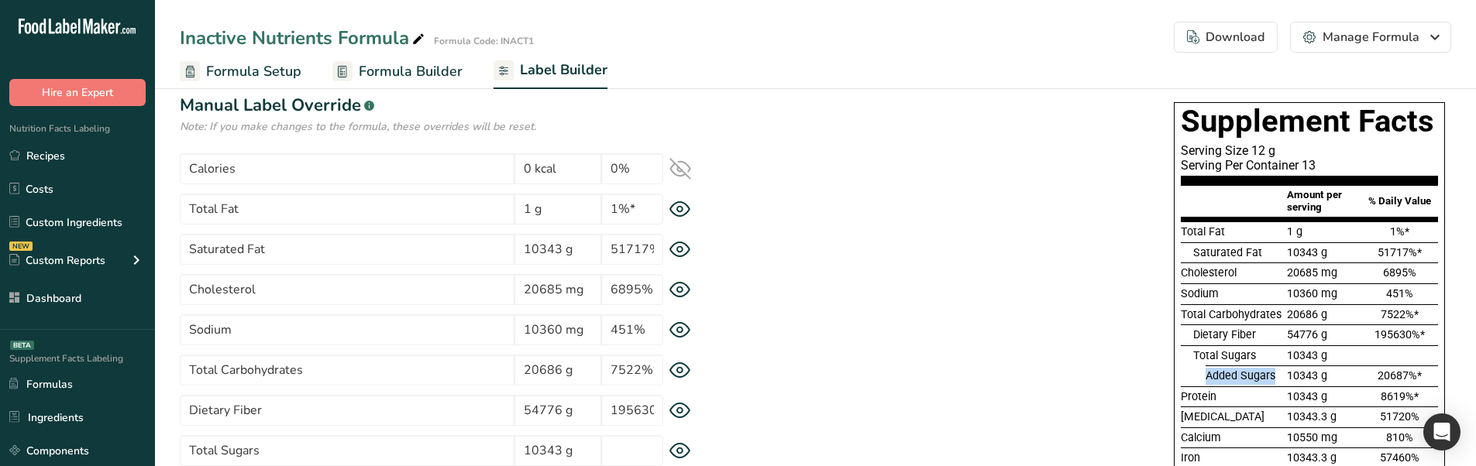
click at [1282, 373] on div "Added Sugars" at bounding box center [1244, 376] width 78 height 17
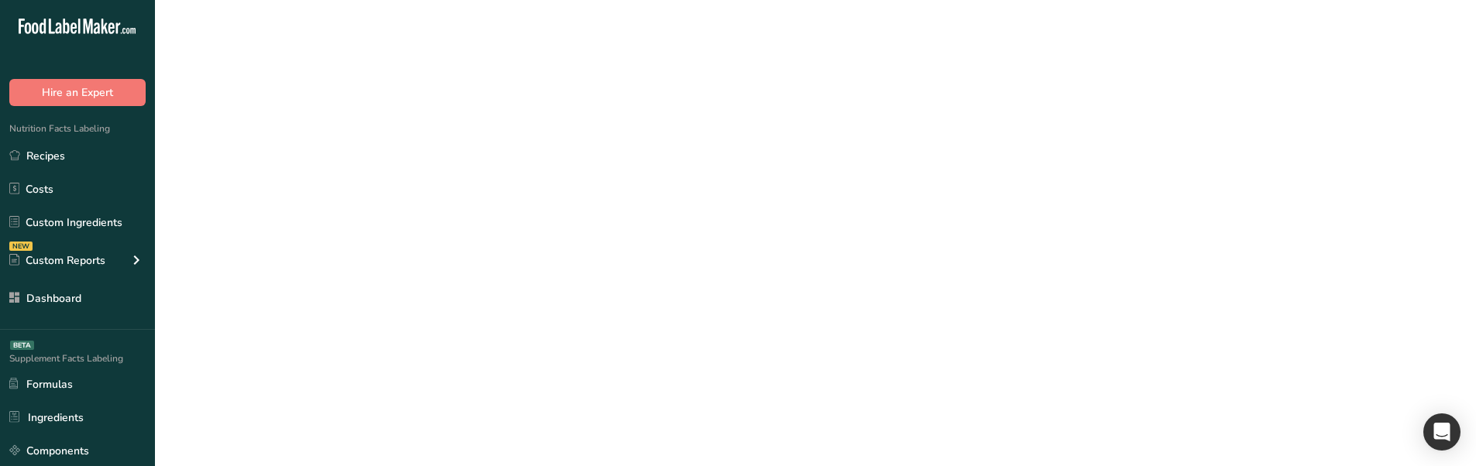
scroll to position [0, 0]
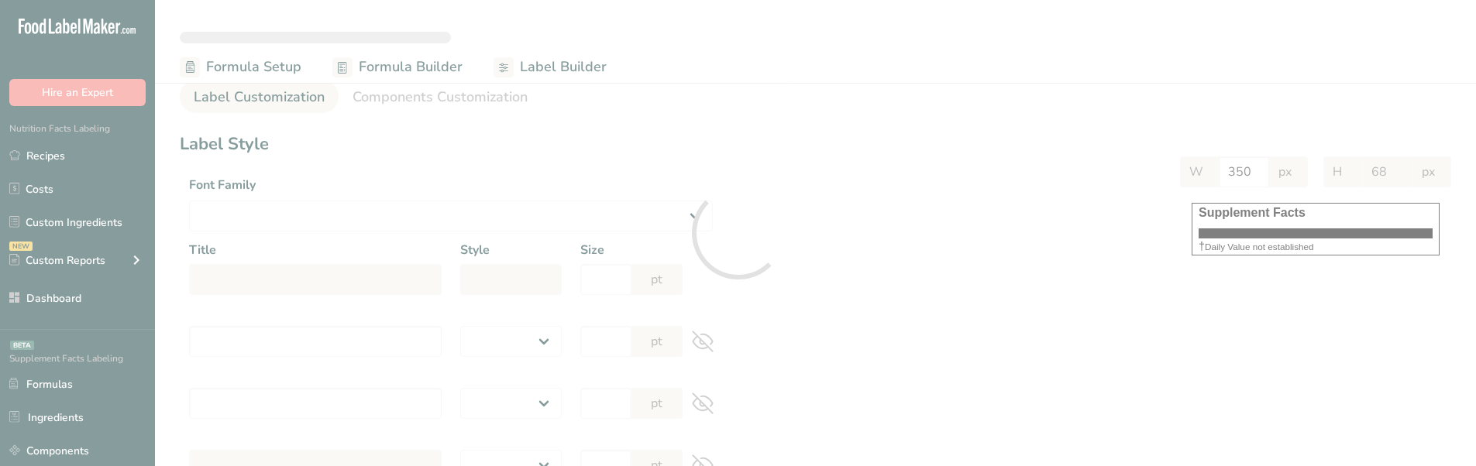
select select
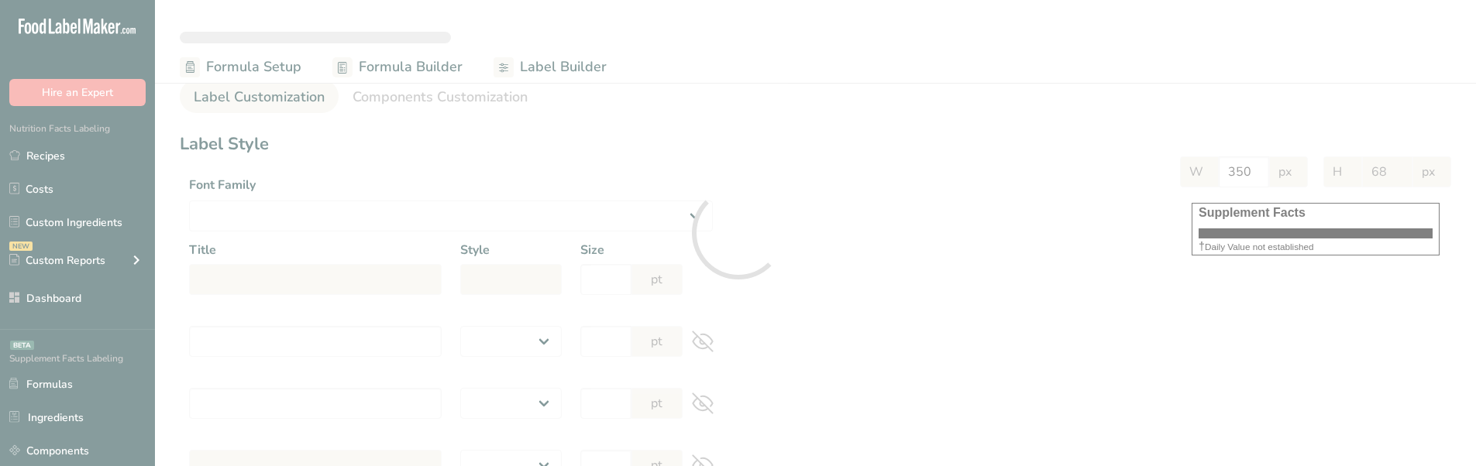
select select
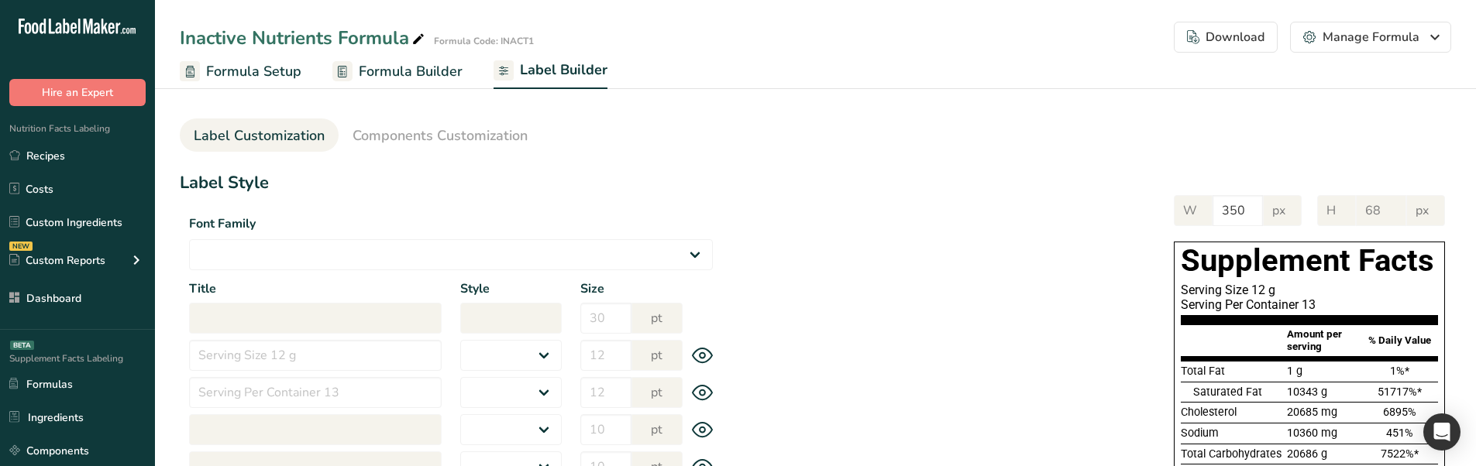
select select "Roboto"
type input "Supplement Facts"
select select "bold"
type input "30"
type input "Serving Size 12 g"
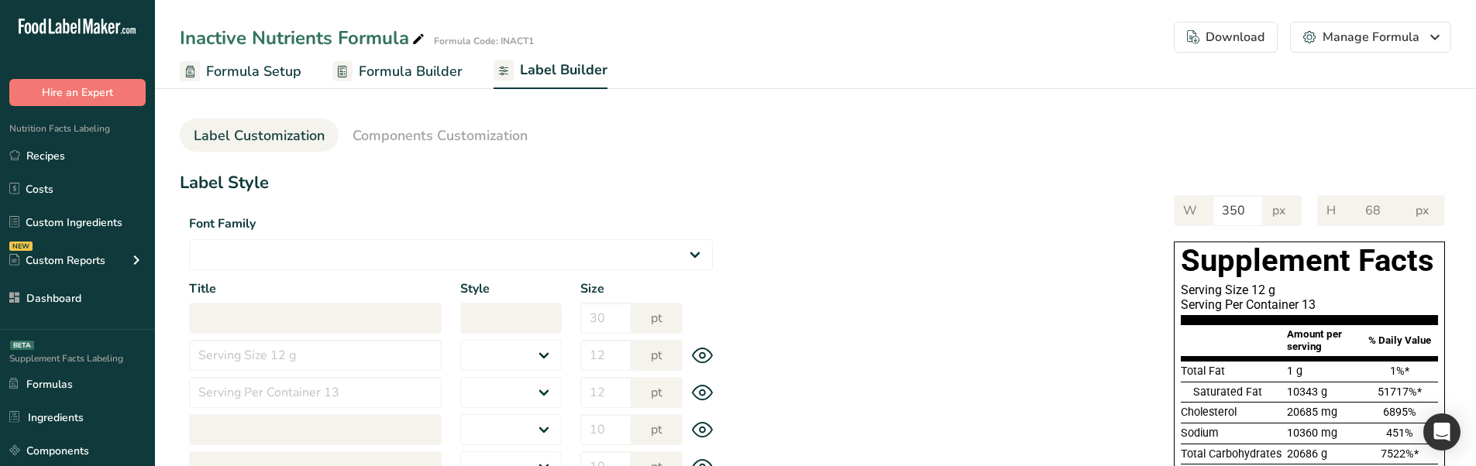
select select "regular"
type input "12"
type input "Serving Per Container 13"
select select "regular"
type input "12"
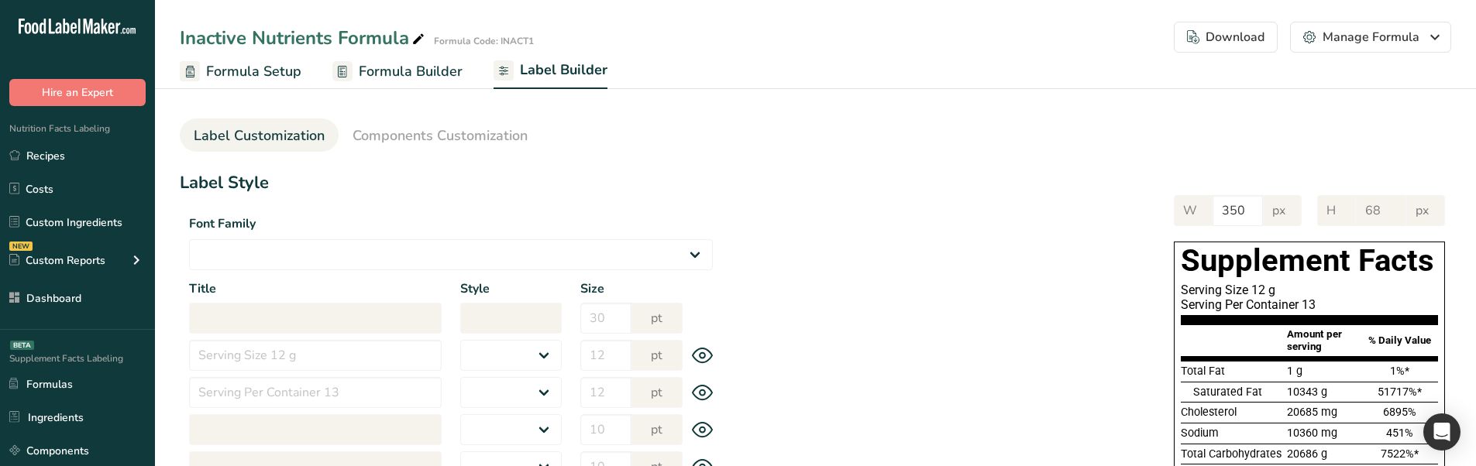
type input "Amount per serving"
select select "bold"
type input "10"
type input "% Daily Value"
select select "bold"
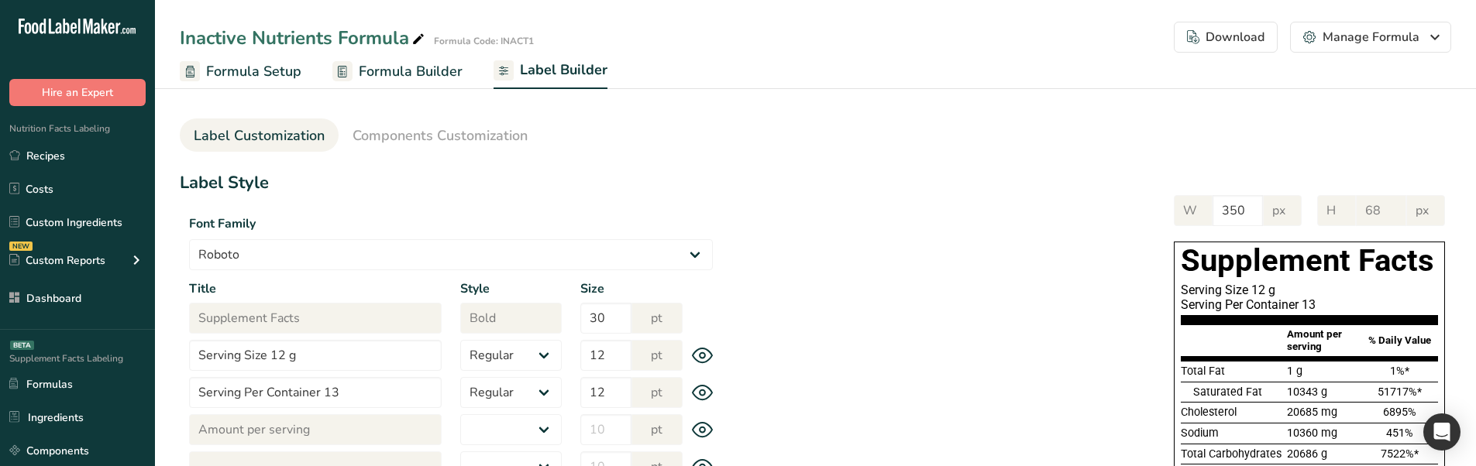
type input "10"
select select "regular"
type input "10"
select select "left"
type input "% Daily Value Column Justification"
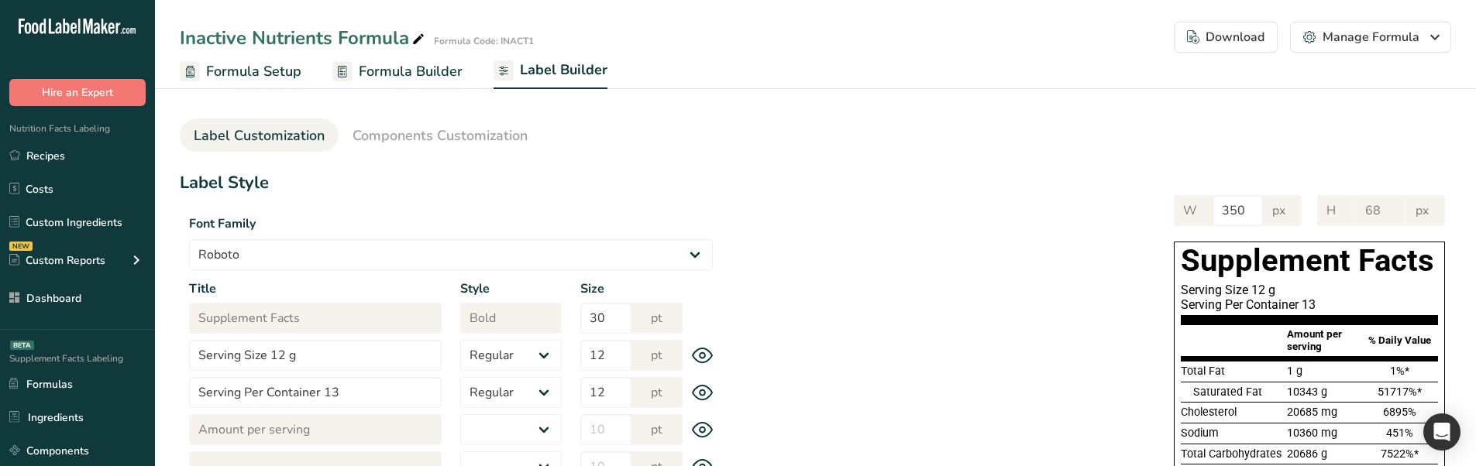
select select "center"
type input "40"
type input "30"
select select "% Daily Value"
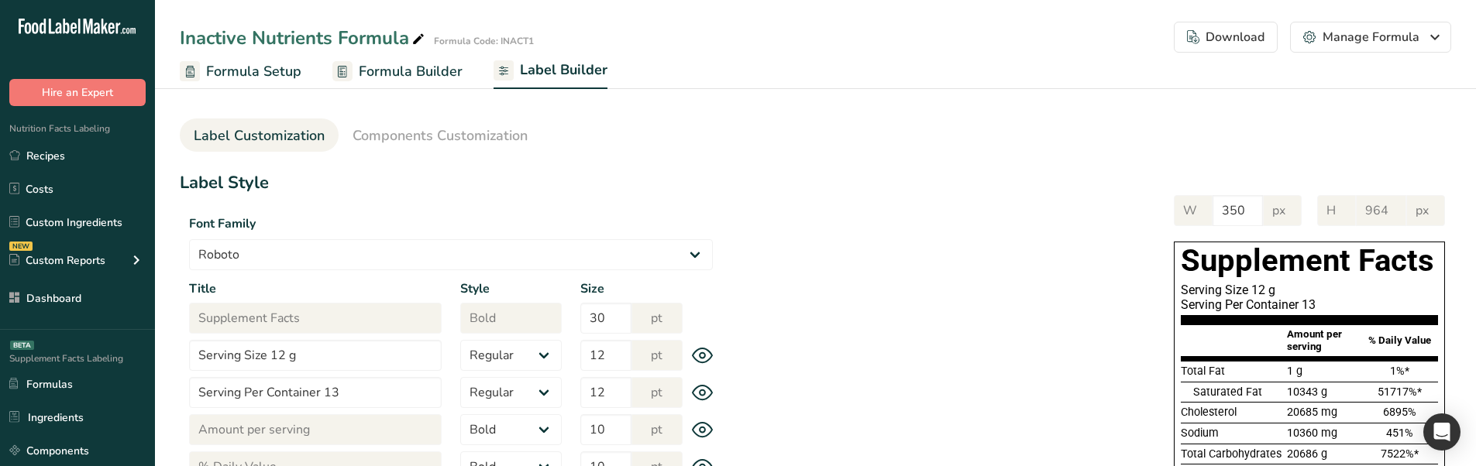
type input "916"
click at [448, 134] on span "Components Customization" at bounding box center [439, 135] width 175 height 21
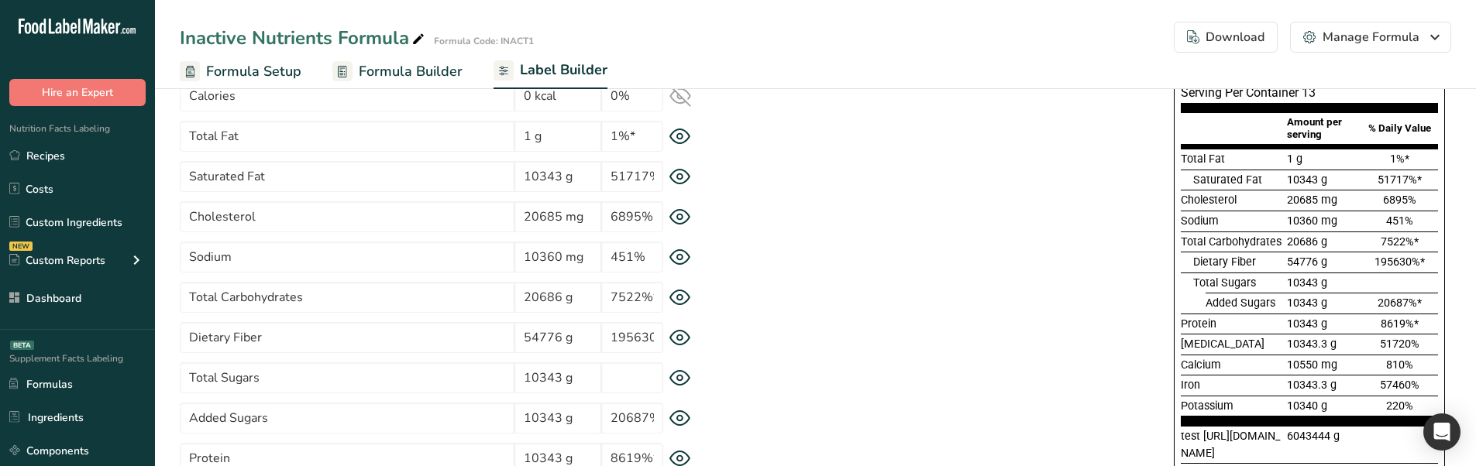
scroll to position [155, 0]
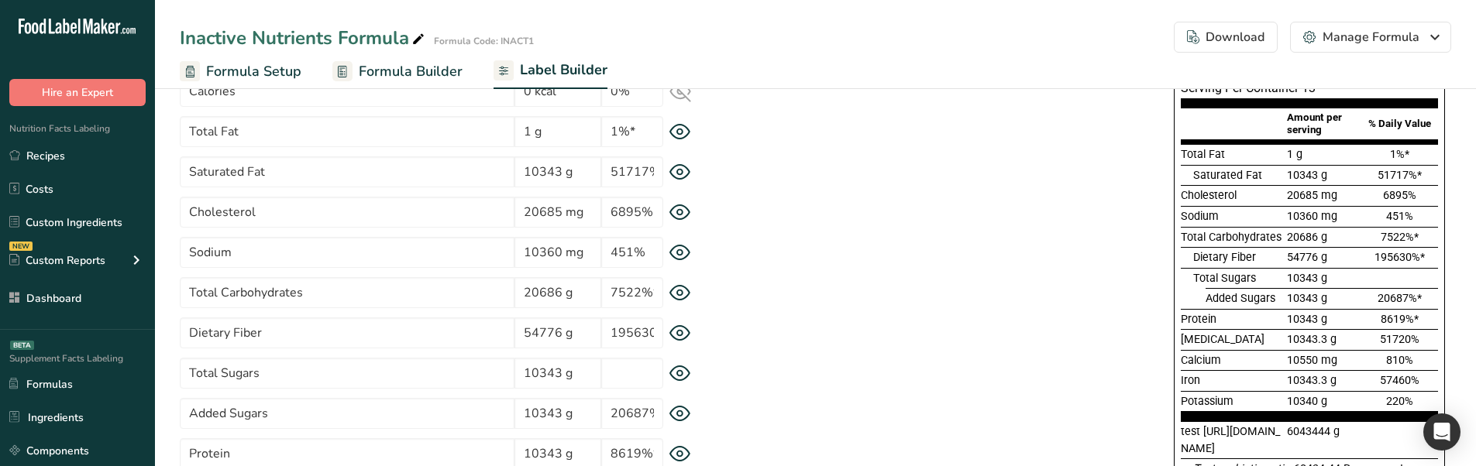
click at [677, 373] on icon at bounding box center [679, 373] width 5 height 5
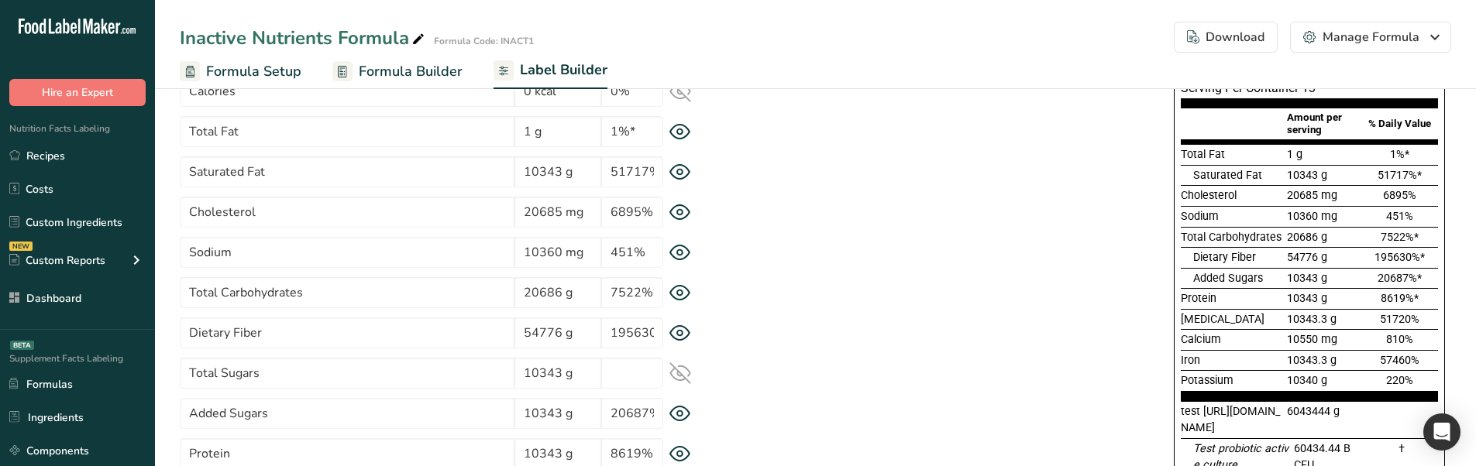
click at [677, 373] on icon at bounding box center [680, 373] width 20 height 15
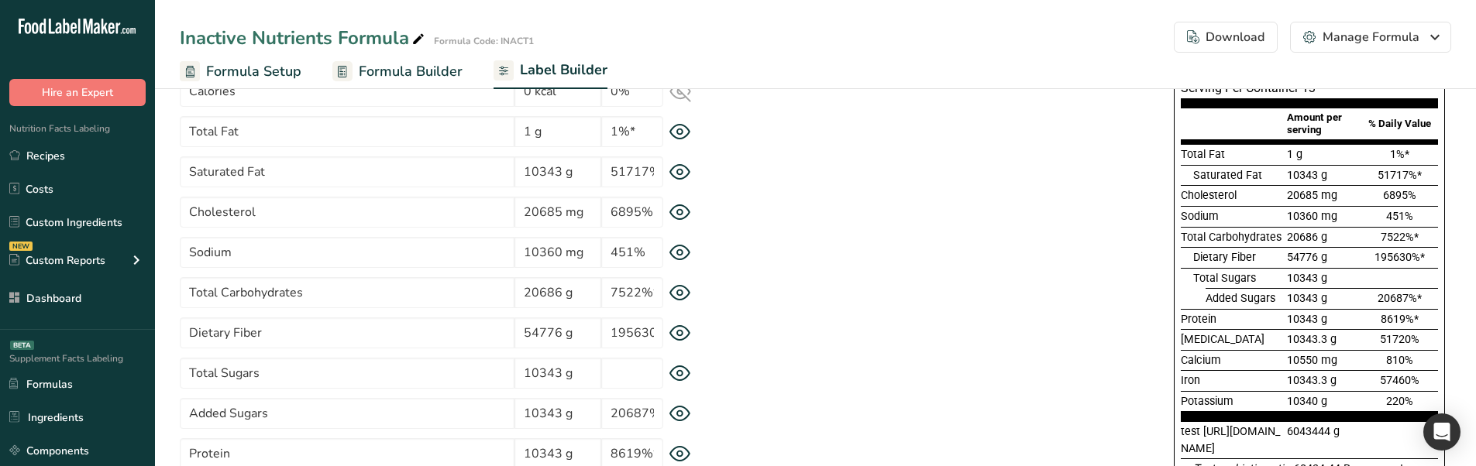
click at [677, 373] on icon at bounding box center [679, 373] width 5 height 5
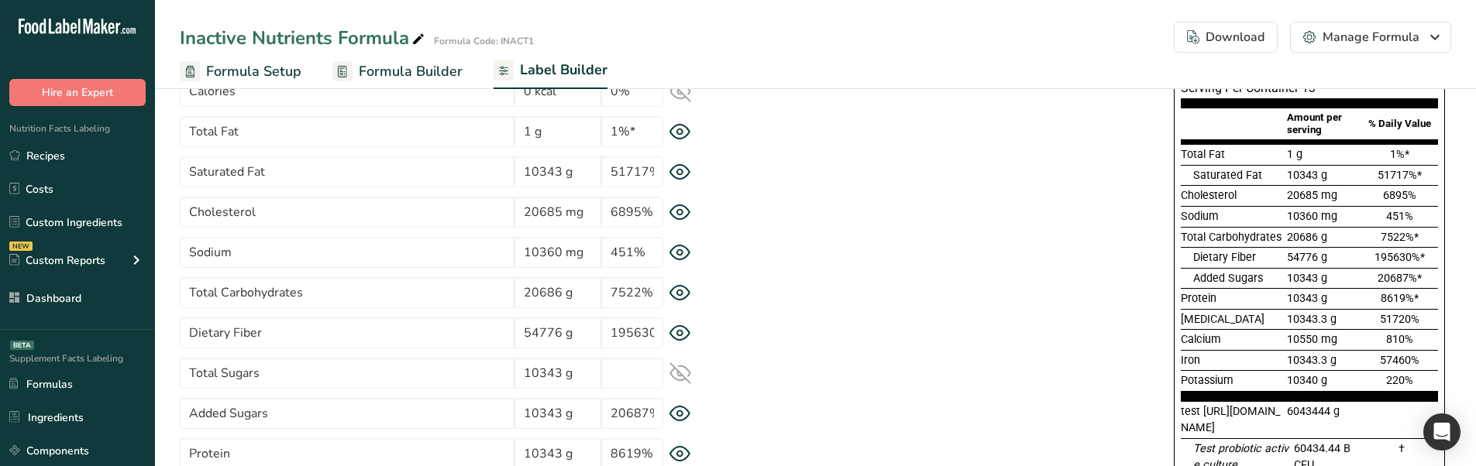
click at [677, 373] on icon at bounding box center [680, 373] width 20 height 15
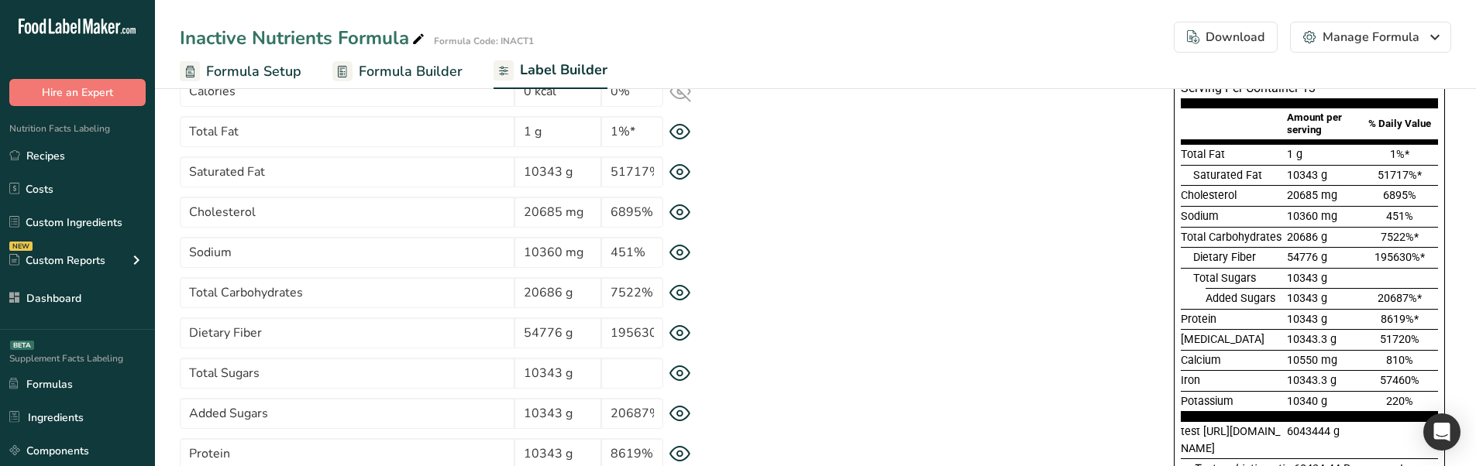
click at [682, 328] on icon at bounding box center [680, 333] width 22 height 16
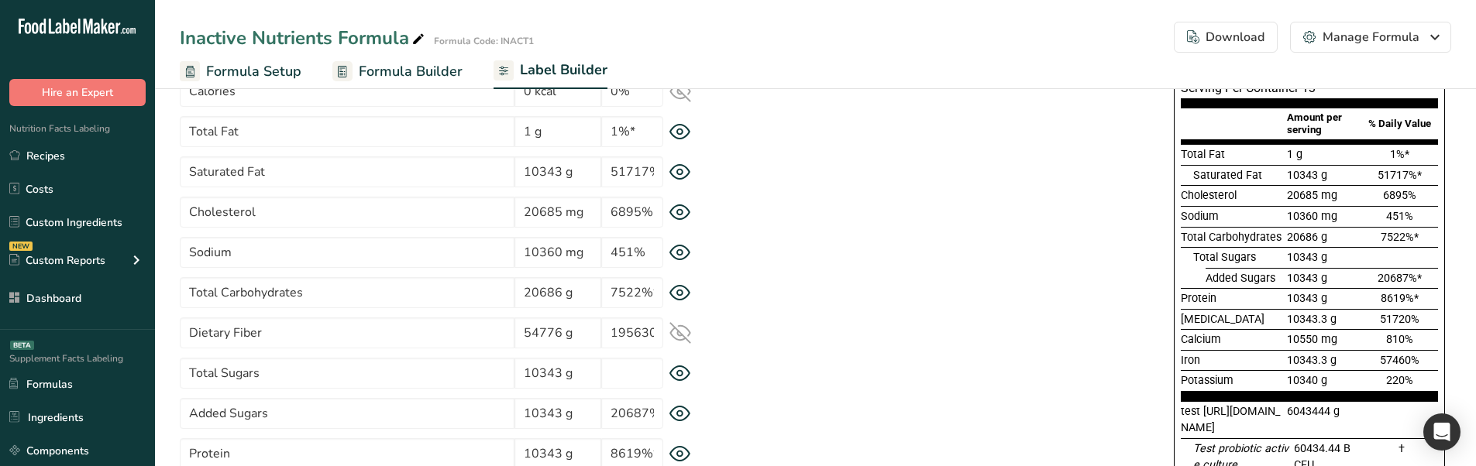
click at [686, 368] on icon at bounding box center [680, 373] width 20 height 15
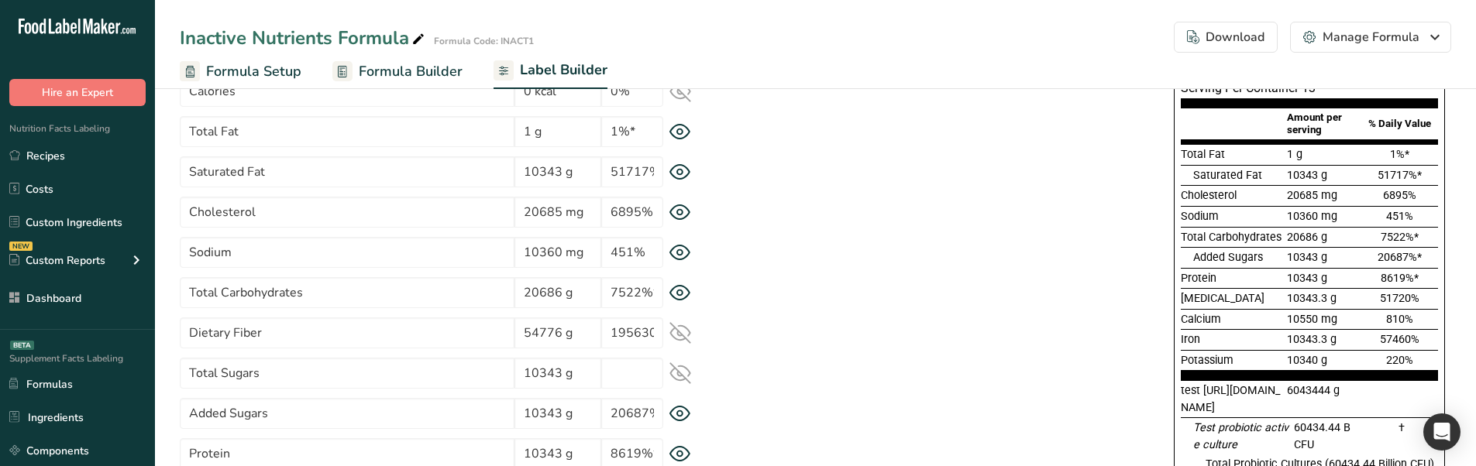
click at [686, 368] on icon at bounding box center [680, 373] width 20 height 15
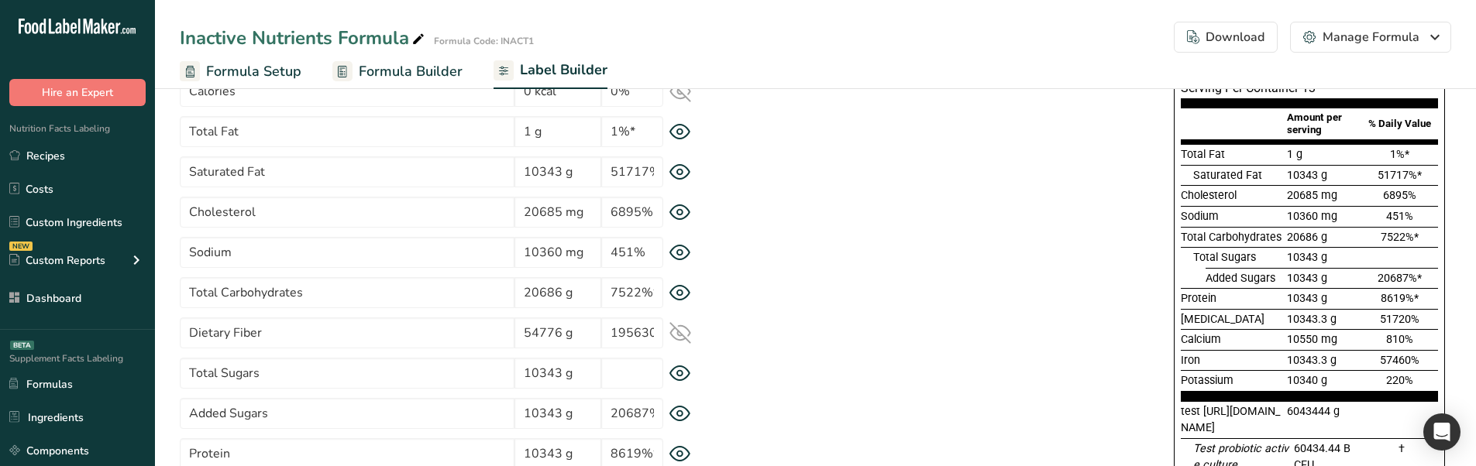
click at [684, 333] on icon at bounding box center [680, 333] width 22 height 22
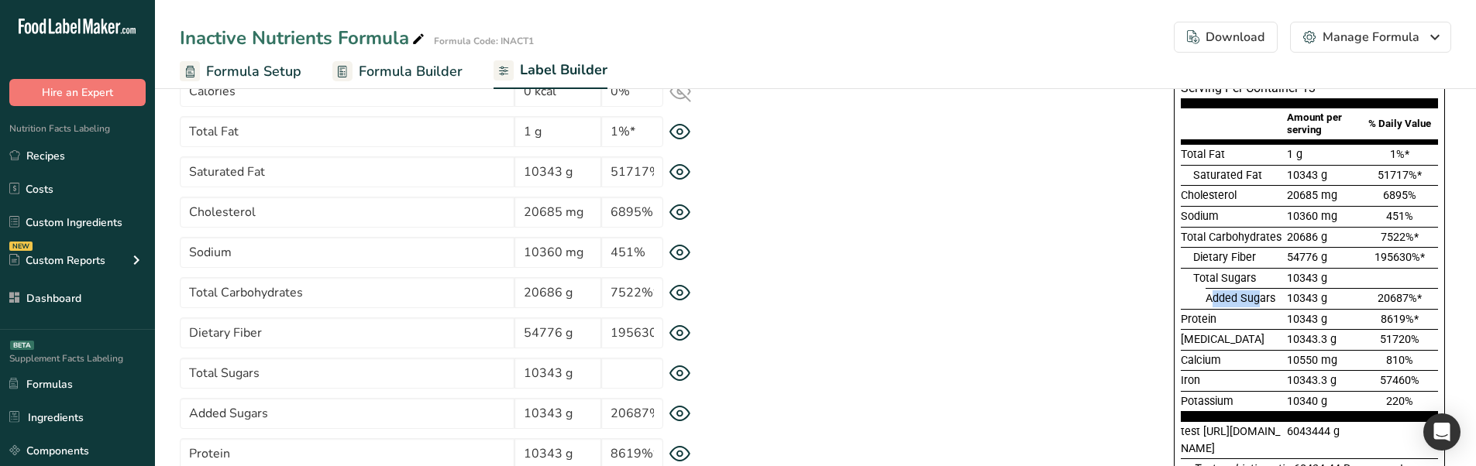
drag, startPoint x: 1210, startPoint y: 294, endPoint x: 1261, endPoint y: 295, distance: 51.1
click at [1261, 295] on span "Added Sugars" at bounding box center [1240, 298] width 70 height 13
drag, startPoint x: 1186, startPoint y: 240, endPoint x: 1218, endPoint y: 240, distance: 32.5
click at [1218, 240] on span "Total Carbohydrates" at bounding box center [1230, 237] width 101 height 13
click at [1218, 296] on span "Added Sugars" at bounding box center [1240, 298] width 70 height 13
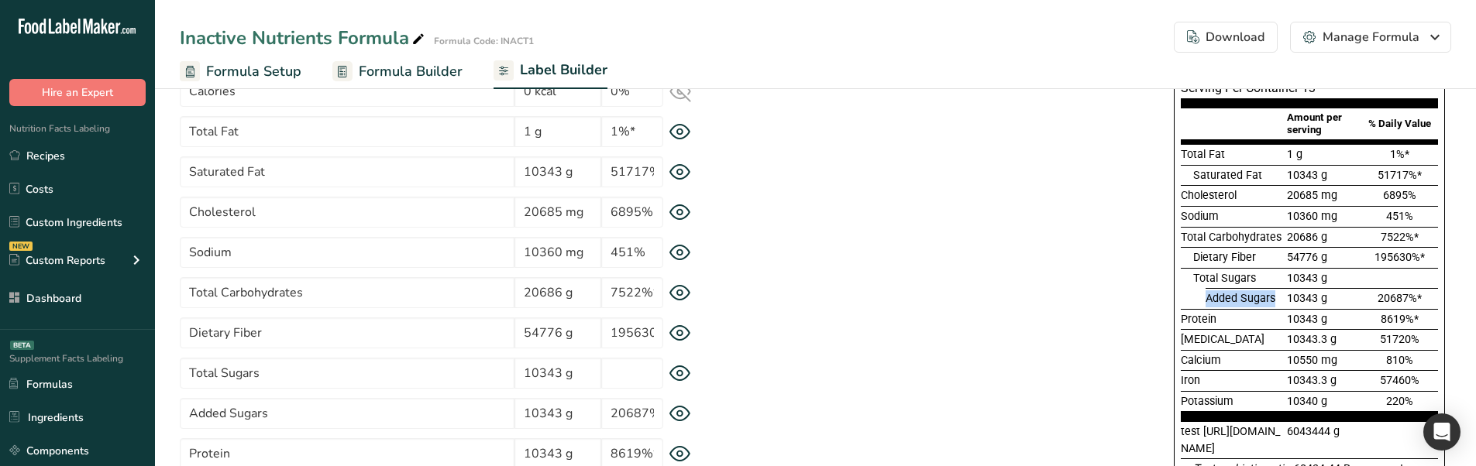
drag, startPoint x: 1204, startPoint y: 299, endPoint x: 1279, endPoint y: 298, distance: 75.1
click at [1279, 298] on div "Added Sugars 10343 g 20687%*" at bounding box center [1308, 298] width 257 height 21
drag, startPoint x: 1197, startPoint y: 277, endPoint x: 1256, endPoint y: 280, distance: 58.9
click at [1256, 280] on div "Total Sugars" at bounding box center [1238, 278] width 91 height 17
click at [681, 339] on icon at bounding box center [680, 333] width 22 height 16
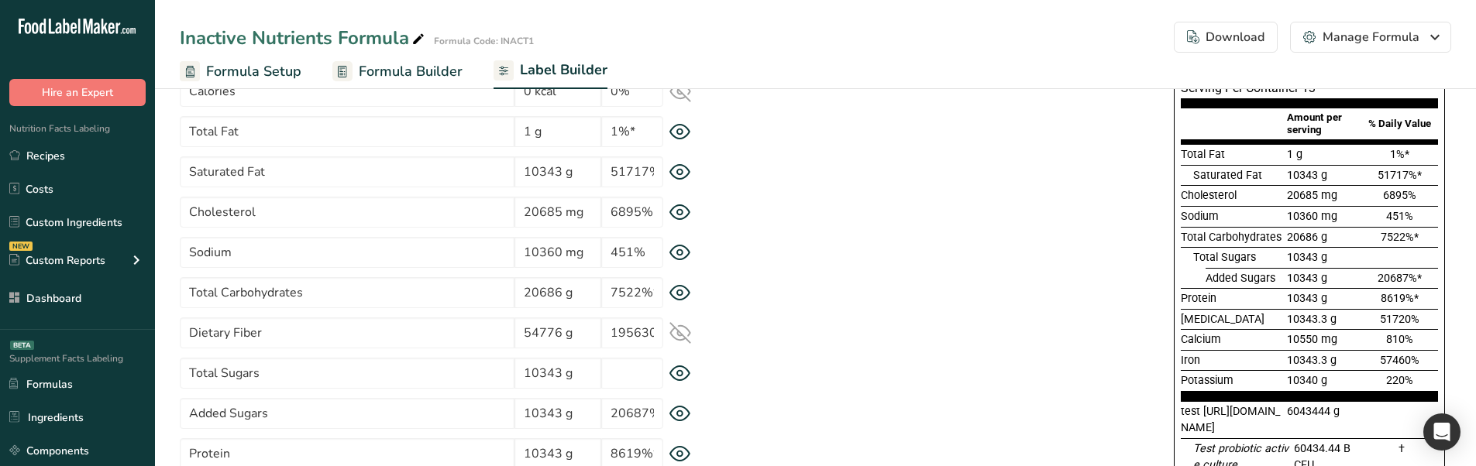
click at [681, 339] on icon at bounding box center [680, 333] width 22 height 22
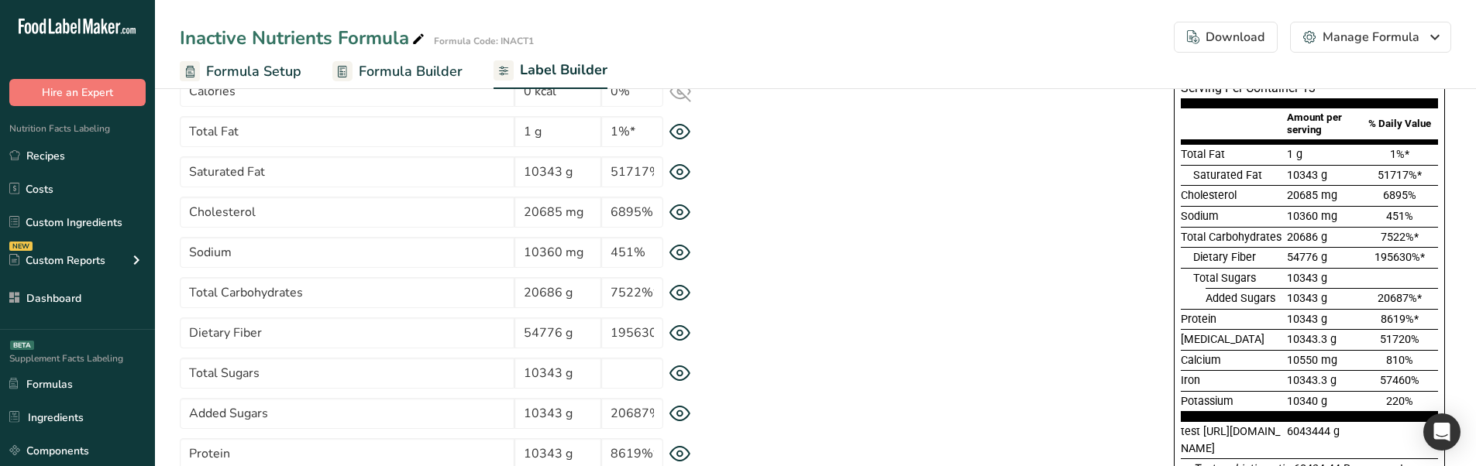
click at [672, 253] on icon at bounding box center [680, 253] width 22 height 16
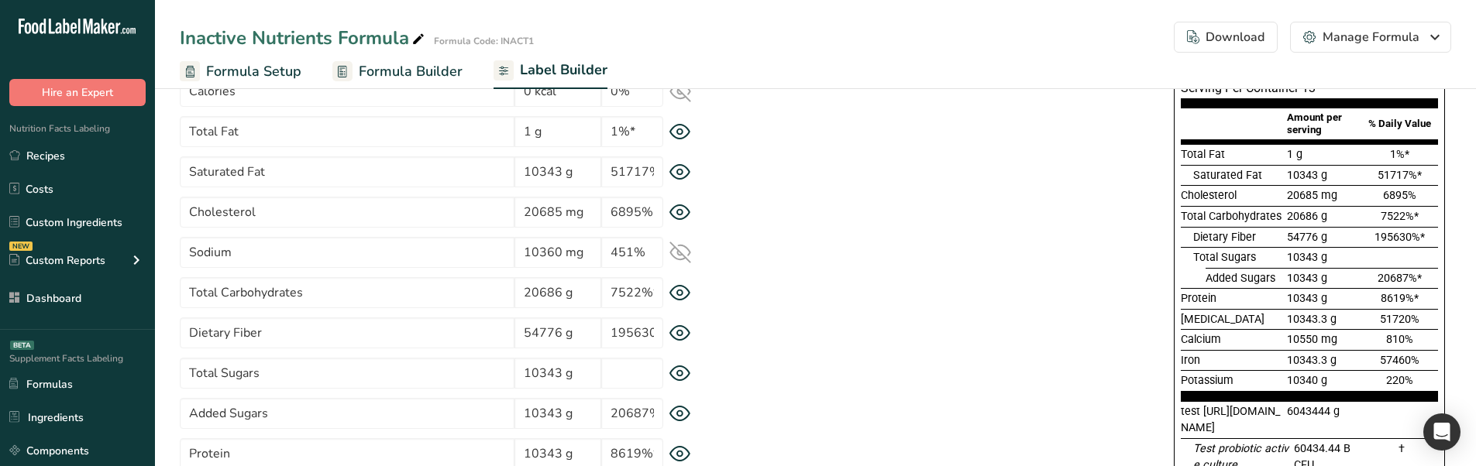
click at [672, 253] on icon at bounding box center [680, 253] width 22 height 22
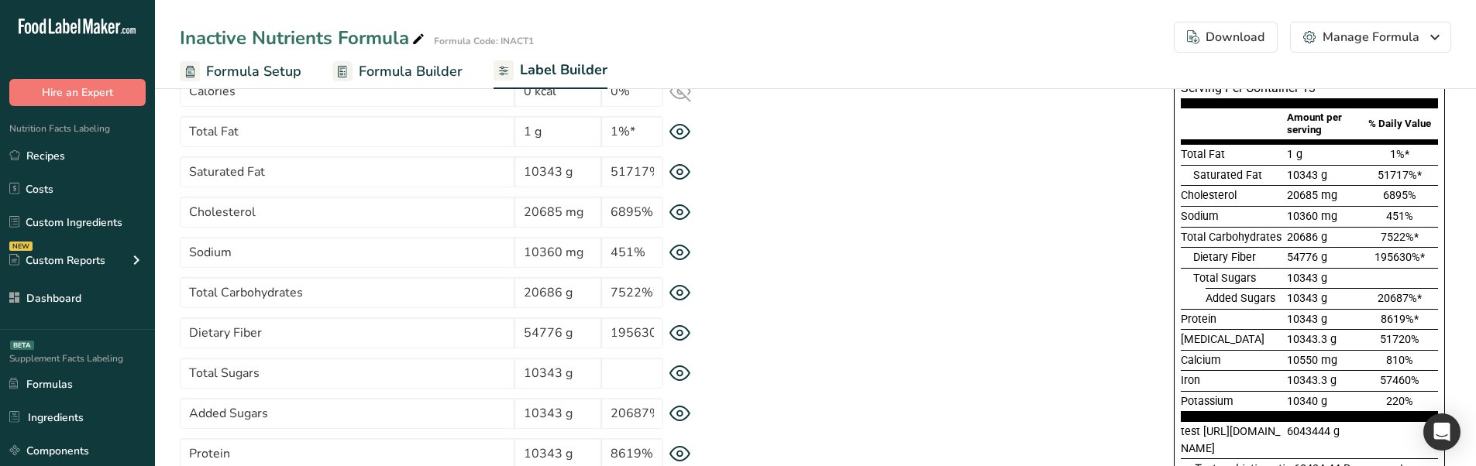
click at [688, 334] on icon at bounding box center [680, 333] width 22 height 16
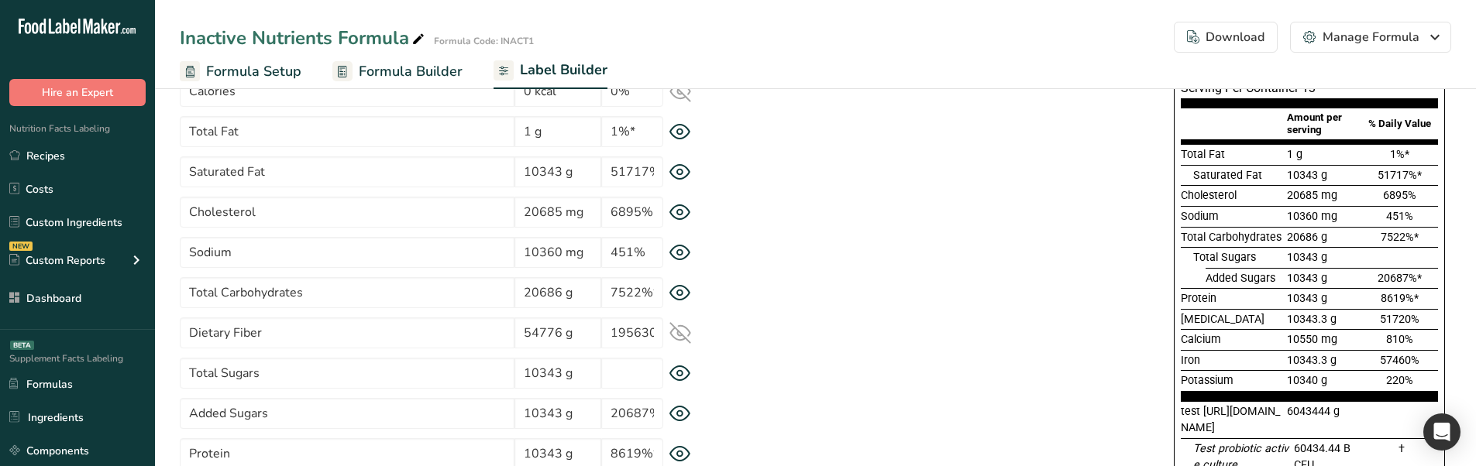
click at [688, 334] on icon at bounding box center [680, 333] width 22 height 22
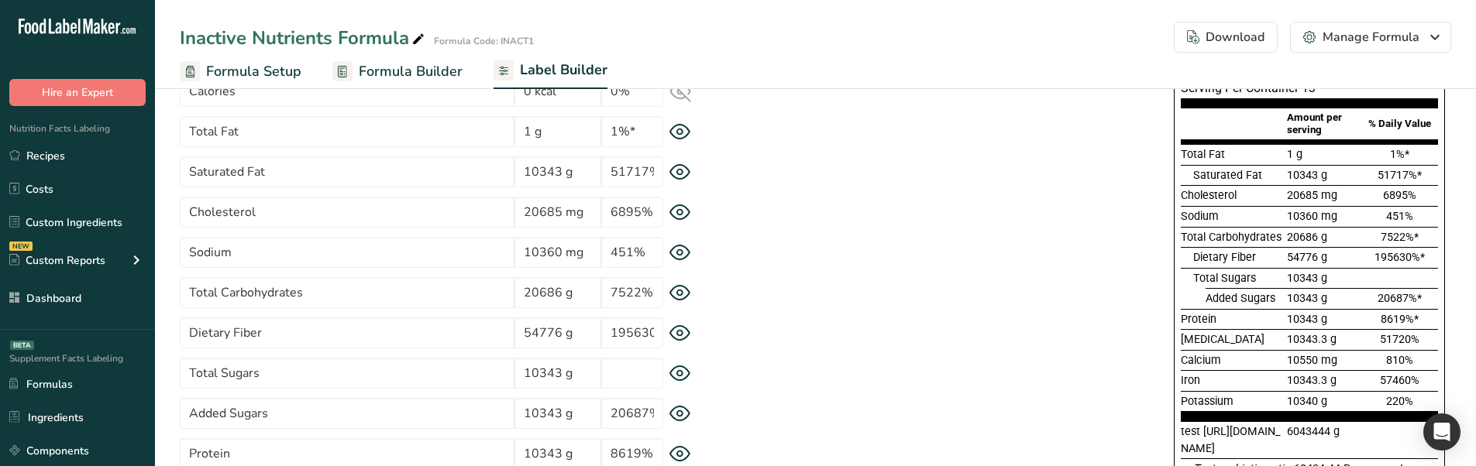
click at [679, 297] on icon at bounding box center [680, 293] width 22 height 16
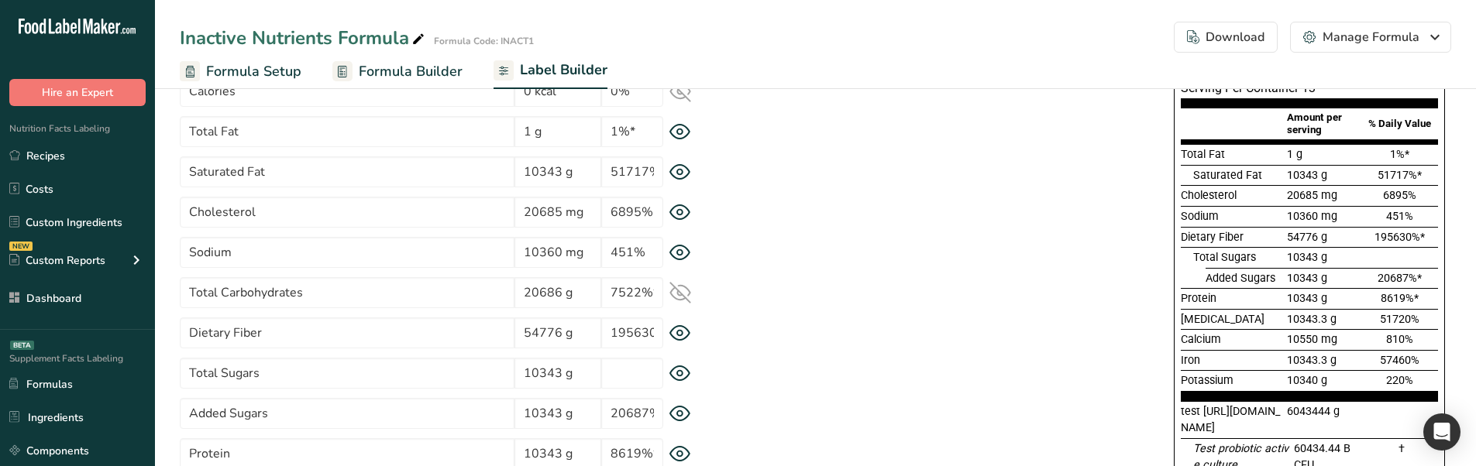
click at [679, 297] on icon at bounding box center [680, 293] width 22 height 22
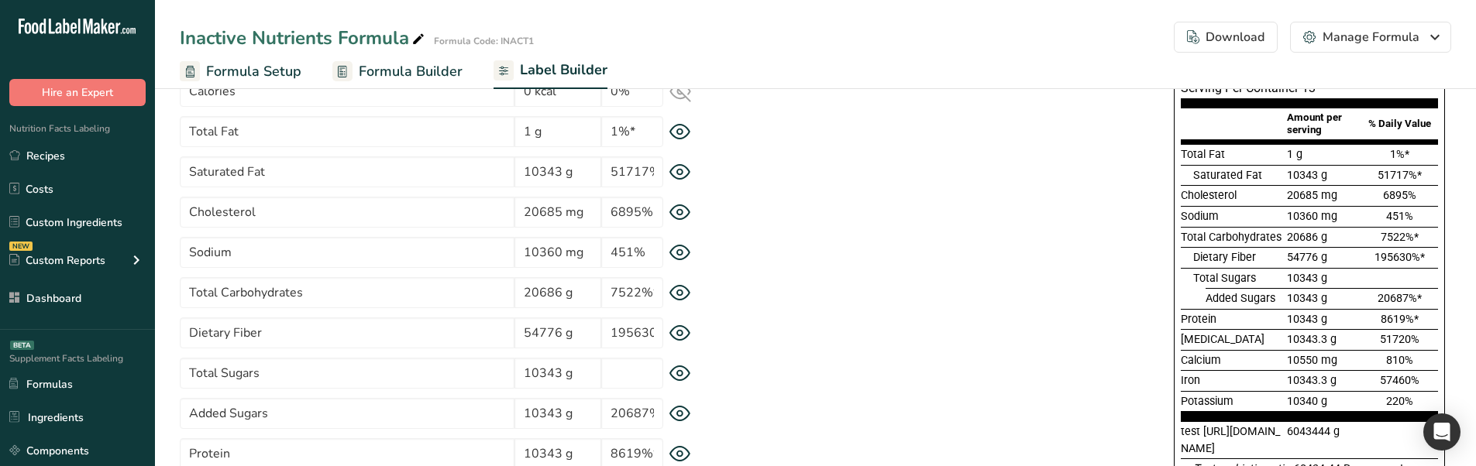
click at [679, 297] on icon at bounding box center [680, 293] width 22 height 16
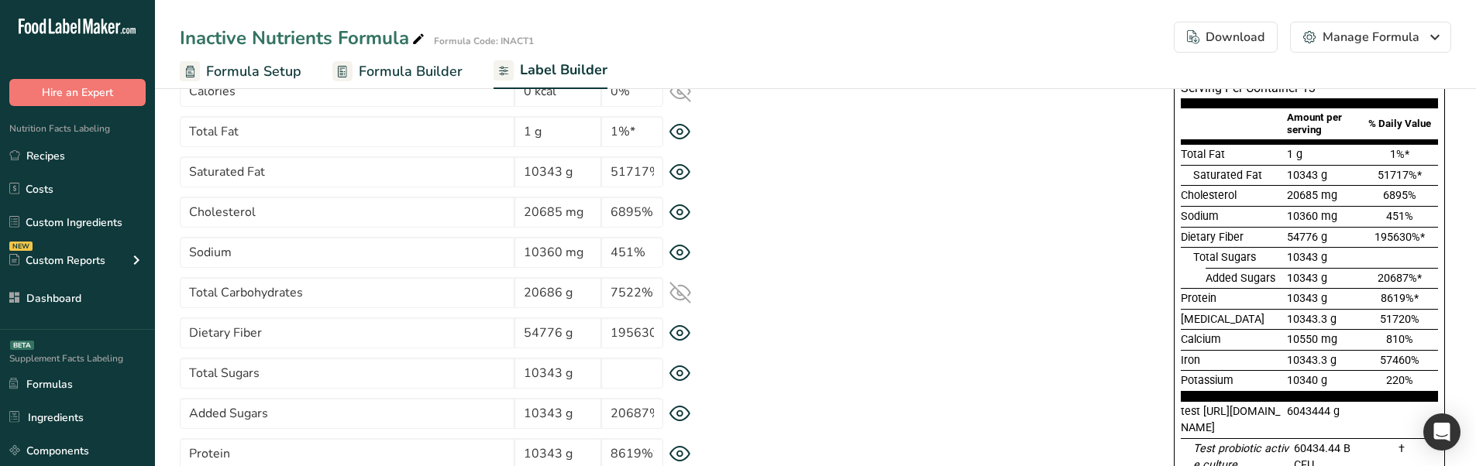
click at [679, 297] on icon at bounding box center [680, 293] width 22 height 22
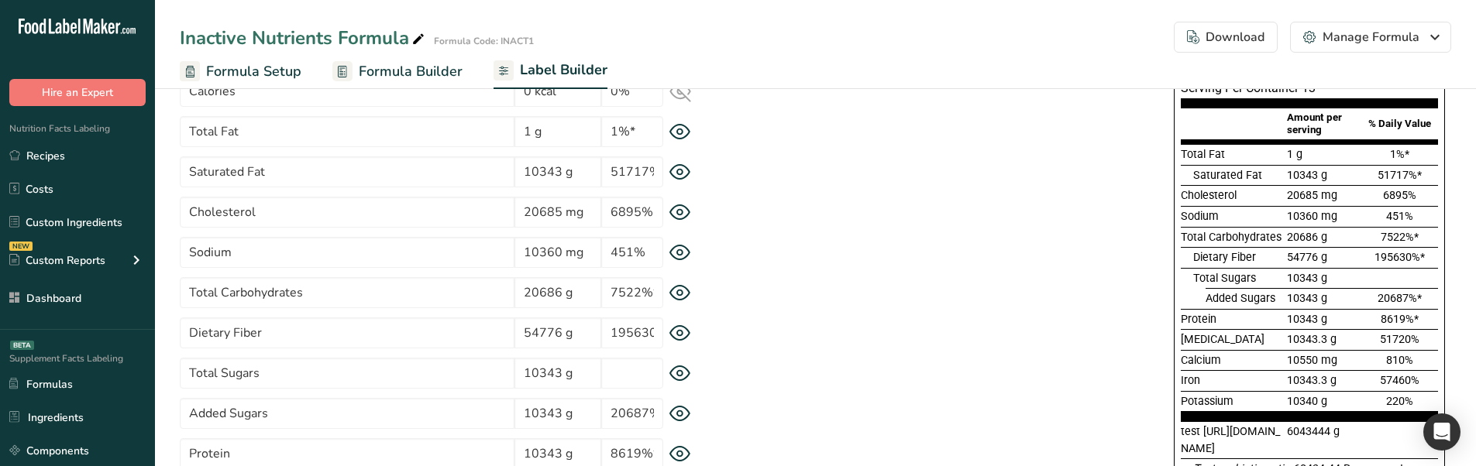
click at [679, 297] on icon at bounding box center [680, 293] width 22 height 16
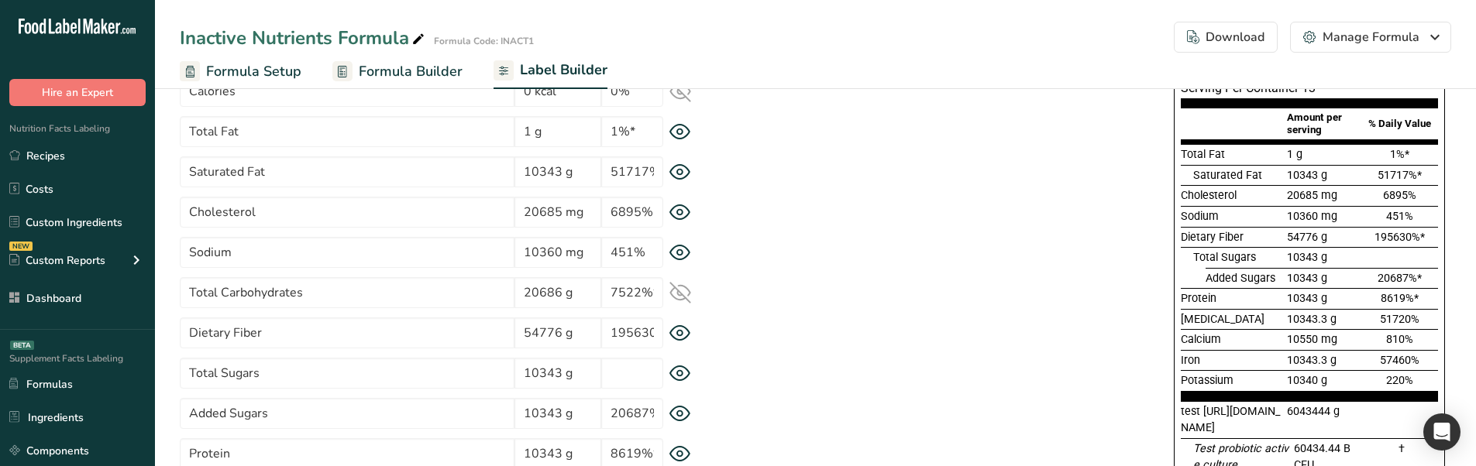
click at [679, 297] on icon at bounding box center [680, 293] width 22 height 22
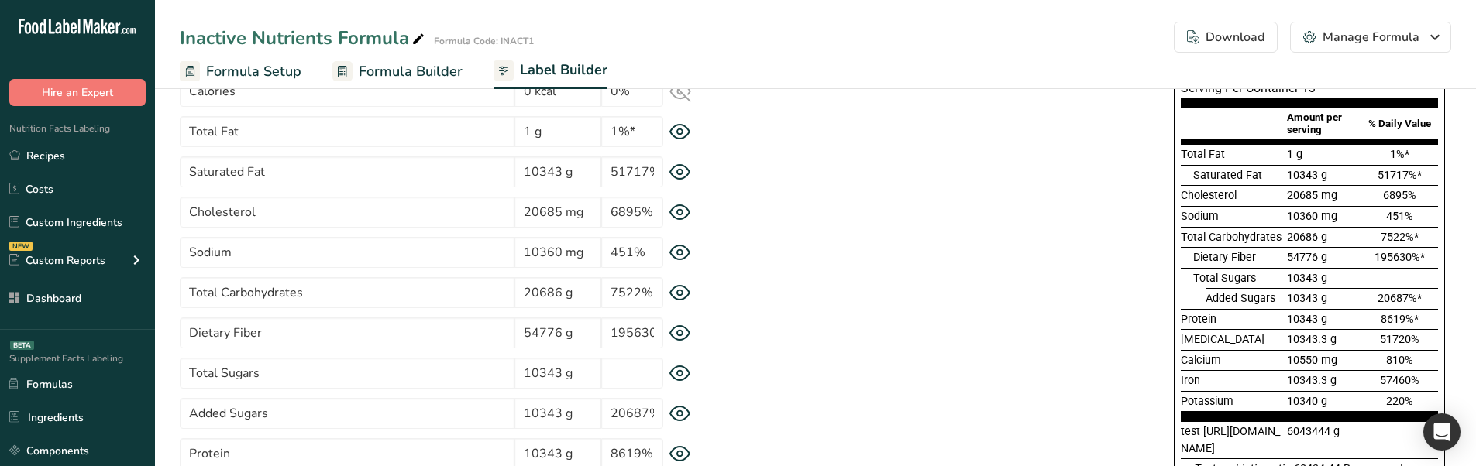
click at [679, 297] on icon at bounding box center [680, 293] width 22 height 16
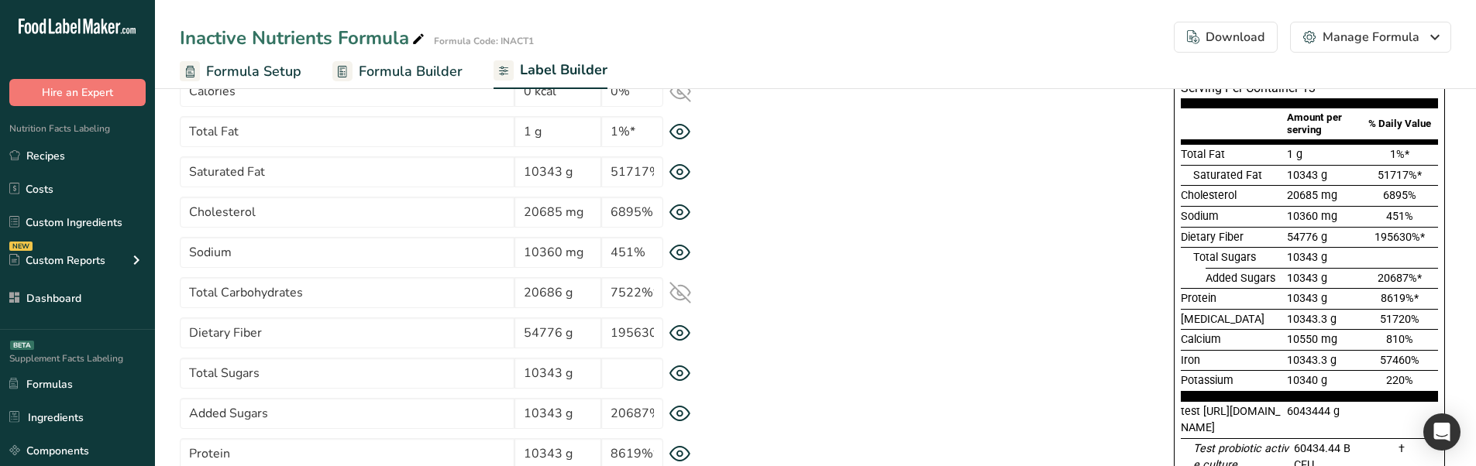
click at [679, 297] on icon at bounding box center [680, 293] width 22 height 22
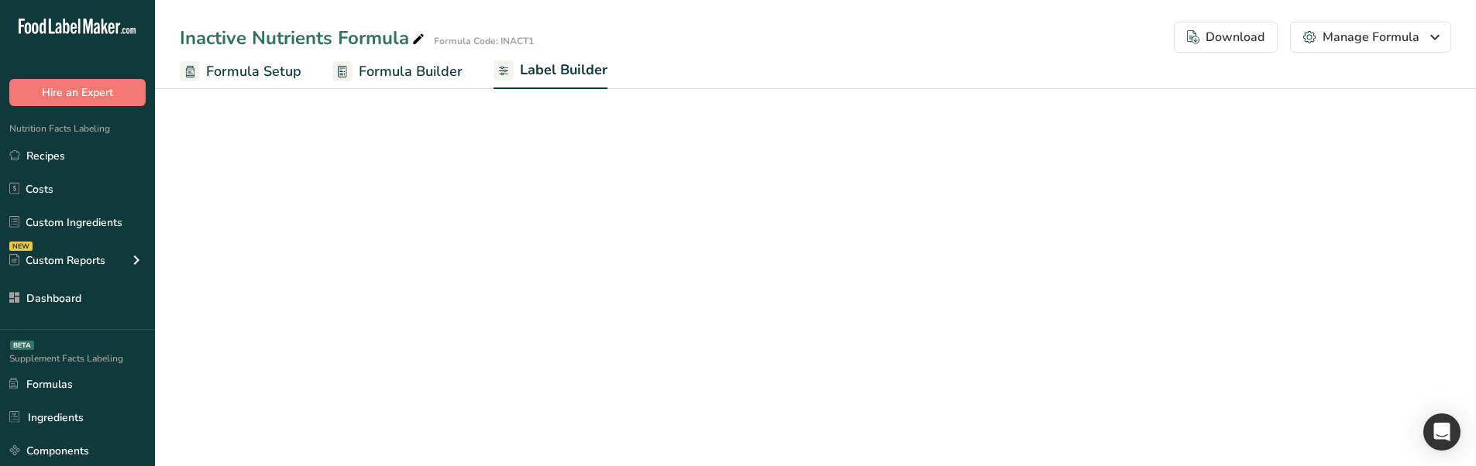
select select "Roboto"
select select "bold"
select select "center"
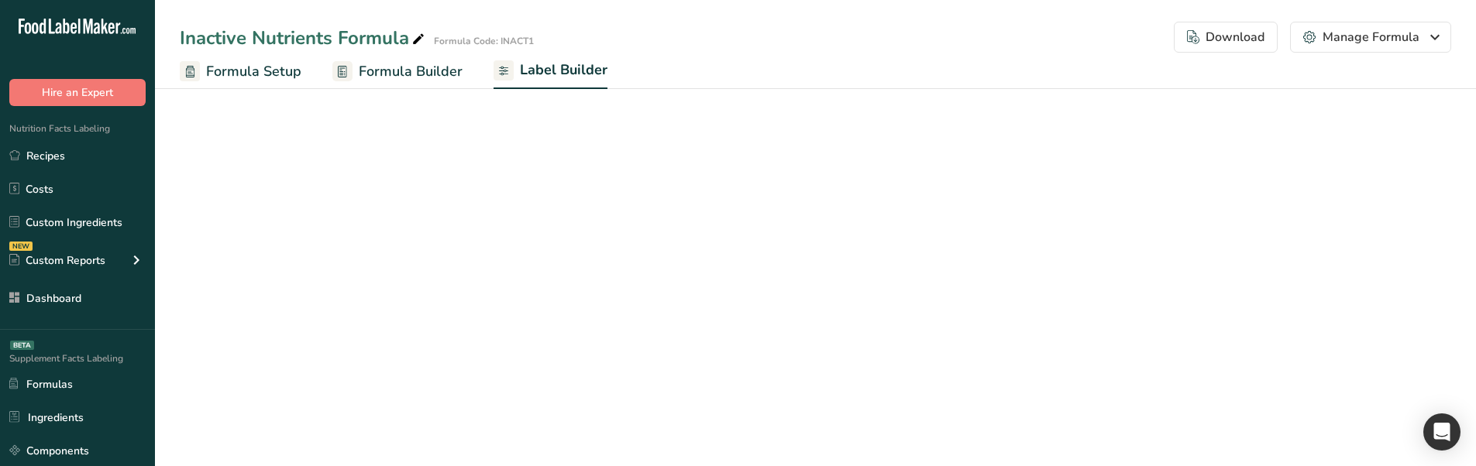
select select "Roboto"
select select "bold"
select select "center"
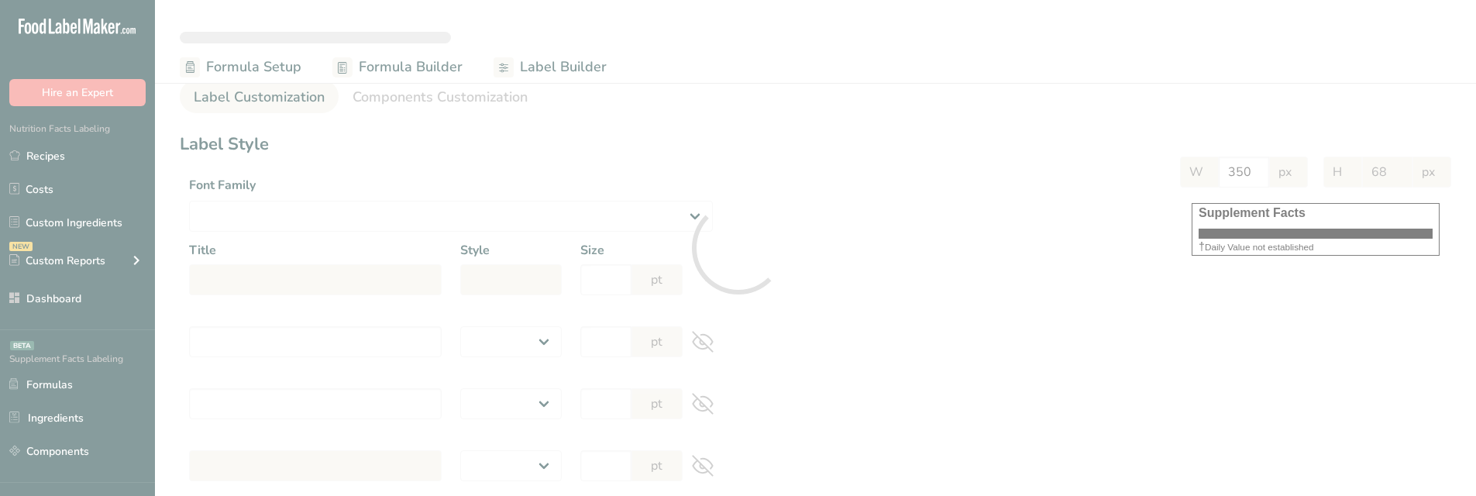
select select
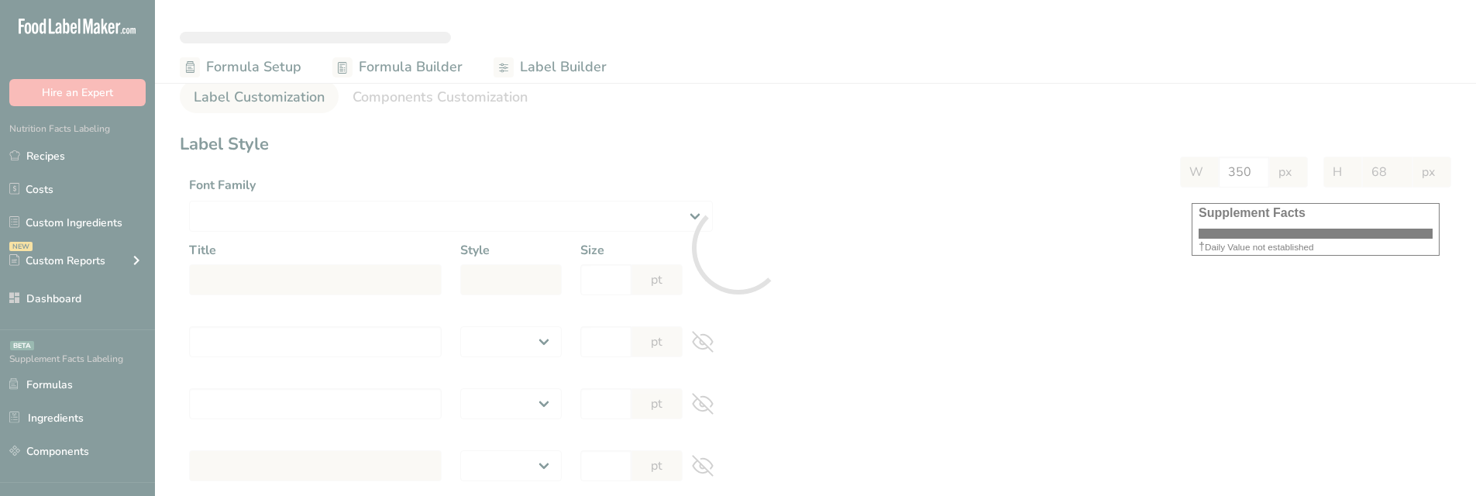
select select
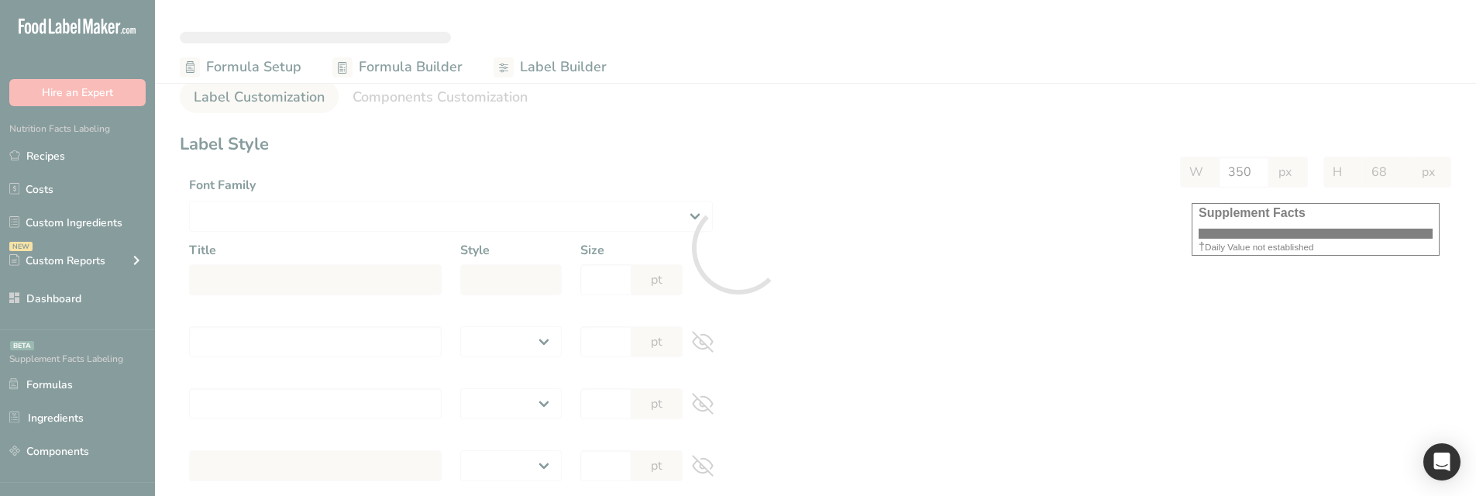
select select "Roboto"
type input "Supplement Facts"
select select "bold"
type input "30"
type input "Serving Size 12 g"
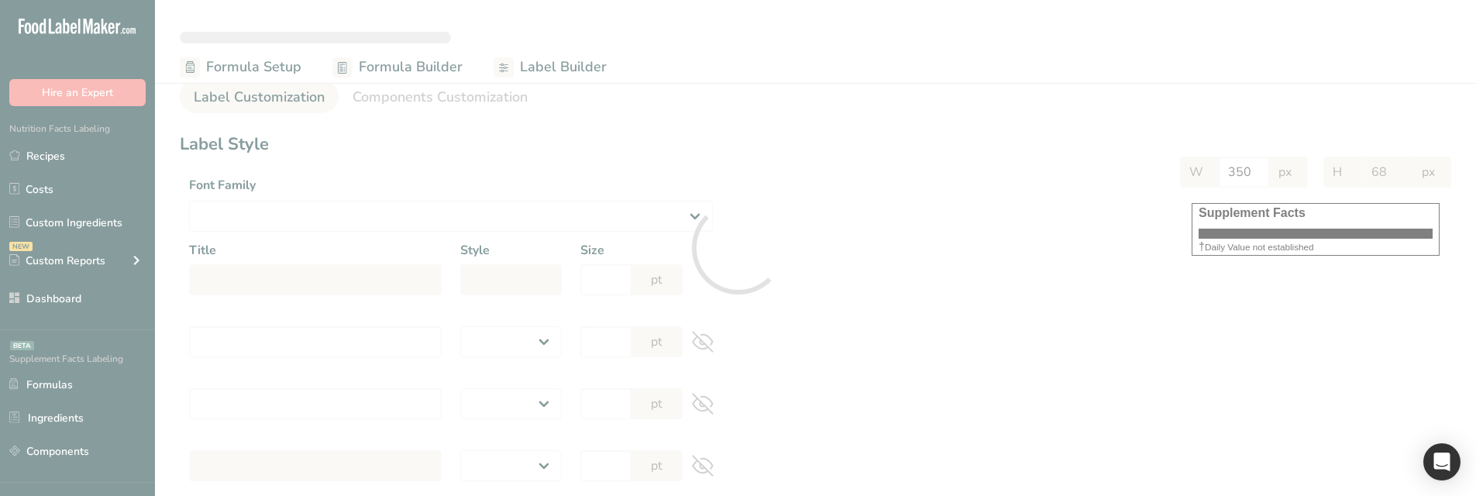
select select "regular"
type input "12"
type input "Serving Per Container 13"
select select "regular"
type input "12"
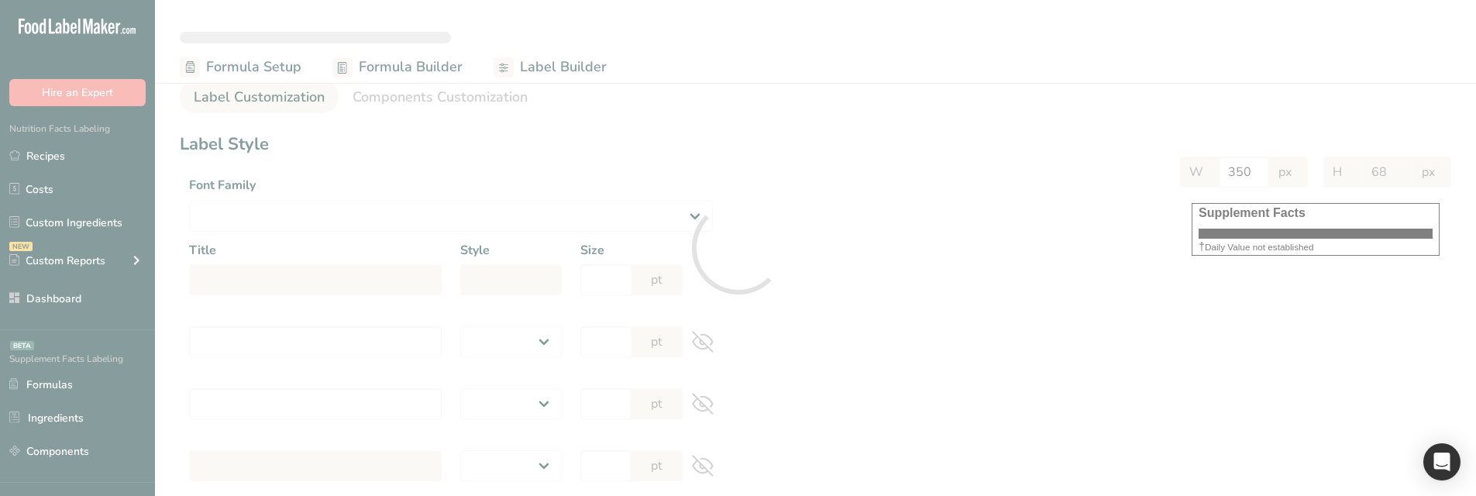
type input "Amount per serving"
select select "bold"
type input "10"
type input "% Daily Value"
select select "bold"
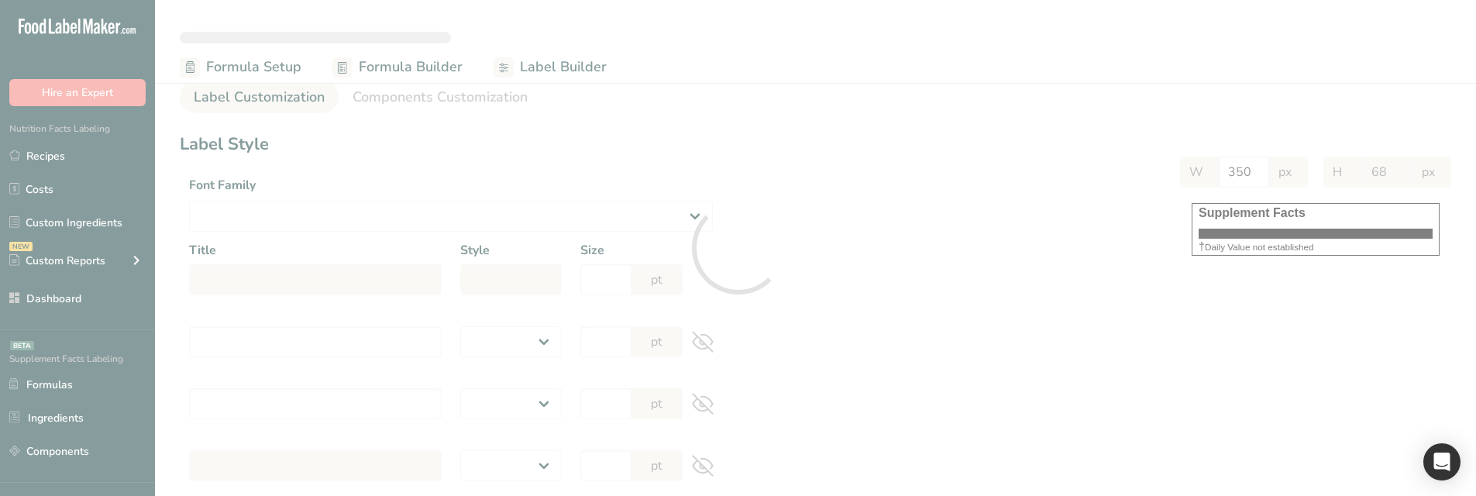
type input "10"
select select "regular"
type input "10"
select select "left"
type input "% Daily Value Column Justification"
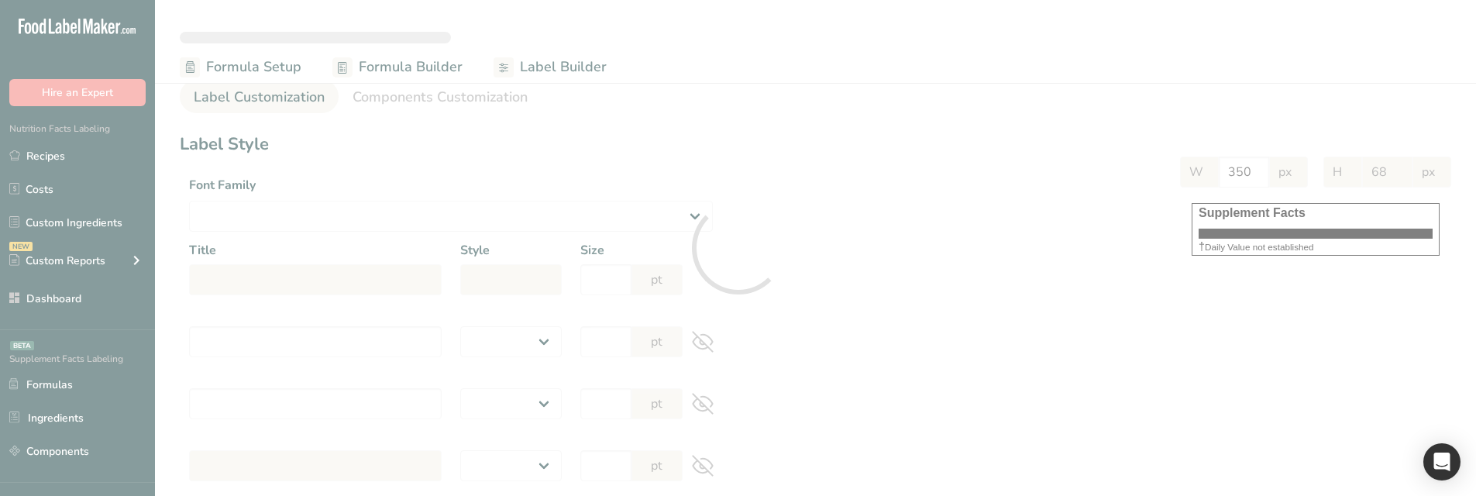
select select "center"
type input "40"
type input "30"
select select "% Daily Value"
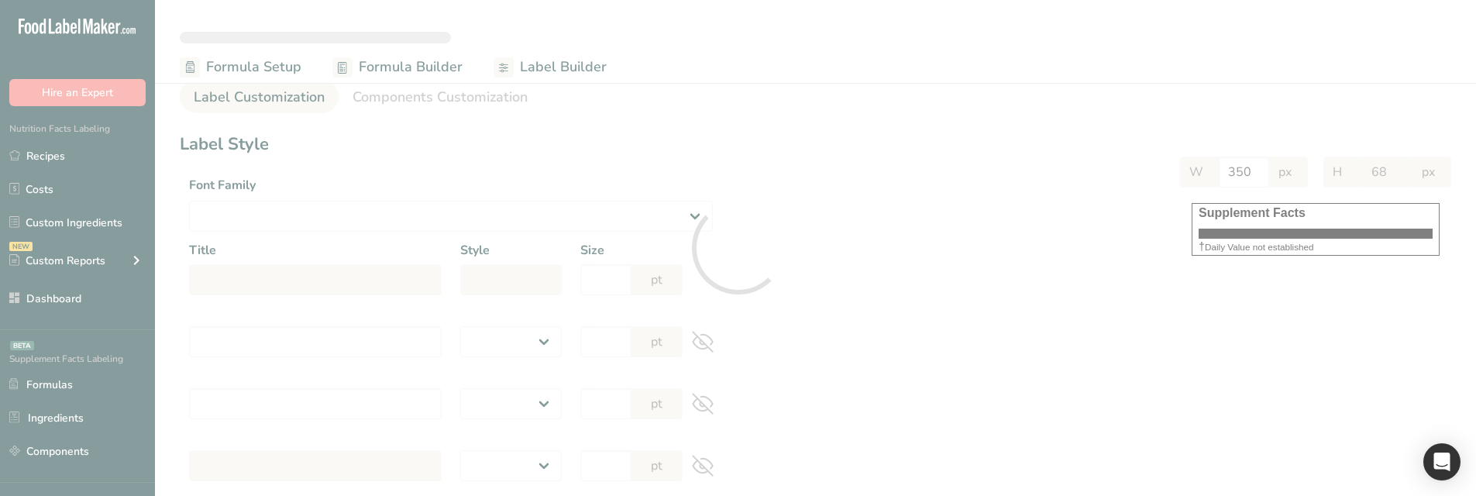
type input "964"
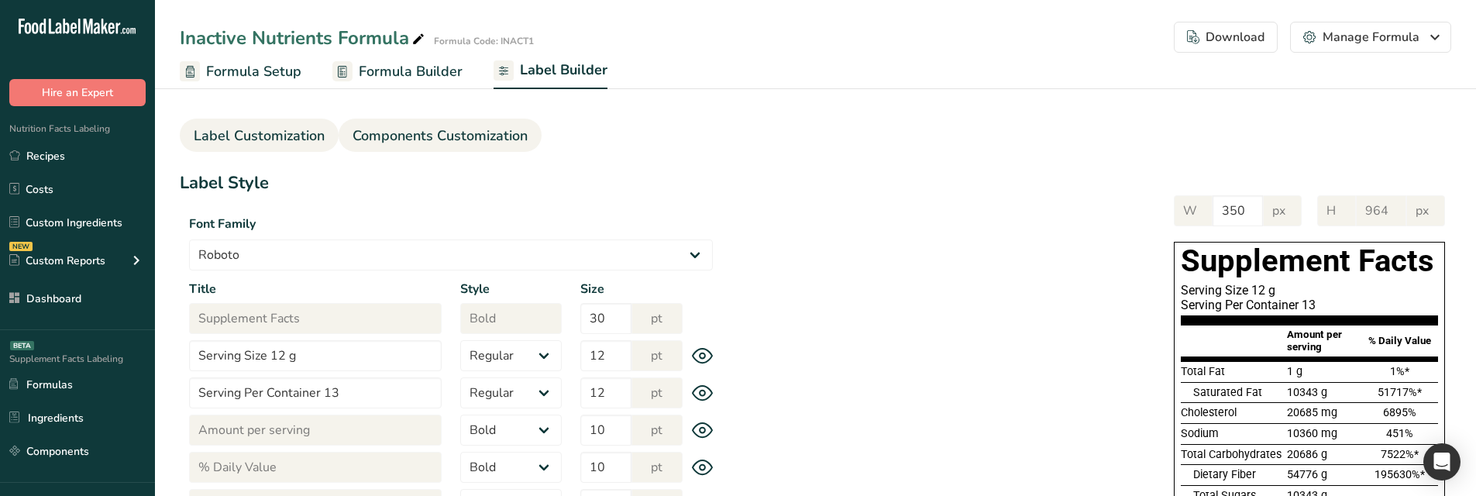
click at [469, 144] on span "Components Customization" at bounding box center [439, 135] width 175 height 21
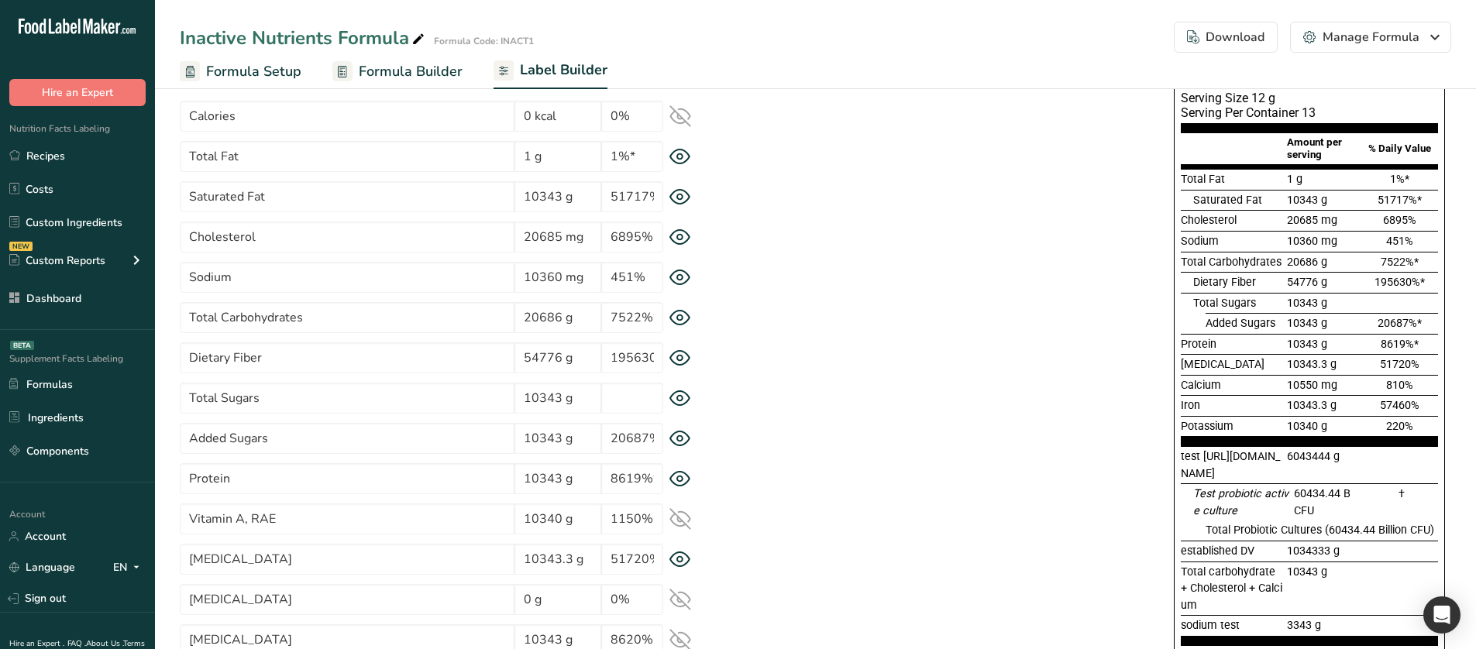
scroll to position [77, 0]
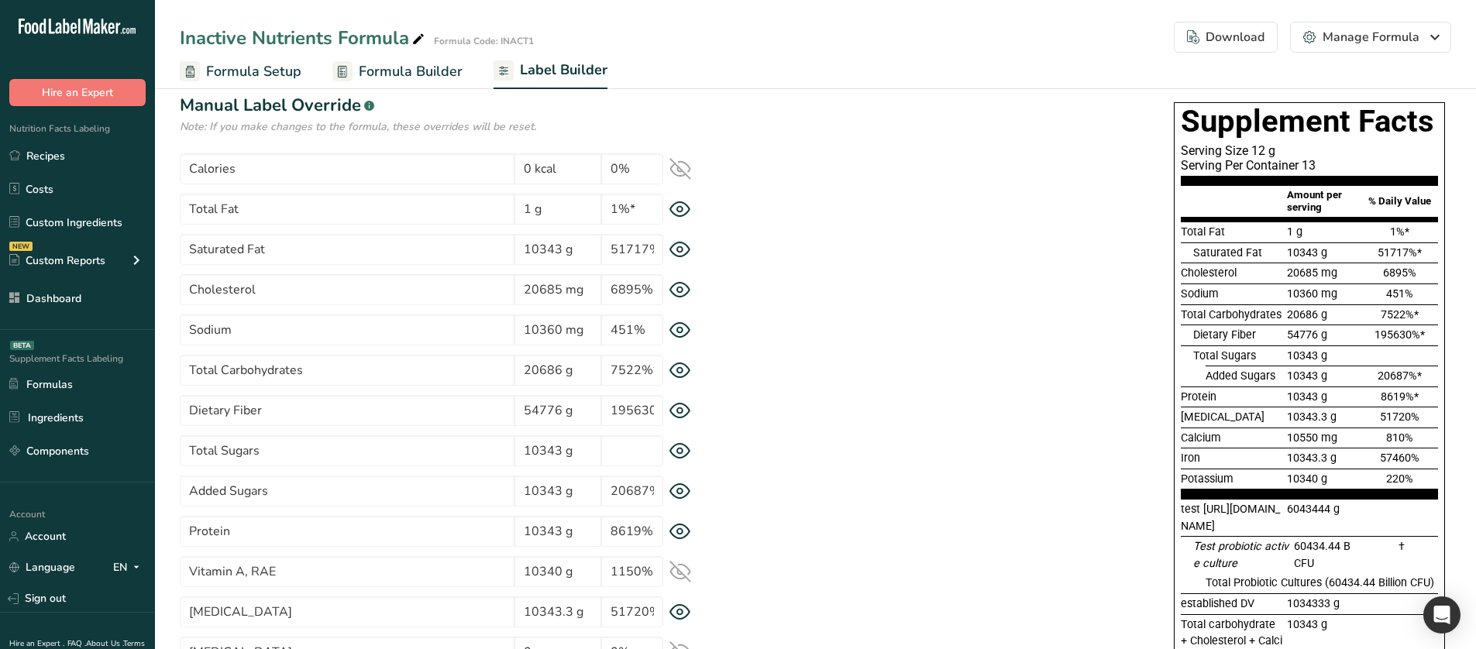
click at [675, 411] on icon at bounding box center [680, 411] width 22 height 16
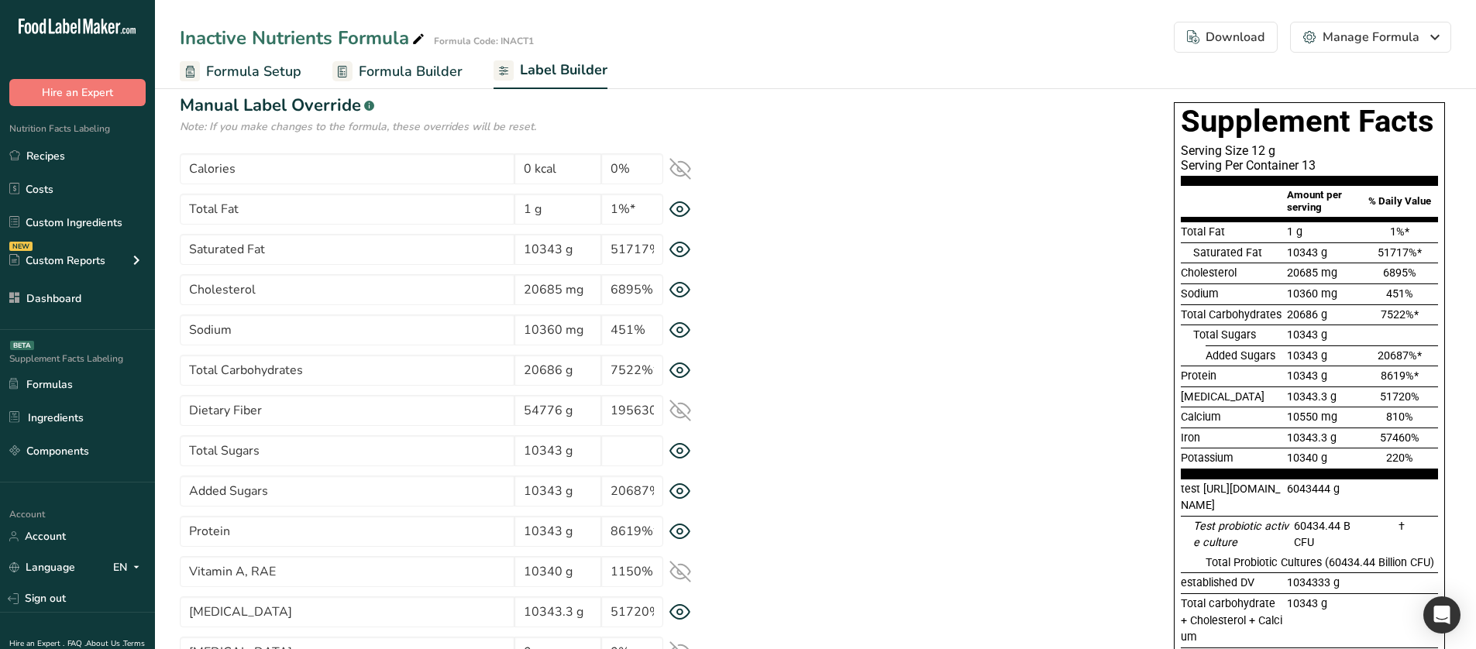
click at [675, 411] on icon at bounding box center [680, 411] width 22 height 22
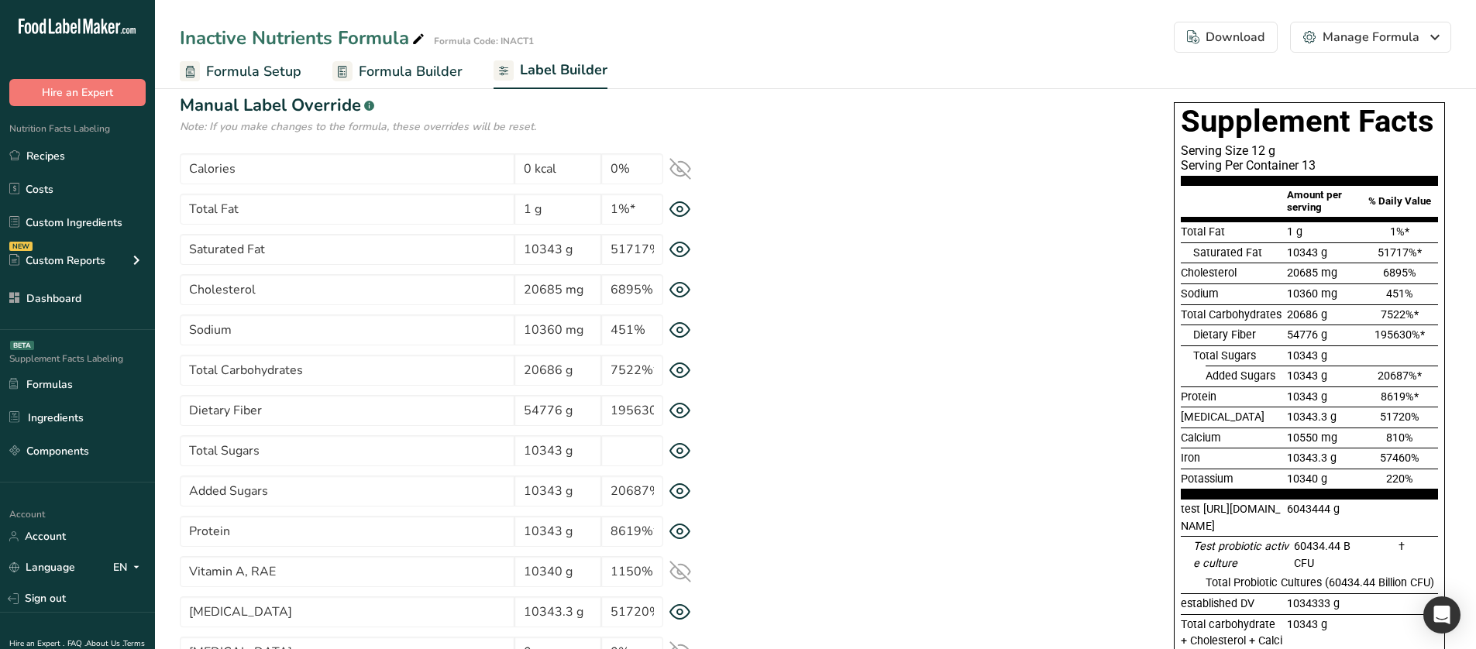
click at [682, 445] on icon at bounding box center [680, 451] width 22 height 16
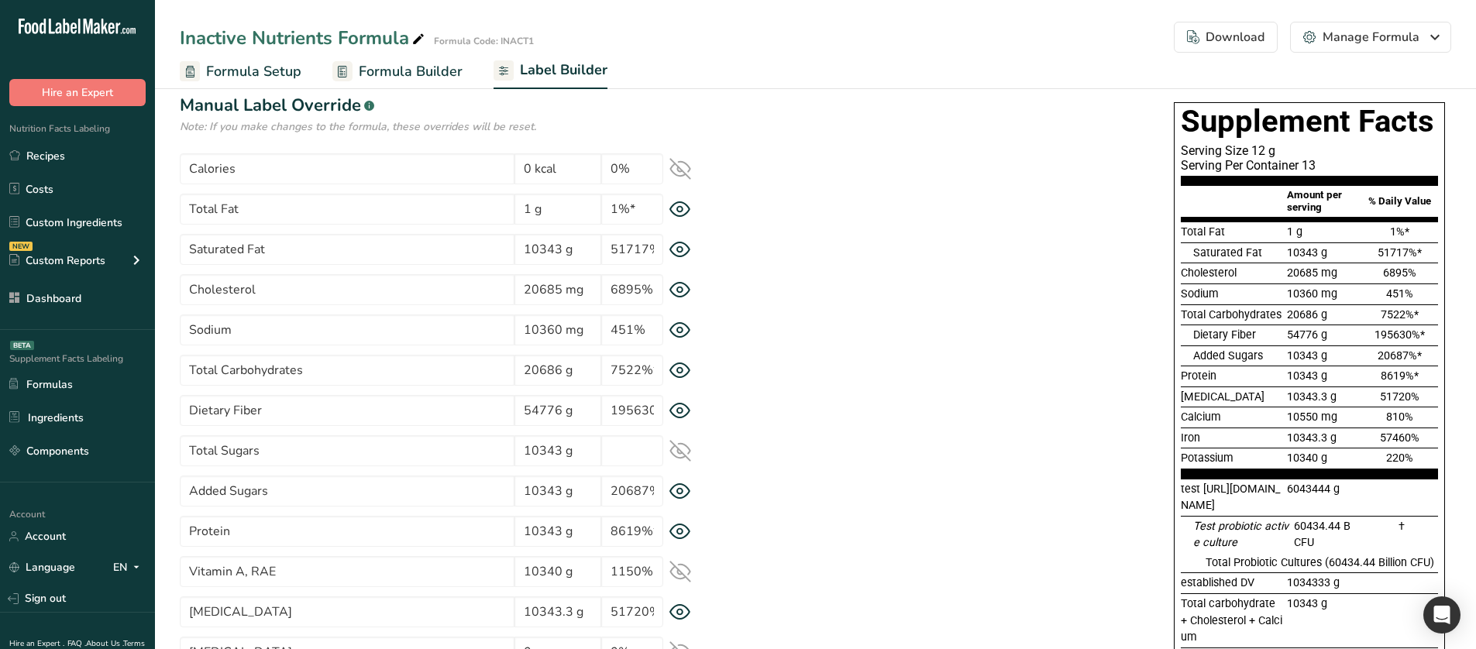
click at [676, 363] on icon at bounding box center [680, 371] width 22 height 16
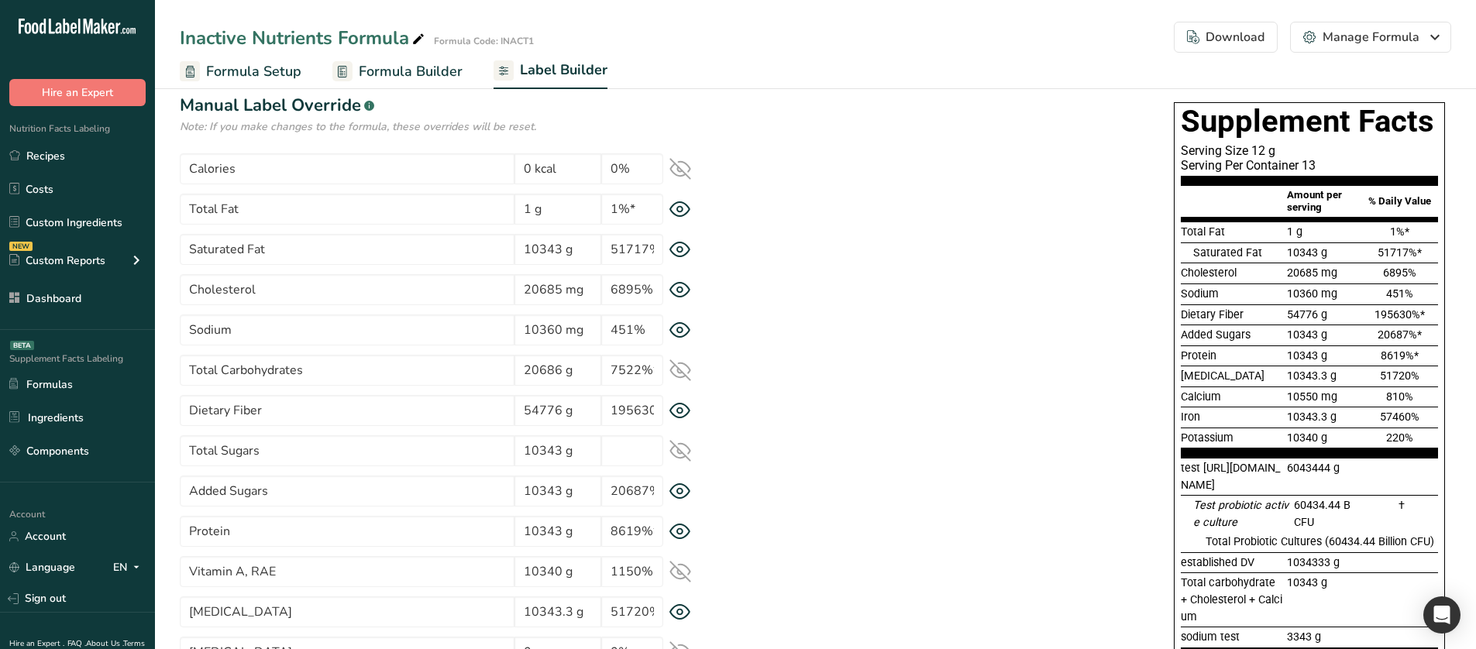
click at [676, 363] on icon at bounding box center [680, 370] width 22 height 22
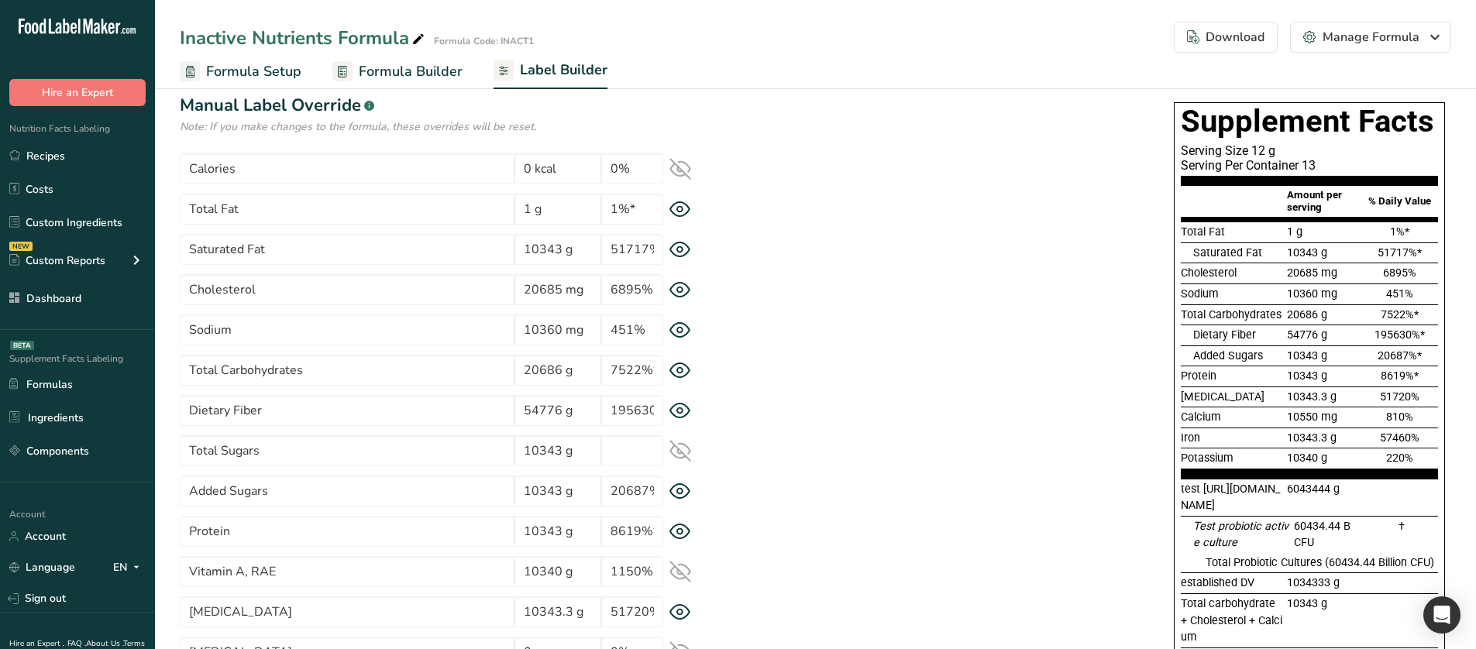
click at [683, 450] on icon at bounding box center [680, 451] width 22 height 22
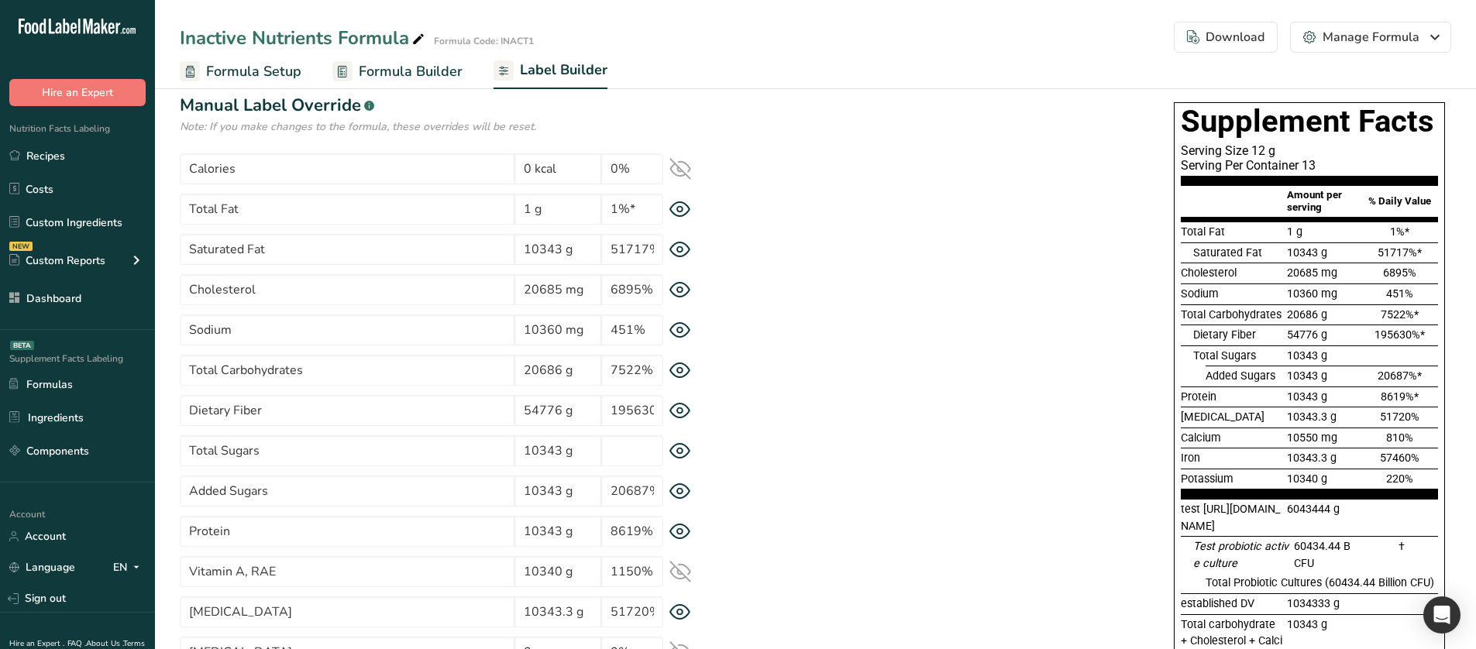
click at [678, 413] on icon at bounding box center [679, 410] width 5 height 5
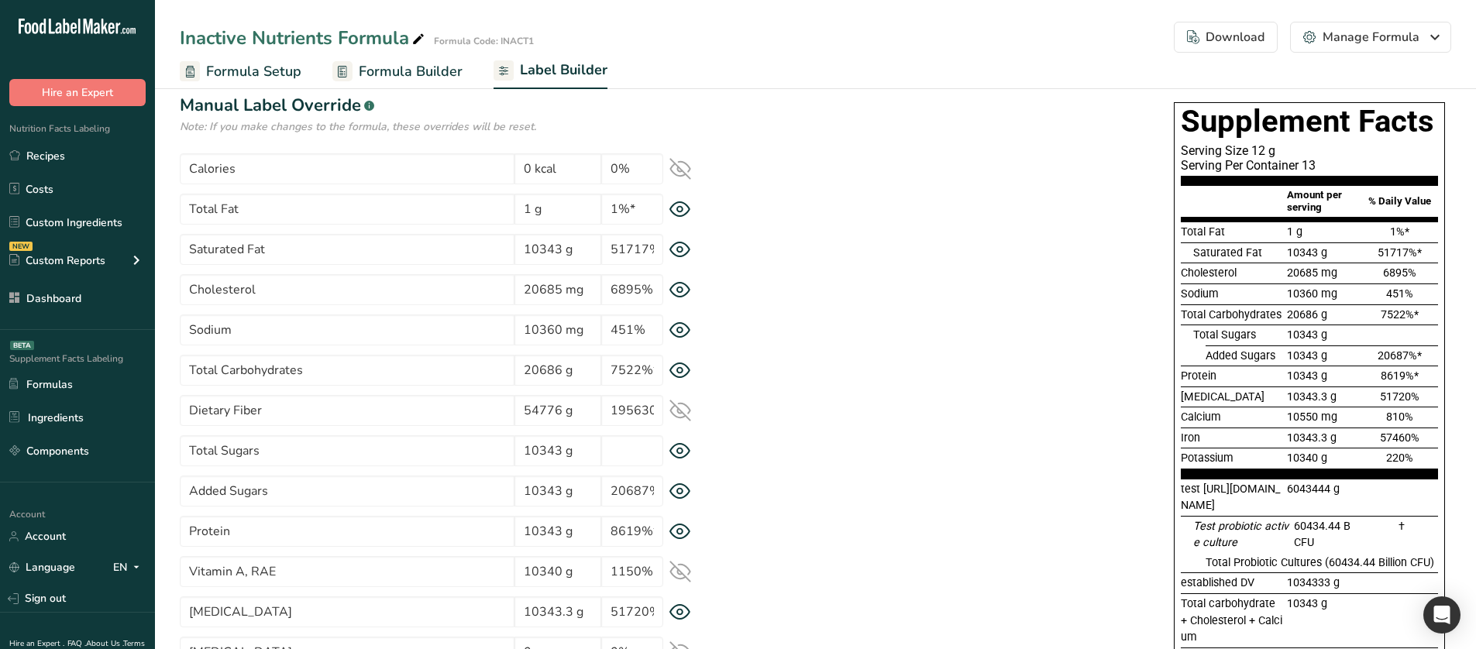
click at [678, 413] on icon at bounding box center [680, 411] width 20 height 15
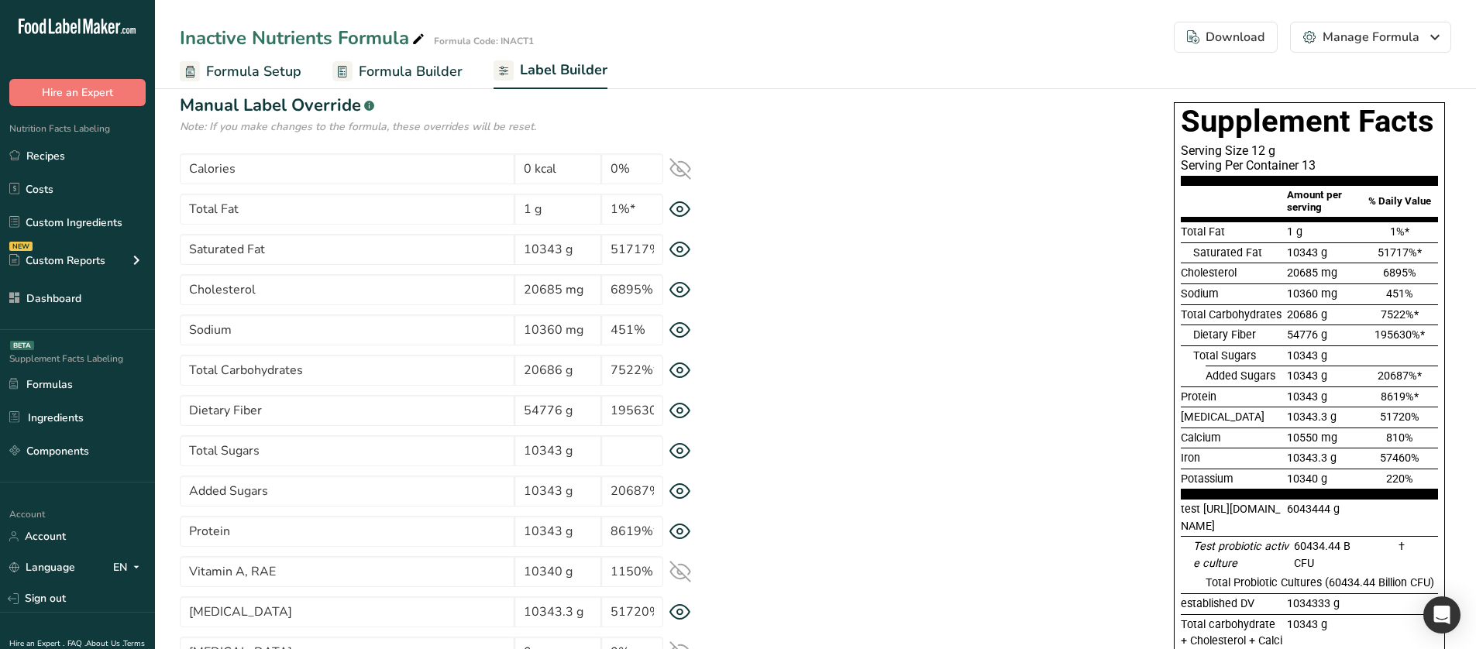
click at [678, 446] on icon at bounding box center [680, 451] width 22 height 16
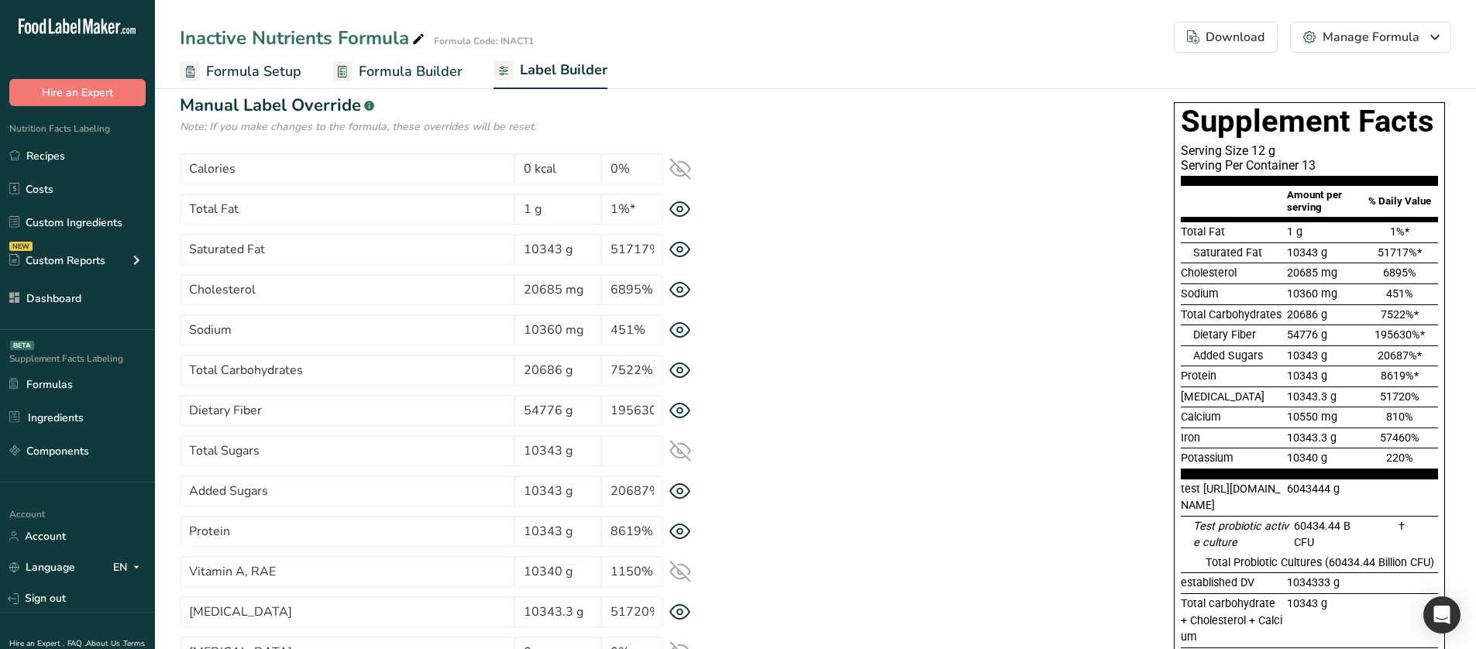
click at [678, 446] on icon at bounding box center [680, 451] width 22 height 22
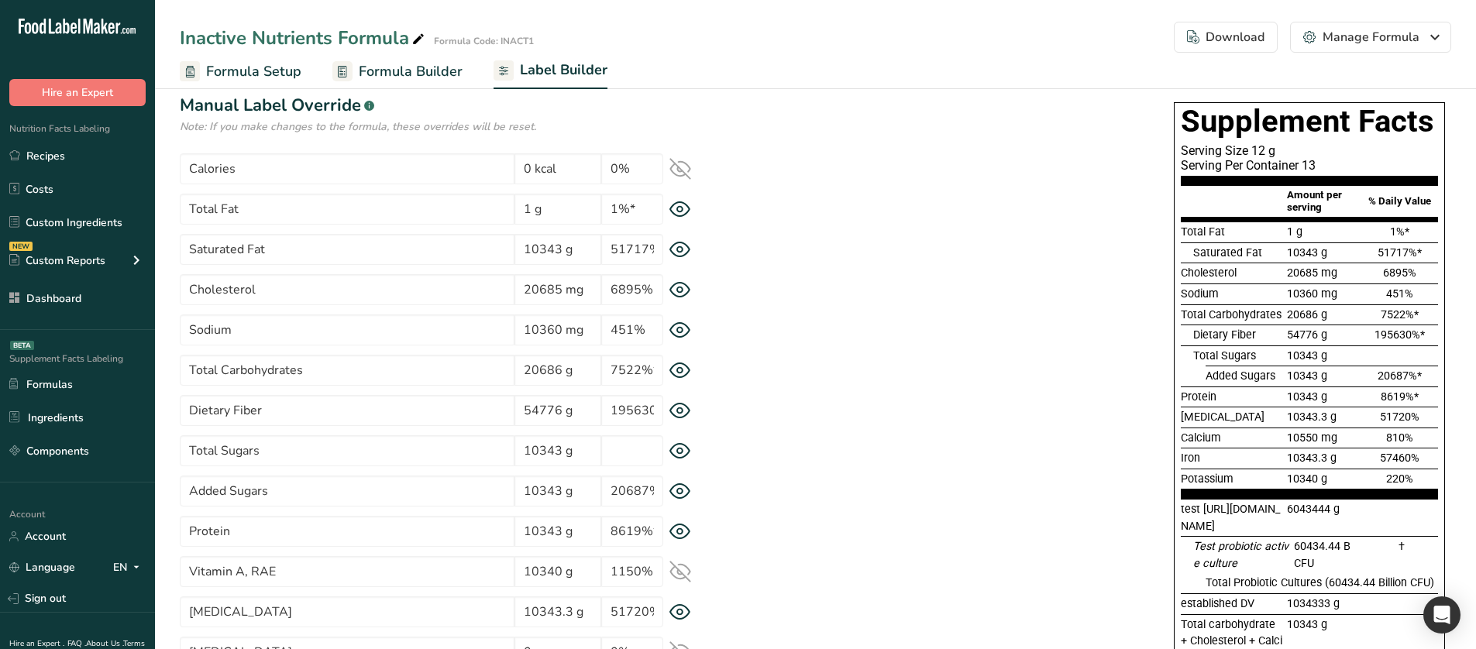
click at [681, 493] on icon at bounding box center [679, 491] width 5 height 5
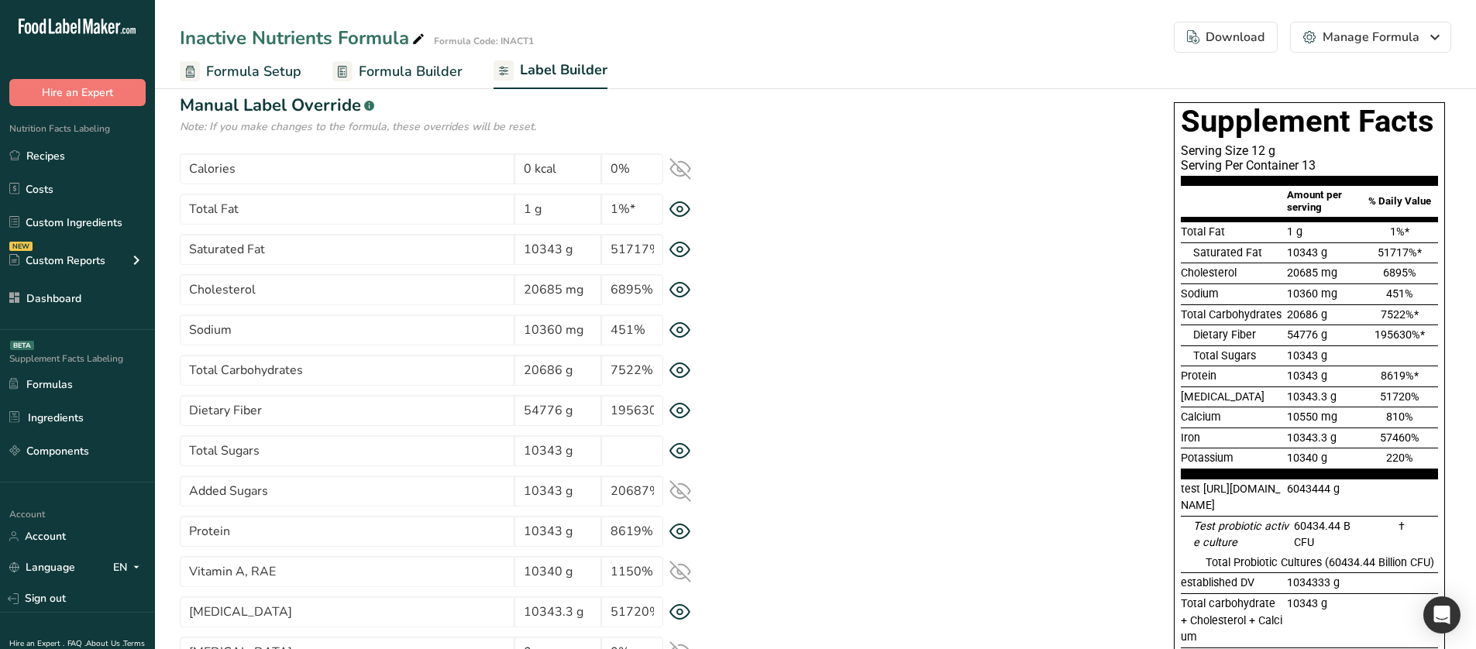
click at [681, 493] on icon at bounding box center [680, 491] width 20 height 15
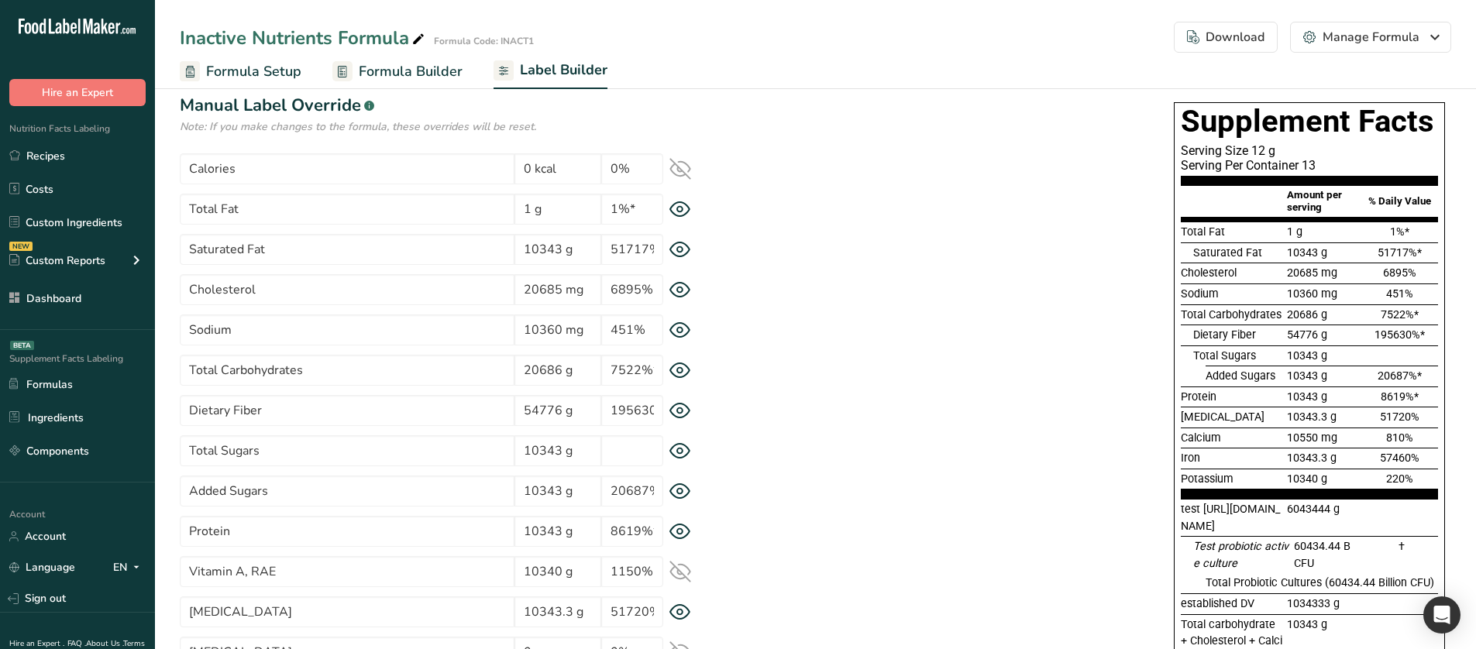
click at [673, 366] on icon at bounding box center [680, 370] width 20 height 15
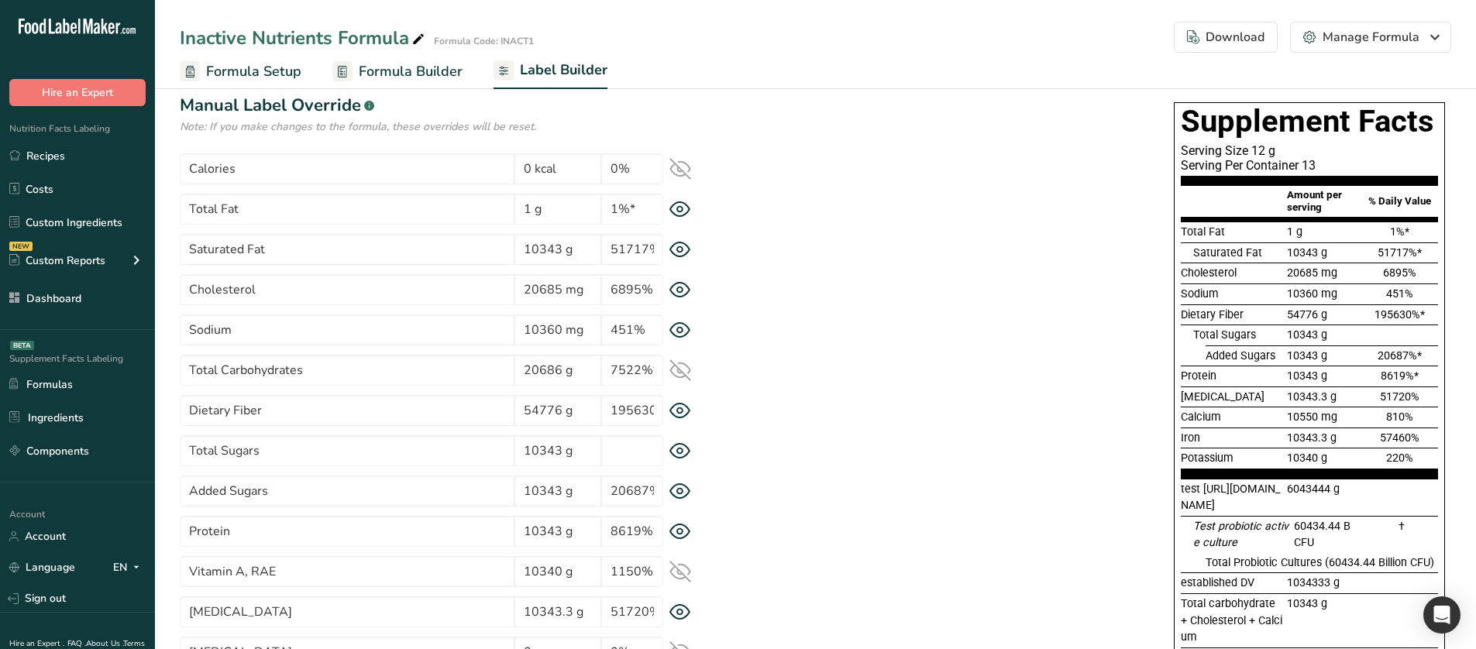
click at [673, 366] on icon at bounding box center [680, 370] width 20 height 15
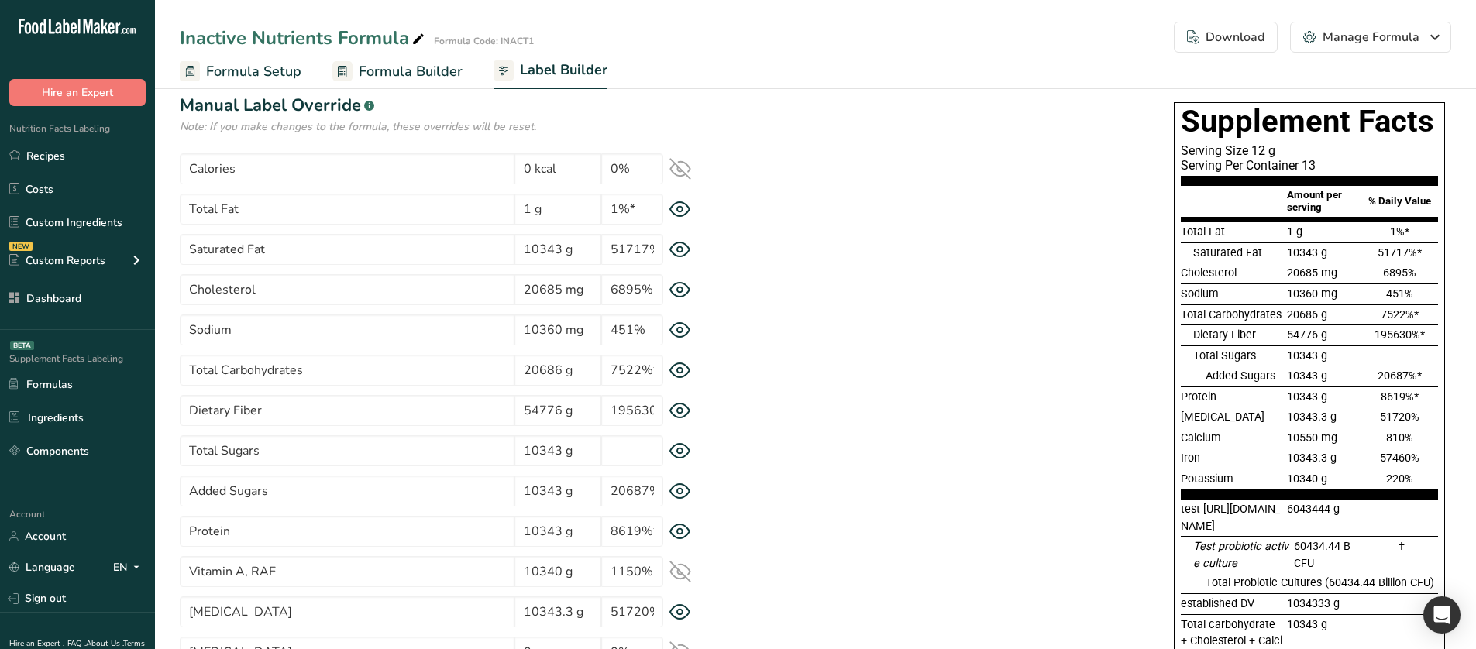
click at [673, 366] on icon at bounding box center [680, 370] width 20 height 15
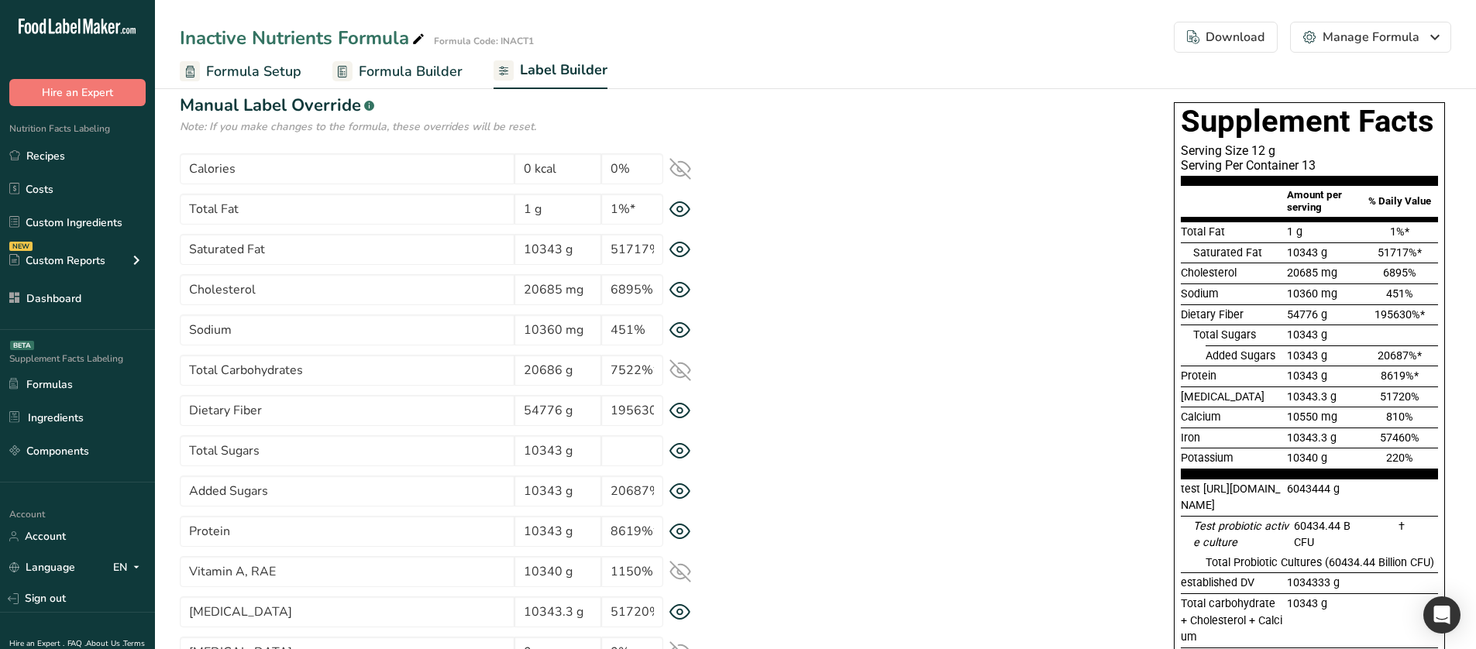
click at [673, 366] on icon at bounding box center [680, 370] width 20 height 15
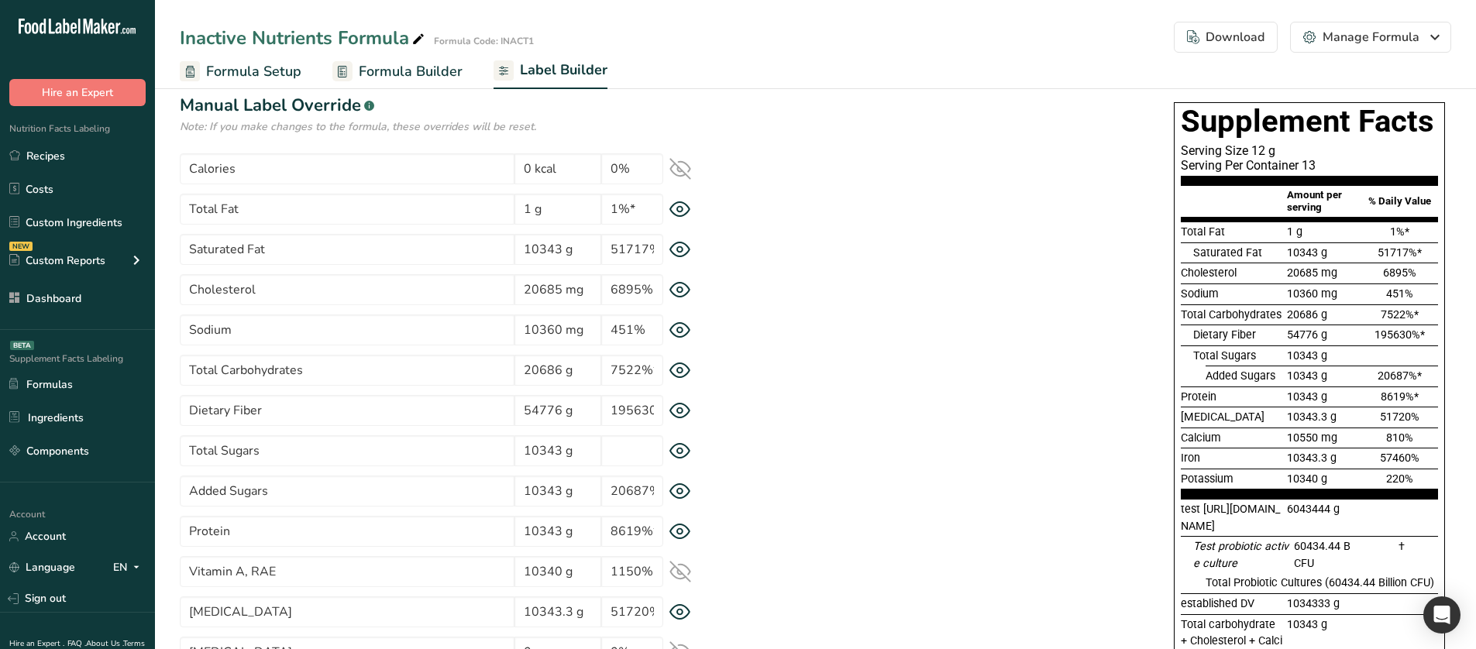
click at [686, 448] on icon at bounding box center [680, 451] width 22 height 16
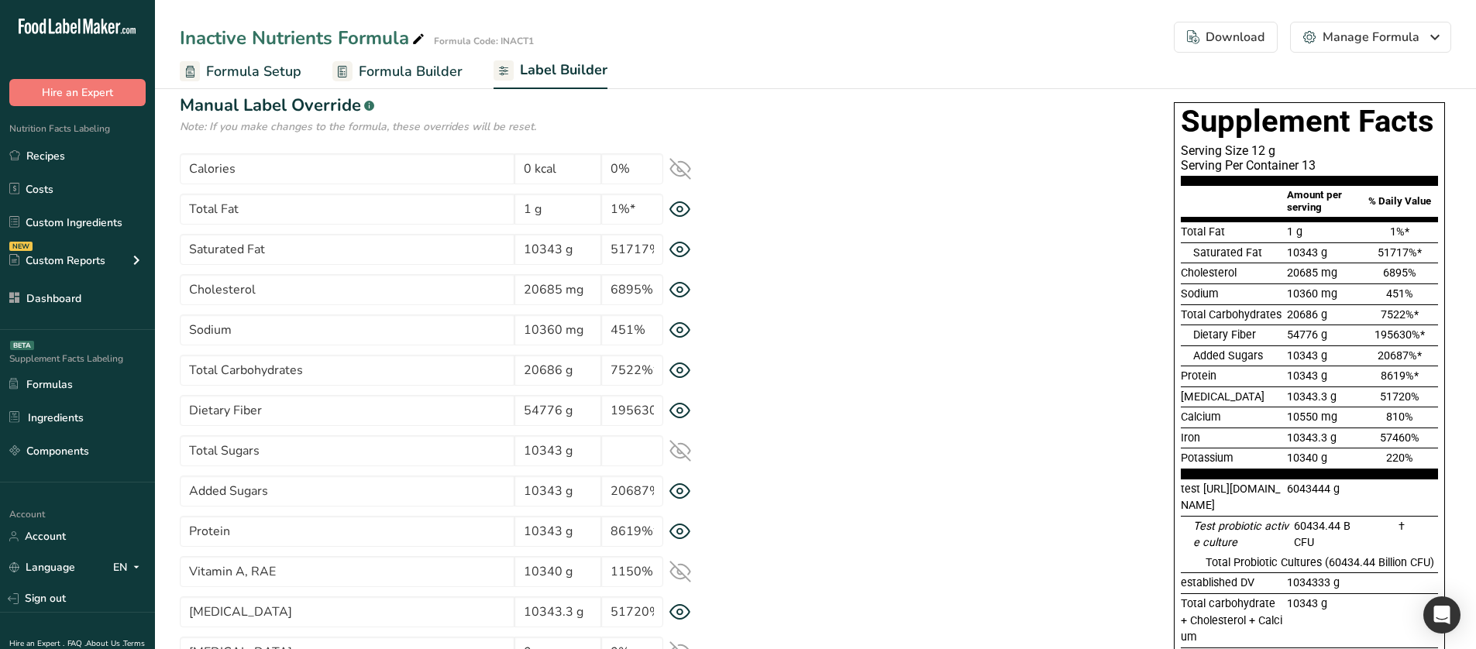
click at [686, 448] on icon at bounding box center [680, 451] width 22 height 22
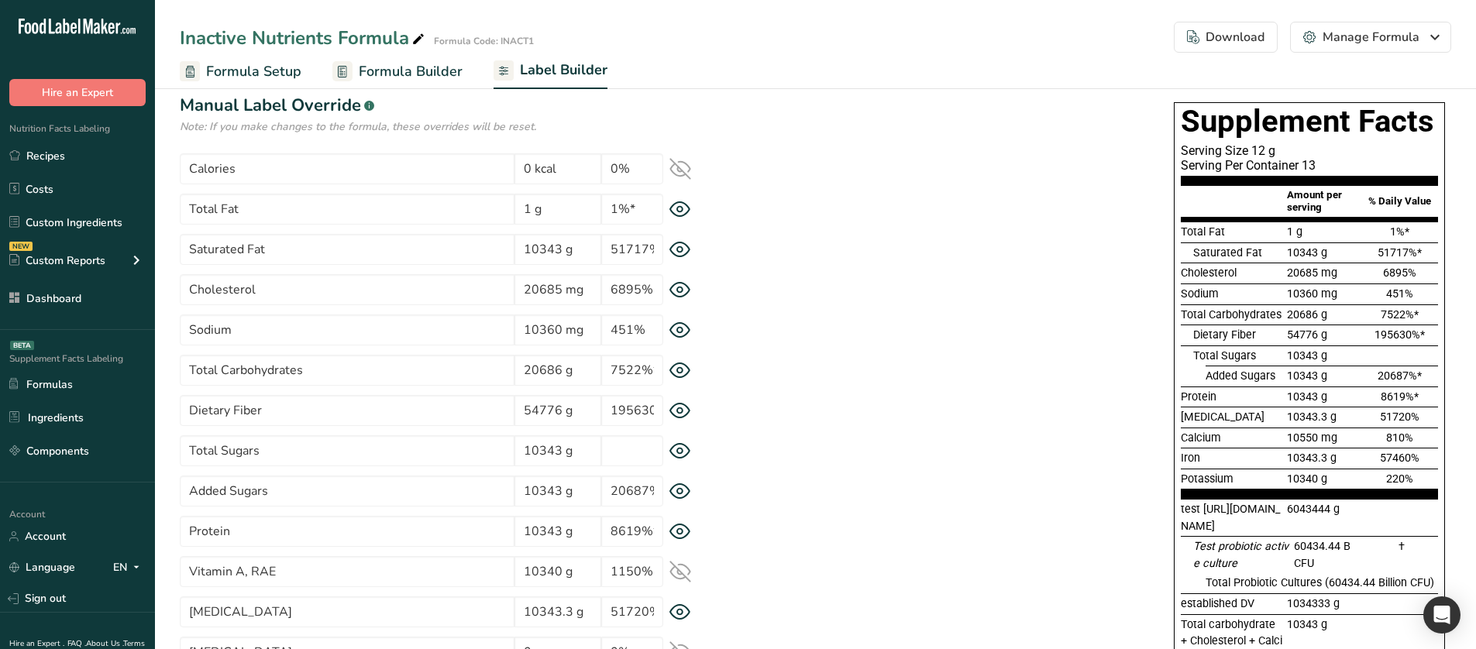
click at [682, 406] on icon at bounding box center [680, 411] width 22 height 16
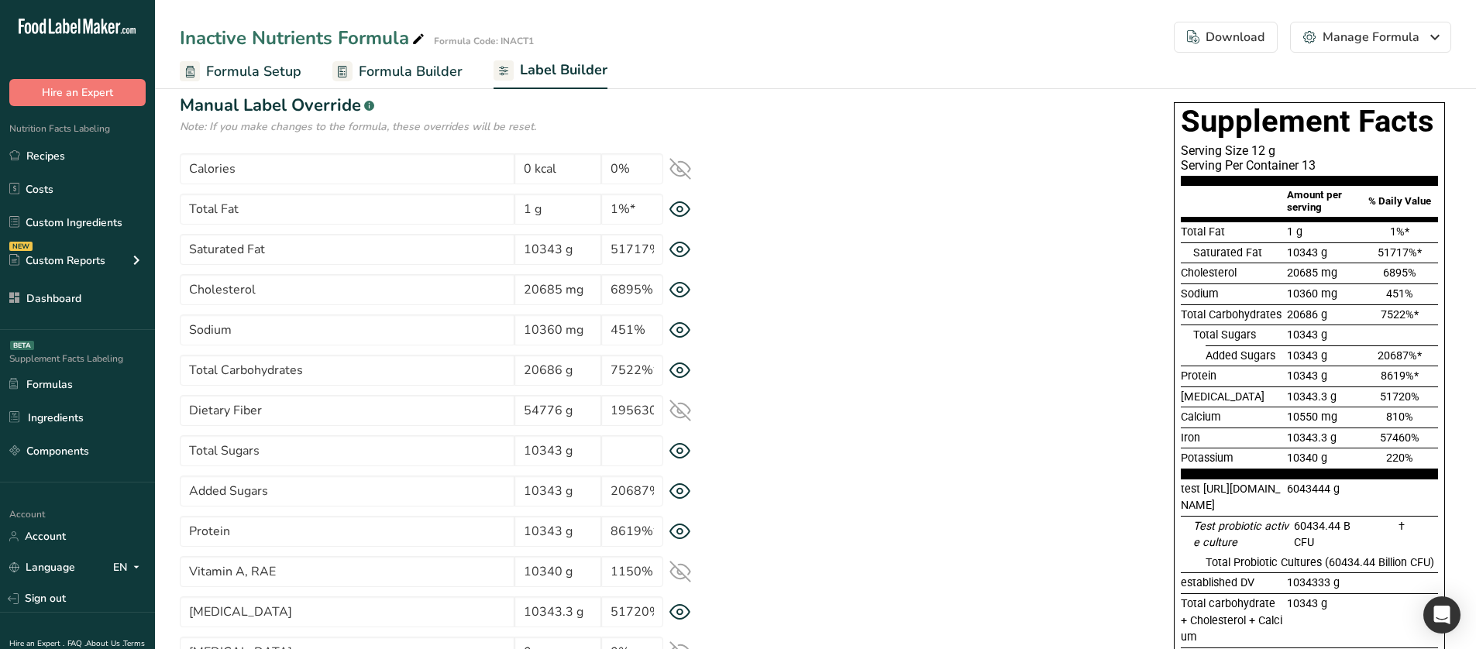
click at [682, 406] on icon at bounding box center [680, 411] width 22 height 22
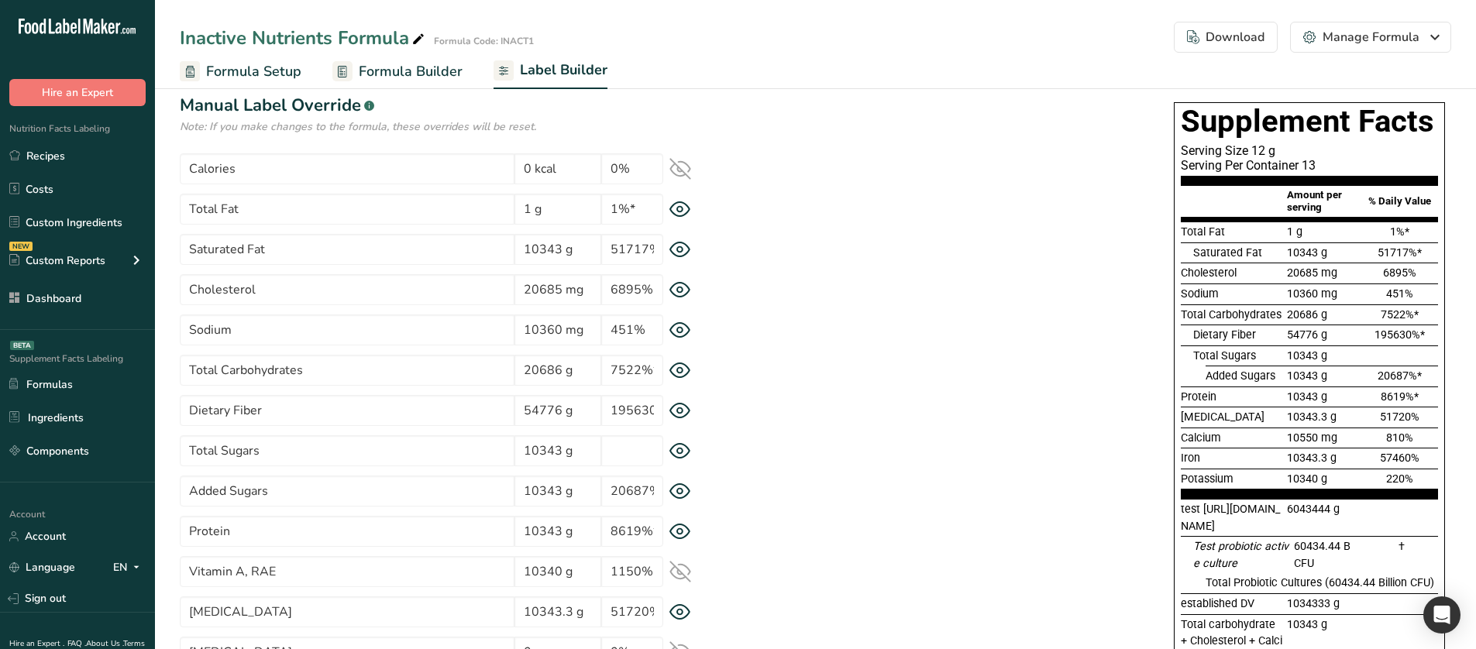
click at [681, 378] on icon at bounding box center [680, 370] width 20 height 15
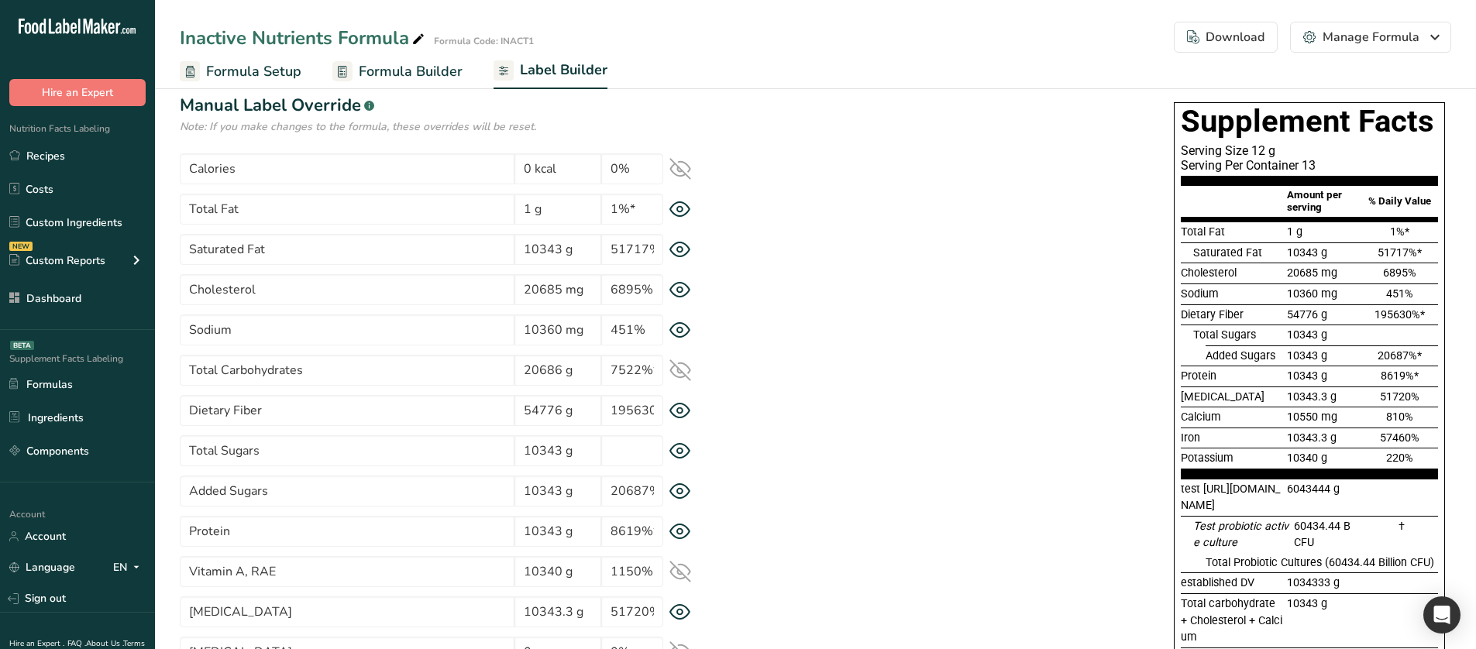
click at [681, 376] on icon at bounding box center [680, 370] width 22 height 22
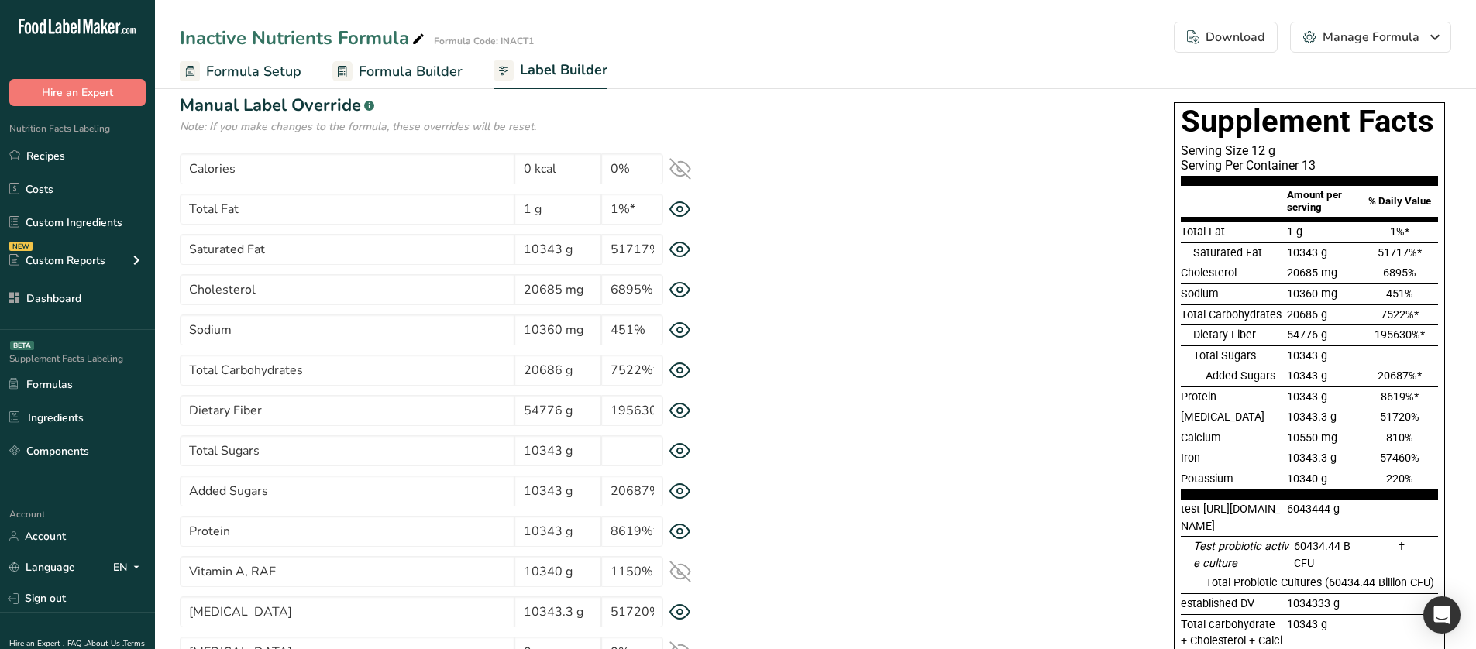
click at [681, 414] on icon at bounding box center [680, 411] width 22 height 16
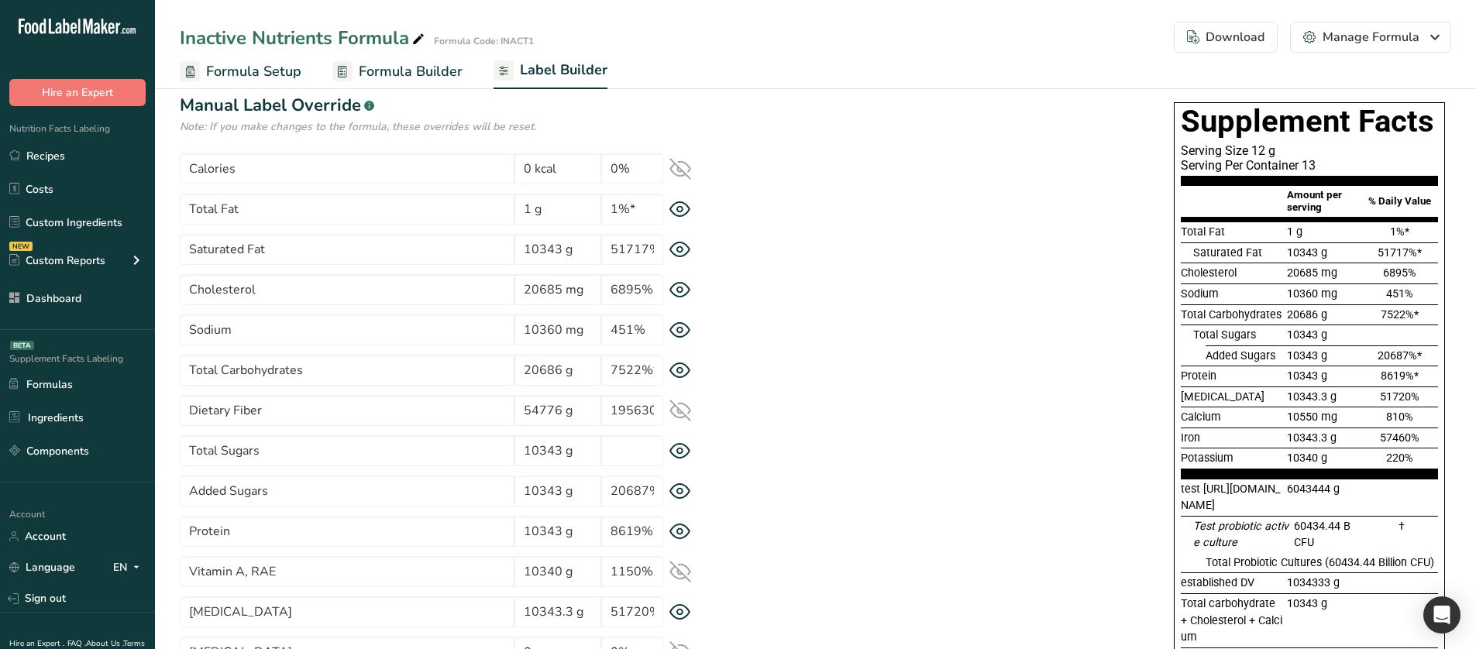
click at [681, 414] on icon at bounding box center [680, 411] width 22 height 22
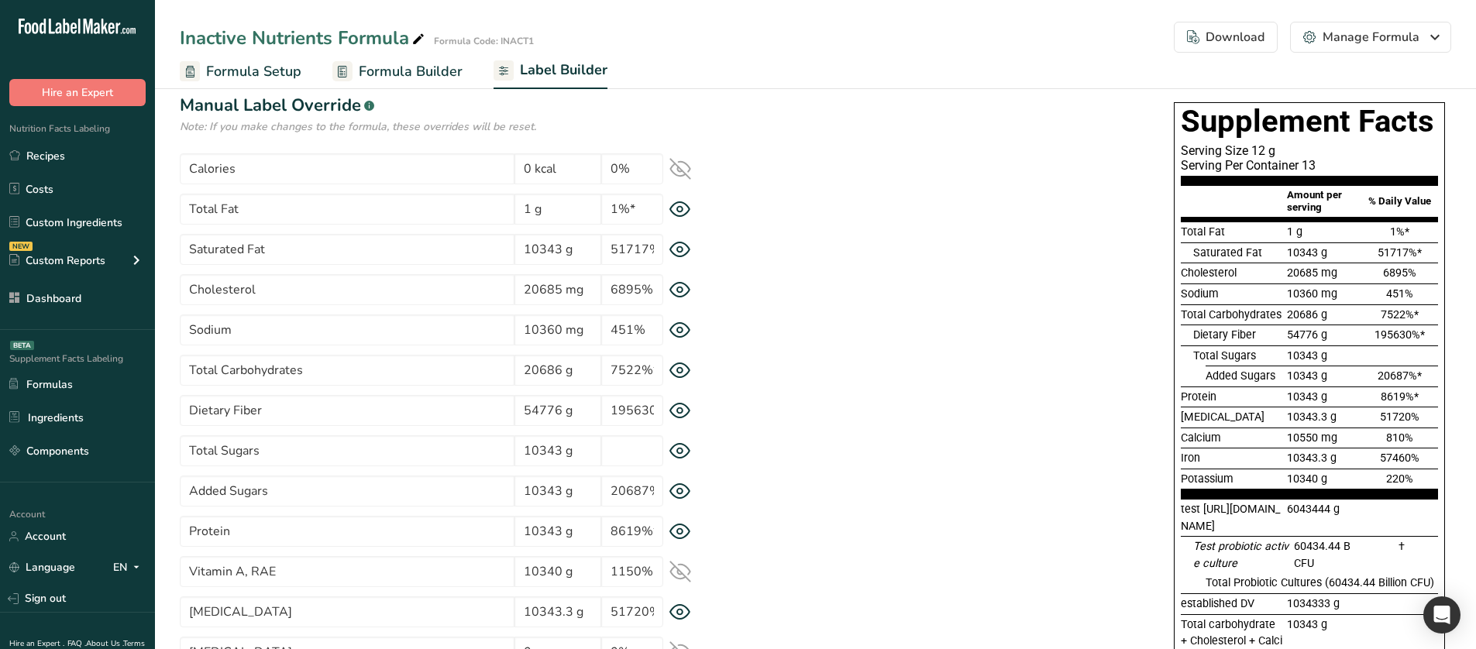
click at [679, 378] on icon at bounding box center [680, 370] width 20 height 15
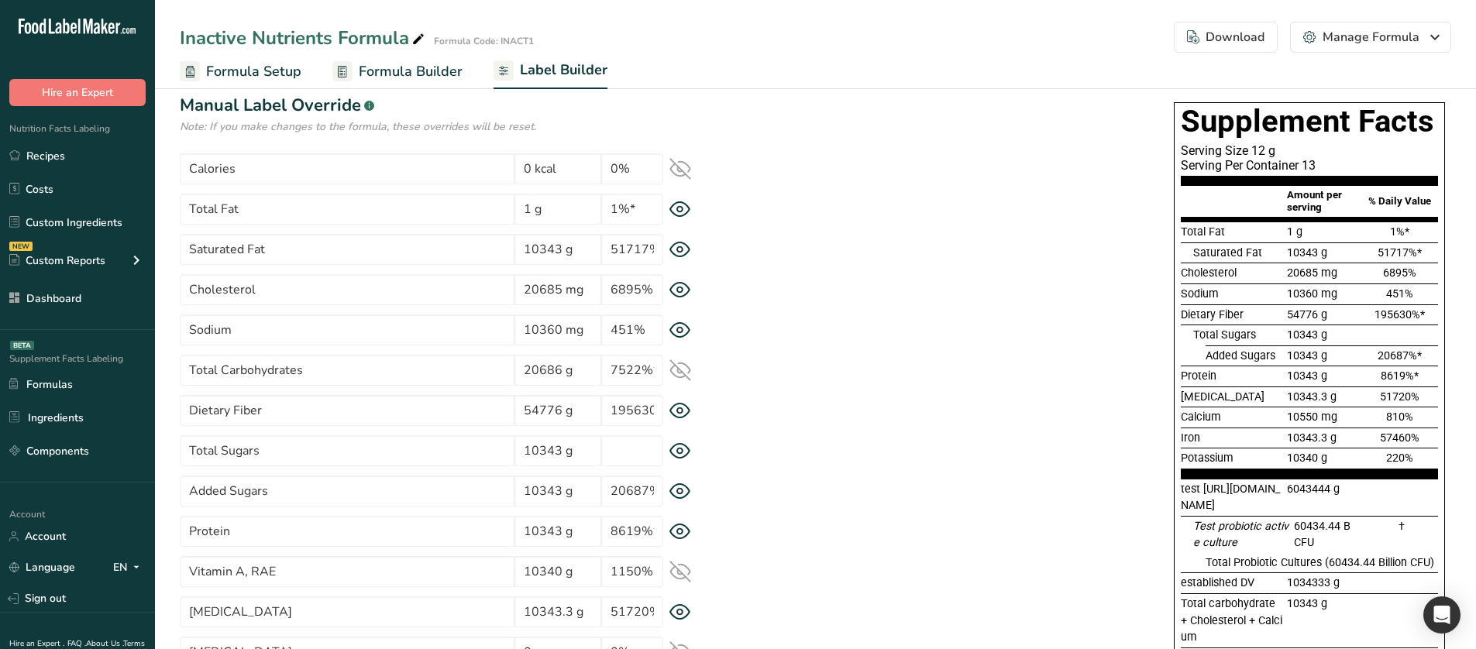
click at [679, 378] on icon at bounding box center [680, 370] width 20 height 15
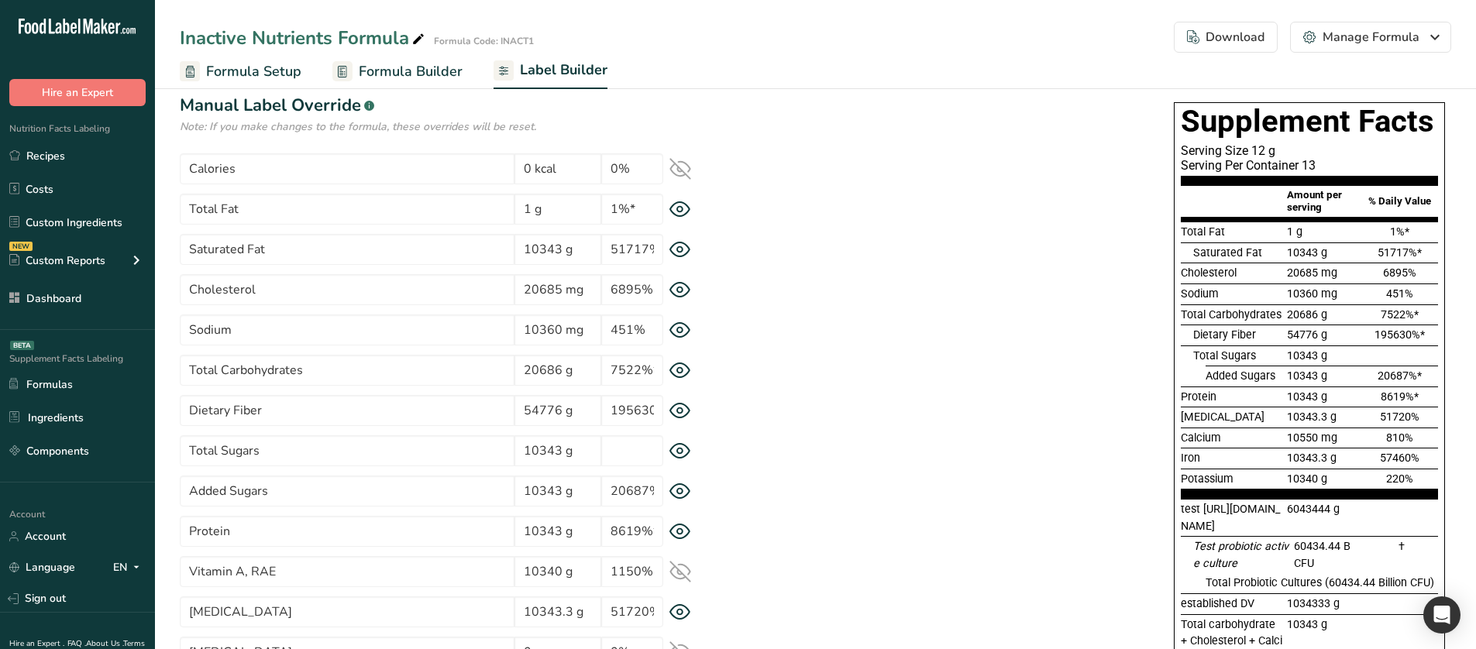
click at [679, 378] on icon at bounding box center [680, 370] width 20 height 15
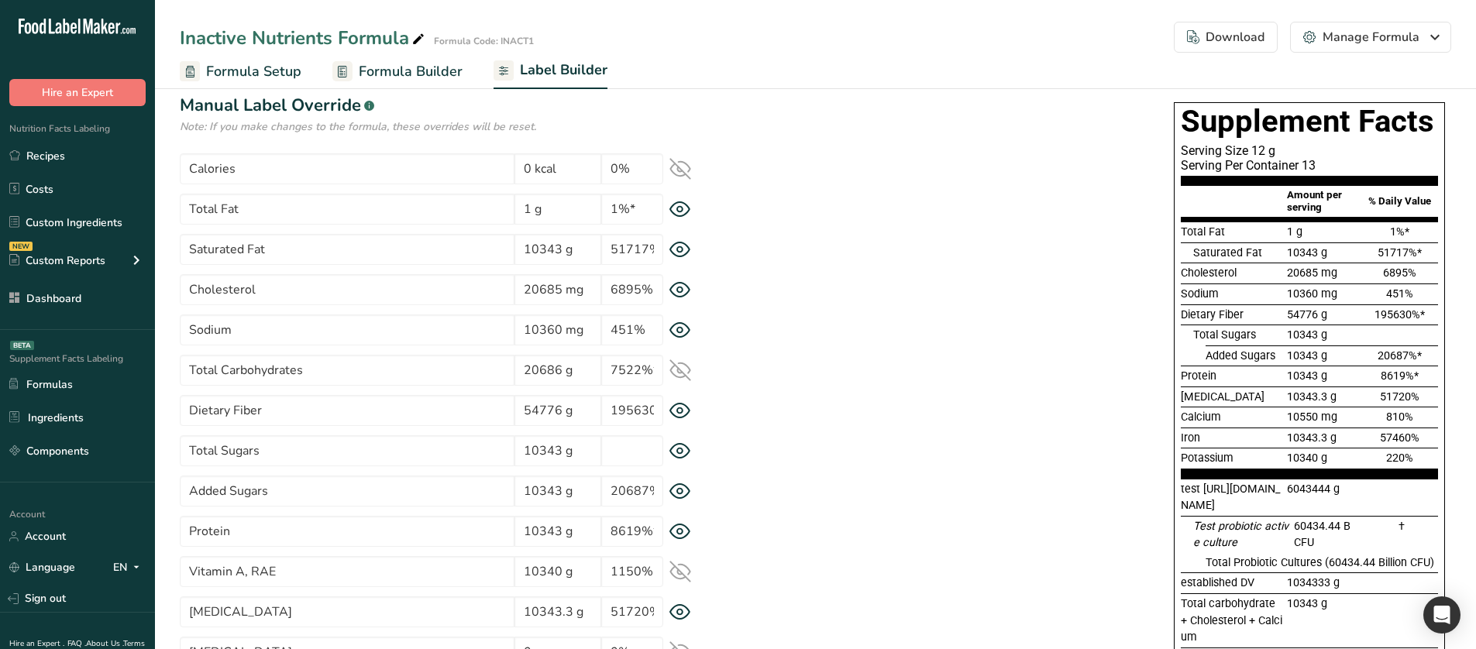
click at [679, 378] on icon at bounding box center [680, 370] width 20 height 15
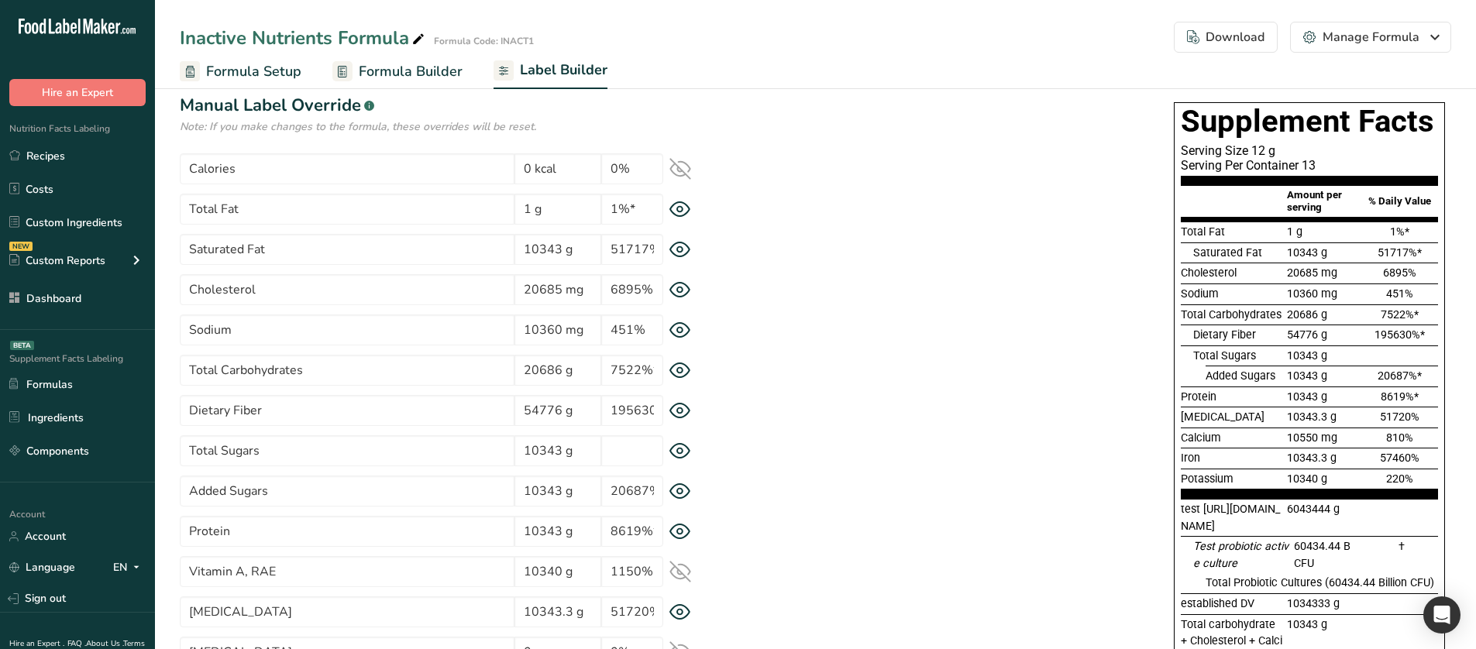
click at [679, 445] on icon at bounding box center [680, 451] width 22 height 16
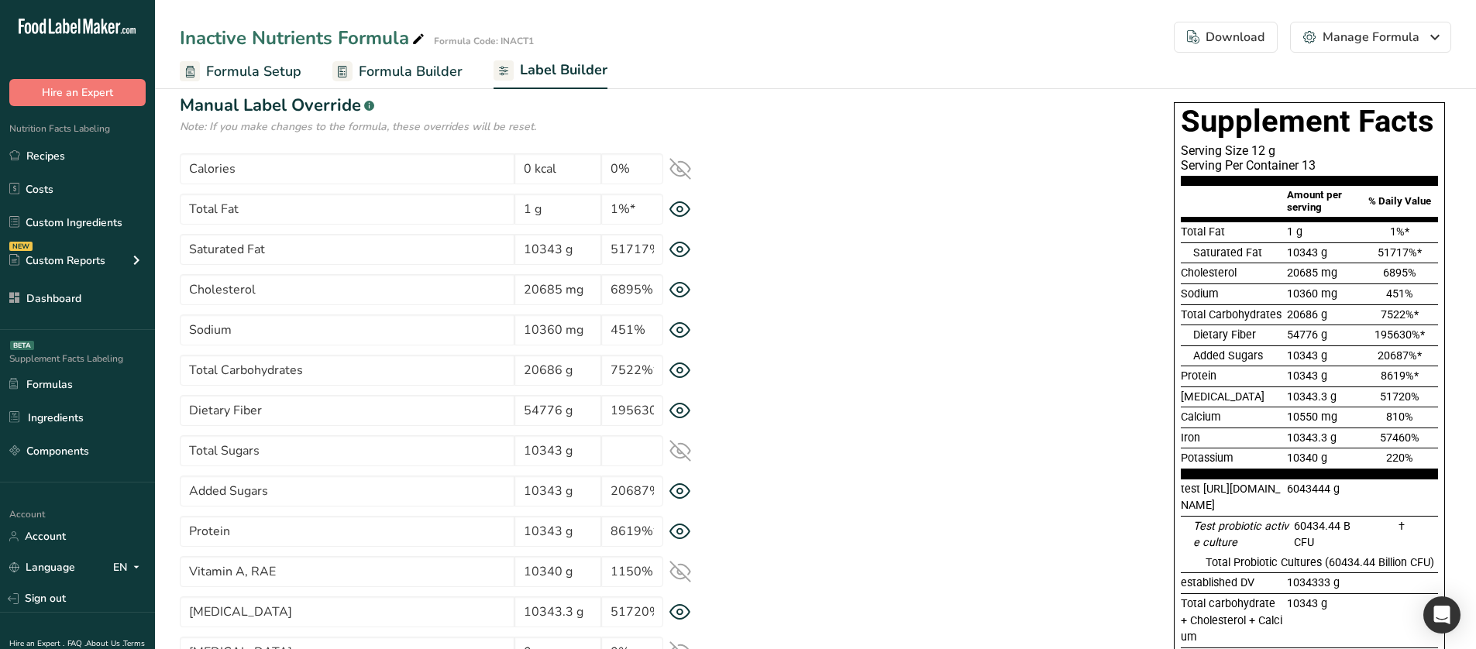
click at [679, 445] on icon at bounding box center [680, 451] width 22 height 22
